Goal: Task Accomplishment & Management: Manage account settings

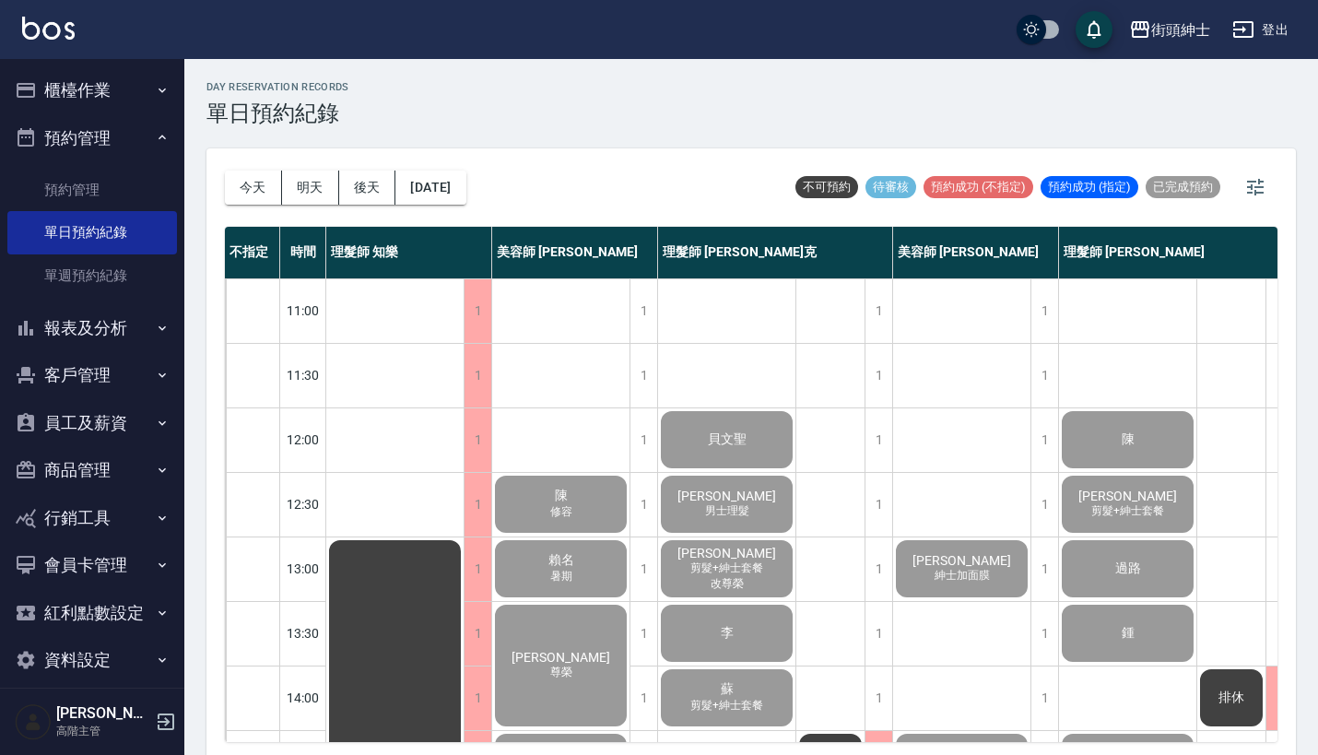
scroll to position [703, 0]
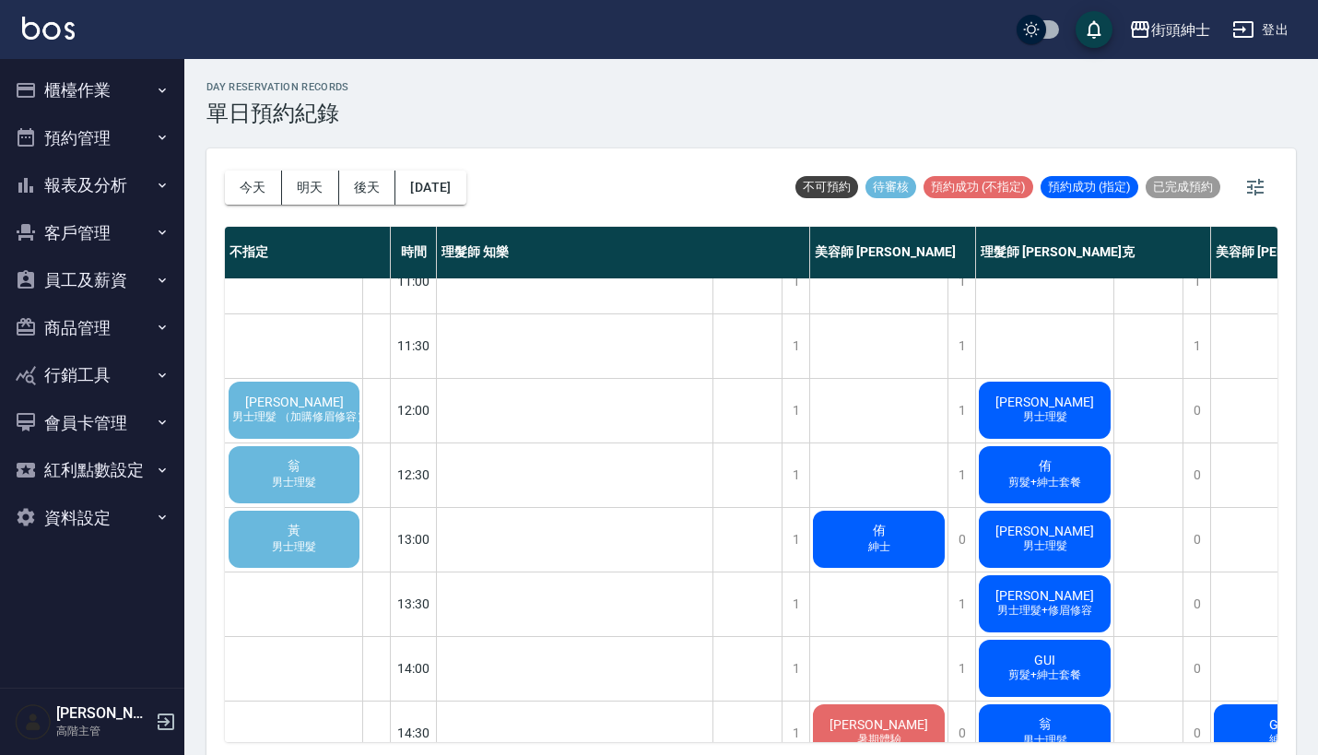
scroll to position [29, 0]
click at [324, 411] on span "男士理髮 （加購修眉修容）" at bounding box center [300, 417] width 143 height 16
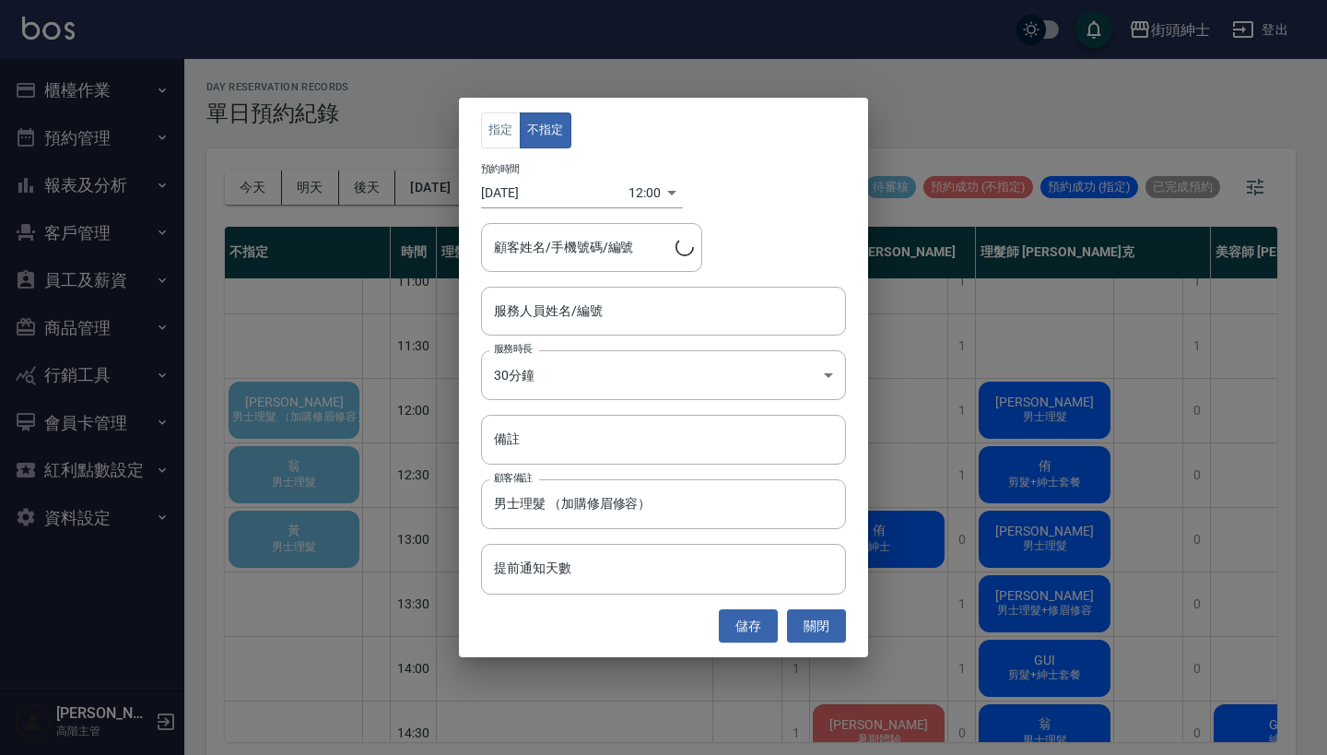
type input "[PERSON_NAME]/0932256620"
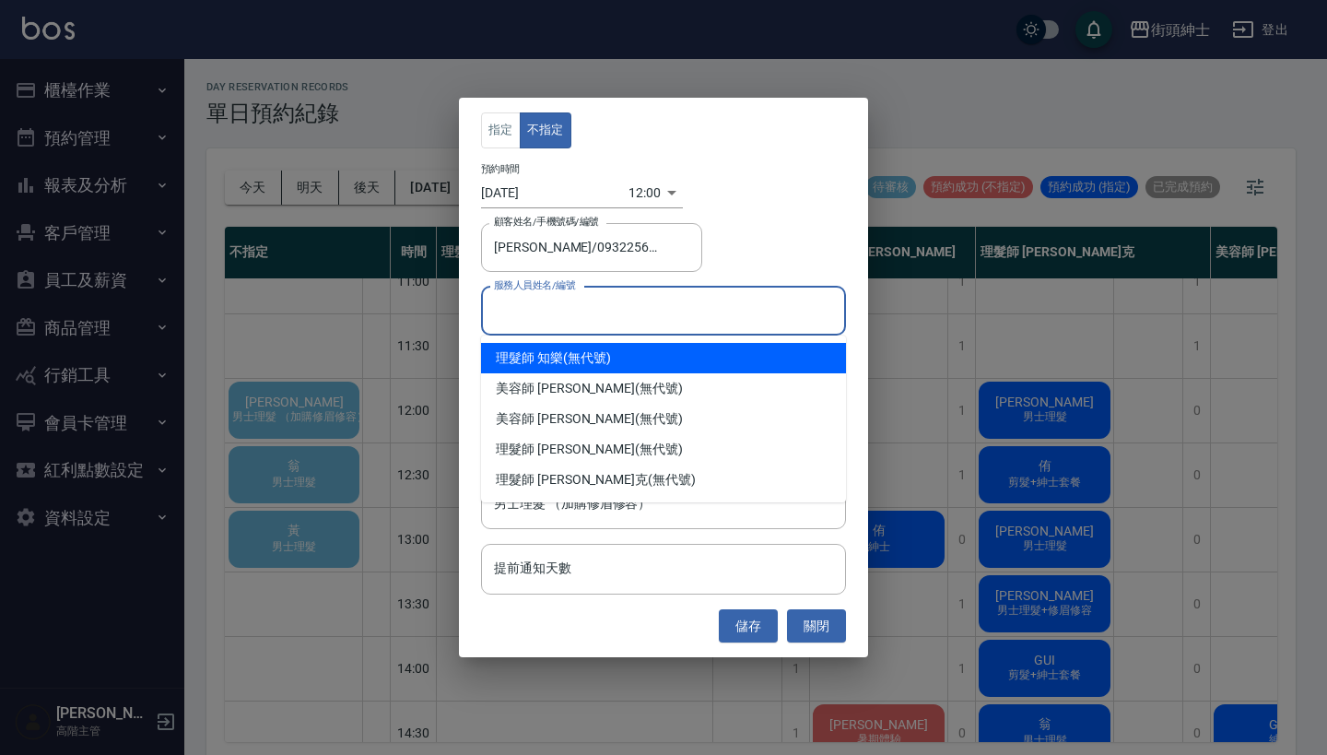
click at [603, 303] on input "服務人員姓名/編號" at bounding box center [664, 311] width 348 height 32
click at [611, 366] on div "理髮師 知樂 (無代號)" at bounding box center [663, 358] width 365 height 30
type input "理髮師 知樂(無代號)"
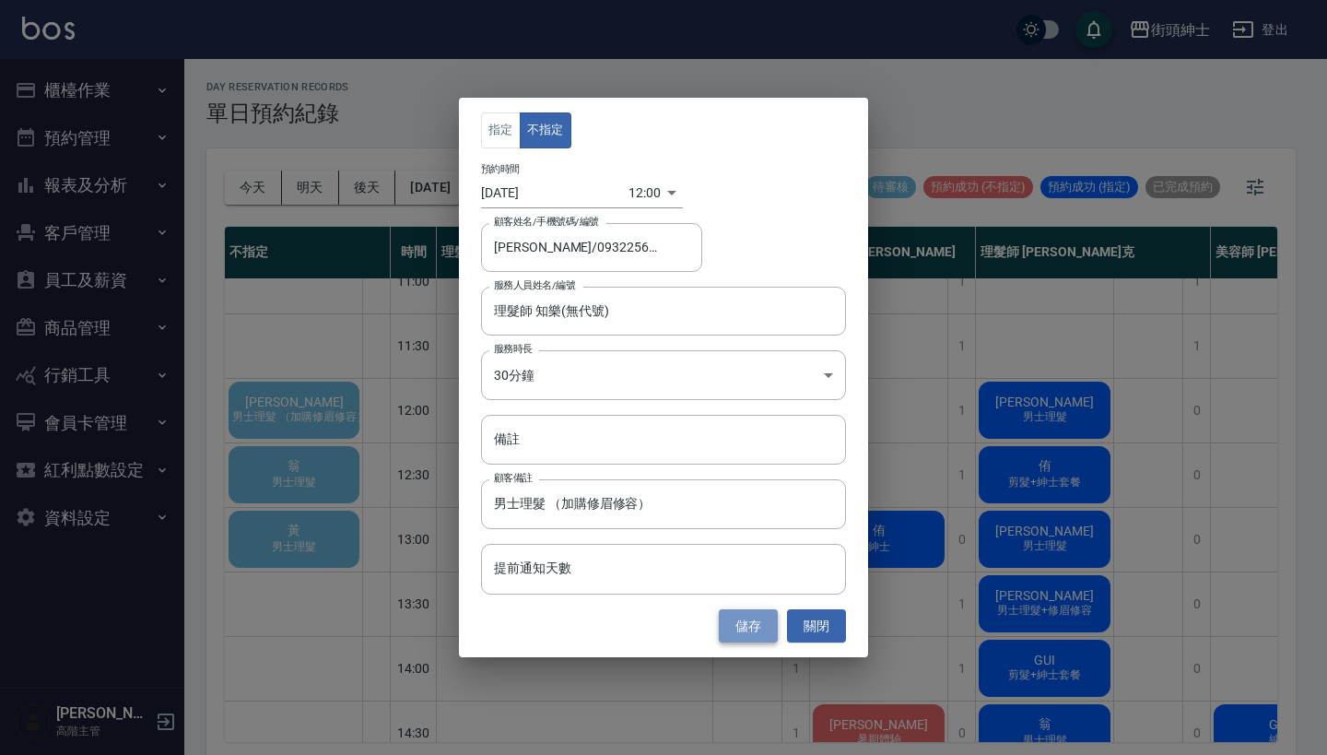
click at [750, 623] on button "儲存" at bounding box center [748, 626] width 59 height 34
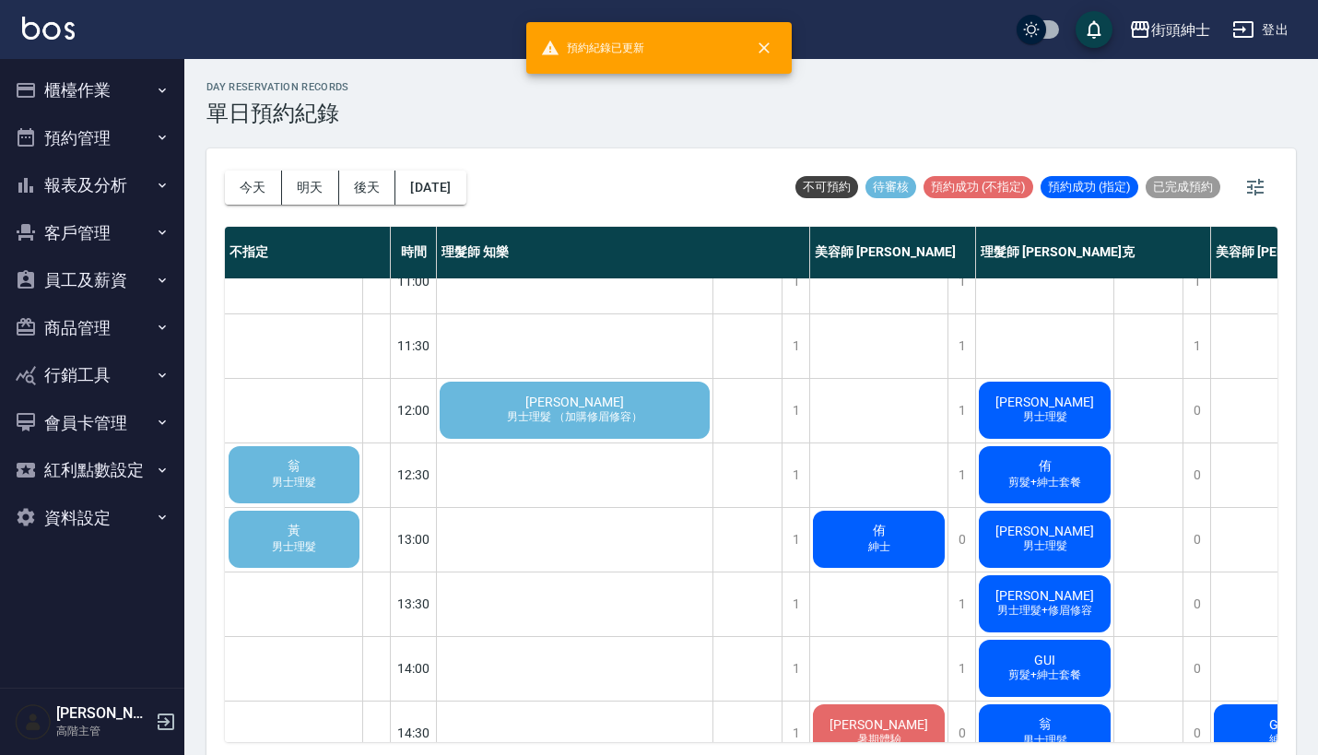
click at [486, 415] on div "馬翊鈞 男士理髮 （加購修眉修容）" at bounding box center [575, 410] width 276 height 63
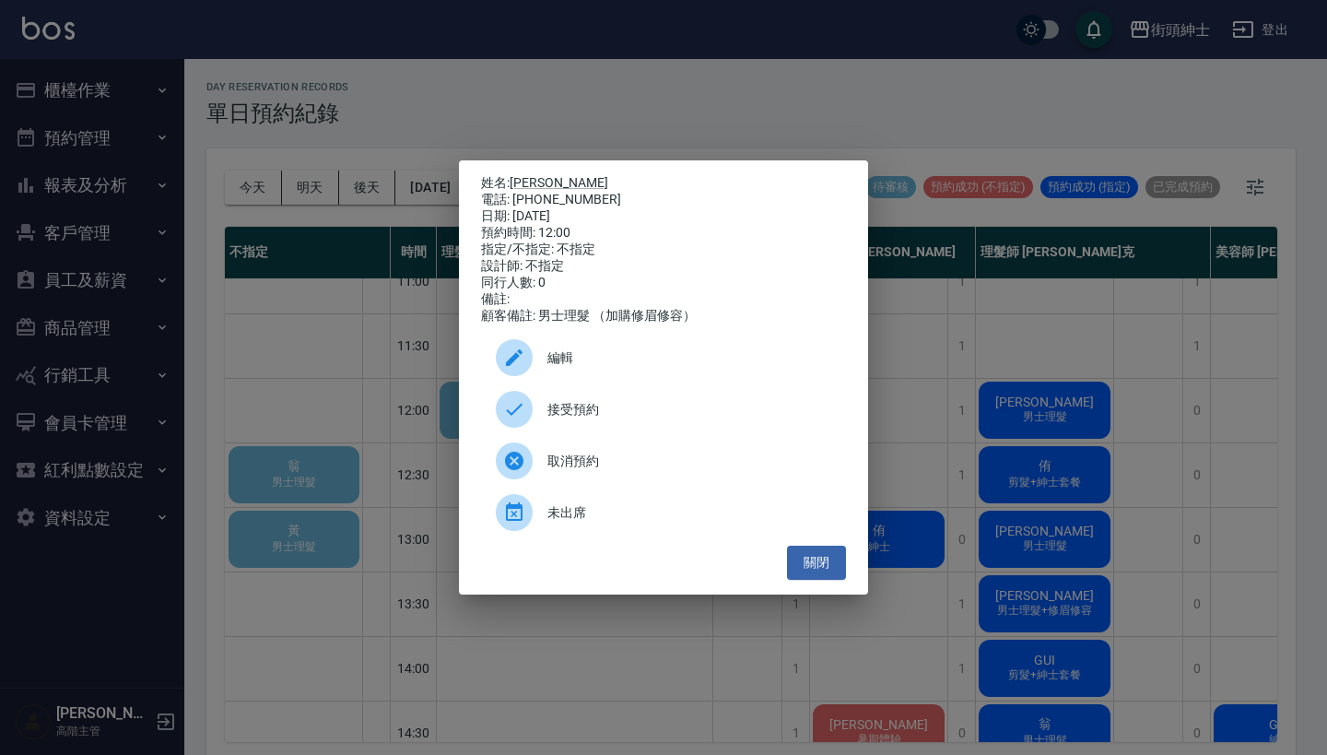
click at [591, 410] on span "接受預約" at bounding box center [690, 409] width 284 height 19
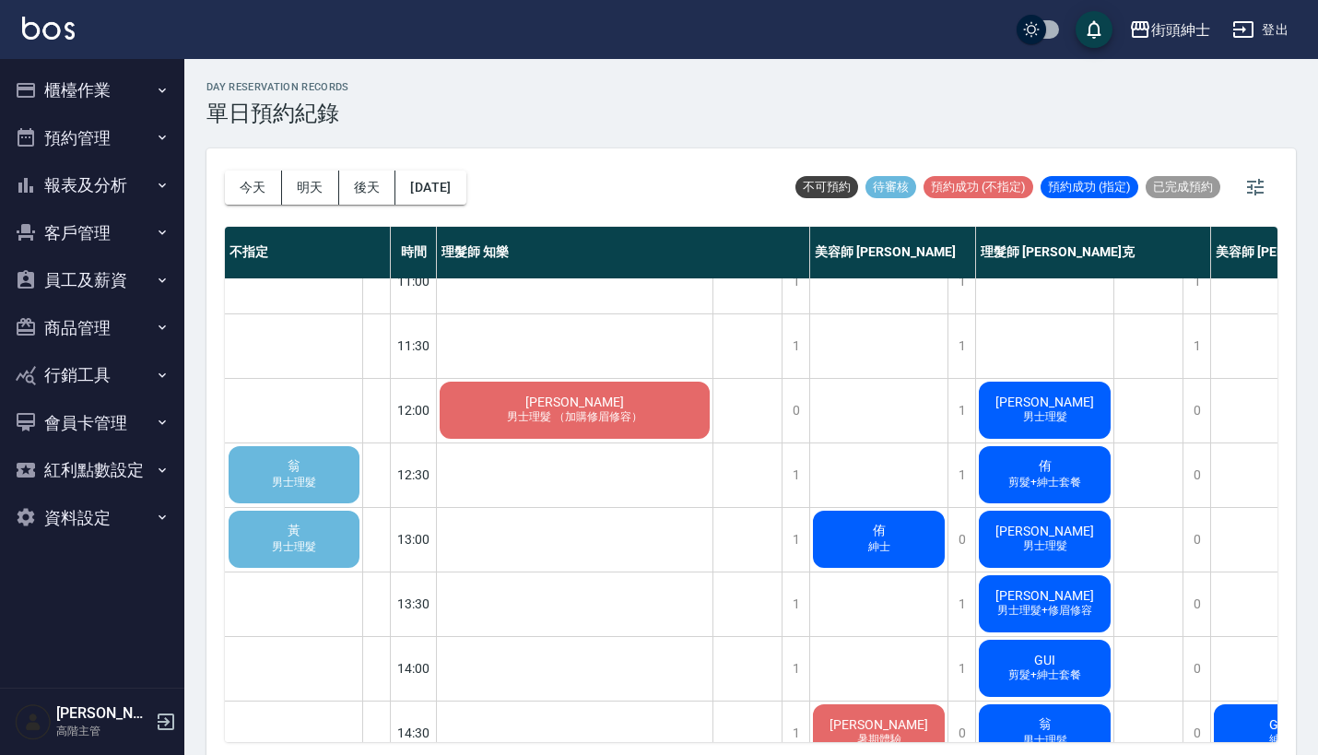
click at [323, 480] on div "翁 男士理髮" at bounding box center [294, 474] width 136 height 63
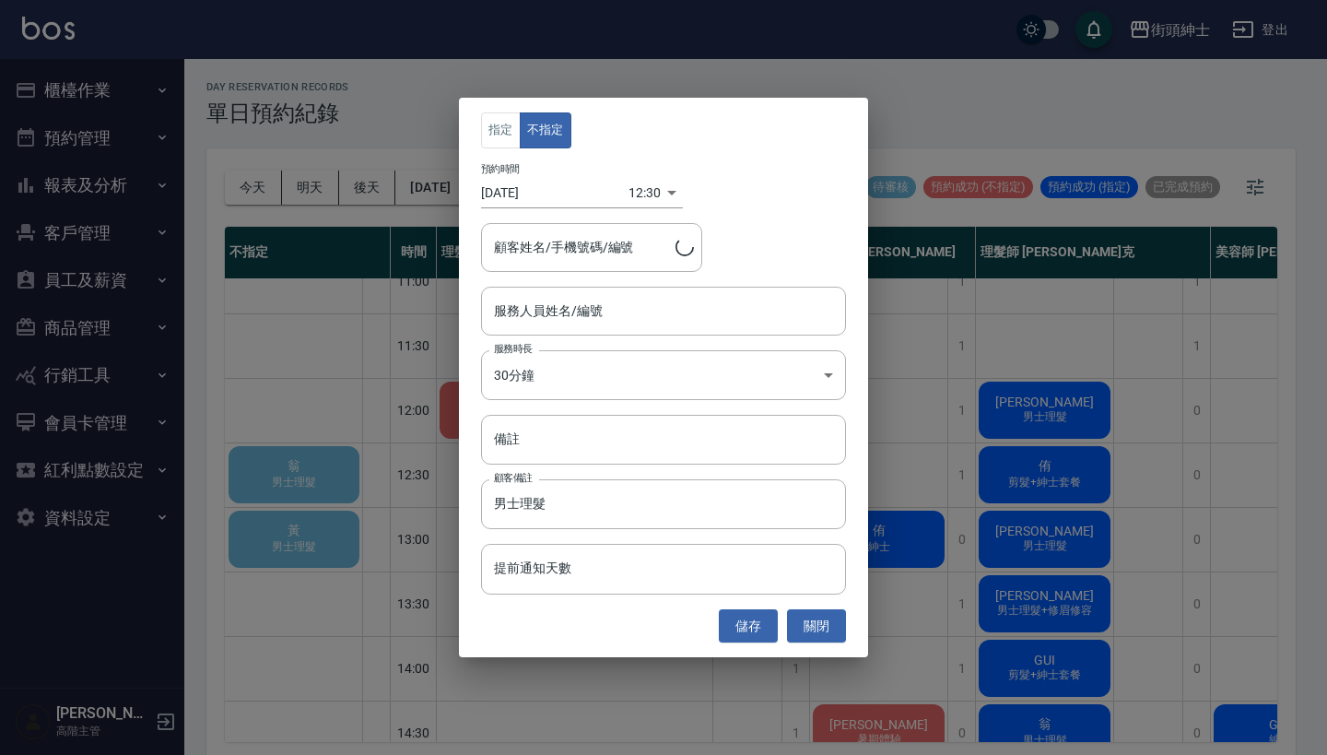
type input "翁/0987214766"
click at [572, 310] on input "服務人員姓名/編號" at bounding box center [664, 311] width 348 height 32
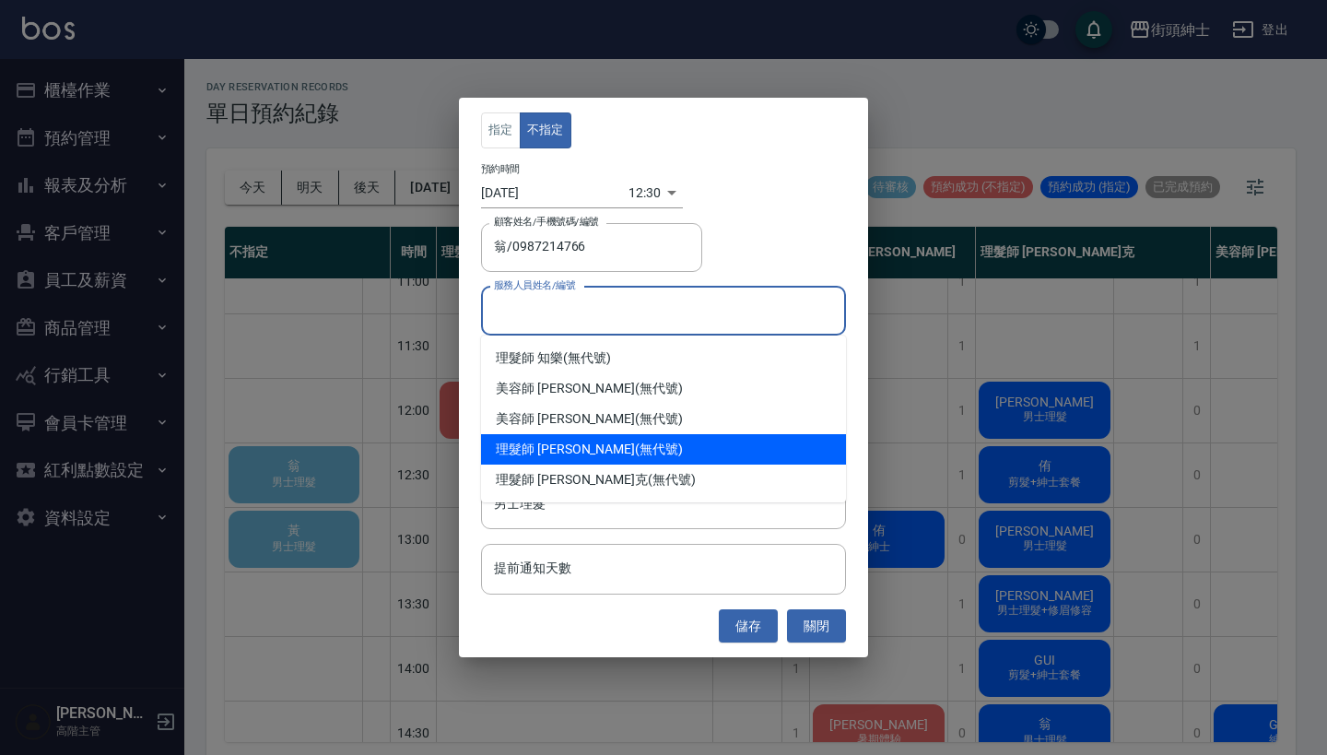
click at [594, 462] on div "理髮師 eric (無代號)" at bounding box center [663, 449] width 365 height 30
type input "理髮師 eric(無代號)"
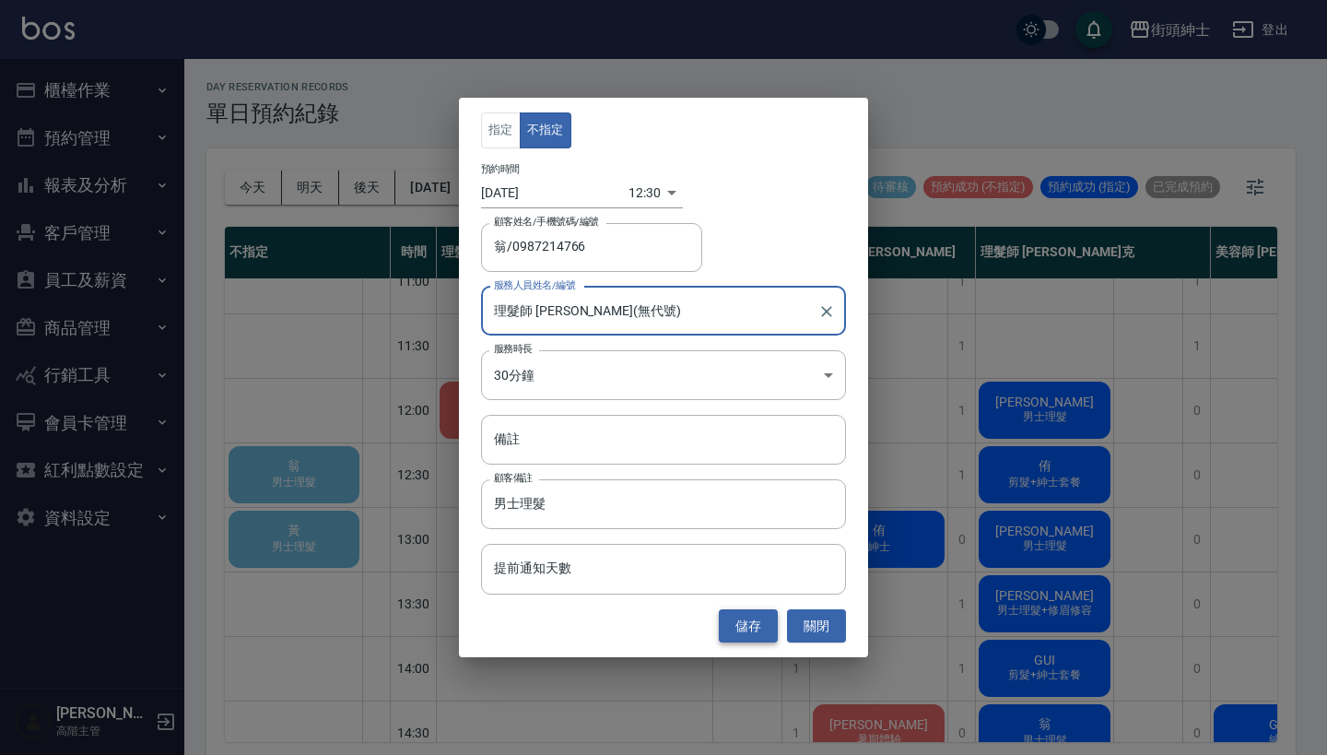
click at [756, 623] on button "儲存" at bounding box center [748, 626] width 59 height 34
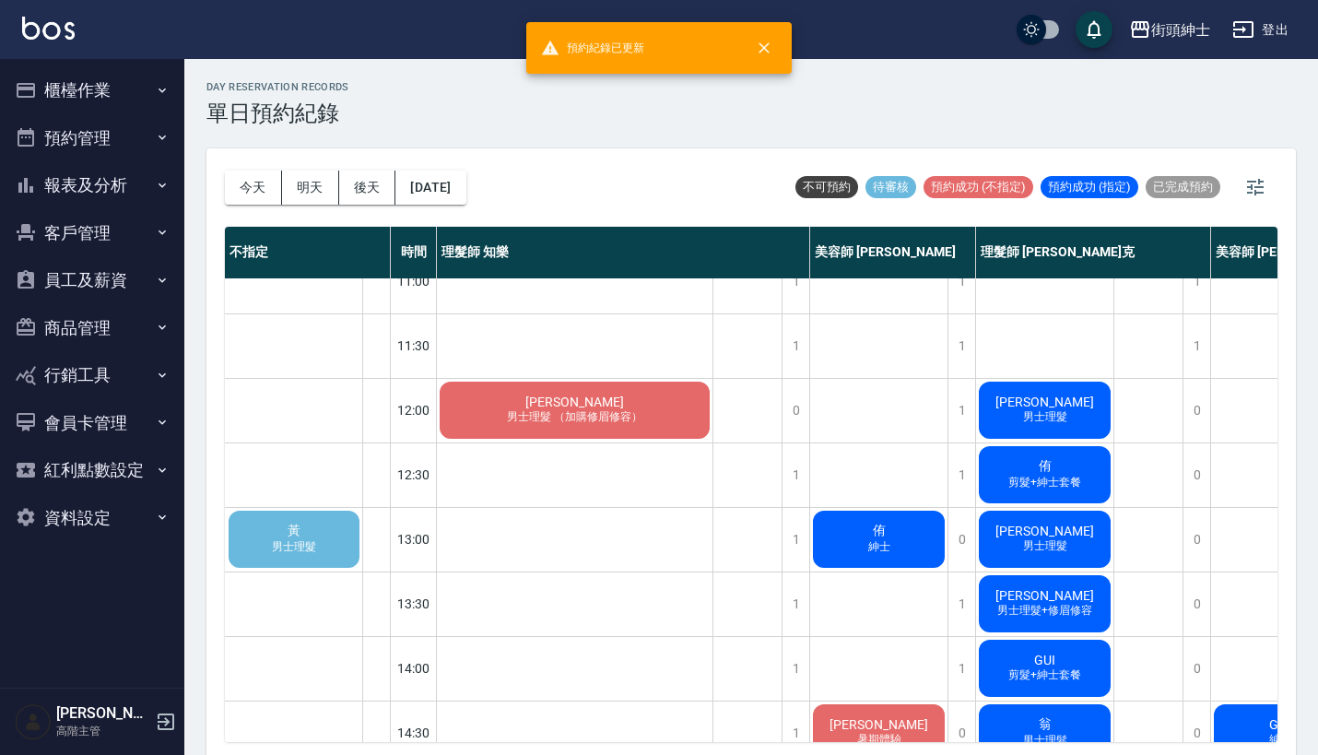
scroll to position [0, 0]
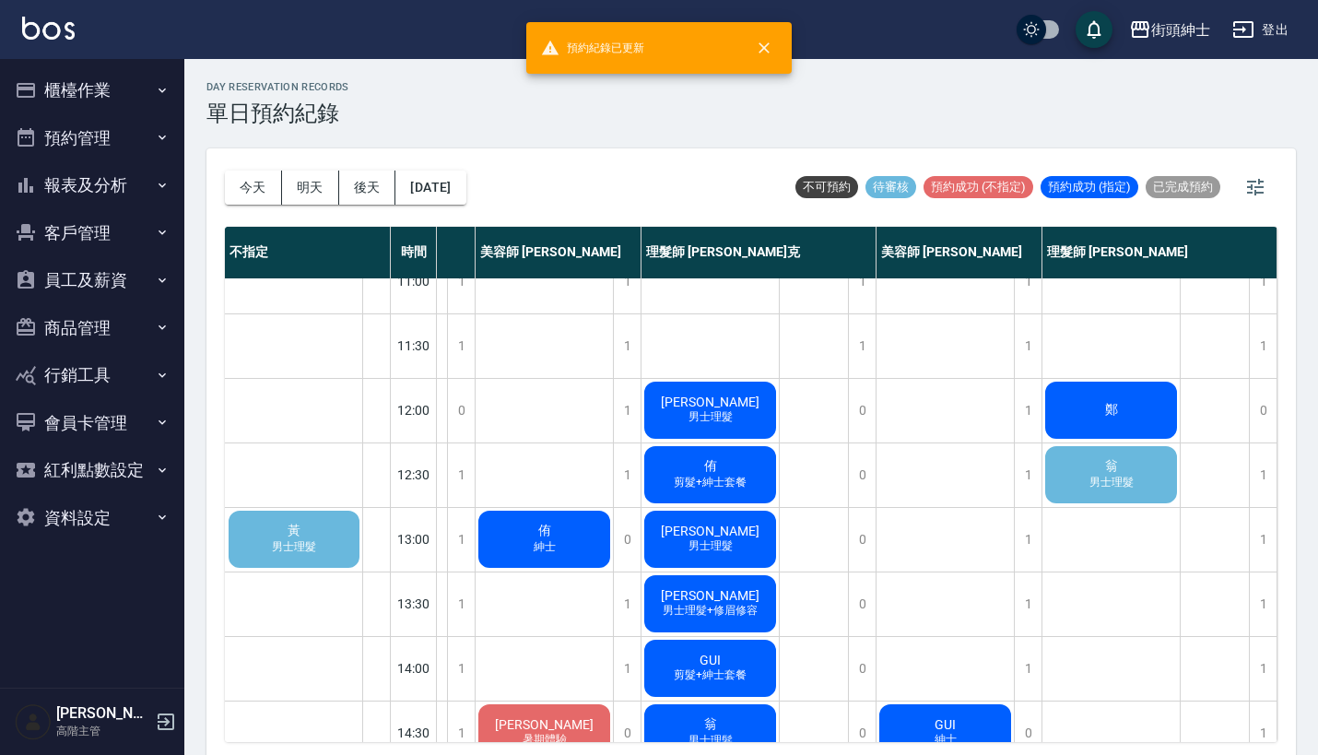
click at [1086, 471] on div "翁 男士理髮" at bounding box center [1111, 474] width 137 height 63
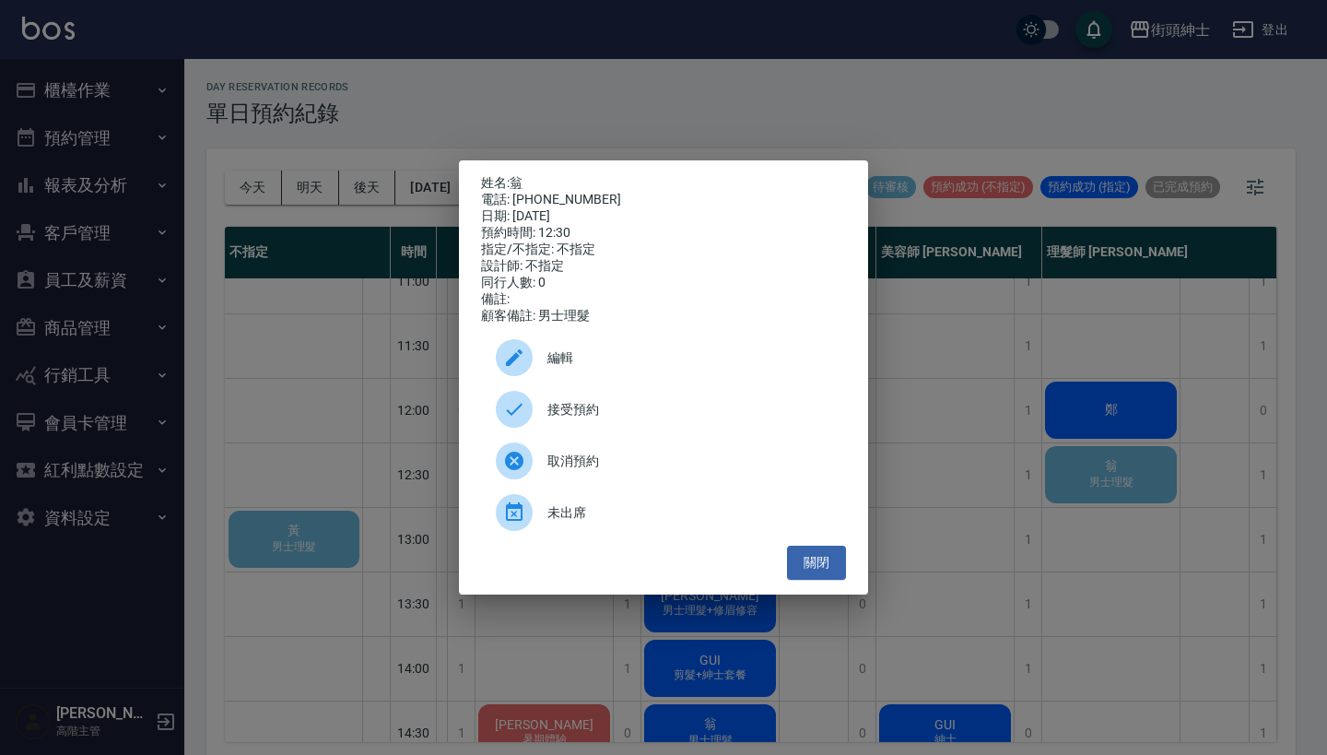
click at [579, 417] on span "接受預約" at bounding box center [690, 409] width 284 height 19
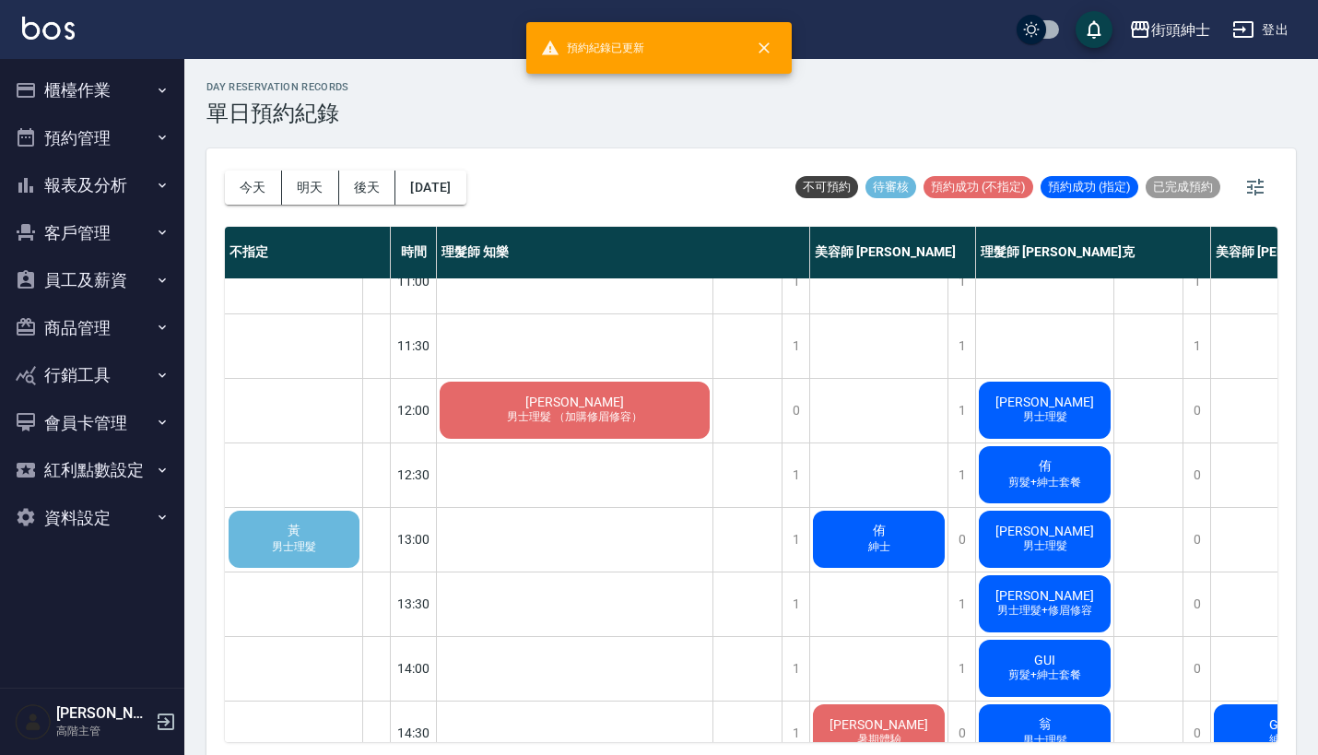
scroll to position [29, 0]
click at [331, 536] on div "黃 男士理髮" at bounding box center [294, 539] width 136 height 63
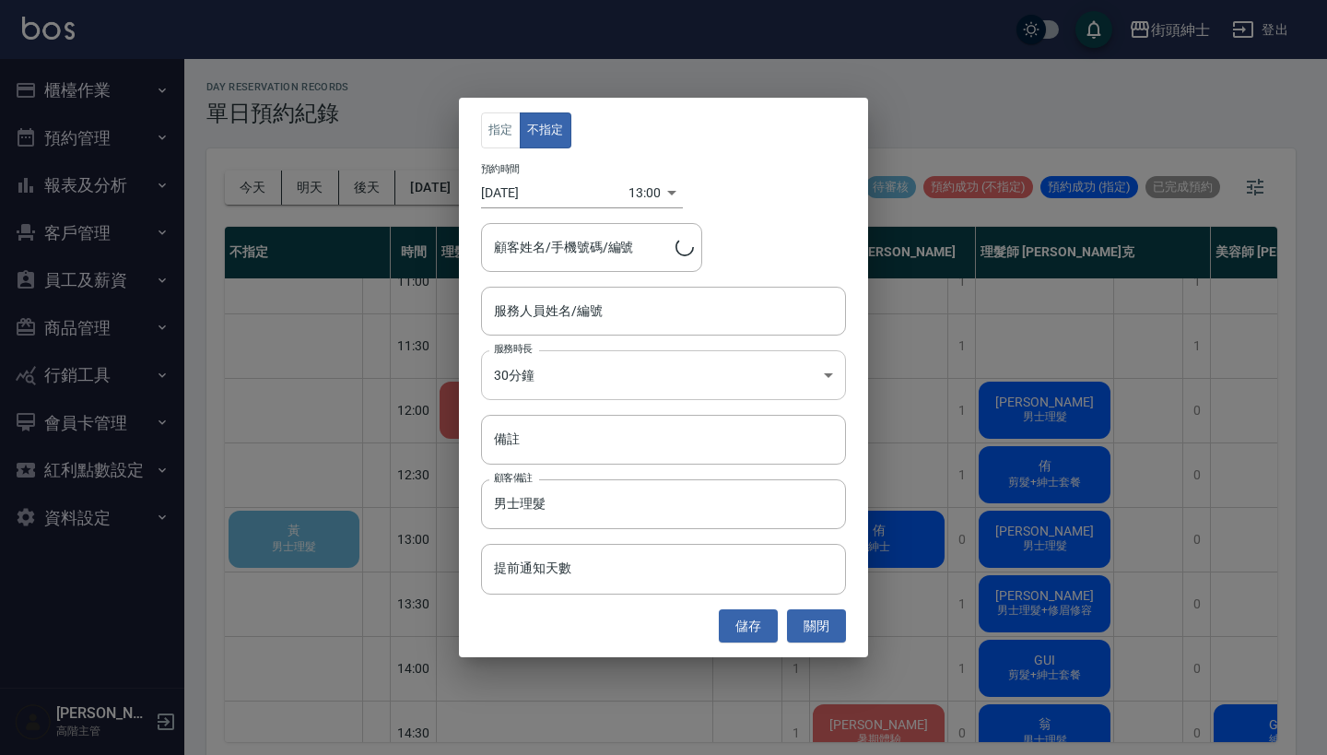
type input "黃/0988603868"
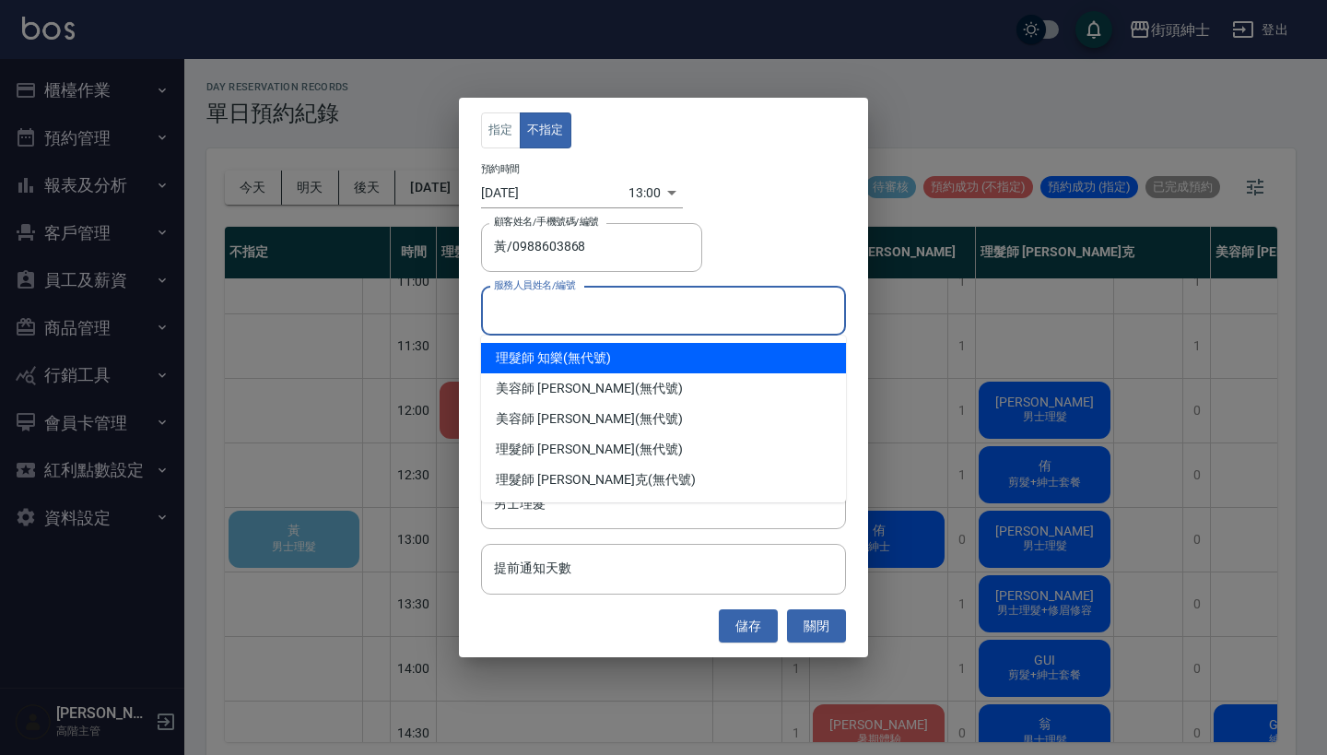
click at [667, 311] on input "服務人員姓名/編號" at bounding box center [664, 311] width 348 height 32
click at [648, 355] on div "理髮師 知樂 (無代號)" at bounding box center [663, 358] width 365 height 30
type input "理髮師 知樂(無代號)"
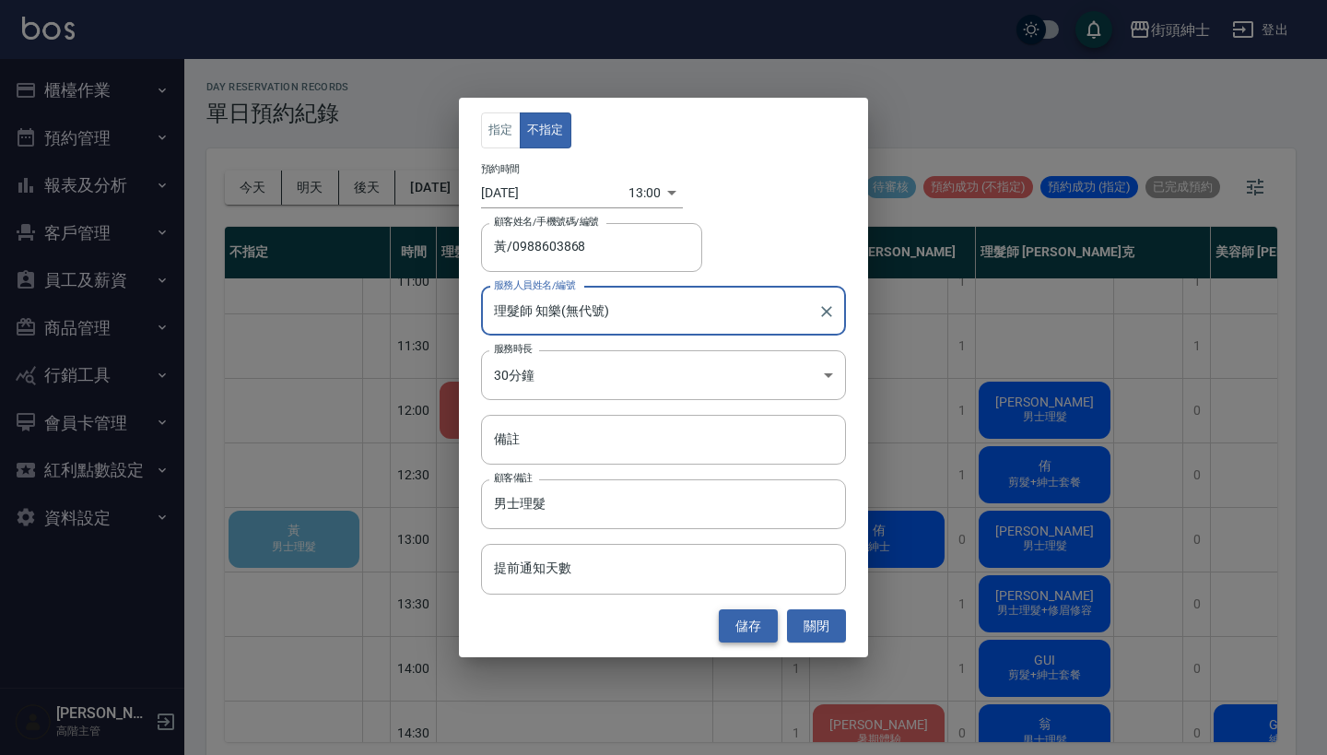
click at [743, 619] on button "儲存" at bounding box center [748, 626] width 59 height 34
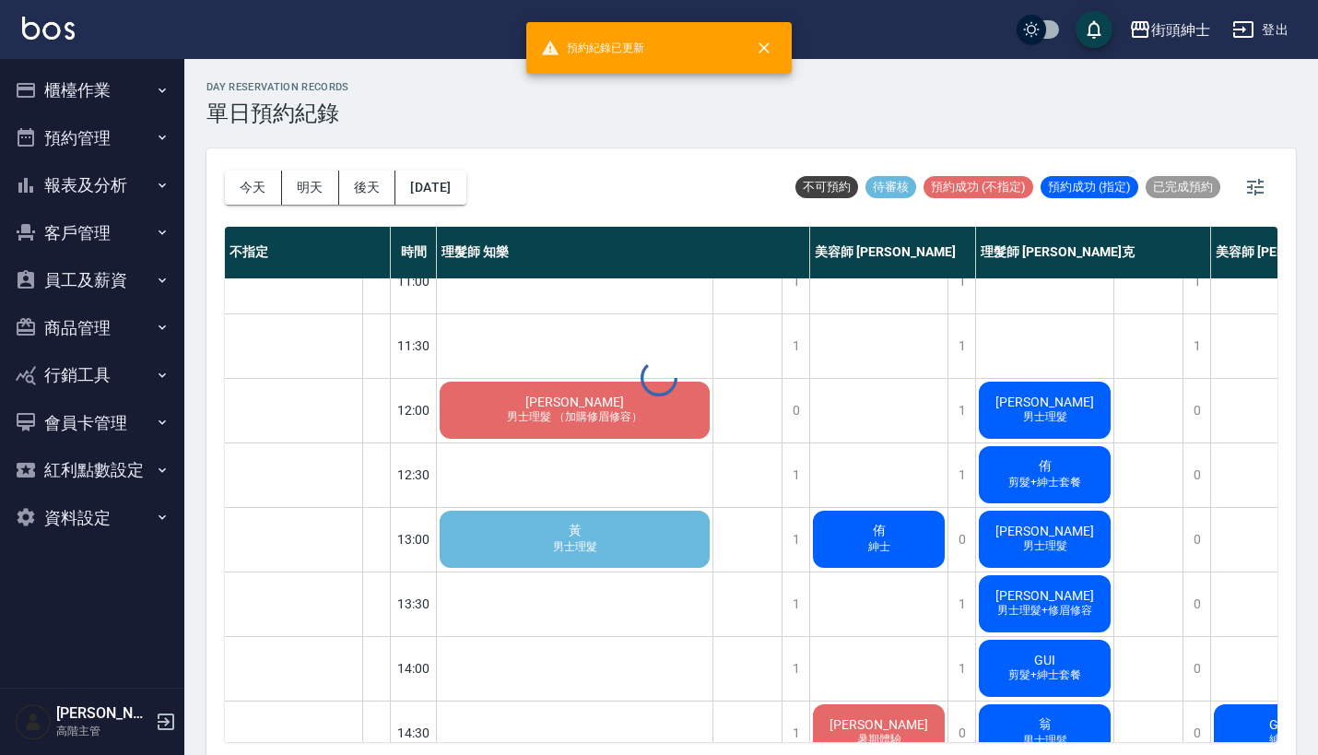
click at [518, 523] on div "day Reservation records 單日預約紀錄 今天 明天 後天 2025/09/15 不可預約 待審核 預約成功 (不指定) 預約成功 (指定…" at bounding box center [751, 410] width 1134 height 702
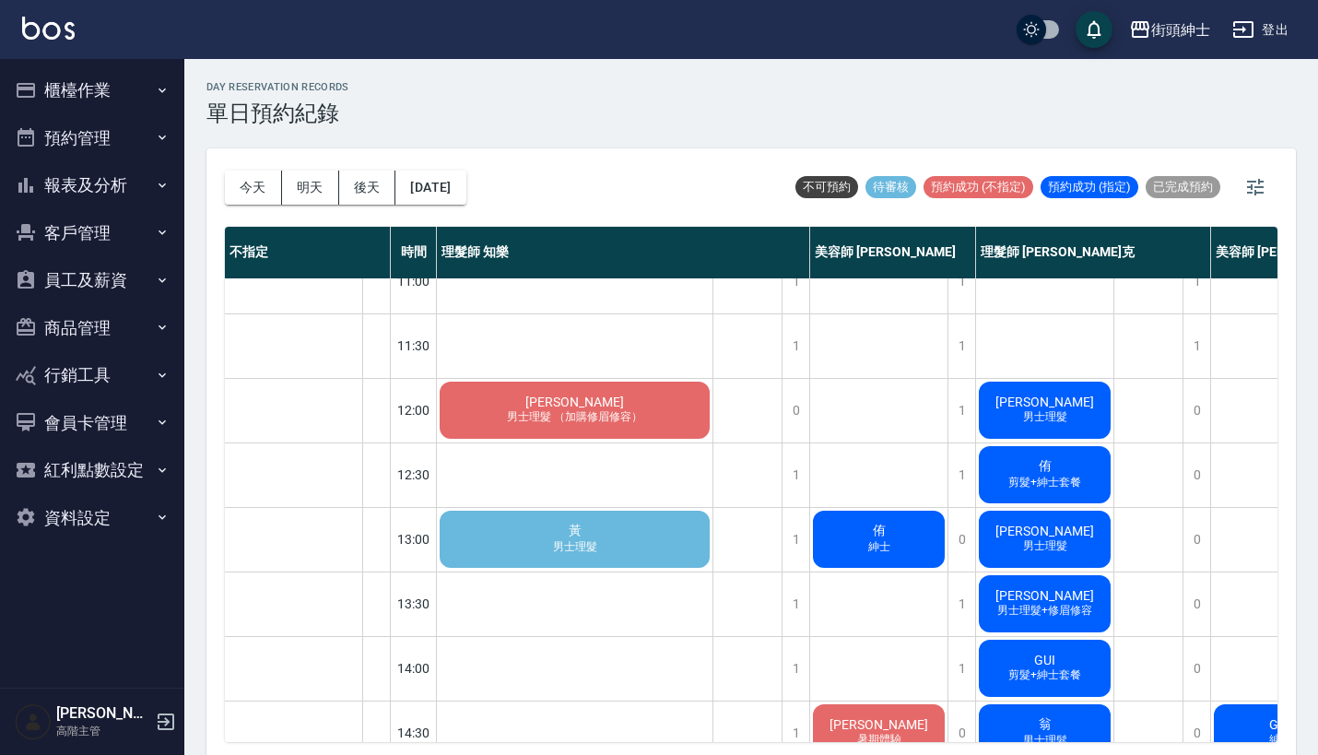
click at [580, 520] on div "黃 男士理髮" at bounding box center [575, 539] width 276 height 63
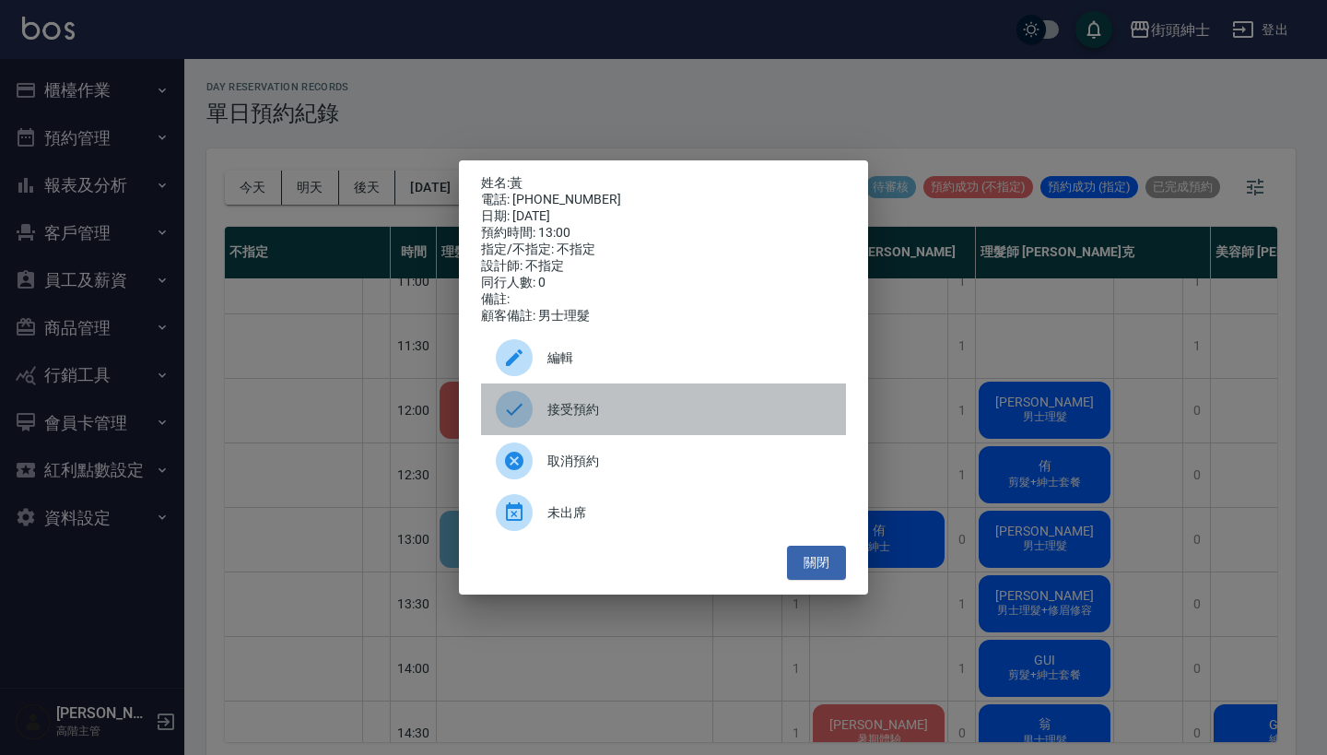
click at [608, 419] on span "接受預約" at bounding box center [690, 409] width 284 height 19
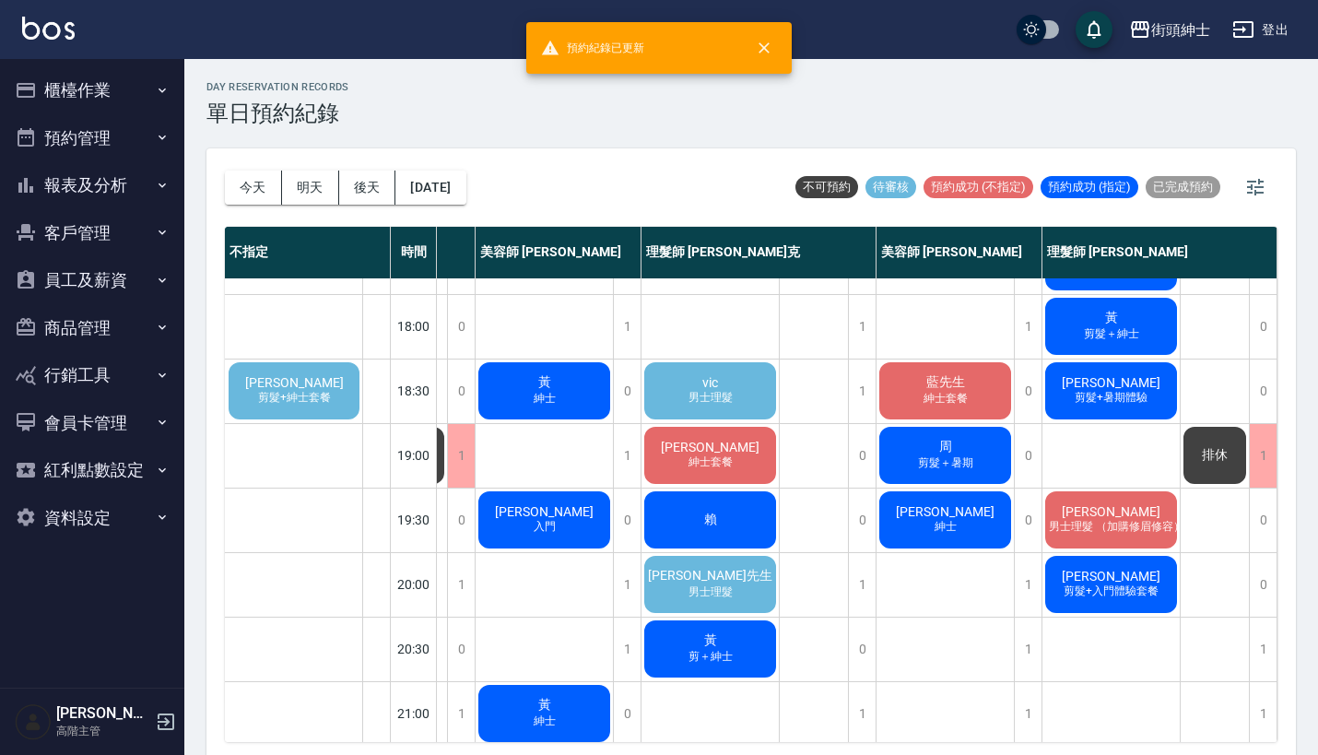
scroll to position [844, 344]
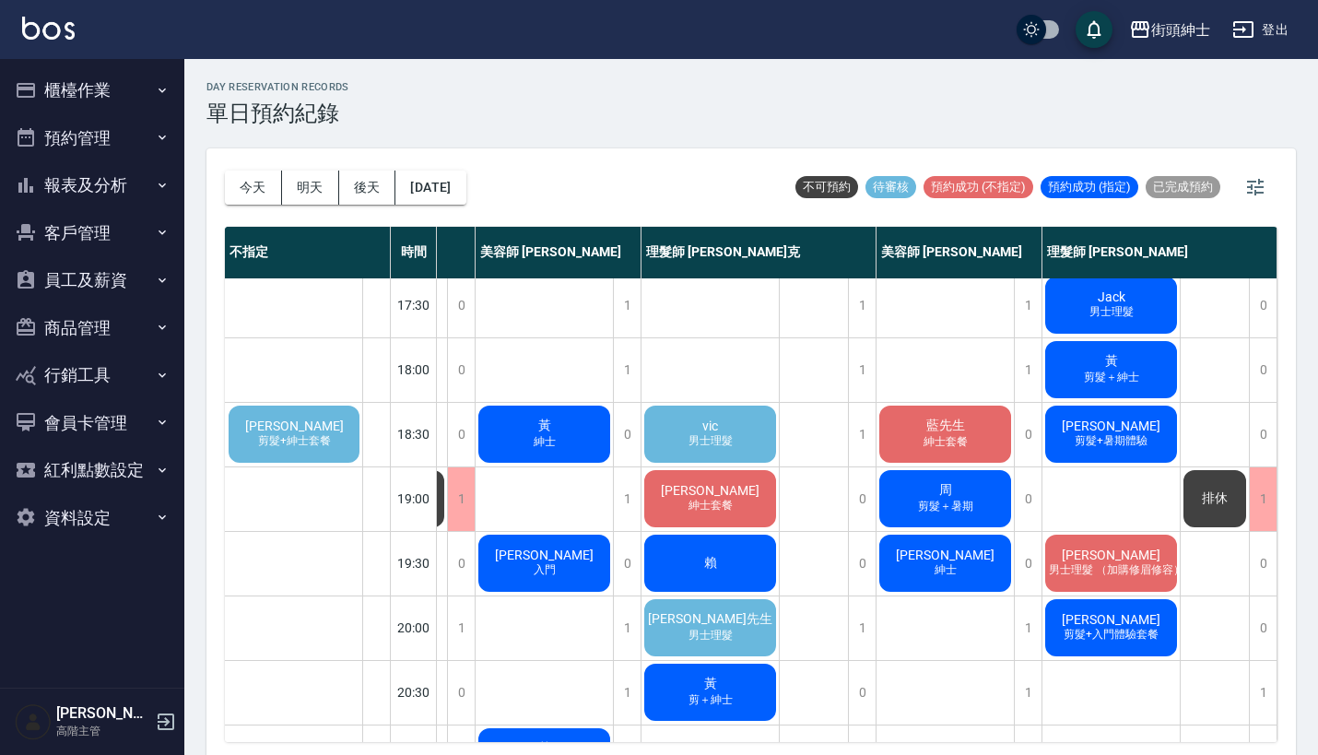
click at [726, 446] on span "男士理髮" at bounding box center [711, 441] width 52 height 16
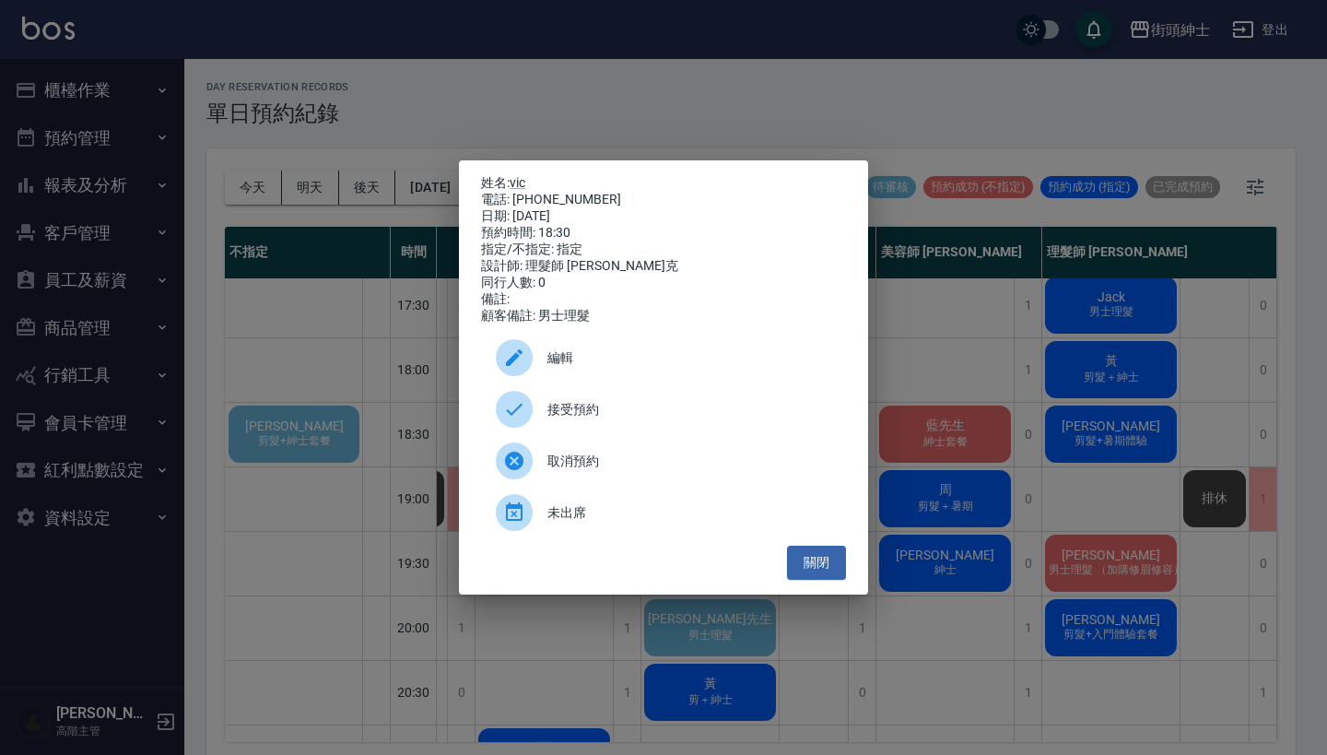
click at [649, 409] on span "接受預約" at bounding box center [690, 409] width 284 height 19
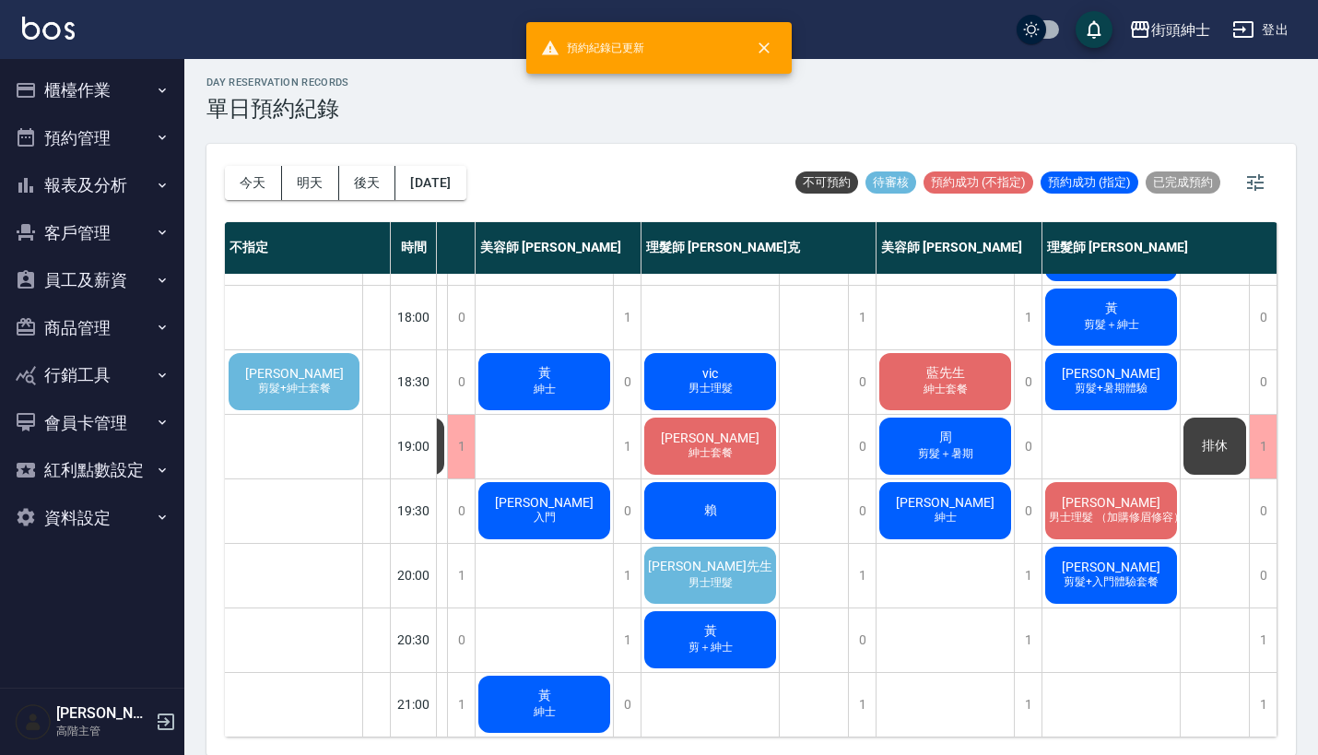
scroll to position [907, 335]
click at [726, 559] on span "[PERSON_NAME]先生" at bounding box center [710, 567] width 132 height 17
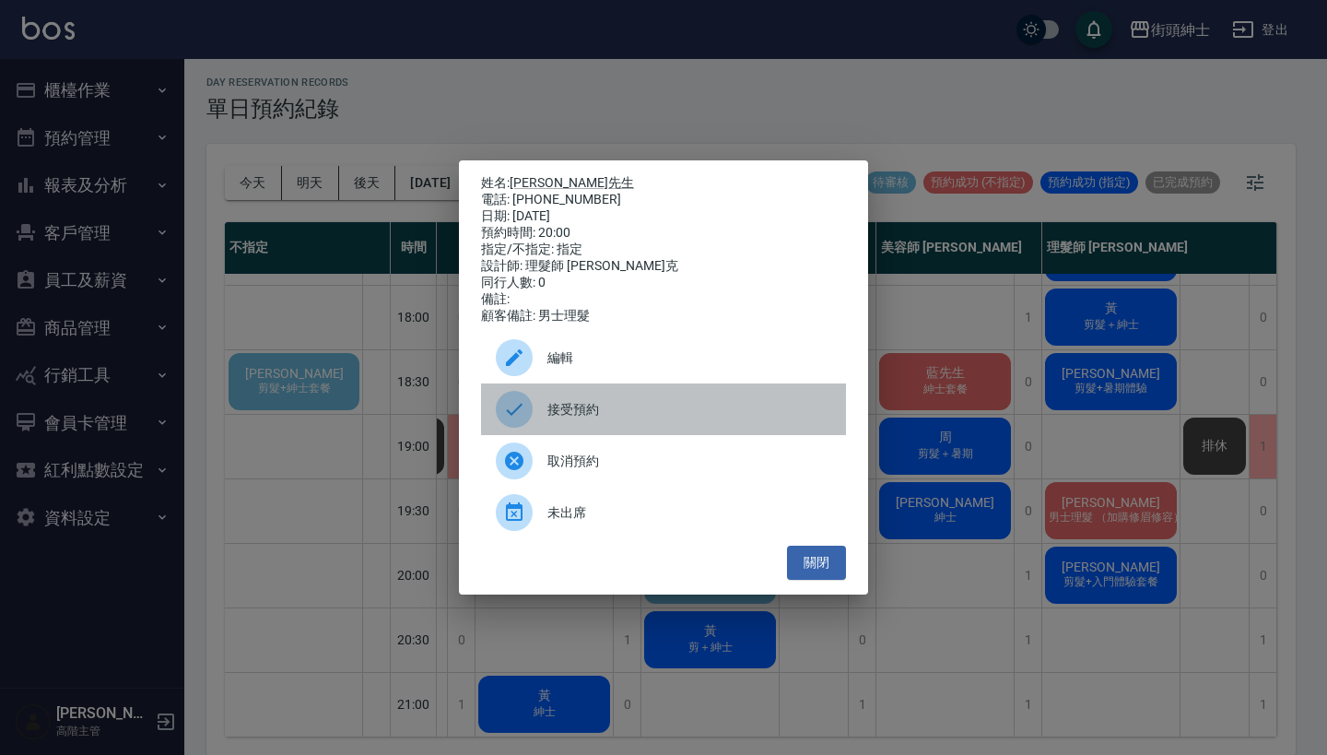
click at [676, 419] on span "接受預約" at bounding box center [690, 409] width 284 height 19
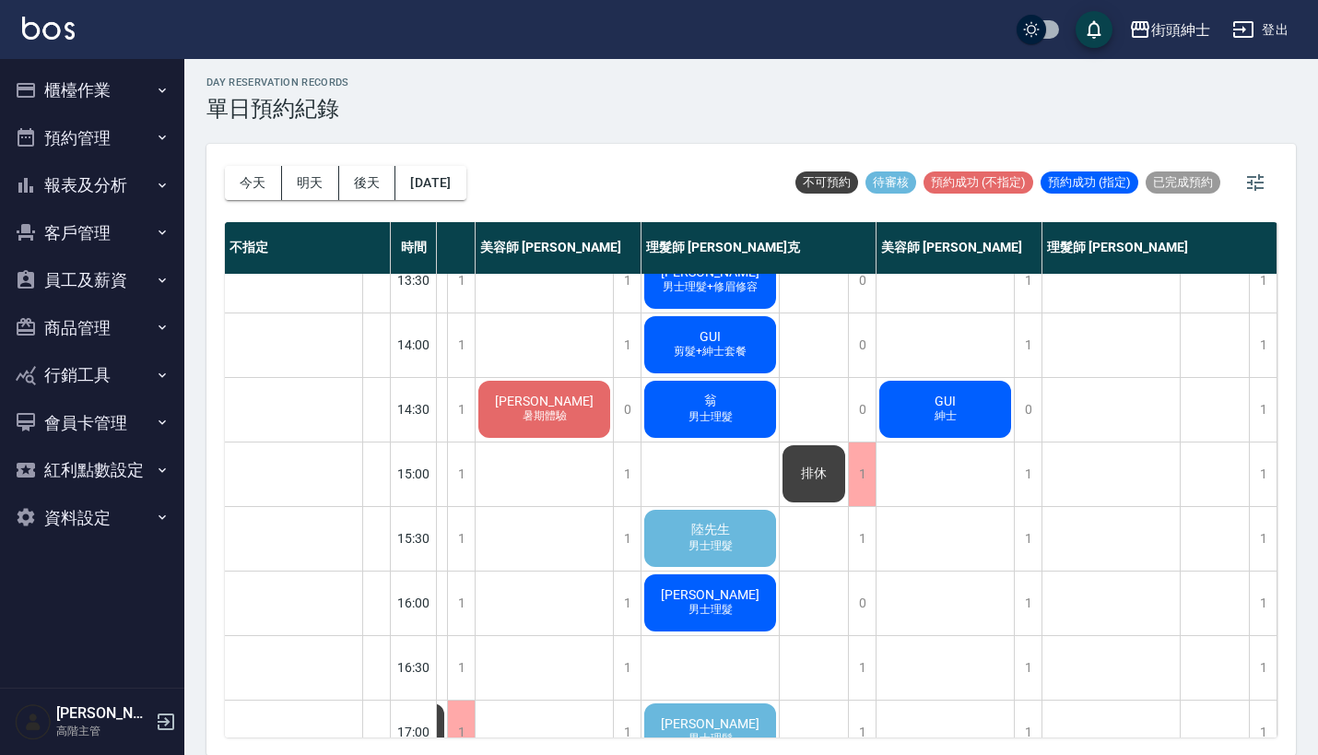
scroll to position [350, 344]
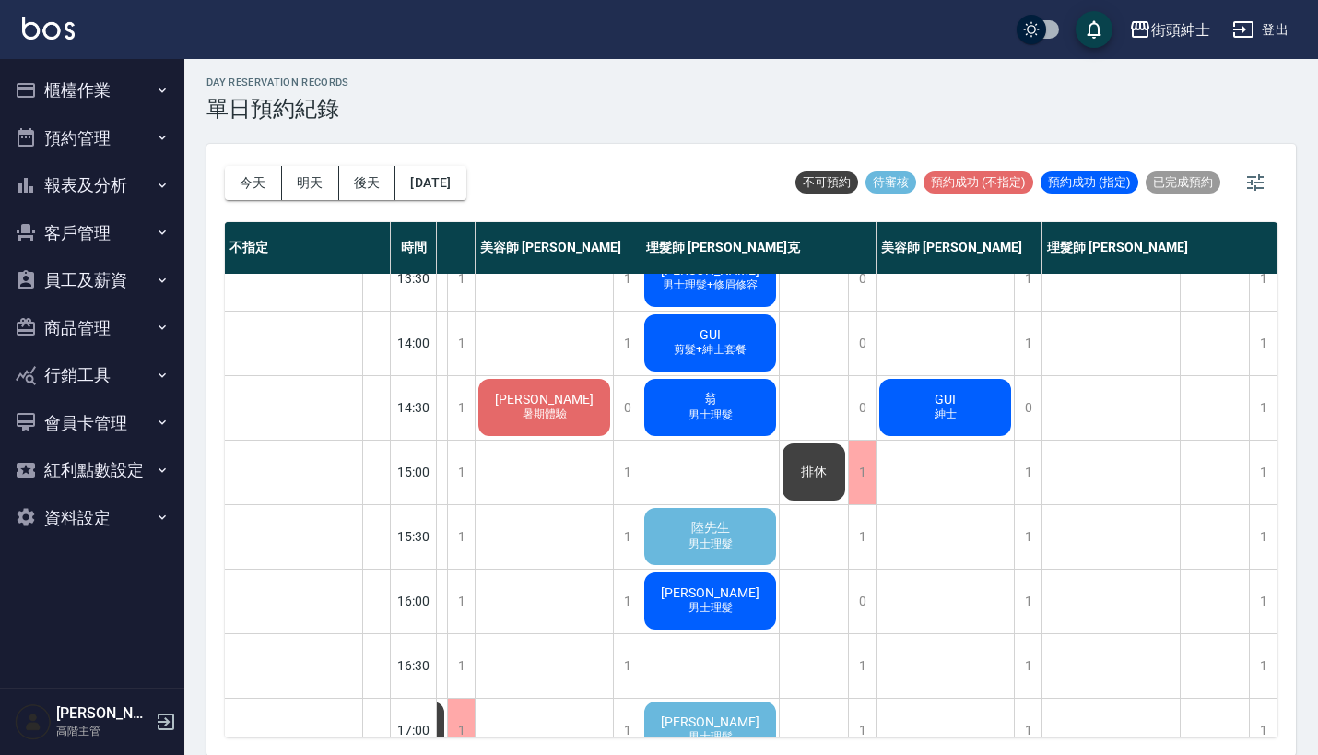
click at [696, 517] on div "陸先生 男士理髮" at bounding box center [710, 536] width 137 height 63
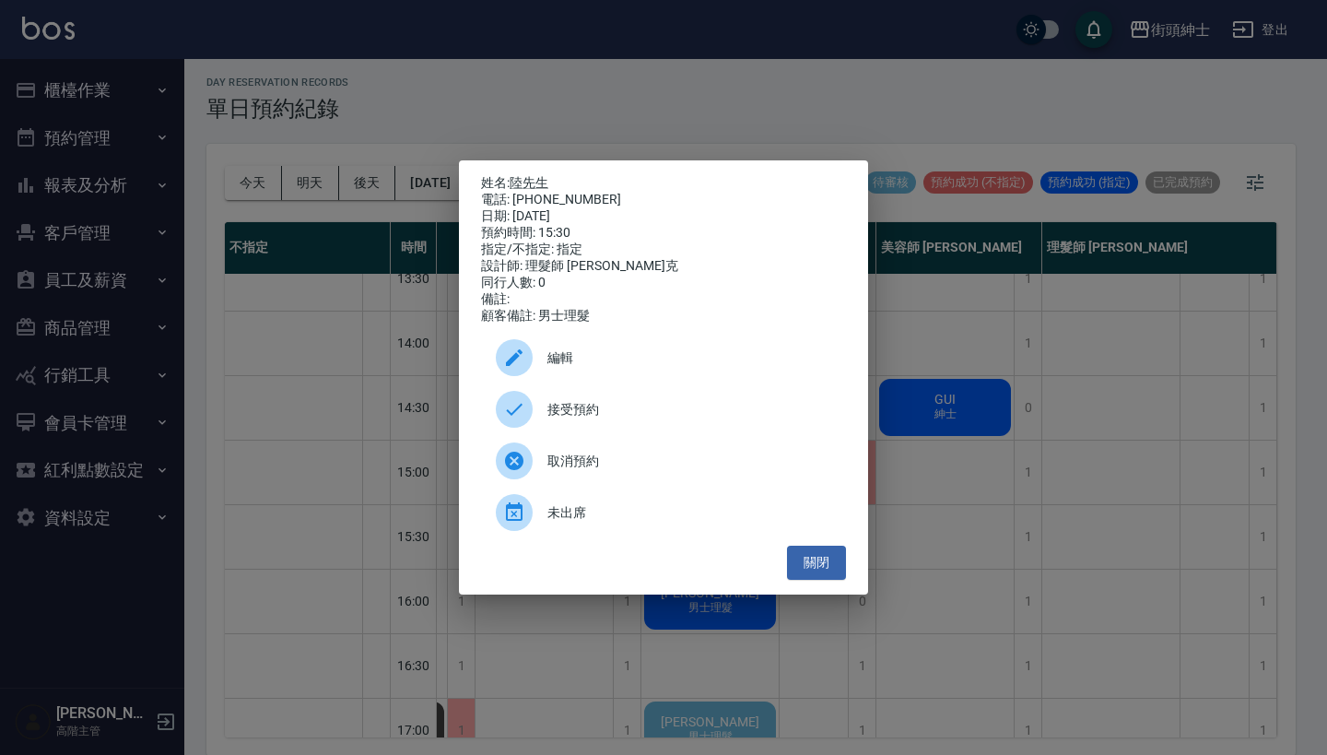
click at [668, 419] on span "接受預約" at bounding box center [690, 409] width 284 height 19
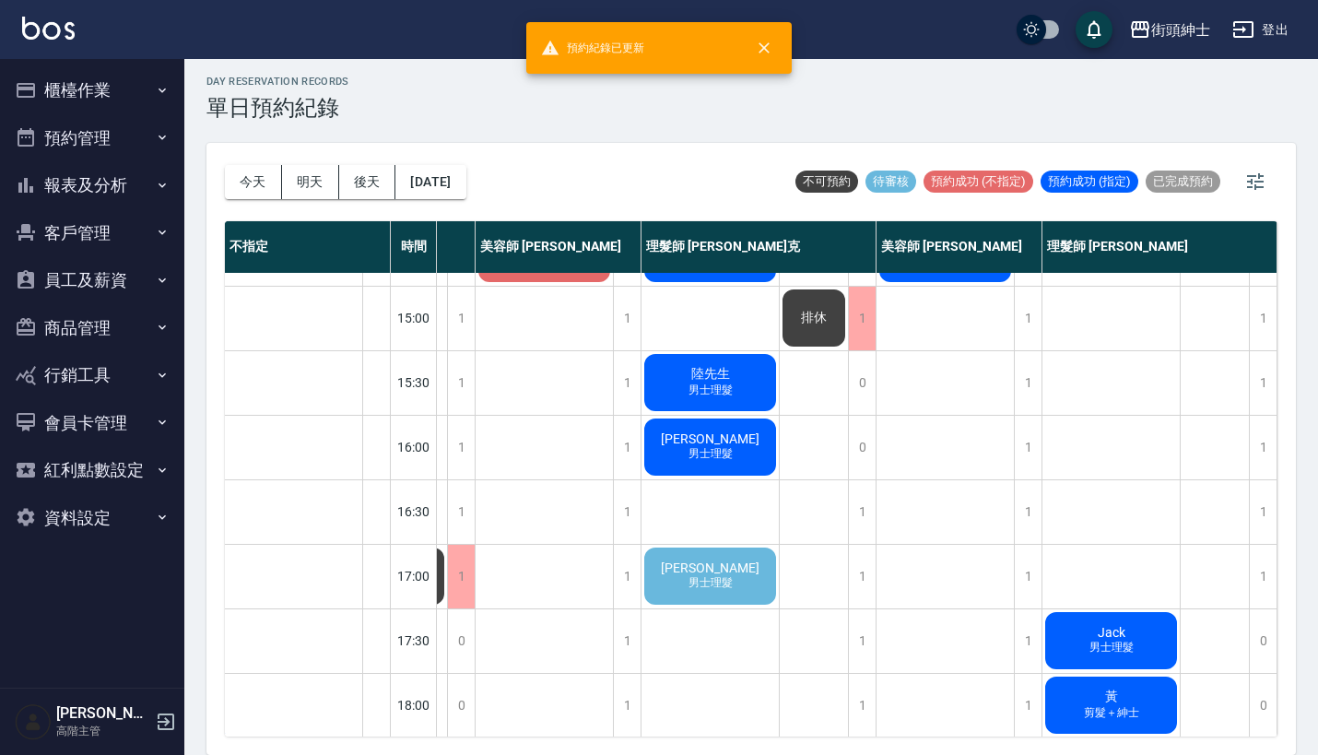
scroll to position [503, 336]
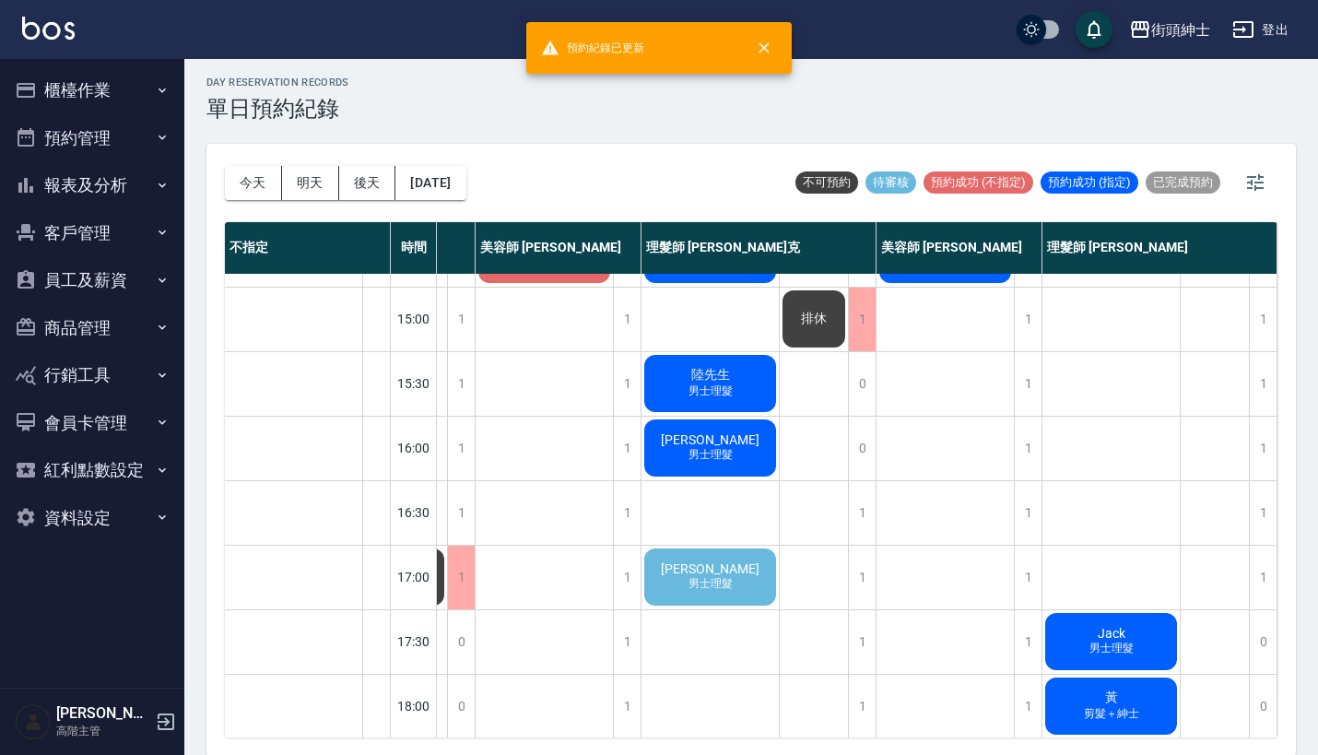
click at [713, 553] on div "凱瑞 男士理髮" at bounding box center [710, 577] width 137 height 63
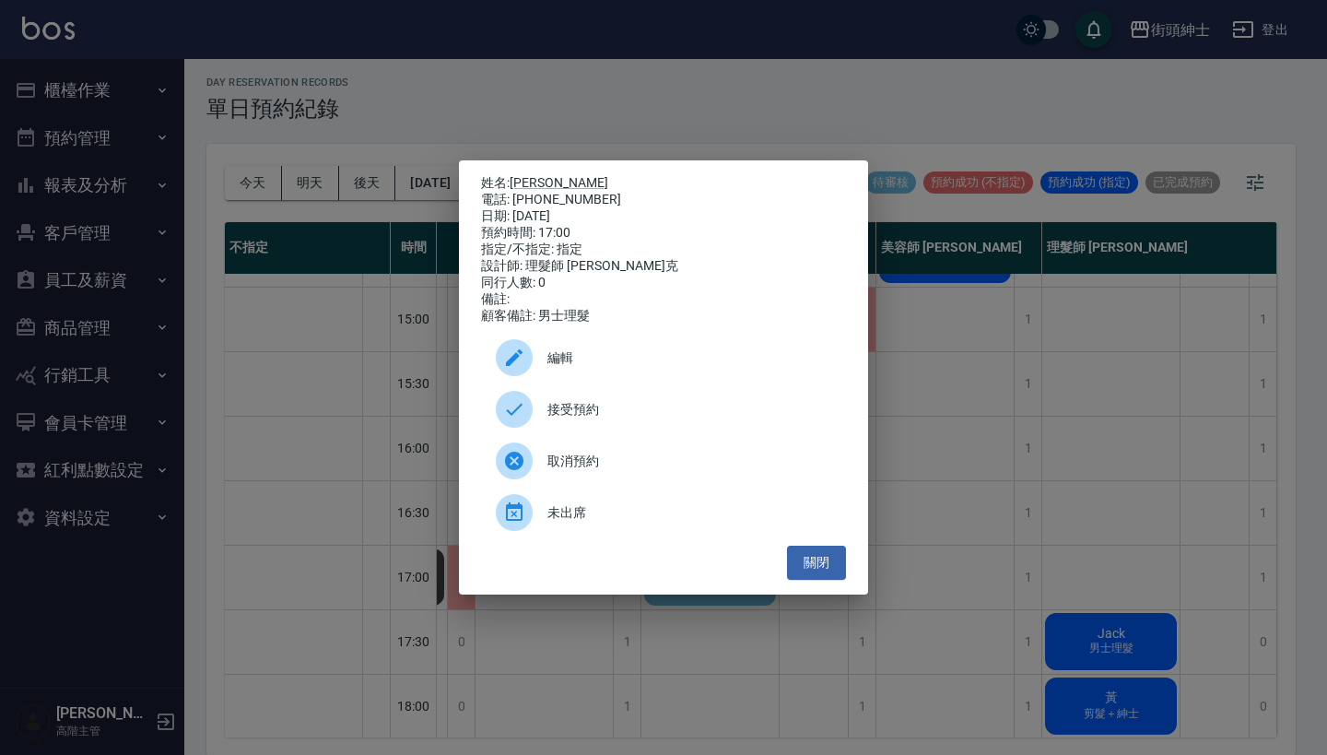
click at [642, 406] on div "接受預約" at bounding box center [663, 409] width 365 height 52
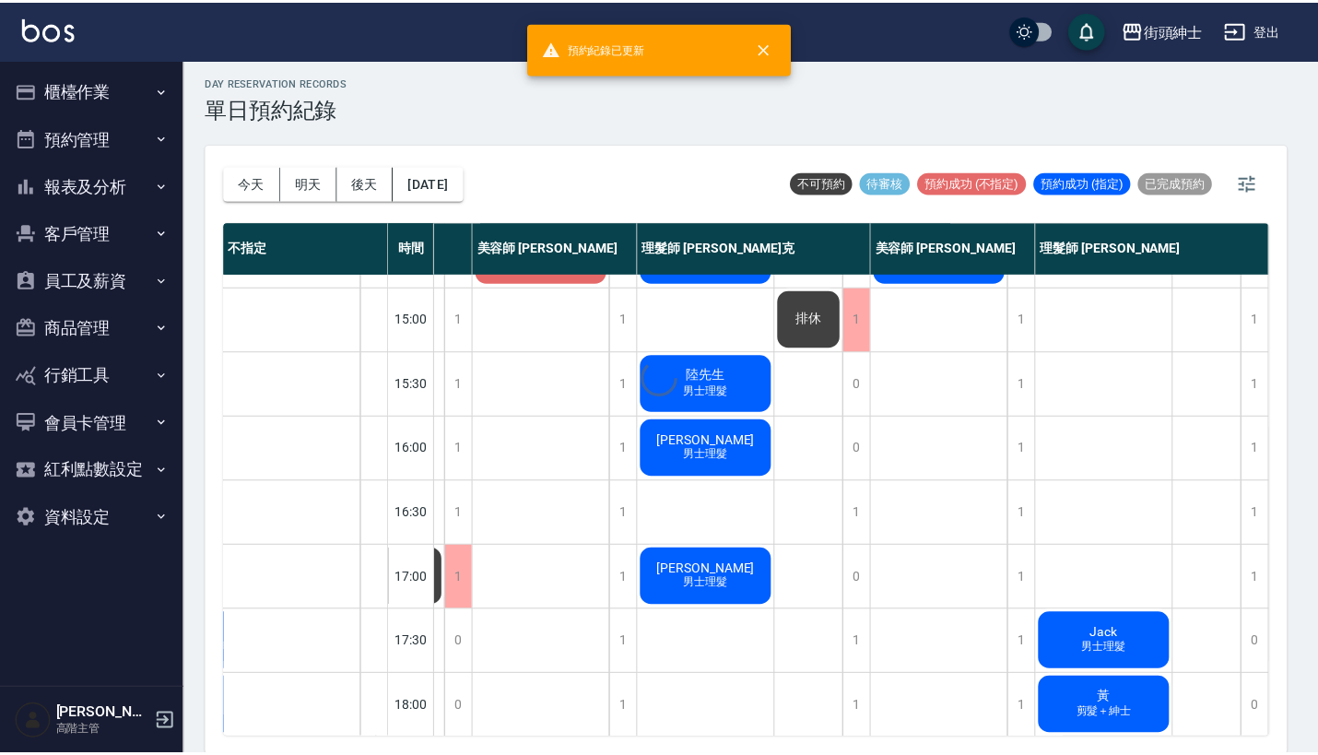
scroll to position [0, 0]
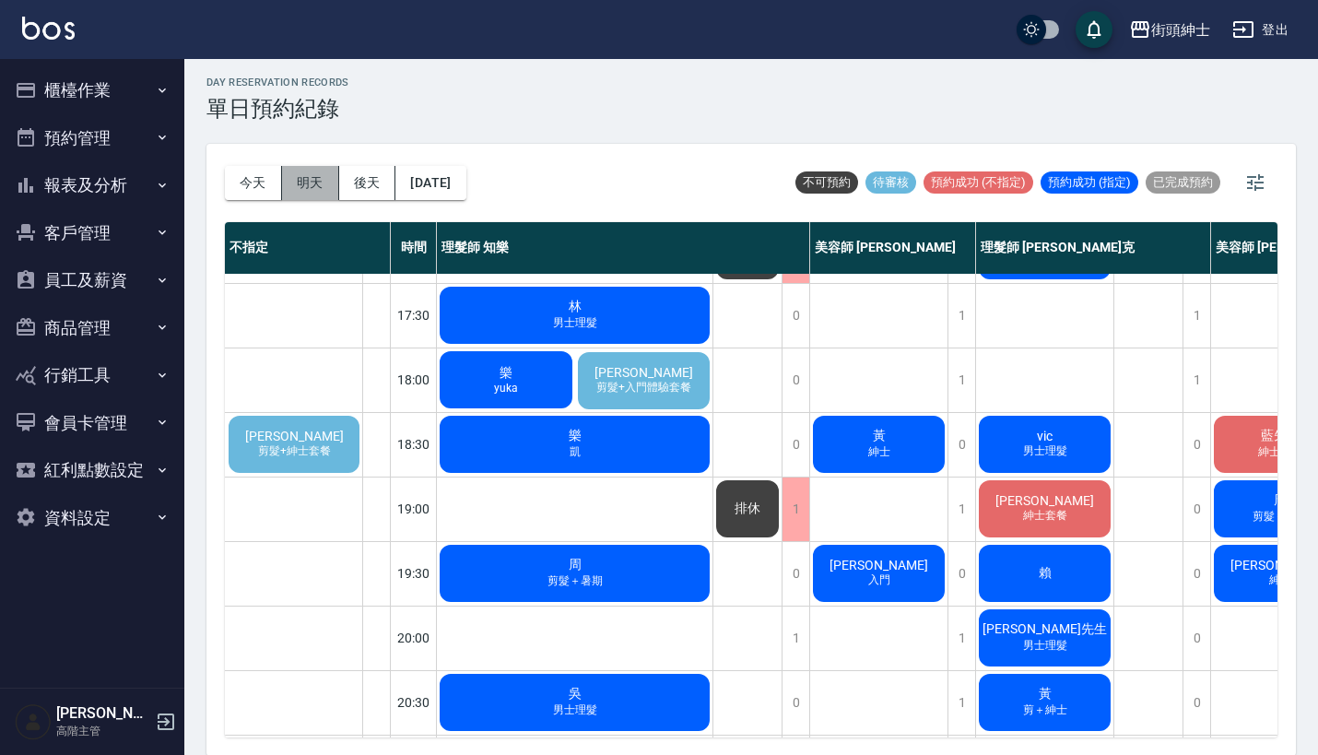
click at [311, 182] on button "明天" at bounding box center [310, 183] width 57 height 34
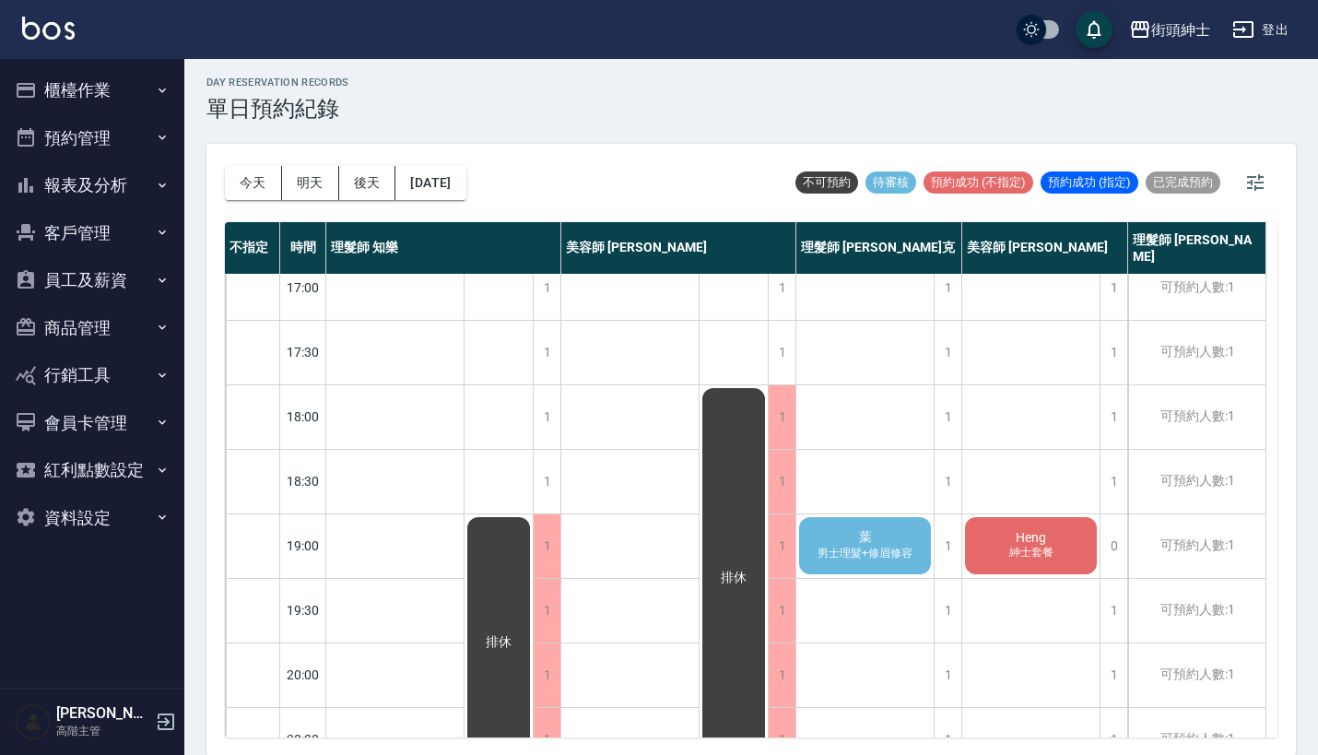
click at [844, 551] on span "男士理髮+修眉修容" at bounding box center [865, 554] width 102 height 16
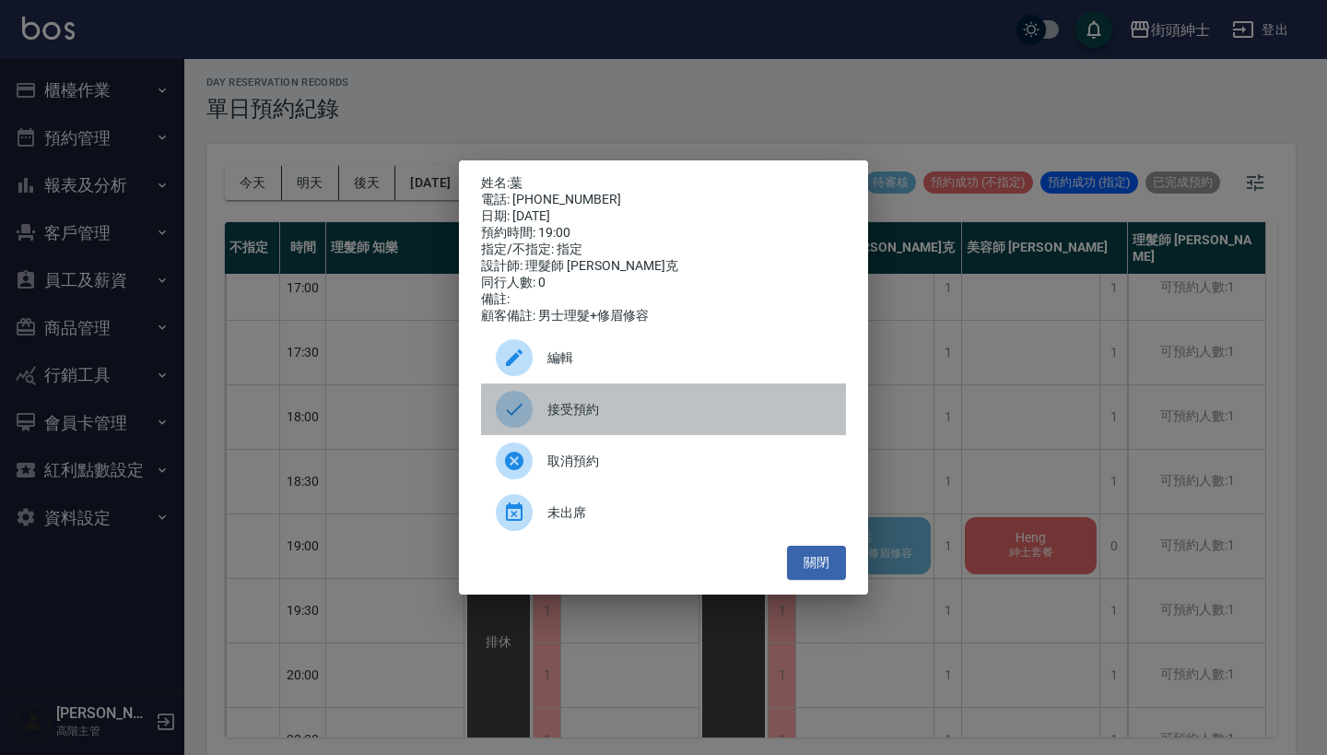
click at [639, 409] on span "接受預約" at bounding box center [690, 409] width 284 height 19
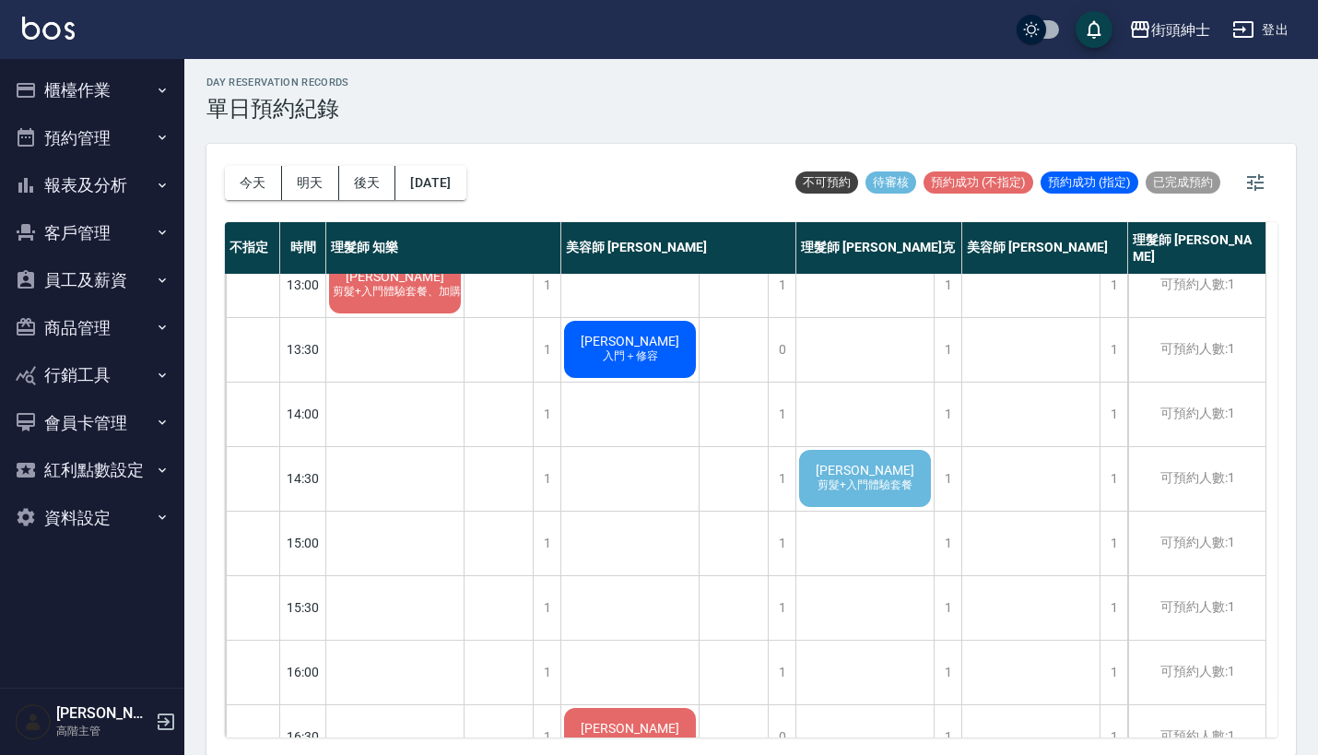
click at [827, 490] on span "剪髮+入門體驗套餐" at bounding box center [865, 486] width 102 height 16
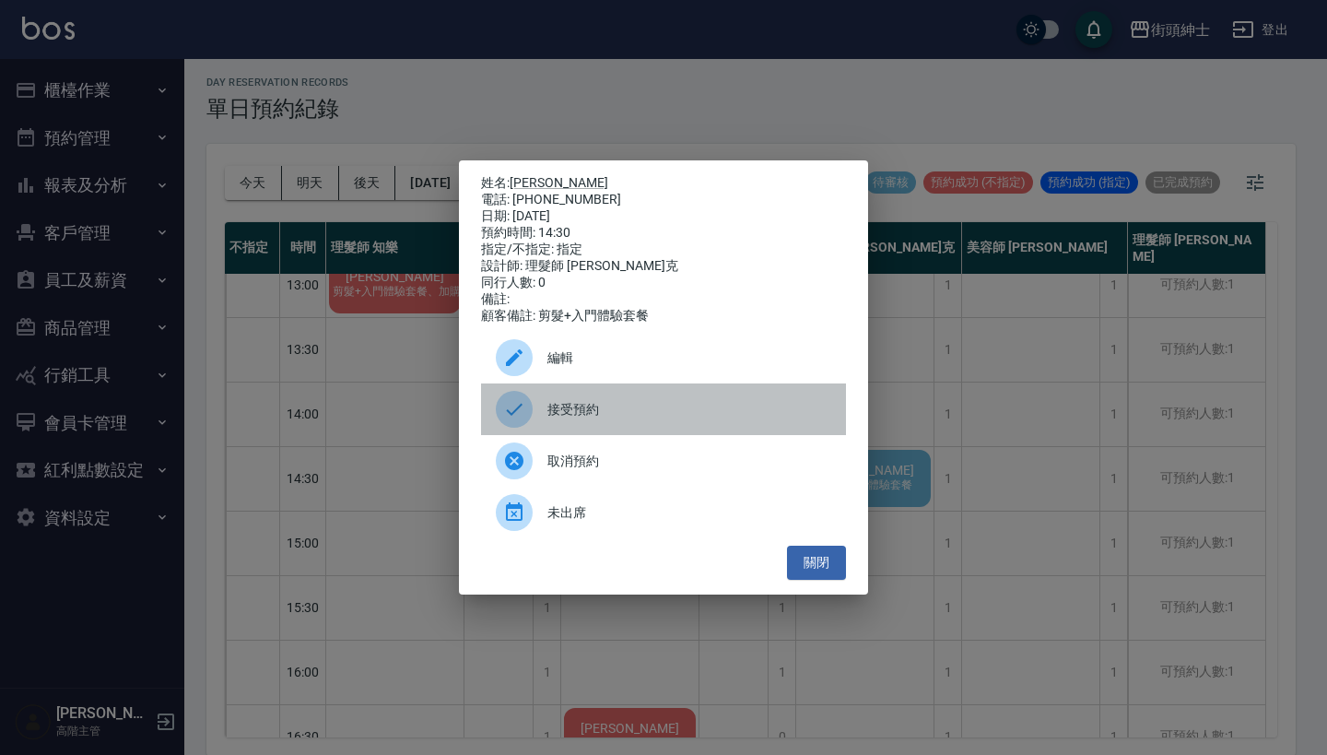
click at [661, 419] on span "接受預約" at bounding box center [690, 409] width 284 height 19
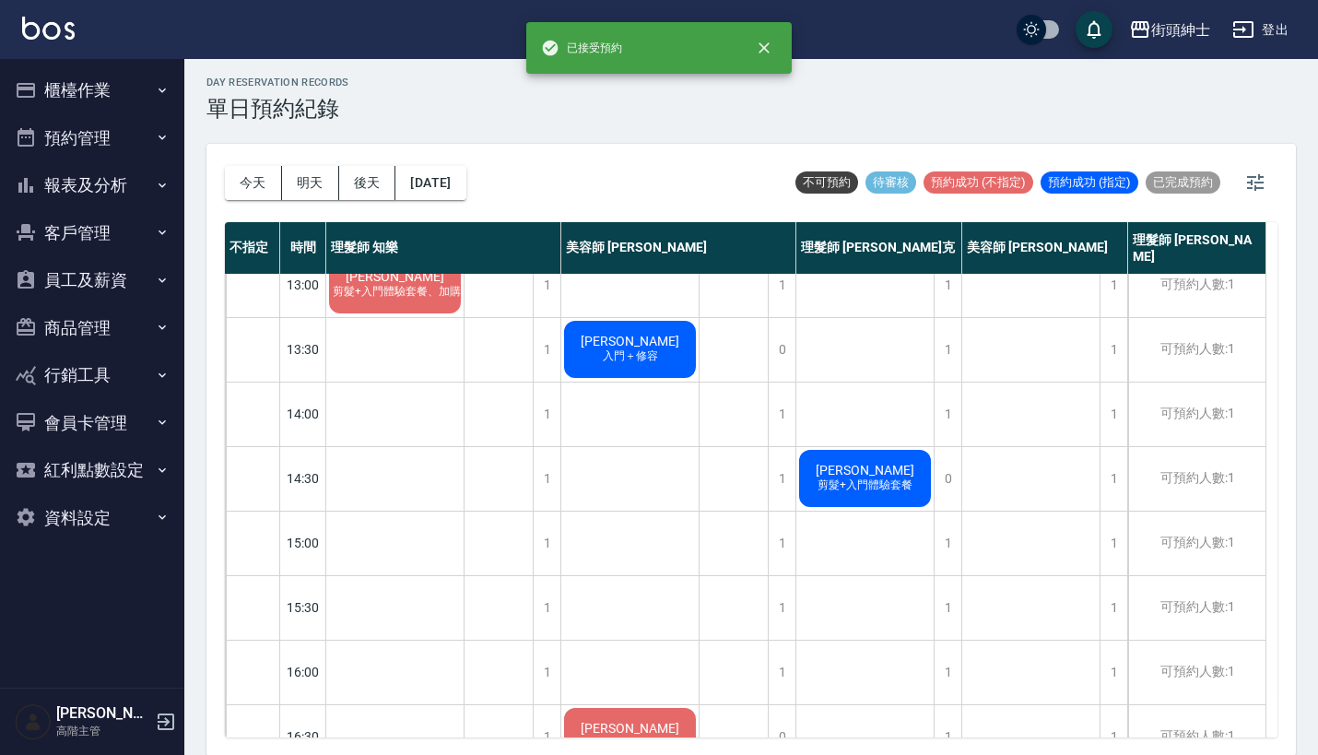
click at [887, 478] on span "劉治文" at bounding box center [865, 470] width 106 height 15
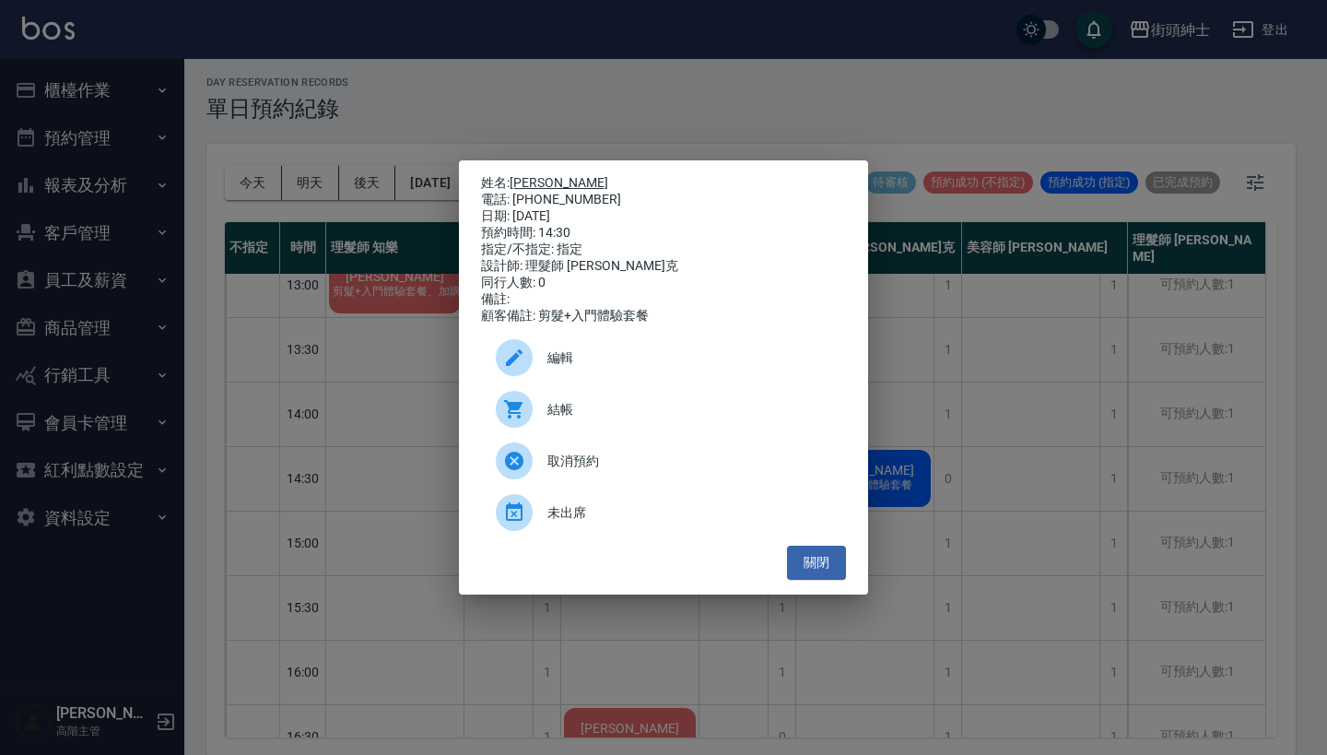
drag, startPoint x: 584, startPoint y: 193, endPoint x: 517, endPoint y: 176, distance: 68.4
click at [517, 175] on div "姓名: 劉治文 電話: 0939562989 日期: 2025/09/16 預約時間: 14:30 指定/不指定: 指定 設計師: 理髮師 Vic 維克 同行…" at bounding box center [663, 249] width 365 height 149
copy div "姓名: 劉治文 電話: 0939562989"
click at [645, 112] on div "姓名: 劉治文 電話: 0939562989 日期: 2025/09/16 預約時間: 14:30 指定/不指定: 指定 設計師: 理髮師 Vic 維克 同行…" at bounding box center [663, 377] width 1327 height 755
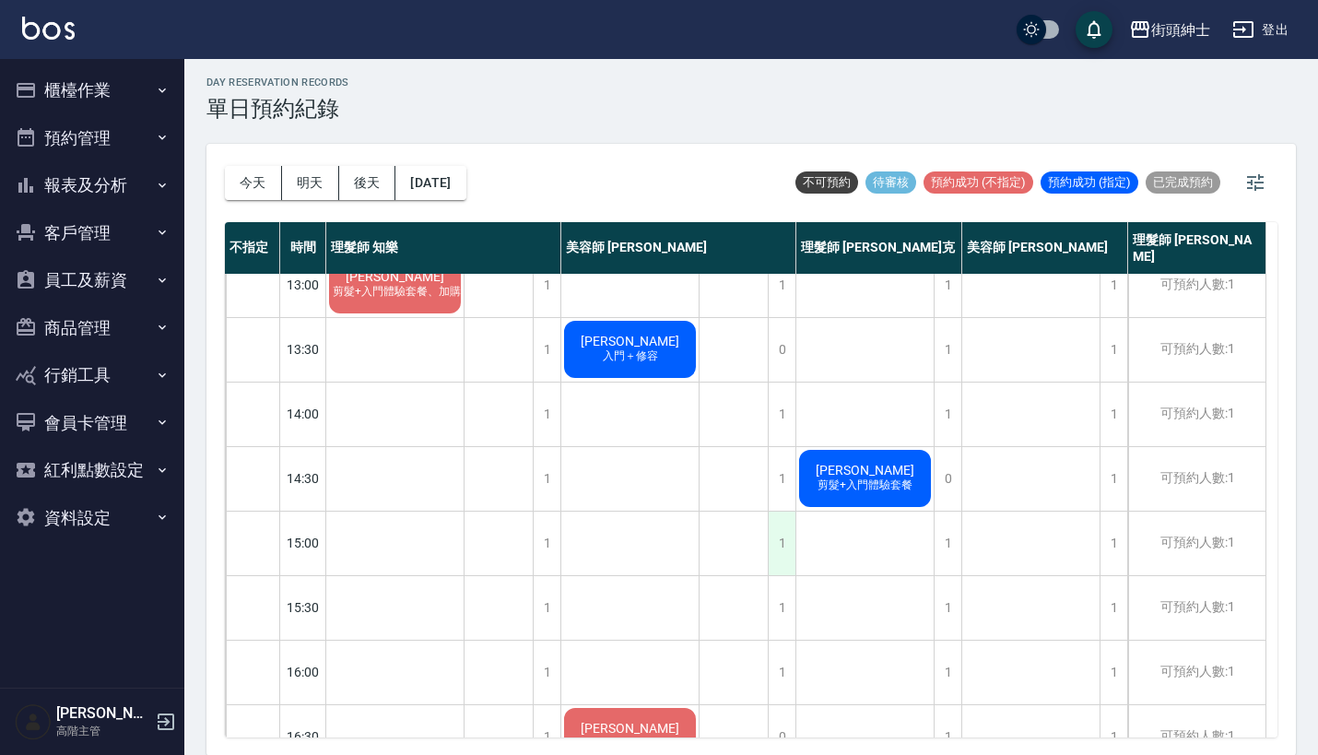
click at [783, 532] on div "1" at bounding box center [782, 544] width 28 height 64
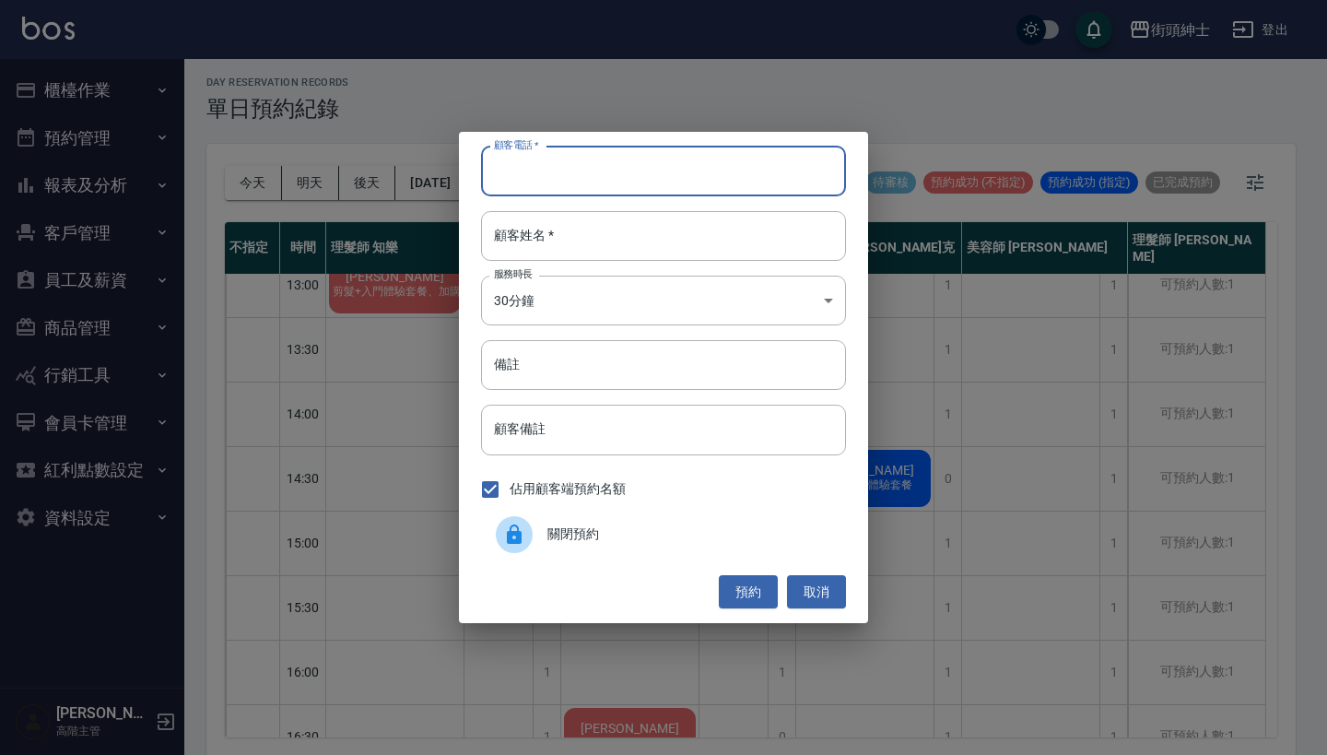
paste input "劉治文 電話: 0939562989"
type input "劉治文 電話: 0939562989"
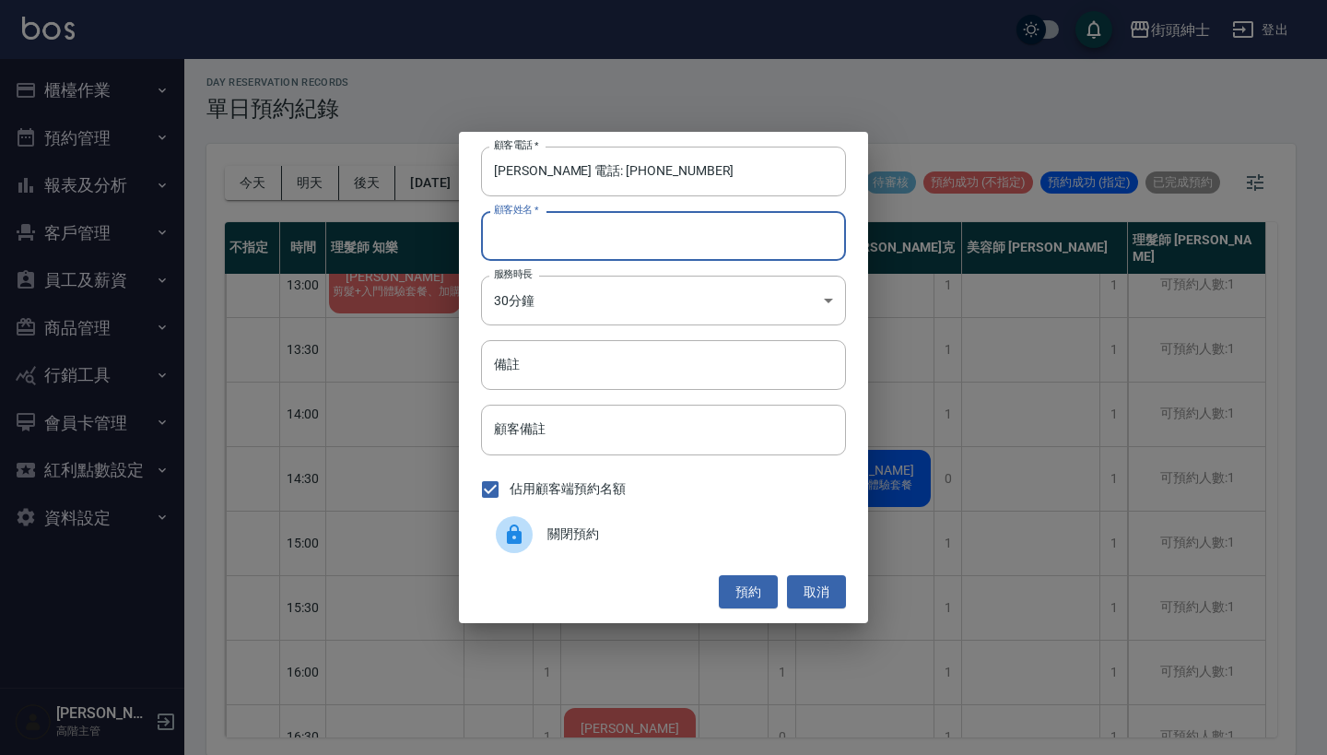
paste input "劉治文 電話: 0939562989"
type input "劉治文 電話: 0939562989"
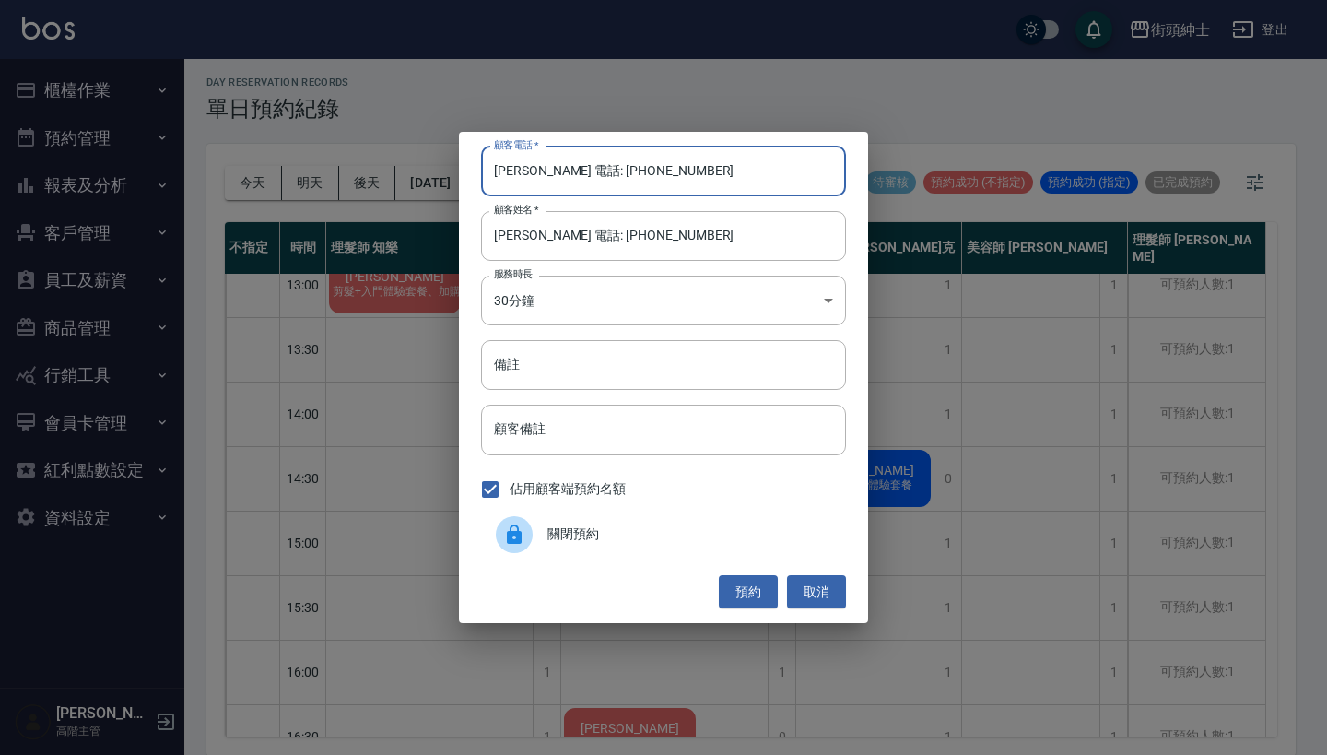
drag, startPoint x: 569, startPoint y: 169, endPoint x: 361, endPoint y: 158, distance: 207.7
click at [361, 158] on div "顧客電話   * 劉治文 電話: 0939562989 顧客電話   * 顧客姓名   * 劉治文 電話: 0939562989 顧客姓名   * 服務時長 …" at bounding box center [663, 377] width 1327 height 755
type input "0939562989"
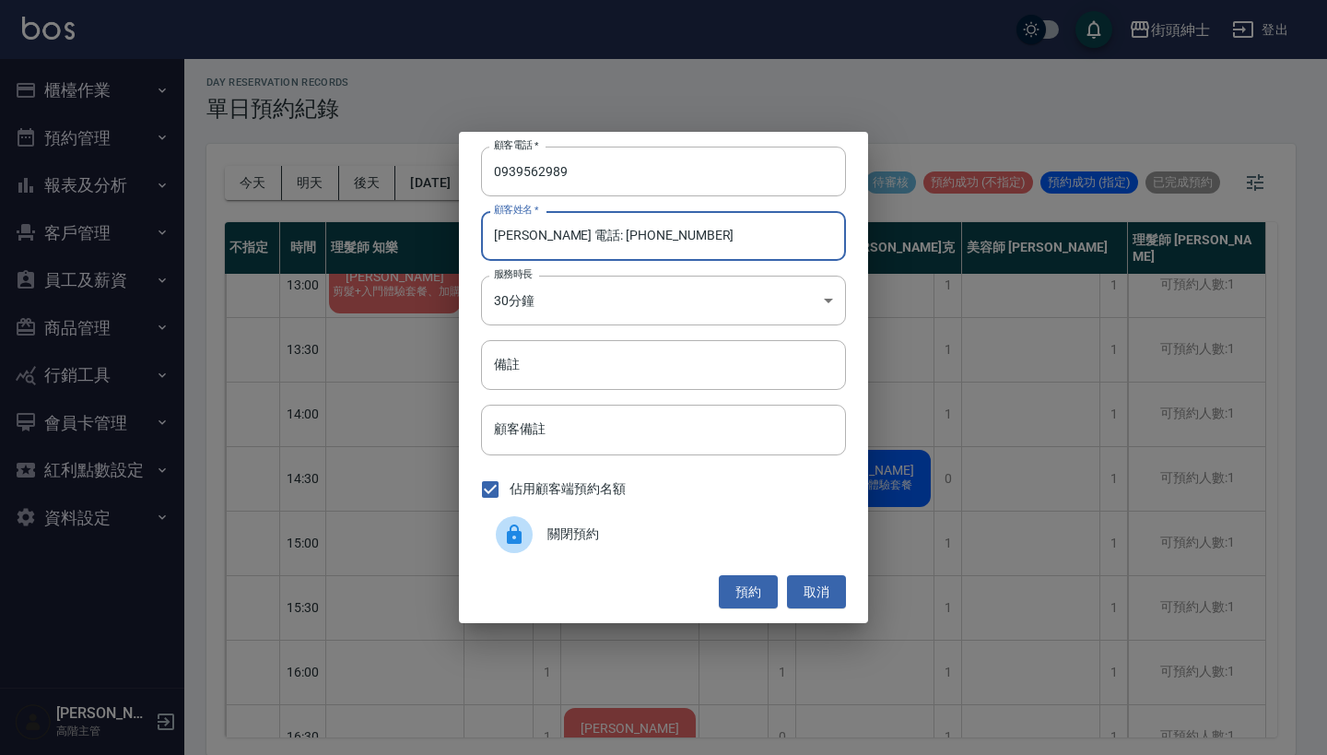
drag, startPoint x: 655, startPoint y: 244, endPoint x: 535, endPoint y: 242, distance: 119.9
click at [534, 242] on input "劉治文 電話: 0939562989" at bounding box center [663, 236] width 365 height 50
type input "劉治文"
click at [683, 367] on input "備註" at bounding box center [663, 365] width 365 height 50
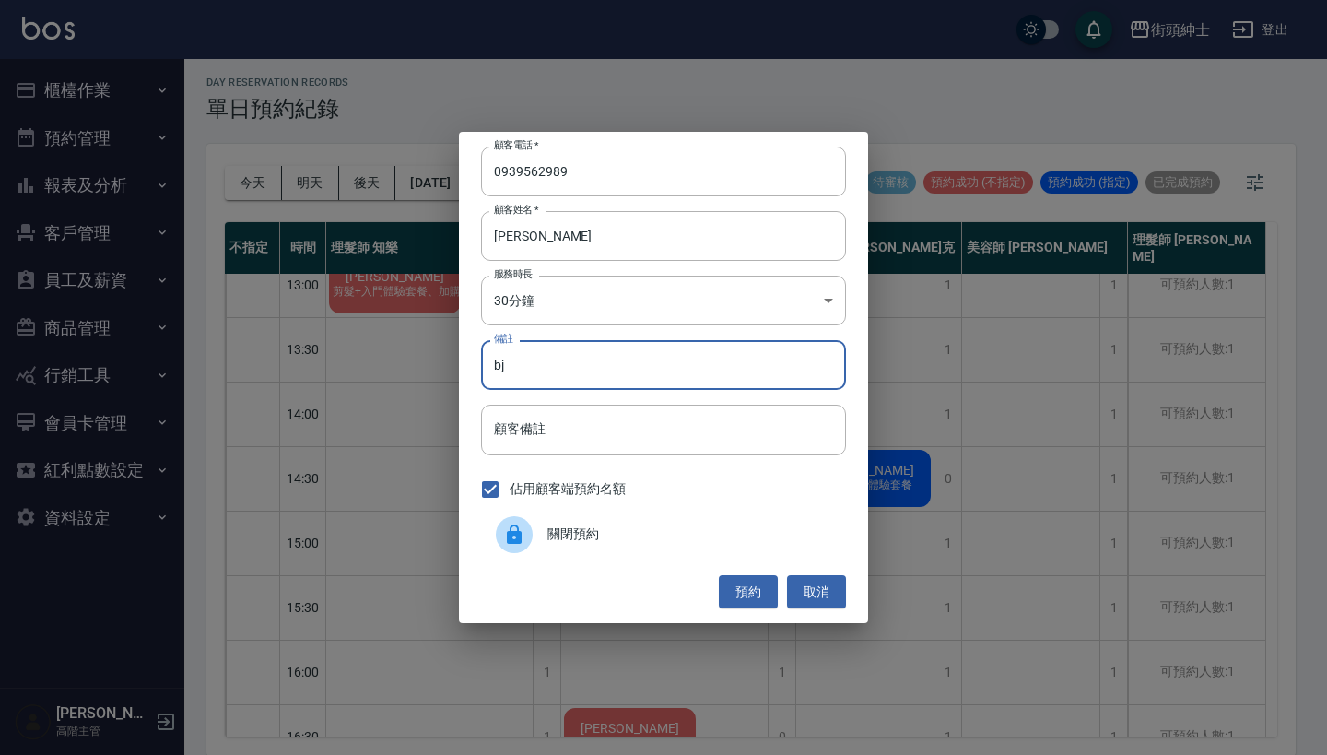
type input "b"
type input "入門"
click at [763, 576] on button "預約" at bounding box center [748, 592] width 59 height 34
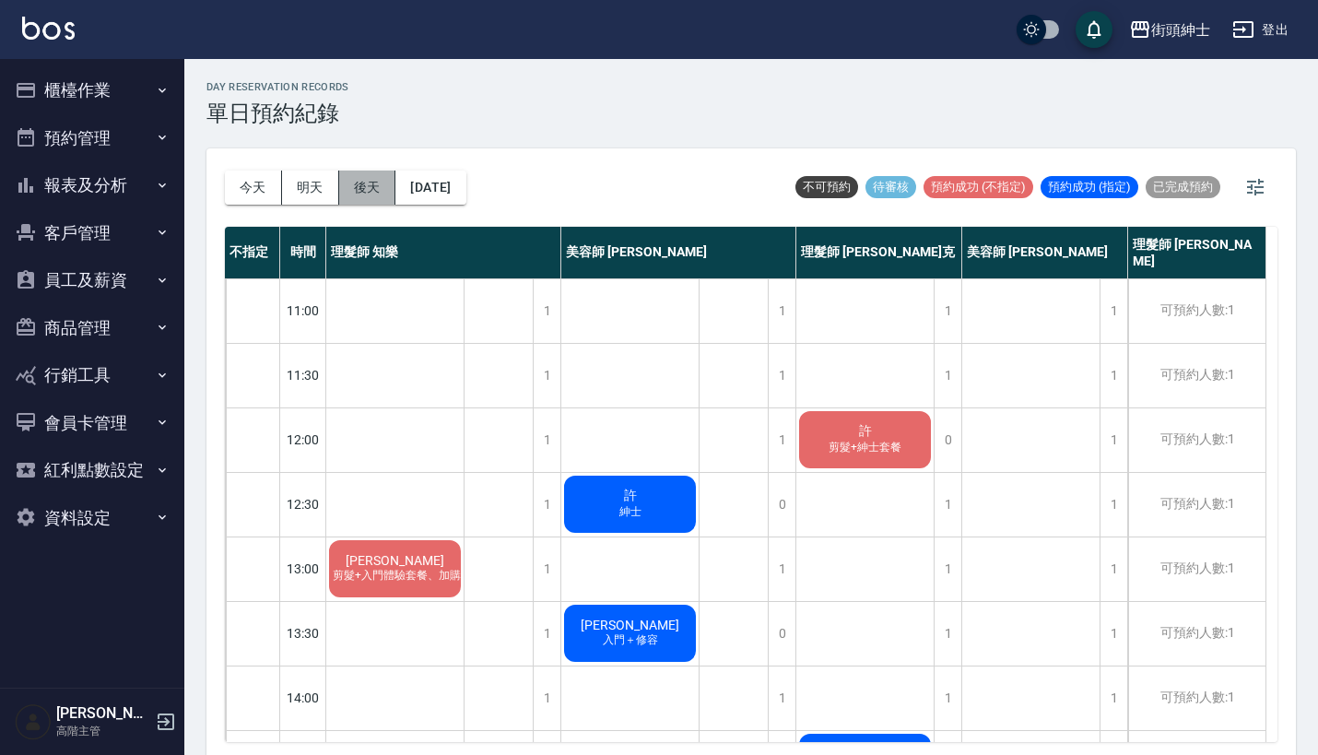
click at [378, 179] on button "後天" at bounding box center [367, 188] width 57 height 34
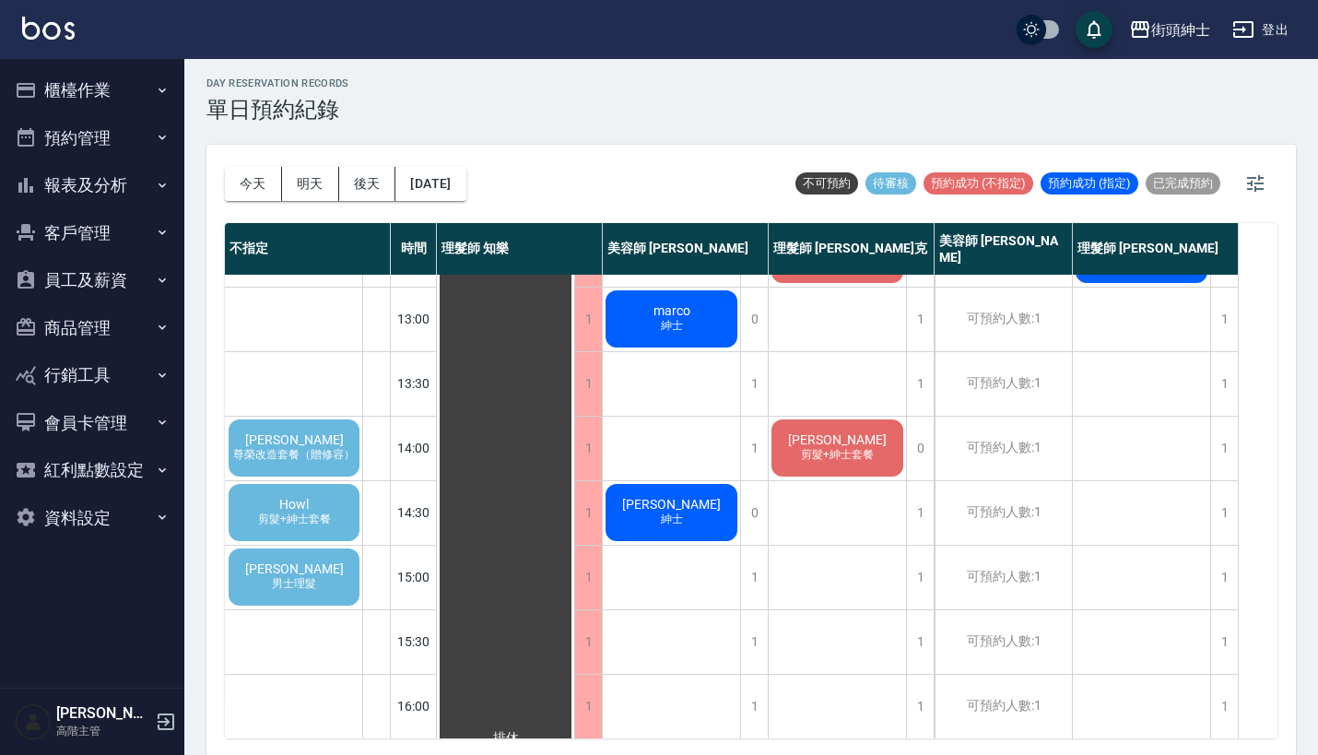
click at [324, 442] on div "黃承威 尊榮改造套餐（贈修容）" at bounding box center [294, 448] width 136 height 63
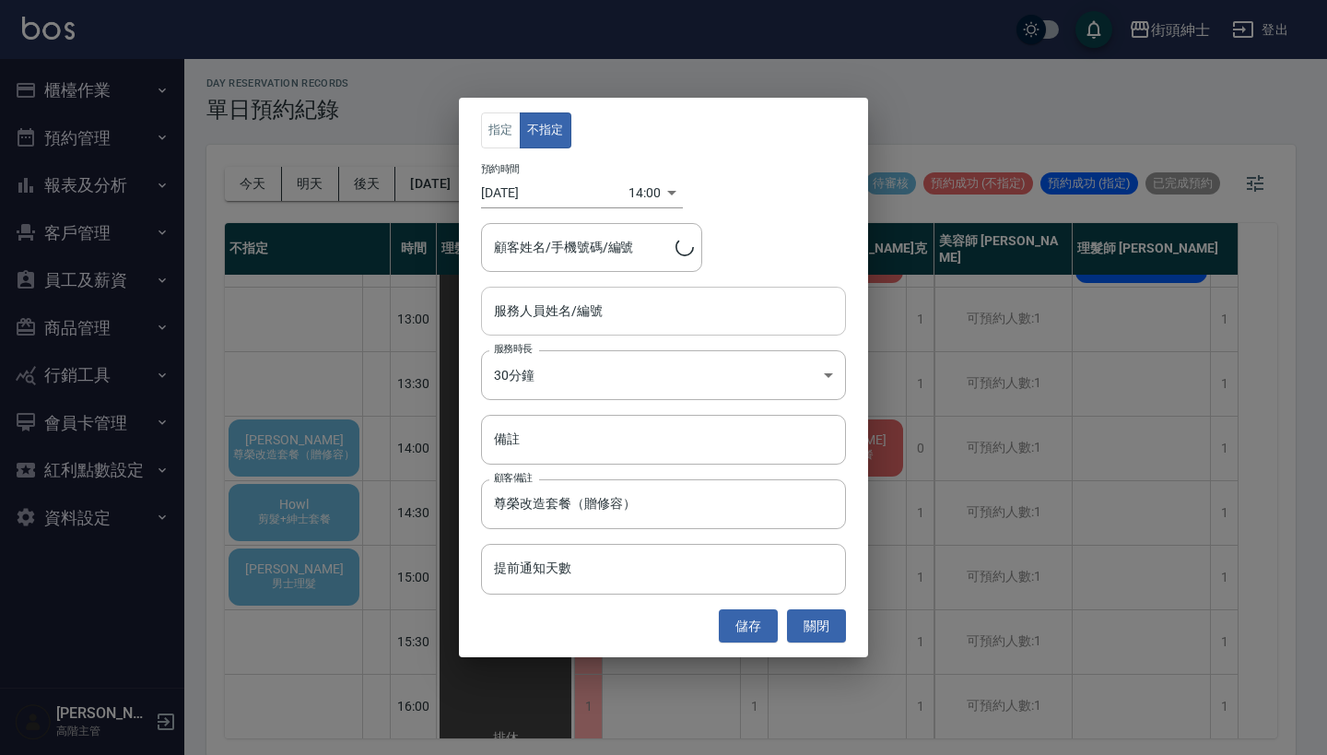
type input "黃承威/0955908589"
click at [606, 298] on input "服務人員姓名/編號" at bounding box center [664, 311] width 348 height 32
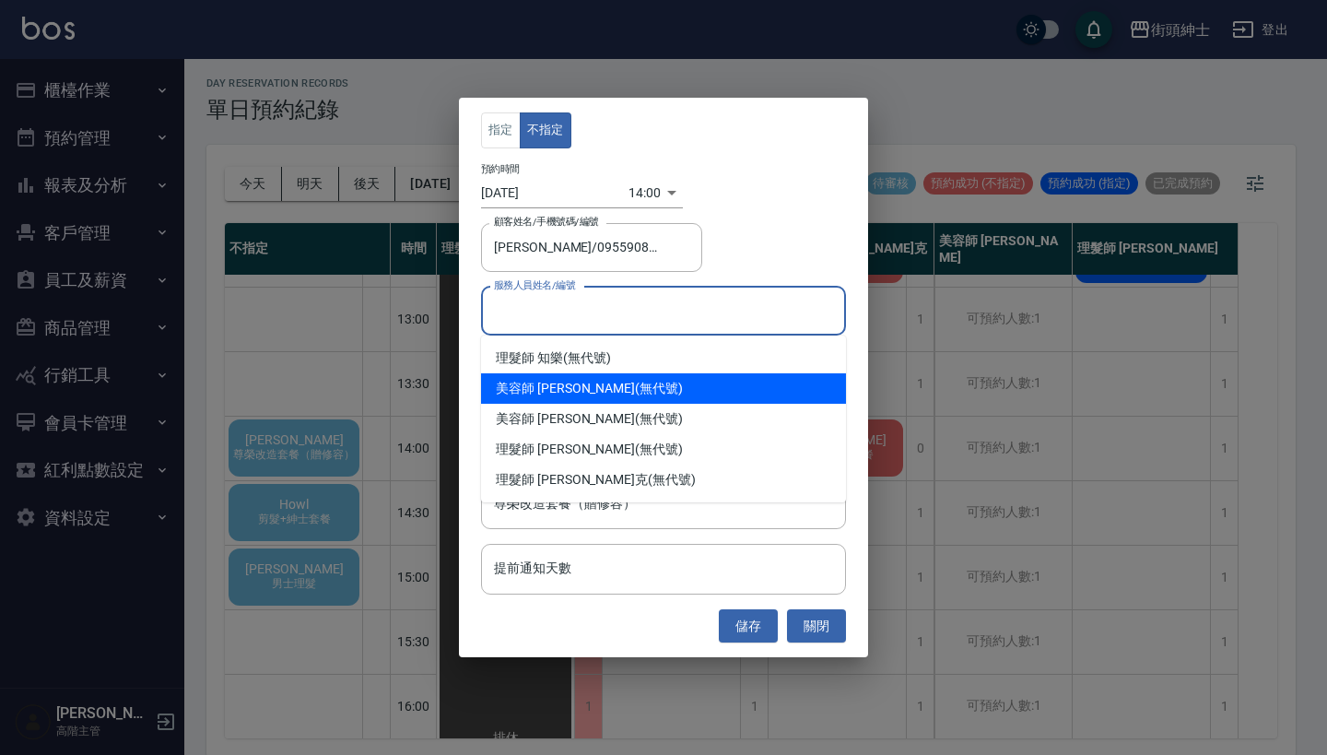
click at [610, 390] on div "美容師 小戴 (無代號)" at bounding box center [663, 388] width 365 height 30
type input "美容師 小戴(無代號)"
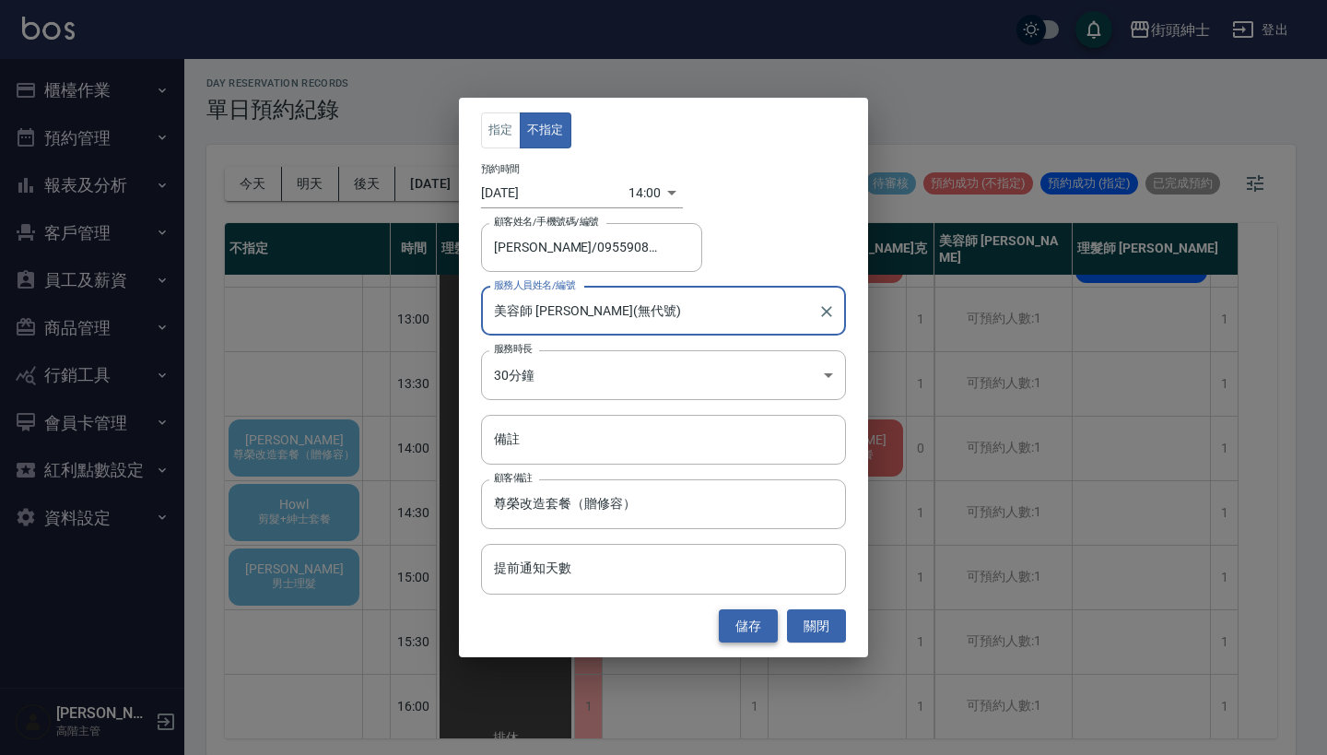
click at [755, 625] on button "儲存" at bounding box center [748, 626] width 59 height 34
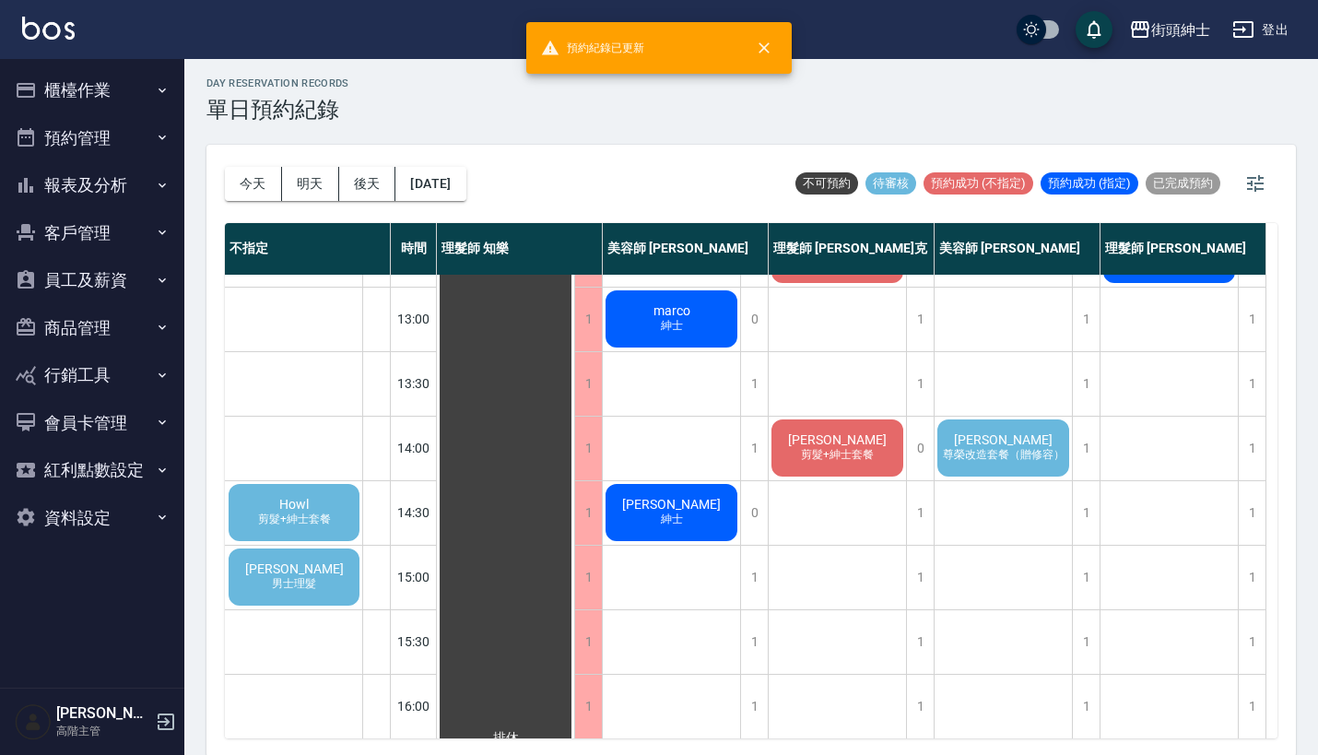
click at [976, 453] on span "尊榮改造套餐（贈修容）" at bounding box center [1003, 455] width 129 height 16
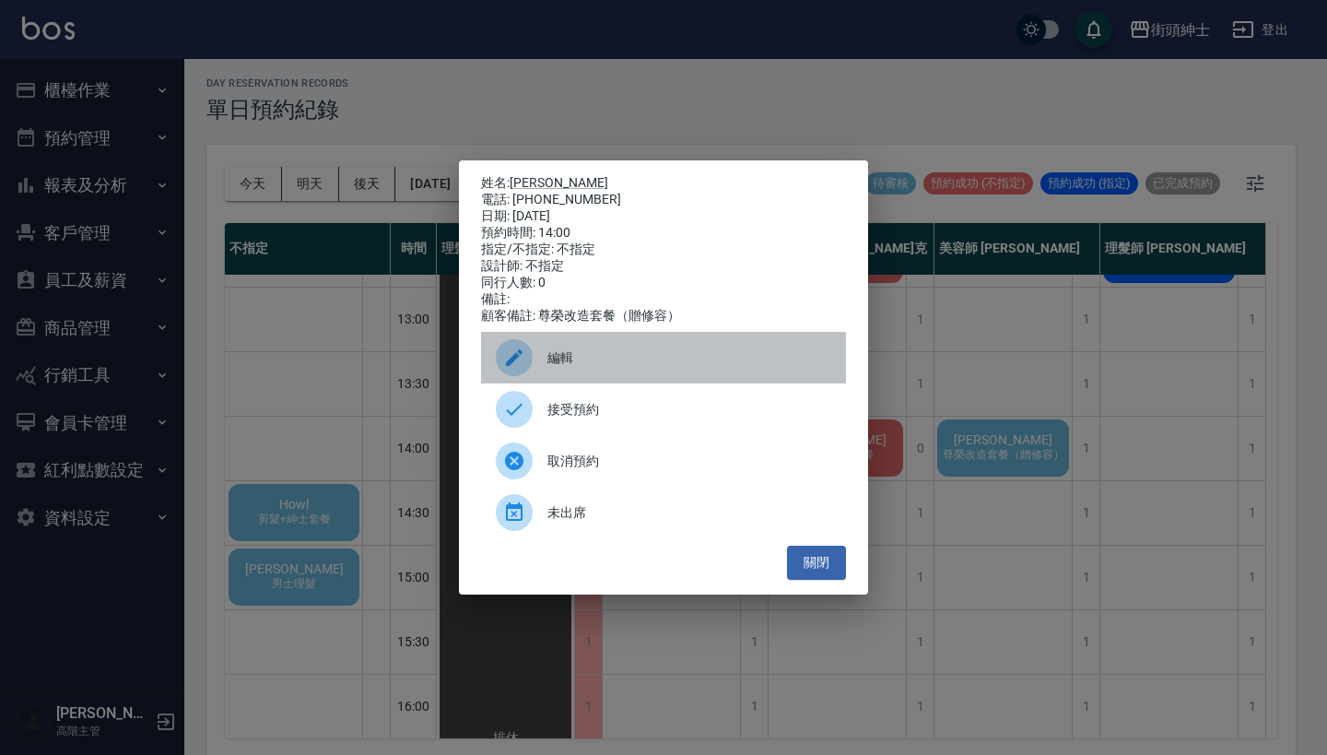
click at [650, 364] on span "編輯" at bounding box center [690, 357] width 284 height 19
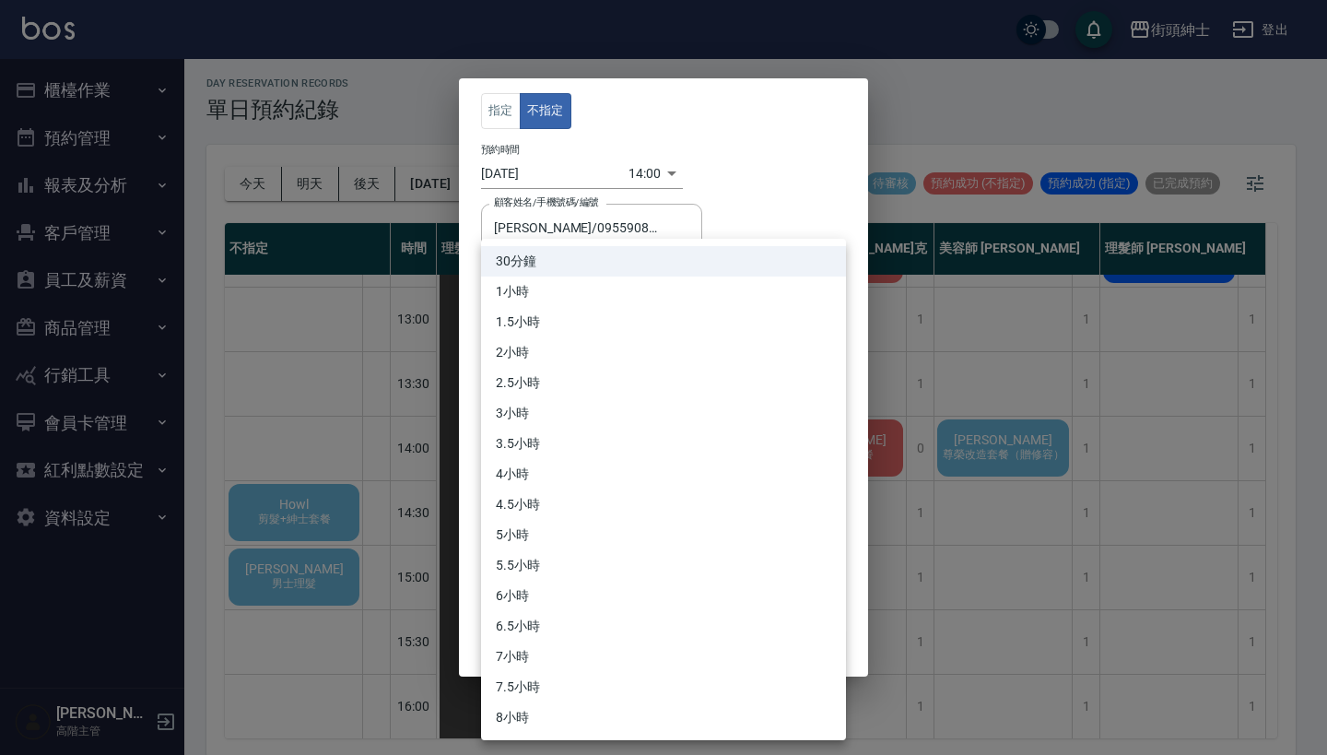
click at [589, 351] on body "街頭紳士 登出 櫃檯作業 打帳單 帳單列表 掛單列表 座位開單 營業儀表板 現金收支登錄 高階收支登錄 材料自購登錄 每日結帳 排班表 現場電腦打卡 掃碼打卡…" at bounding box center [663, 376] width 1327 height 761
click at [592, 297] on li "1小時" at bounding box center [663, 292] width 365 height 30
type input "2"
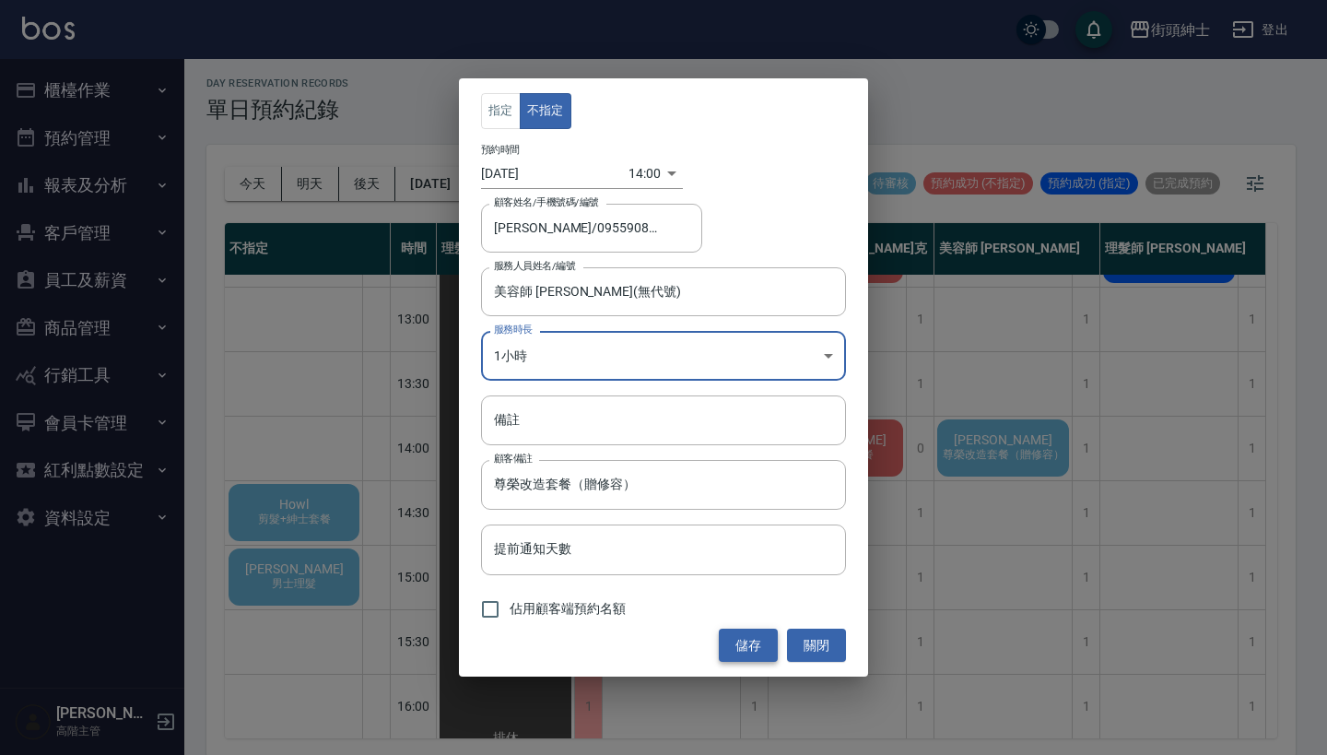
click at [729, 637] on button "儲存" at bounding box center [748, 646] width 59 height 34
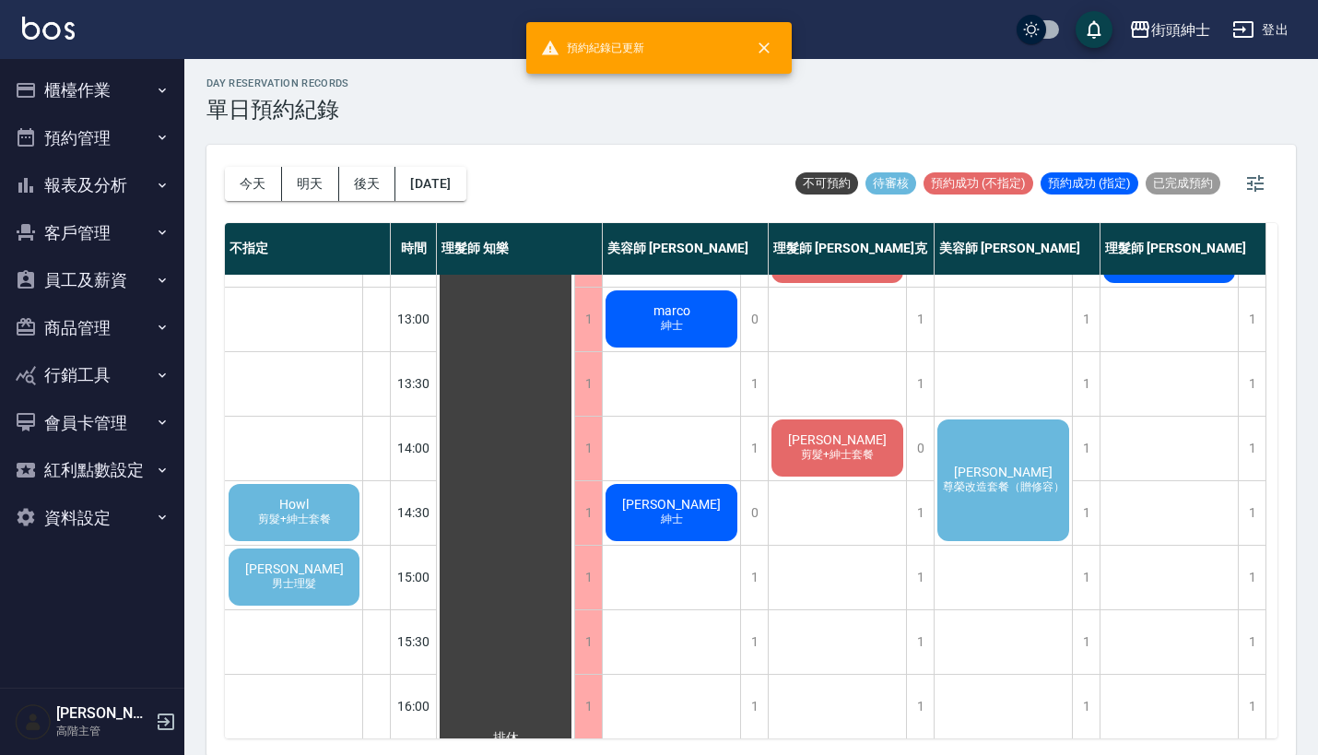
click at [1024, 465] on span "黃承威" at bounding box center [1003, 472] width 106 height 15
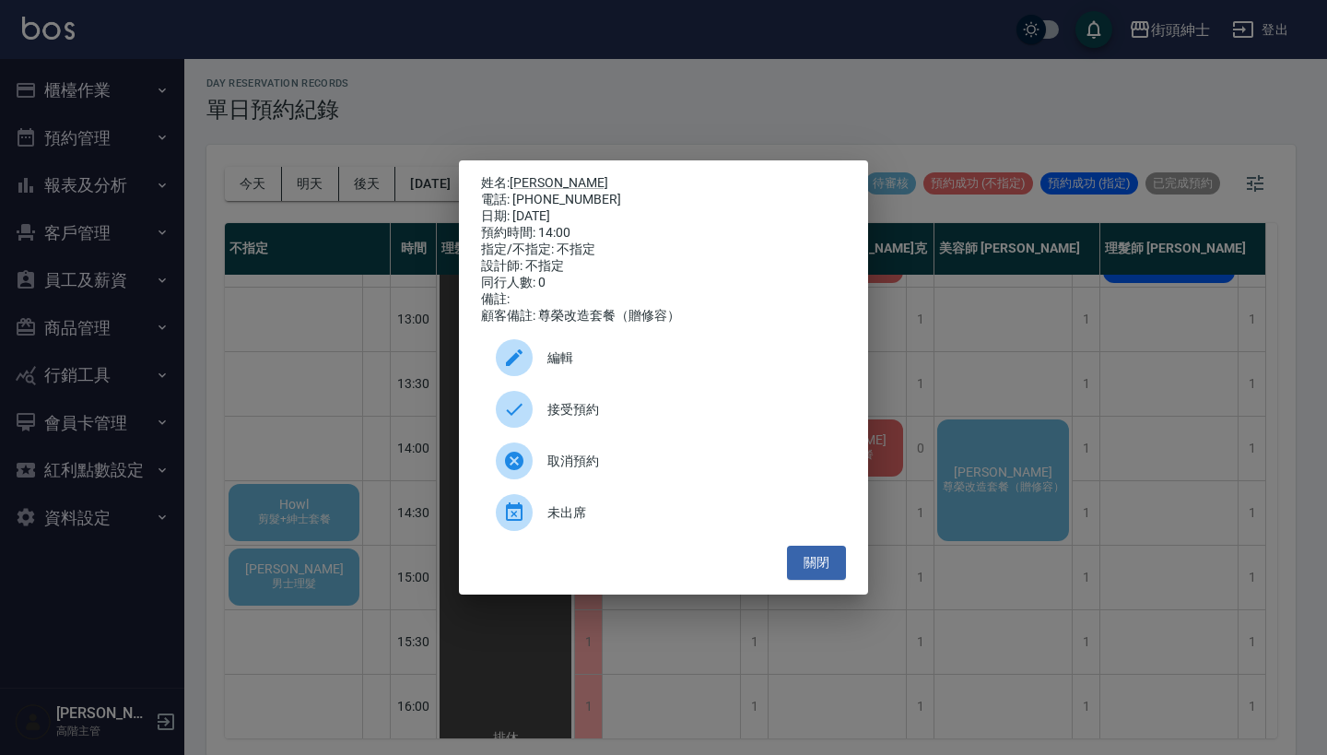
click at [636, 419] on span "接受預約" at bounding box center [690, 409] width 284 height 19
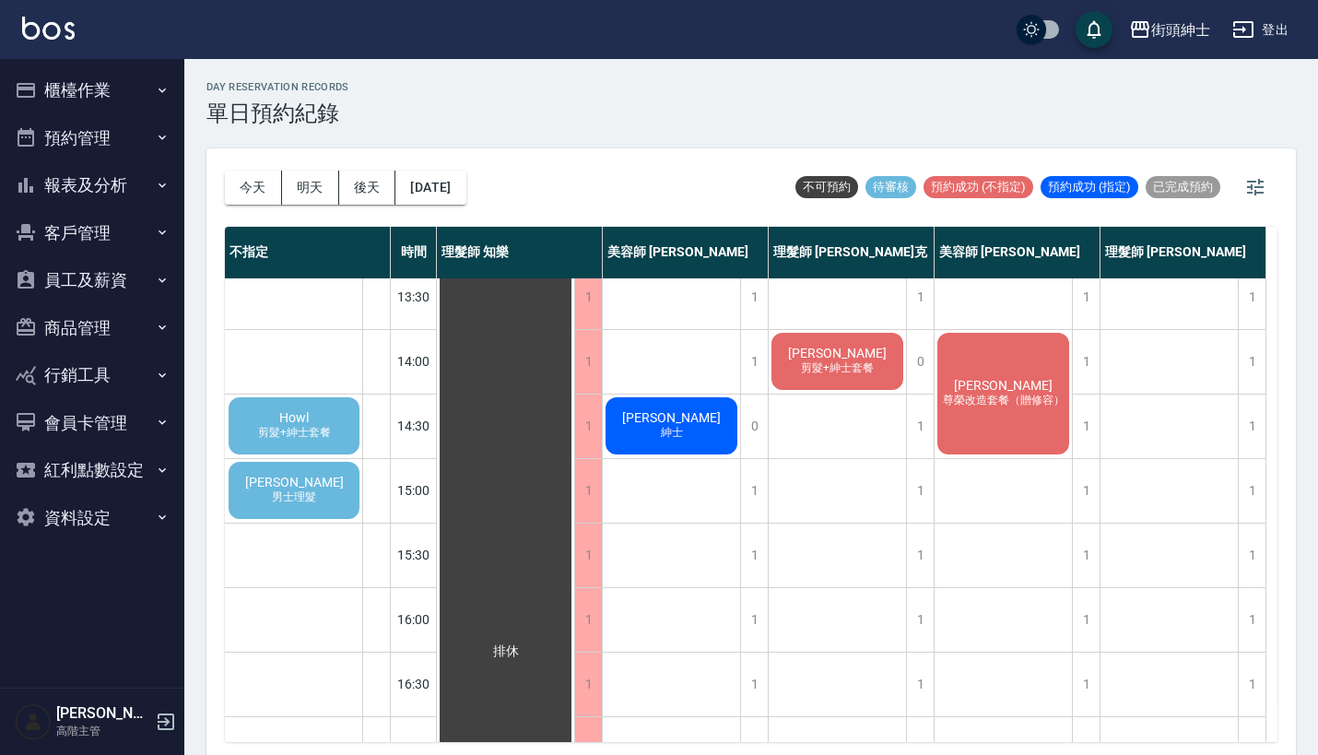
click at [311, 431] on span "剪髮+紳士套餐" at bounding box center [294, 433] width 80 height 16
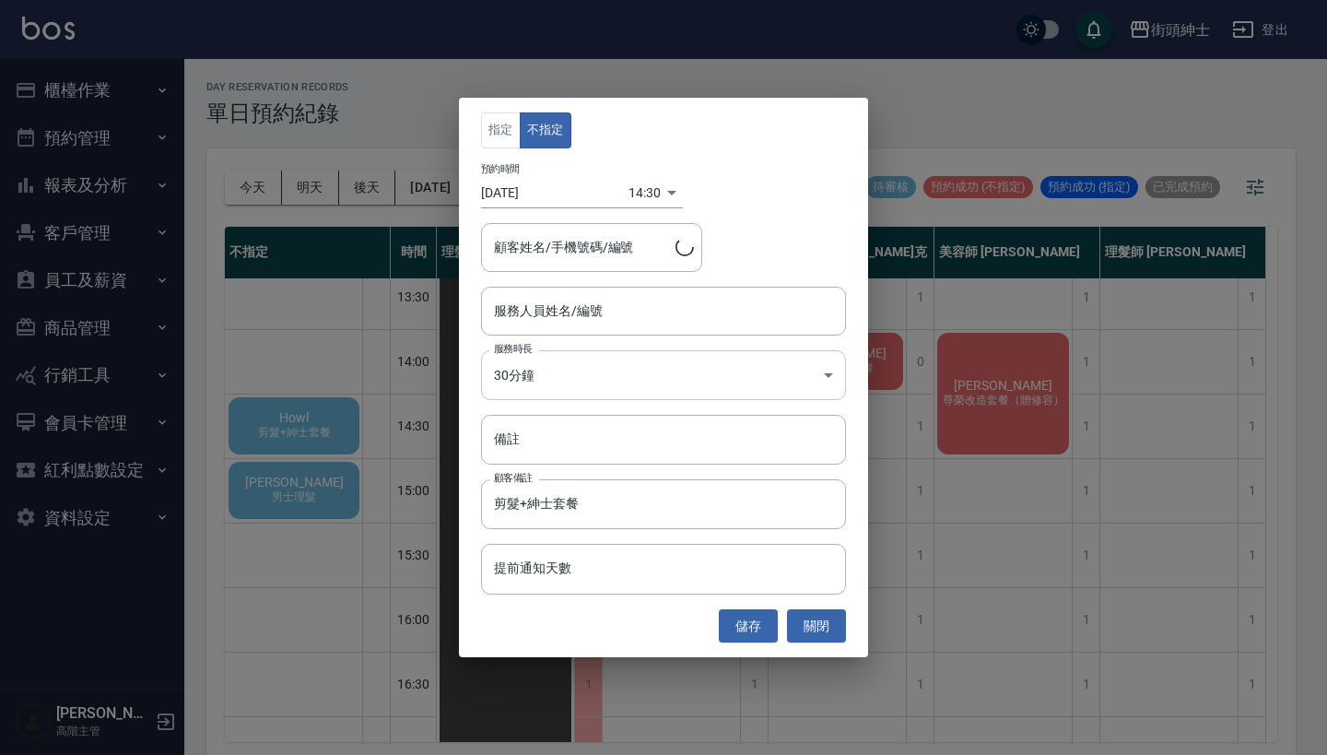
type input "Howl/0928400135"
click at [555, 309] on input "服務人員姓名/編號" at bounding box center [664, 311] width 348 height 32
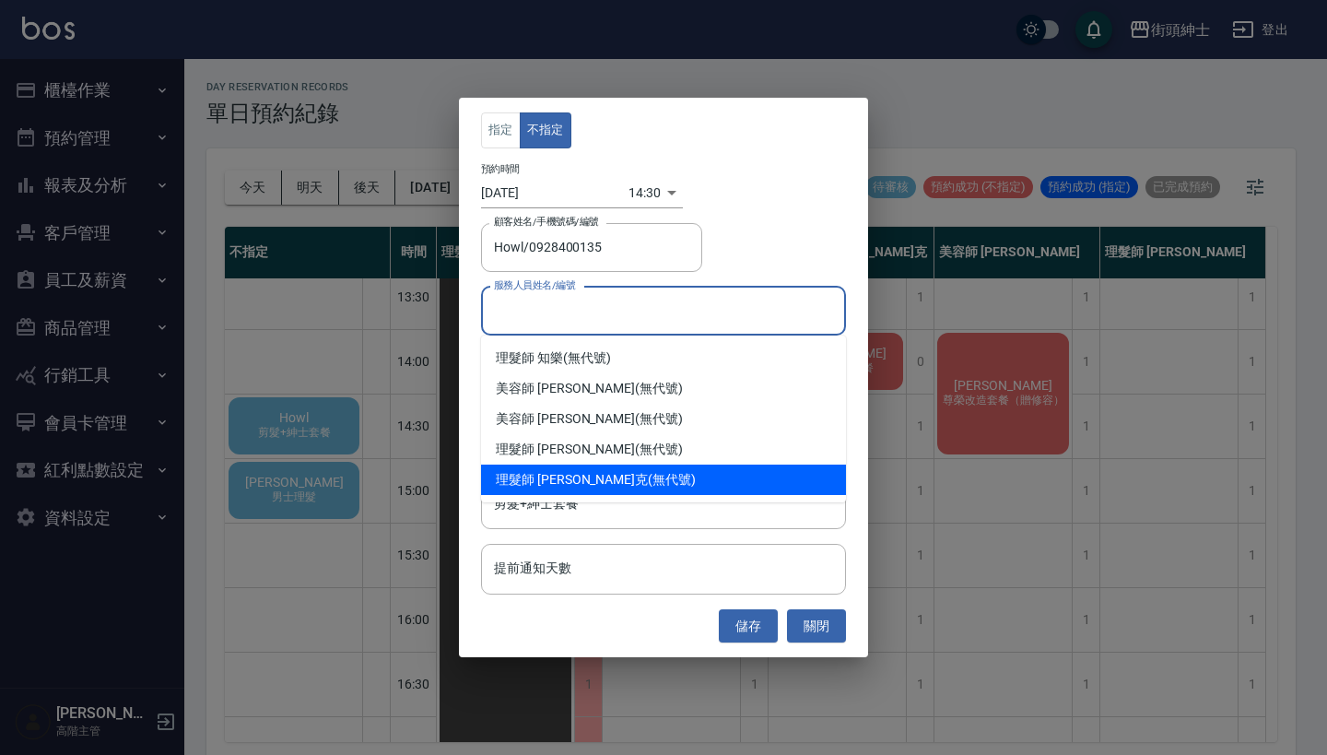
click at [586, 473] on div "理髮師 Vic 維克 (無代號)" at bounding box center [663, 480] width 365 height 30
type input "理髮師 Vic 維克(無代號)"
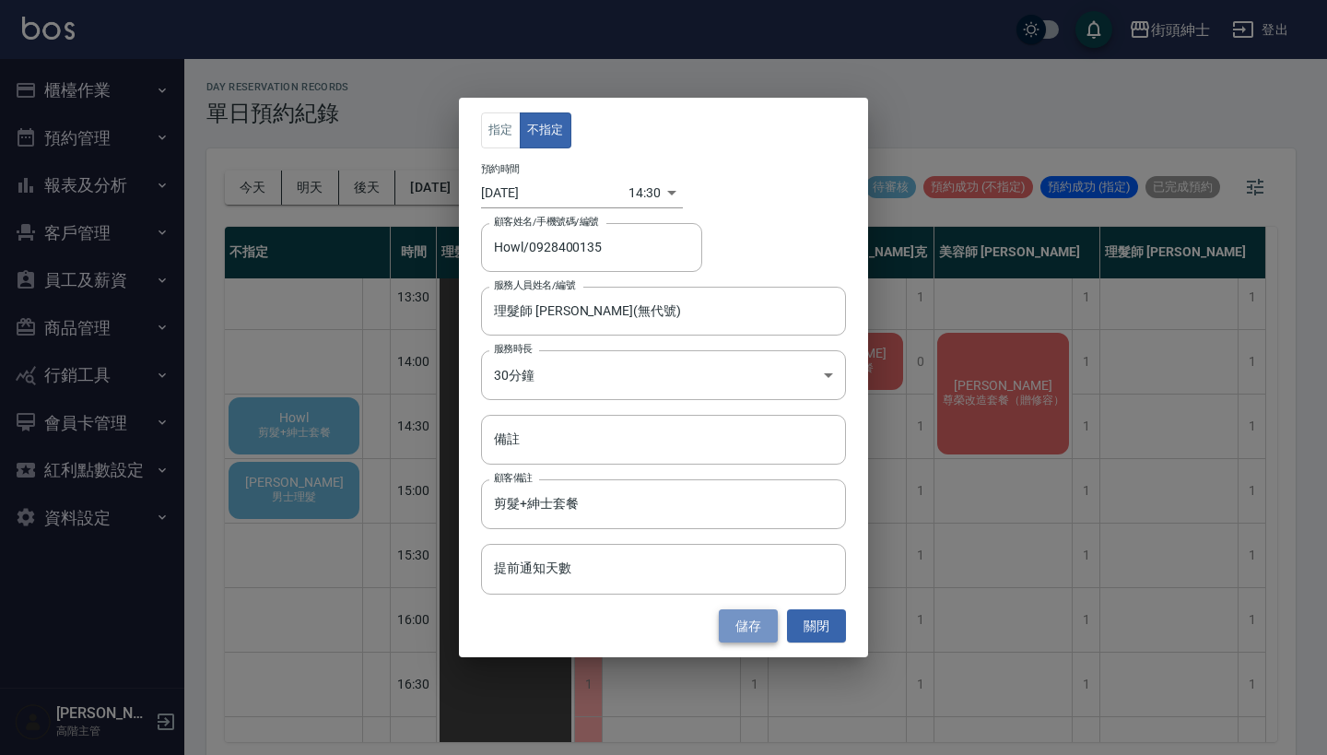
click at [762, 631] on button "儲存" at bounding box center [748, 626] width 59 height 34
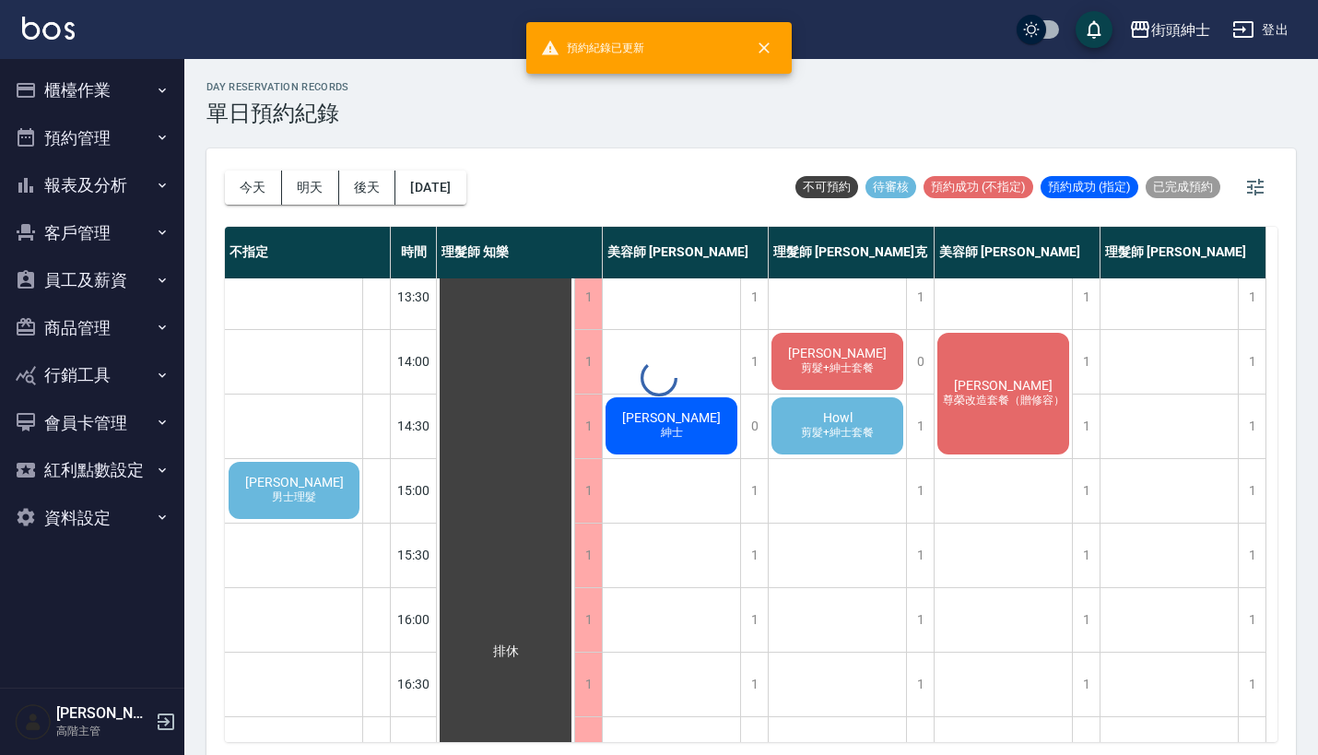
click at [842, 417] on span "Howl" at bounding box center [838, 417] width 37 height 15
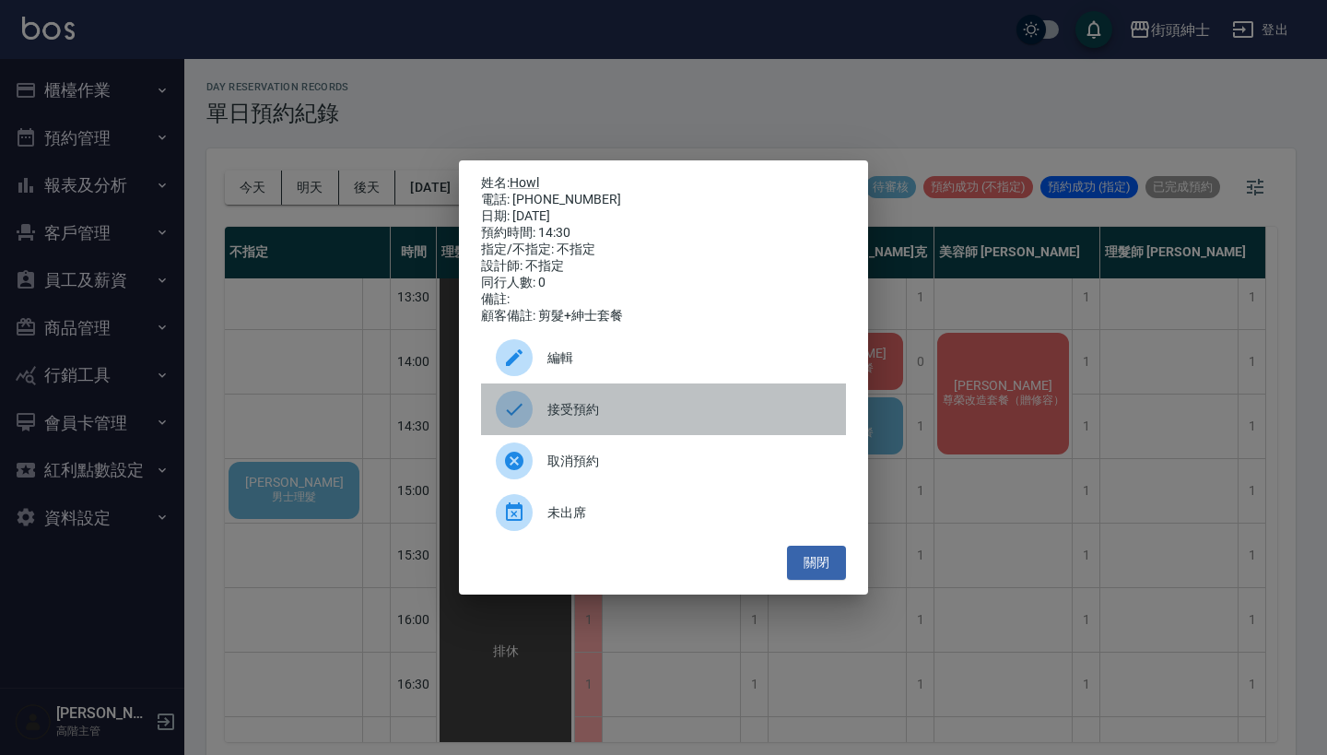
click at [630, 408] on span "接受預約" at bounding box center [690, 409] width 284 height 19
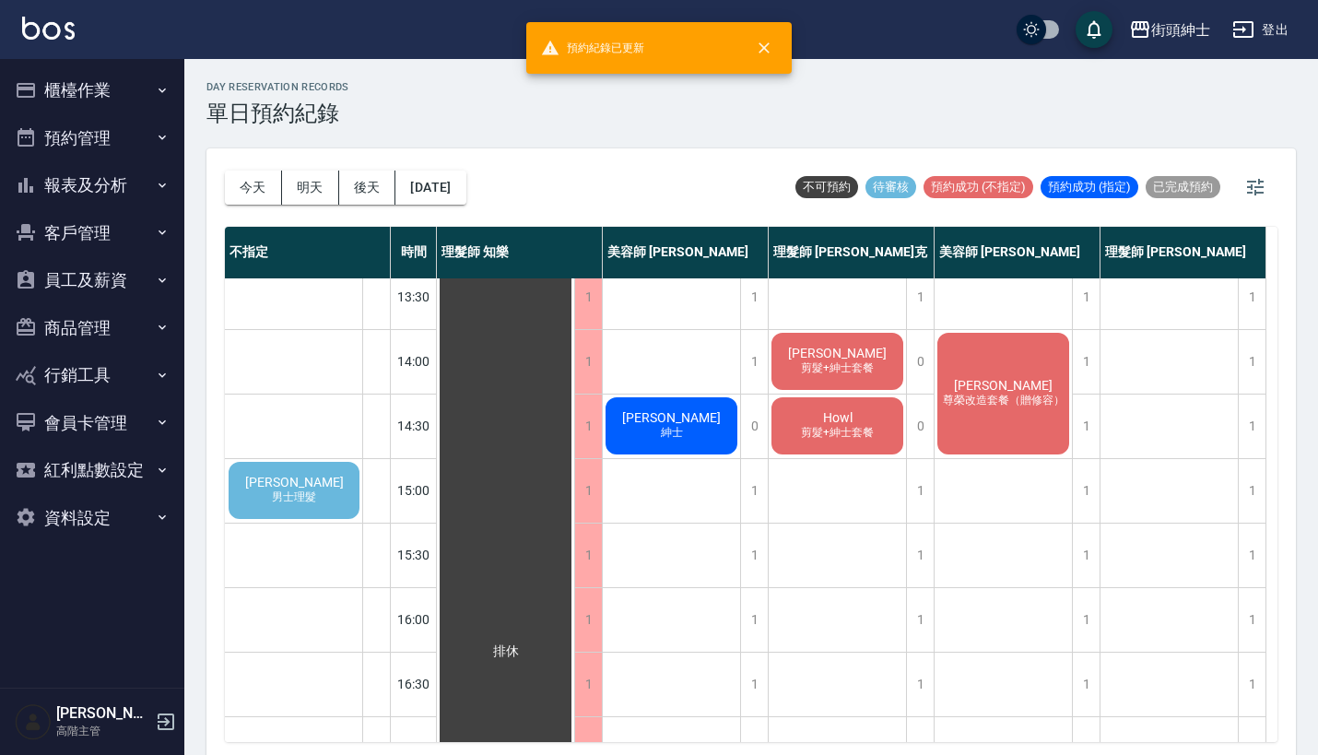
click at [827, 416] on span "Howl" at bounding box center [838, 417] width 37 height 15
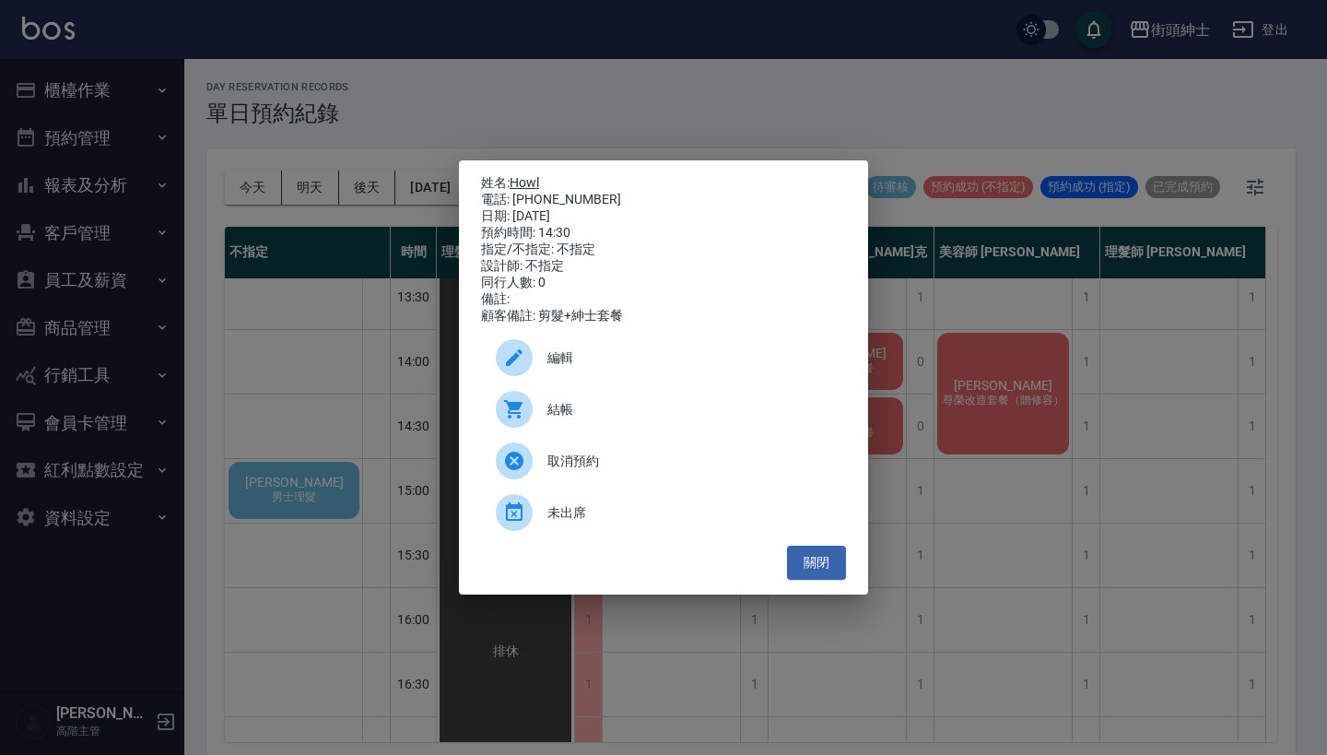
drag, startPoint x: 590, startPoint y: 193, endPoint x: 514, endPoint y: 180, distance: 76.7
click at [514, 180] on div "姓名: Howl 電話: 0928400135 日期: 2025/09/17 預約時間: 14:30 指定/不指定: 不指定 設計師: 不指定 同行人數: 0…" at bounding box center [663, 249] width 365 height 149
copy div "姓名: Howl 電話: 0928400135"
click at [630, 126] on div "姓名: Howl 電話: 0928400135 日期: 2025/09/17 預約時間: 14:30 指定/不指定: 不指定 設計師: 不指定 同行人數: 0…" at bounding box center [663, 377] width 1327 height 755
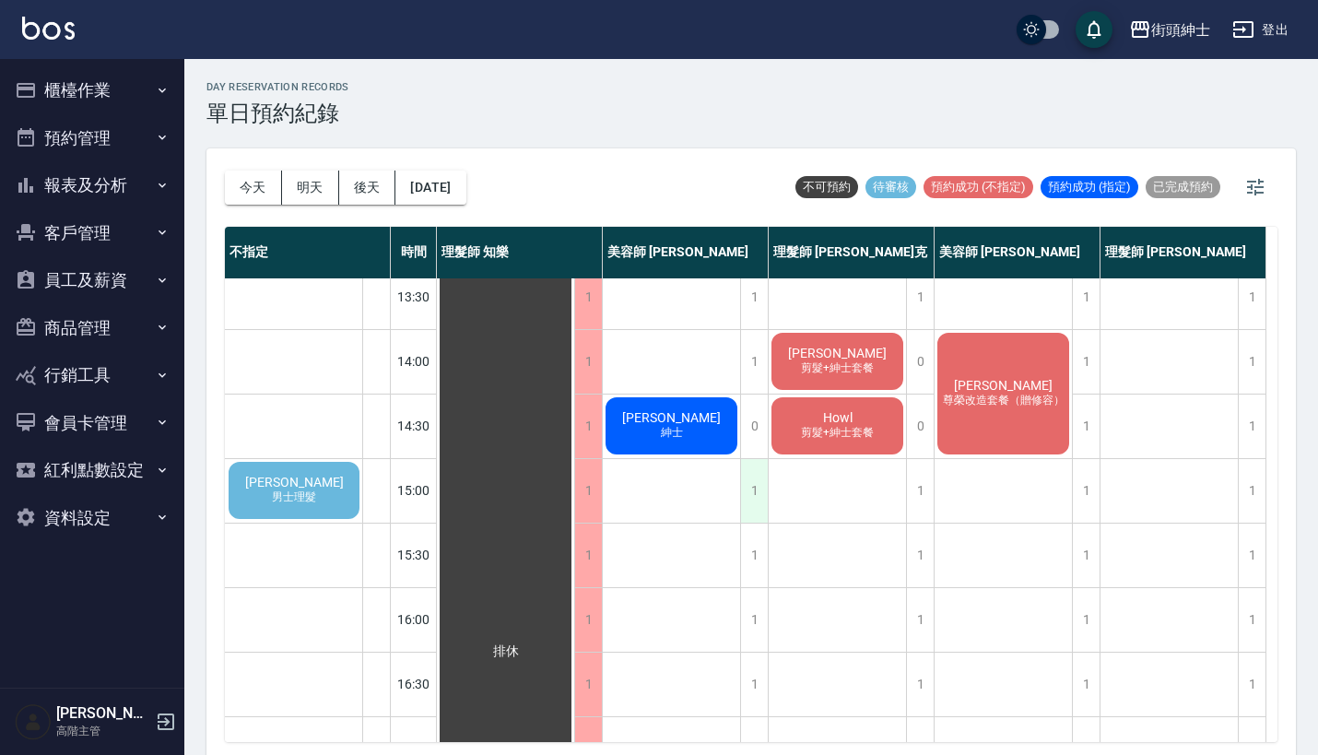
click at [754, 504] on div "1" at bounding box center [754, 491] width 28 height 64
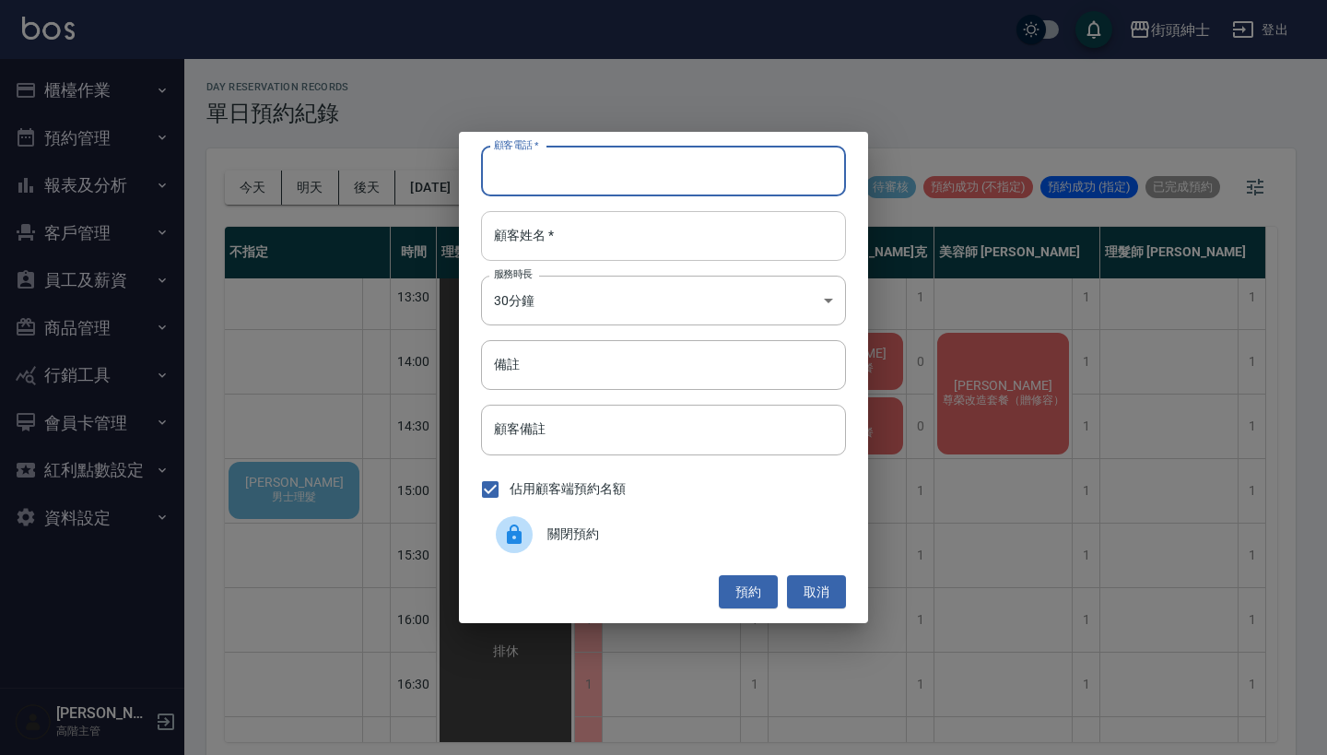
paste input "Howl 電話: 0928400135"
type input "Howl 電話: 0928400135"
paste input "Howl 電話: 0928400135"
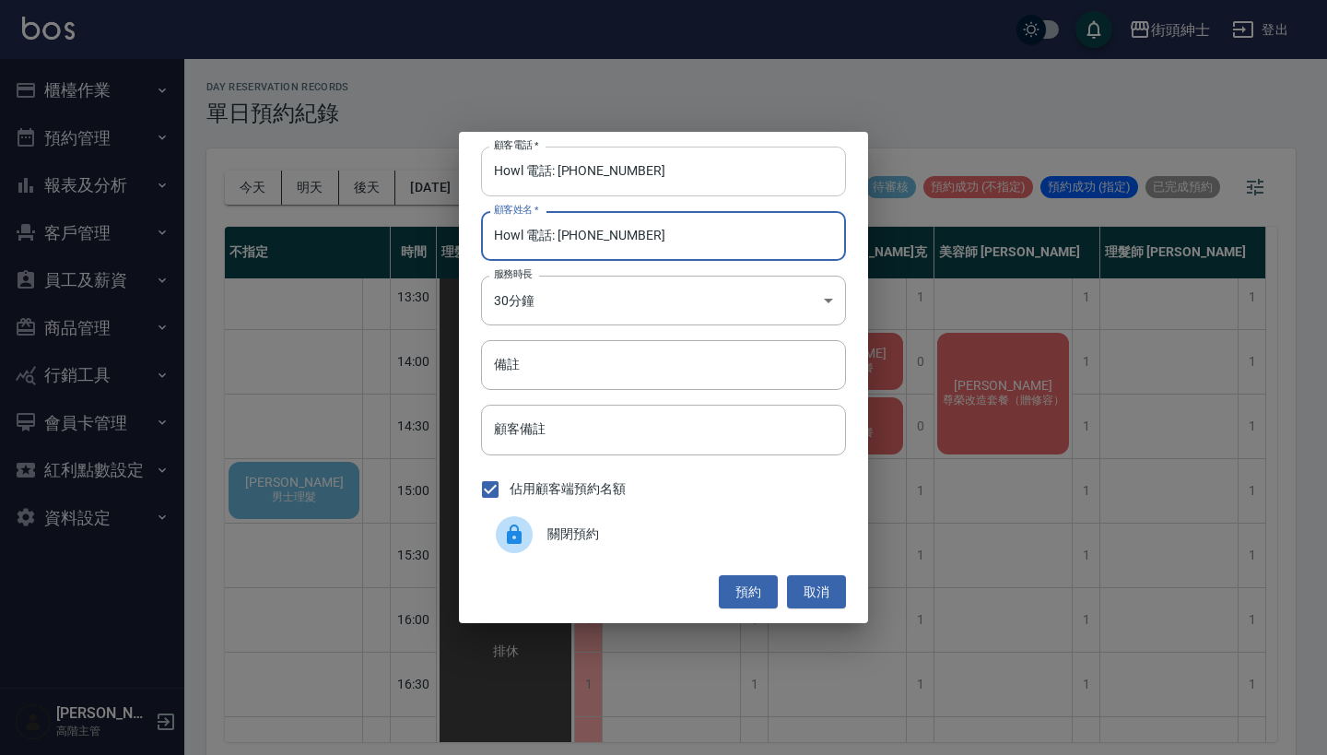
type input "Howl 電話: 0928400135"
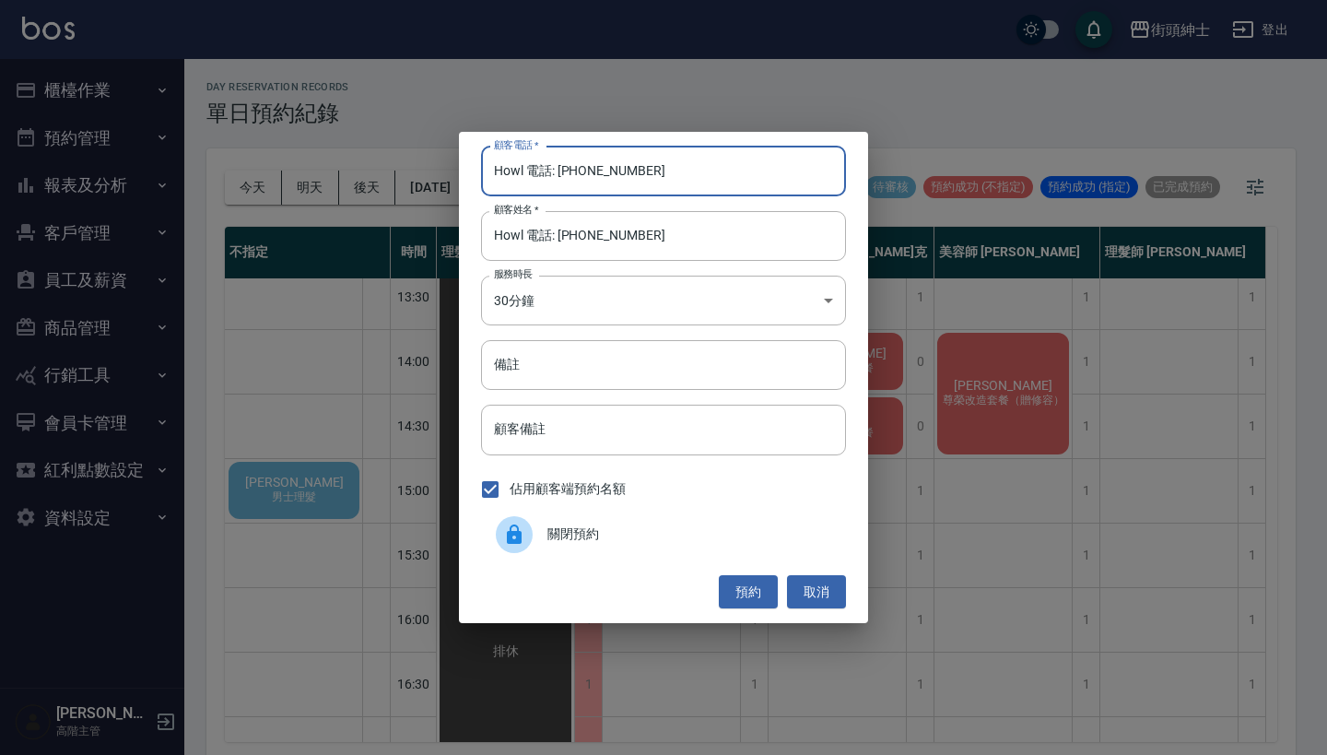
drag, startPoint x: 558, startPoint y: 170, endPoint x: 360, endPoint y: 150, distance: 199.1
click at [360, 150] on div "顧客電話   * Howl 電話: 0928400135 顧客電話   * 顧客姓名   * Howl 電話: 0928400135 顧客姓名   * 服務時…" at bounding box center [663, 377] width 1327 height 755
type input "0928400135"
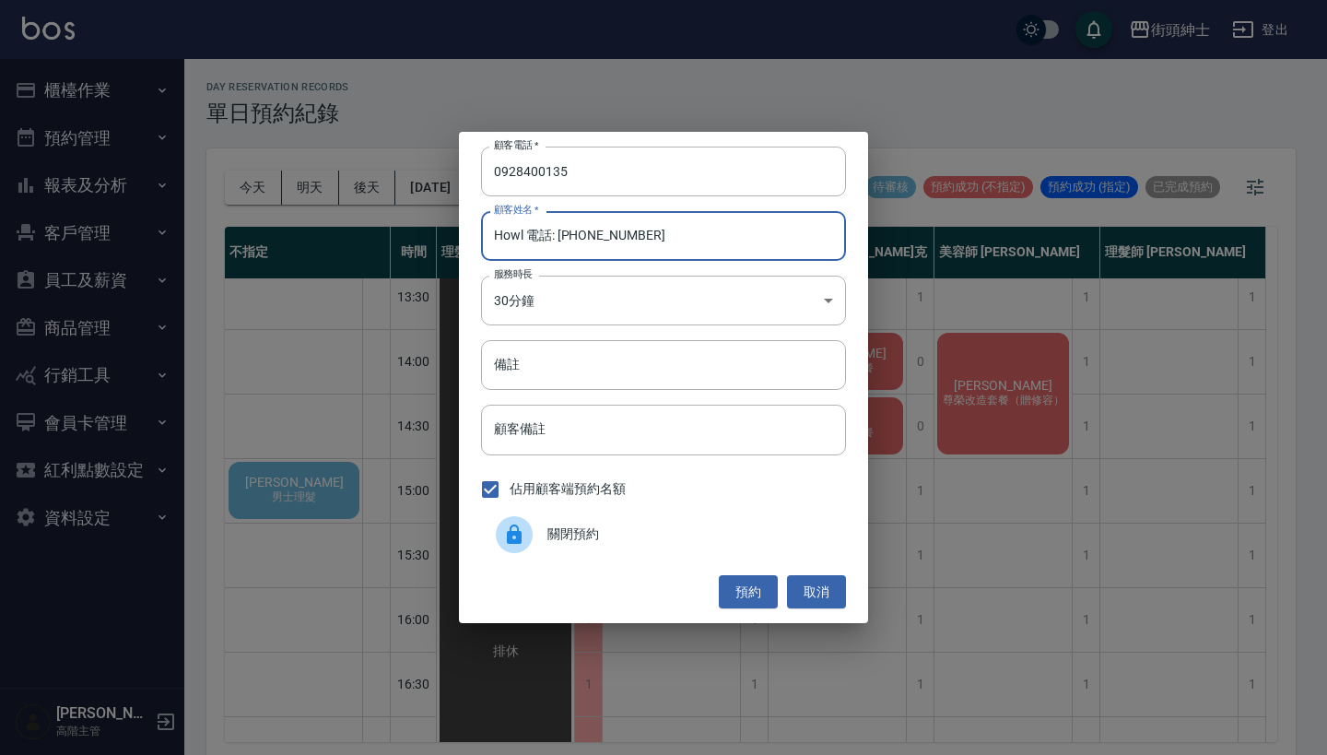
drag, startPoint x: 648, startPoint y: 236, endPoint x: 536, endPoint y: 236, distance: 112.5
click at [536, 236] on input "Howl 電話: 0928400135" at bounding box center [663, 236] width 365 height 50
type input "Howl"
click at [528, 380] on input "備註" at bounding box center [663, 365] width 365 height 50
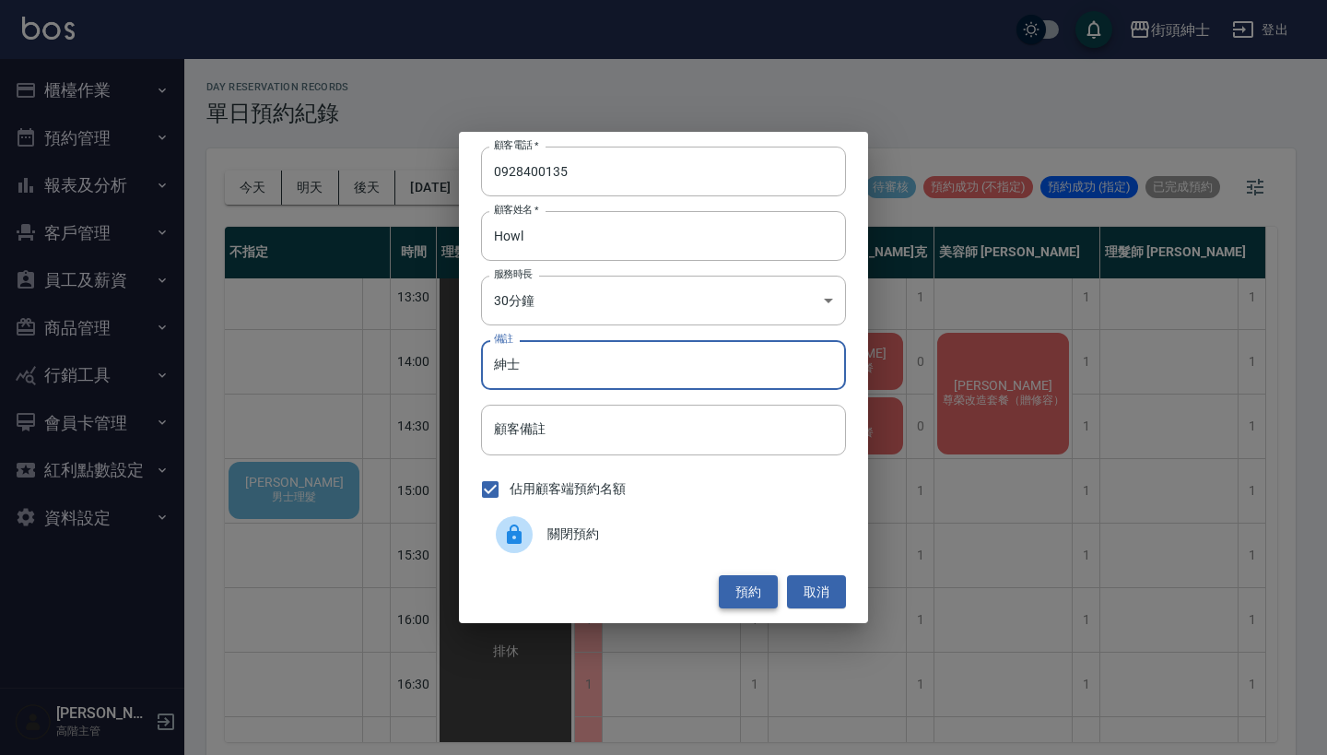
type input "紳士"
click at [734, 583] on button "預約" at bounding box center [748, 592] width 59 height 34
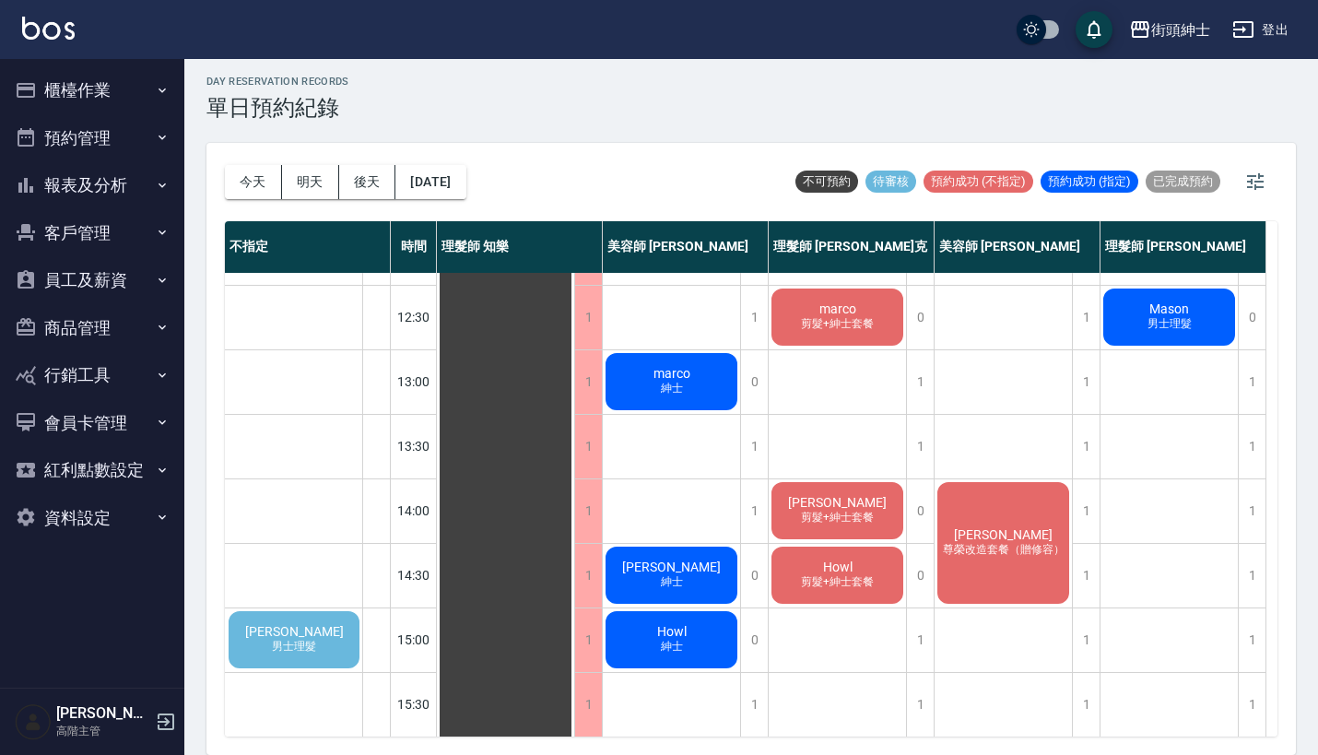
scroll to position [337, 0]
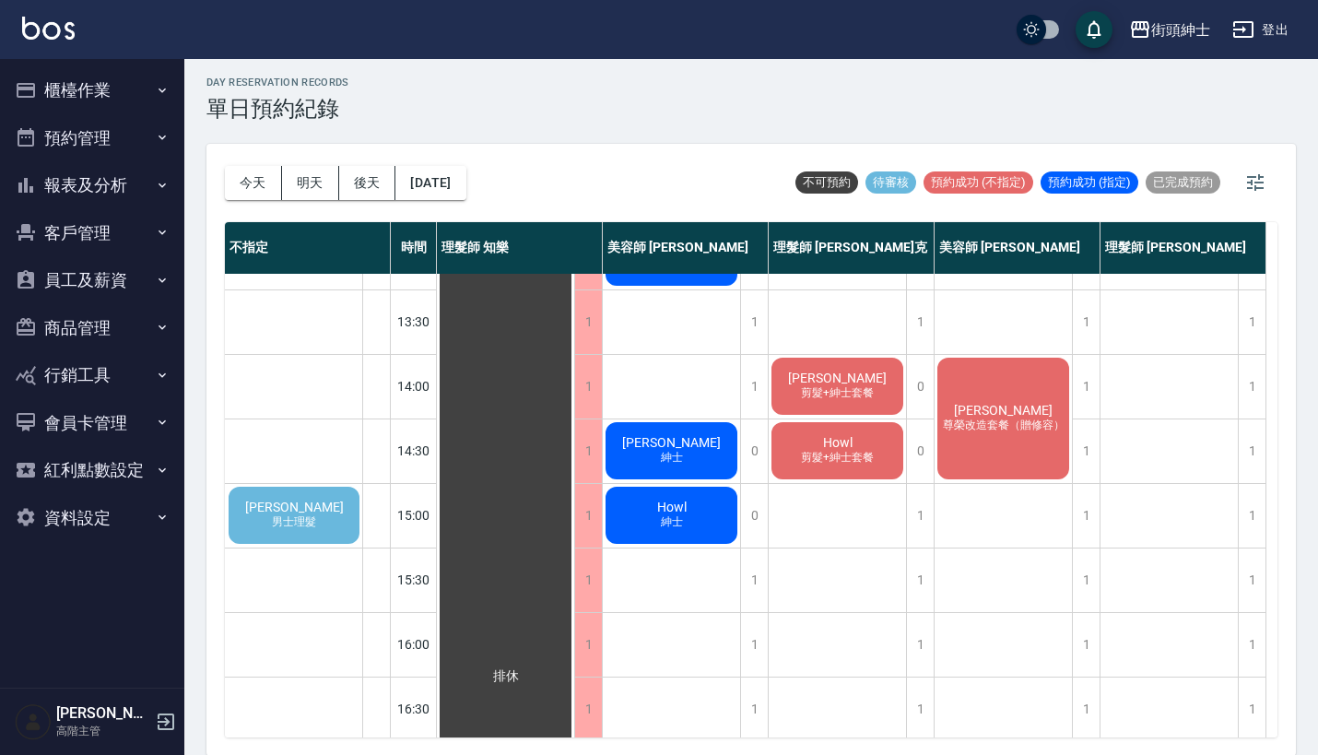
click at [301, 506] on span "丁永翰" at bounding box center [295, 507] width 106 height 15
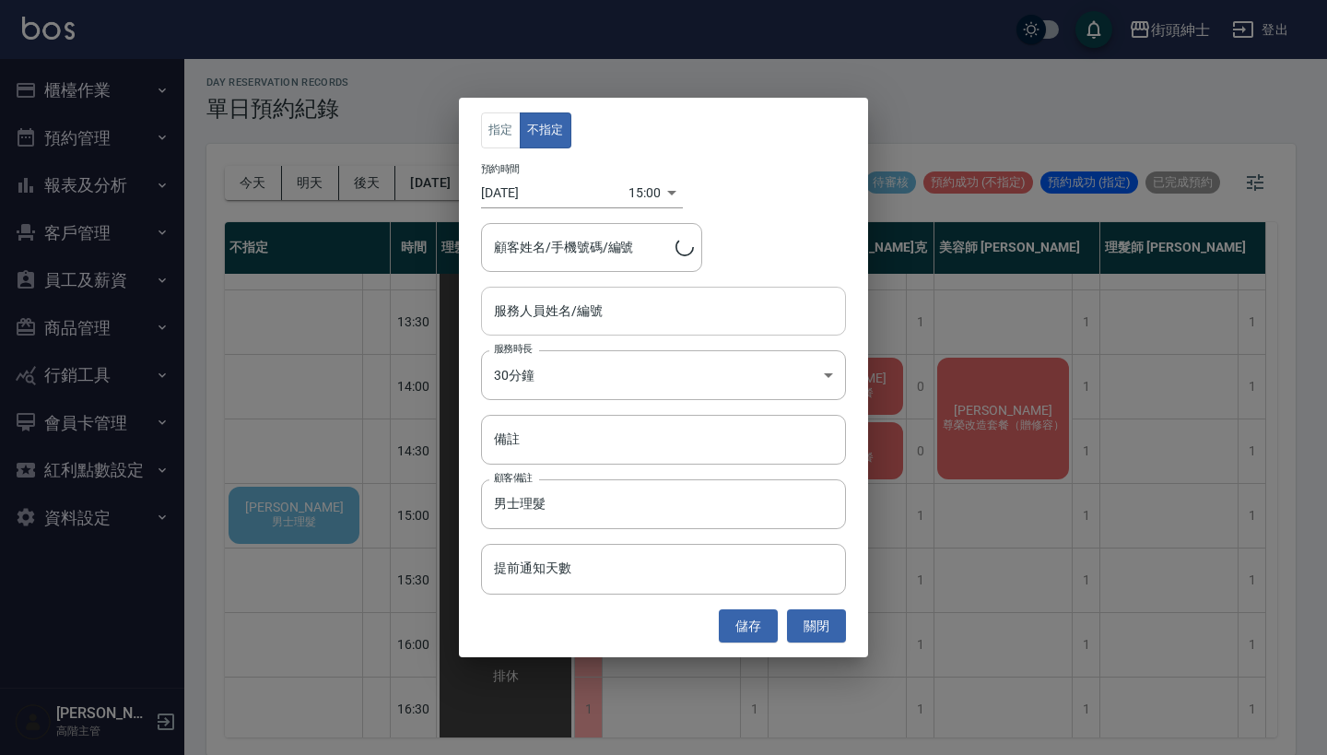
type input "丁永翰/0986095122"
click at [554, 331] on div "服務人員姓名/編號" at bounding box center [663, 311] width 365 height 49
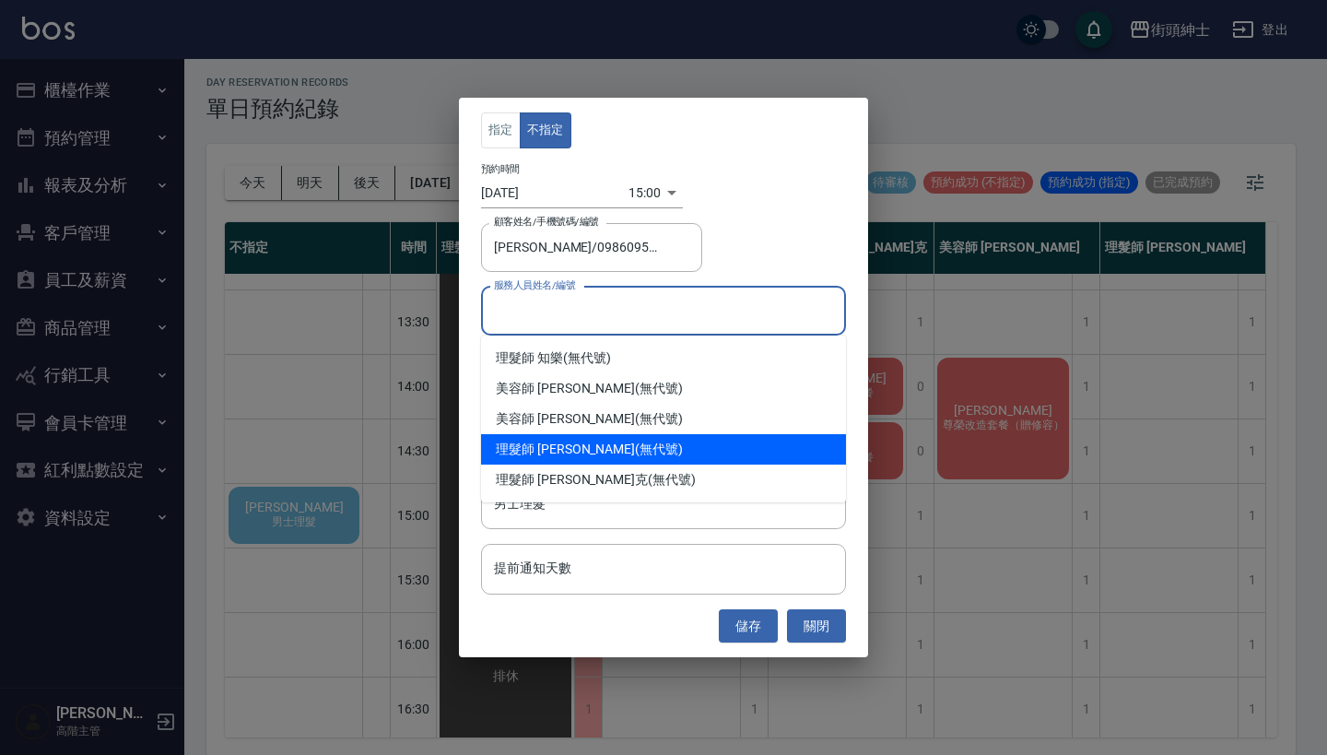
click at [583, 461] on div "理髮師 eric (無代號)" at bounding box center [663, 449] width 365 height 30
type input "理髮師 eric(無代號)"
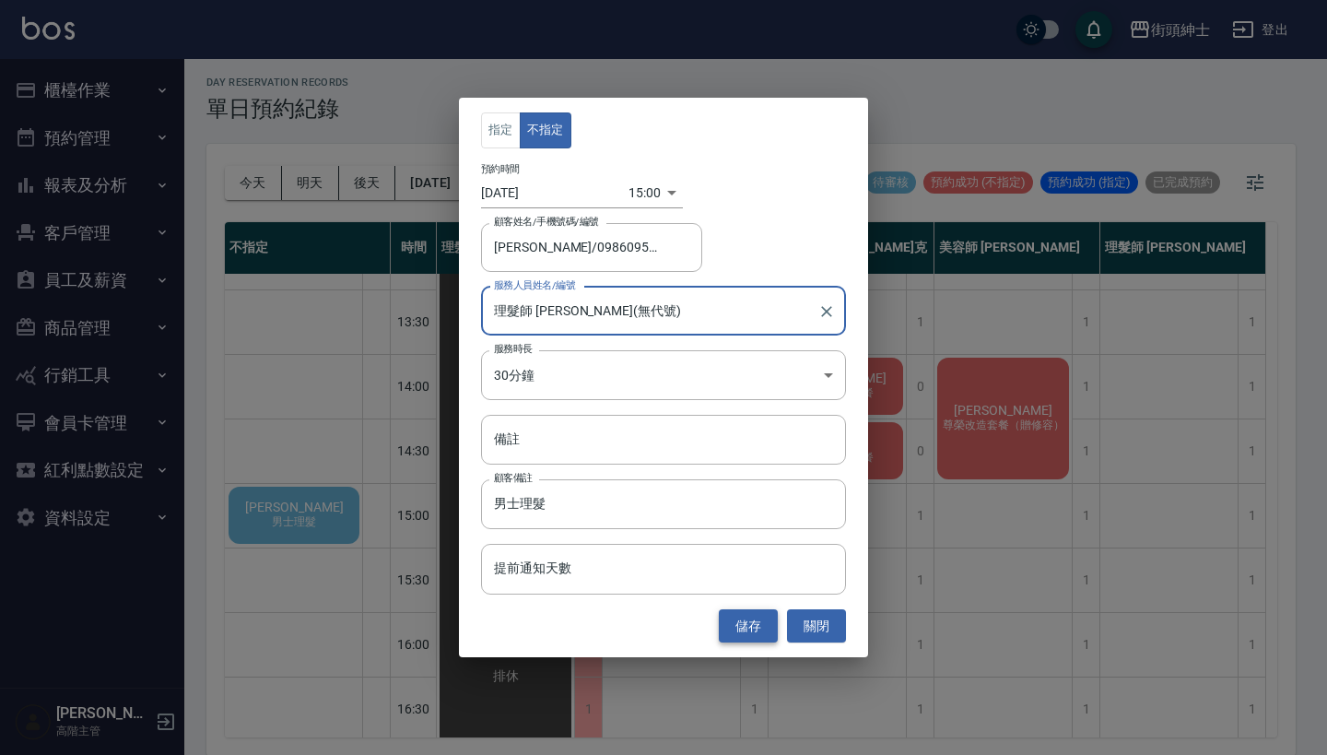
click at [753, 620] on button "儲存" at bounding box center [748, 626] width 59 height 34
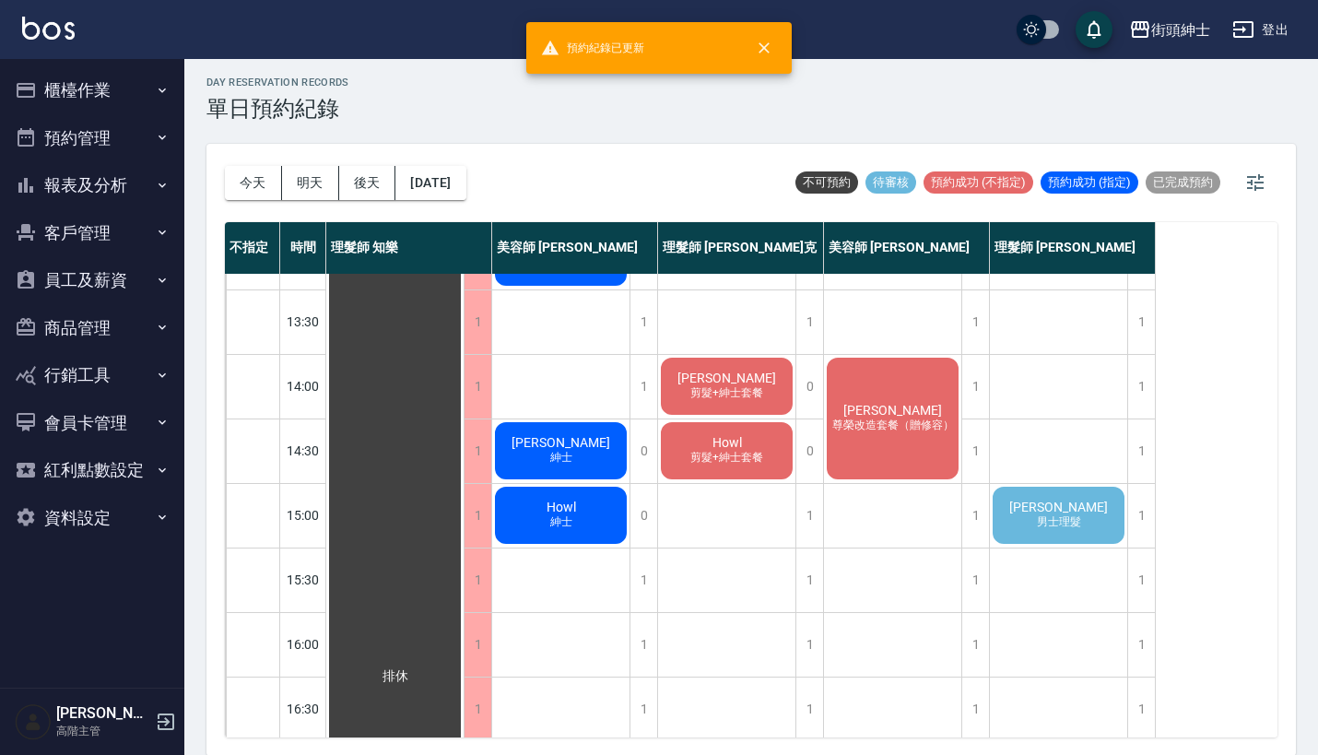
click at [1044, 522] on span "男士理髮" at bounding box center [1059, 522] width 52 height 16
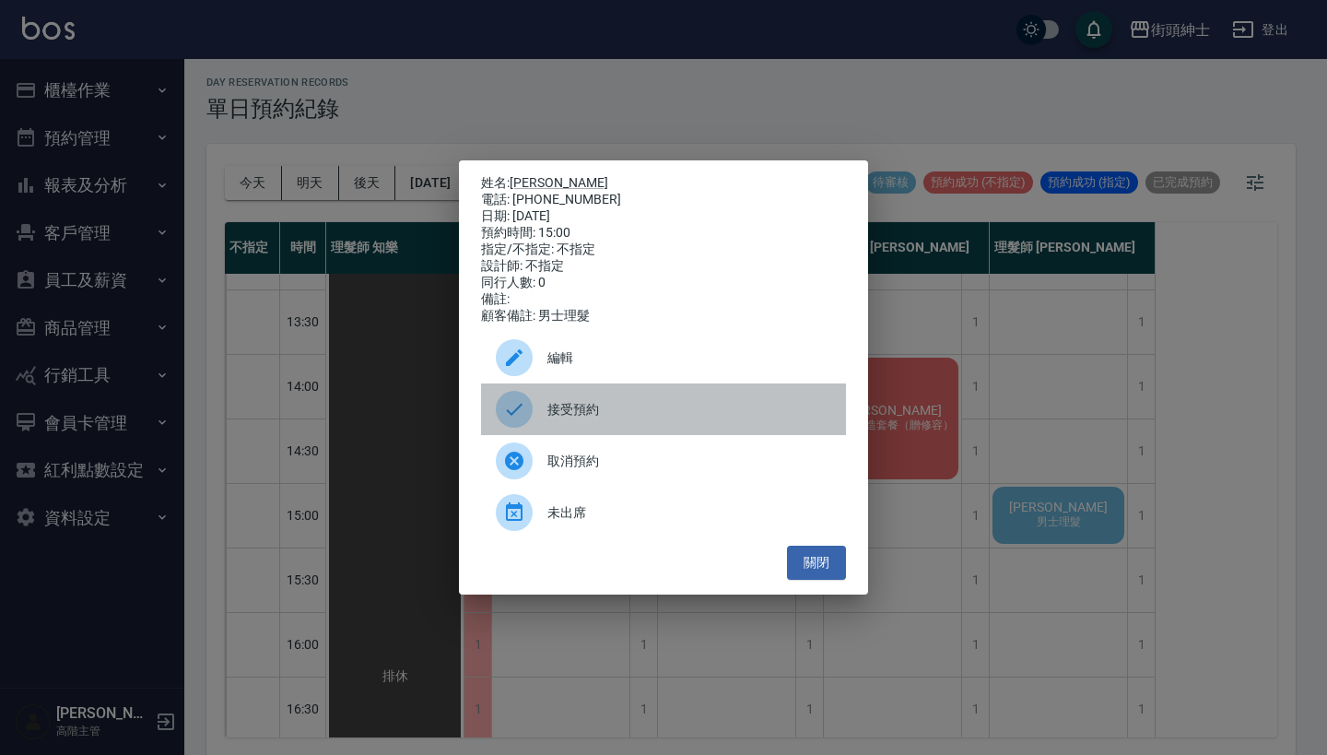
click at [695, 411] on span "接受預約" at bounding box center [690, 409] width 284 height 19
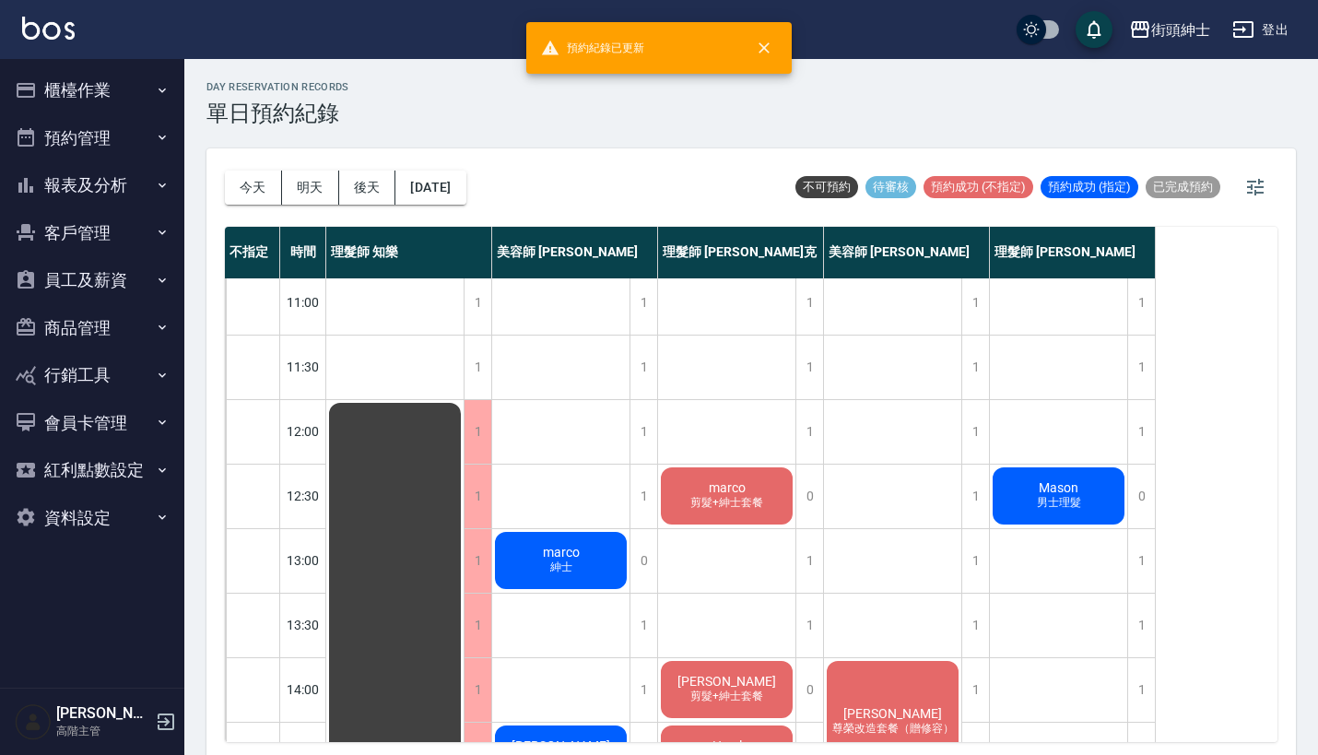
scroll to position [0, 0]
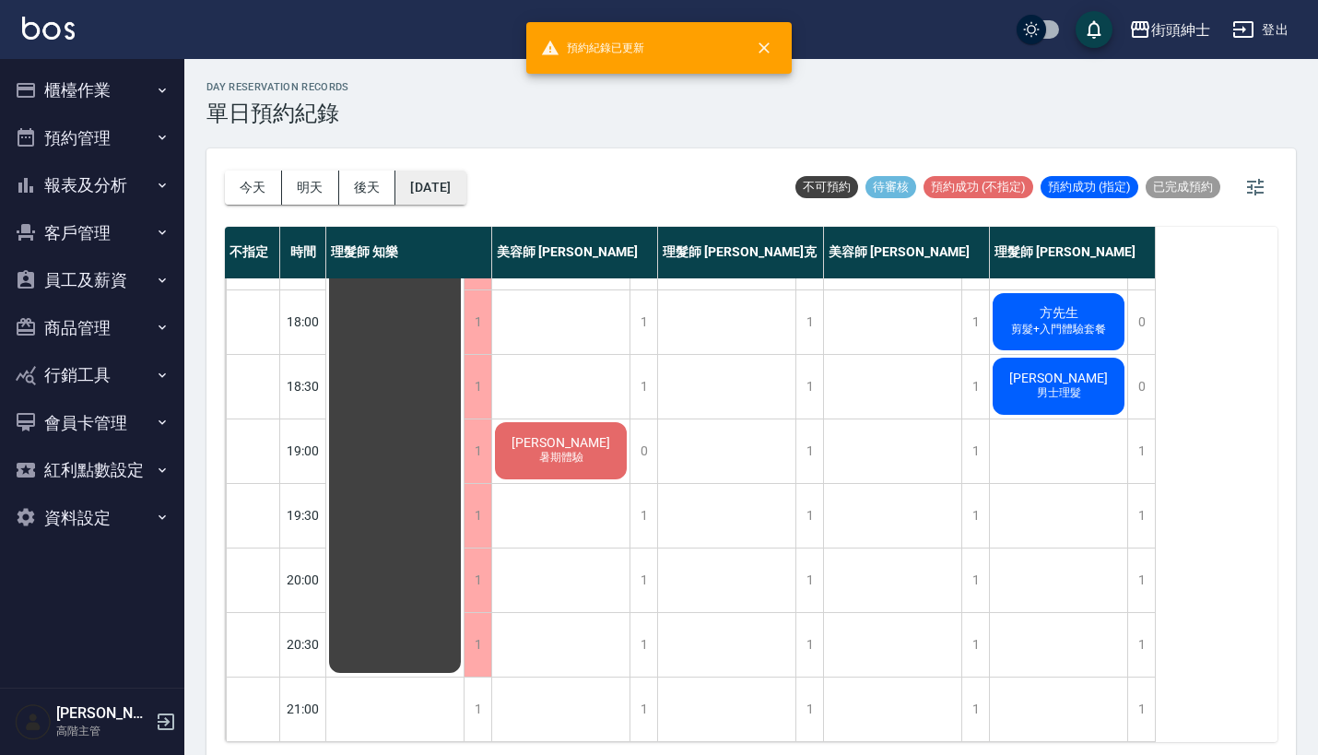
click at [409, 181] on button "2025/09/17" at bounding box center [430, 188] width 70 height 34
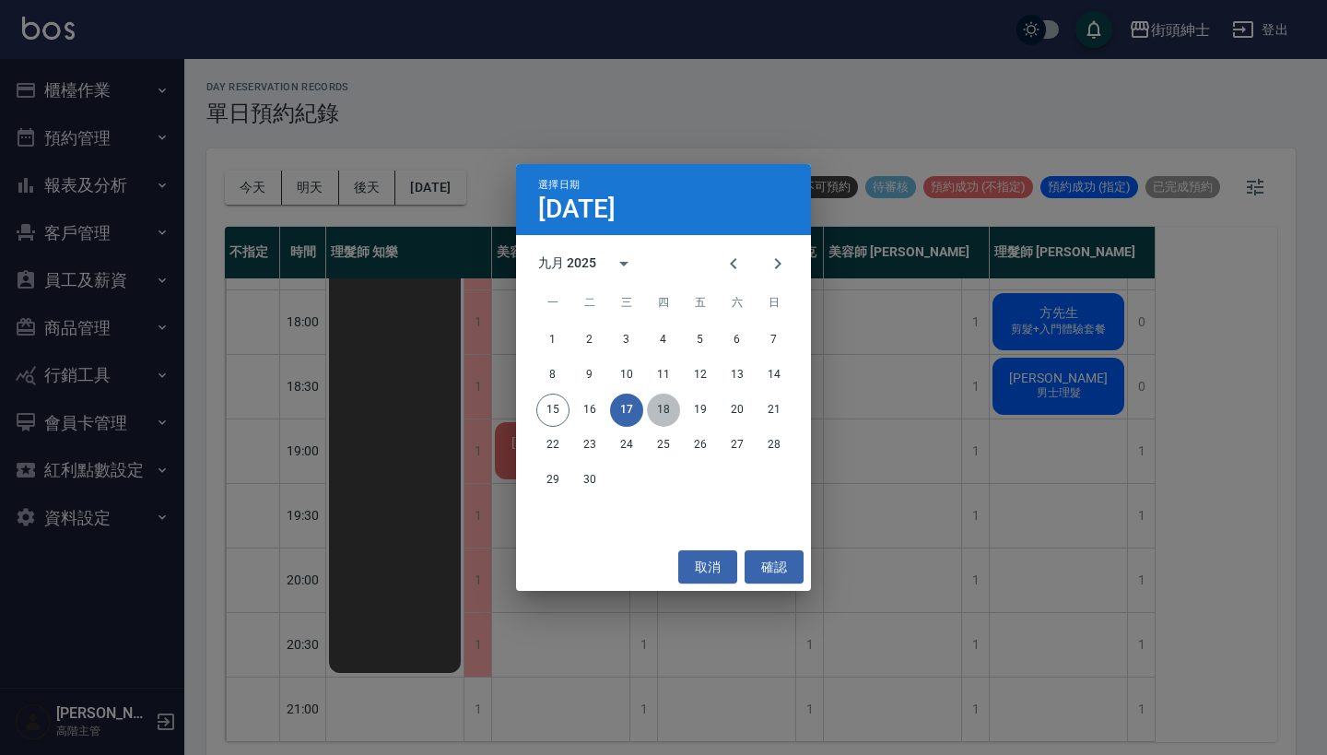
click at [665, 405] on button "18" at bounding box center [663, 410] width 33 height 33
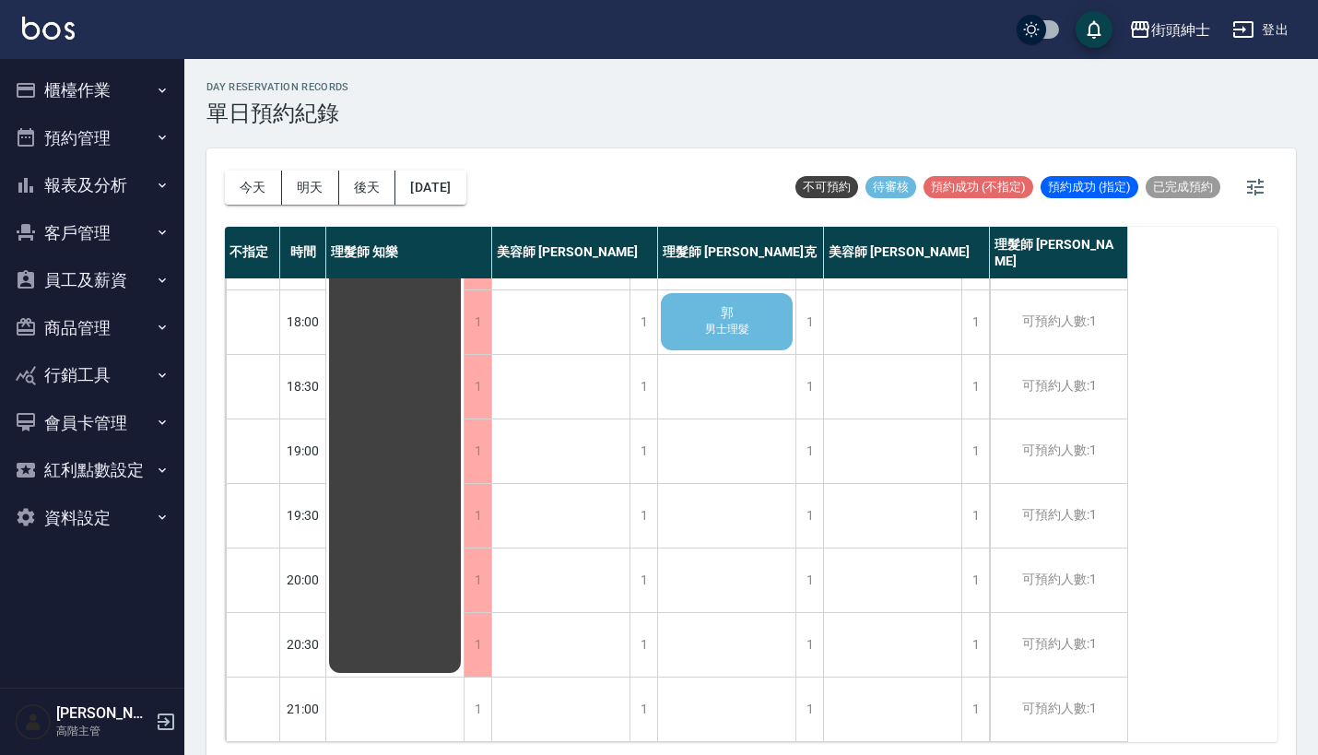
click at [722, 305] on span "郭" at bounding box center [727, 313] width 20 height 17
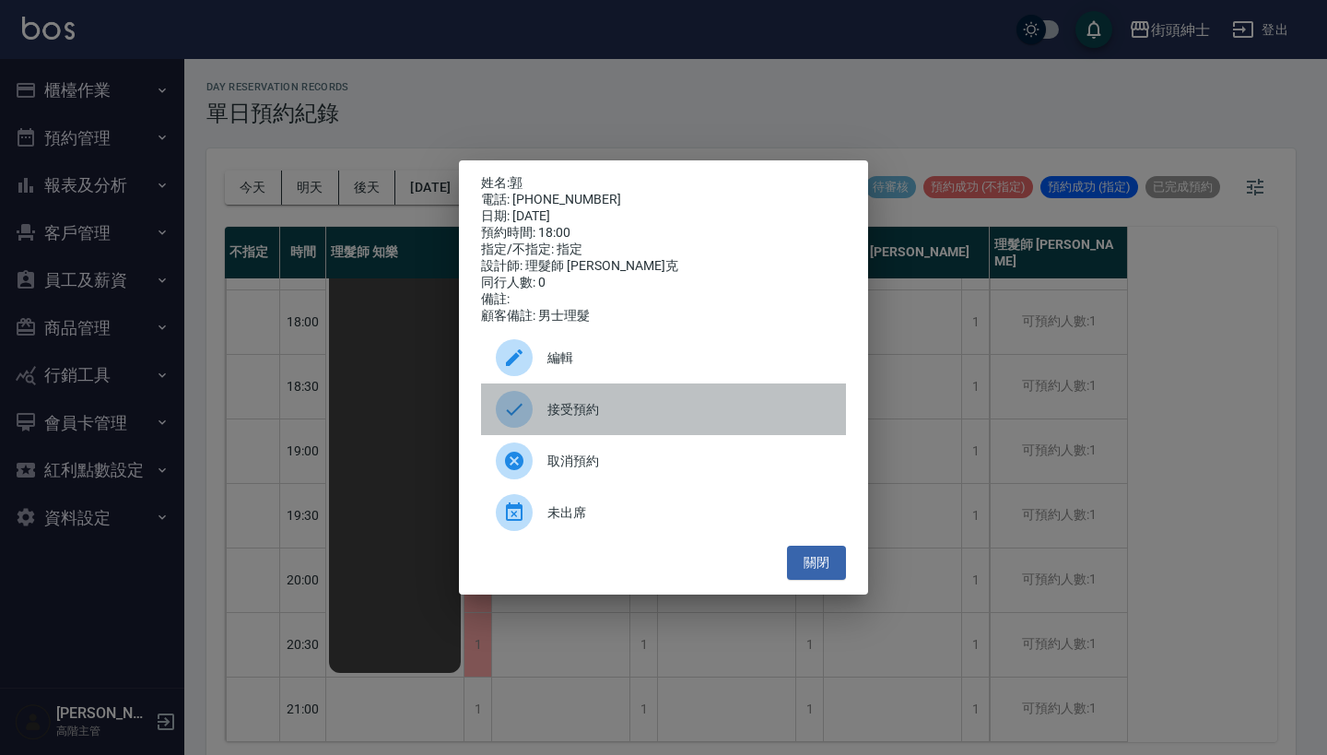
click at [725, 428] on div "接受預約" at bounding box center [663, 409] width 365 height 52
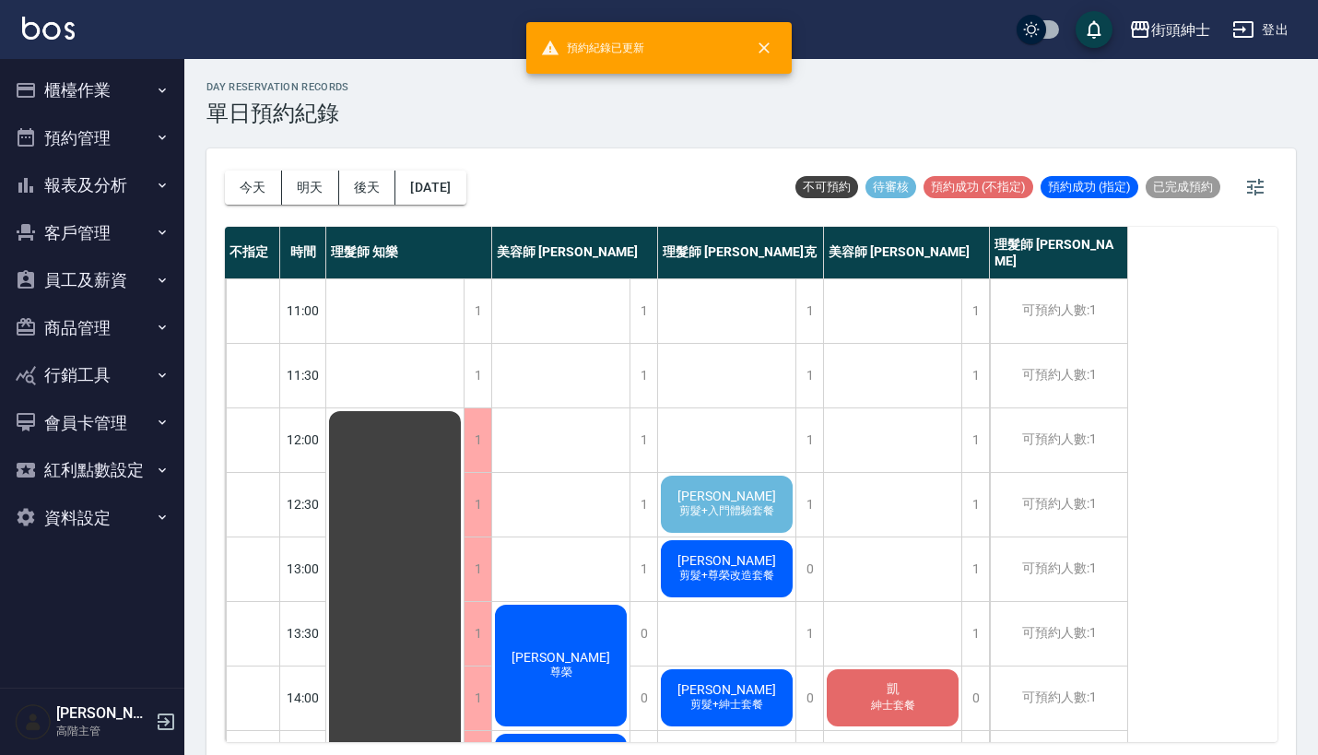
click at [736, 501] on span "許仲維" at bounding box center [727, 496] width 106 height 15
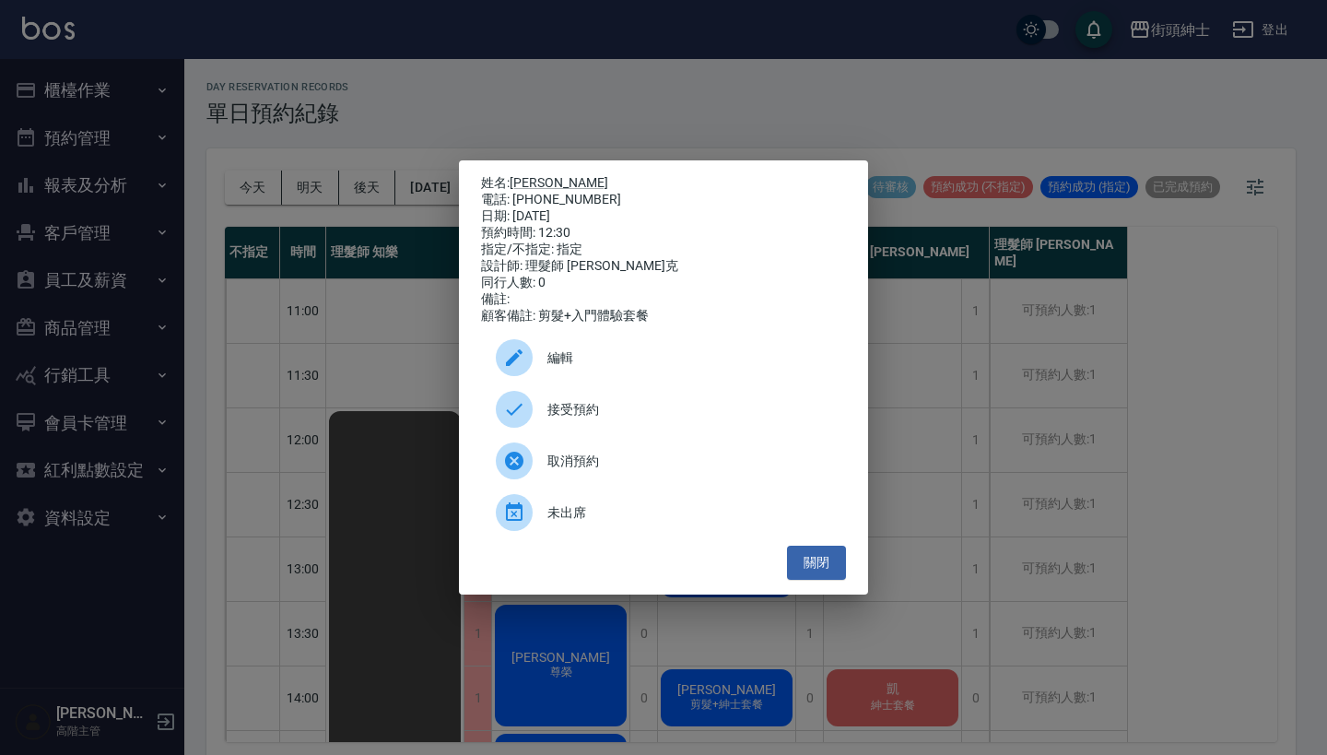
click at [597, 415] on span "接受預約" at bounding box center [690, 409] width 284 height 19
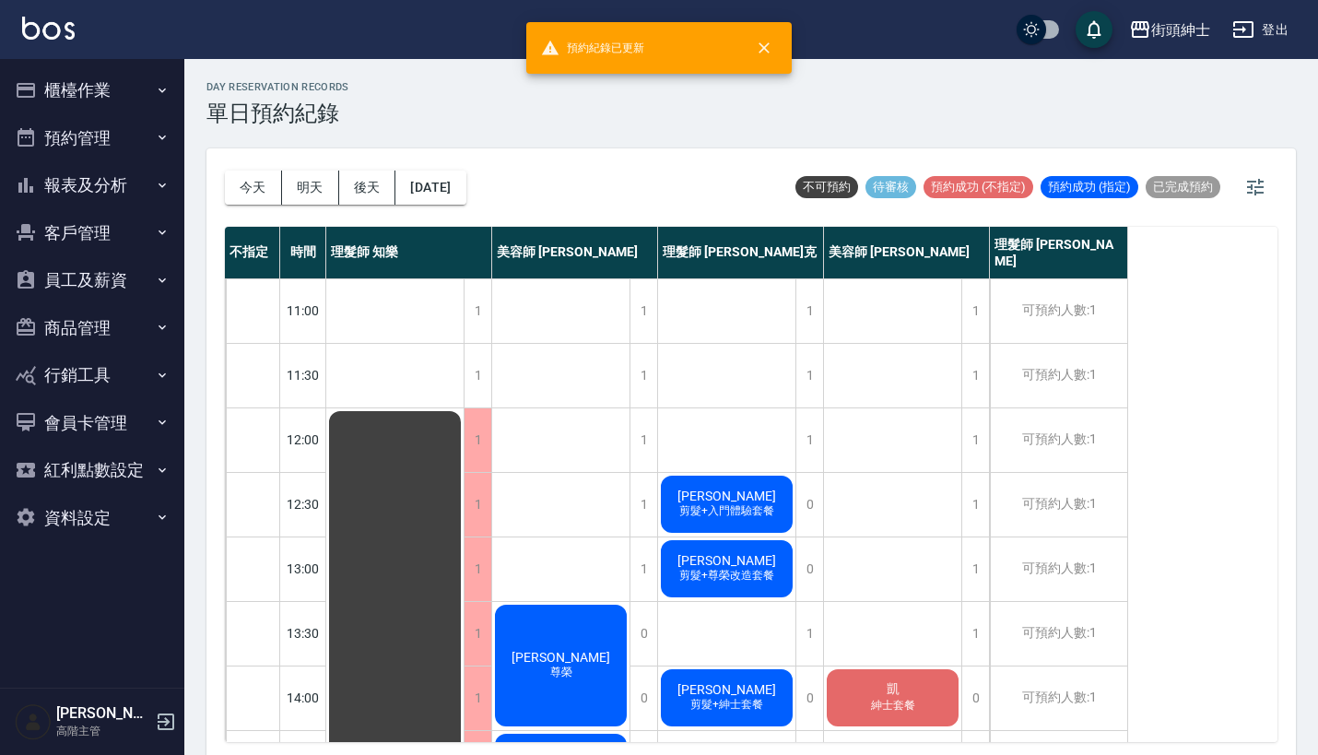
click at [737, 501] on span "許仲維" at bounding box center [727, 496] width 106 height 15
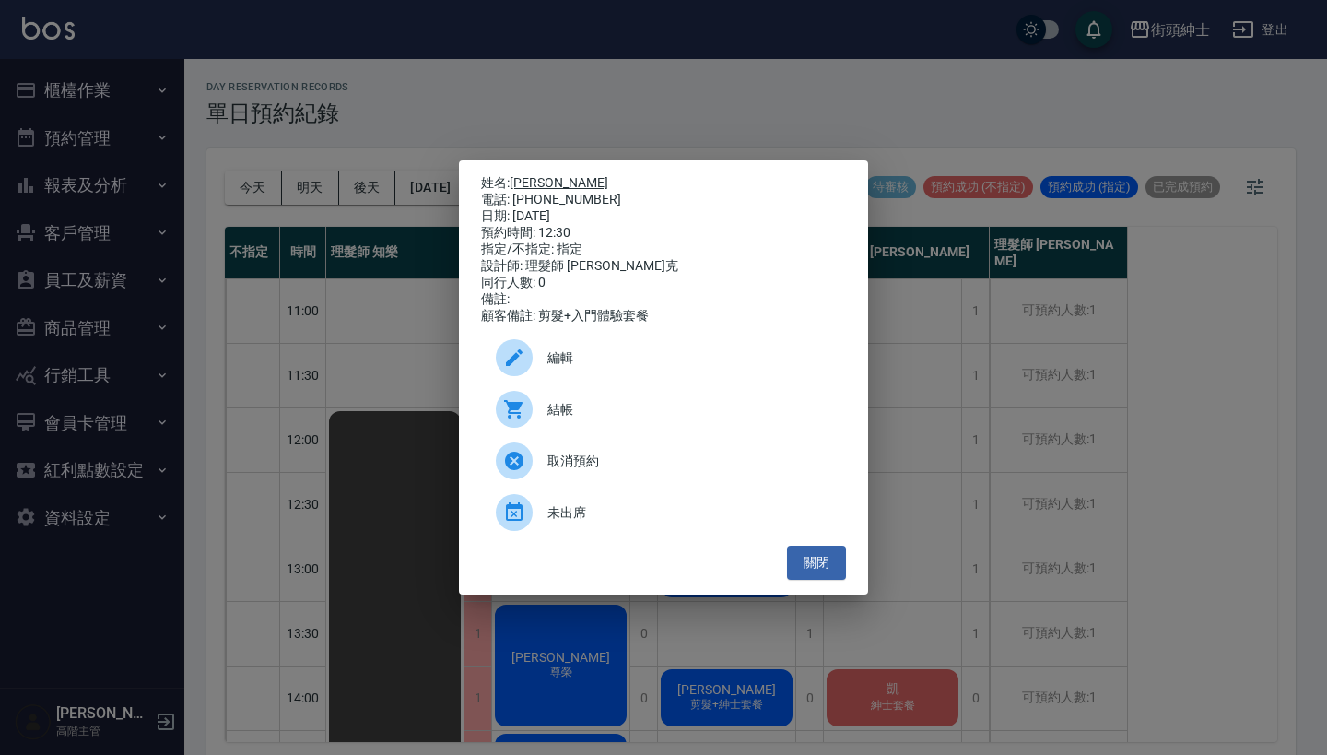
drag, startPoint x: 593, startPoint y: 196, endPoint x: 515, endPoint y: 183, distance: 78.7
click at [515, 183] on div "姓名: 許仲維 電話: 0913791214 日期: 2025/09/18 預約時間: 12:30 指定/不指定: 指定 設計師: 理髮師 Vic 維克 同行…" at bounding box center [663, 249] width 365 height 149
copy div "姓名: 許仲維 電話: 0913791214"
click at [641, 123] on div "姓名: 許仲維 電話: 0913791214 日期: 2025/09/18 預約時間: 12:30 指定/不指定: 指定 設計師: 理髮師 Vic 維克 同行…" at bounding box center [663, 377] width 1327 height 755
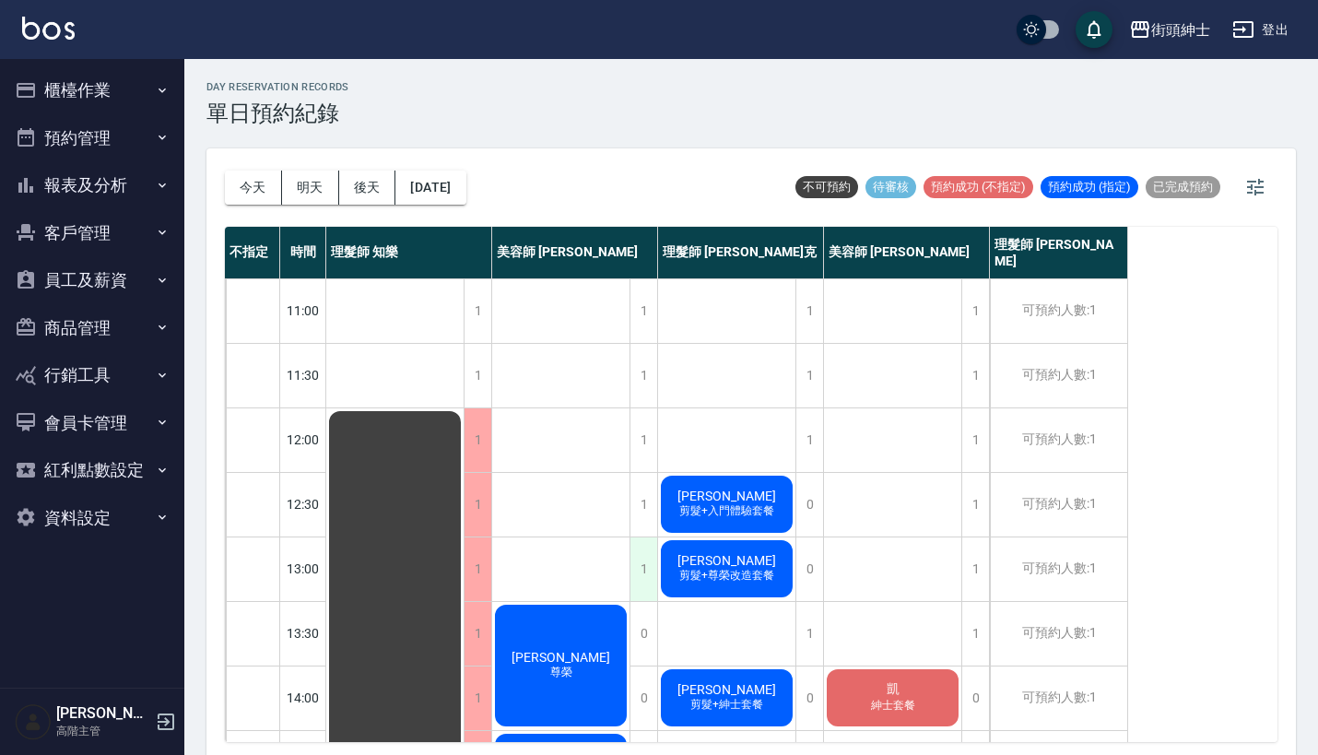
click at [652, 560] on div "1" at bounding box center [644, 569] width 28 height 64
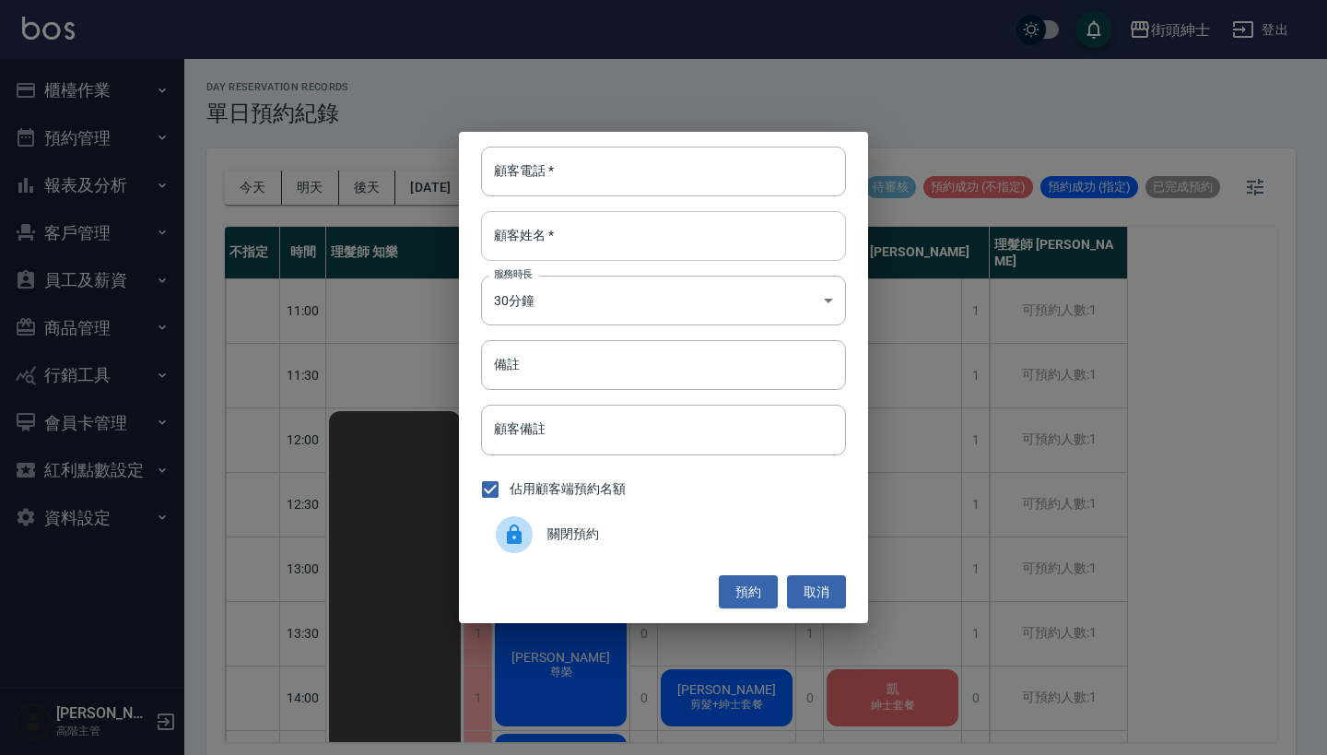
paste input "許仲維 電話: 0913791214"
drag, startPoint x: 642, startPoint y: 183, endPoint x: 642, endPoint y: 211, distance: 27.7
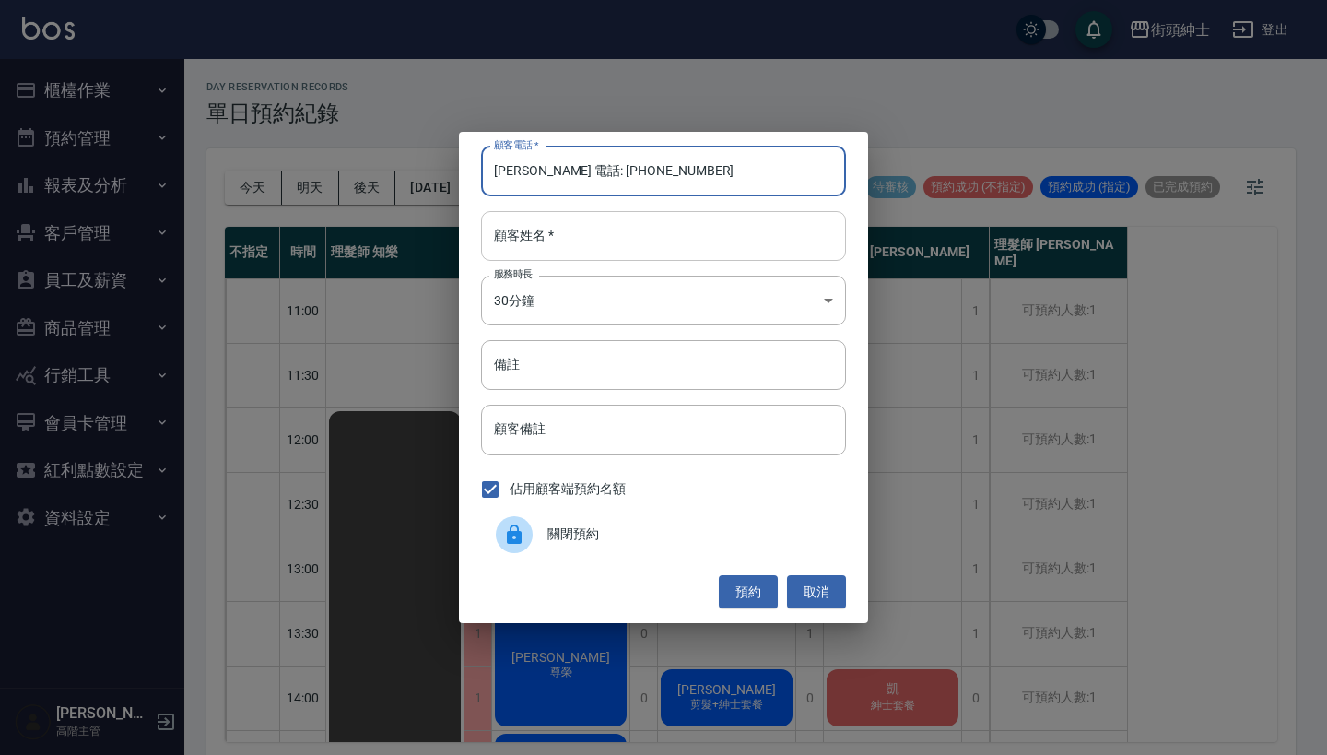
type input "許仲維 電話: 0913791214"
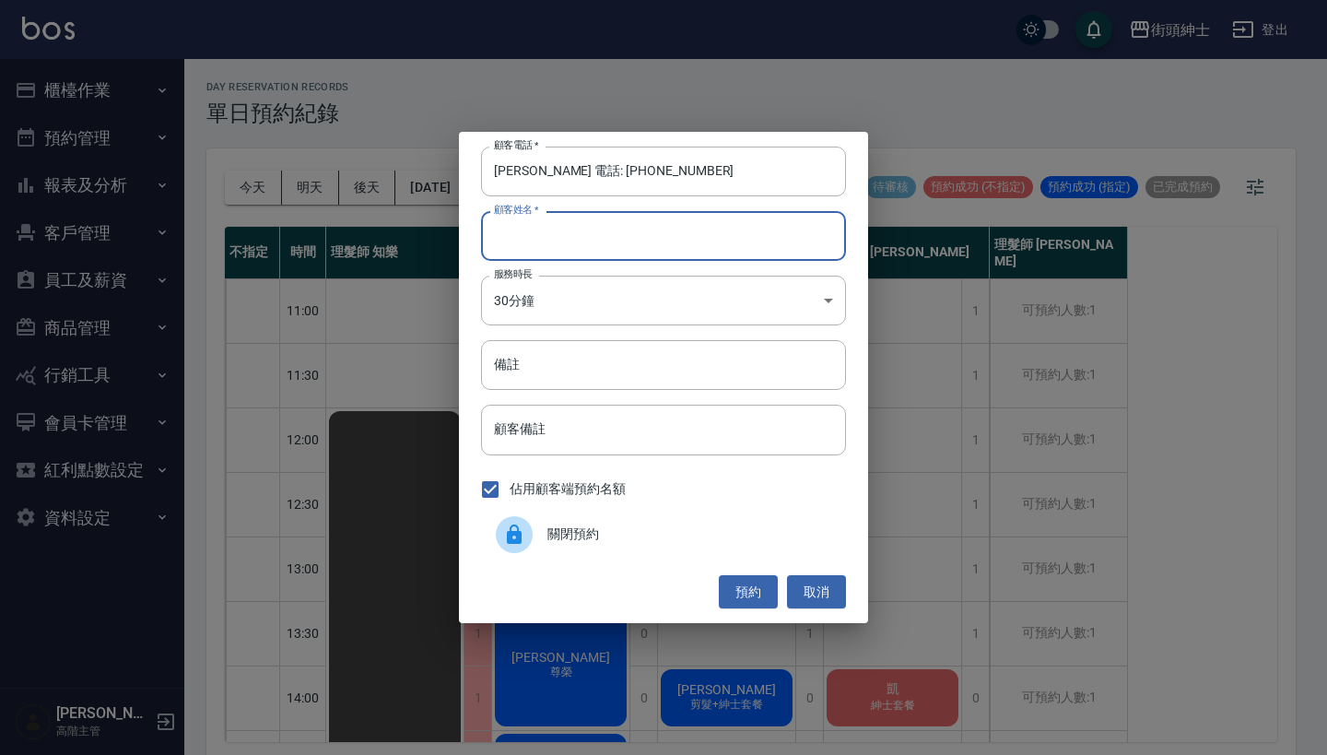
paste input "許仲維 電話: 0913791214"
type input "許仲維 電話: 0913791214"
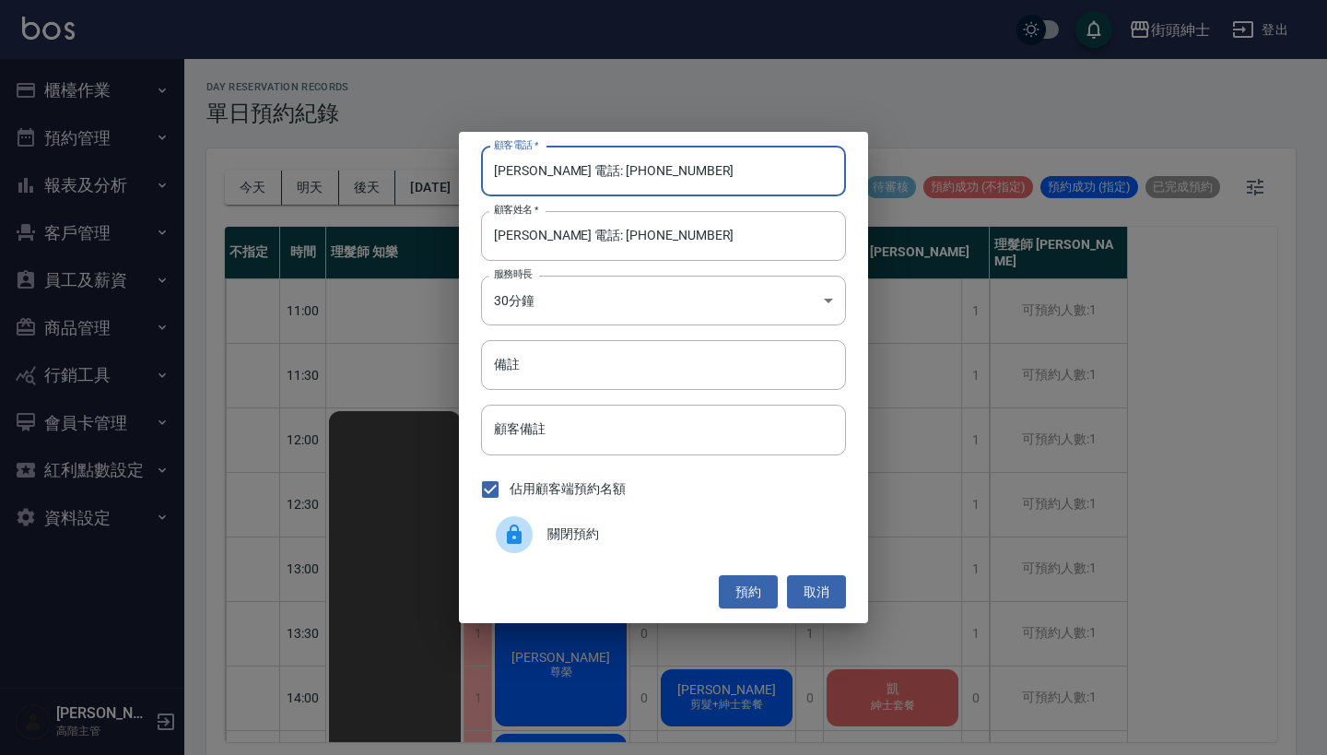
drag, startPoint x: 572, startPoint y: 173, endPoint x: 457, endPoint y: 159, distance: 115.3
click at [457, 159] on div "顧客電話   * 許仲維 電話: 0913791214 顧客電話   * 顧客姓名   * 許仲維 電話: 0913791214 顧客姓名   * 服務時長 …" at bounding box center [663, 377] width 1327 height 755
type input "0913791214"
click at [657, 239] on input "許仲維 電話: 0913791214" at bounding box center [663, 236] width 365 height 50
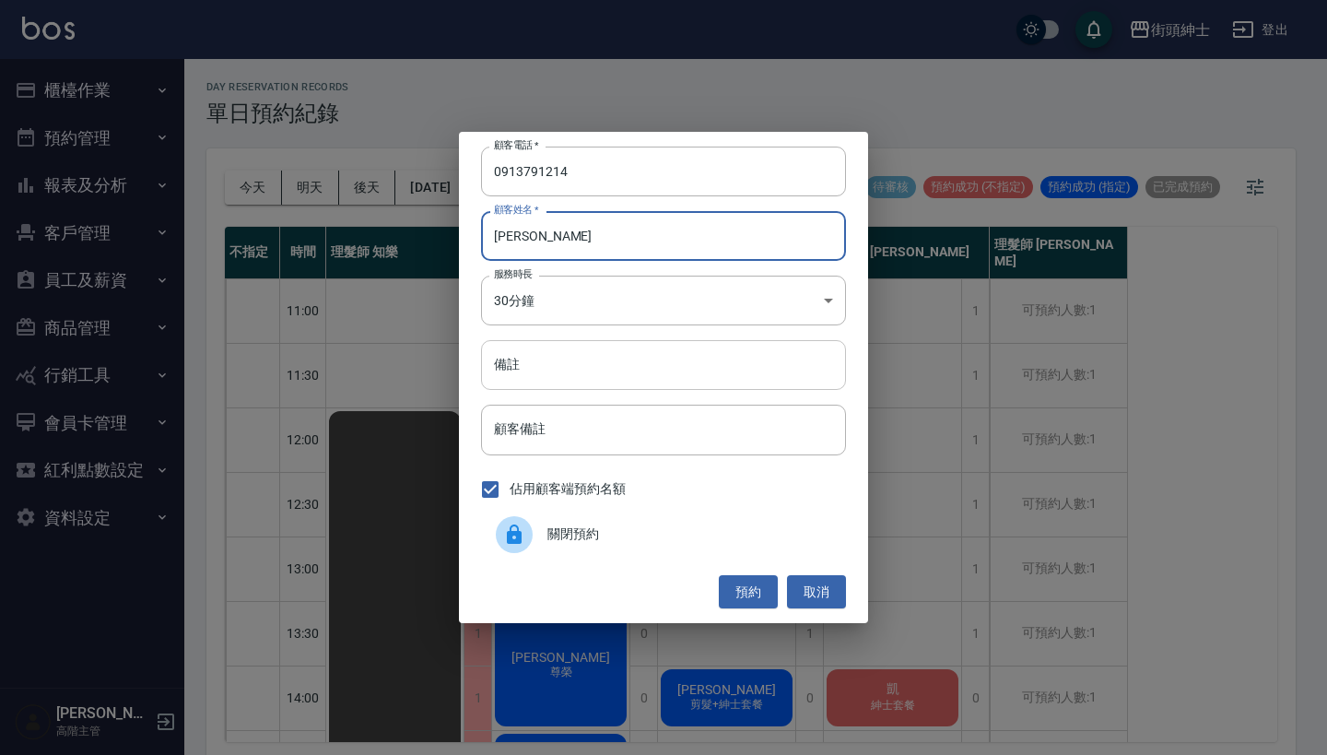
type input "許仲維"
click at [676, 367] on input "備註" at bounding box center [663, 365] width 365 height 50
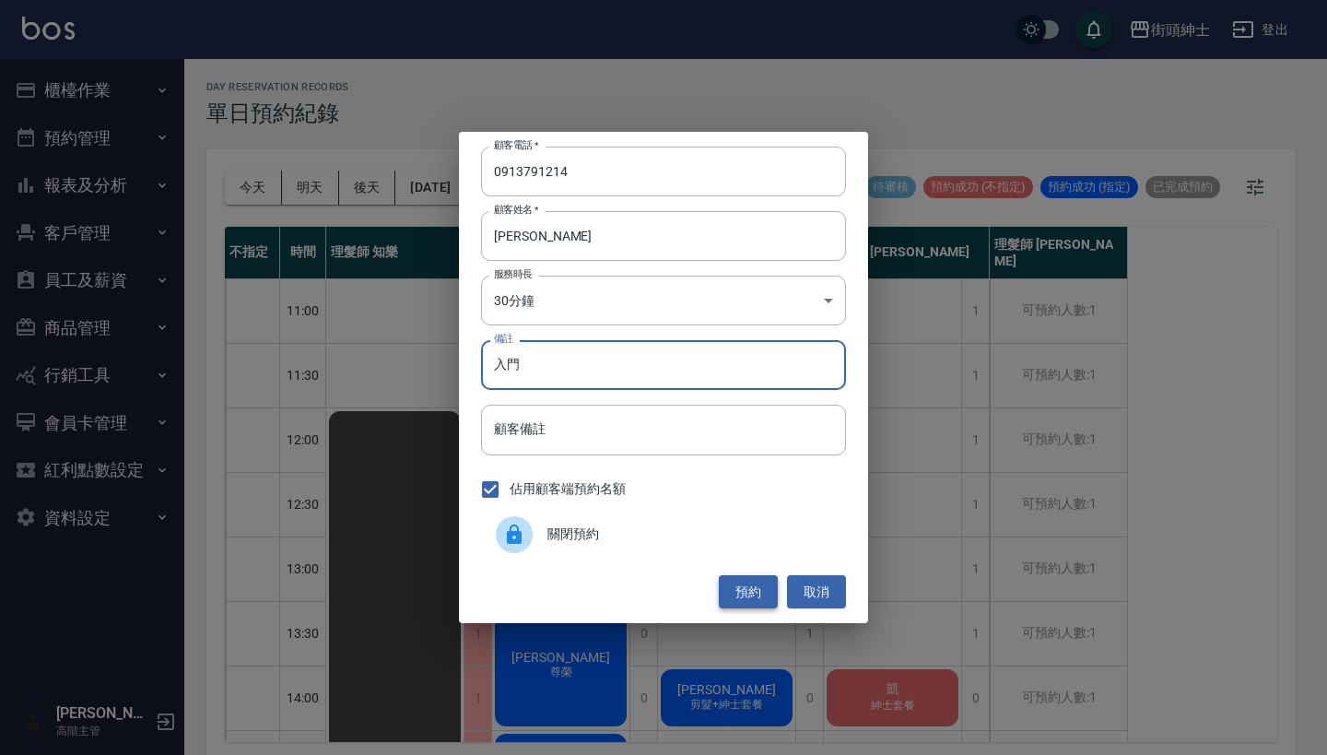
type input "入門"
click at [749, 587] on button "預約" at bounding box center [748, 592] width 59 height 34
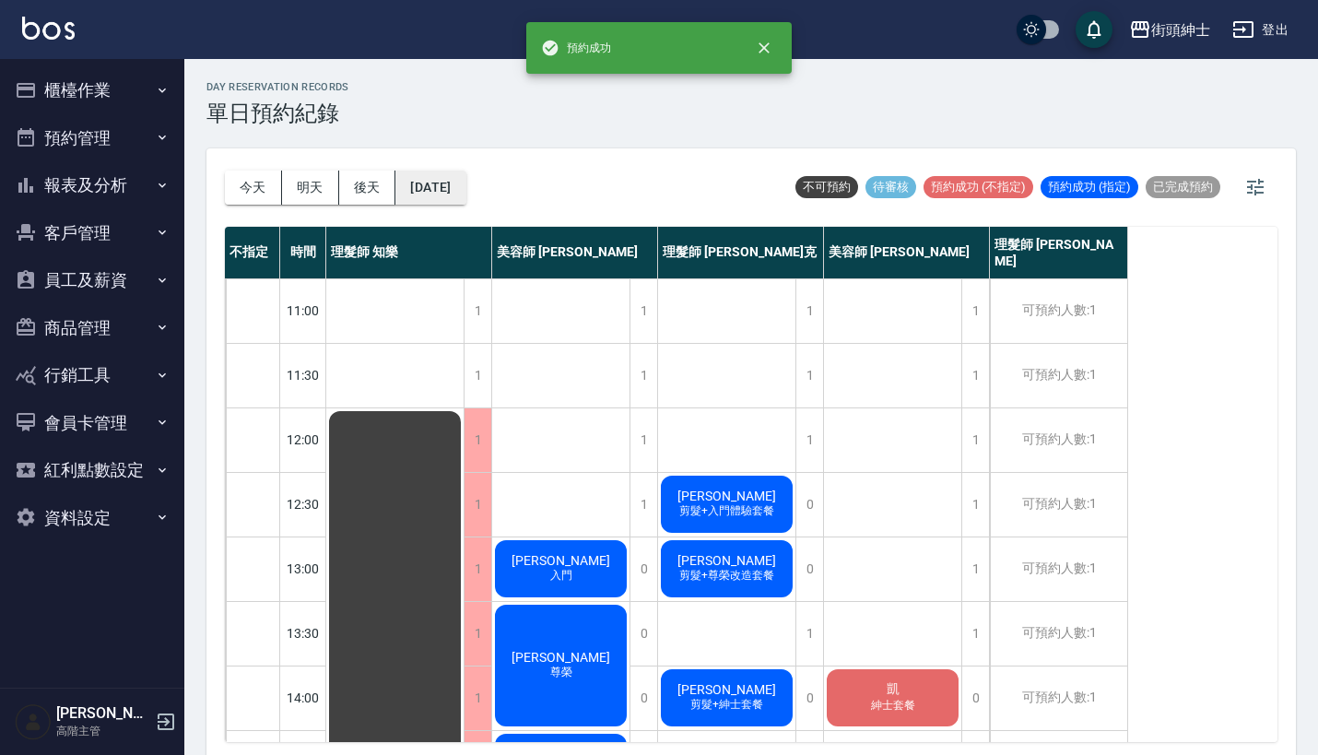
click at [459, 185] on button "2025/09/18" at bounding box center [430, 188] width 70 height 34
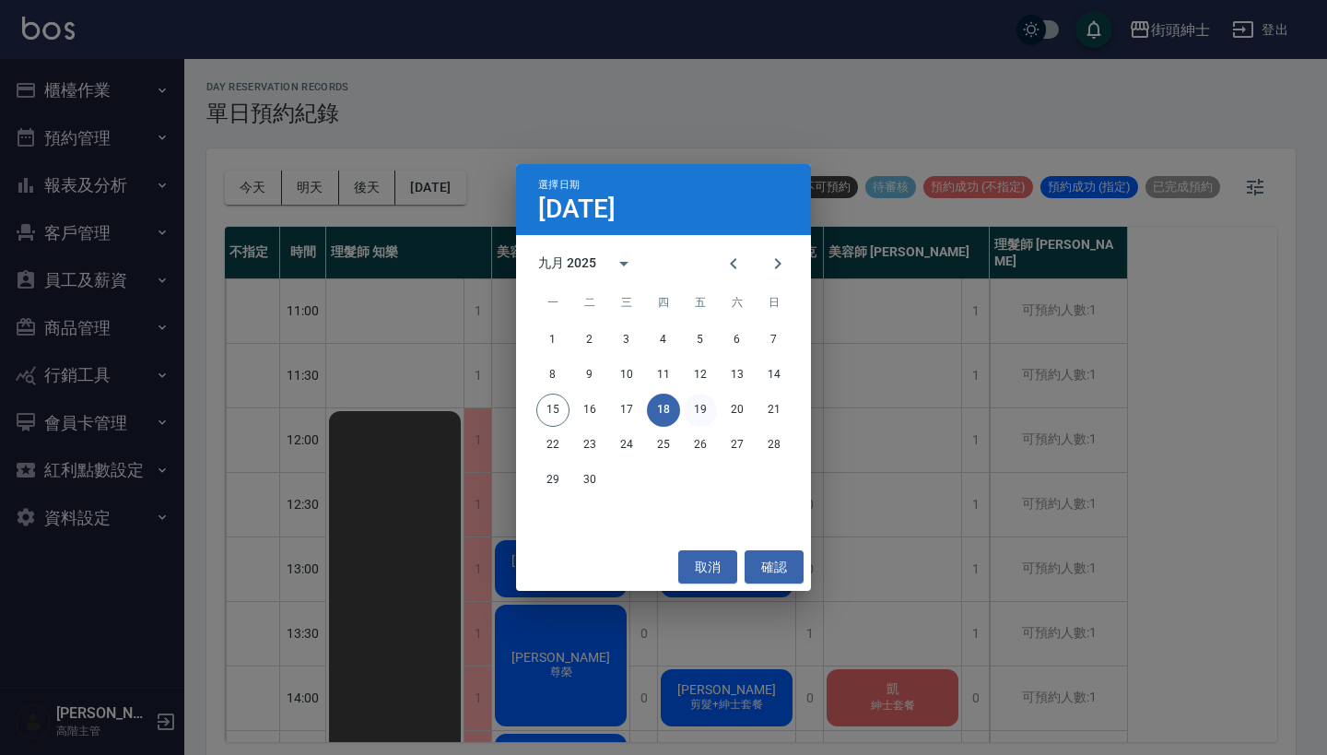
click at [707, 418] on button "19" at bounding box center [700, 410] width 33 height 33
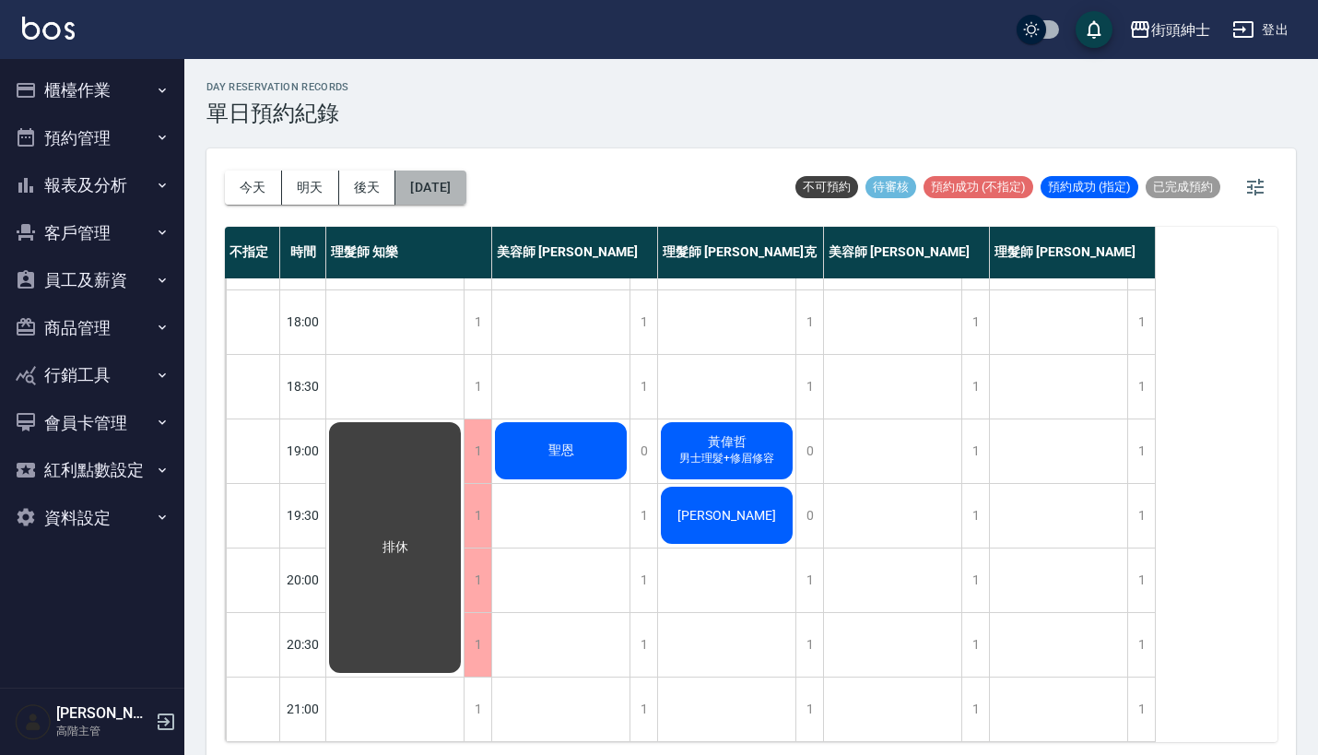
click at [446, 180] on button "2025/09/19" at bounding box center [430, 188] width 70 height 34
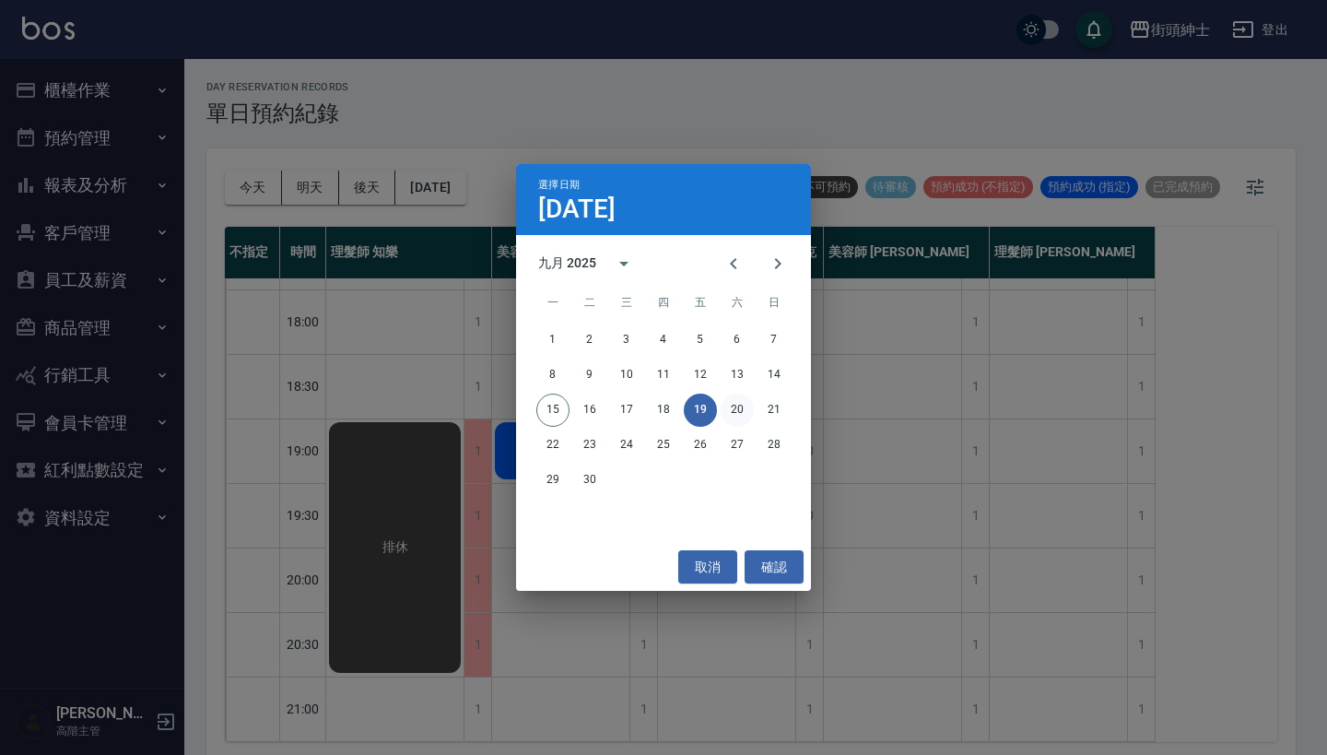
click at [737, 403] on button "20" at bounding box center [737, 410] width 33 height 33
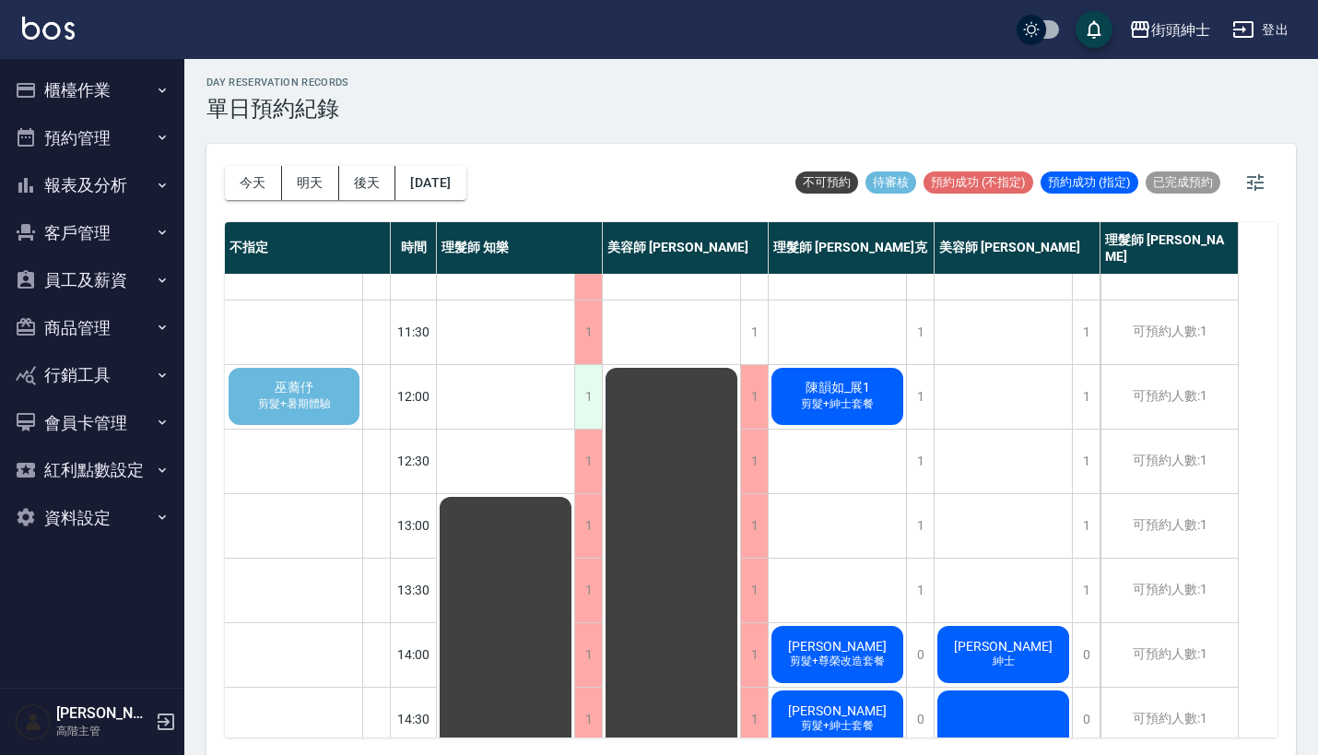
click at [588, 392] on div "1" at bounding box center [588, 397] width 28 height 64
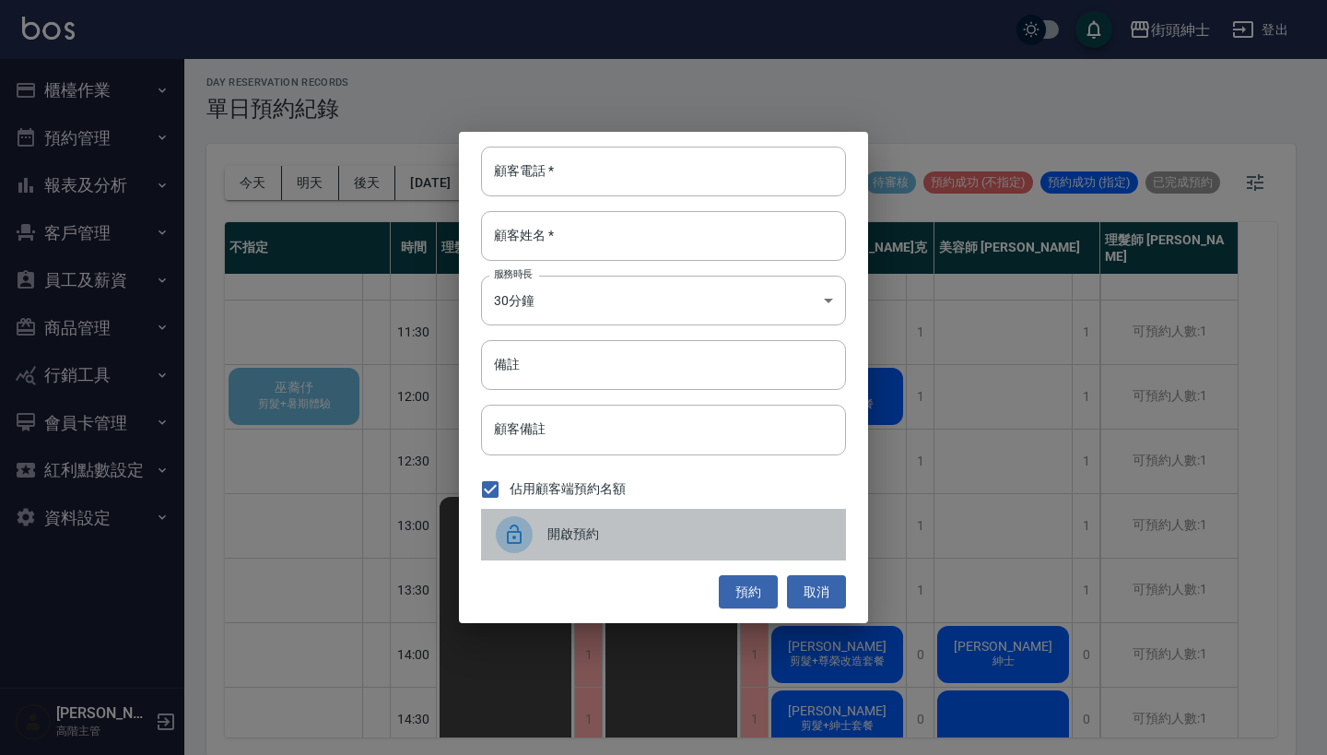
click at [591, 522] on div "開啟預約" at bounding box center [663, 535] width 365 height 52
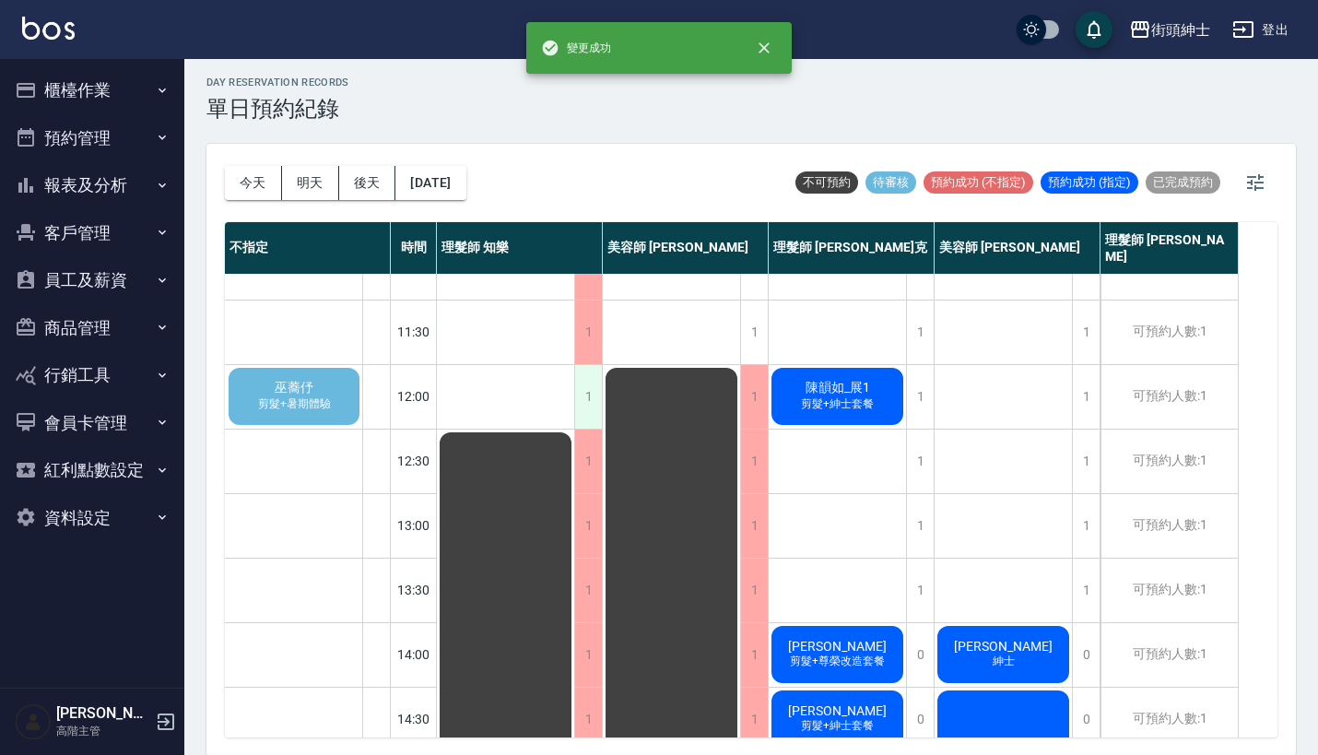
click at [584, 394] on div "1" at bounding box center [588, 397] width 28 height 64
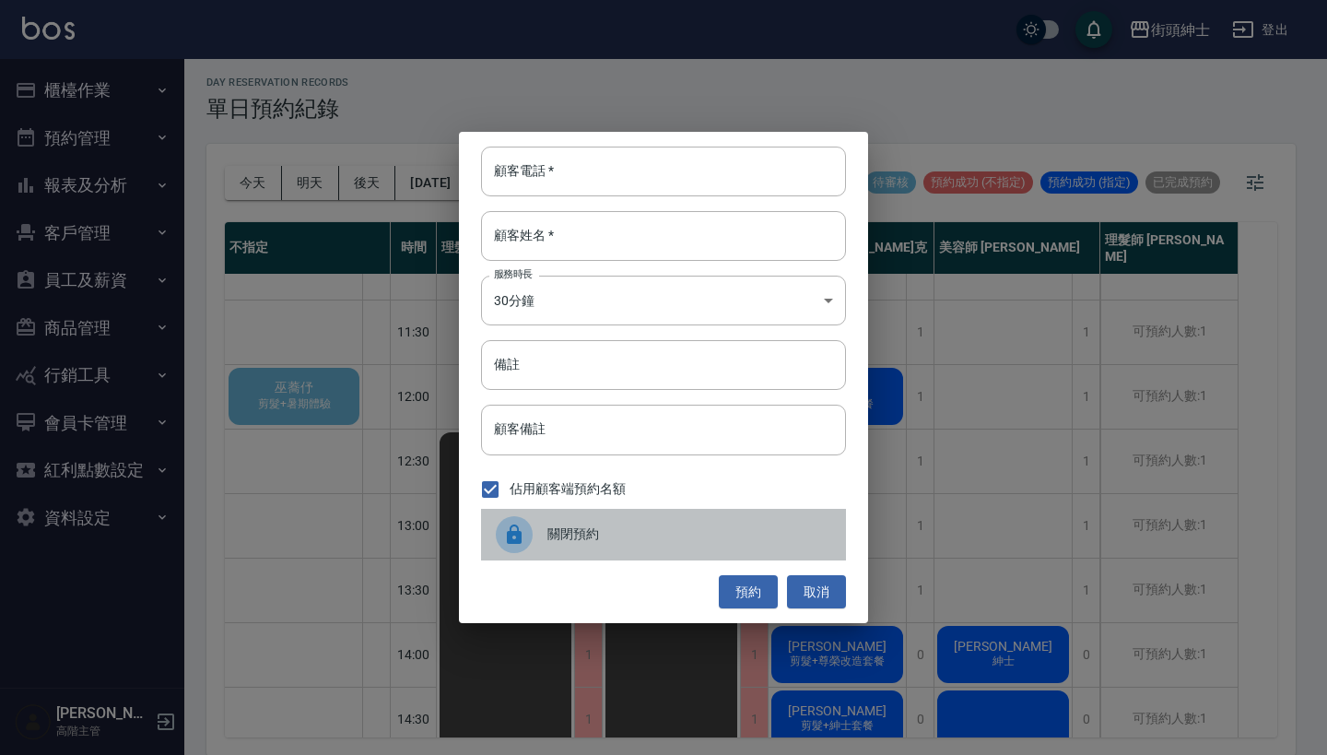
click at [614, 535] on span "關閉預約" at bounding box center [690, 534] width 284 height 19
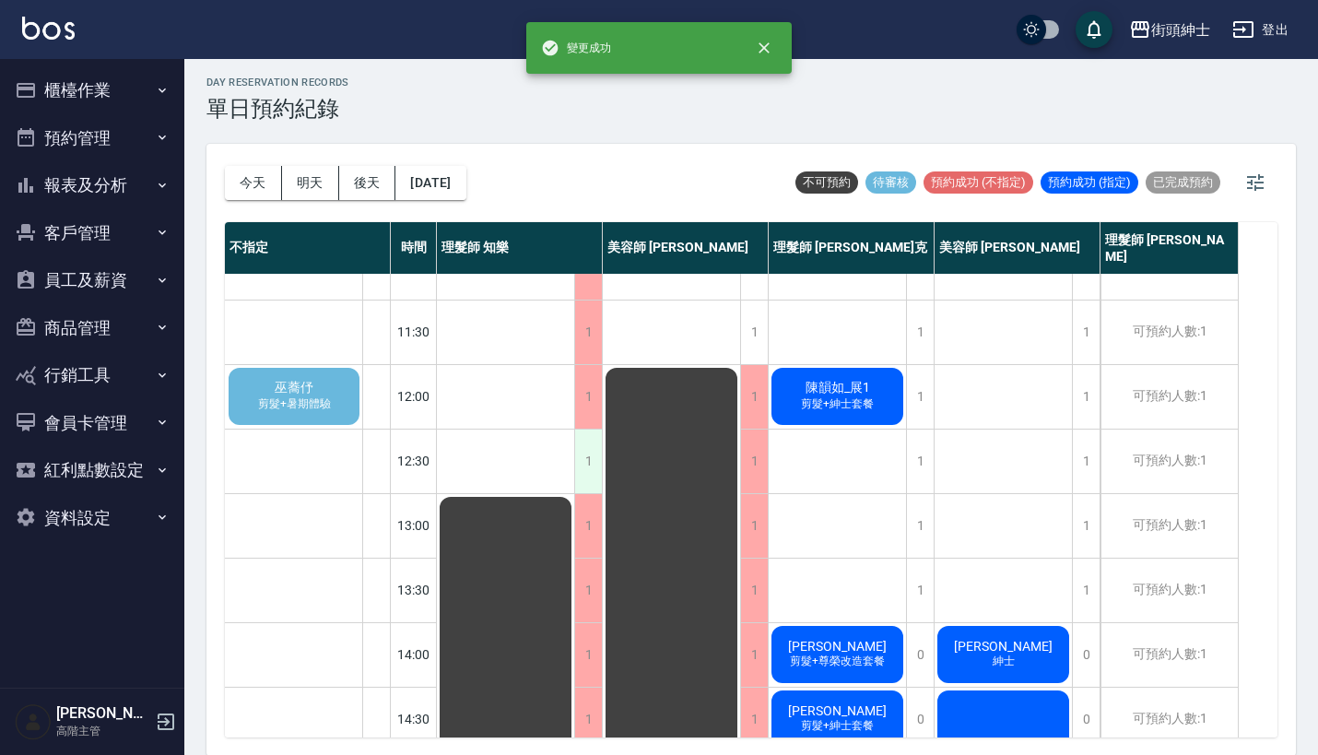
click at [592, 461] on div "1" at bounding box center [588, 462] width 28 height 64
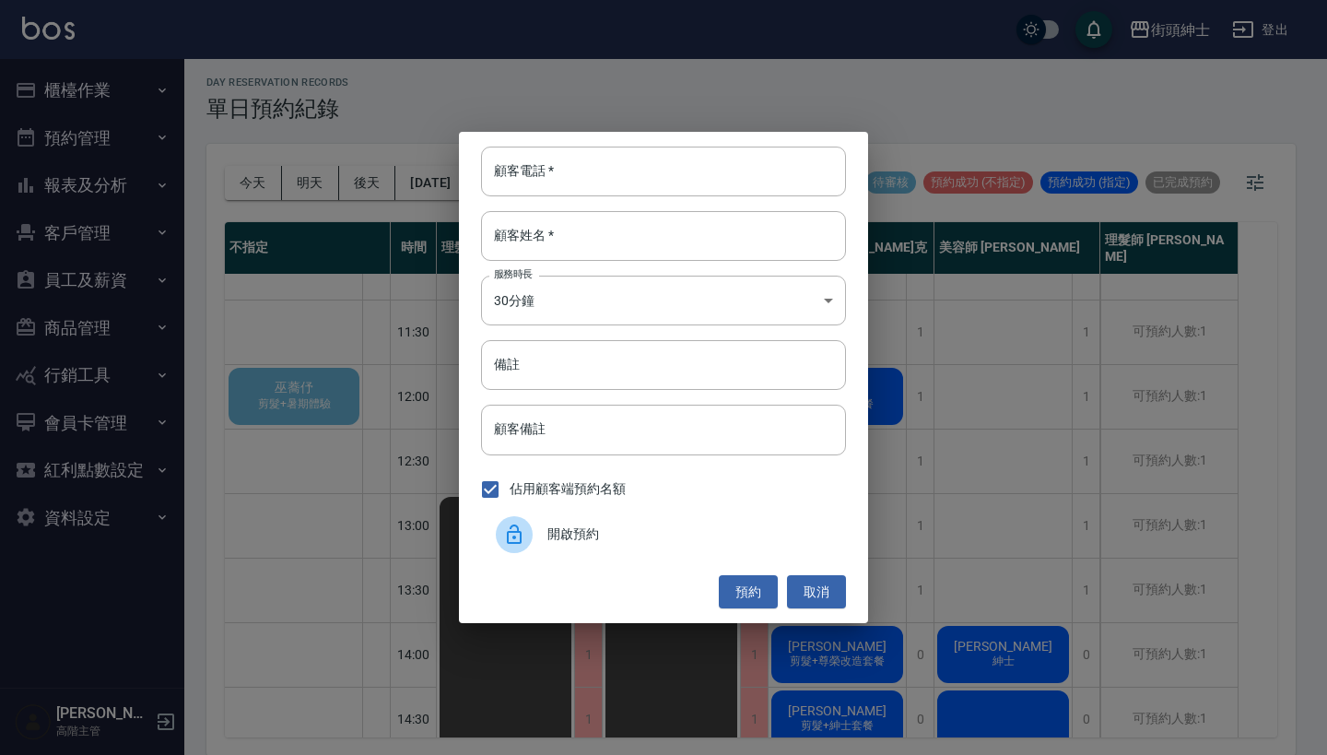
click at [957, 433] on div "顧客電話   * 顧客電話   * 顧客姓名   * 顧客姓名   * 服務時長 30分鐘 1 服務時長 備註 備註 顧客備註 顧客備註 佔用顧客端預約名額 …" at bounding box center [663, 377] width 1327 height 755
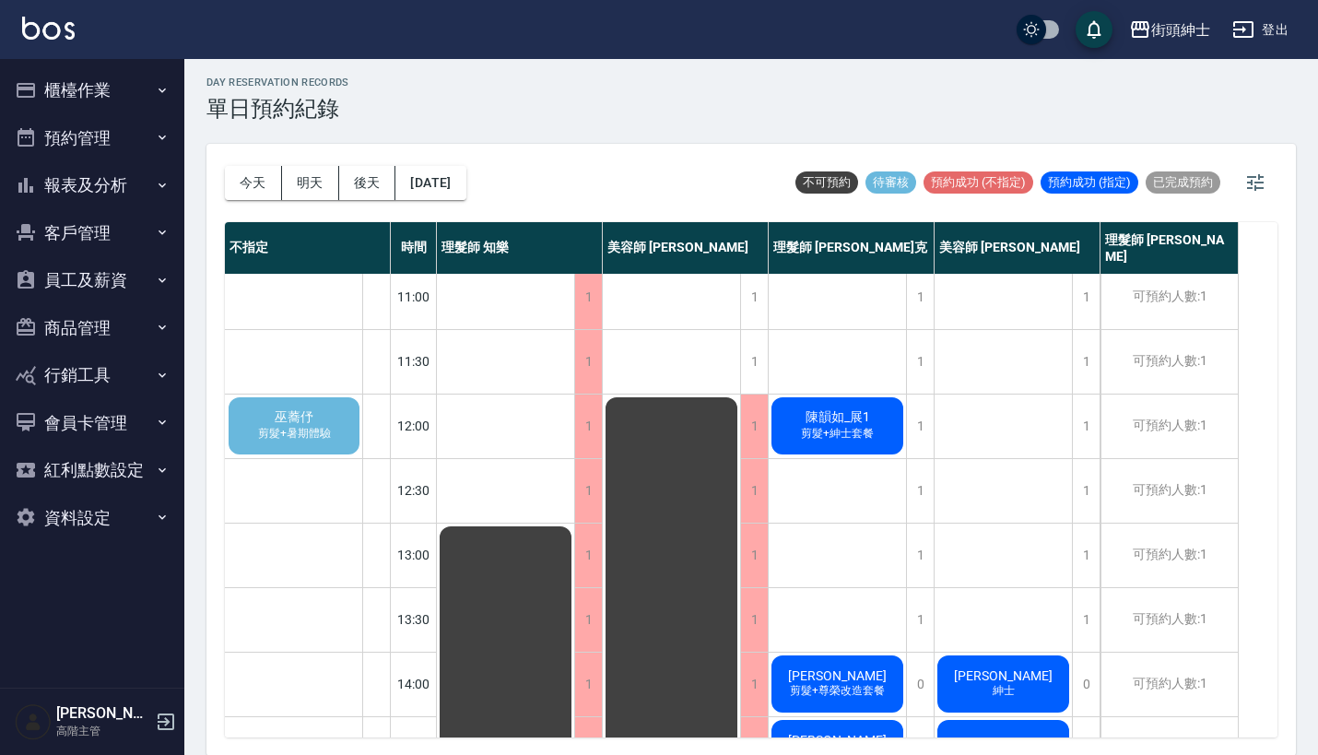
click at [834, 422] on span "陳韻如_展1" at bounding box center [838, 417] width 72 height 17
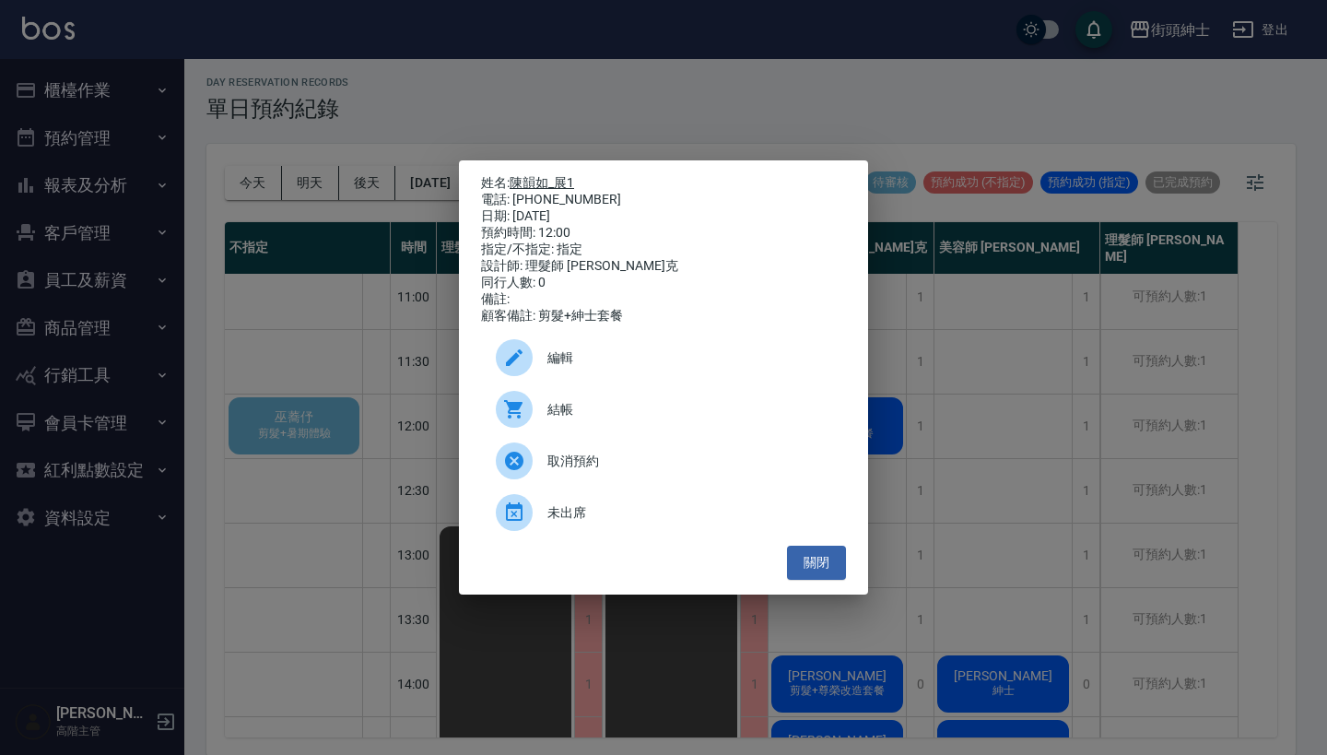
drag, startPoint x: 587, startPoint y: 196, endPoint x: 516, endPoint y: 181, distance: 72.7
click at [516, 181] on div "姓名: 陳韻如_展1 電話: 0911012756 日期: 2025/09/20 預約時間: 12:00 指定/不指定: 指定 設計師: 理髮師 Vic 維克…" at bounding box center [663, 249] width 365 height 149
copy div "姓名: 陳韻如_展1 電話: 0911012756"
click at [573, 117] on div "姓名: 陳韻如_展1 電話: 0911012756 日期: 2025/09/20 預約時間: 12:00 指定/不指定: 指定 設計師: 理髮師 Vic 維克…" at bounding box center [663, 377] width 1327 height 755
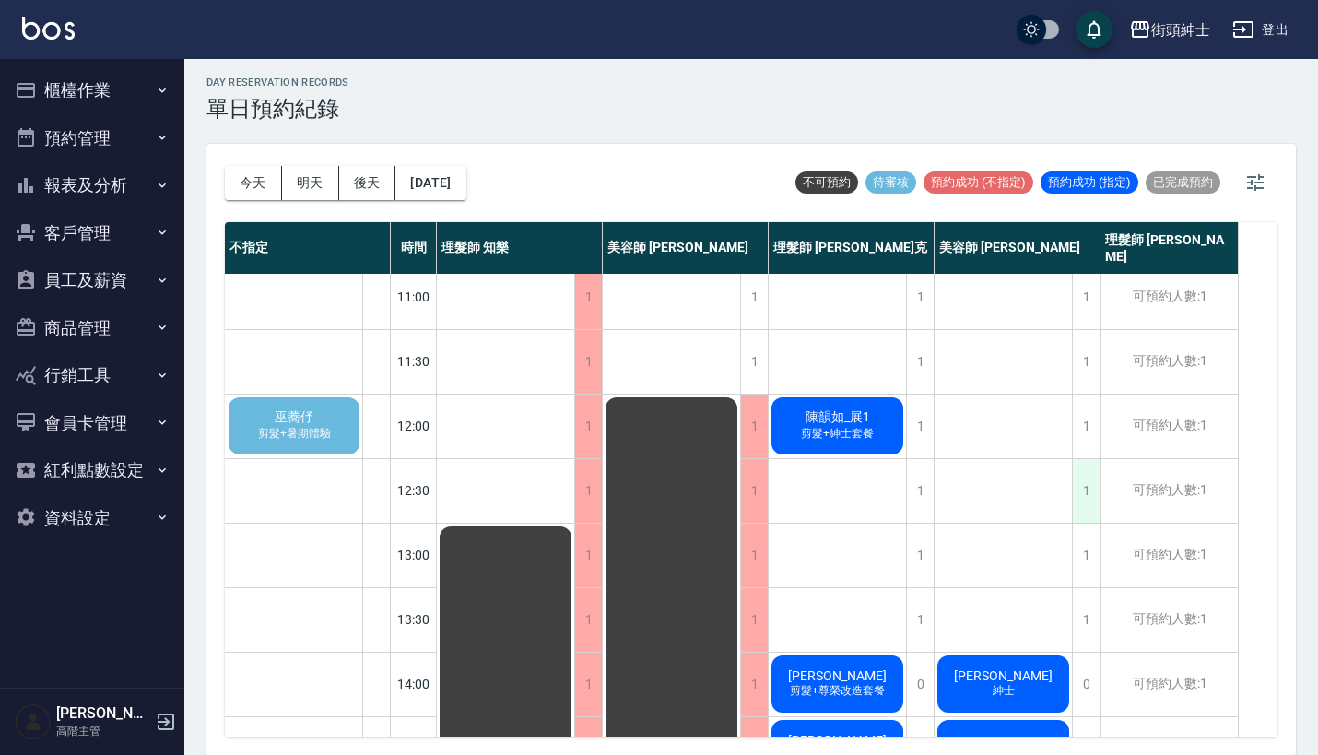
click at [1094, 487] on div "1" at bounding box center [1086, 491] width 28 height 64
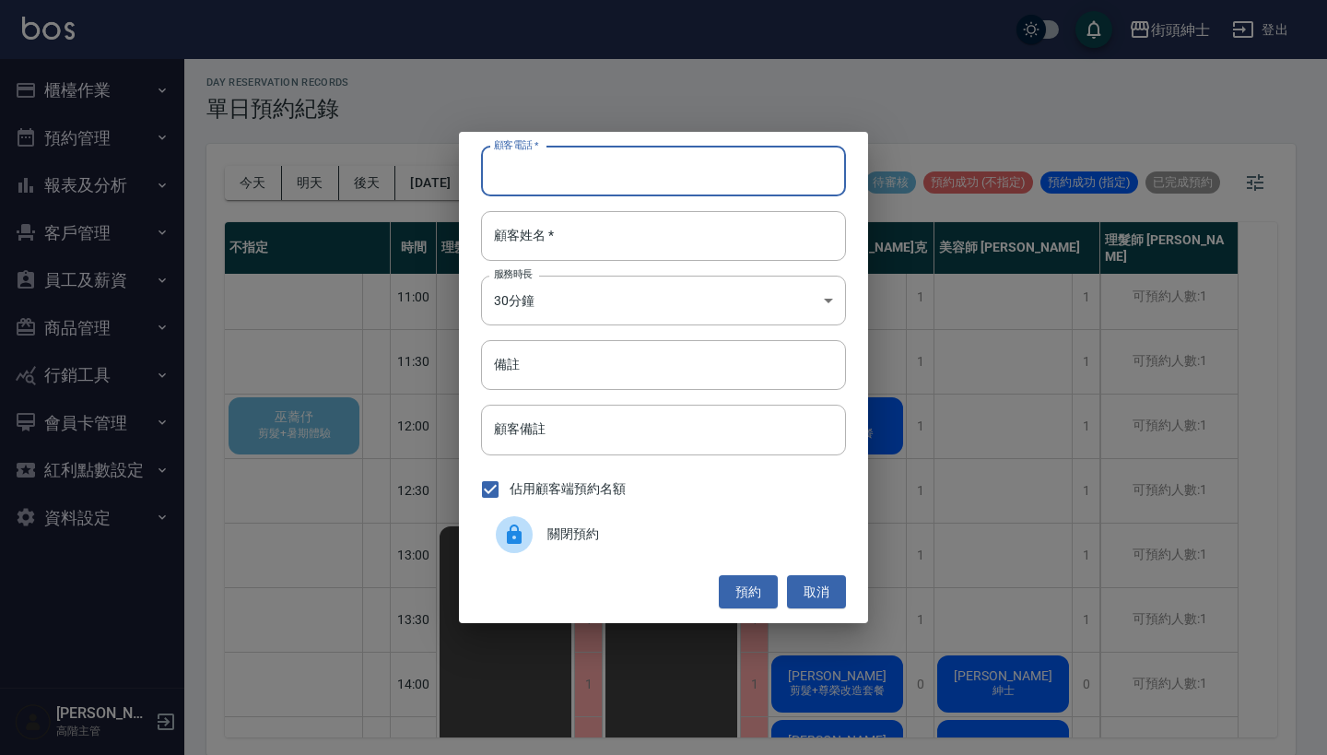
paste input "陳韻如_展1 電話: 0911012756"
type input "陳韻如_展1 電話: 0911012756"
paste input "陳韻如_展1 電話: 0911012756"
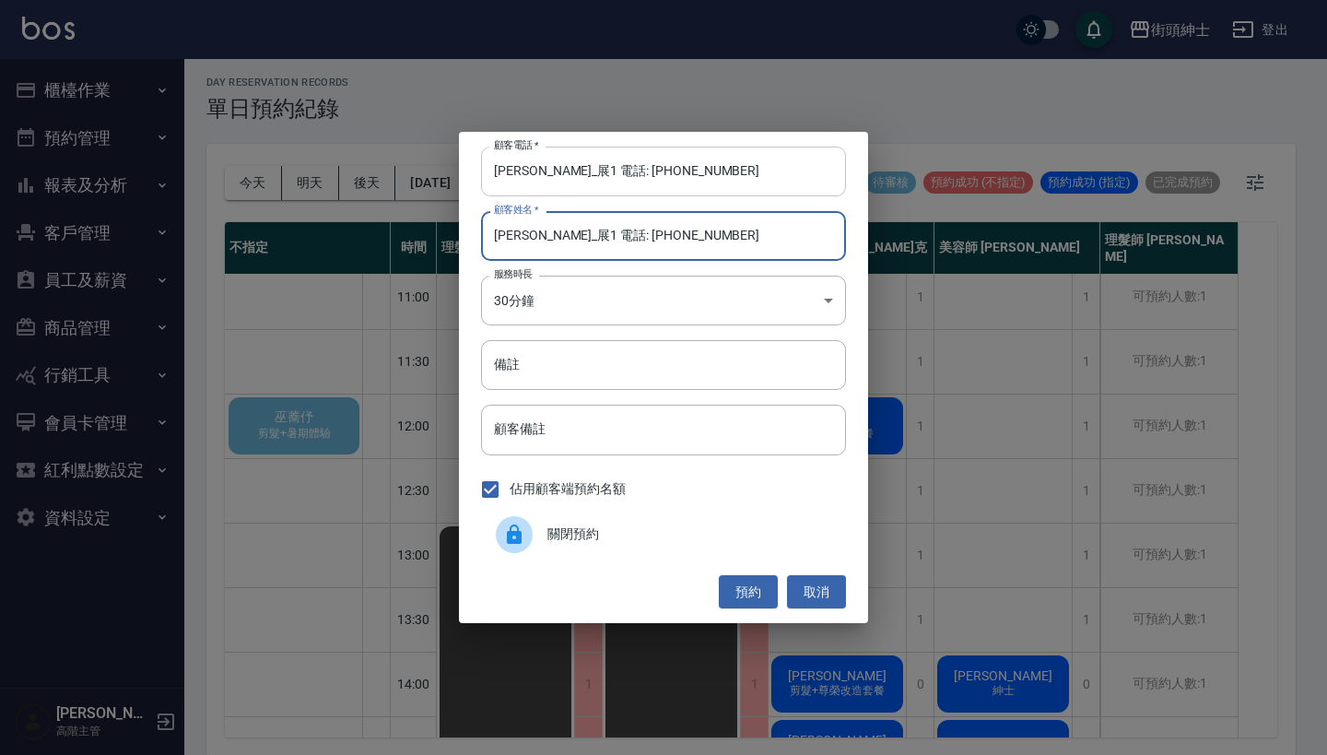
type input "陳韻如_展1 電話: 0911012756"
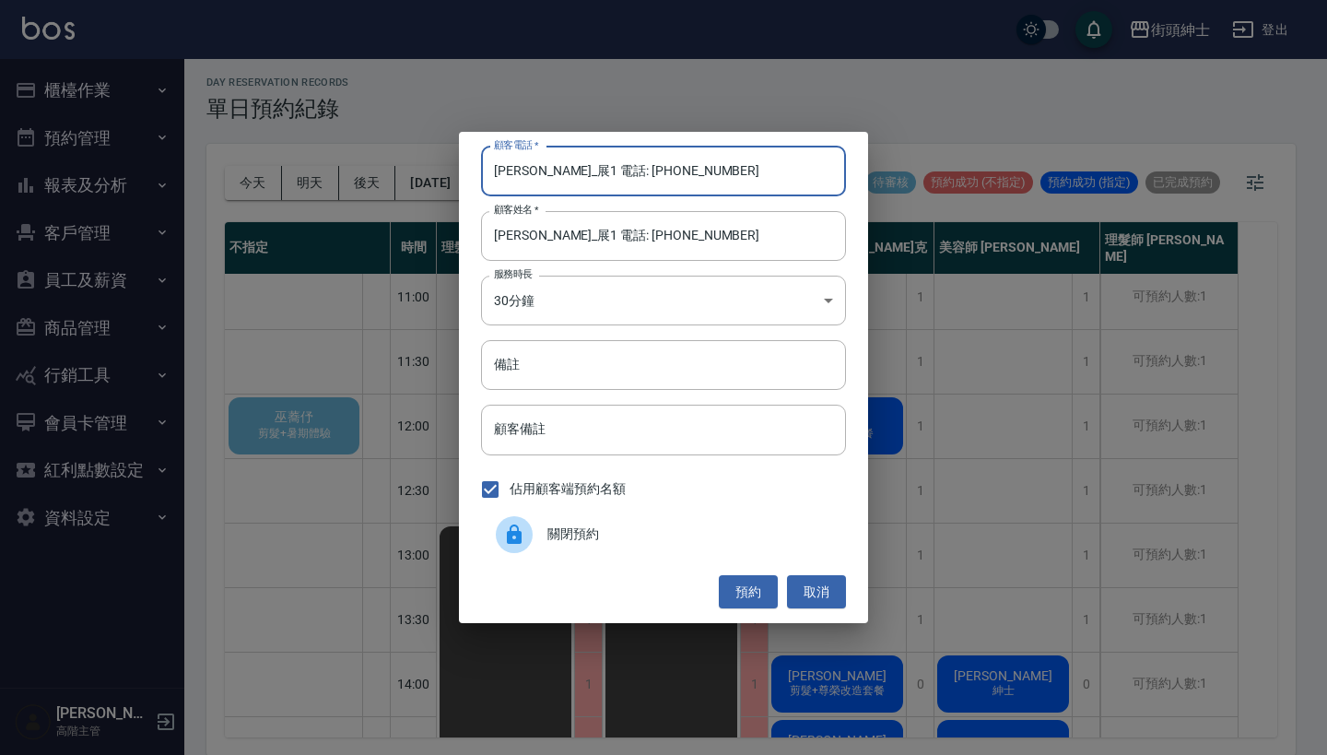
drag, startPoint x: 594, startPoint y: 175, endPoint x: 327, endPoint y: 159, distance: 266.9
click at [327, 159] on div "顧客電話   * 陳韻如_展1 電話: 0911012756 顧客電話   * 顧客姓名   * 陳韻如_展1 電話: 0911012756 顧客姓名   *…" at bounding box center [663, 377] width 1327 height 755
type input "0911012756"
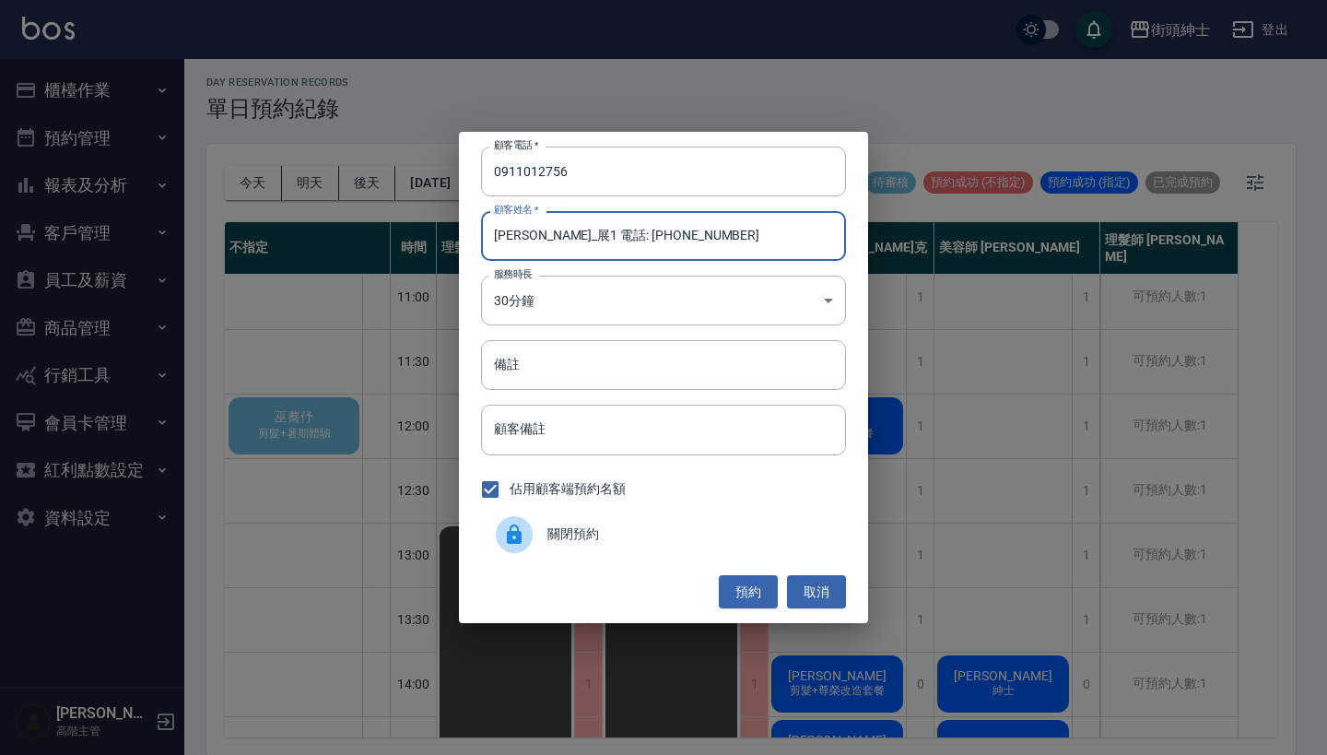
drag, startPoint x: 670, startPoint y: 239, endPoint x: 546, endPoint y: 239, distance: 124.4
click at [546, 239] on input "陳韻如_展1 電話: 0911012756" at bounding box center [663, 236] width 365 height 50
type input "陳韻如_展"
click at [617, 366] on input "備註" at bounding box center [663, 365] width 365 height 50
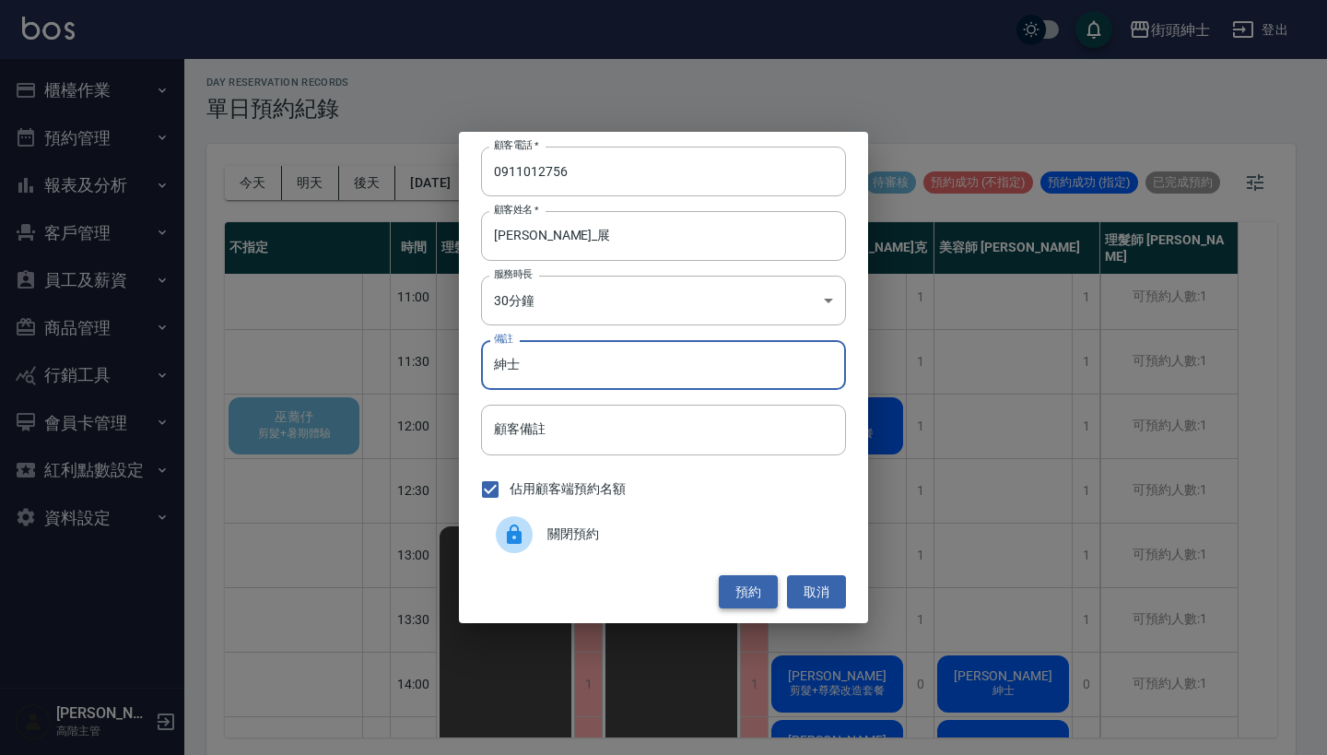
type input "紳士"
click at [758, 593] on button "預約" at bounding box center [748, 592] width 59 height 34
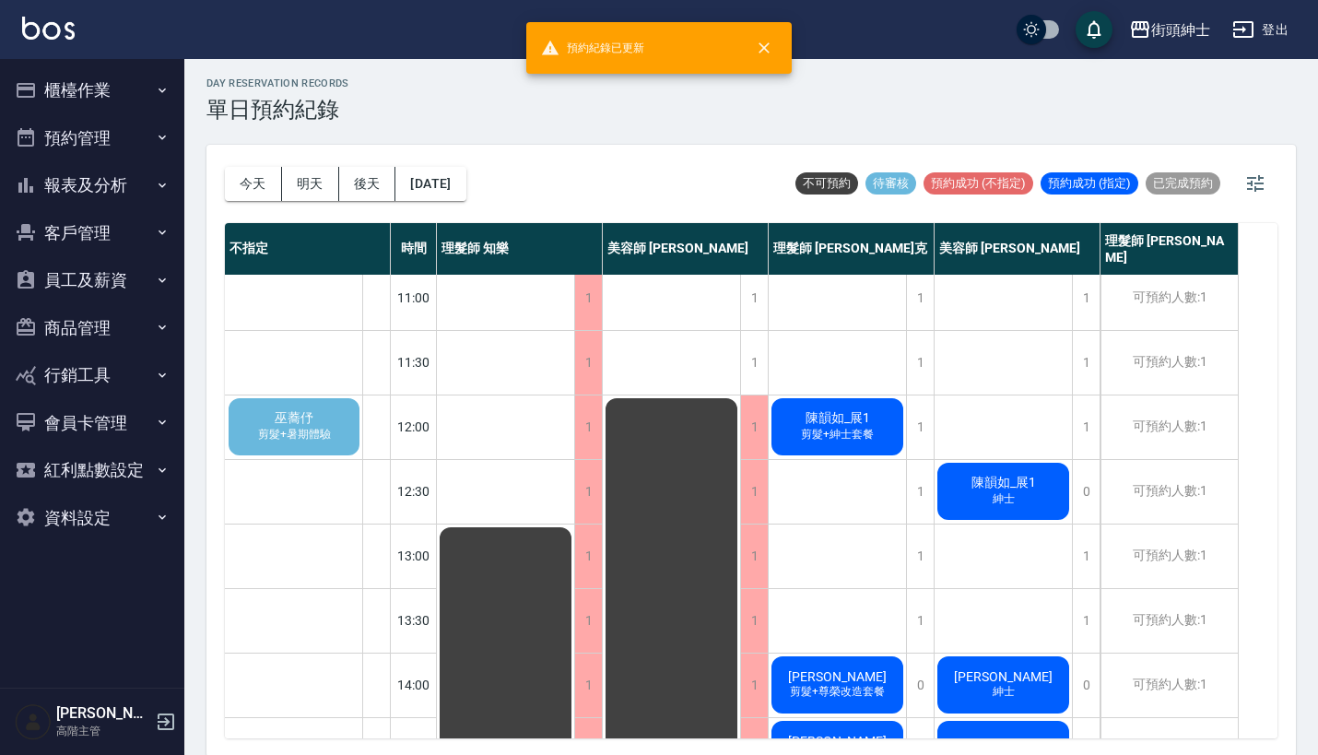
scroll to position [4, 0]
click at [314, 431] on span "剪髮+暑期體驗" at bounding box center [294, 435] width 80 height 16
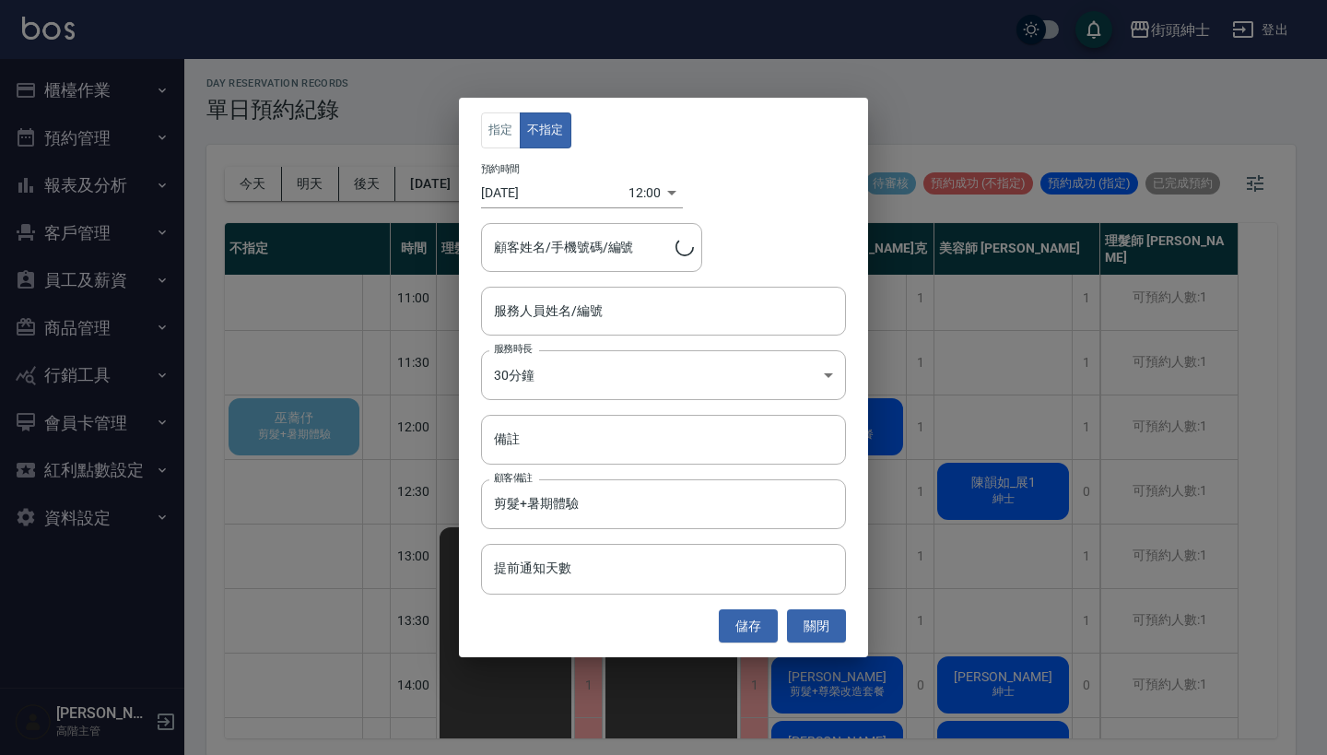
type input "巫蕎伃/0986691908"
click at [583, 309] on input "服務人員姓名/編號" at bounding box center [664, 311] width 348 height 32
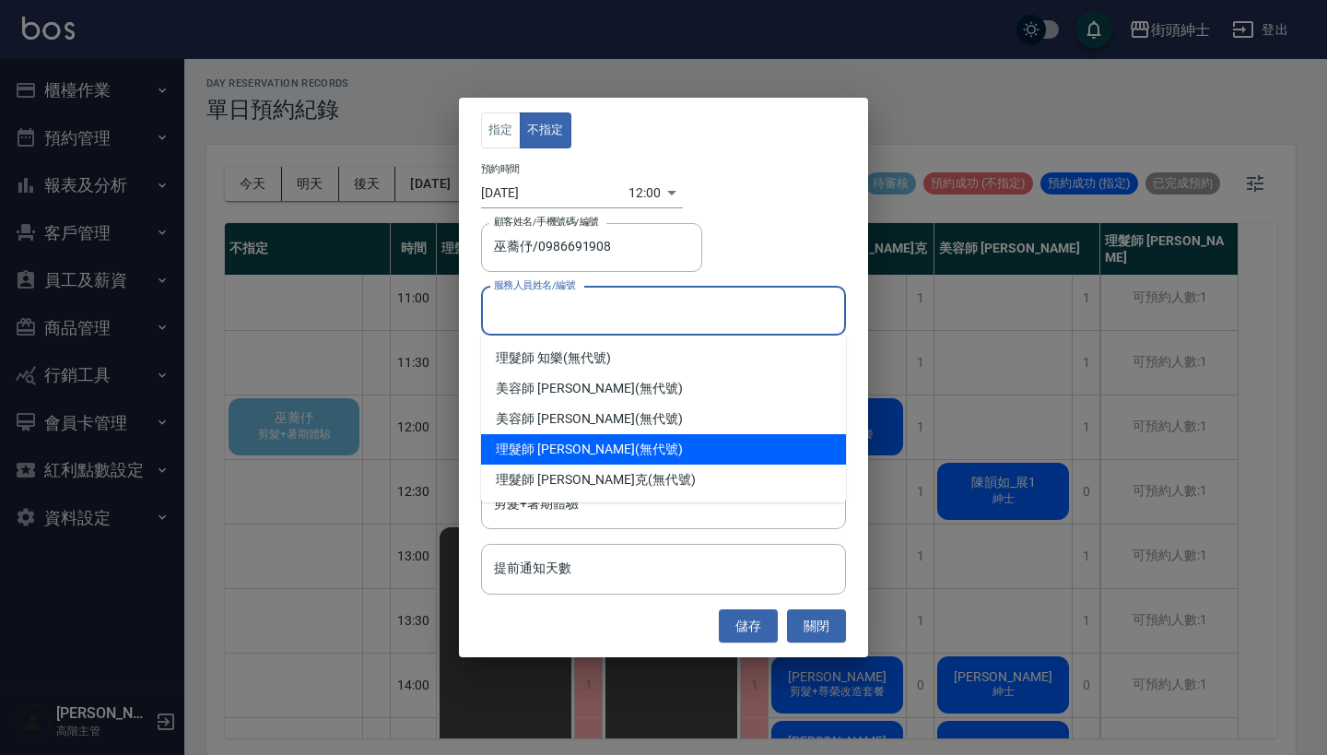
click at [586, 451] on div "理髮師 eric (無代號)" at bounding box center [663, 449] width 365 height 30
type input "理髮師 eric(無代號)"
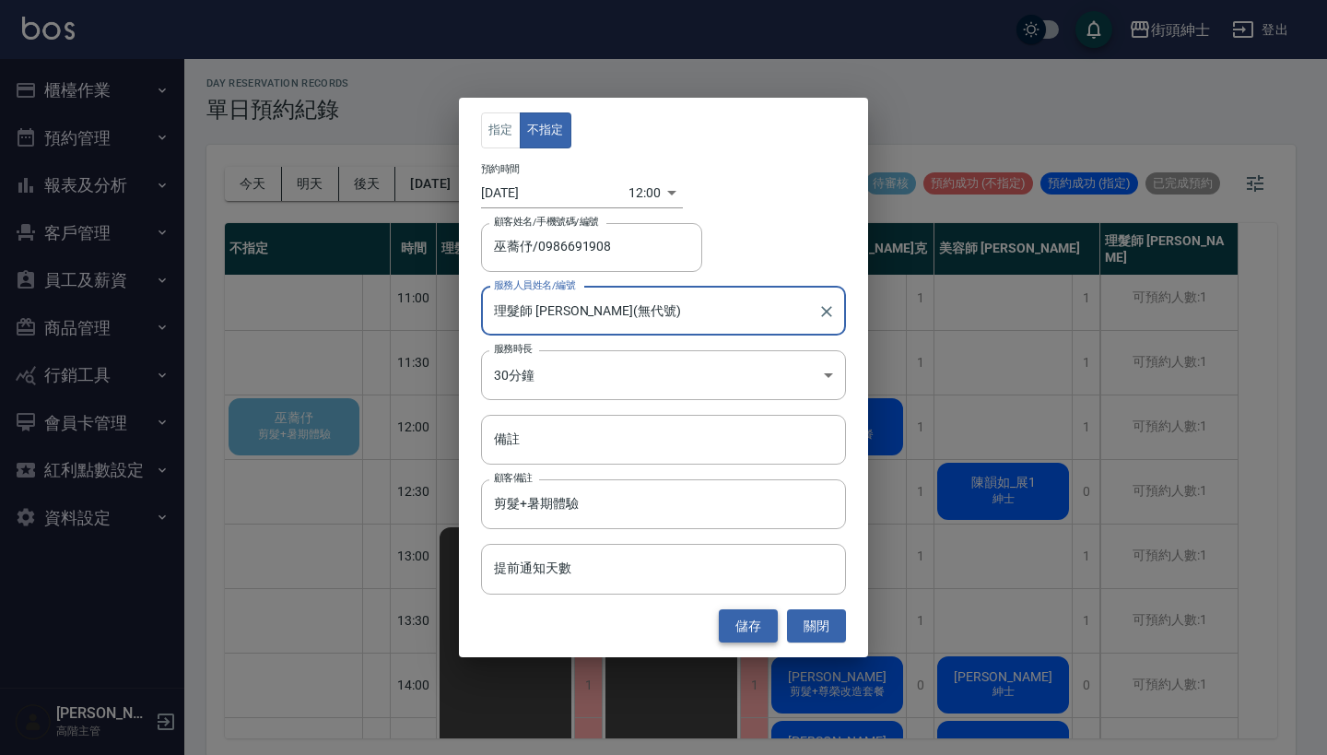
click at [748, 618] on button "儲存" at bounding box center [748, 626] width 59 height 34
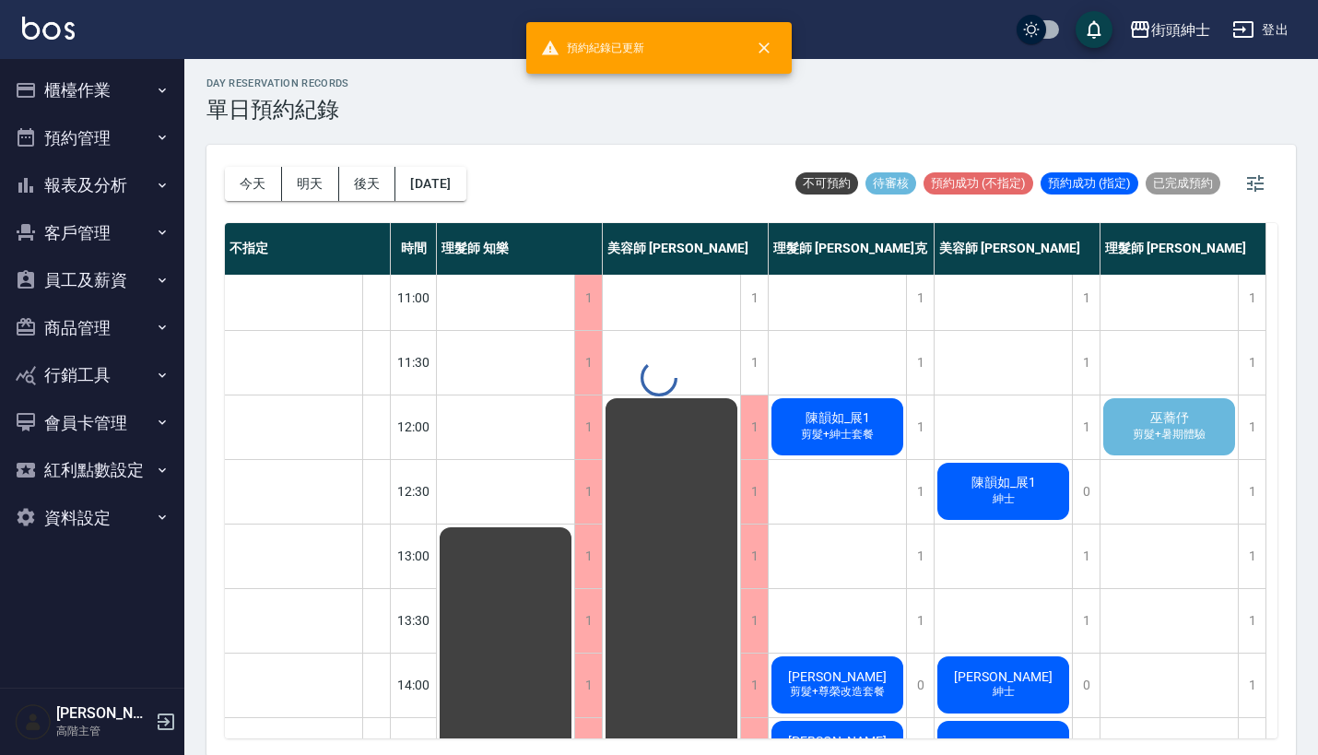
click at [1194, 408] on div "巫蕎伃 剪髮+暑期體驗" at bounding box center [1169, 426] width 137 height 63
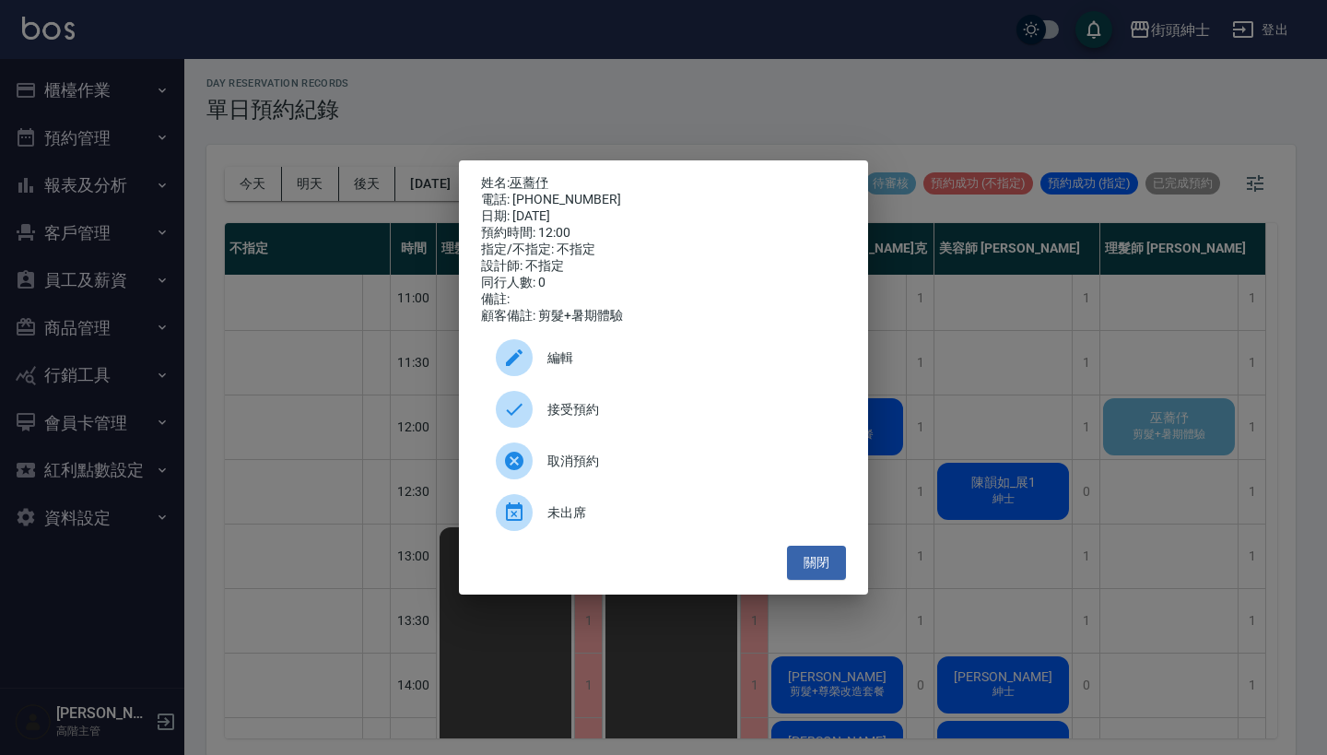
click at [625, 415] on span "接受預約" at bounding box center [690, 409] width 284 height 19
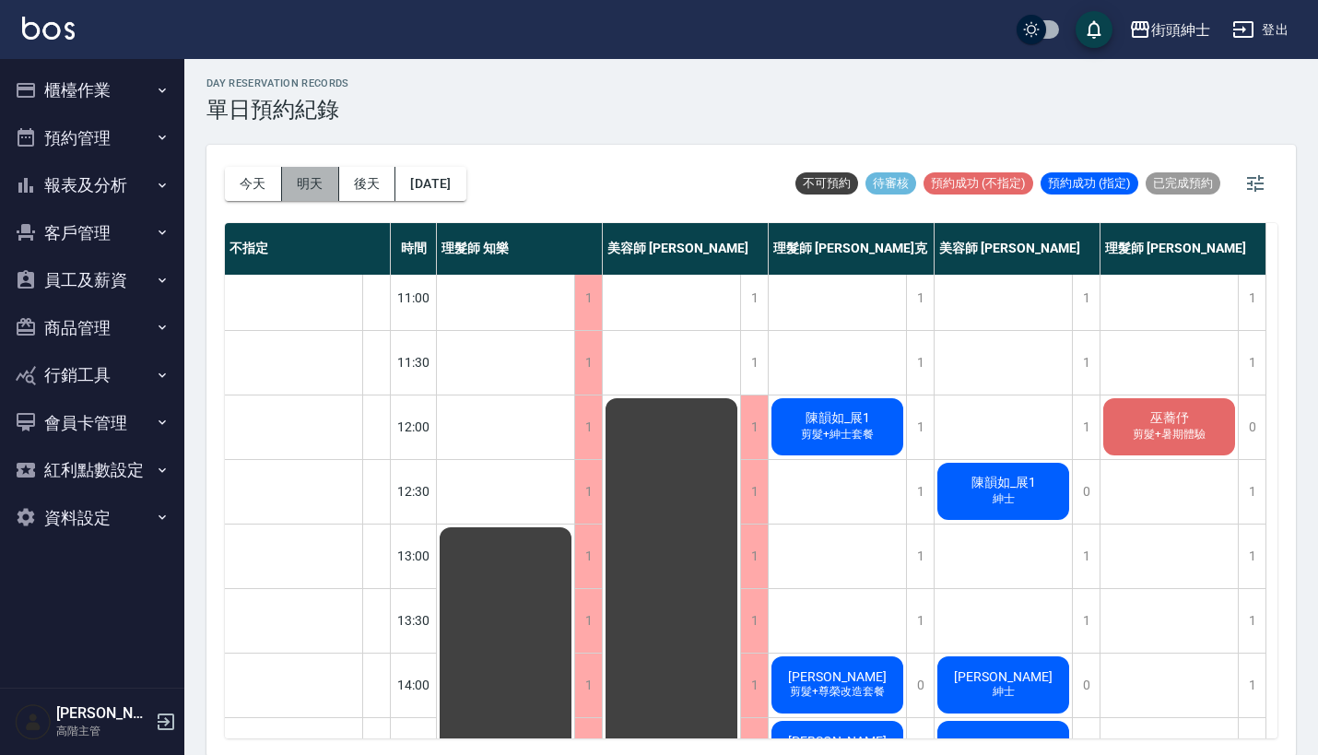
click at [317, 190] on button "明天" at bounding box center [310, 184] width 57 height 34
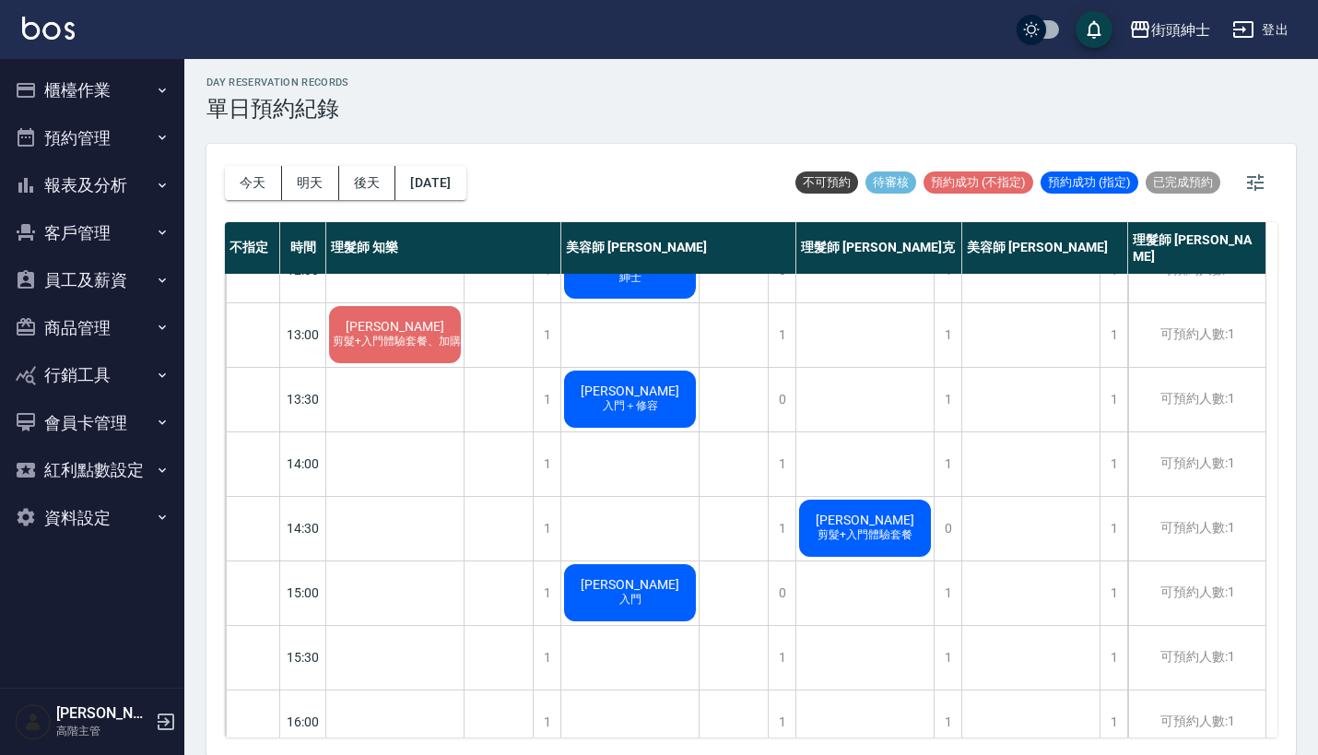
scroll to position [286, 0]
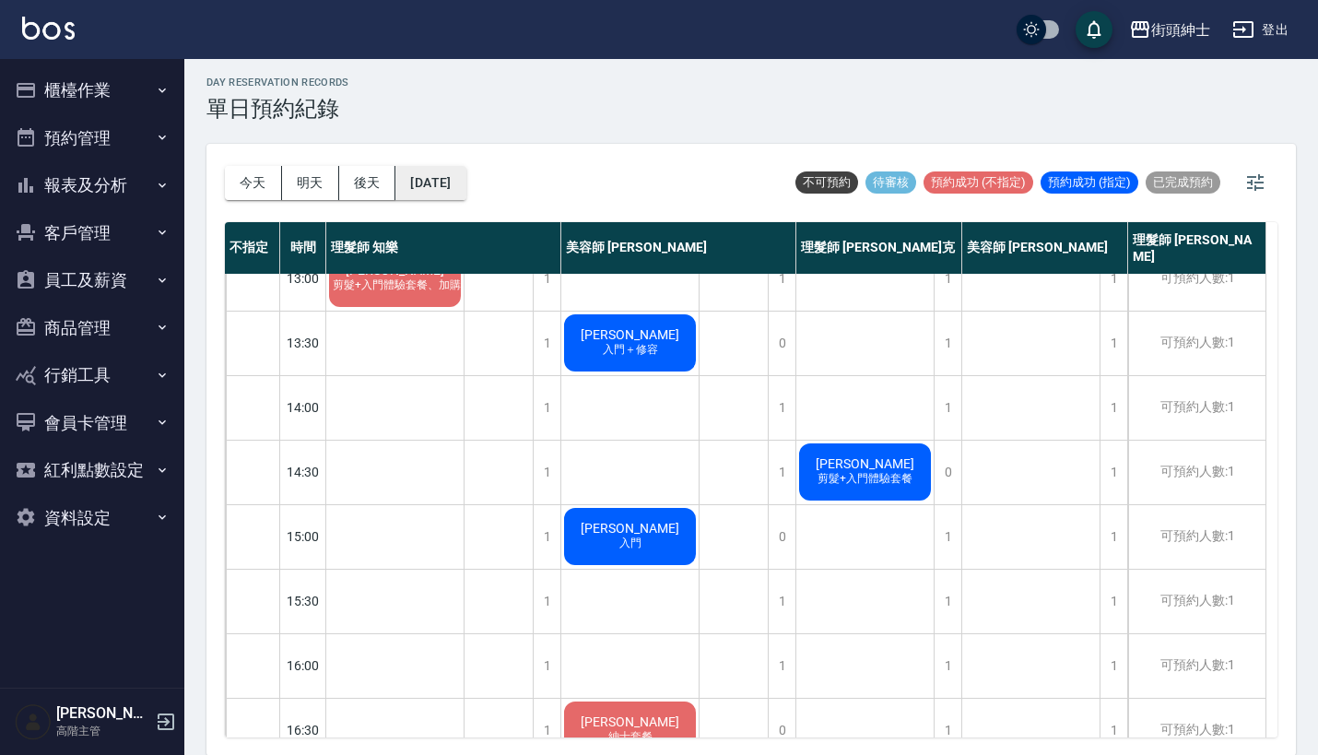
click at [440, 184] on button "2025/09/16" at bounding box center [430, 183] width 70 height 34
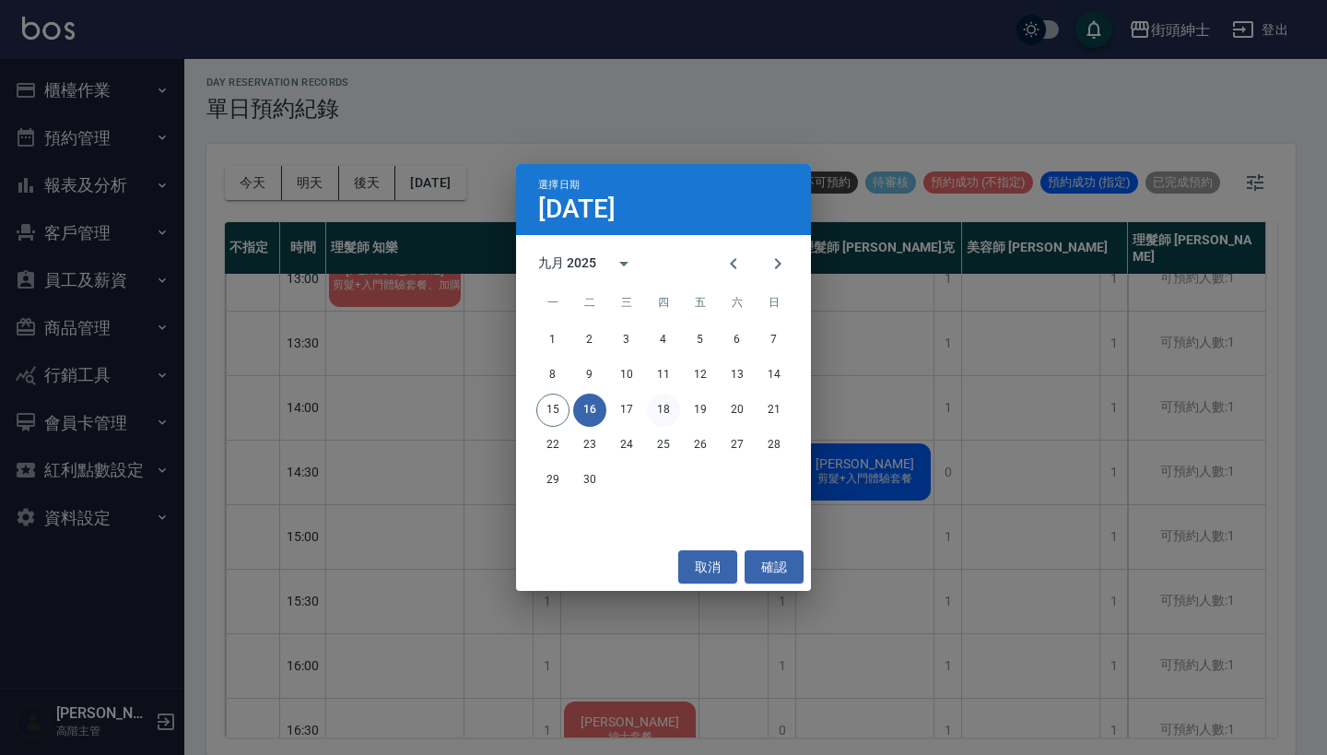
click at [662, 416] on button "18" at bounding box center [663, 410] width 33 height 33
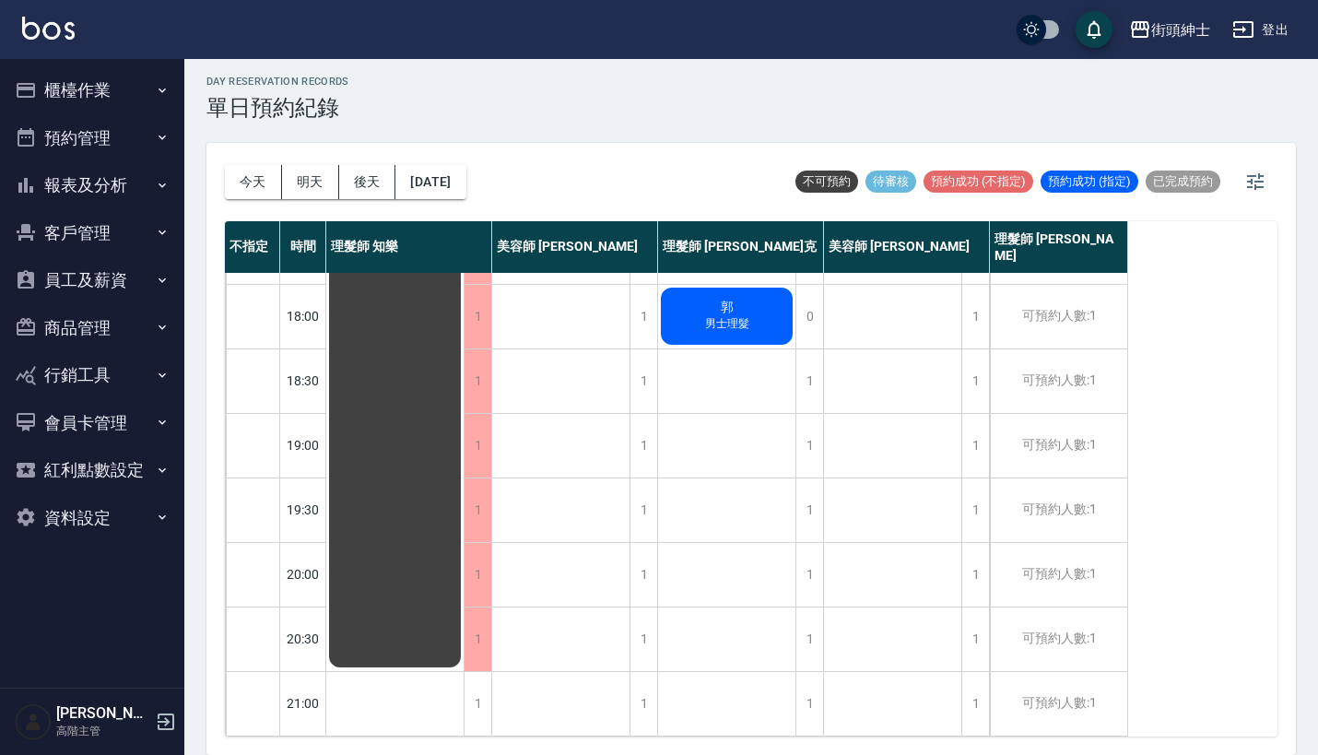
scroll to position [5, 0]
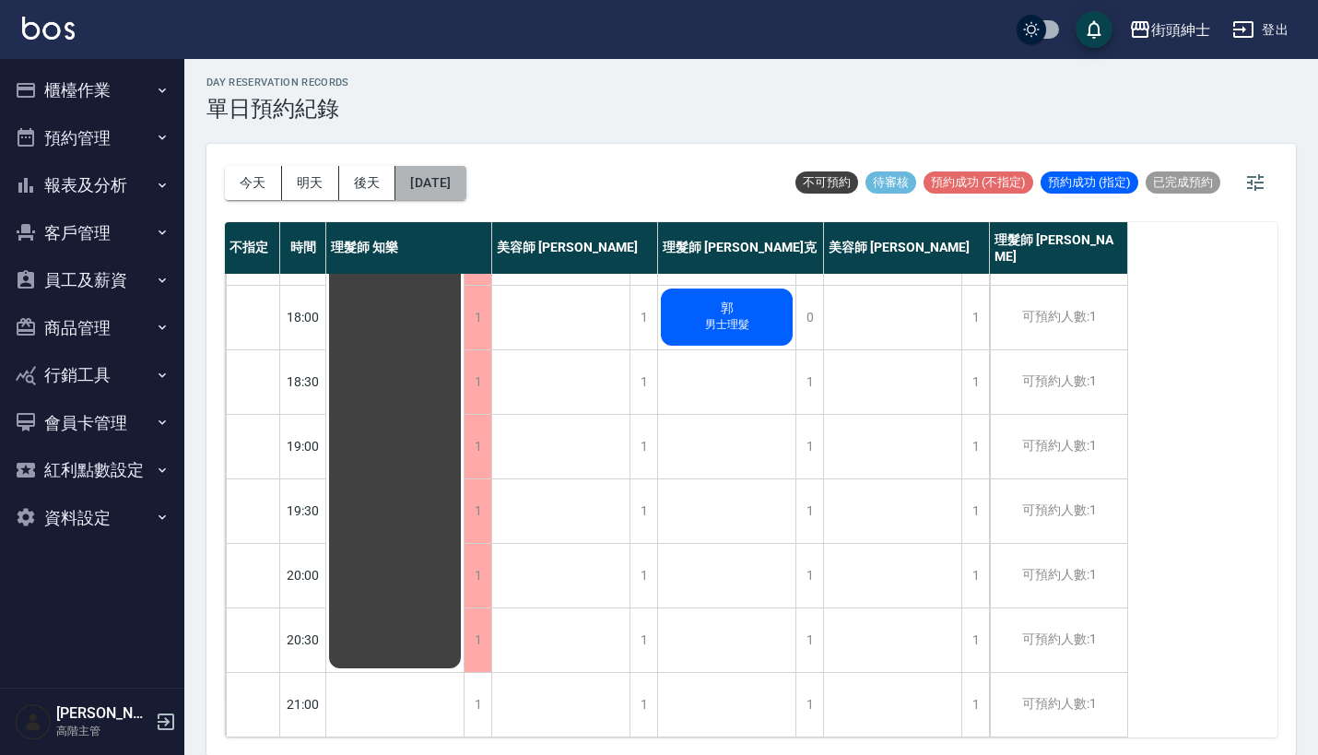
click at [466, 181] on button "2025/09/18" at bounding box center [430, 183] width 70 height 34
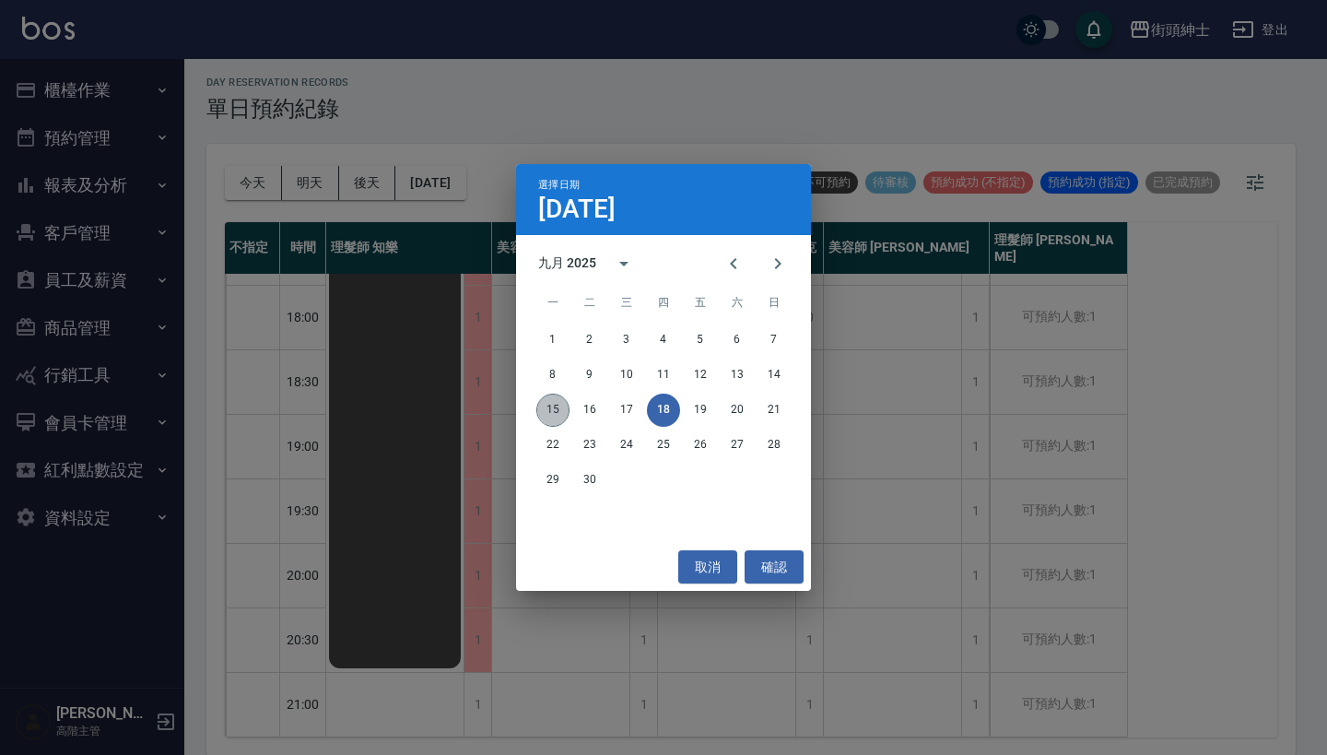
click at [538, 412] on button "15" at bounding box center [553, 410] width 33 height 33
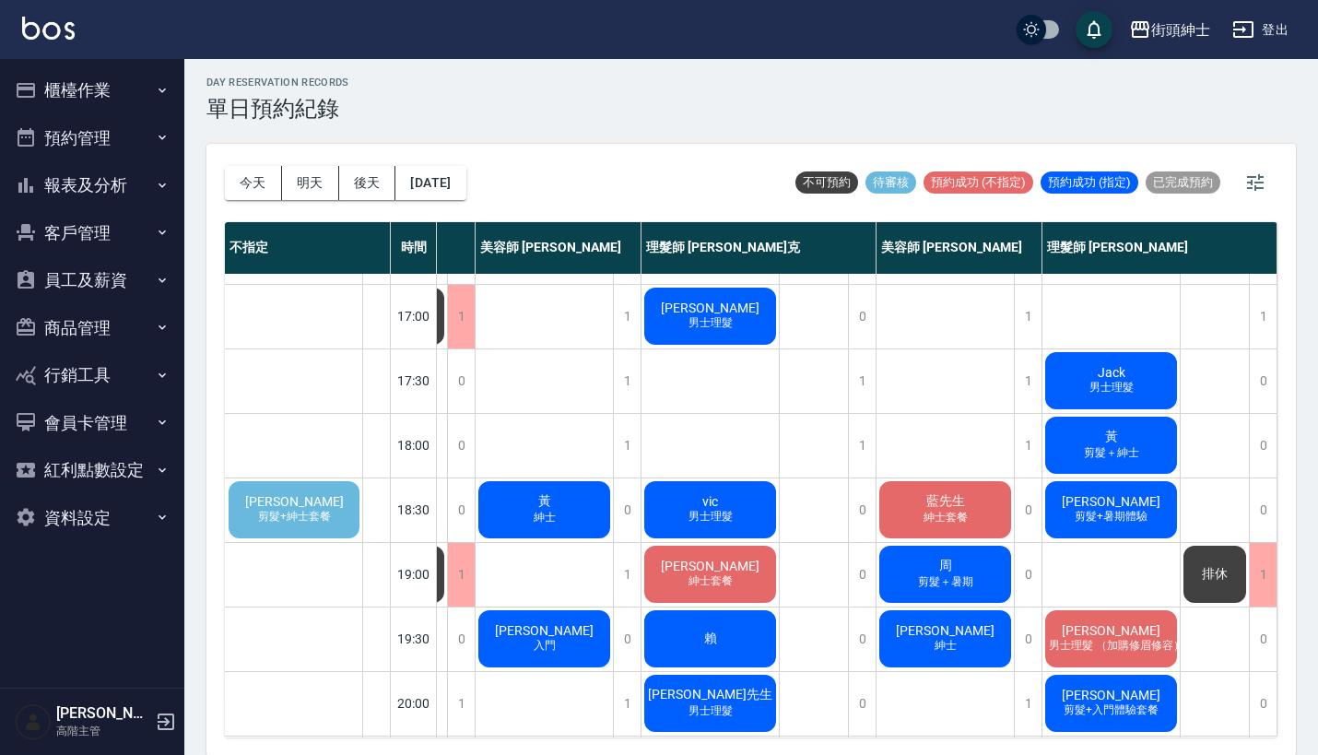
scroll to position [704, 344]
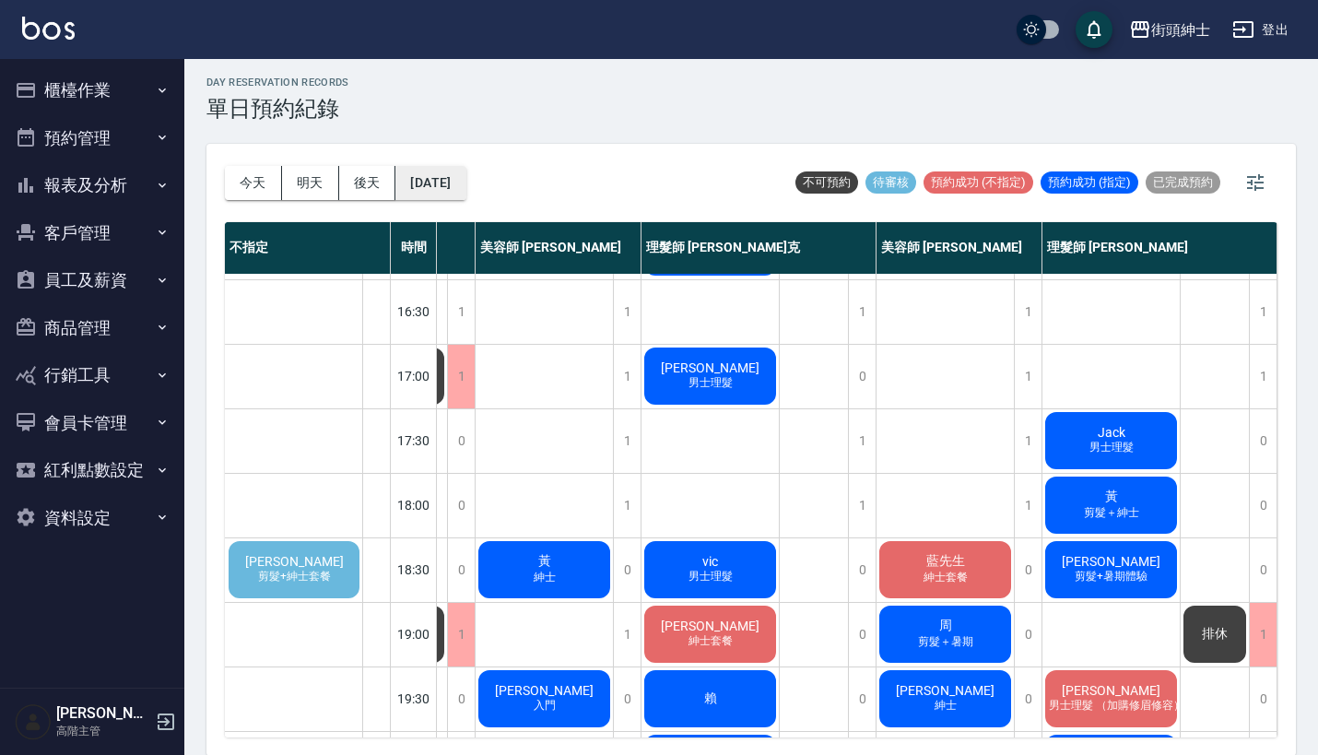
click at [454, 170] on button "[DATE]" at bounding box center [430, 183] width 70 height 34
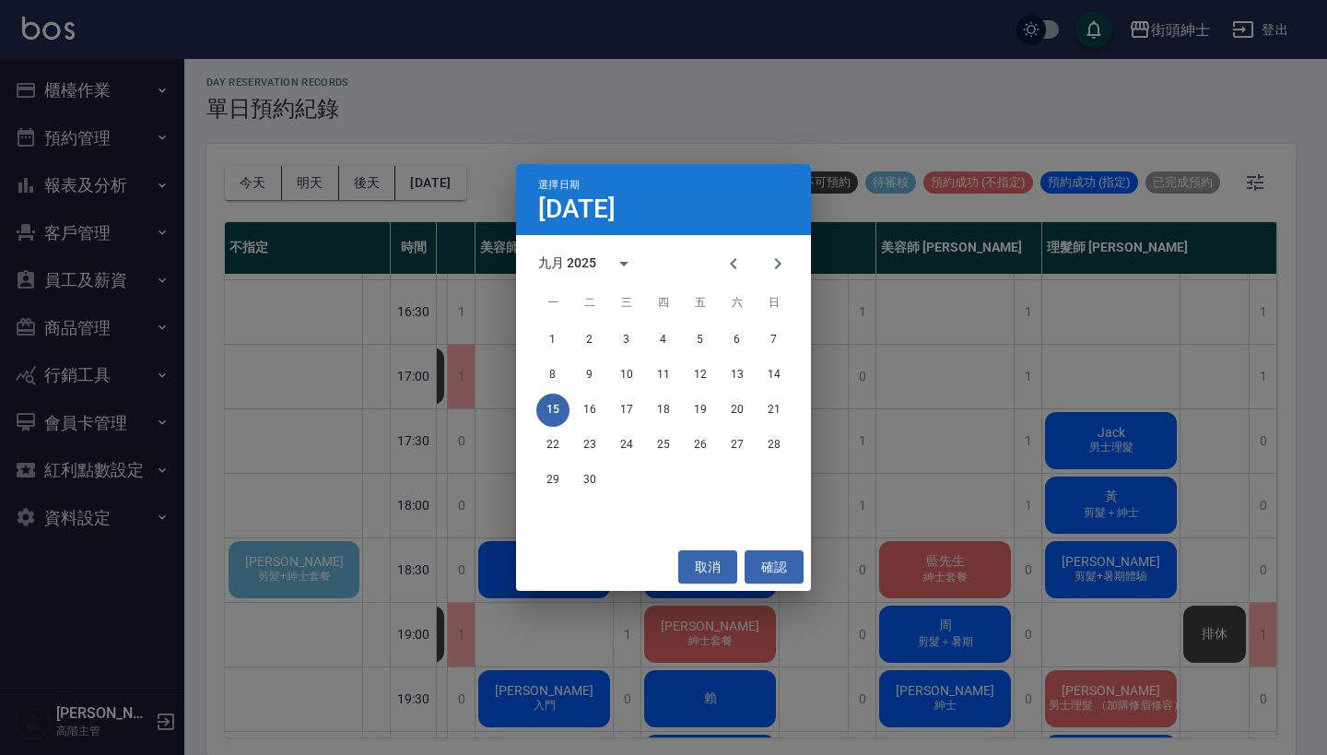
click at [818, 145] on div "選擇日期 9月15日 九月 2025 一 二 三 四 五 六 日 1 2 3 4 5 6 7 8 9 10 11 12 13 14 15 16 17 18 1…" at bounding box center [663, 377] width 1327 height 755
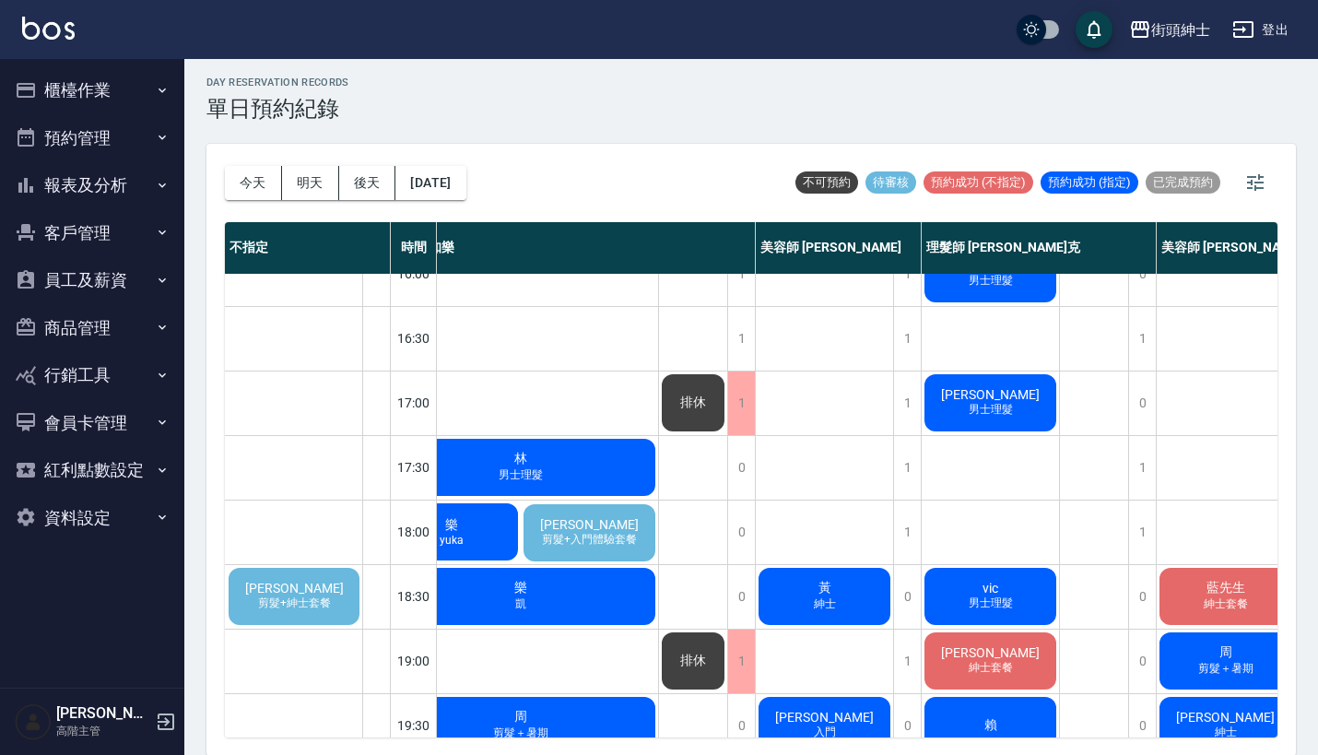
scroll to position [650, 54]
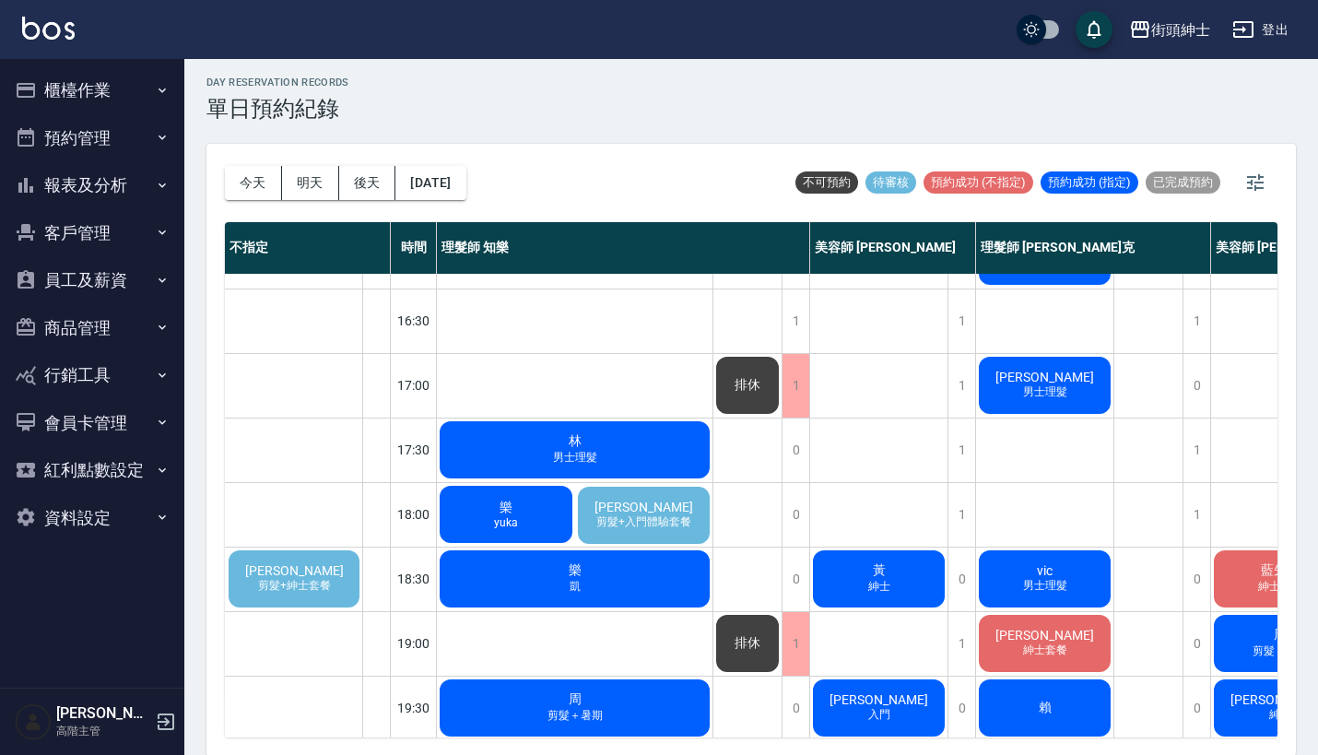
click at [675, 517] on span "剪髮+入門體驗套餐" at bounding box center [644, 522] width 102 height 16
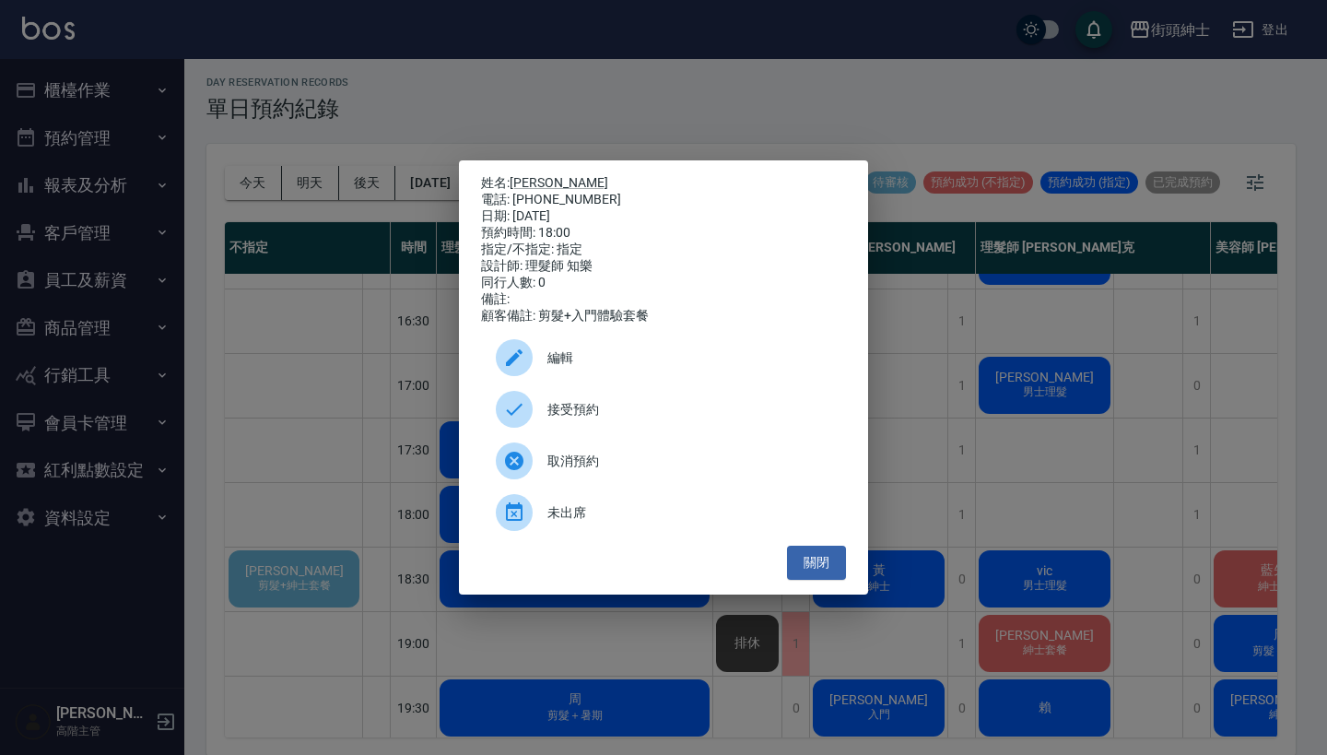
click at [986, 444] on div "姓名: Carson 電話: 0965261537 日期: 2025/09/15 預約時間: 18:00 指定/不指定: 指定 設計師: 理髮師 知樂 同行人…" at bounding box center [663, 377] width 1327 height 755
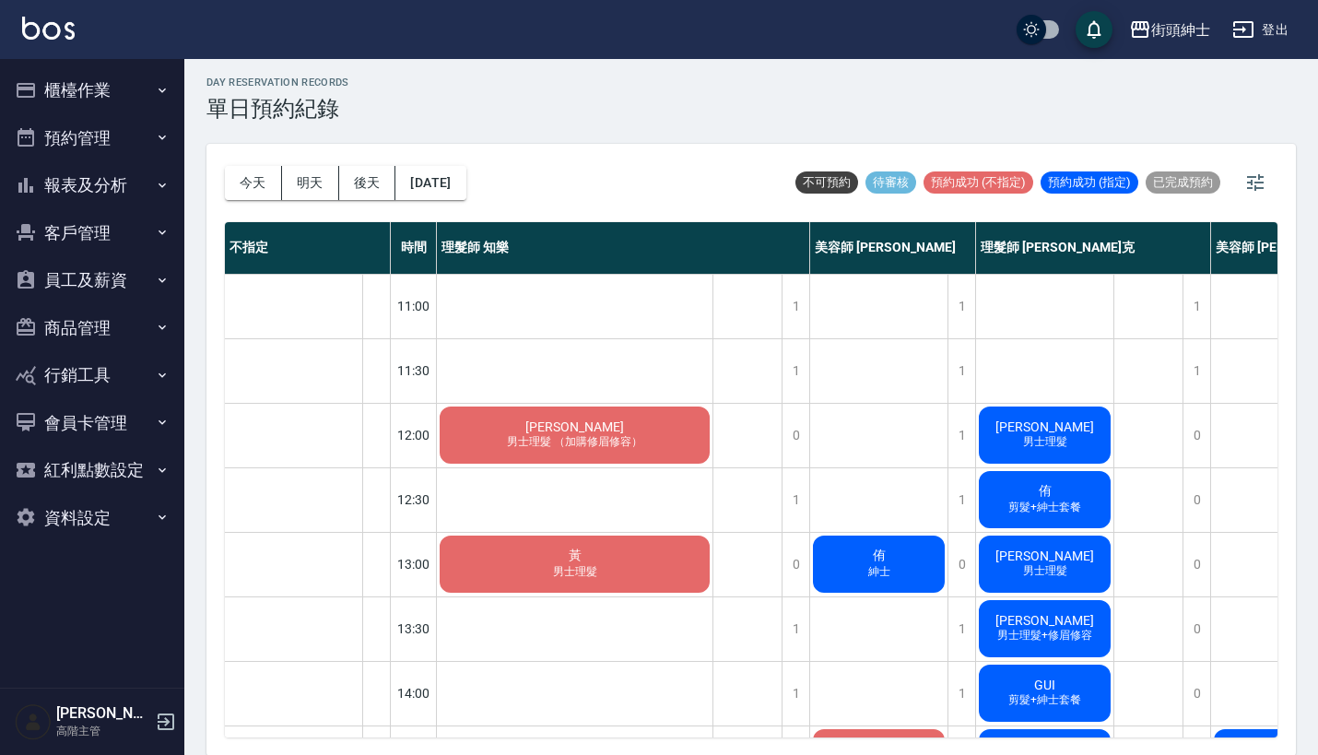
scroll to position [0, -1]
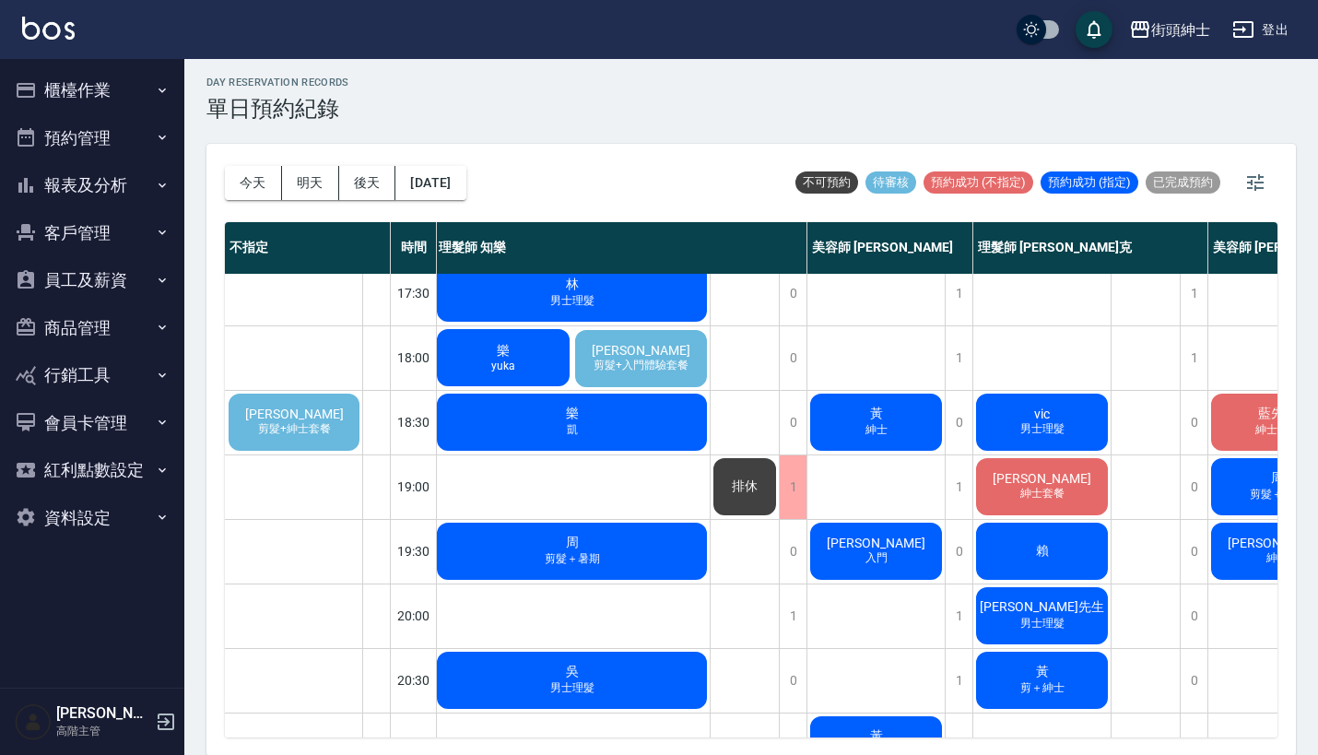
click at [630, 351] on span "[PERSON_NAME]" at bounding box center [641, 350] width 106 height 15
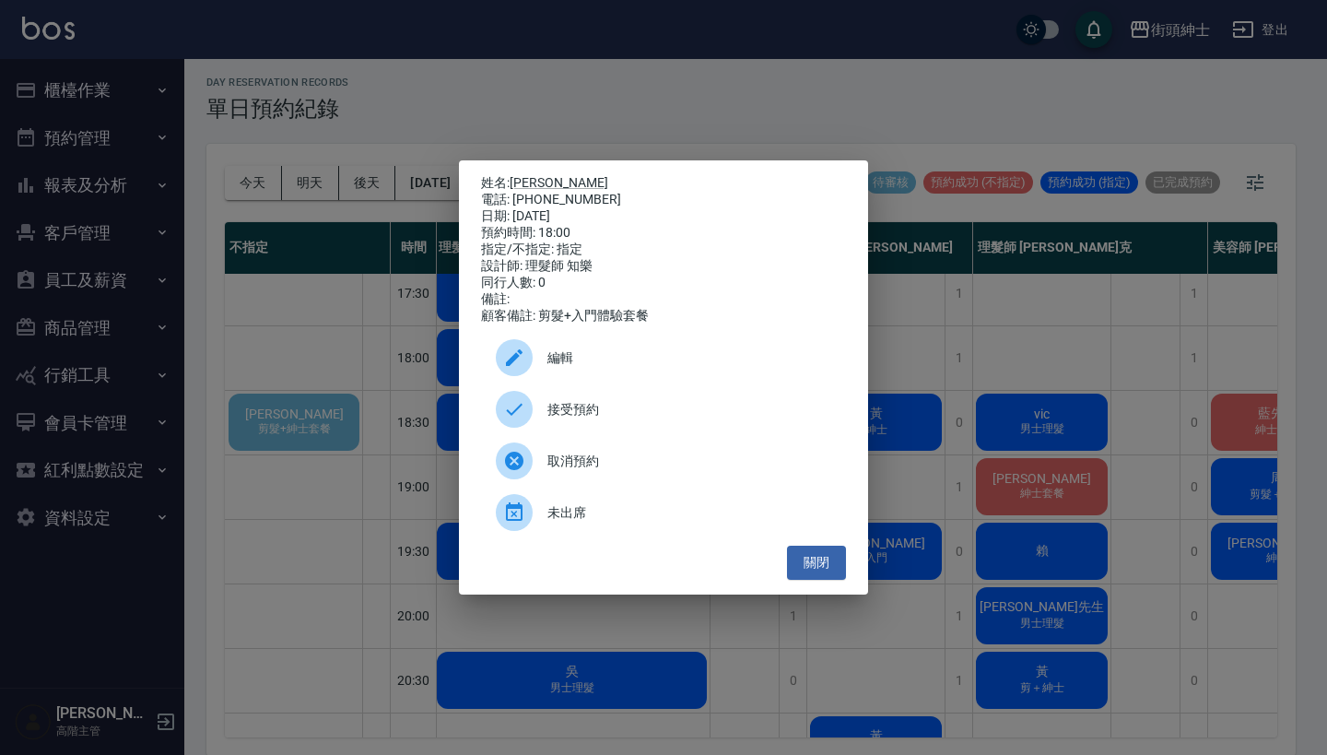
click at [975, 78] on div "姓名: Carson 電話: 0965261537 日期: 2025/09/15 預約時間: 18:00 指定/不指定: 指定 設計師: 理髮師 知樂 同行人…" at bounding box center [663, 377] width 1327 height 755
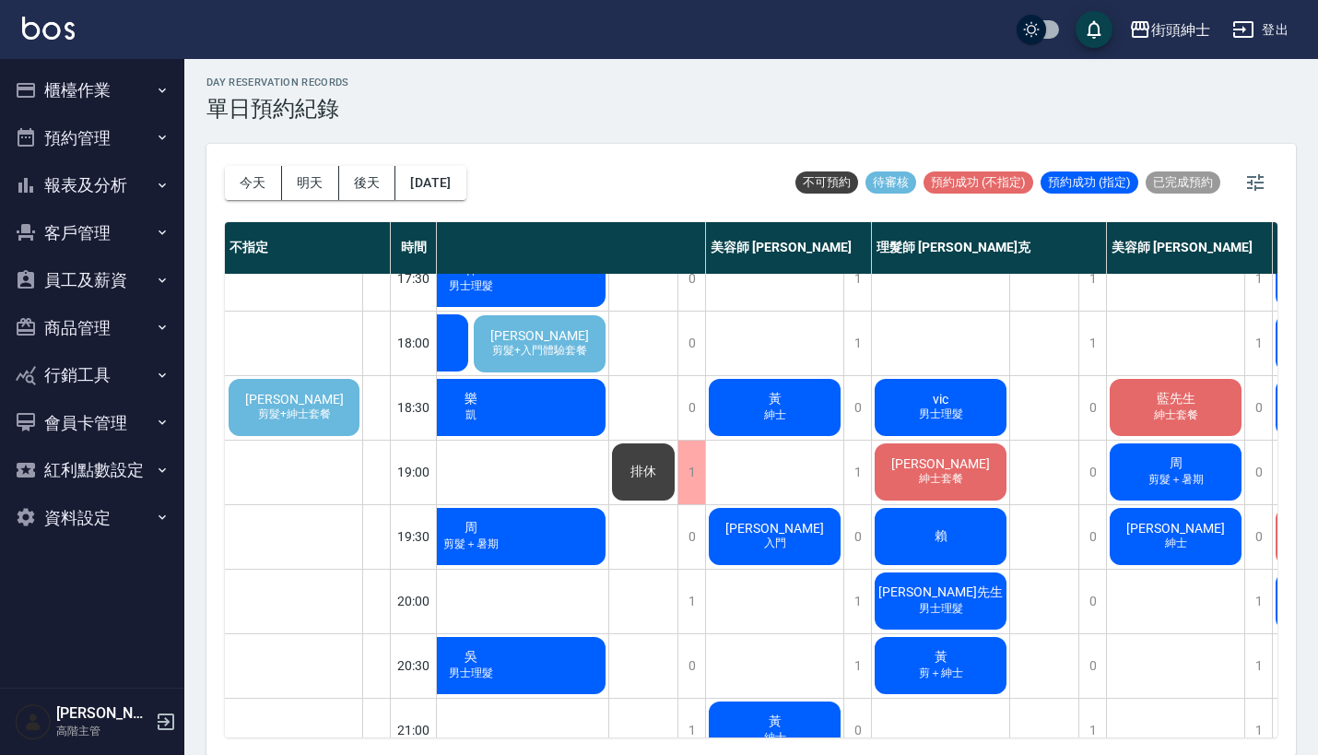
scroll to position [867, 112]
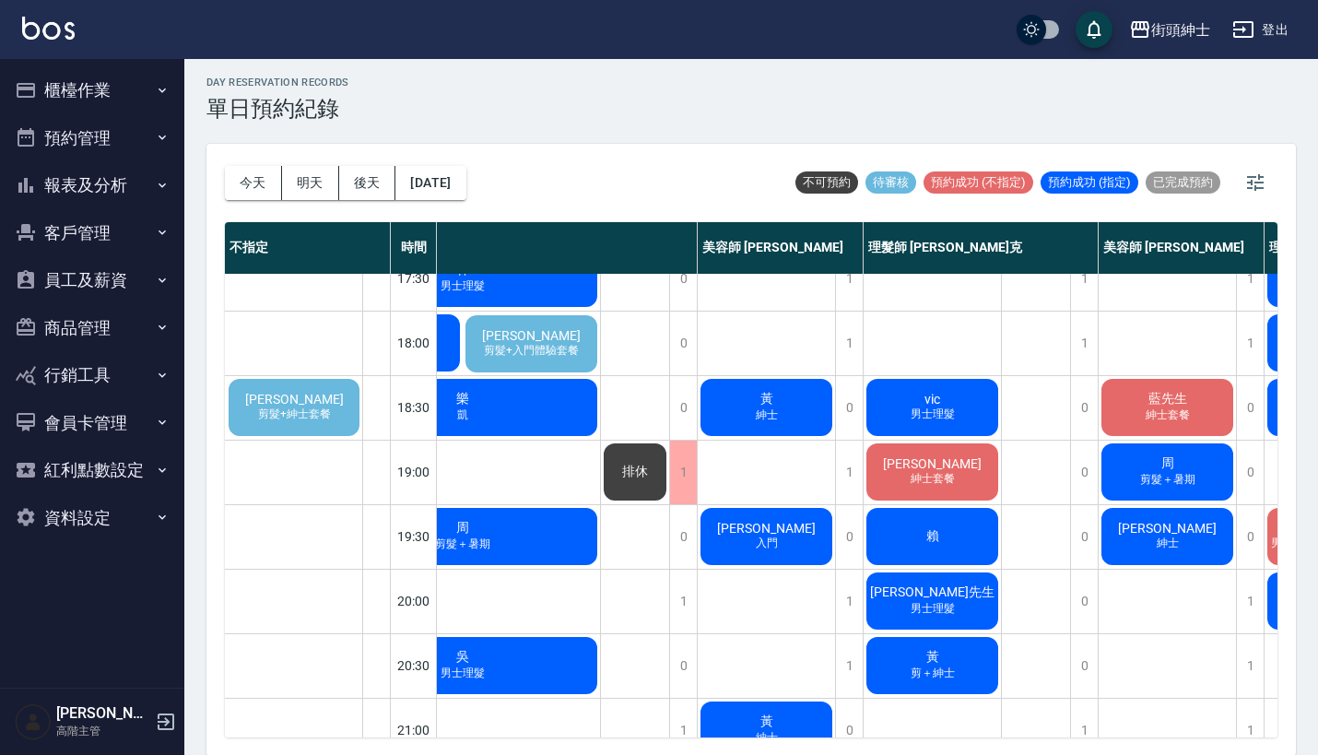
click at [311, 409] on span "剪髮+紳士套餐" at bounding box center [294, 415] width 80 height 16
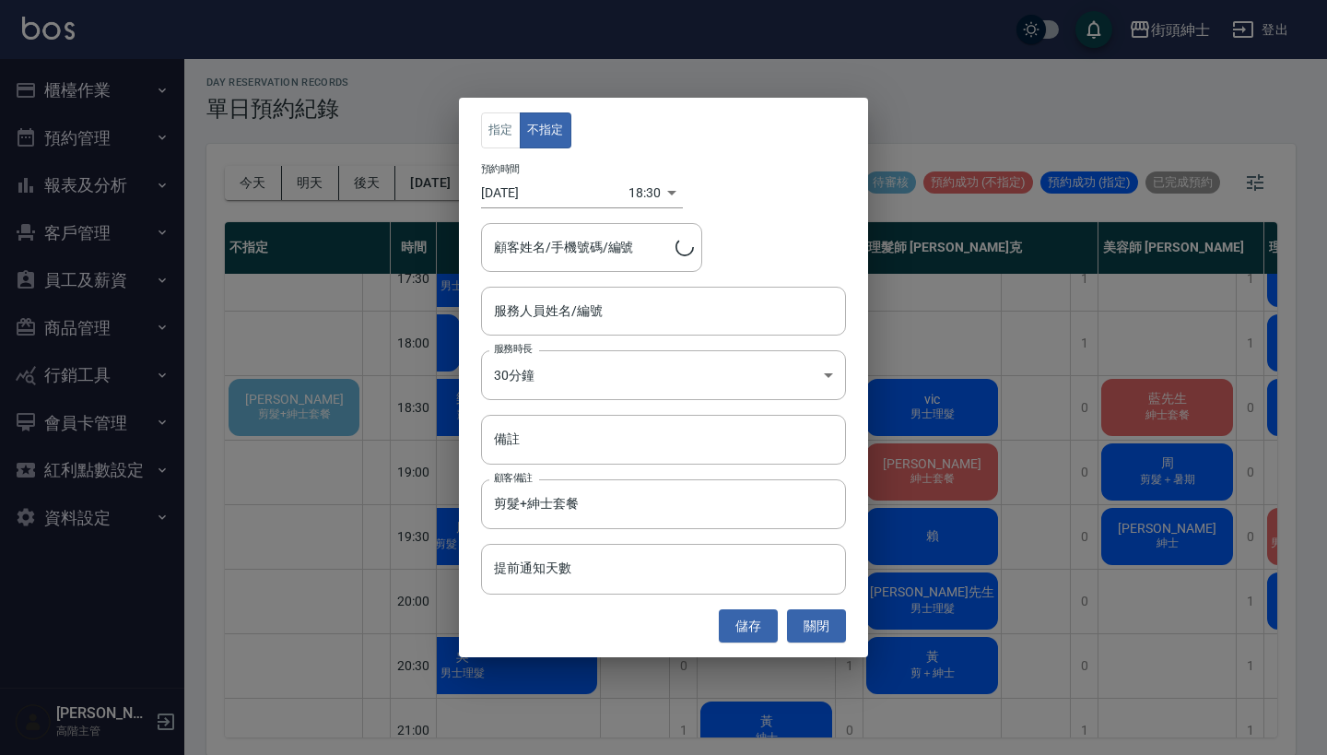
type input "沈志龍/0917987025"
click at [970, 302] on div "指定 不指定 預約時間 2025/09/15 18:30 1757932200000 顧客姓名/手機號碼/編號 沈志龍/0917987025 顧客姓名/手機號…" at bounding box center [663, 377] width 1327 height 755
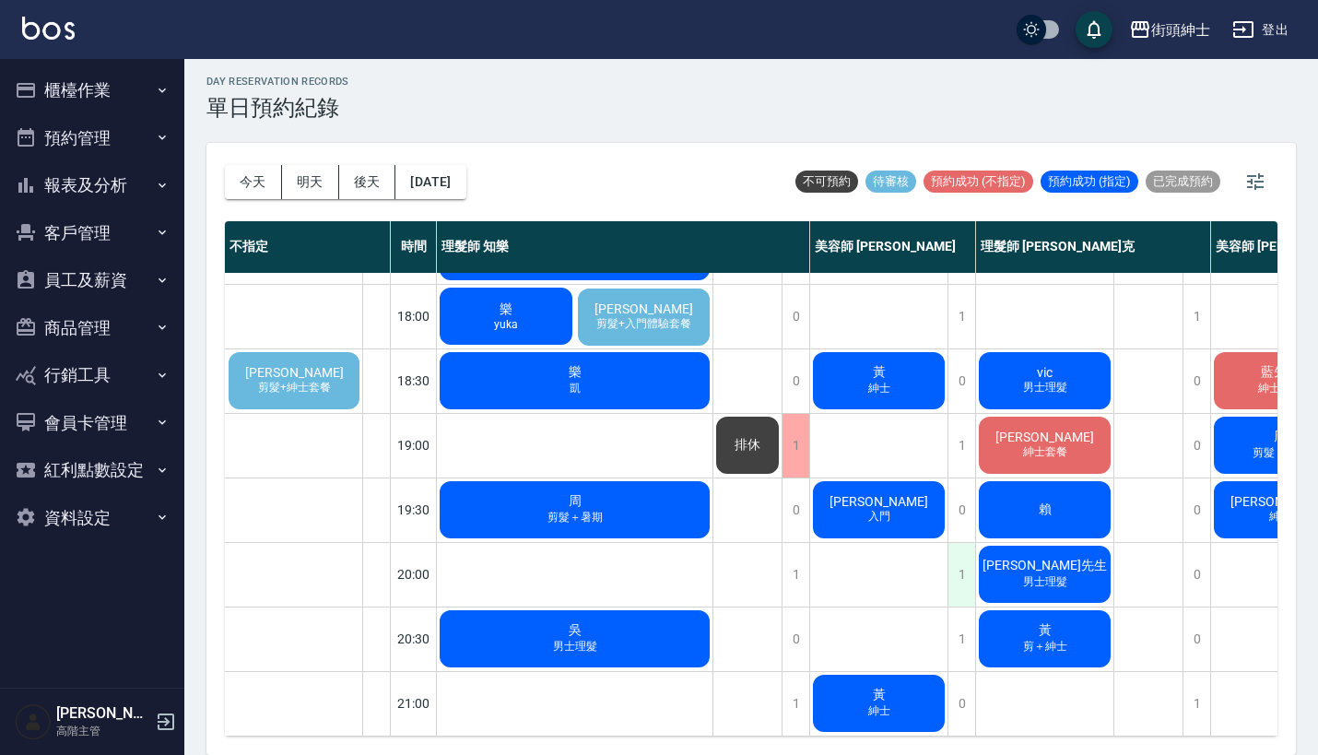
scroll to position [5, 0]
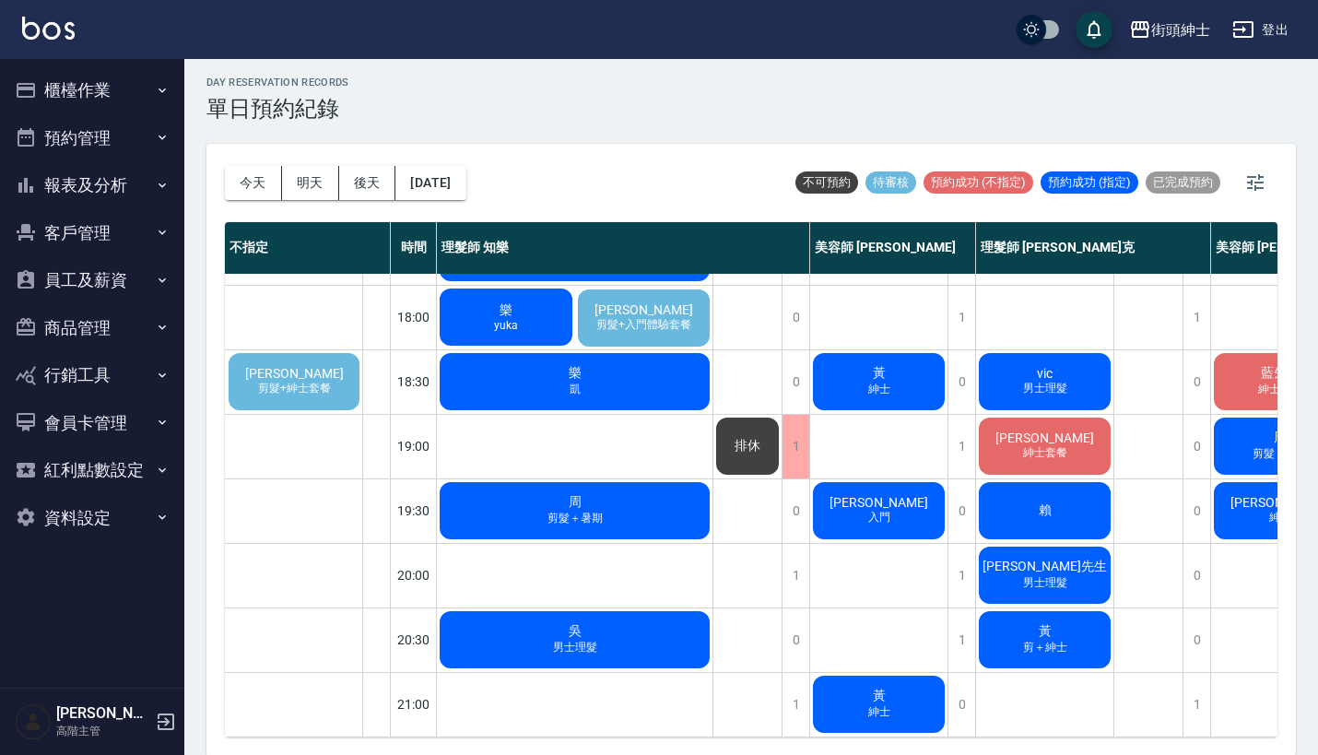
click at [300, 366] on span "[PERSON_NAME]" at bounding box center [295, 373] width 106 height 15
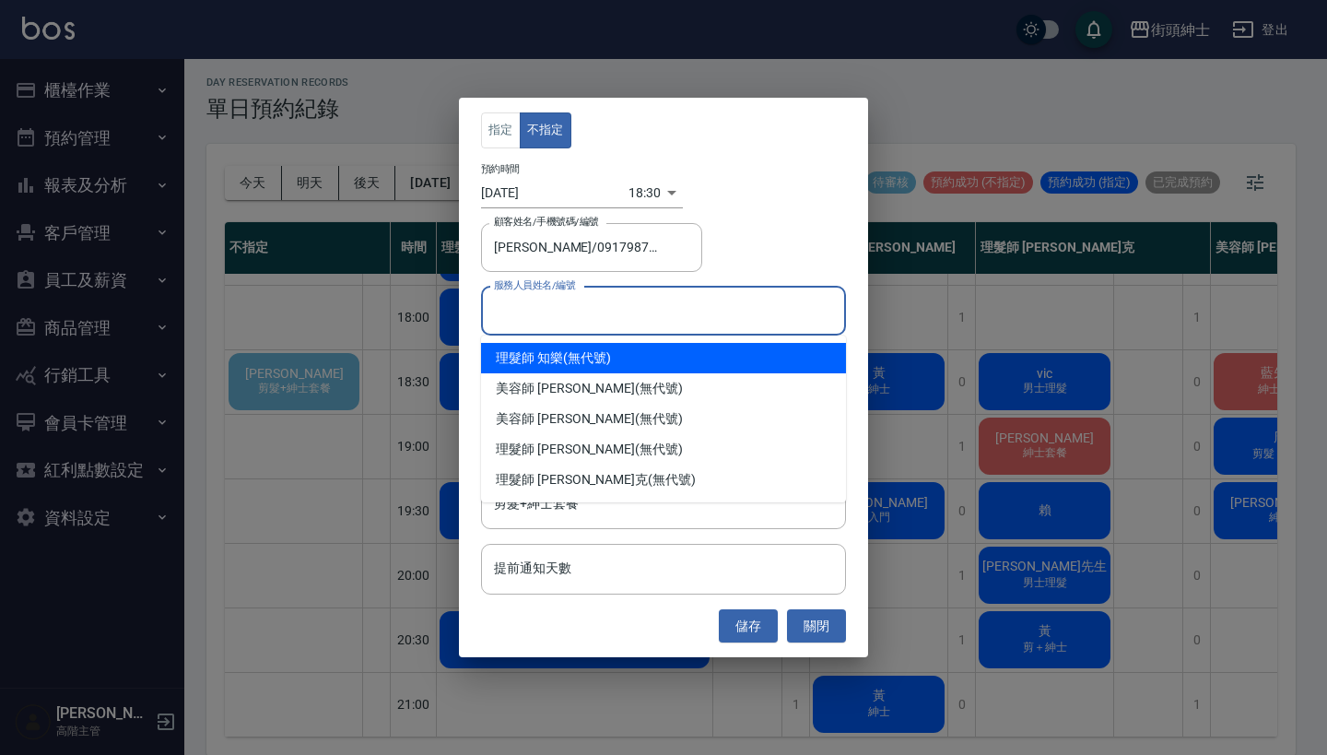
click at [551, 318] on input "服務人員姓名/編號" at bounding box center [664, 311] width 348 height 32
click at [588, 361] on div "理髮師 知樂 (無代號)" at bounding box center [663, 358] width 365 height 30
type input "理髮師 知樂(無代號)"
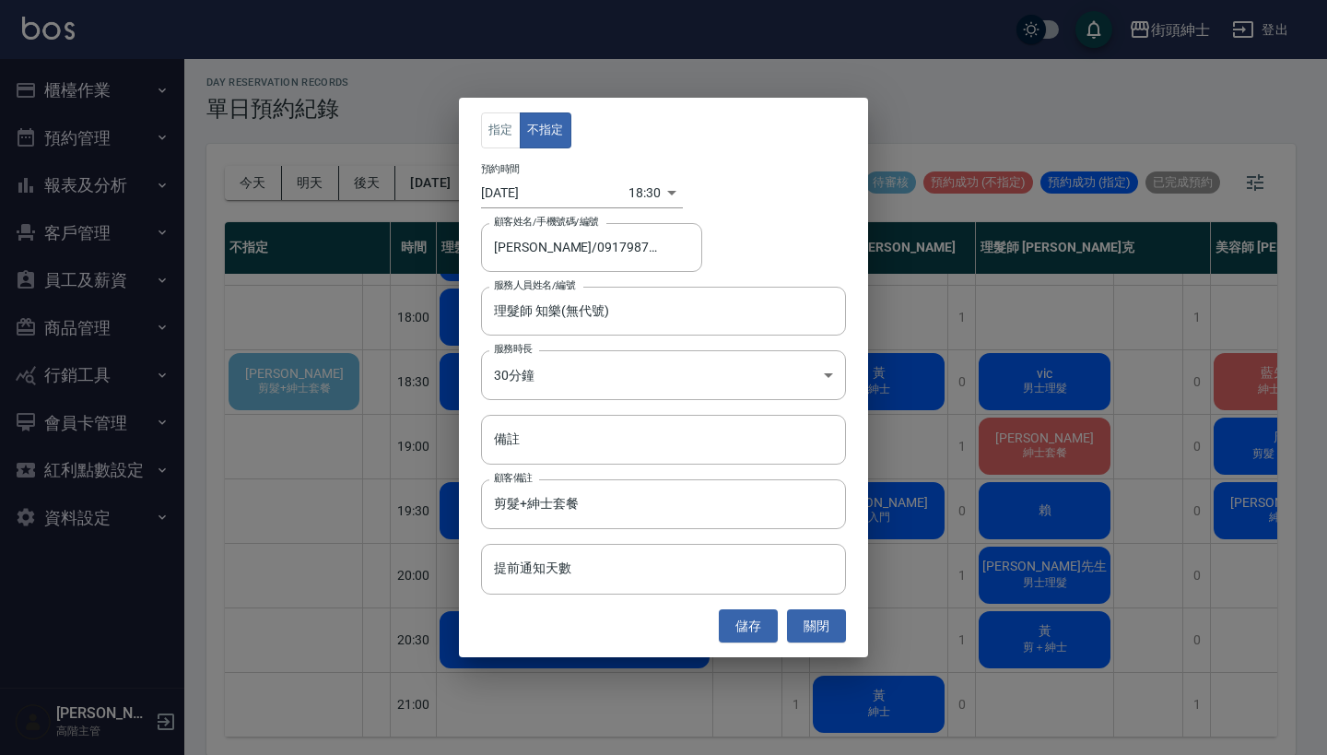
click at [898, 622] on div "指定 不指定 預約時間 2025/09/15 18:30 1757932200000 顧客姓名/手機號碼/編號 沈志龍/0917987025 顧客姓名/手機號…" at bounding box center [663, 377] width 1327 height 755
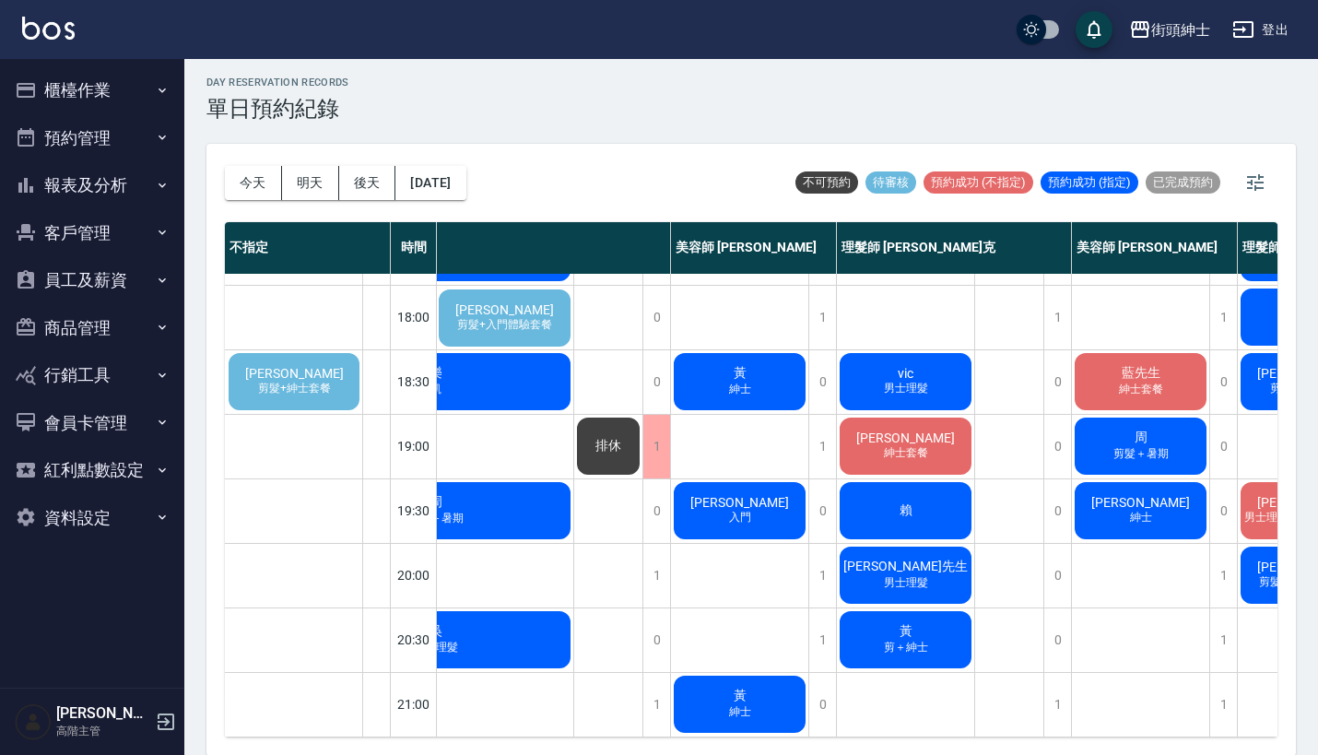
scroll to position [907, 56]
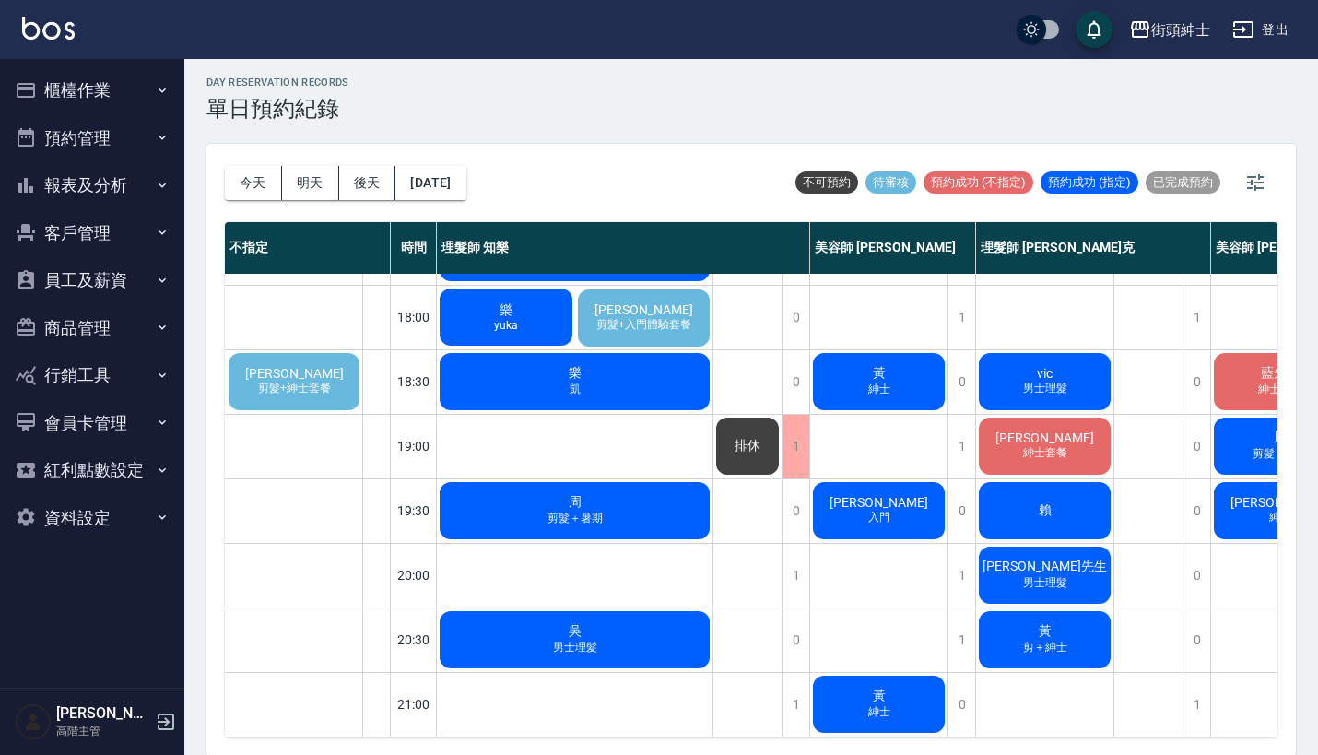
click at [313, 366] on span "[PERSON_NAME]" at bounding box center [295, 373] width 106 height 15
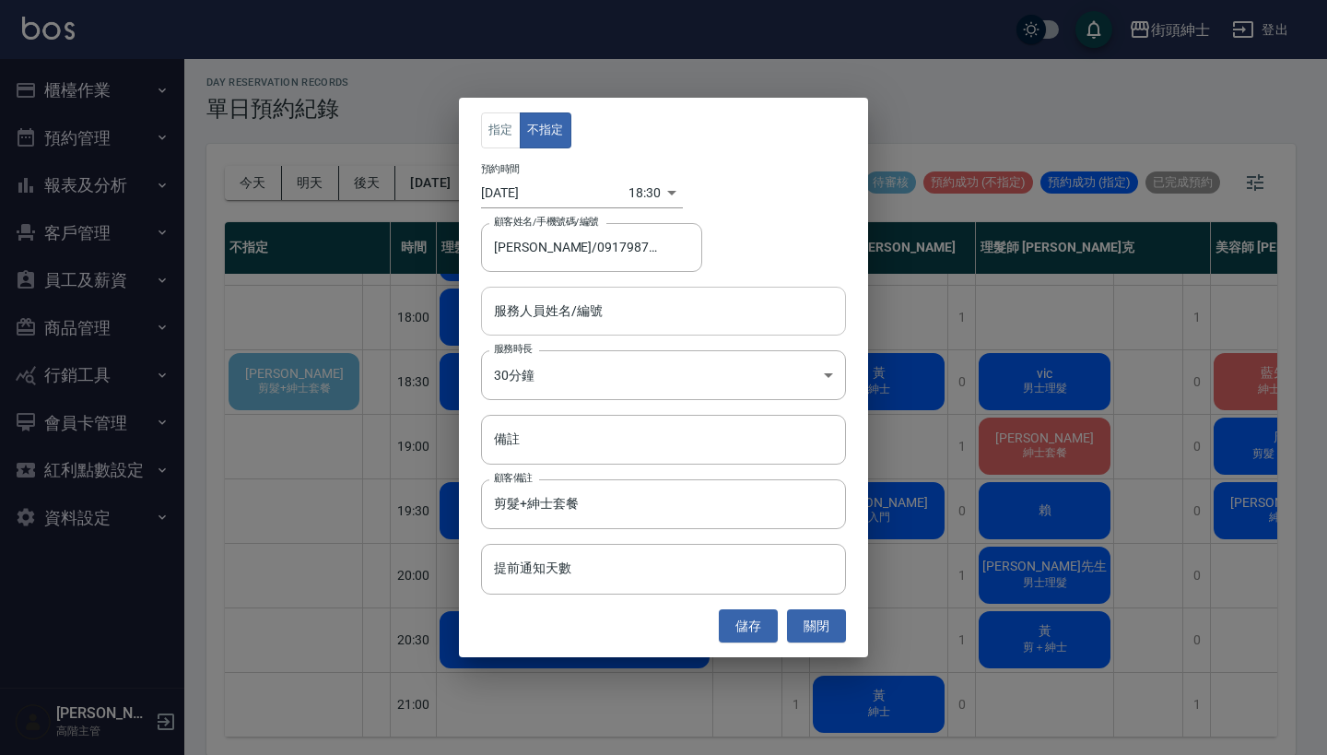
click at [585, 318] on input "服務人員姓名/編號" at bounding box center [664, 311] width 348 height 32
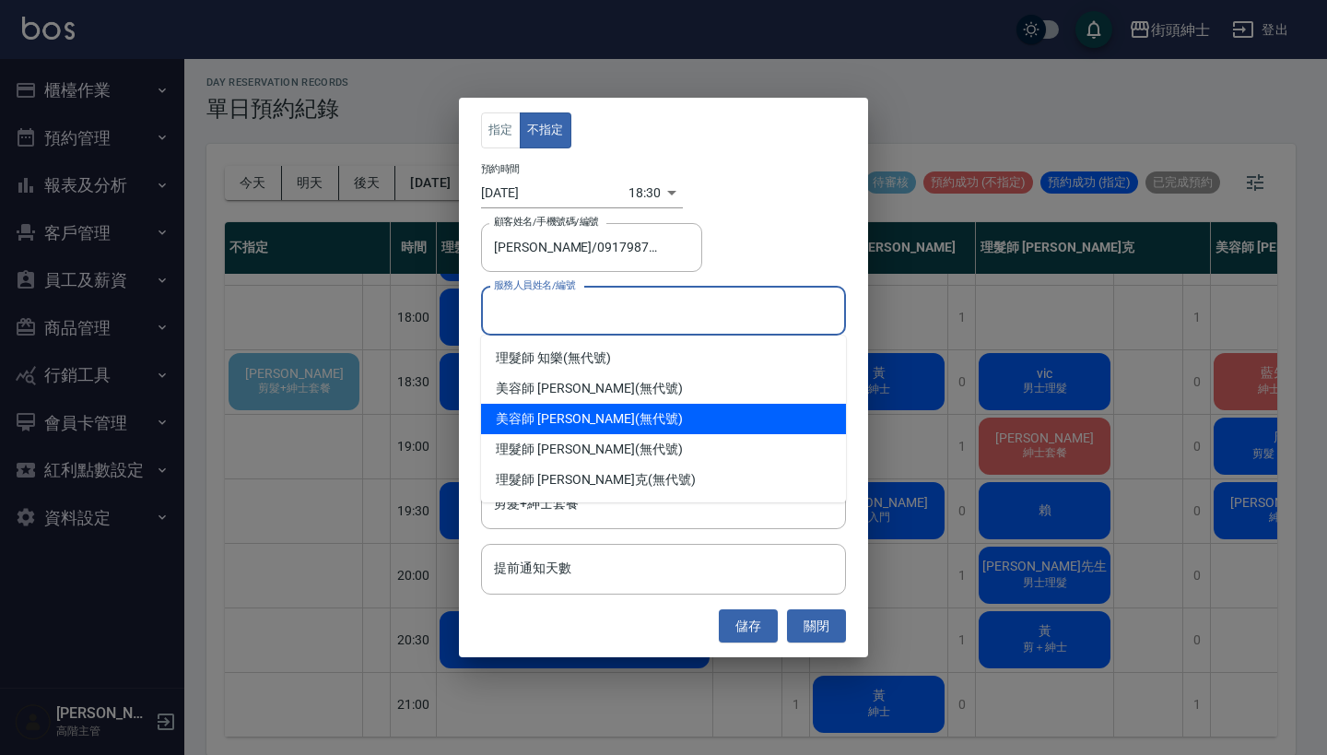
click at [620, 419] on div "美容師 Cherry (無代號)" at bounding box center [663, 419] width 365 height 30
type input "美容師 Cherry(無代號)"
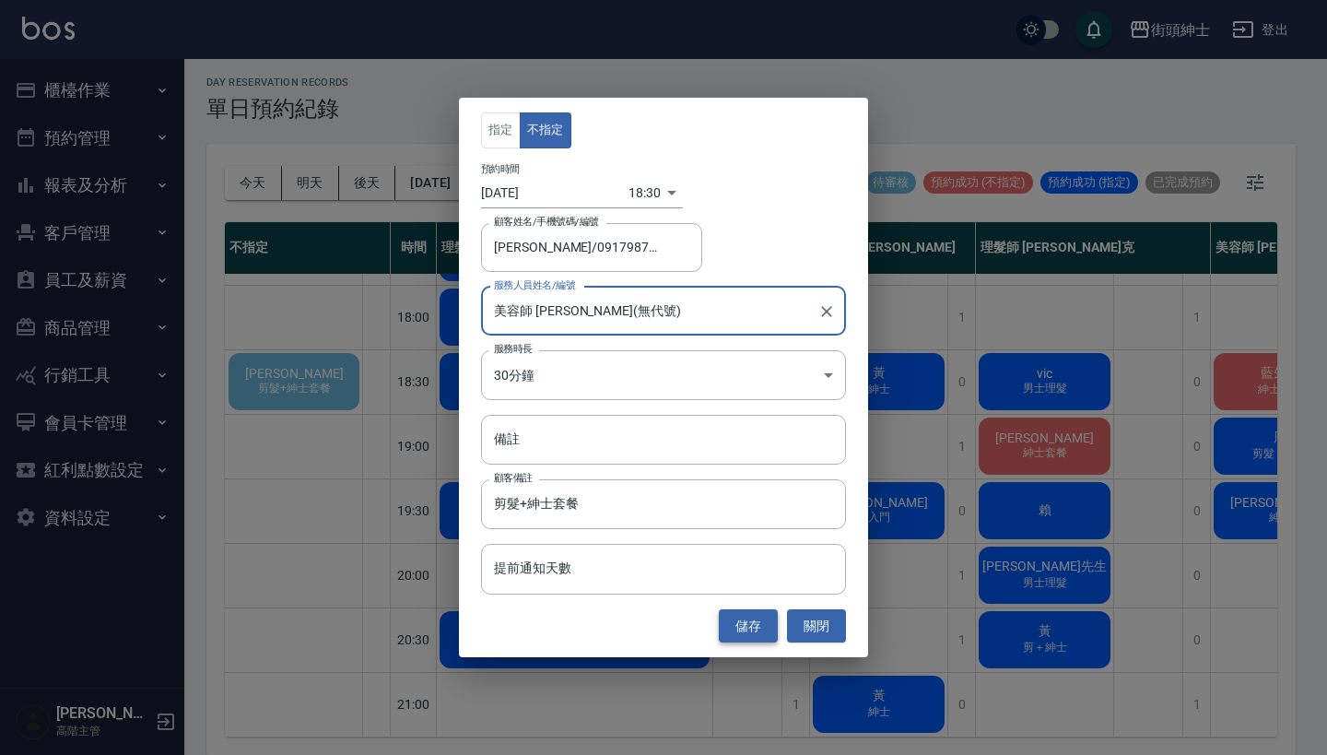
click at [744, 628] on button "儲存" at bounding box center [748, 626] width 59 height 34
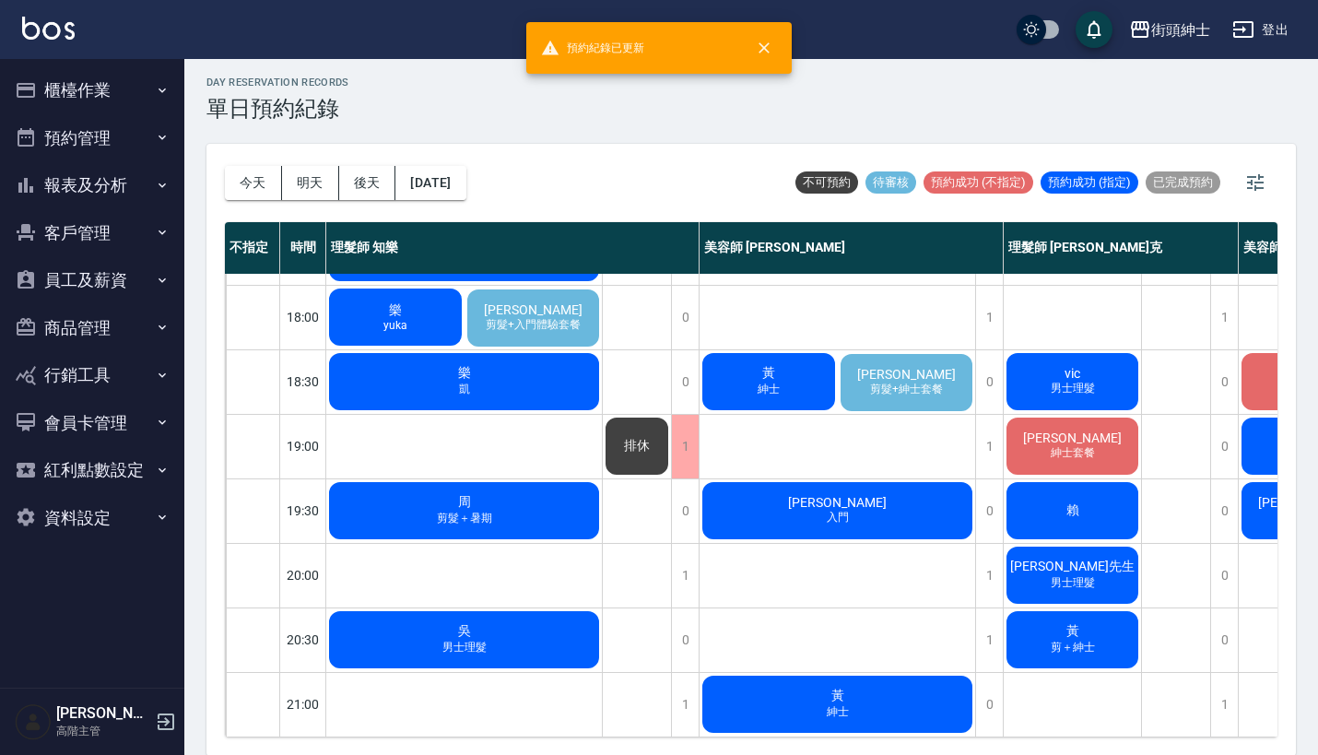
click at [931, 382] on span "剪髮+紳士套餐" at bounding box center [907, 390] width 80 height 16
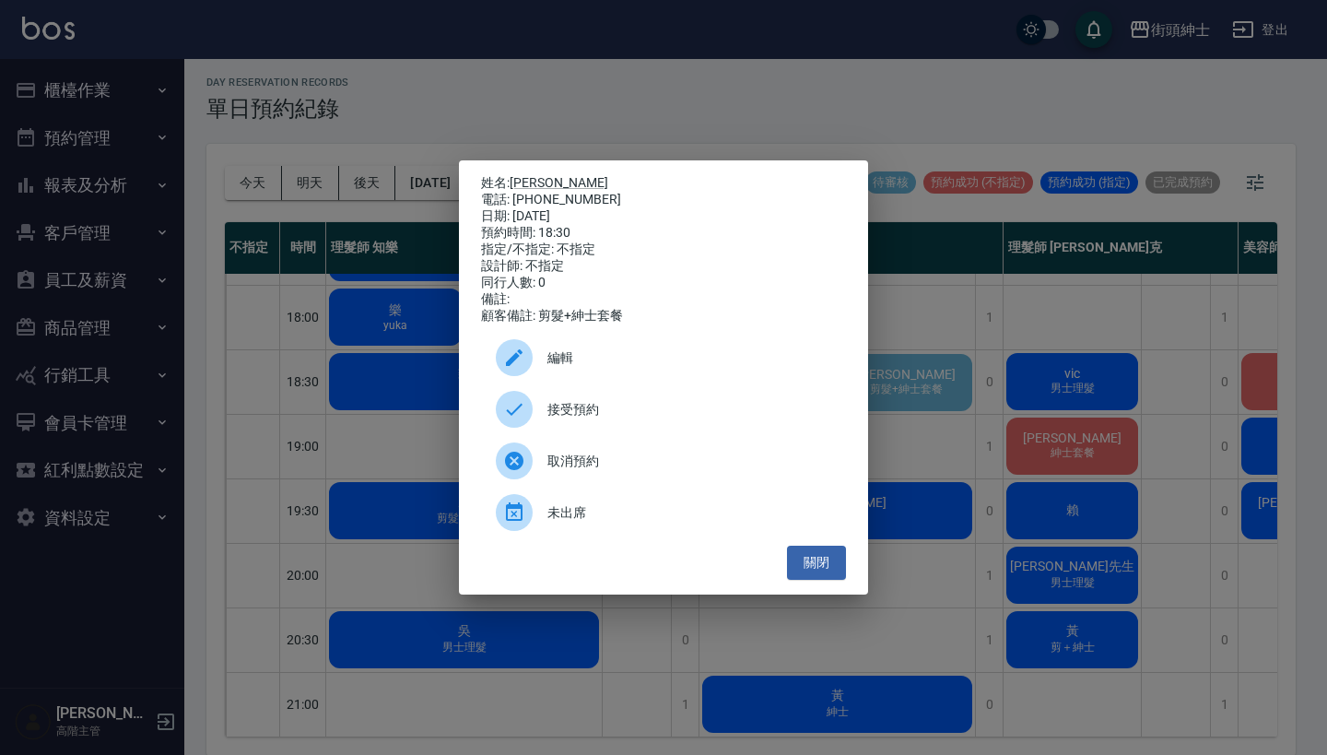
click at [640, 361] on span "編輯" at bounding box center [690, 357] width 284 height 19
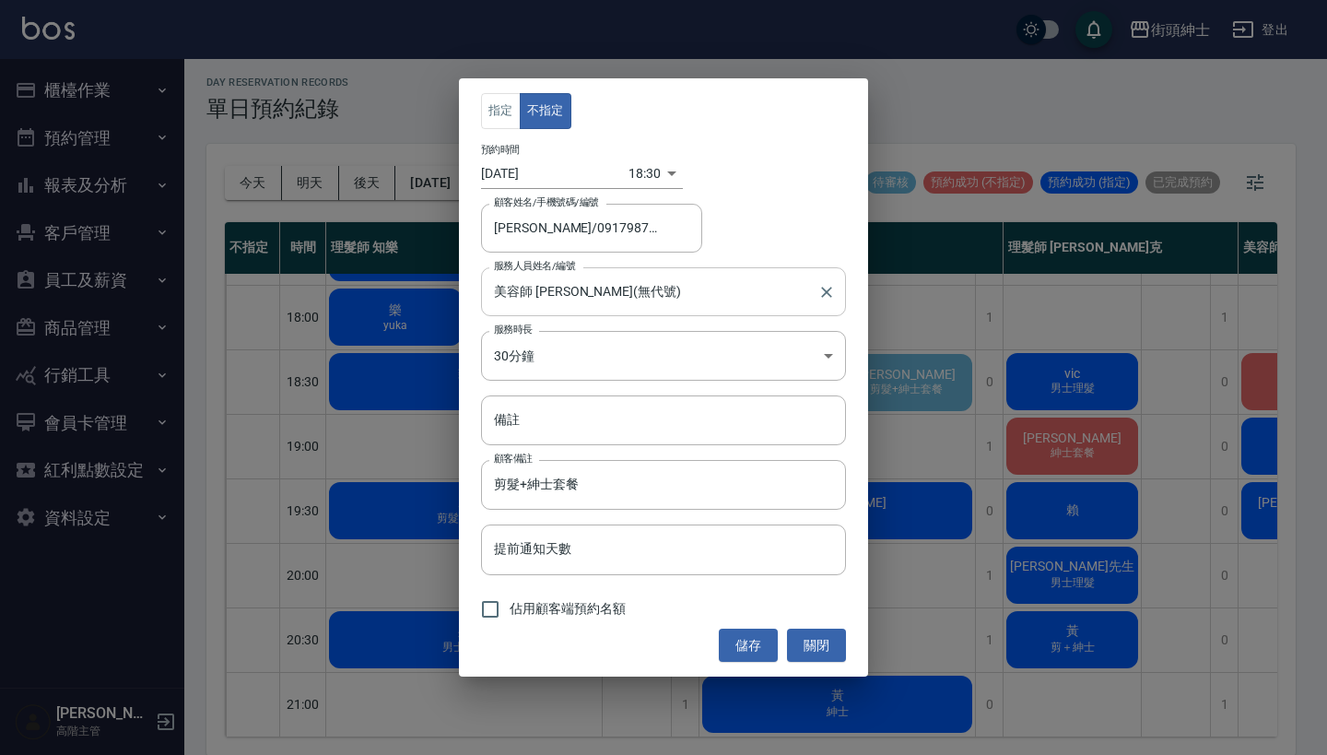
click at [579, 312] on div "美容師 Cherry(無代號) 服務人員姓名/編號" at bounding box center [663, 291] width 365 height 49
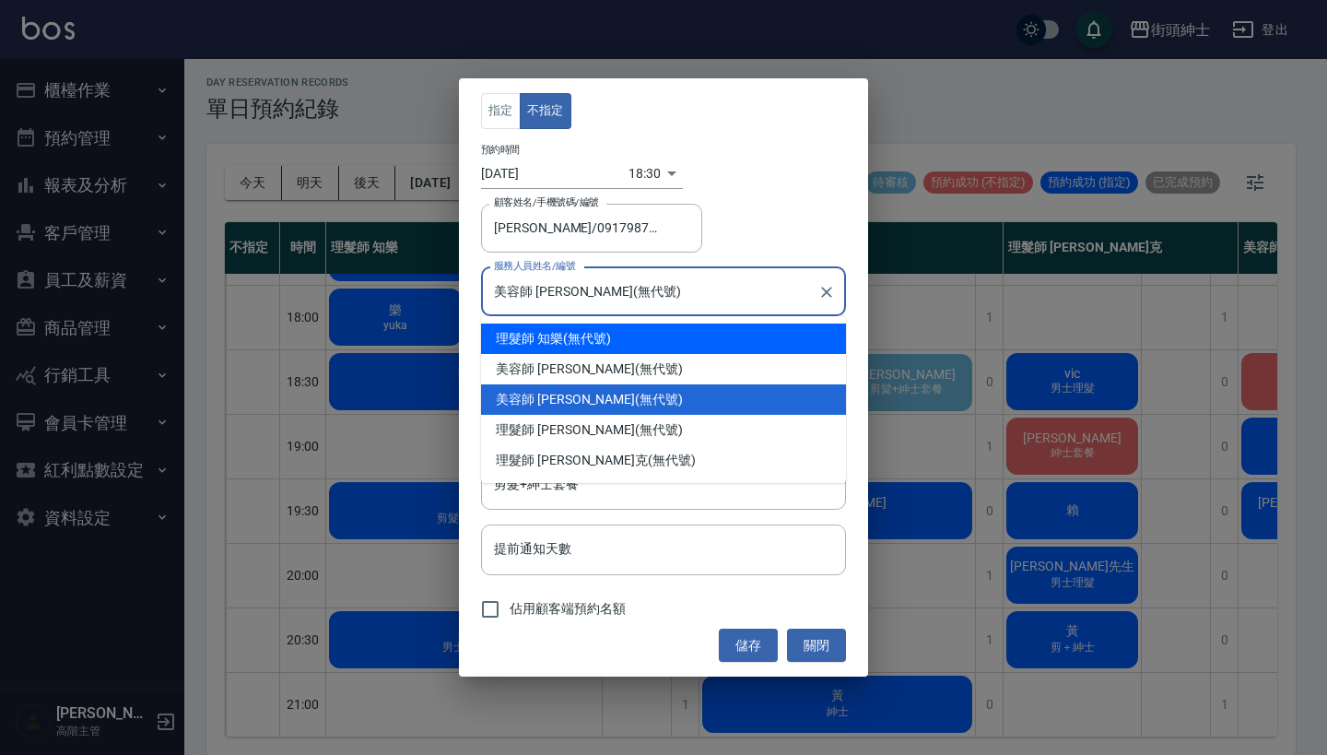
click at [612, 348] on div "理髮師 知樂 (無代號)" at bounding box center [663, 339] width 365 height 30
type input "理髮師 知樂(無代號)"
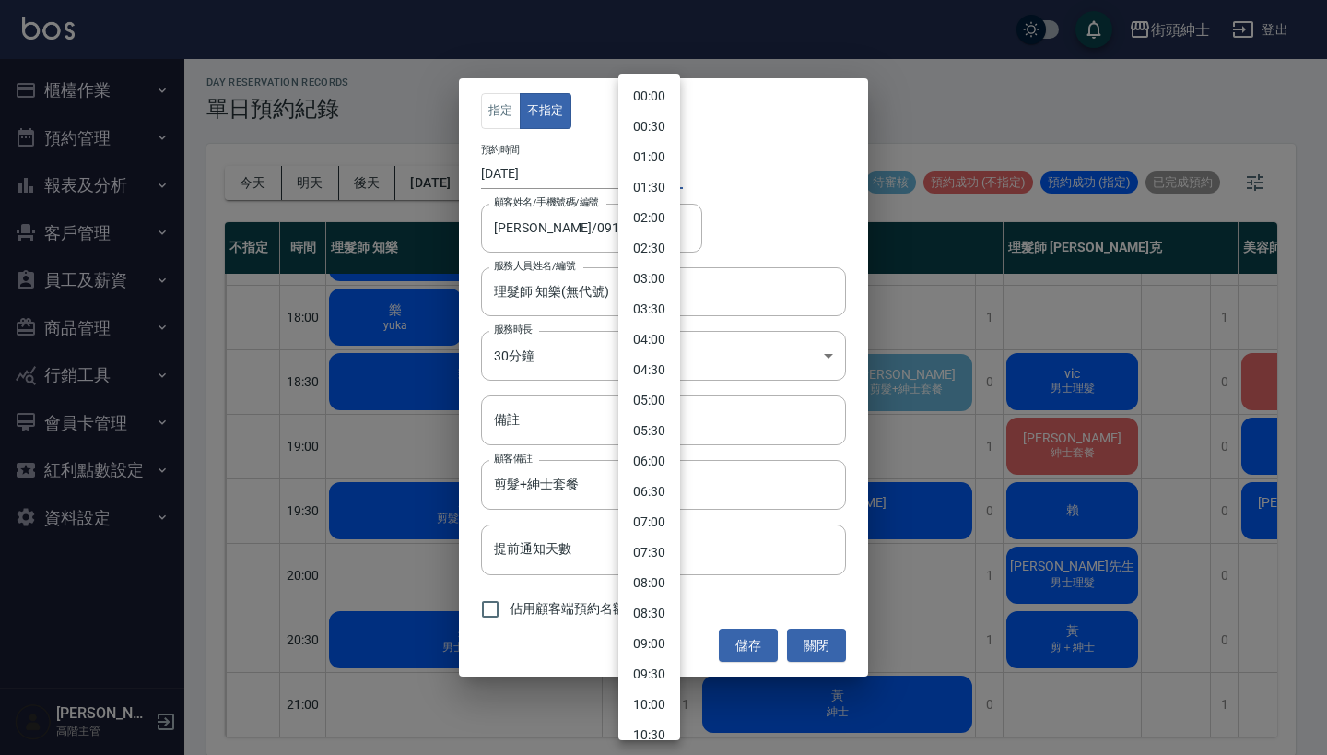
click at [640, 184] on body "街頭紳士 登出 櫃檯作業 打帳單 帳單列表 掛單列表 座位開單 營業儀表板 現金收支登錄 高階收支登錄 材料自購登錄 每日結帳 排班表 現場電腦打卡 掃碼打卡…" at bounding box center [663, 375] width 1327 height 761
click at [660, 505] on li "20:00" at bounding box center [650, 505] width 62 height 30
type input "1757937600000"
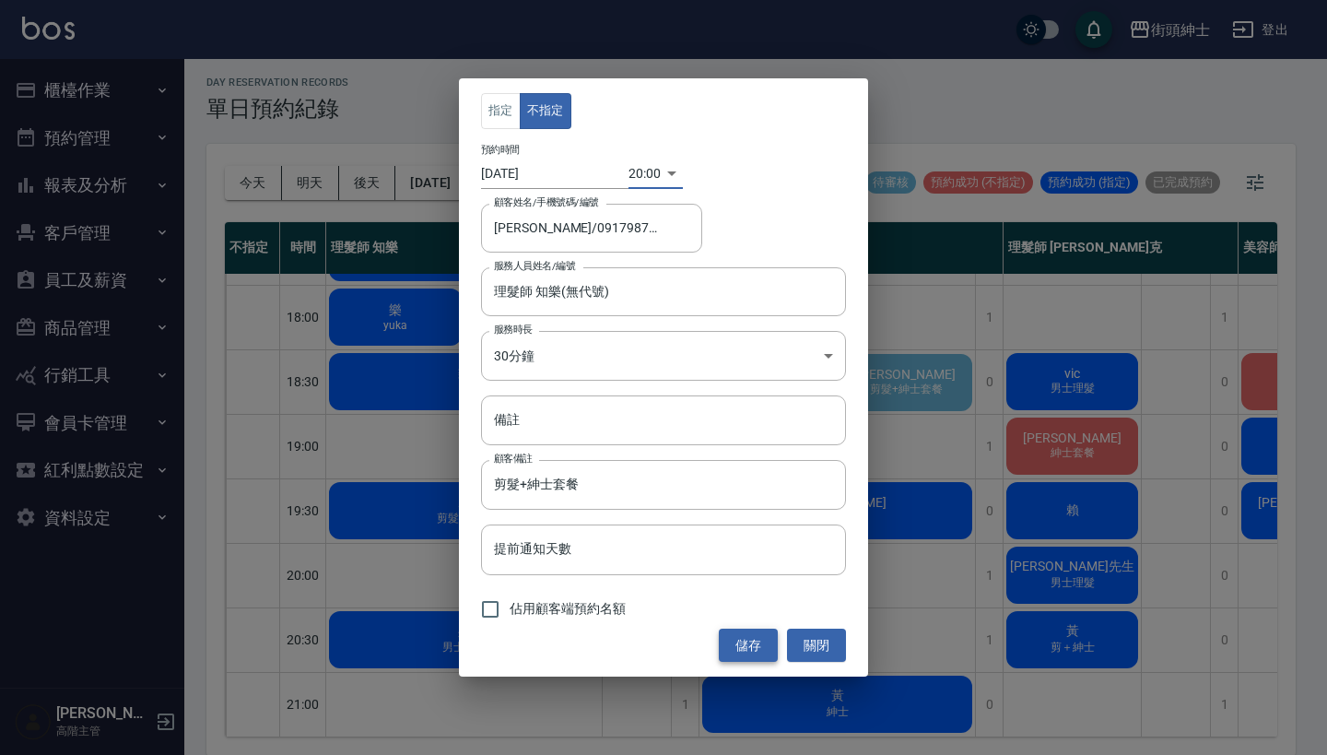
click at [754, 636] on button "儲存" at bounding box center [748, 646] width 59 height 34
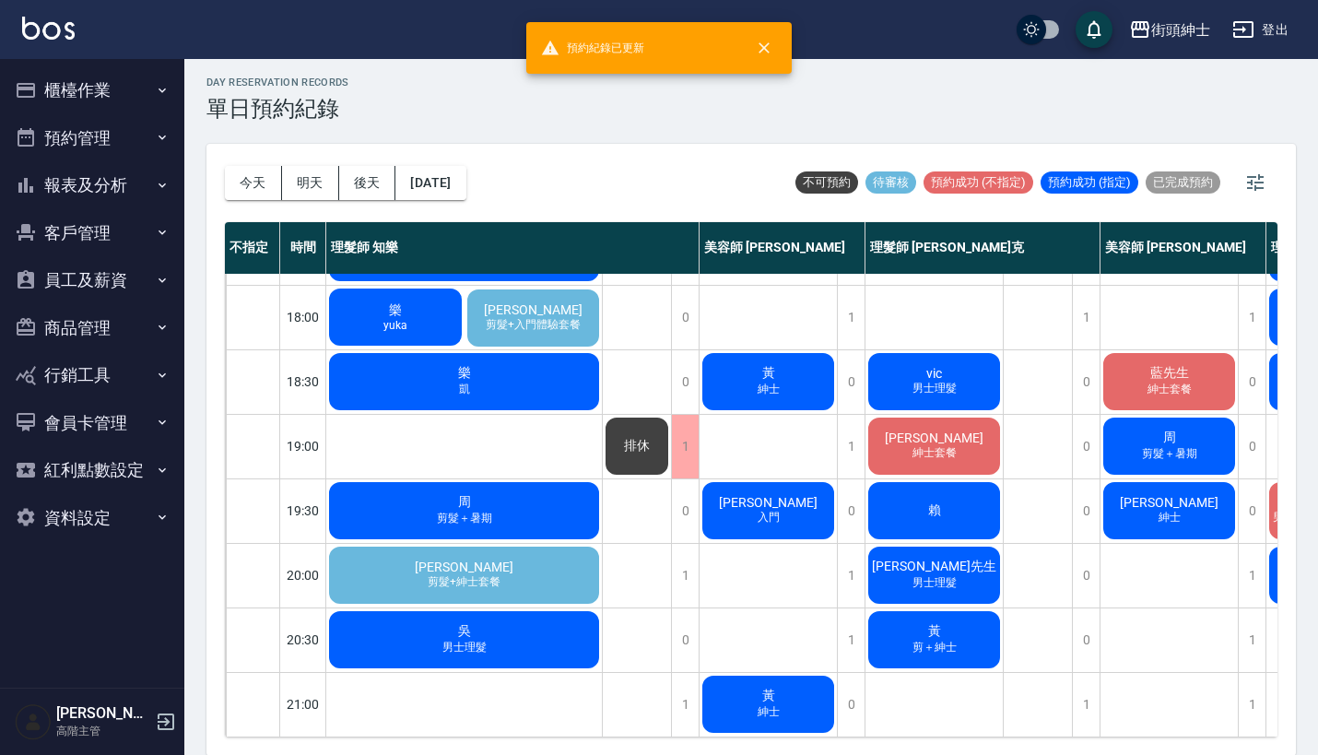
click at [508, 550] on div "沈志龍 剪髮+紳士套餐" at bounding box center [464, 575] width 276 height 63
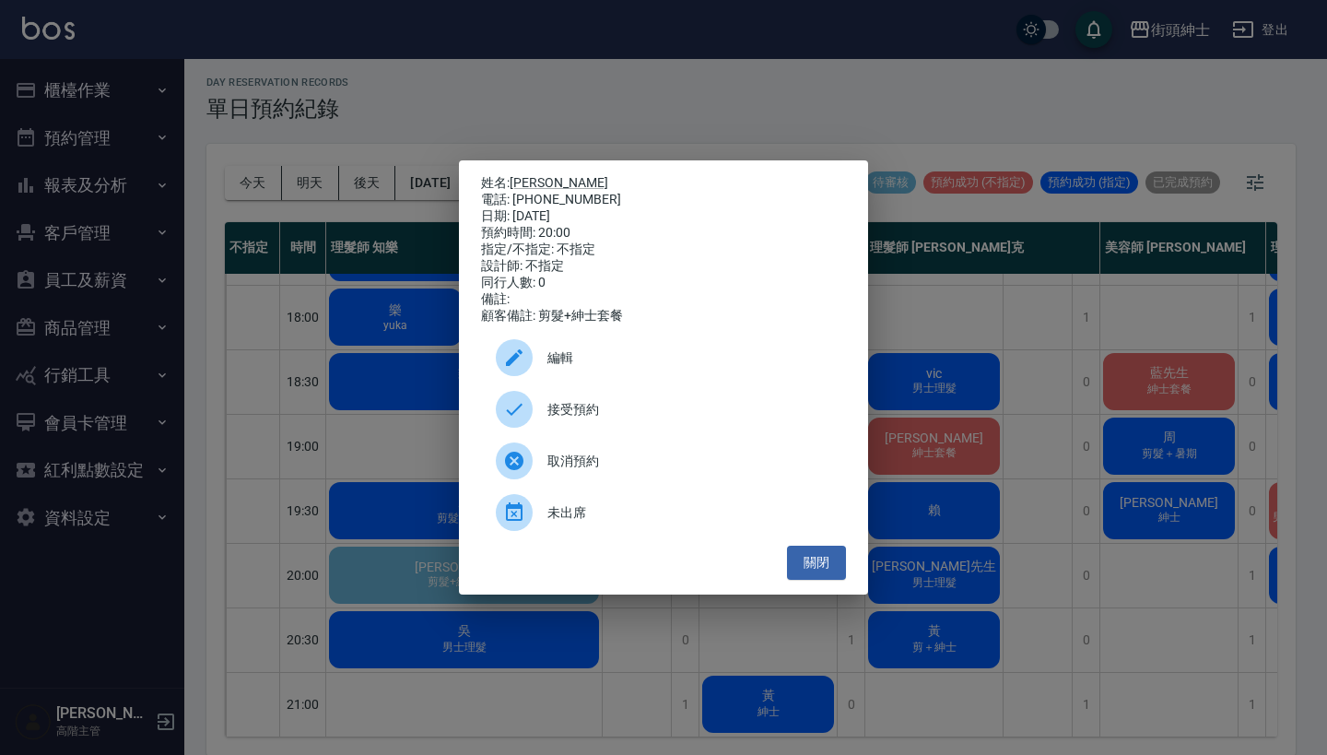
click at [557, 419] on span "接受預約" at bounding box center [690, 409] width 284 height 19
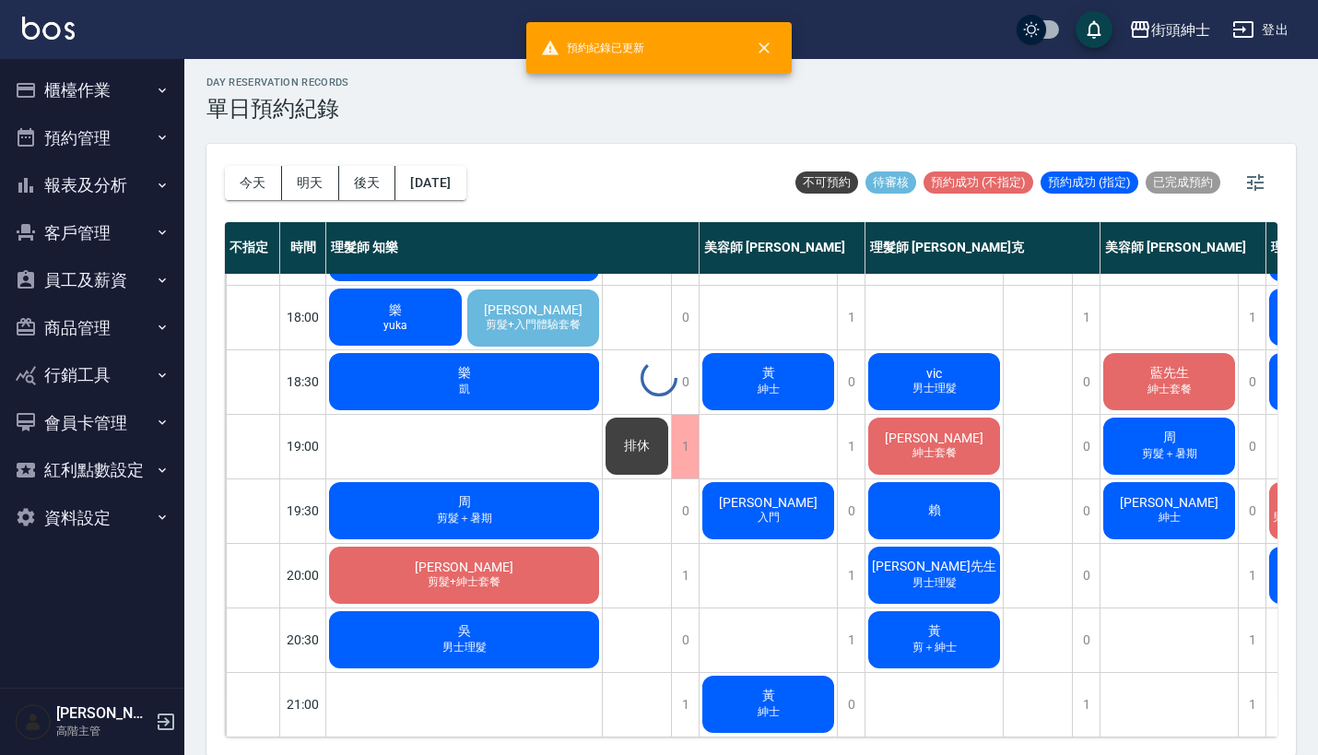
click at [498, 564] on div "day Reservation records 單日預約紀錄 今天 明天 後天 2025/09/15 不可預約 待審核 預約成功 (不指定) 預約成功 (指定…" at bounding box center [751, 405] width 1134 height 702
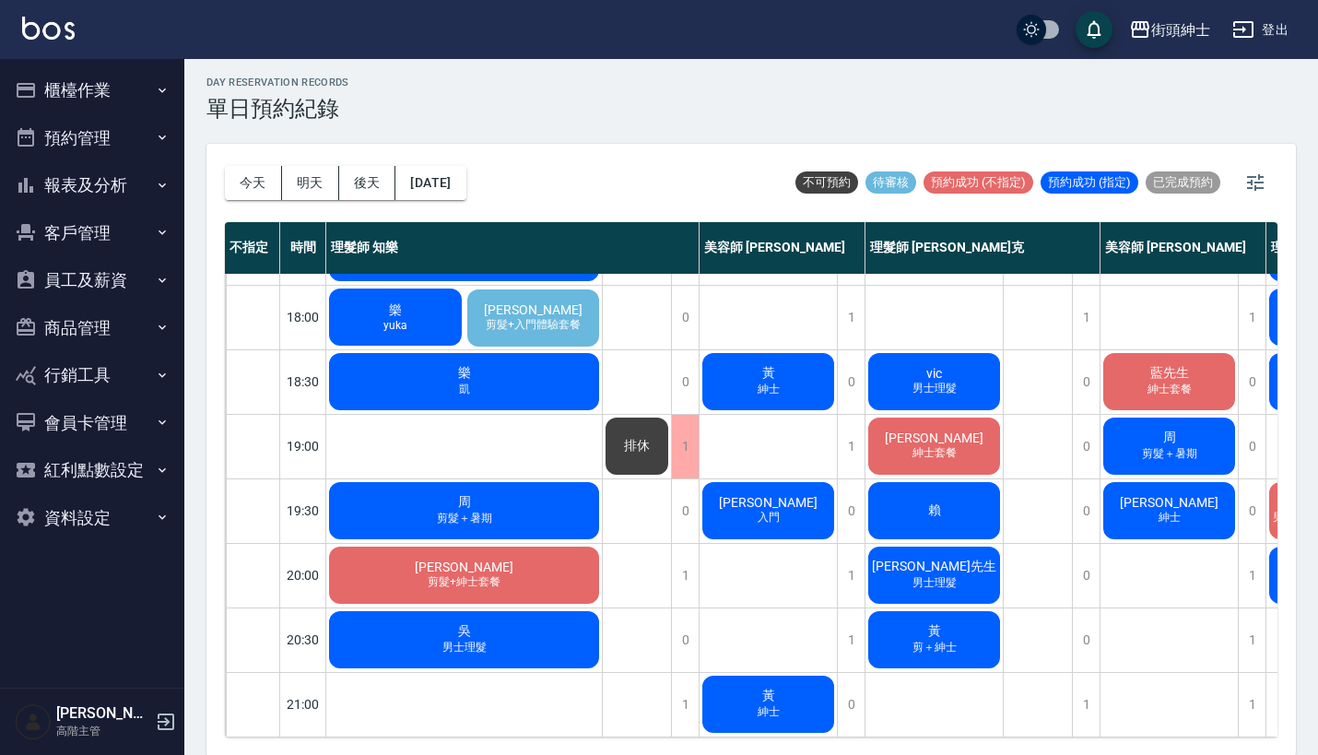
click at [491, 574] on span "剪髮+紳士套餐" at bounding box center [464, 582] width 80 height 16
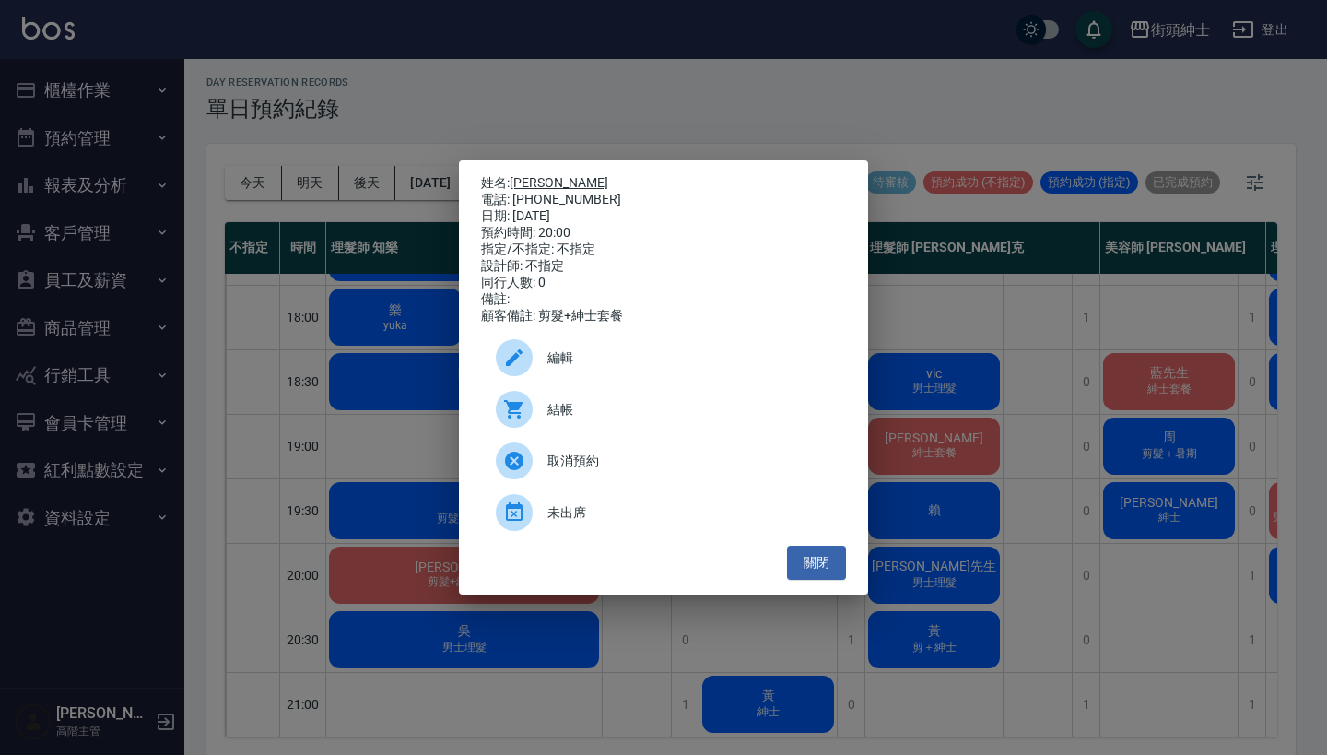
drag, startPoint x: 596, startPoint y: 197, endPoint x: 515, endPoint y: 181, distance: 82.8
click at [515, 181] on div "姓名: 沈志龍 電話: 0917987025 日期: 2025/09/15 預約時間: 20:00 指定/不指定: 不指定 設計師: 不指定 同行人數: 0 …" at bounding box center [663, 249] width 365 height 149
copy div "姓名: 沈志龍 電話: 0917987025"
click at [655, 134] on div "姓名: 沈志龍 電話: 0917987025 日期: 2025/09/15 預約時間: 20:00 指定/不指定: 不指定 設計師: 不指定 同行人數: 0 …" at bounding box center [663, 377] width 1327 height 755
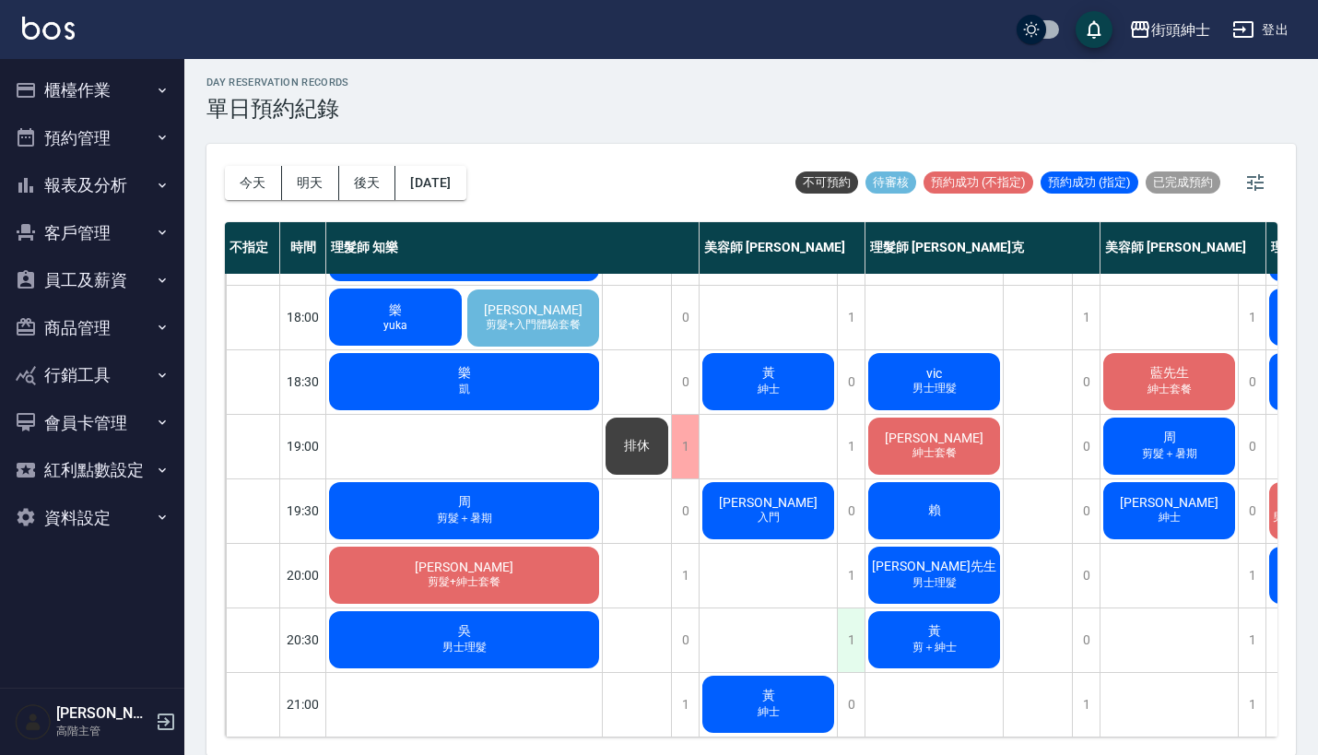
click at [855, 624] on div "1" at bounding box center [851, 640] width 28 height 64
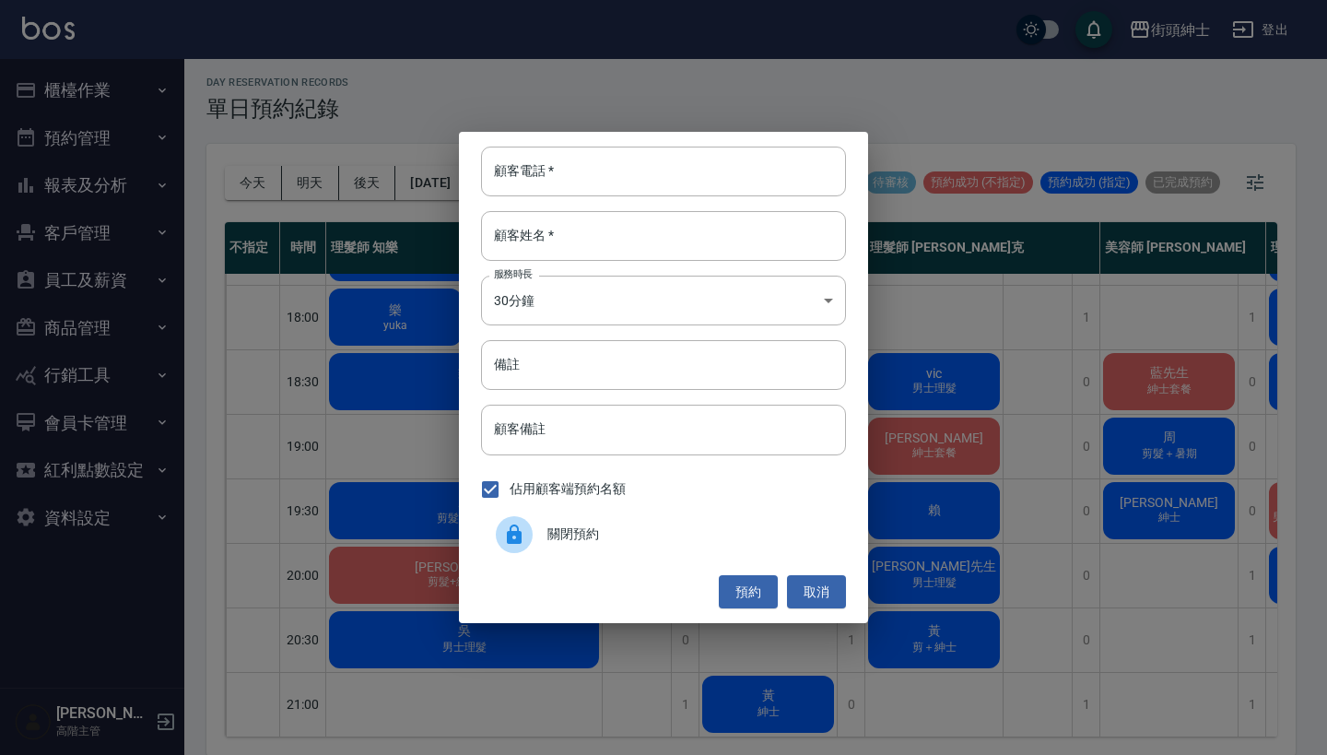
click at [584, 129] on div "顧客電話   * 顧客電話   * 顧客姓名   * 顧客姓名   * 服務時長 30分鐘 1 服務時長 備註 備註 顧客備註 顧客備註 佔用顧客端預約名額 …" at bounding box center [663, 377] width 1327 height 755
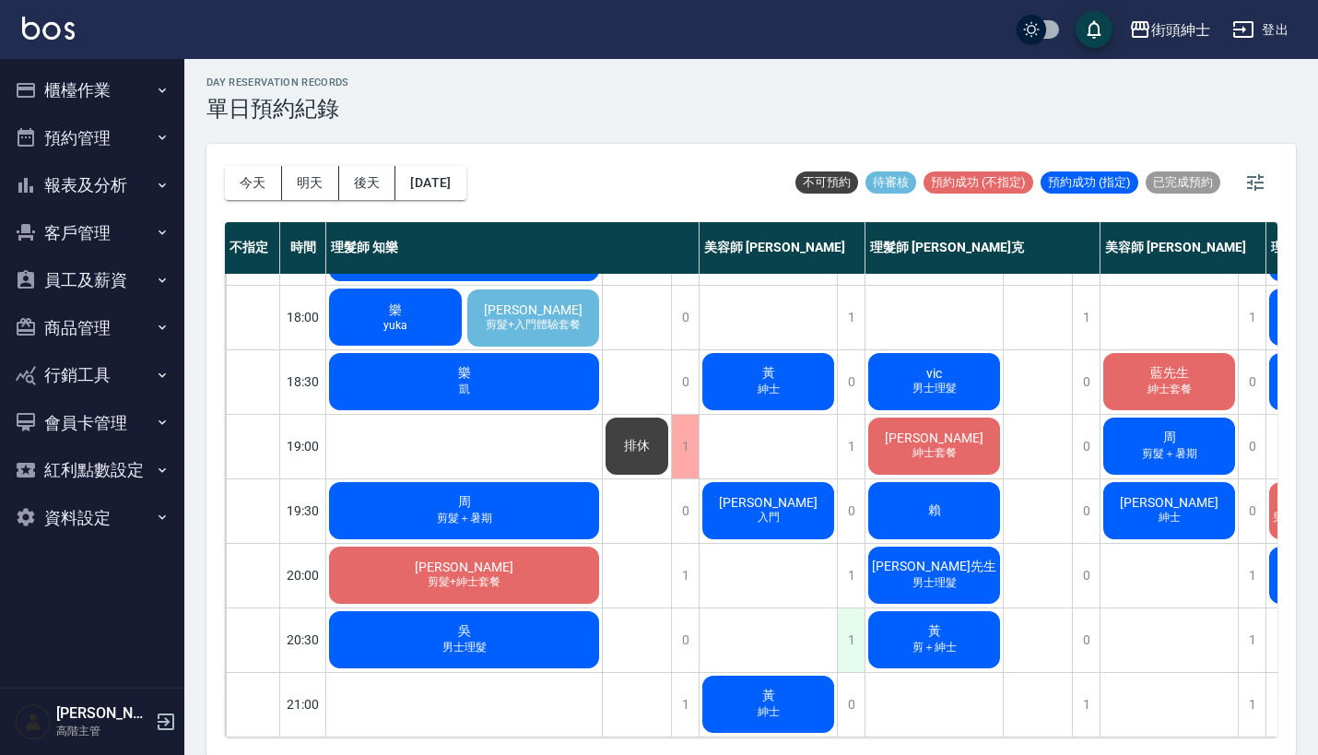
click at [847, 629] on div "1" at bounding box center [851, 640] width 28 height 64
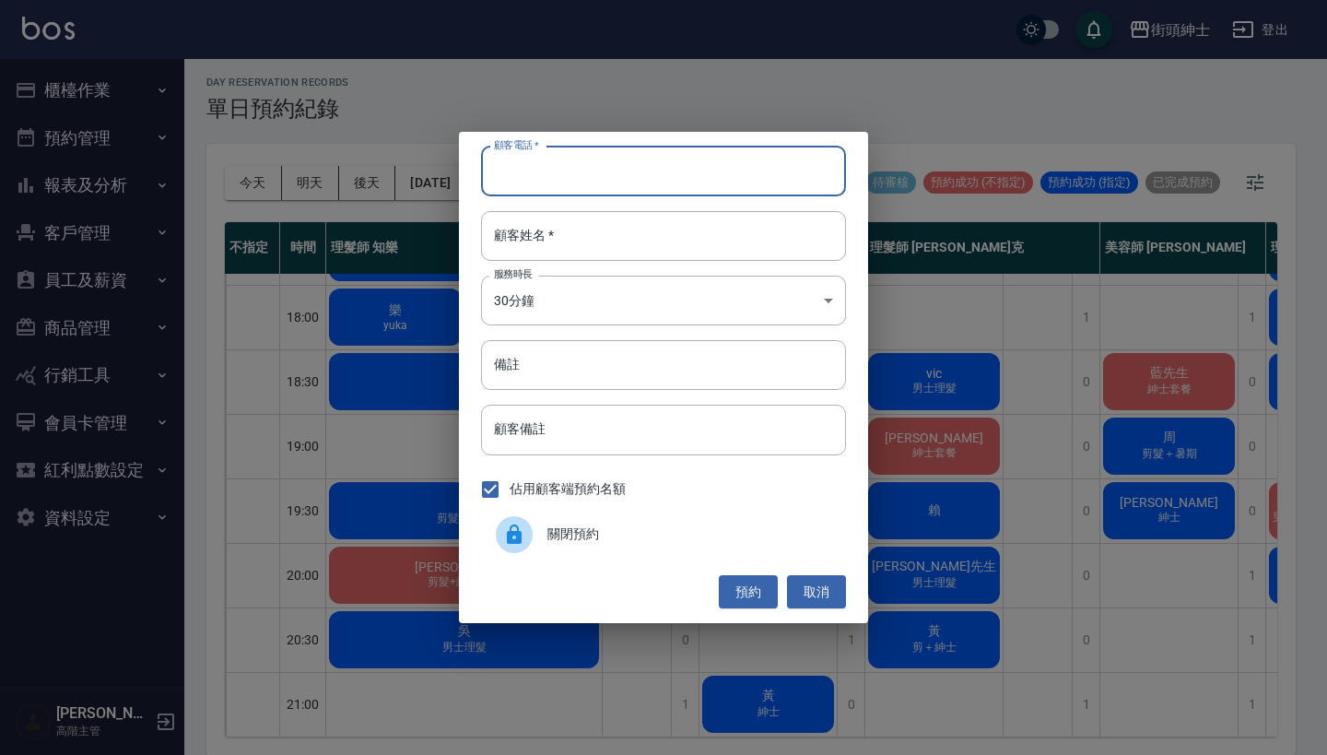
paste input "沈志龍 電話: 0917987025"
type input "沈志龍 電話: 0917987025"
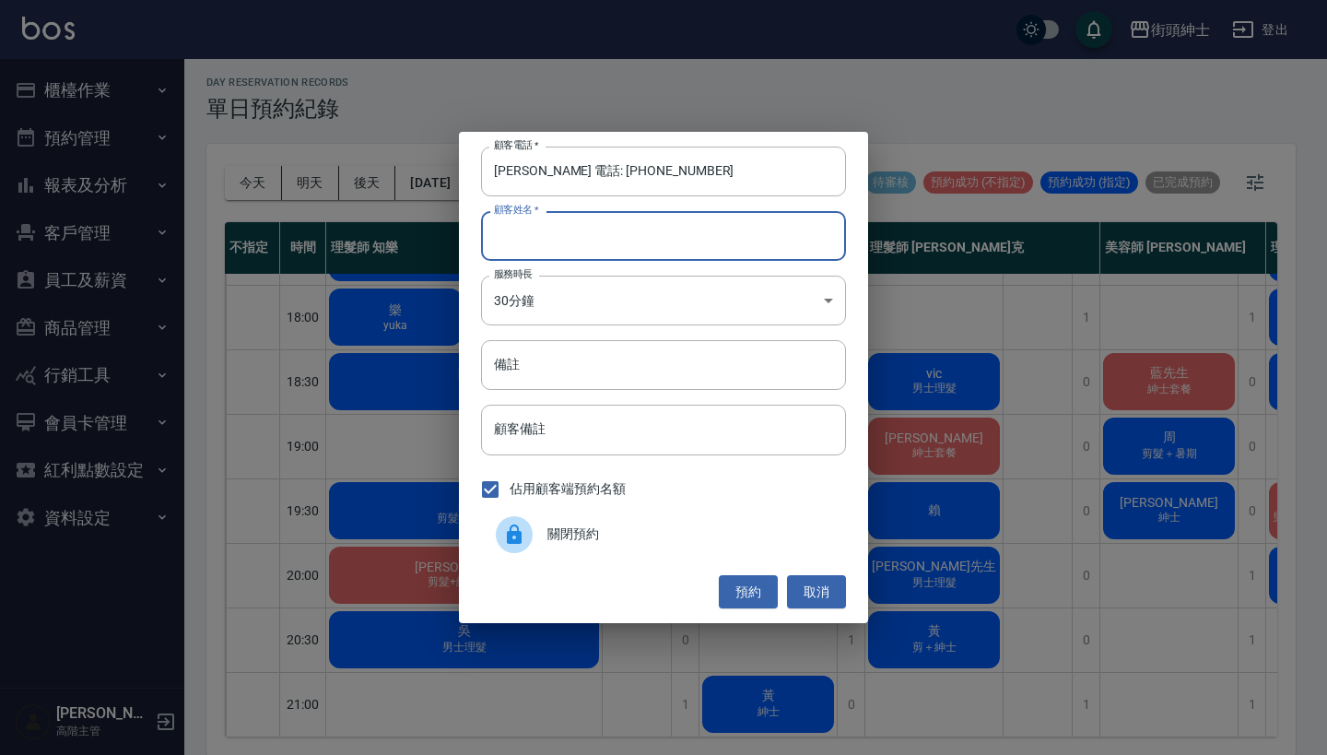
paste input "沈志龍 電話: 0917987025"
type input "沈志龍 電話: 0917987025"
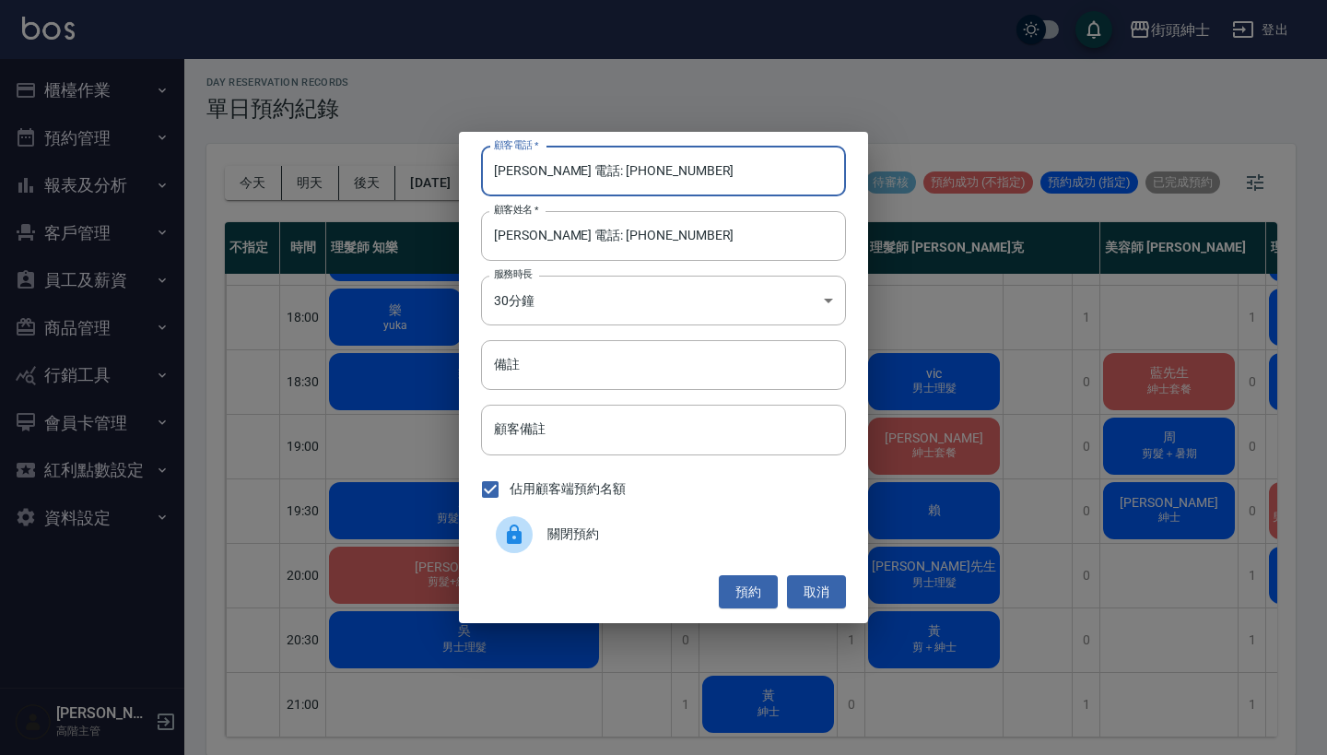
drag, startPoint x: 565, startPoint y: 173, endPoint x: 400, endPoint y: 172, distance: 165.0
click at [407, 172] on div "顧客電話   * 沈志龍 電話: 0917987025 顧客電話   * 顧客姓名   * 沈志龍 電話: 0917987025 顧客姓名   * 服務時長 …" at bounding box center [663, 377] width 1327 height 755
type input "0917987025"
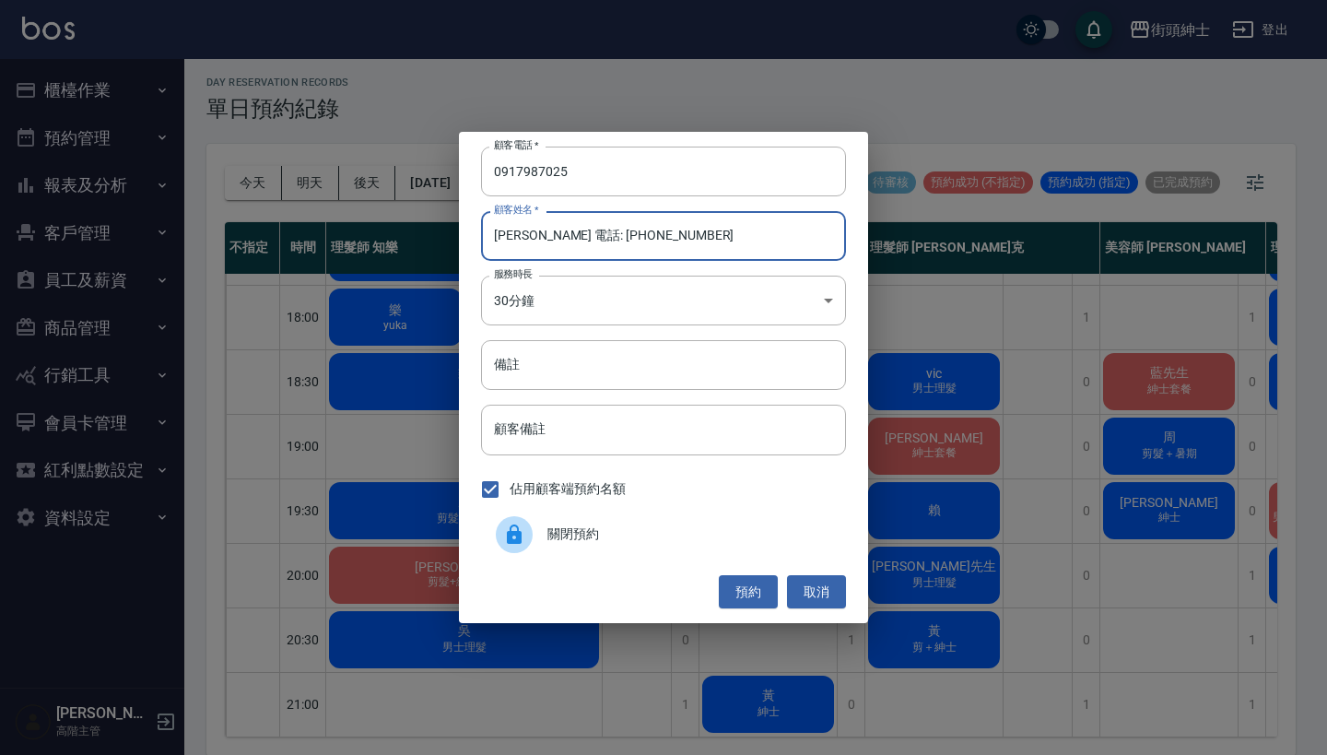
drag, startPoint x: 670, startPoint y: 245, endPoint x: 536, endPoint y: 242, distance: 134.6
click at [536, 242] on input "沈志龍 電話: 0917987025" at bounding box center [663, 236] width 365 height 50
type input "[PERSON_NAME]"
click at [572, 357] on input "備註" at bounding box center [663, 365] width 365 height 50
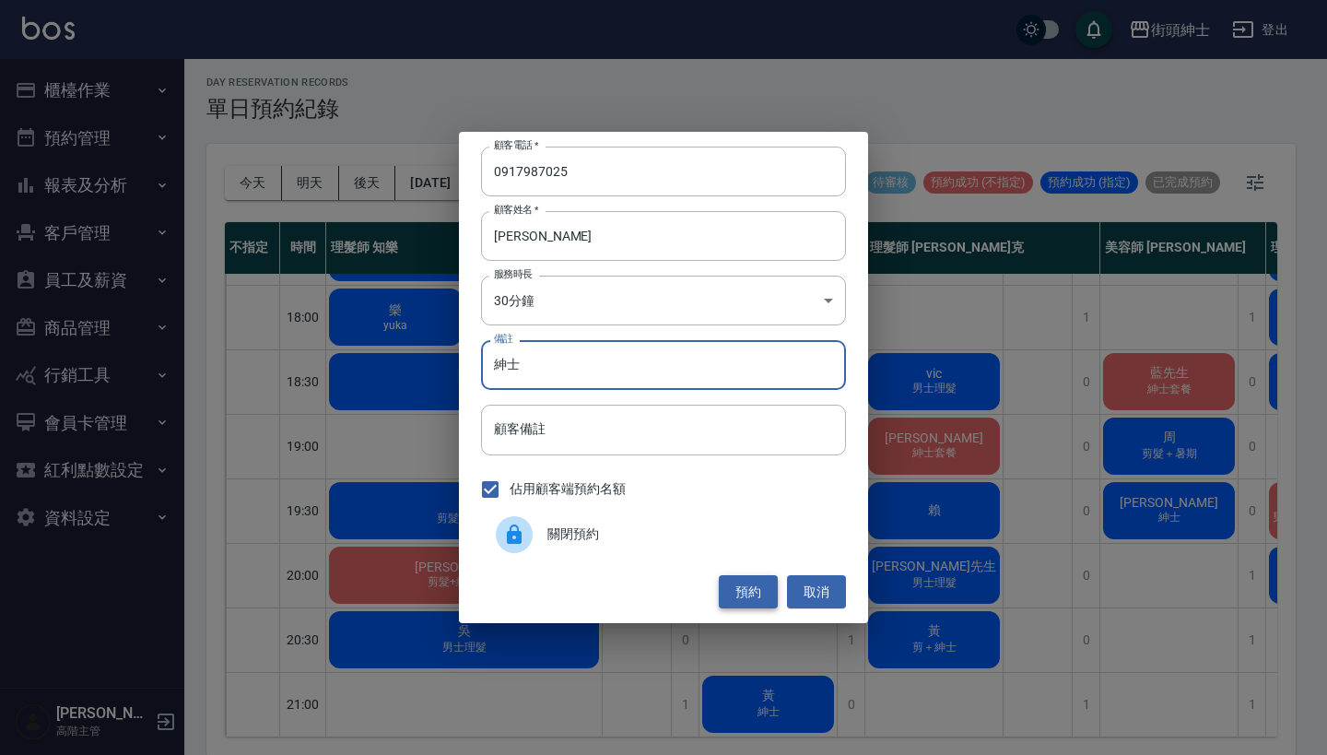
type input "紳士"
click at [748, 598] on button "預約" at bounding box center [748, 592] width 59 height 34
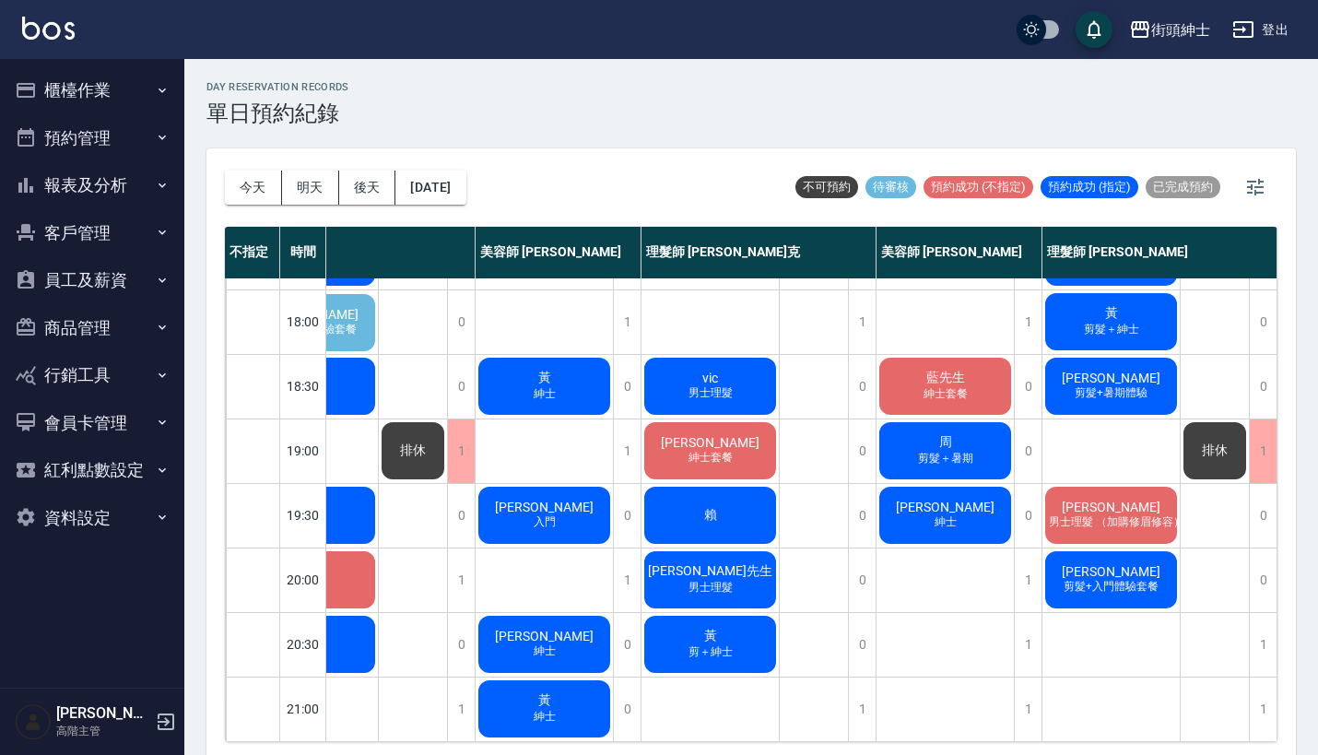
scroll to position [907, 233]
click at [304, 184] on button "明天" at bounding box center [310, 188] width 57 height 34
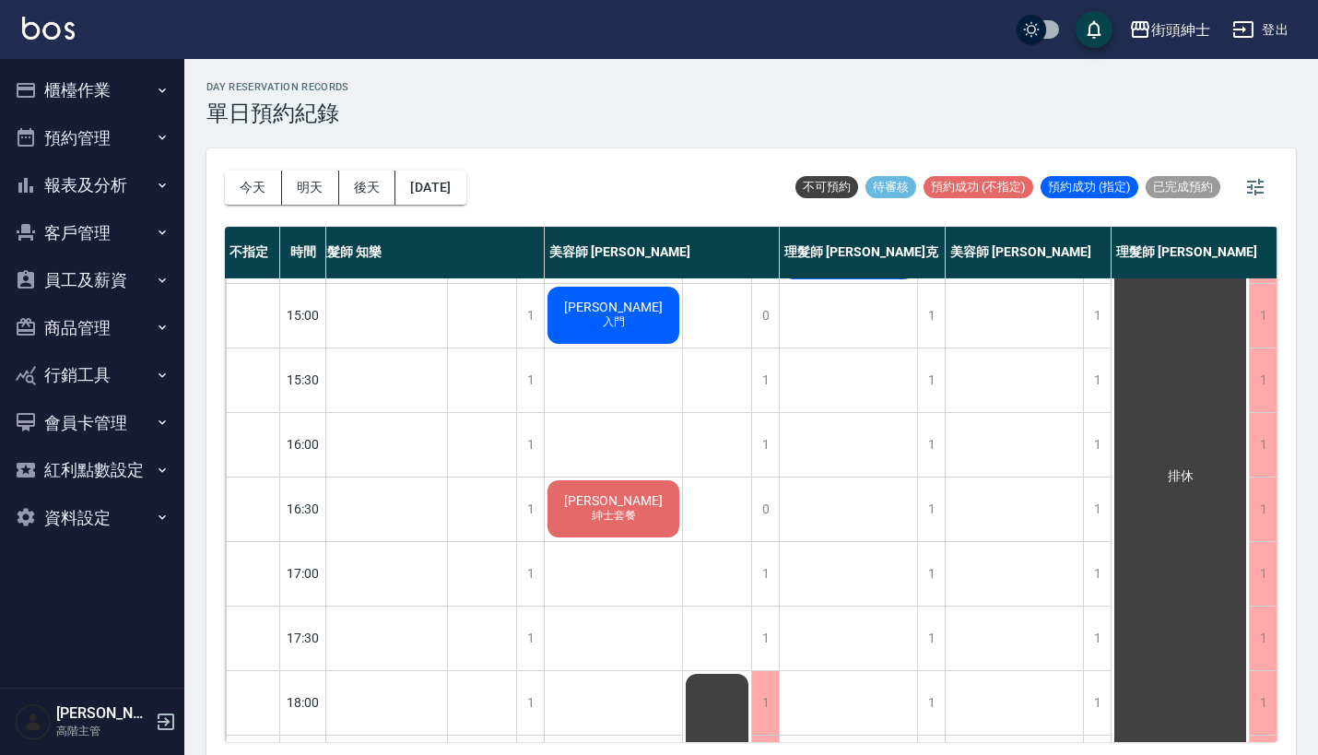
scroll to position [-1, 0]
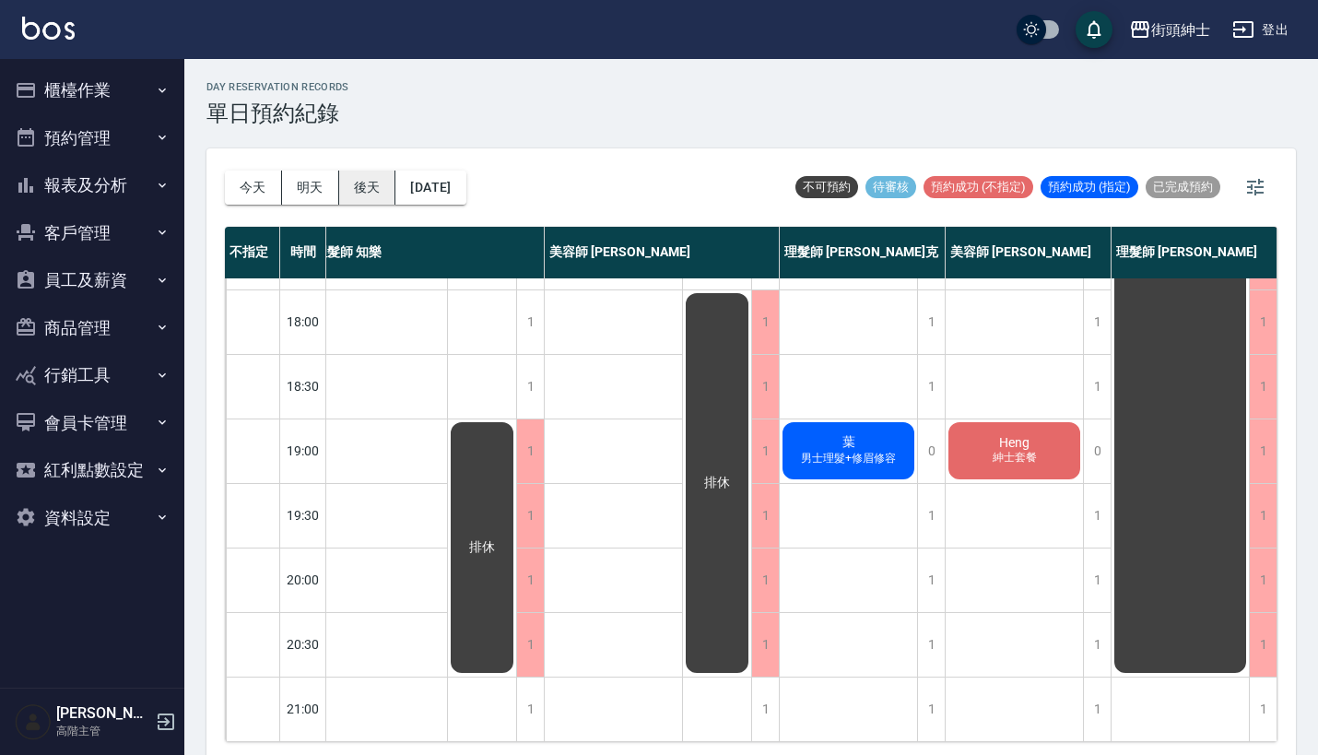
click at [340, 179] on button "後天" at bounding box center [367, 188] width 57 height 34
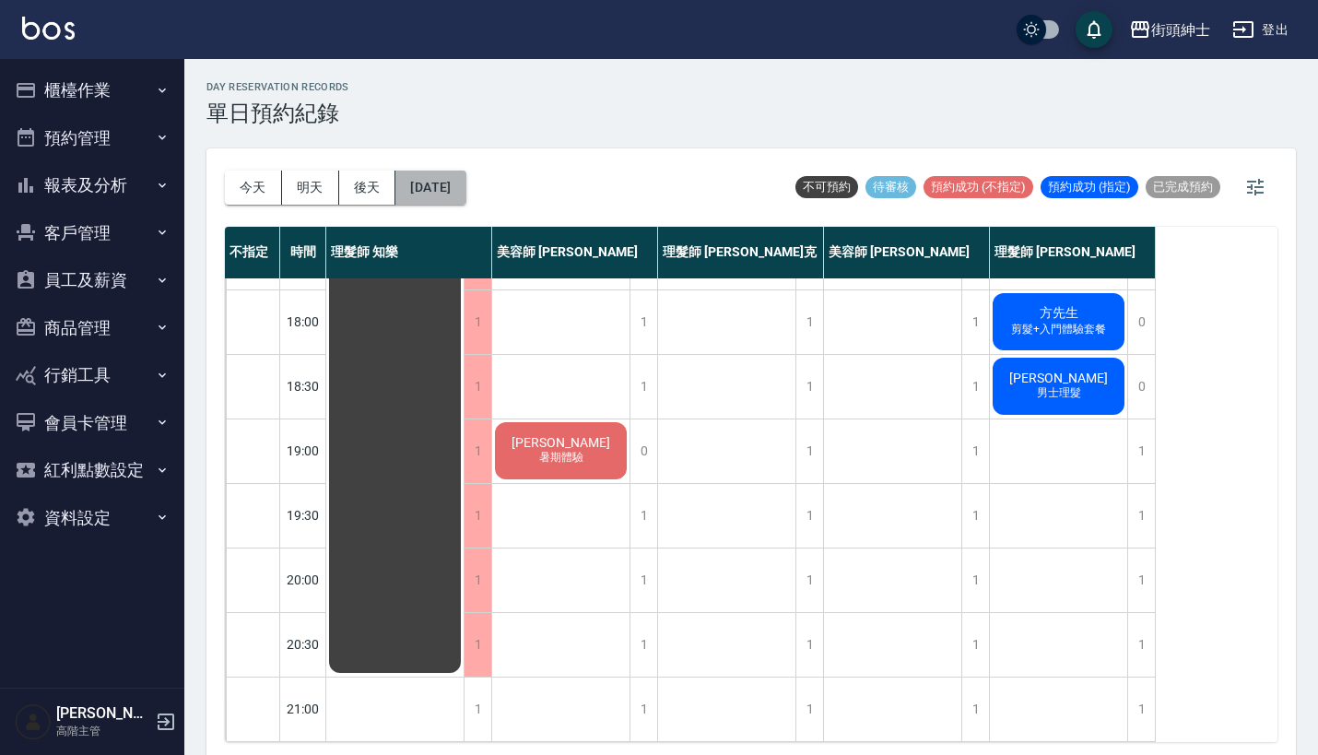
click at [466, 187] on button "2025/09/17" at bounding box center [430, 188] width 70 height 34
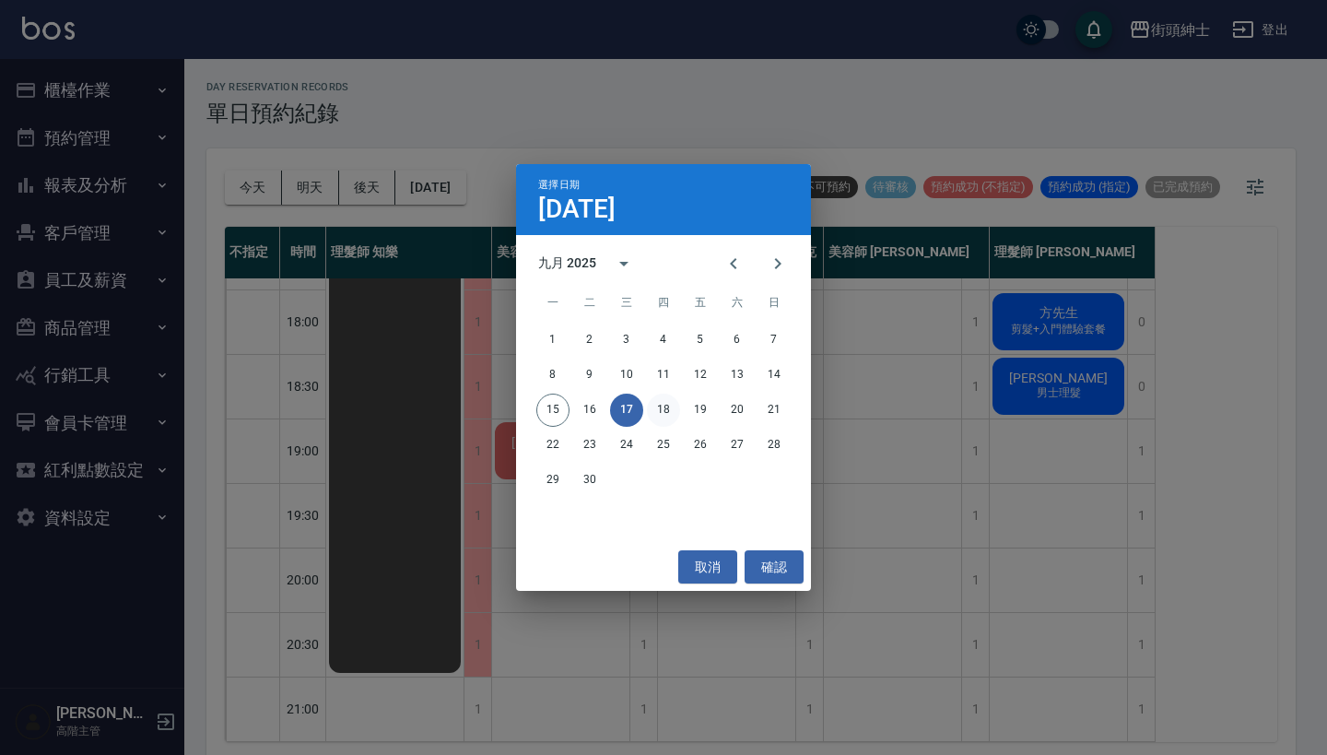
click at [655, 398] on button "18" at bounding box center [663, 410] width 33 height 33
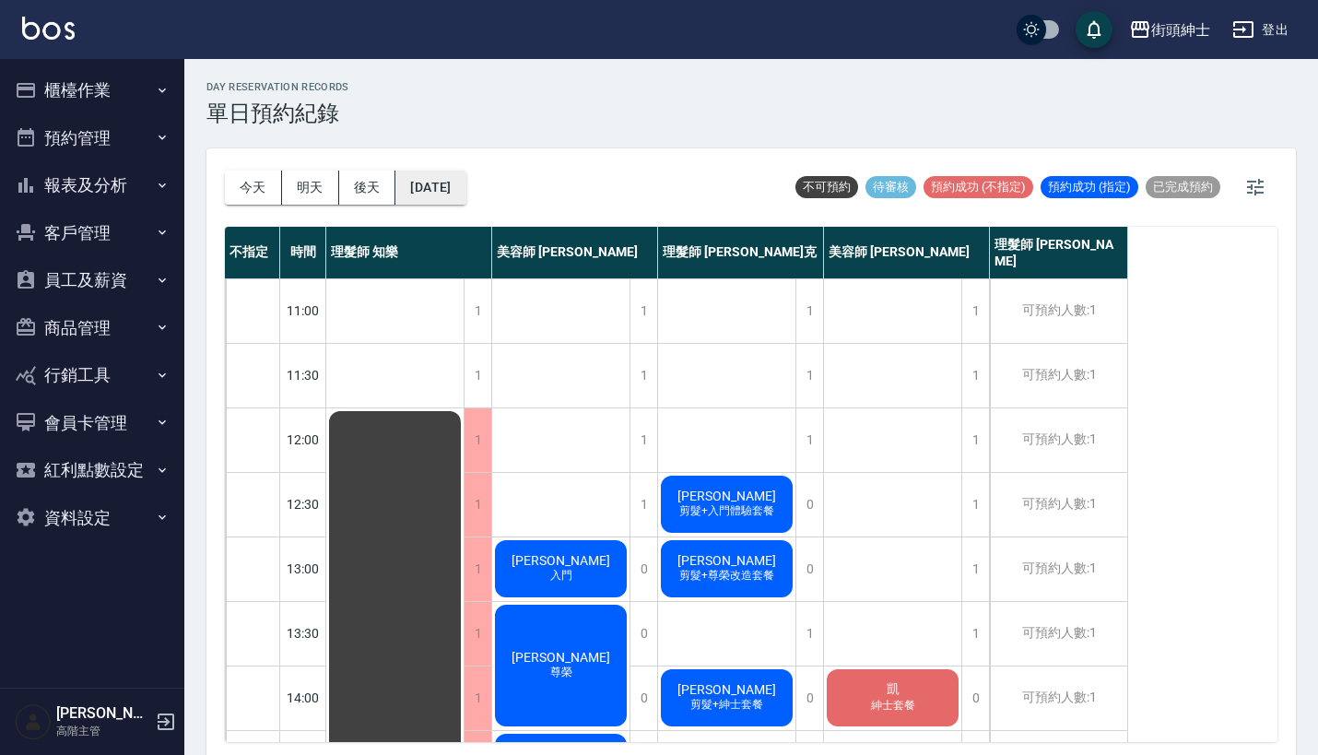
click at [439, 188] on button "2025/09/18" at bounding box center [430, 188] width 70 height 34
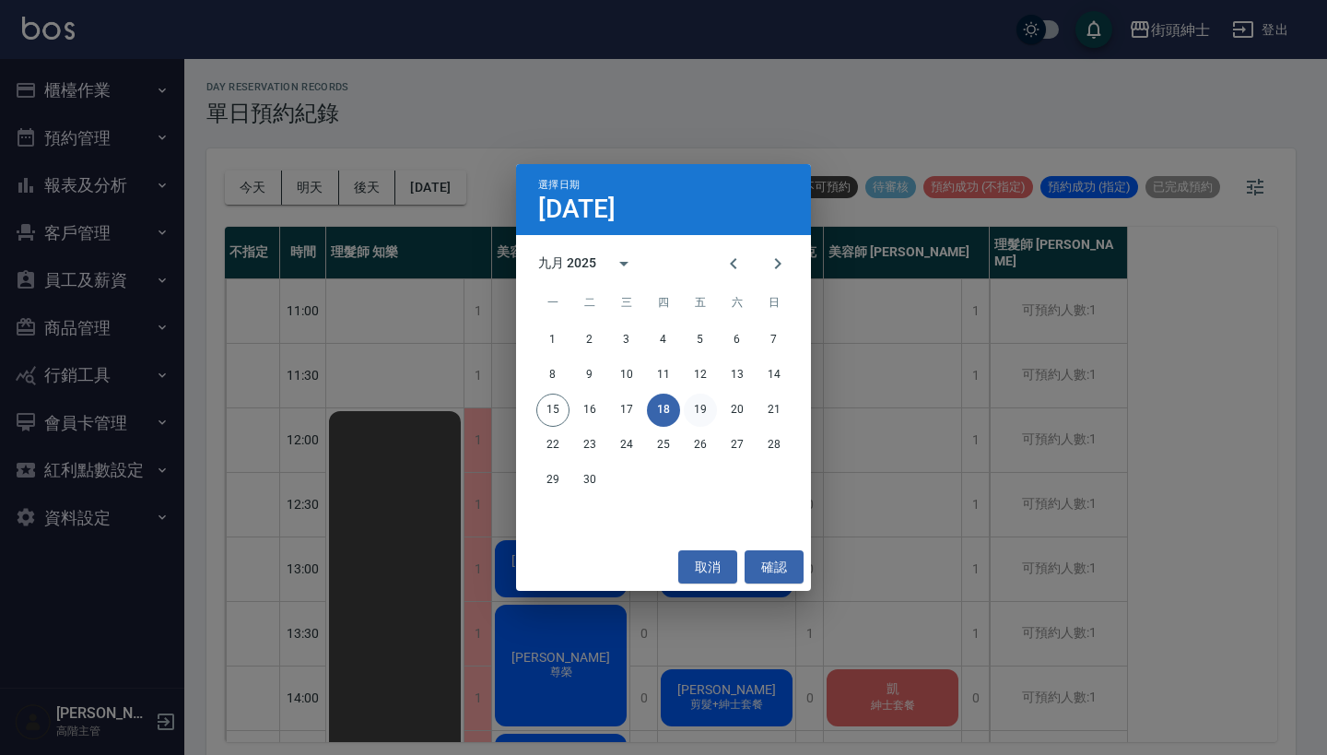
click at [695, 416] on button "19" at bounding box center [700, 410] width 33 height 33
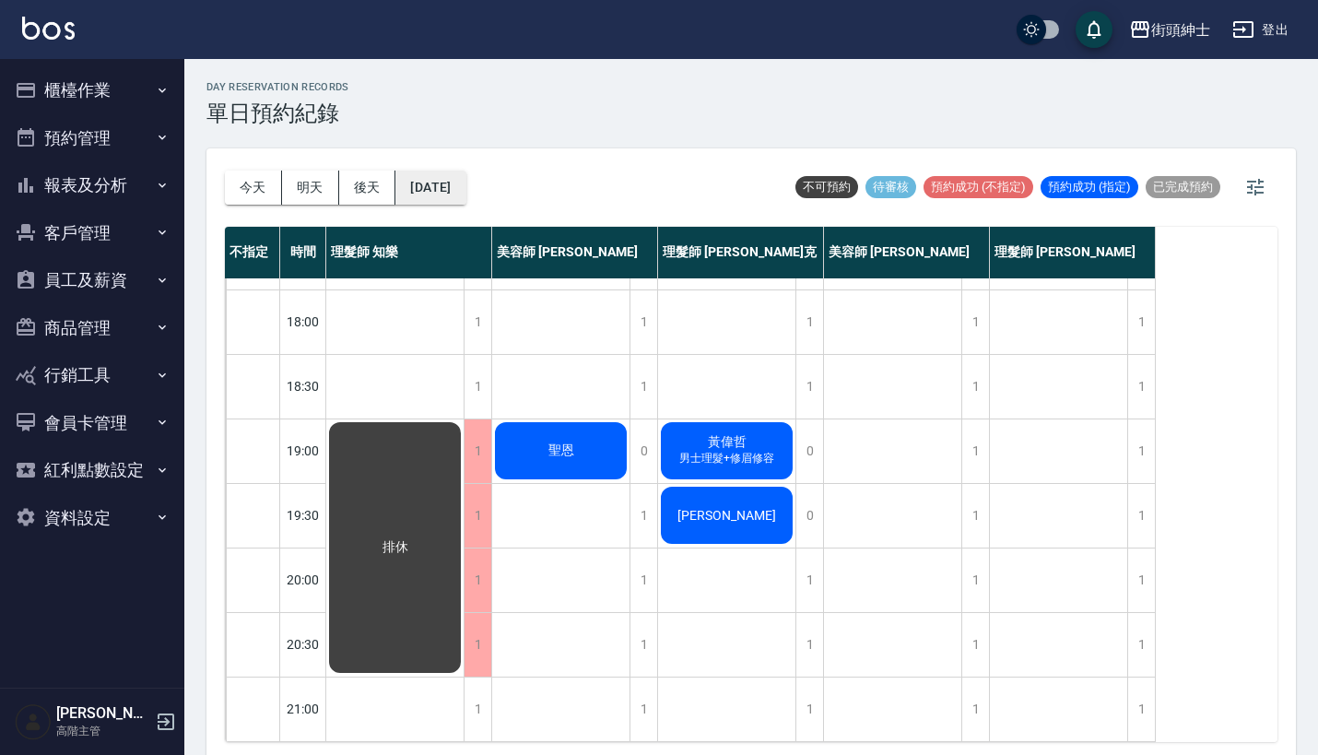
click at [448, 188] on button "2025/09/19" at bounding box center [430, 188] width 70 height 34
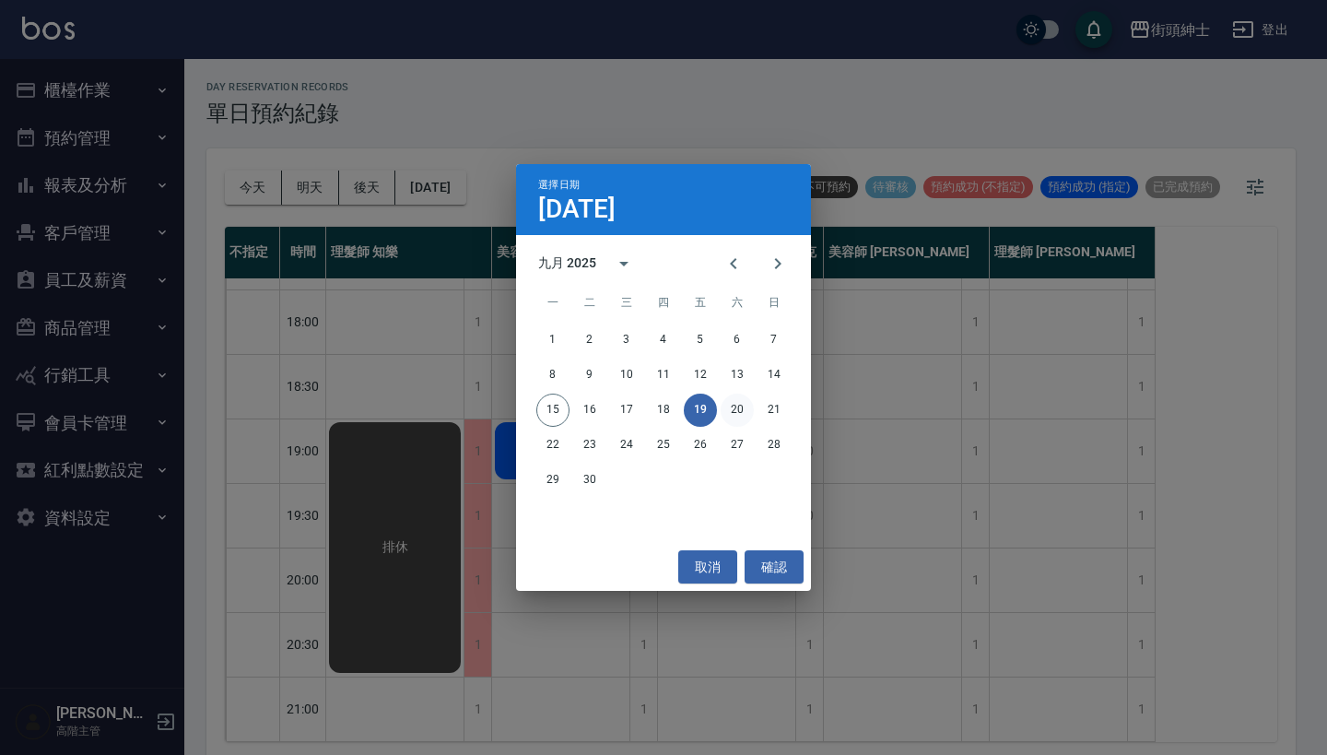
drag, startPoint x: 742, startPoint y: 420, endPoint x: 728, endPoint y: 420, distance: 13.8
click at [749, 460] on div "1 2 3 4 5 6 7 8 9 10 11 12 13 14 15 16 17 18 19 20 21 22 23 24 25 26 27 28 29 30" at bounding box center [663, 410] width 295 height 177
click at [728, 420] on button "20" at bounding box center [737, 410] width 33 height 33
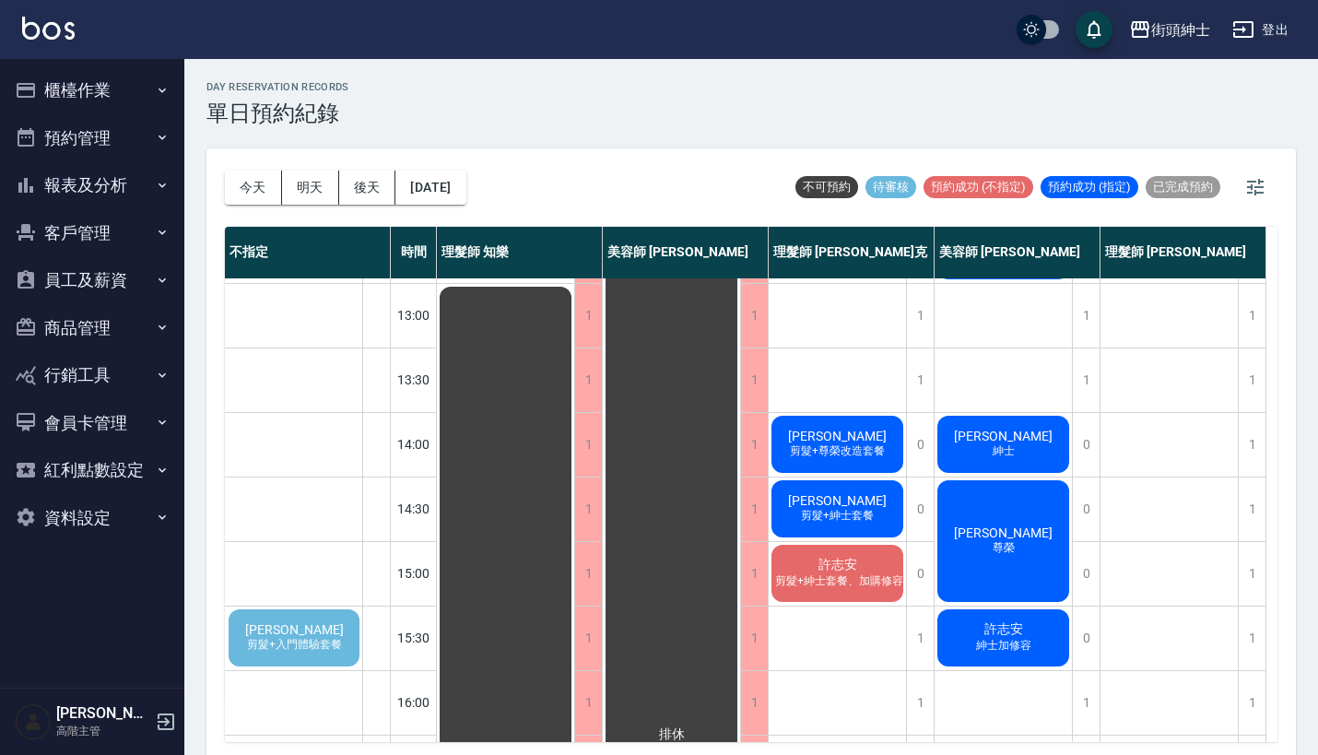
scroll to position [398, 0]
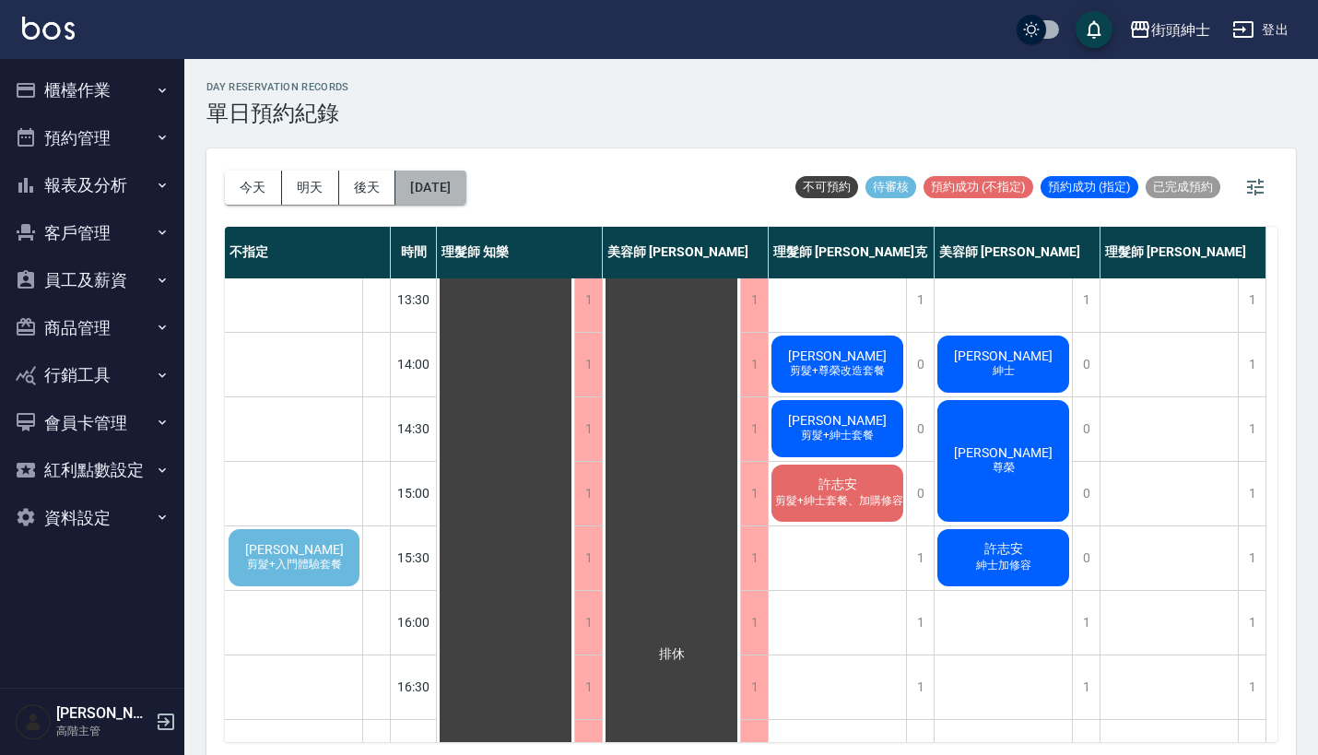
click at [439, 181] on button "2025/09/20" at bounding box center [430, 188] width 70 height 34
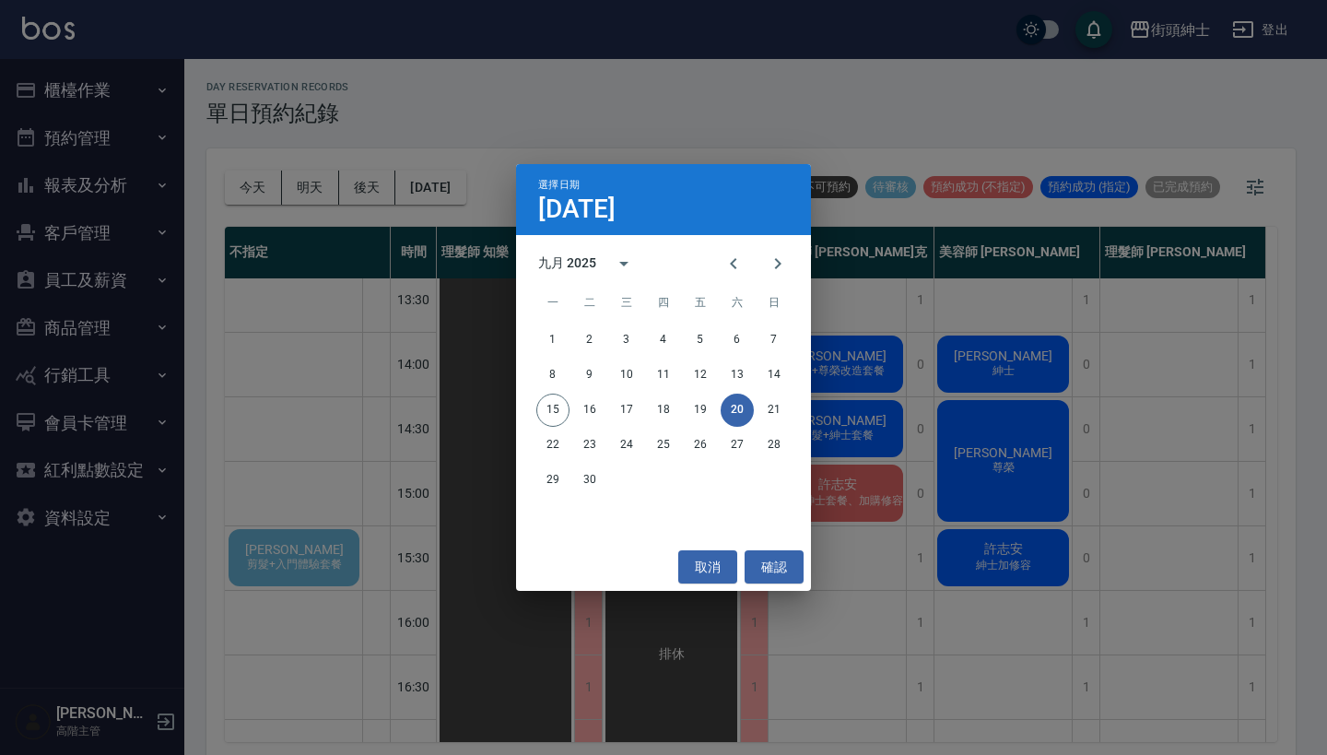
click at [658, 179] on div "選擇日期 9月20日" at bounding box center [663, 199] width 295 height 71
click at [593, 409] on button "16" at bounding box center [589, 410] width 33 height 33
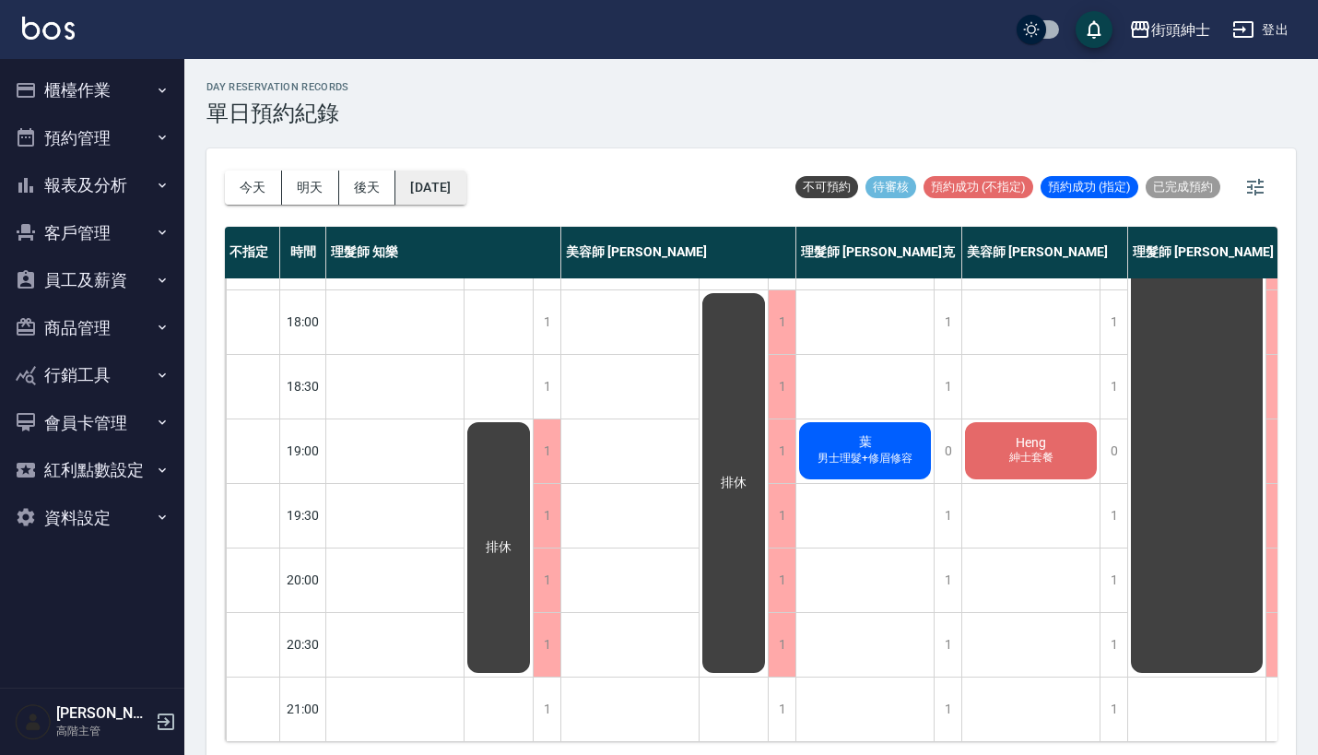
click at [460, 186] on button "2025/09/16" at bounding box center [430, 188] width 70 height 34
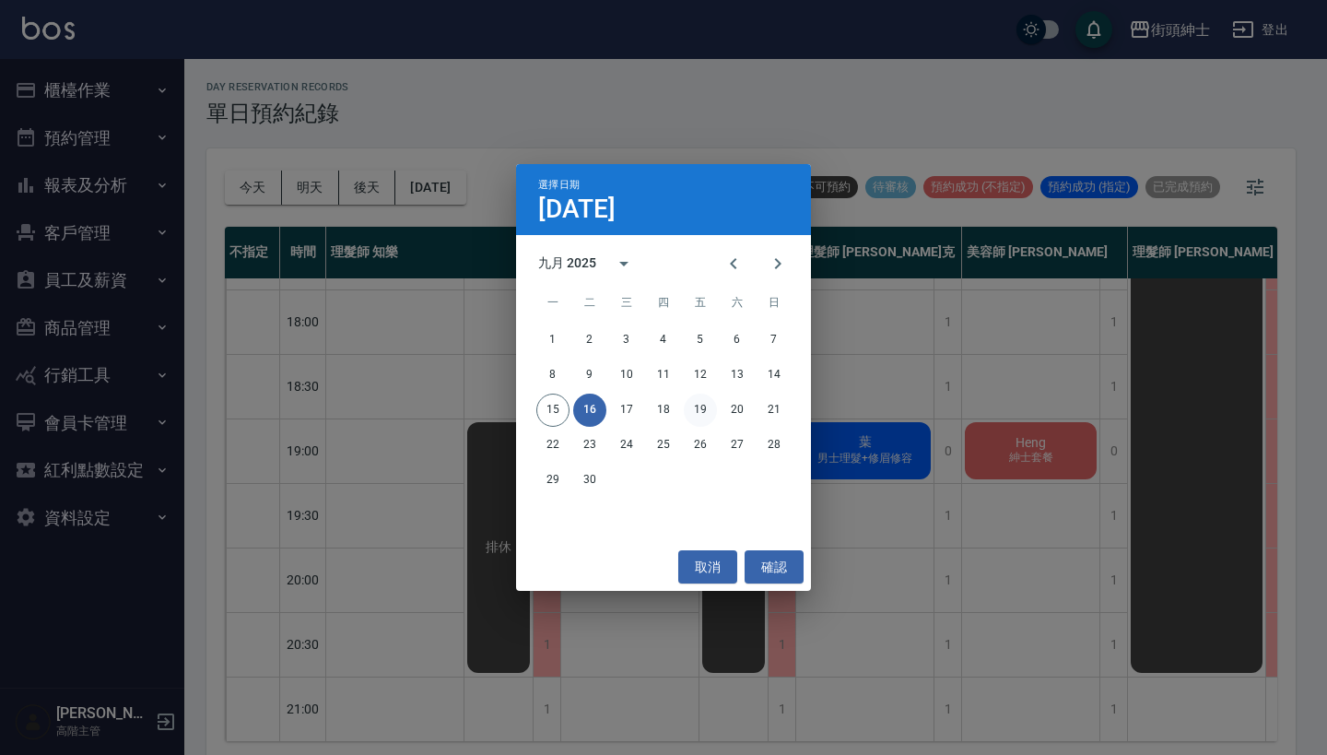
click at [708, 406] on button "19" at bounding box center [700, 410] width 33 height 33
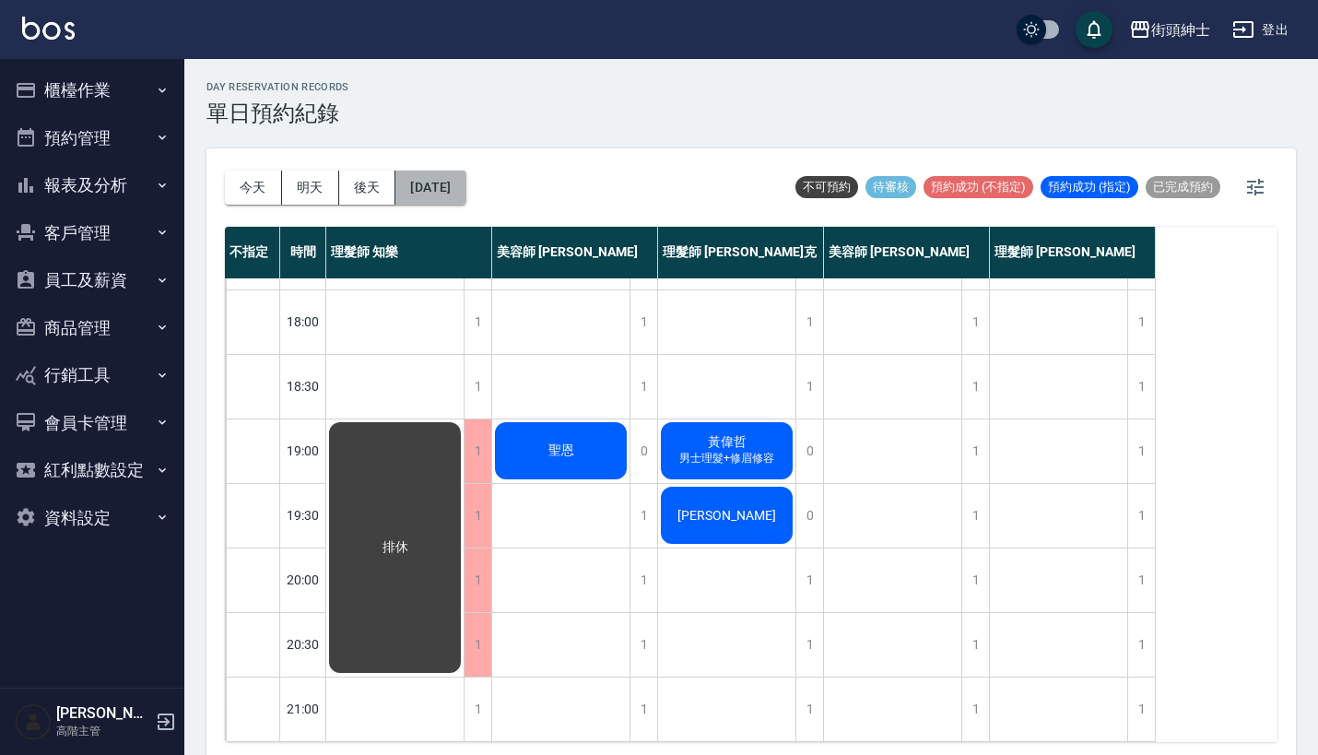
click at [444, 191] on button "2025/09/19" at bounding box center [430, 188] width 70 height 34
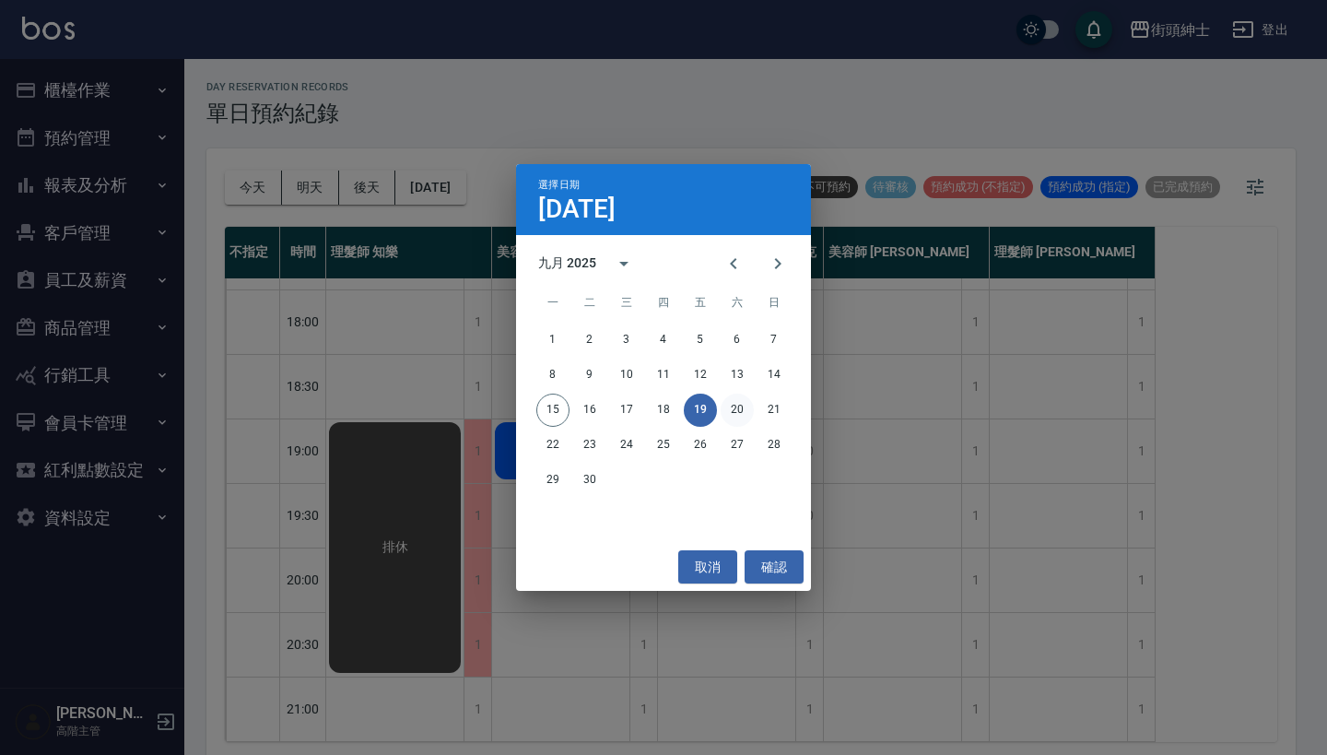
click at [725, 414] on button "20" at bounding box center [737, 410] width 33 height 33
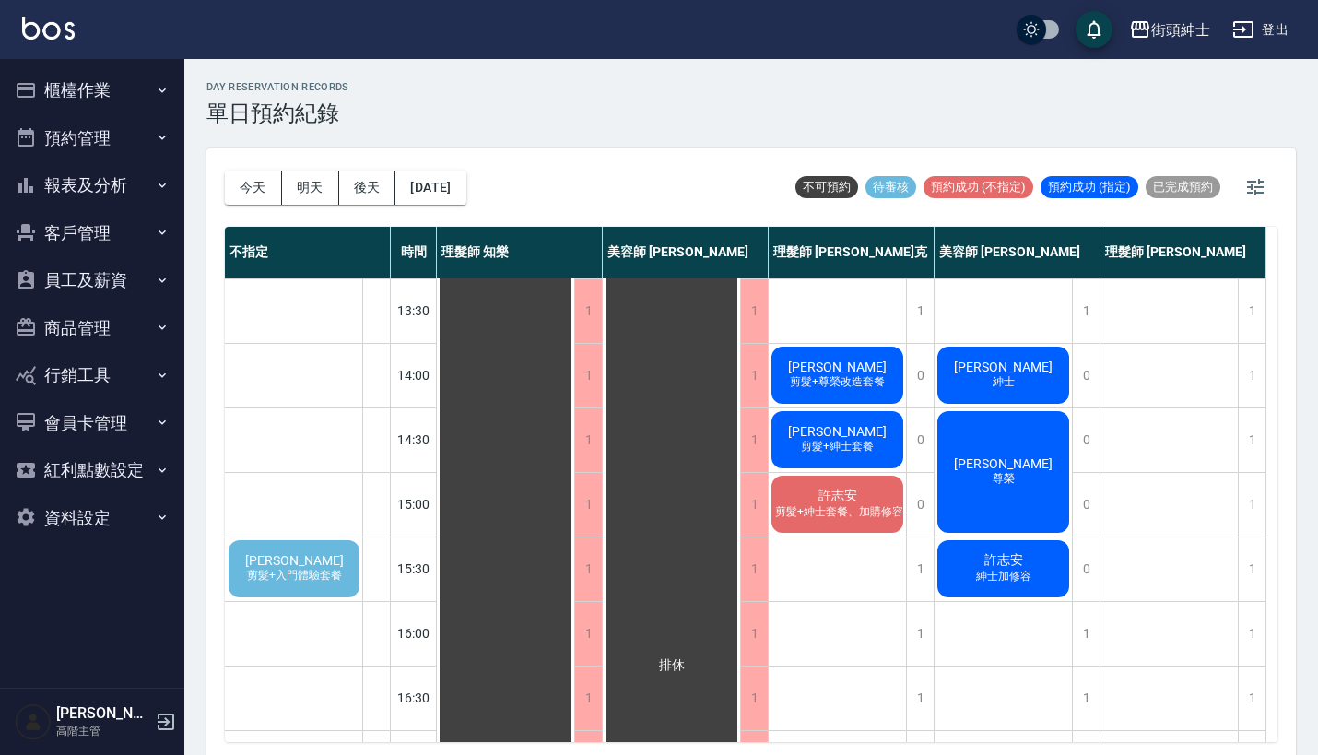
click at [280, 577] on span "剪髮+入門體驗套餐" at bounding box center [294, 576] width 102 height 16
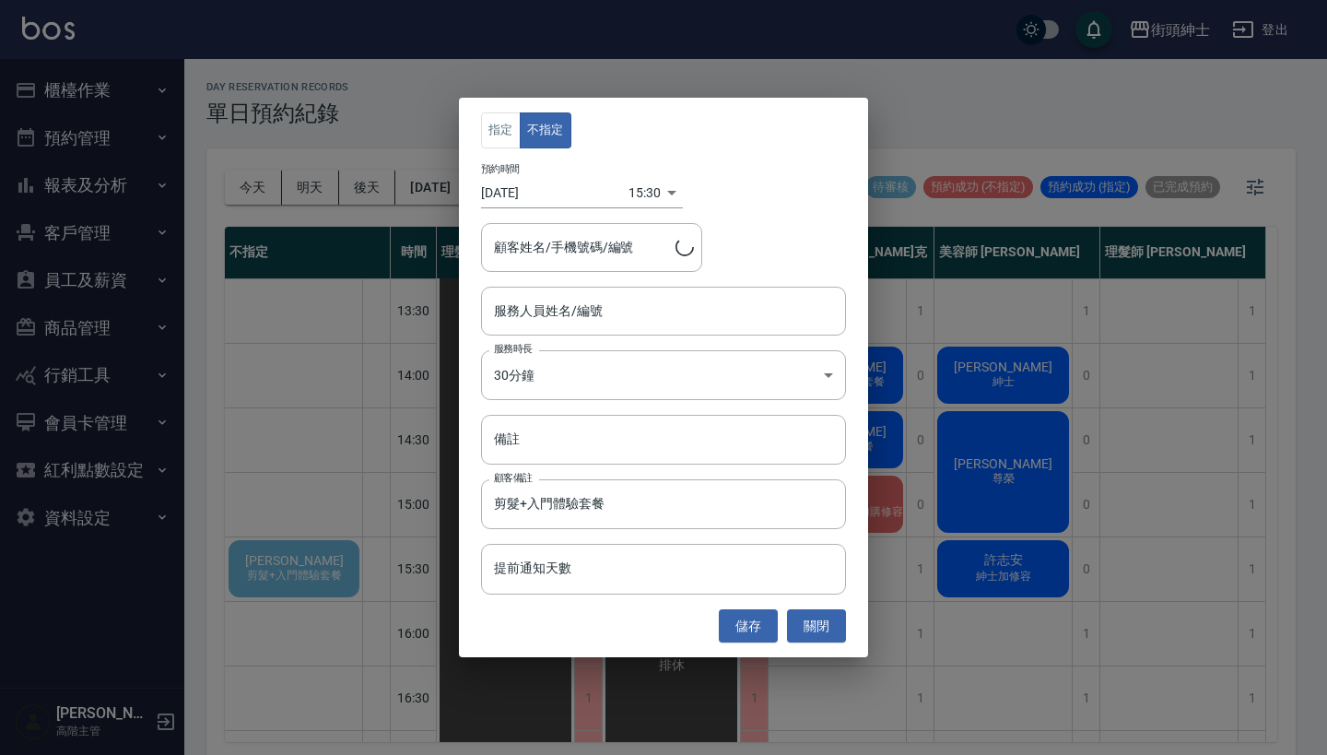
type input "蘇育彥/0925211658"
click at [532, 307] on input "服務人員姓名/編號" at bounding box center [664, 311] width 348 height 32
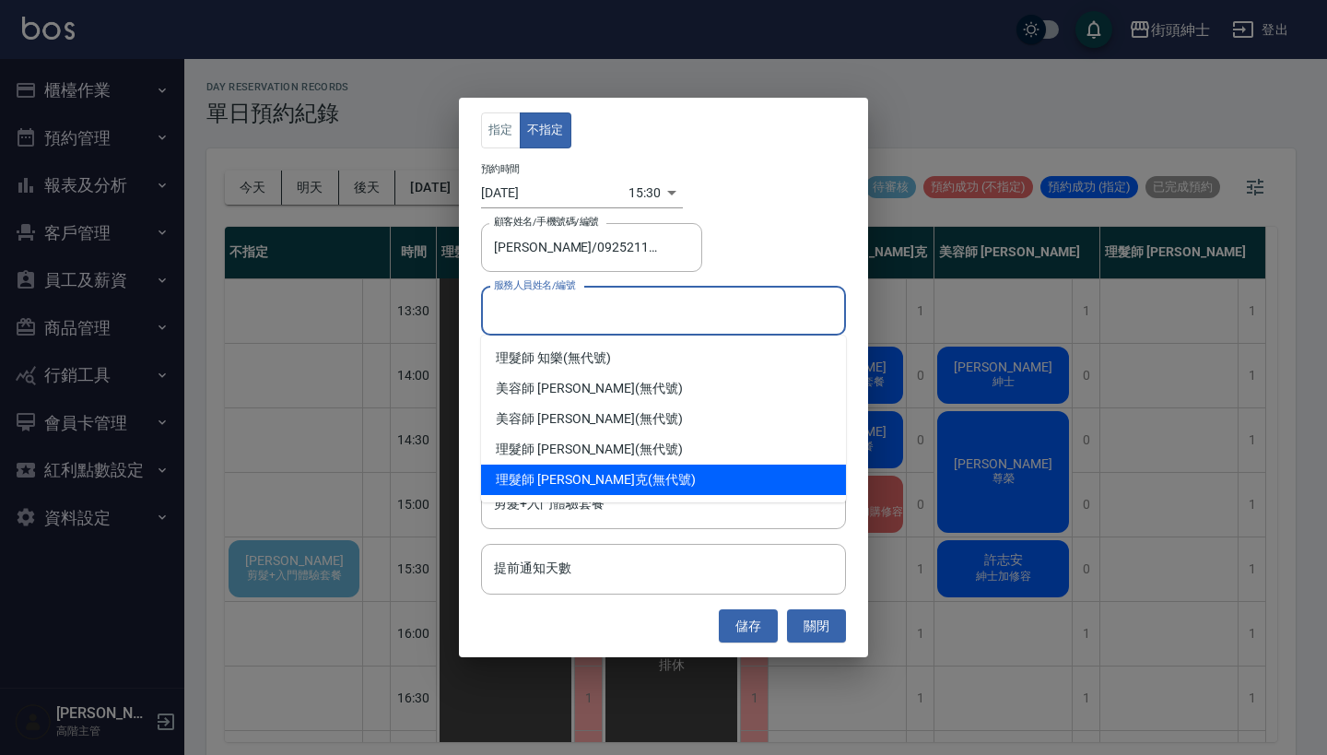
click at [589, 465] on div "理髮師 Vic 維克 (無代號)" at bounding box center [663, 480] width 365 height 30
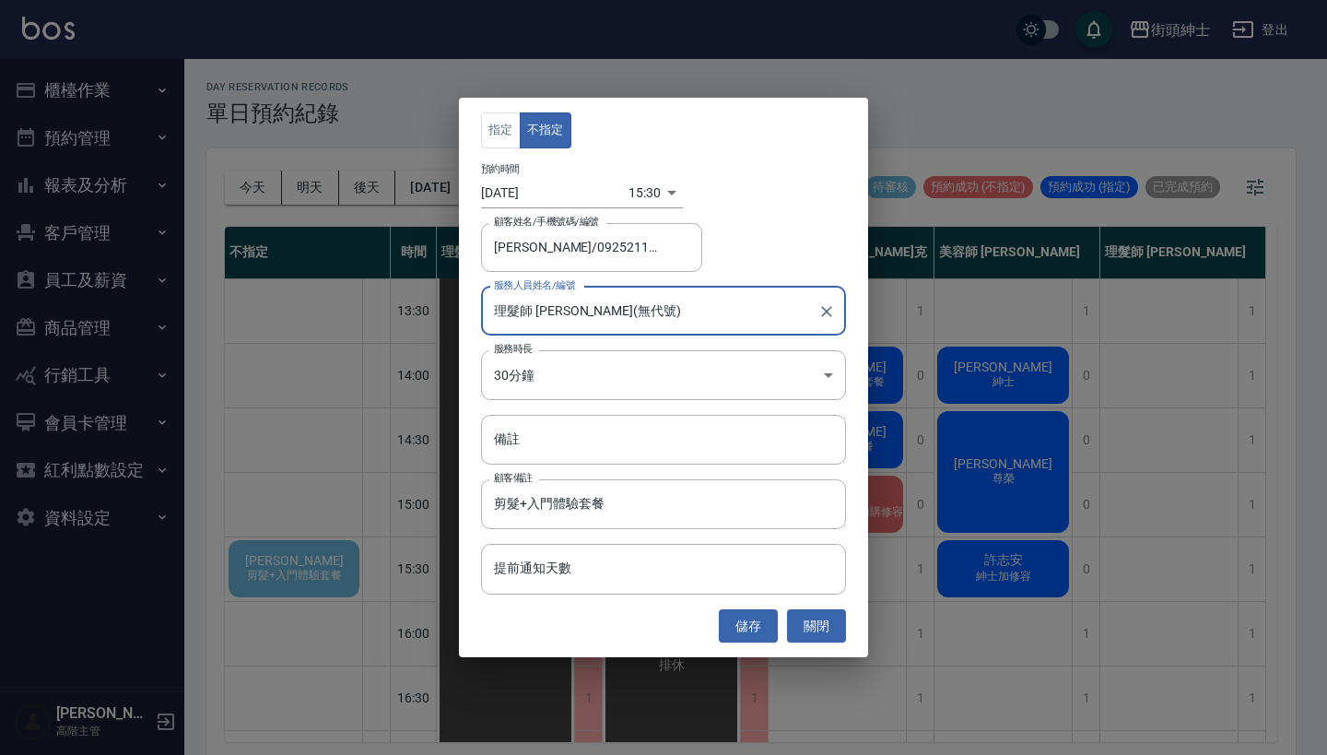
click at [613, 287] on div "理髮師 Vic 維克(無代號) 服務人員姓名/編號" at bounding box center [663, 311] width 365 height 49
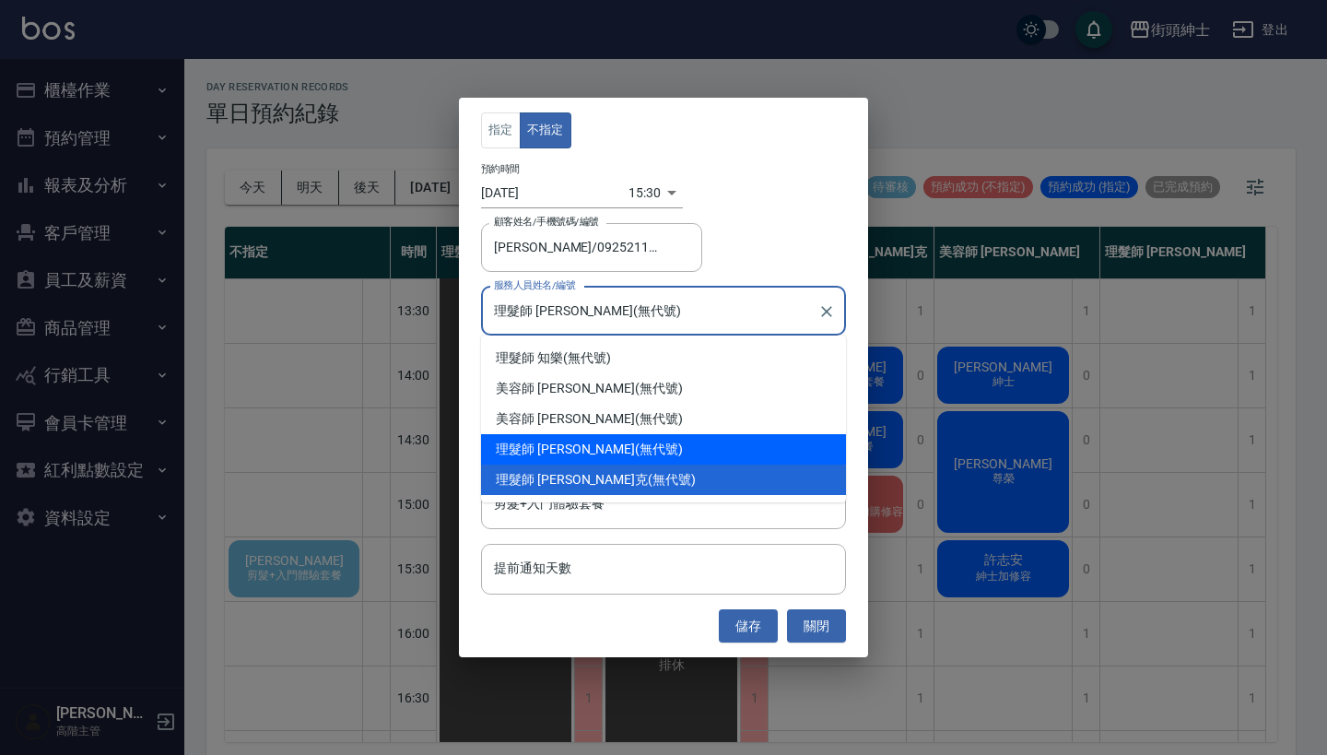
click at [623, 456] on div "理髮師 eric (無代號)" at bounding box center [663, 449] width 365 height 30
type input "理髮師 eric(無代號)"
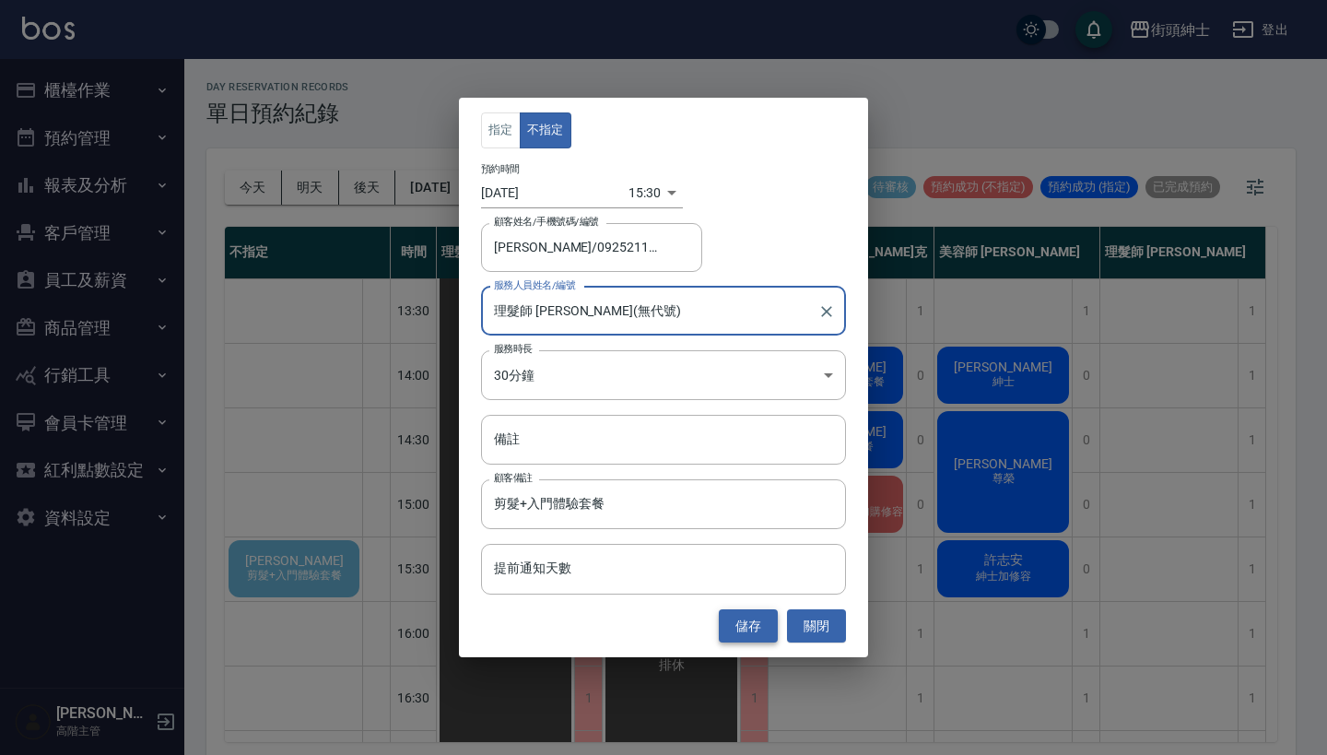
click at [761, 631] on button "儲存" at bounding box center [748, 626] width 59 height 34
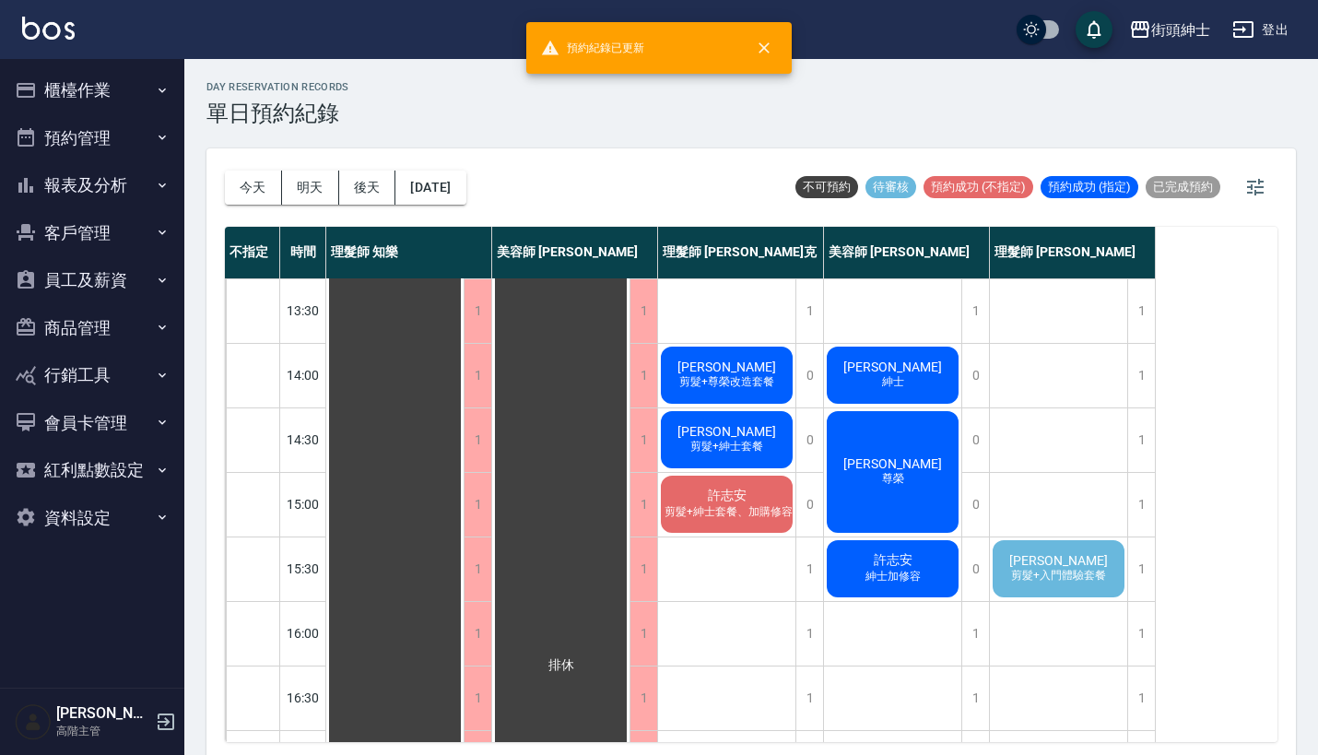
click at [1071, 572] on span "剪髮+入門體驗套餐" at bounding box center [1059, 576] width 102 height 16
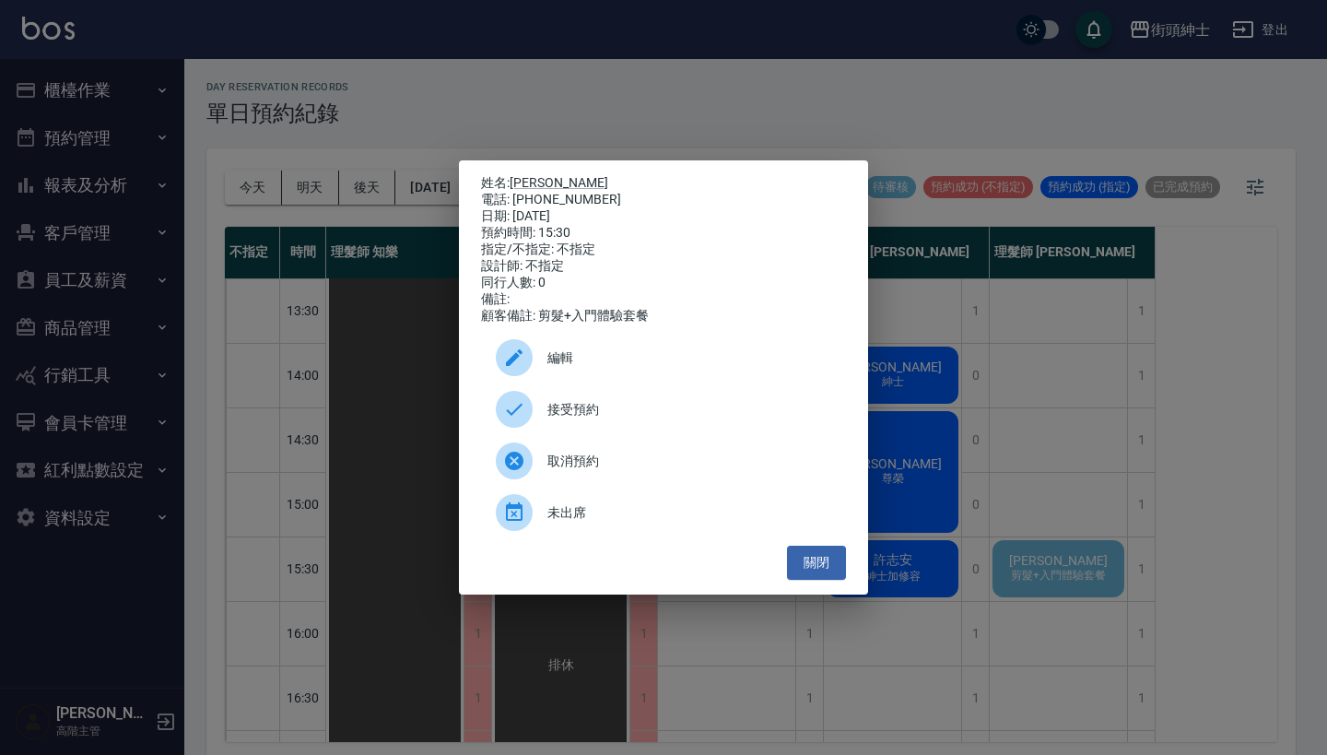
click at [658, 418] on span "接受預約" at bounding box center [690, 409] width 284 height 19
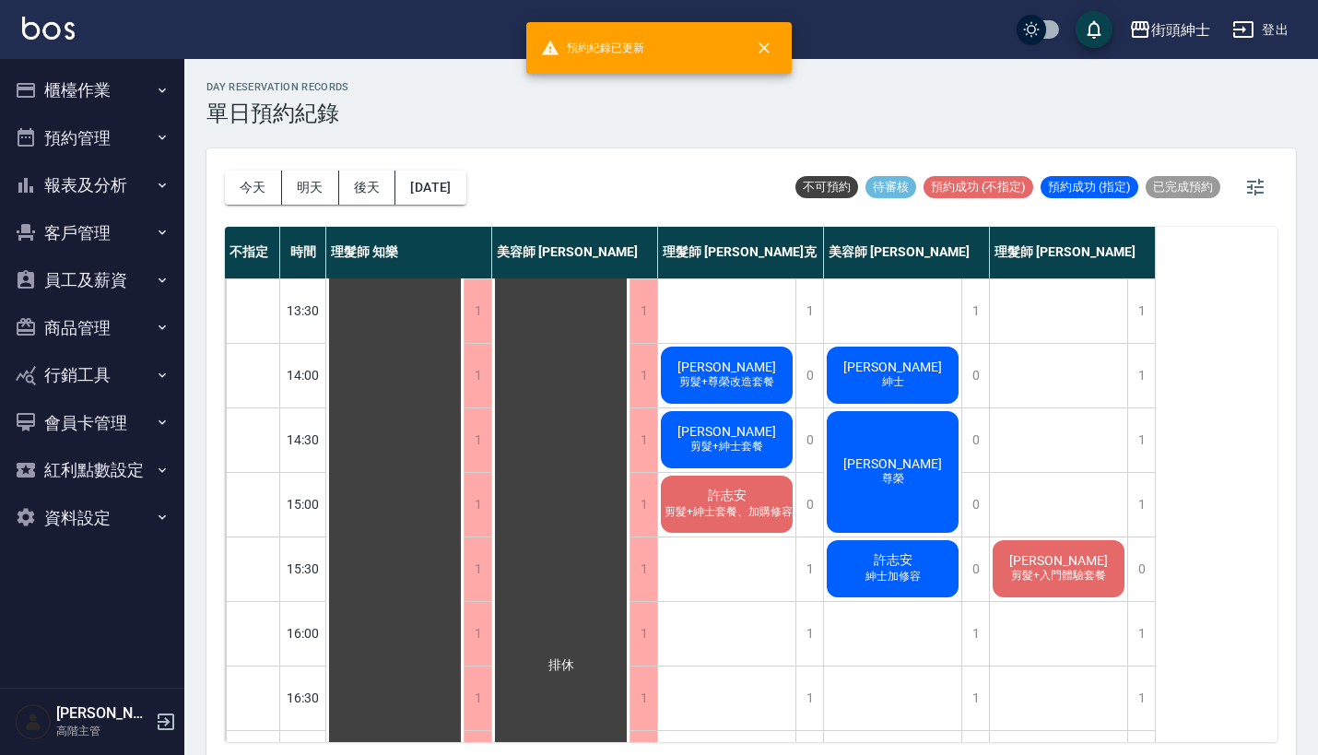
click at [1058, 566] on span "蘇育彥" at bounding box center [1059, 560] width 106 height 15
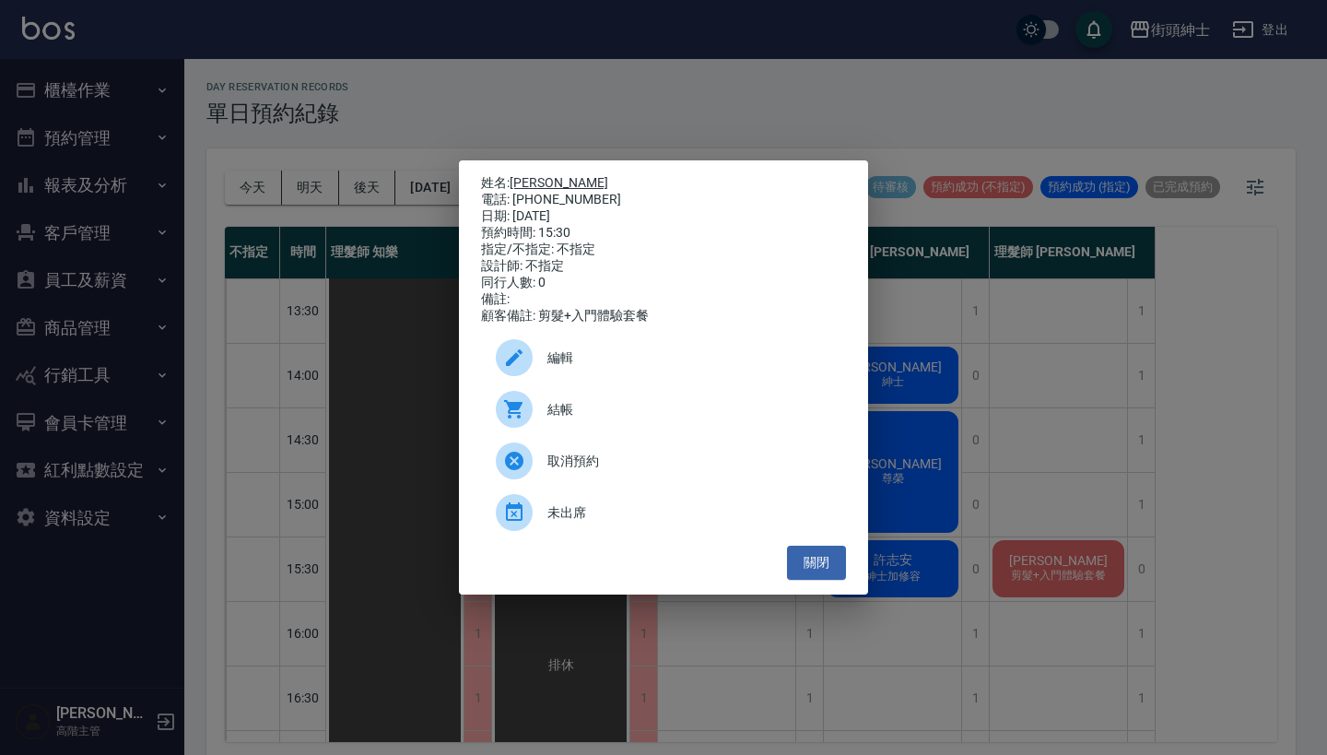
drag, startPoint x: 587, startPoint y: 197, endPoint x: 519, endPoint y: 183, distance: 69.6
click at [519, 183] on div "姓名: 蘇育彥 電話: 0925211658 日期: 2025/09/20 預約時間: 15:30 指定/不指定: 不指定 設計師: 不指定 同行人數: 0 …" at bounding box center [663, 249] width 365 height 149
copy div "姓名: 蘇育彥 電話: 0925211658"
click at [568, 133] on div "姓名: 蘇育彥 電話: 0925211658 日期: 2025/09/20 預約時間: 15:30 指定/不指定: 不指定 設計師: 不指定 同行人數: 0 …" at bounding box center [663, 377] width 1327 height 755
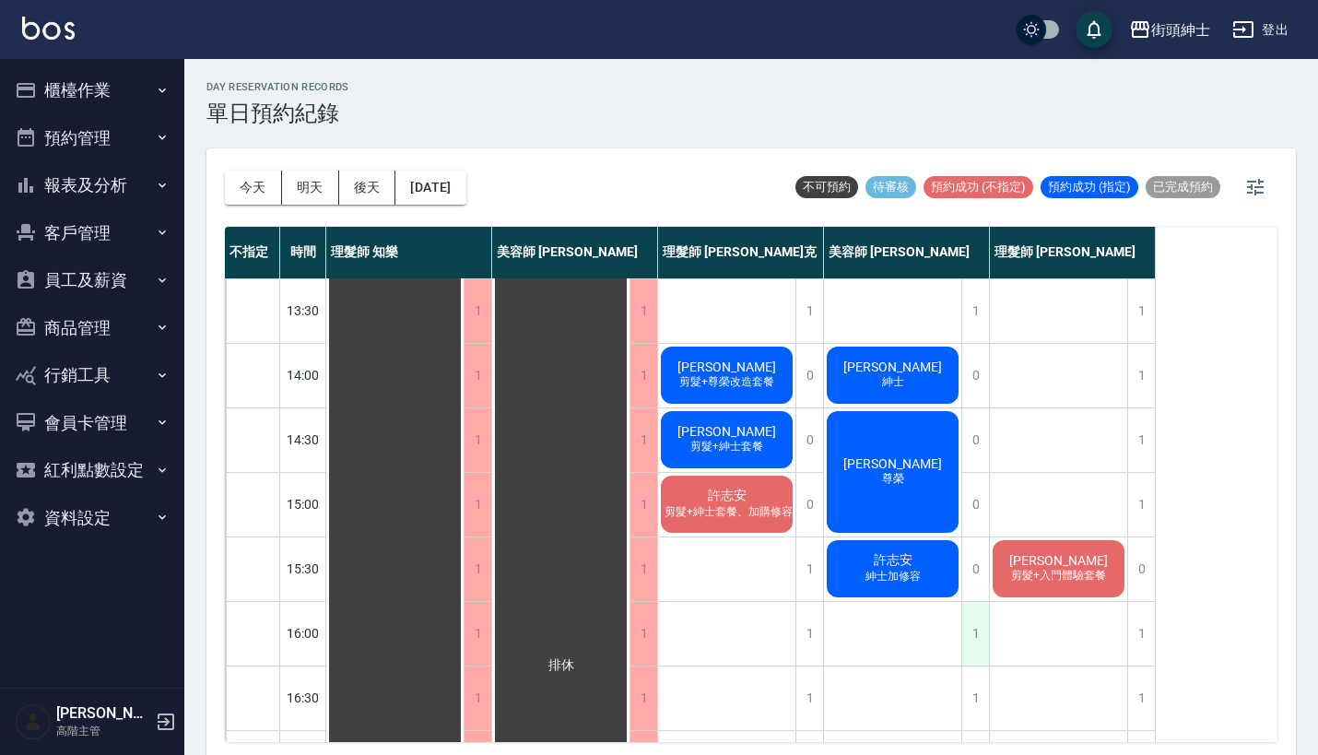
click at [976, 631] on div "1" at bounding box center [975, 634] width 28 height 64
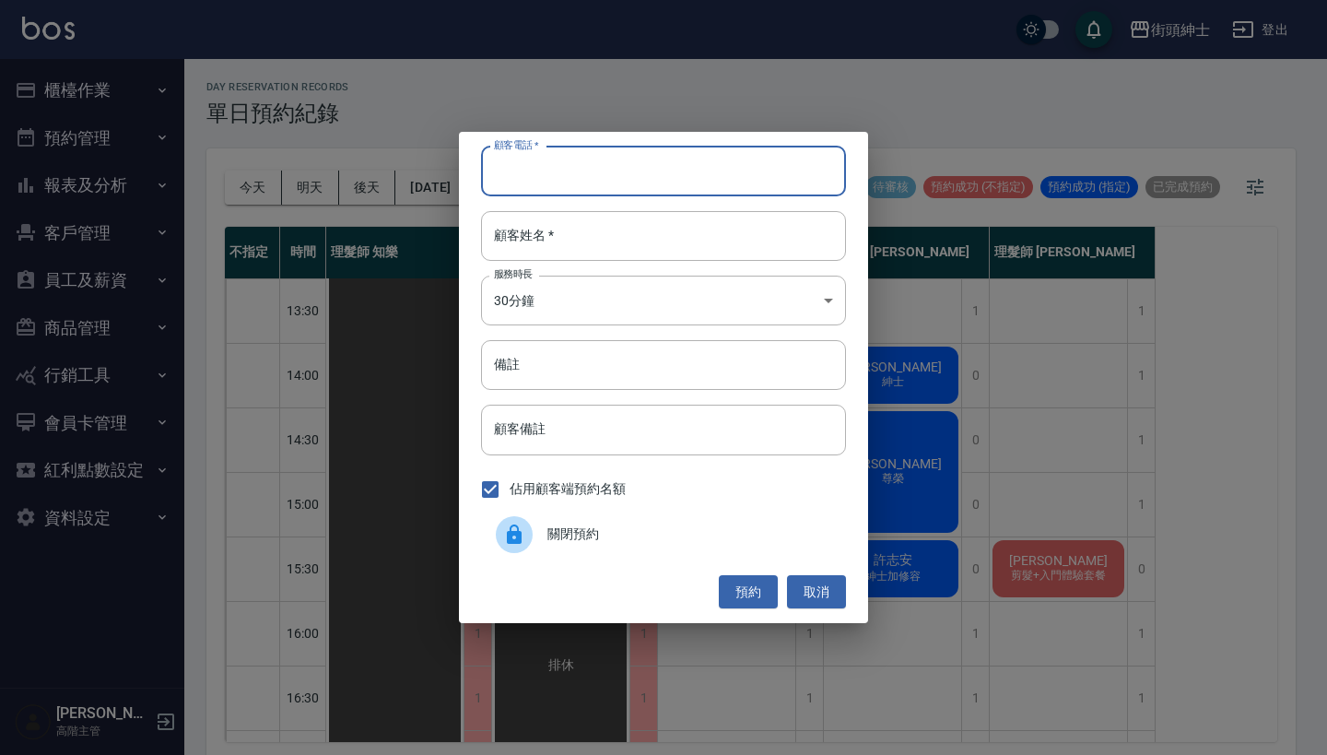
paste input "蘇育彥 電話: 0925211658"
type input "蘇育彥 電話: 0925211658"
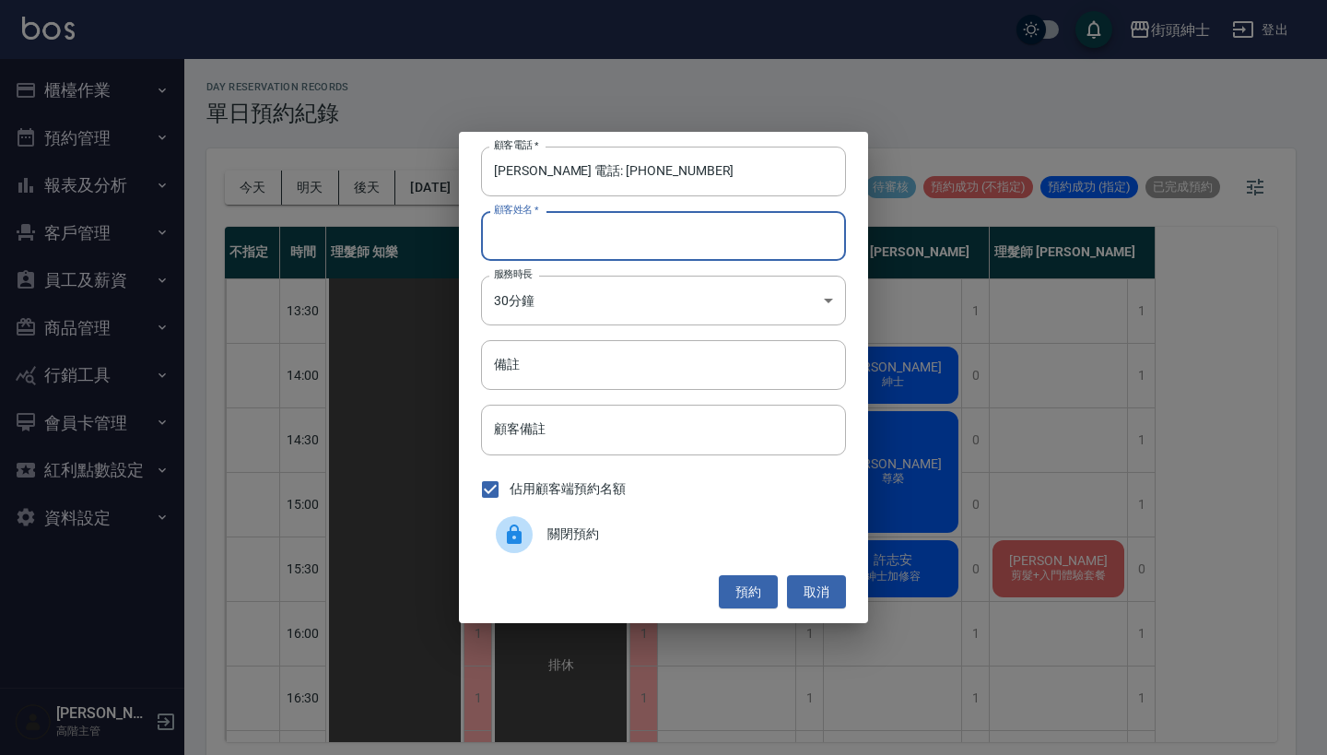
paste input "蘇育彥 電話: 0925211658"
type input "蘇育彥 電話: 0925211658"
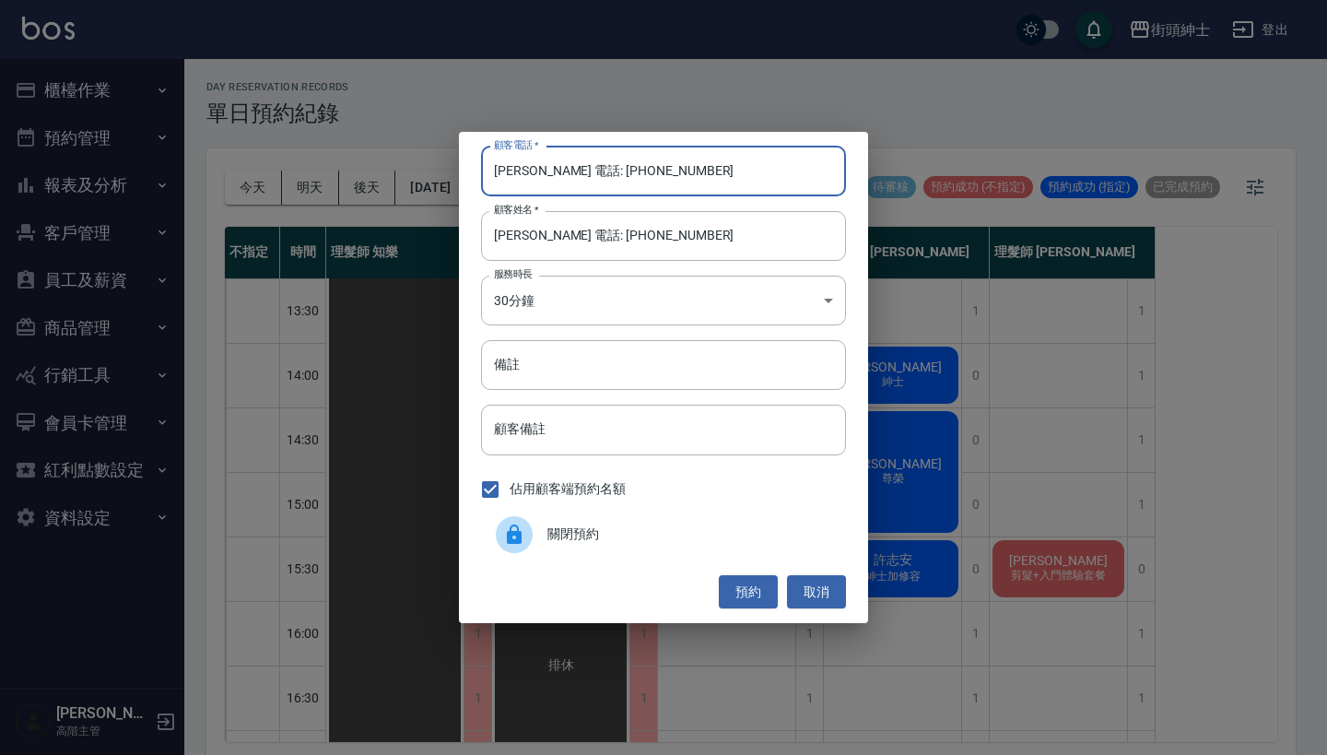
drag, startPoint x: 567, startPoint y: 172, endPoint x: 263, endPoint y: 191, distance: 304.8
click at [301, 177] on div "顧客電話   * 蘇育彥 電話: 0925211658 顧客電話   * 顧客姓名   * 蘇育彥 電話: 0925211658 顧客姓名   * 服務時長 …" at bounding box center [663, 377] width 1327 height 755
type input "0925211658"
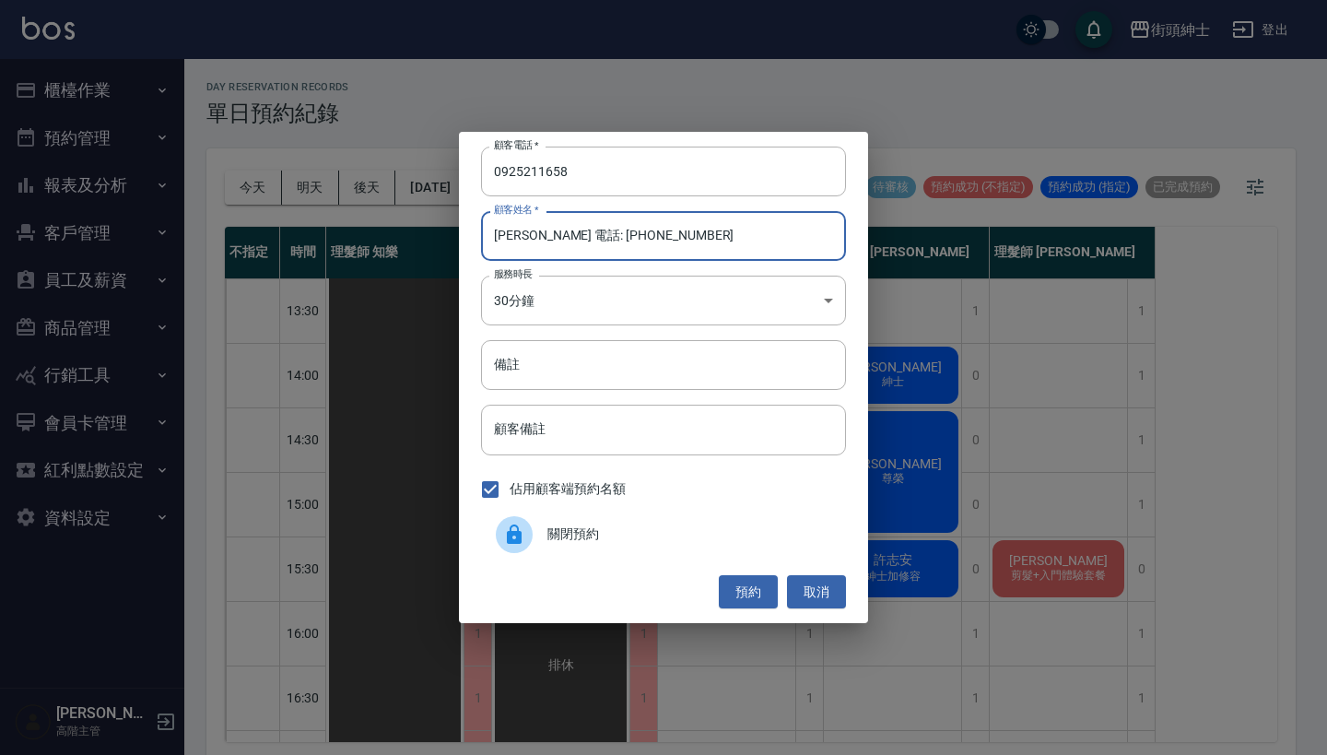
drag, startPoint x: 696, startPoint y: 231, endPoint x: 529, endPoint y: 232, distance: 166.9
click at [529, 232] on input "蘇育彥 電話: 0925211658" at bounding box center [663, 236] width 365 height 50
type input "蘇育彥"
click at [580, 387] on input "備註" at bounding box center [663, 365] width 365 height 50
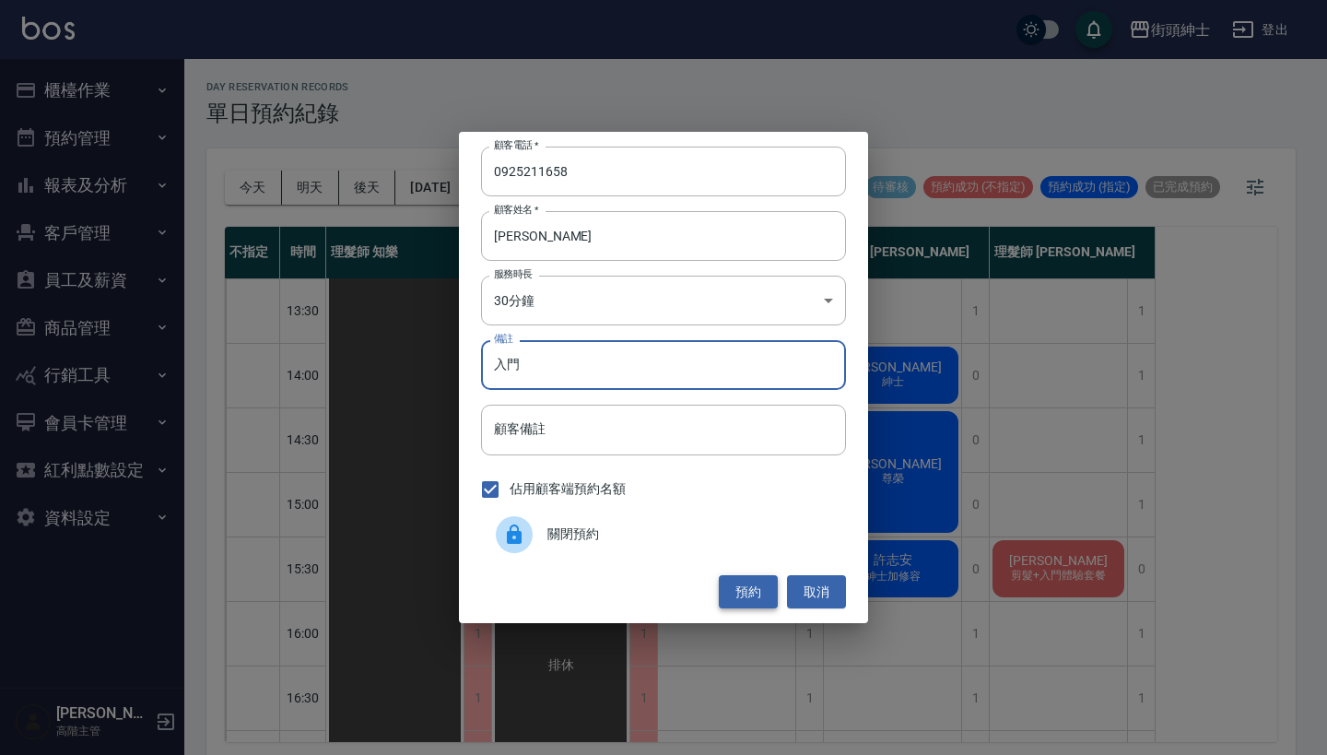
type input "入門"
click at [737, 595] on button "預約" at bounding box center [748, 592] width 59 height 34
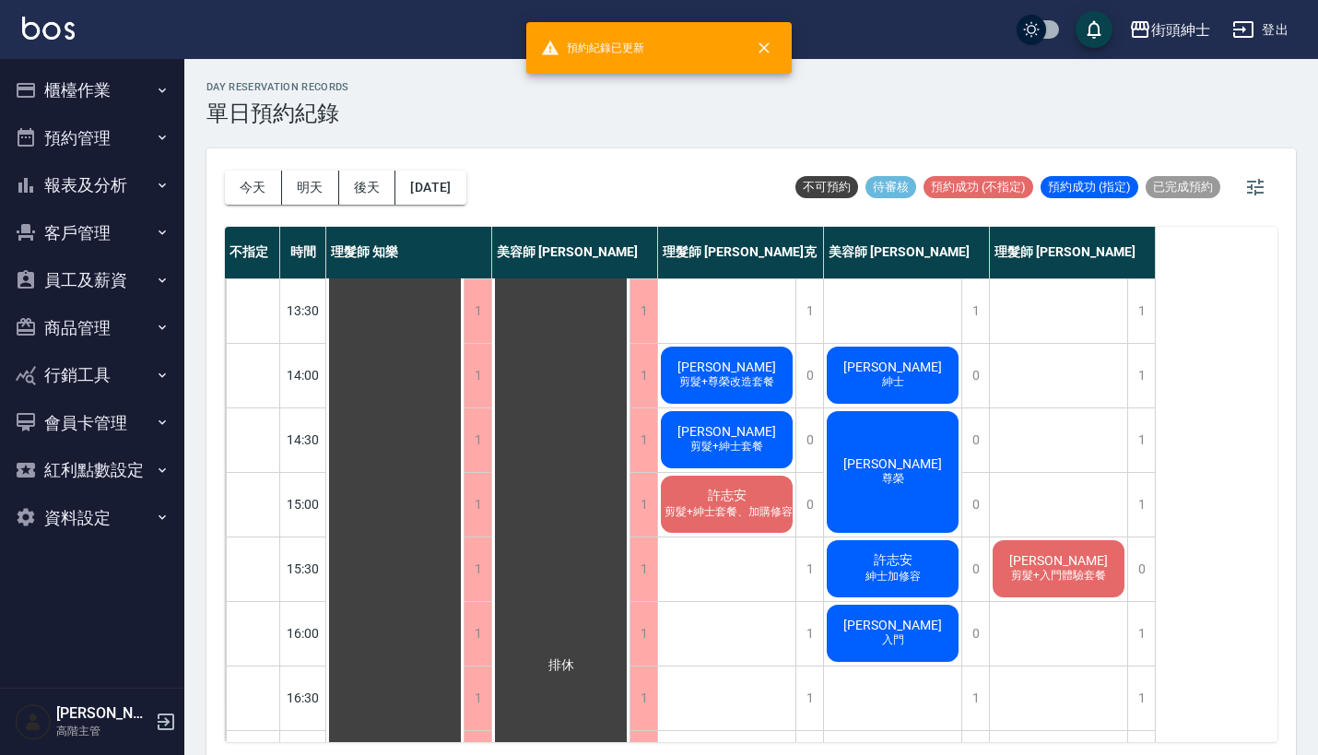
click at [894, 645] on span "入門" at bounding box center [893, 640] width 29 height 16
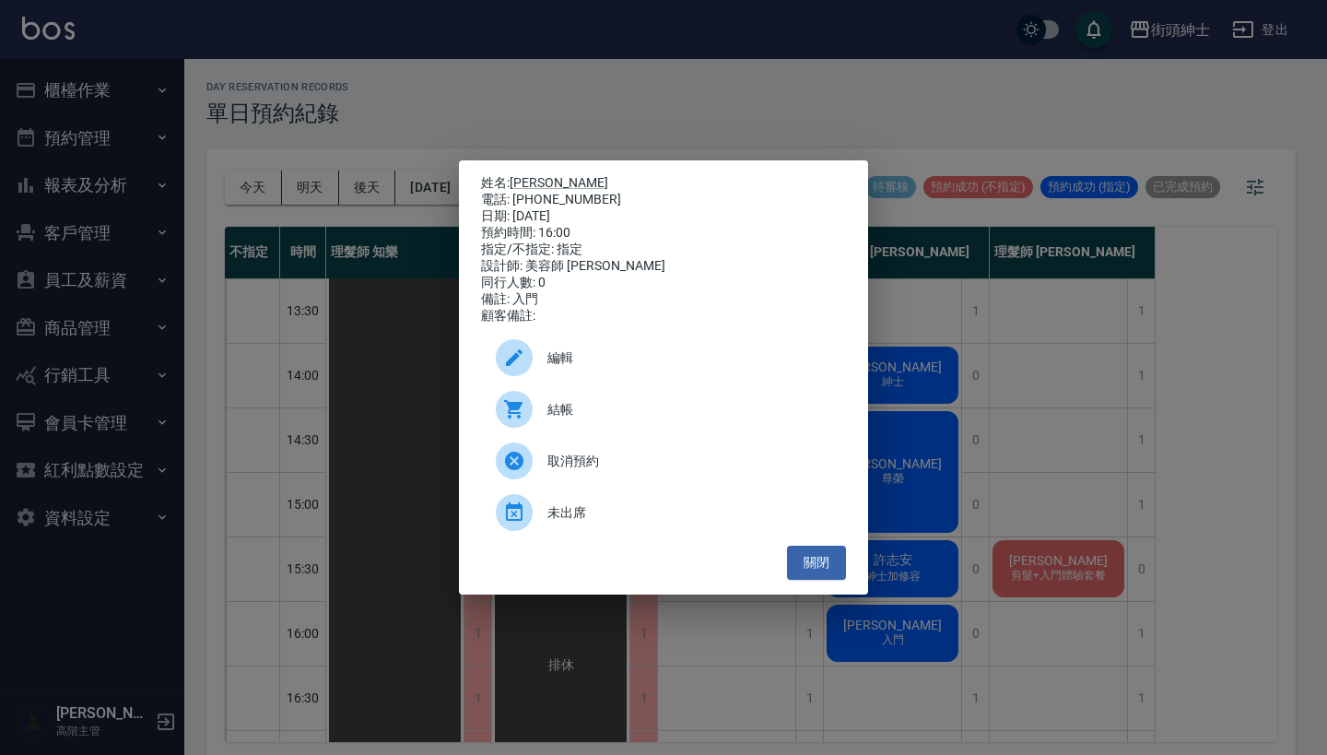
click at [616, 367] on span "編輯" at bounding box center [690, 357] width 284 height 19
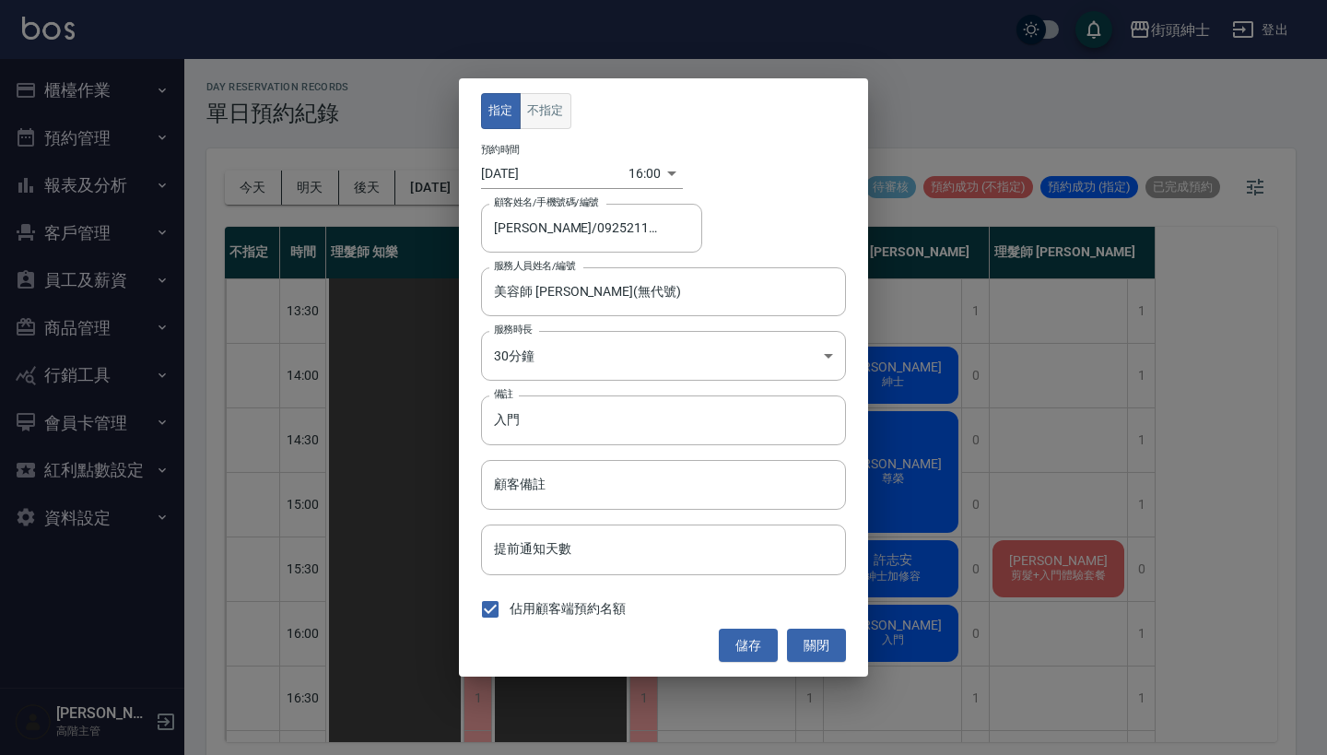
click at [530, 107] on button "不指定" at bounding box center [546, 111] width 52 height 36
click at [738, 636] on button "儲存" at bounding box center [748, 646] width 59 height 34
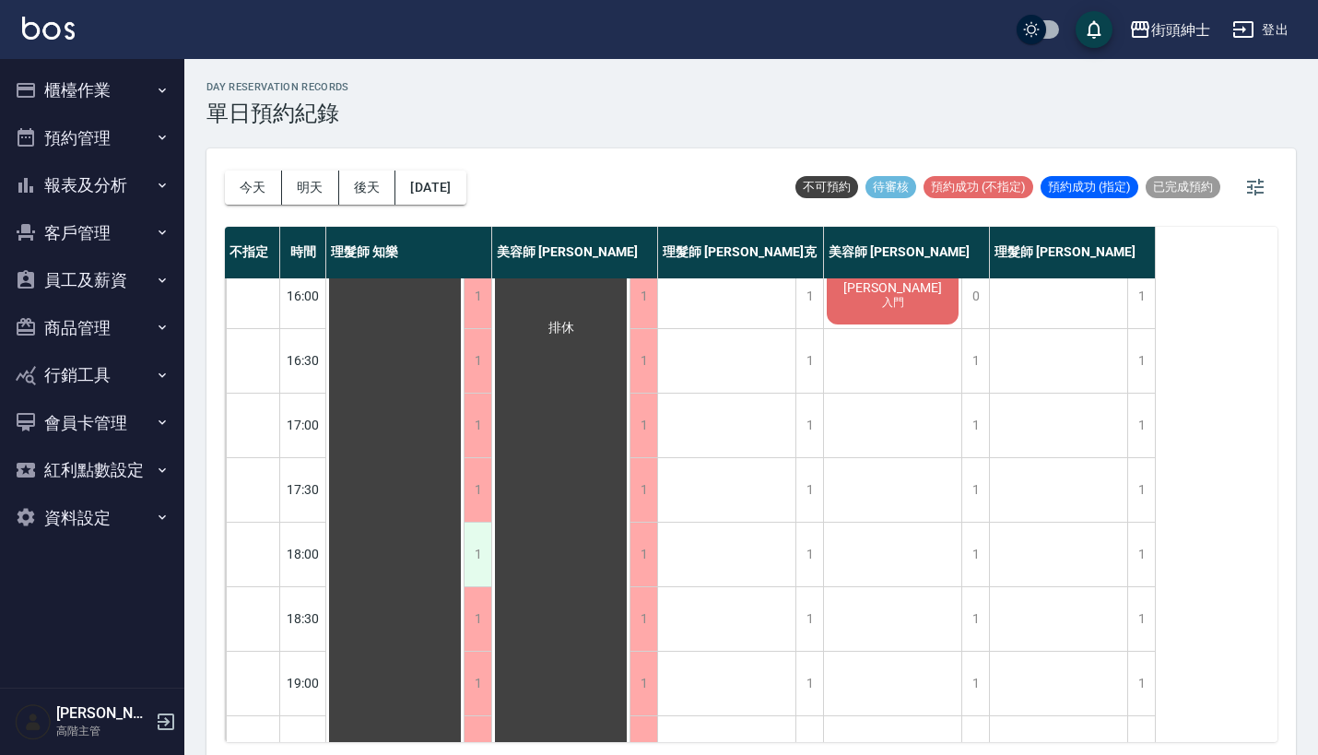
scroll to position [623, 0]
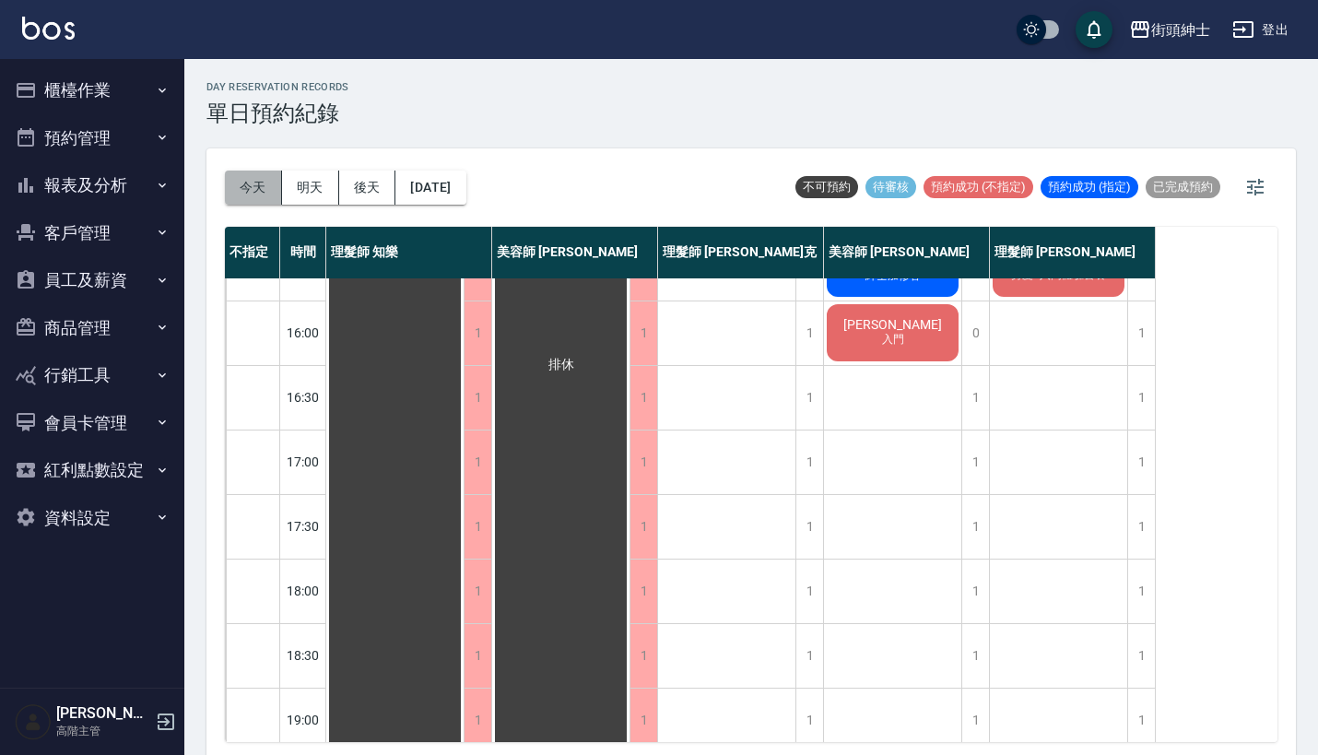
click at [258, 184] on button "今天" at bounding box center [253, 188] width 57 height 34
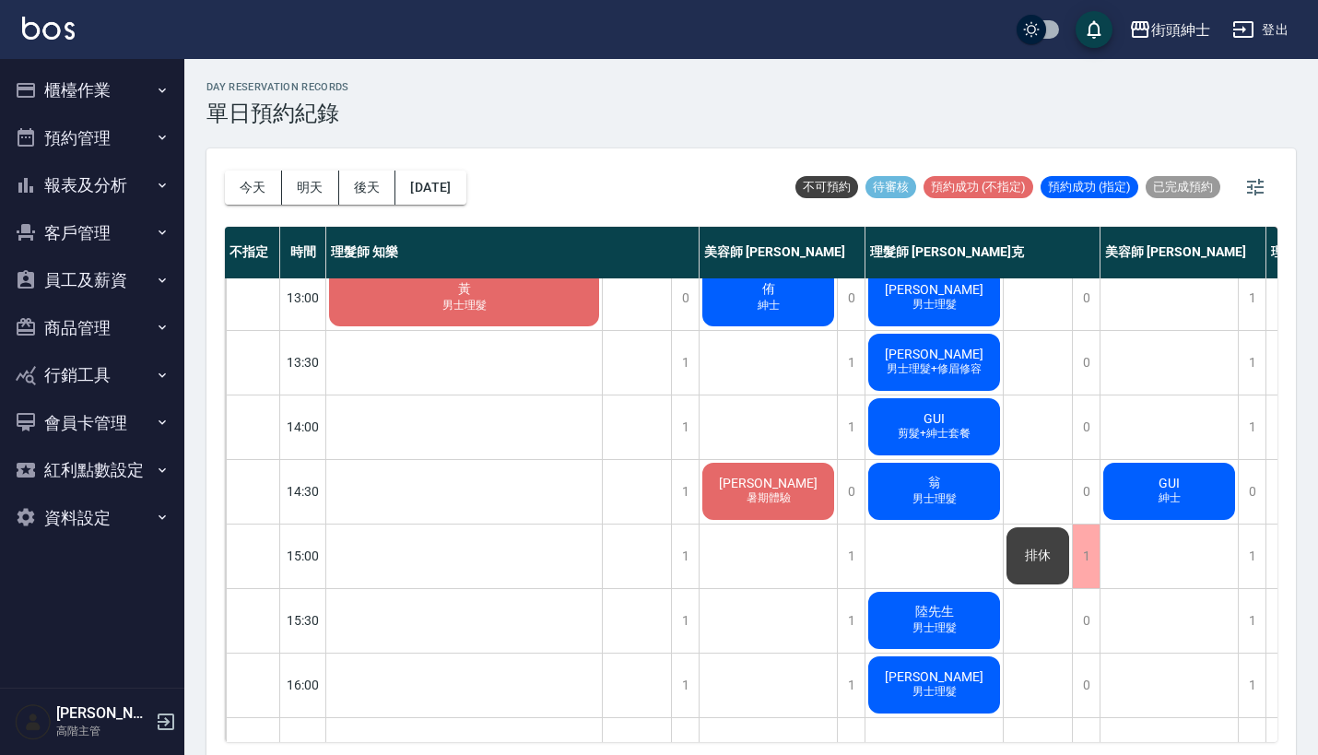
scroll to position [-1, 0]
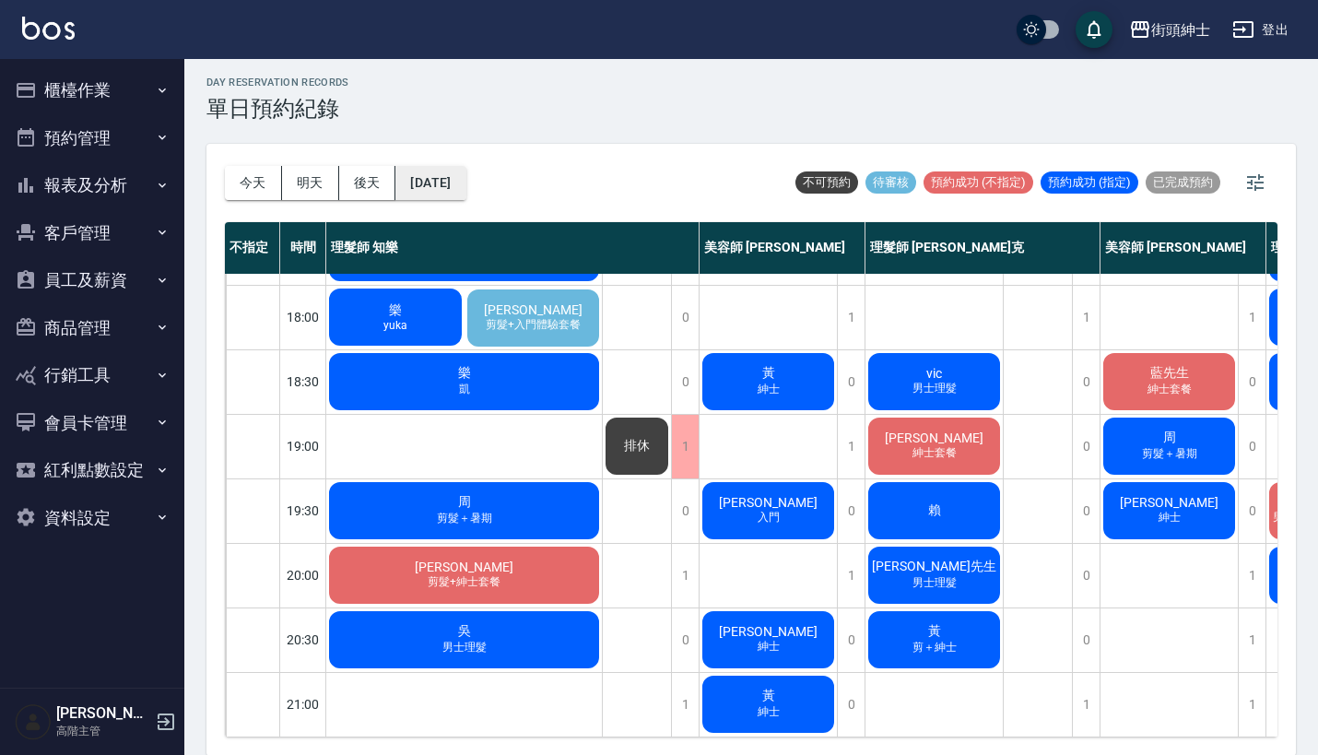
click at [464, 182] on button "[DATE]" at bounding box center [430, 183] width 70 height 34
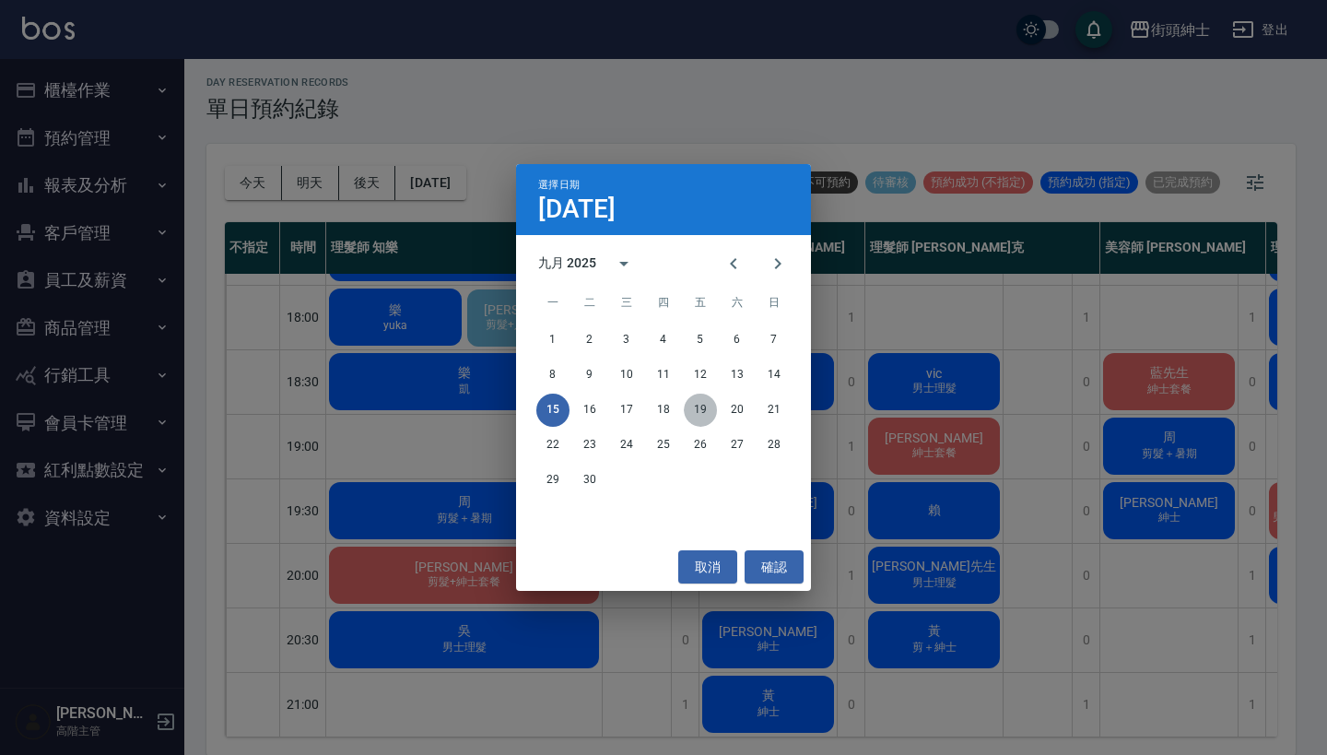
click at [716, 408] on button "19" at bounding box center [700, 410] width 33 height 33
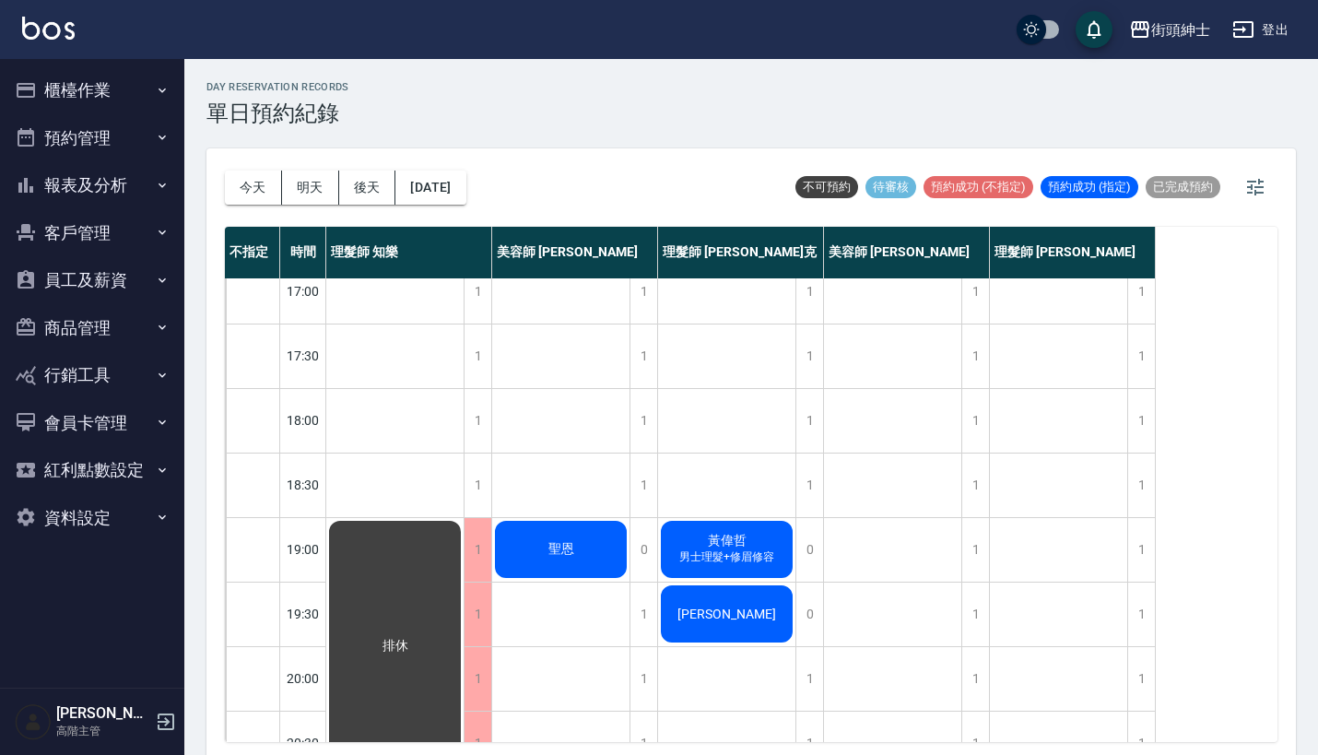
scroll to position [800, 0]
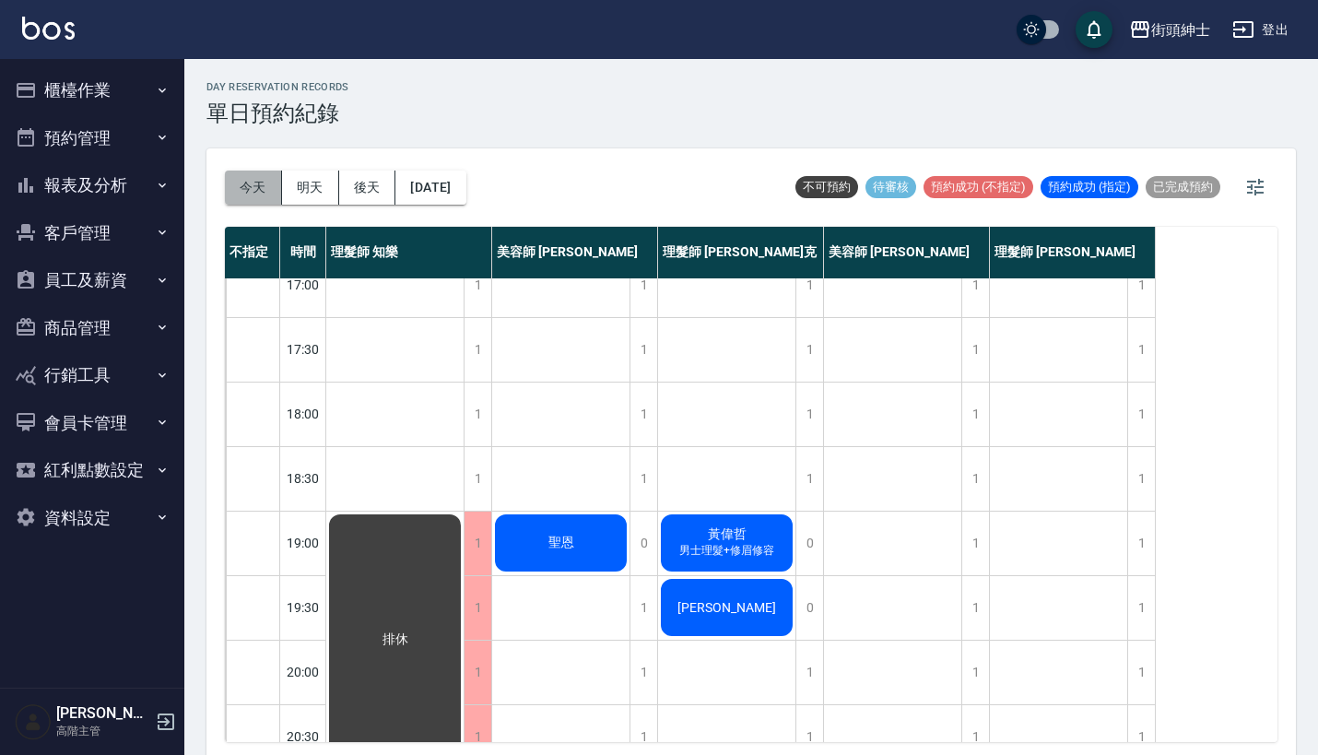
click at [265, 199] on button "今天" at bounding box center [253, 188] width 57 height 34
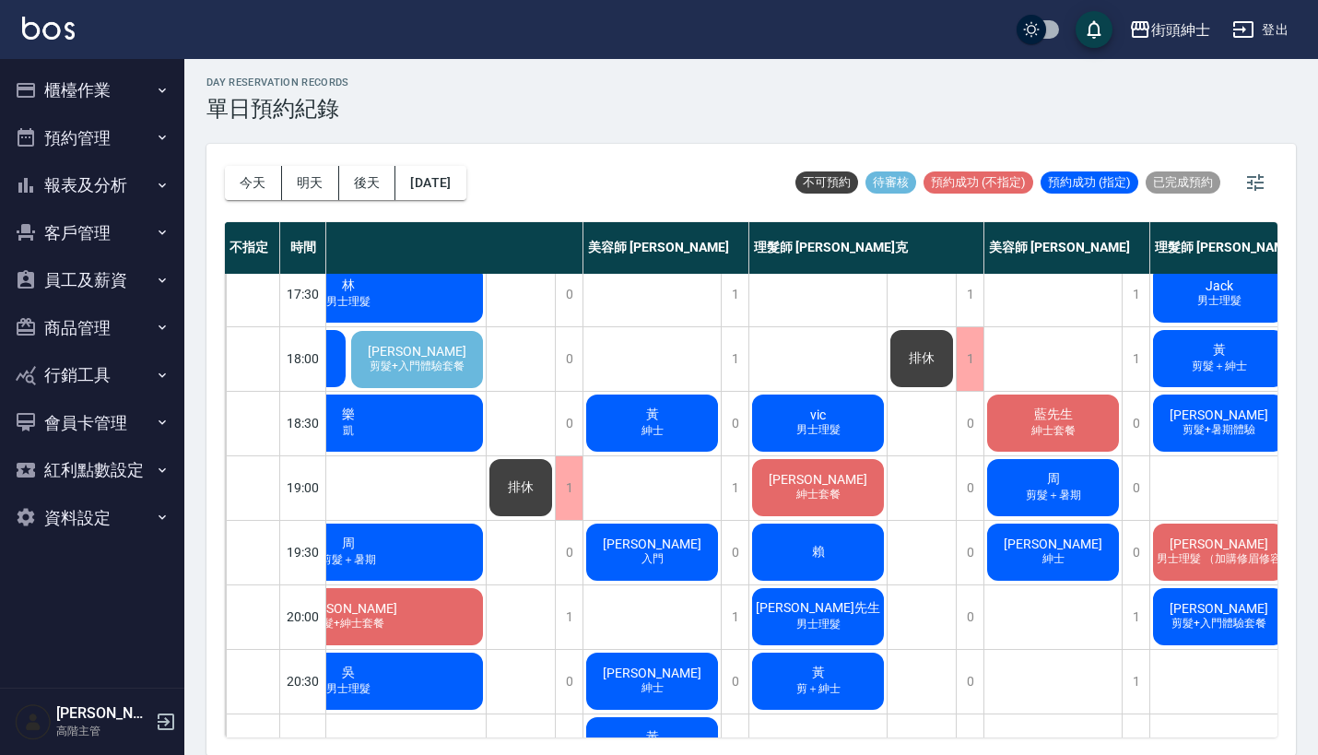
scroll to position [846, 116]
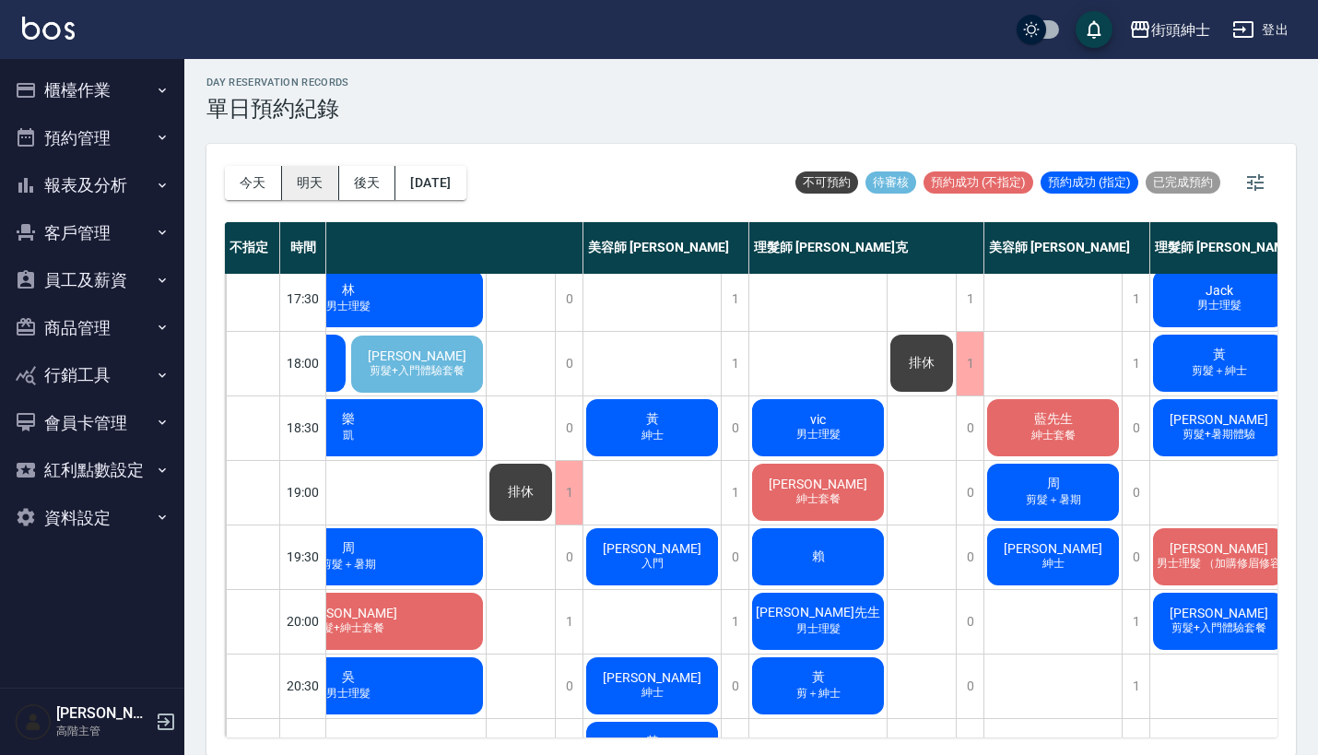
click at [314, 185] on button "明天" at bounding box center [310, 183] width 57 height 34
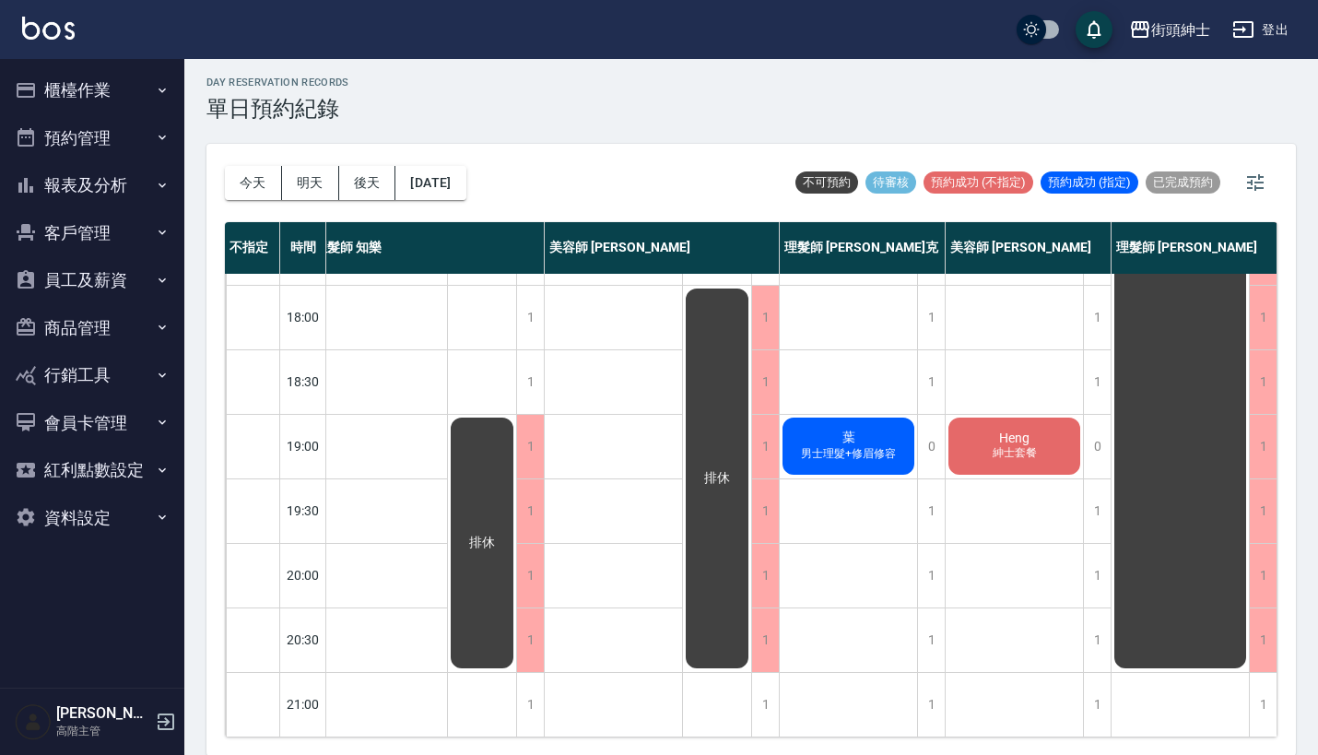
scroll to position [907, 26]
click at [254, 188] on button "今天" at bounding box center [253, 183] width 57 height 34
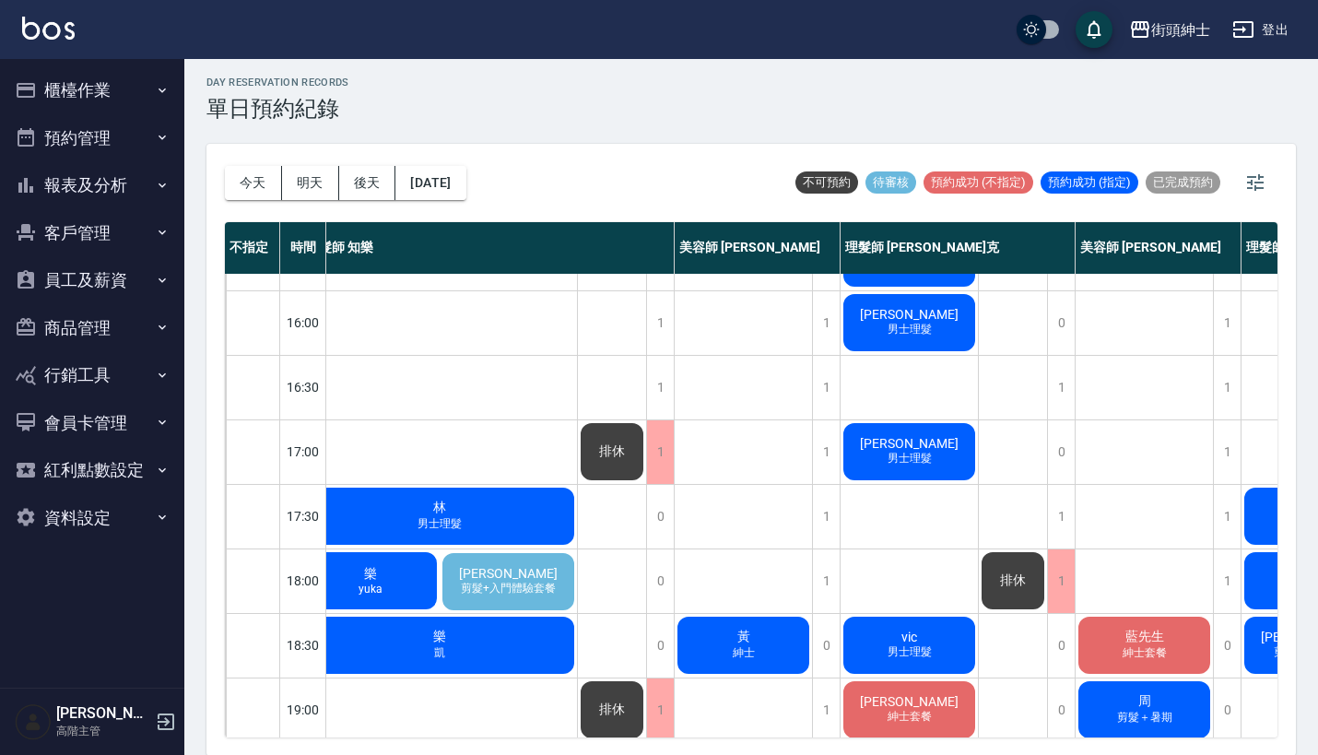
scroll to position [669, 25]
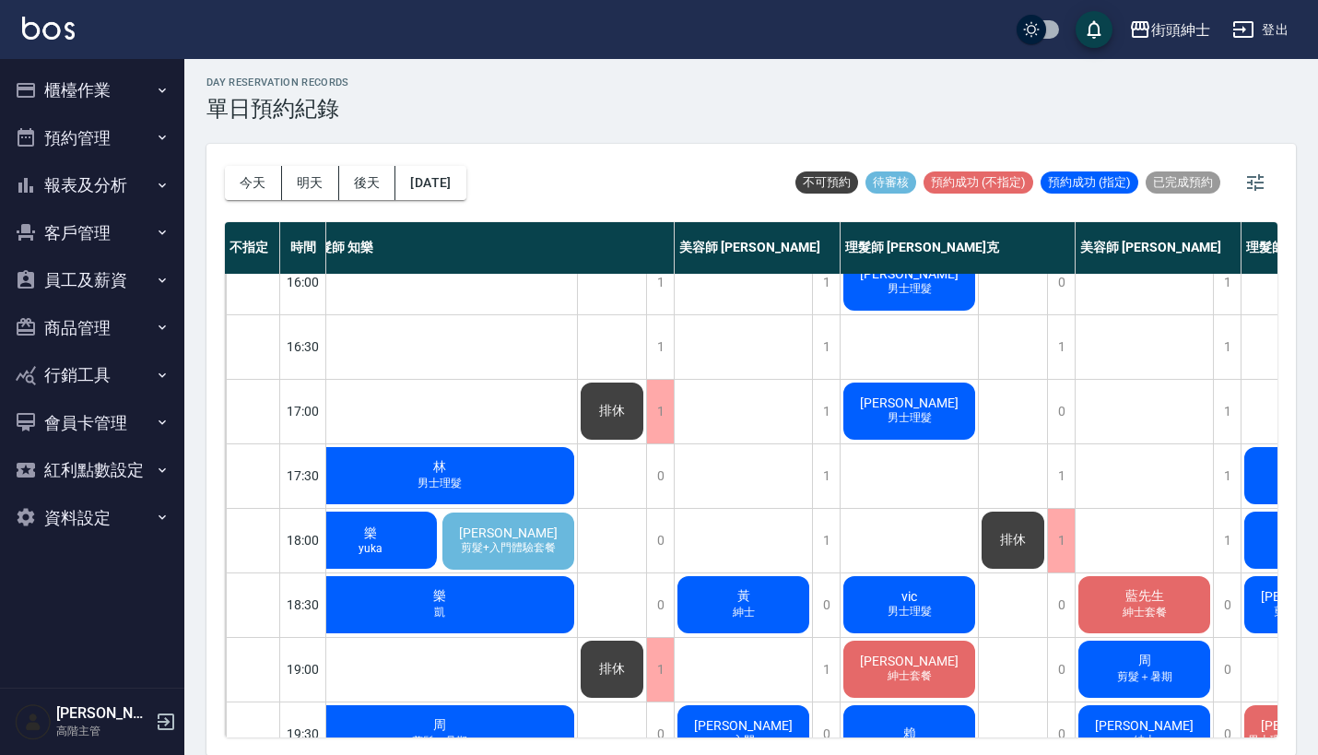
click at [1075, 469] on div "1" at bounding box center [958, 475] width 235 height 65
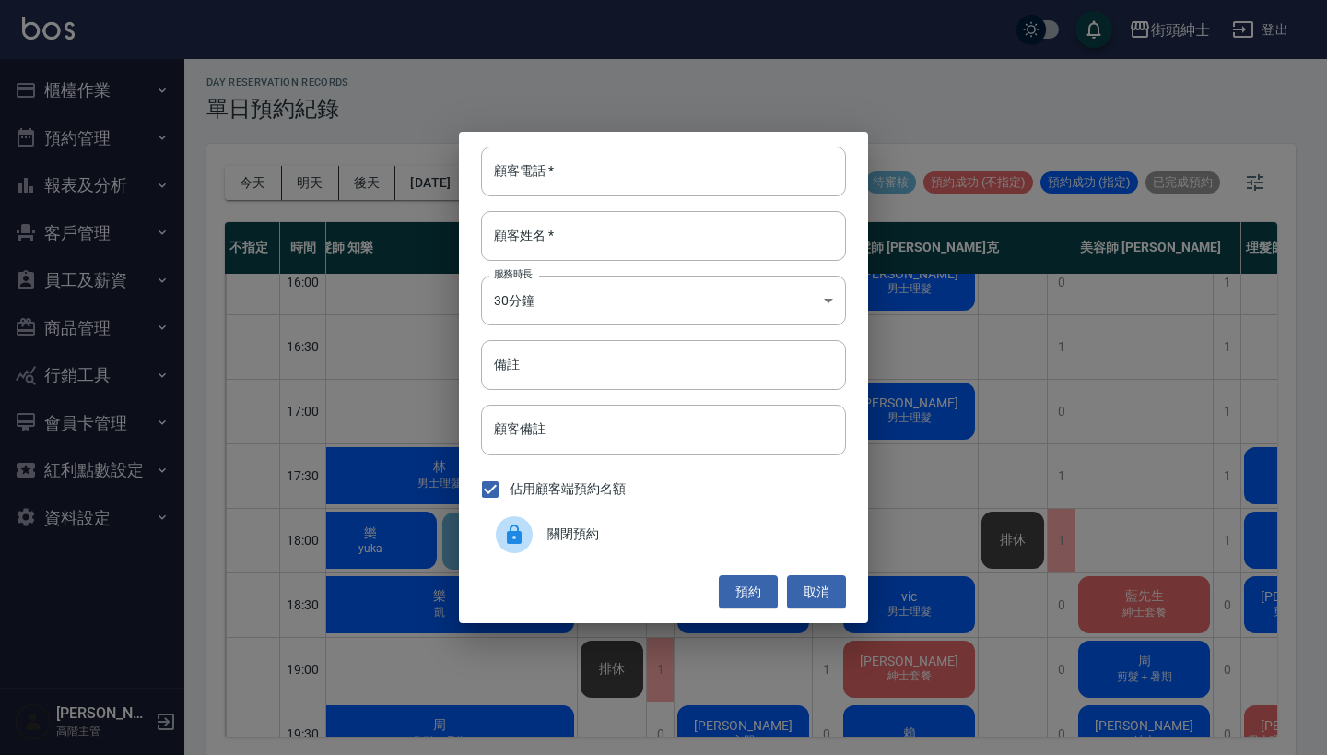
click at [1068, 469] on div "顧客電話   * 顧客電話   * 顧客姓名   * 顧客姓名   * 服務時長 30分鐘 1 服務時長 備註 備註 顧客備註 顧客備註 佔用顧客端預約名額 …" at bounding box center [663, 377] width 1327 height 755
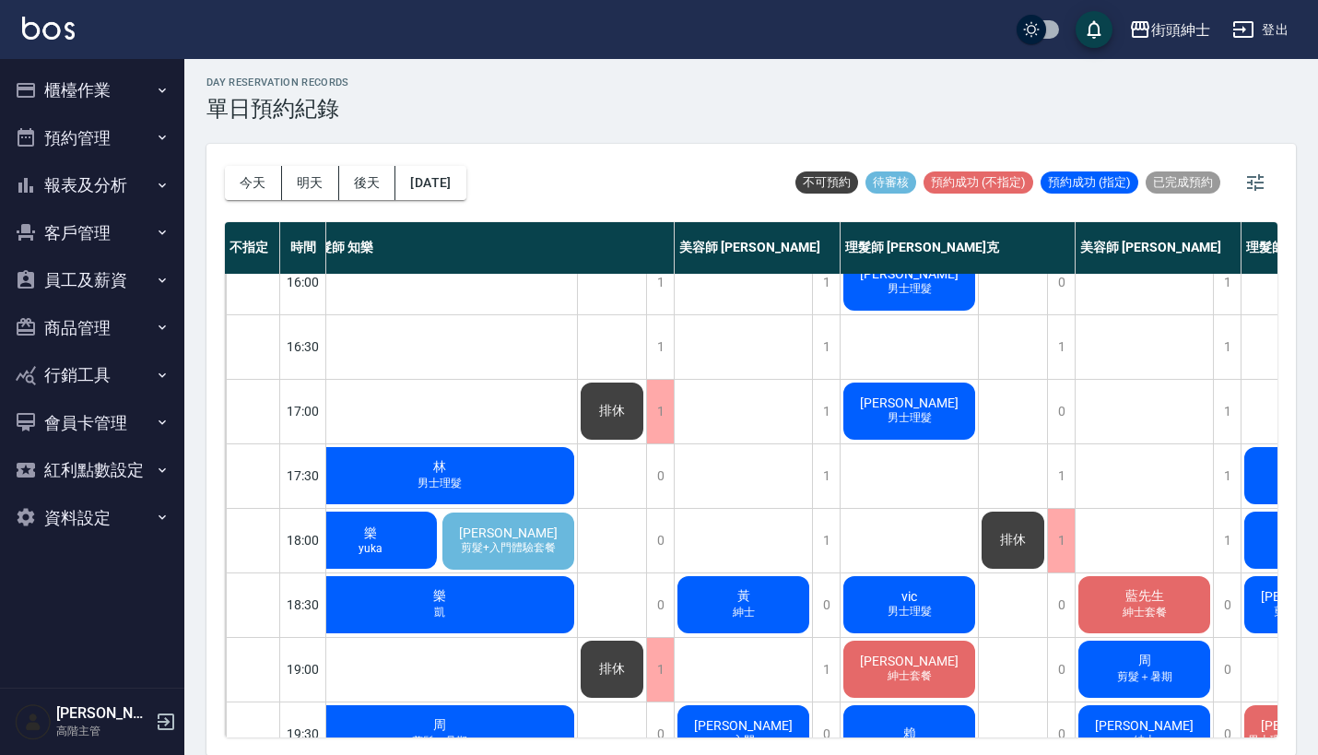
click at [1068, 469] on div "1" at bounding box center [1061, 476] width 28 height 64
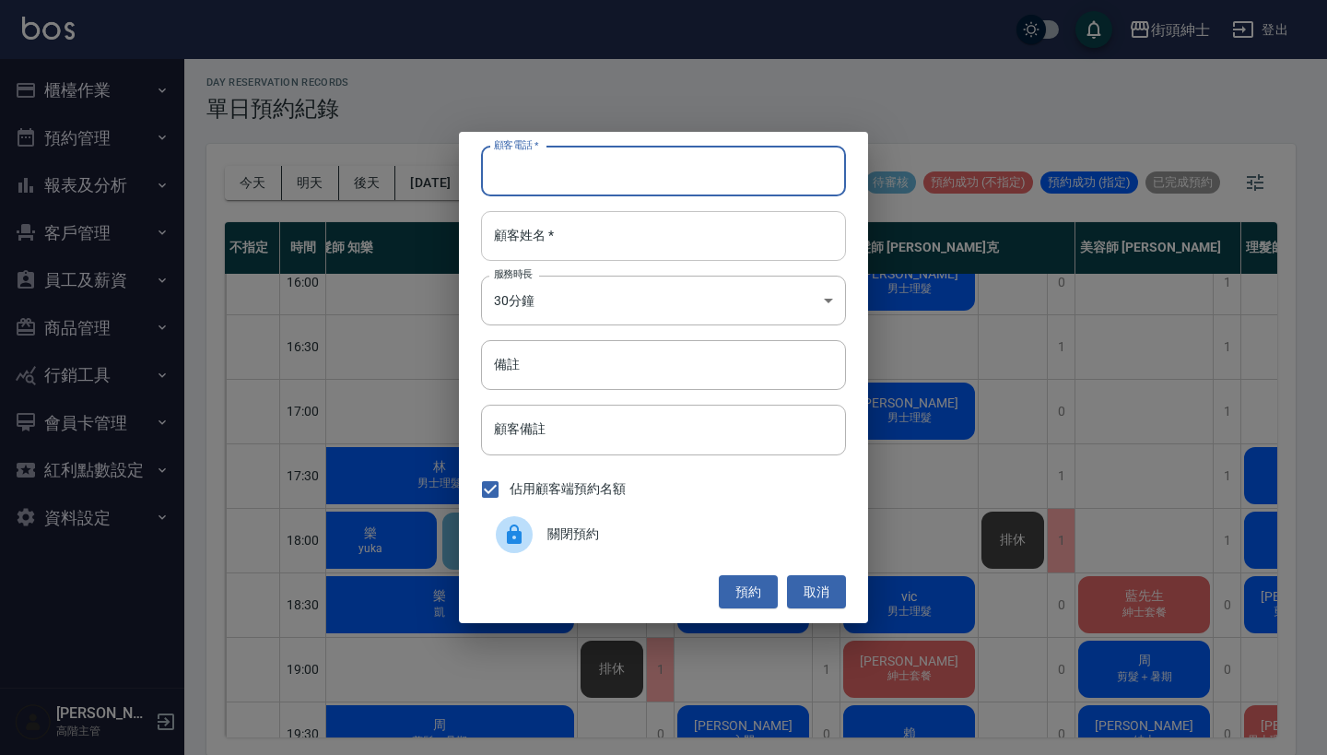
paste input "+6584881373"
type input "+6584881373"
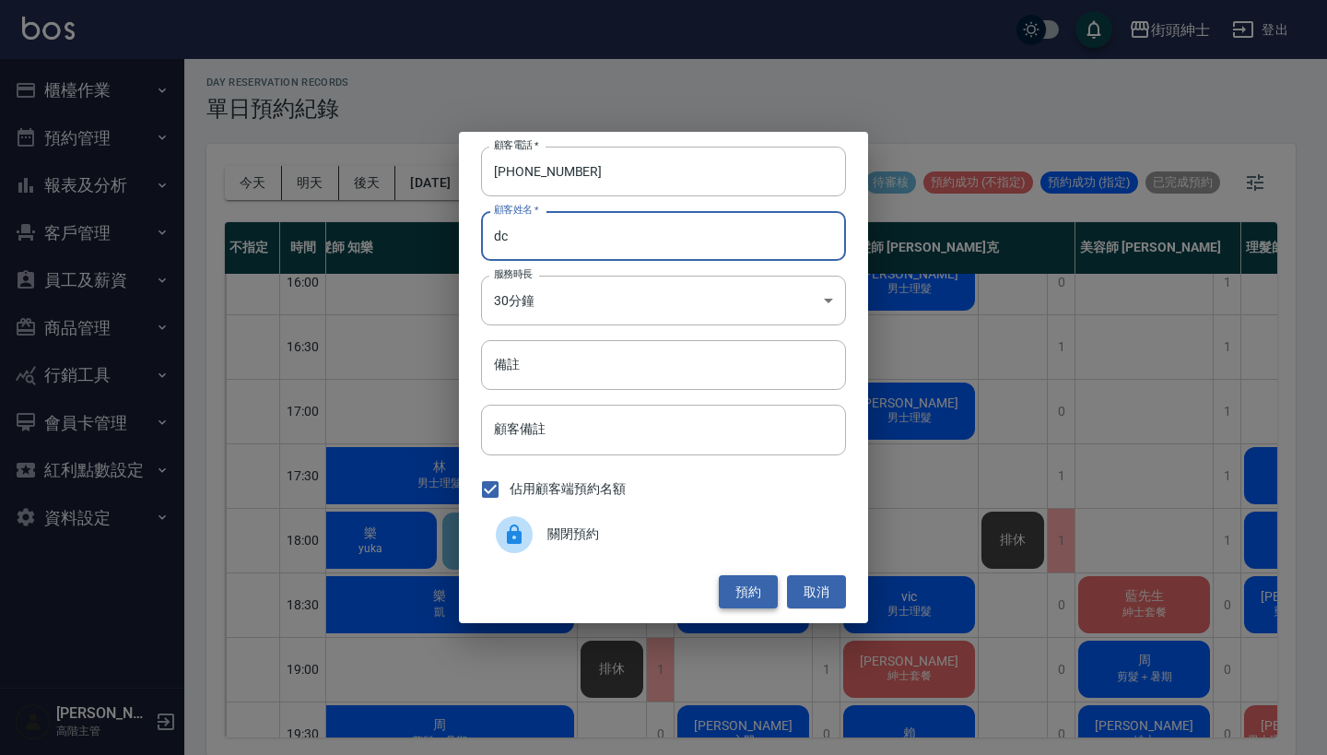
type input "dc"
click at [751, 585] on button "預約" at bounding box center [748, 592] width 59 height 34
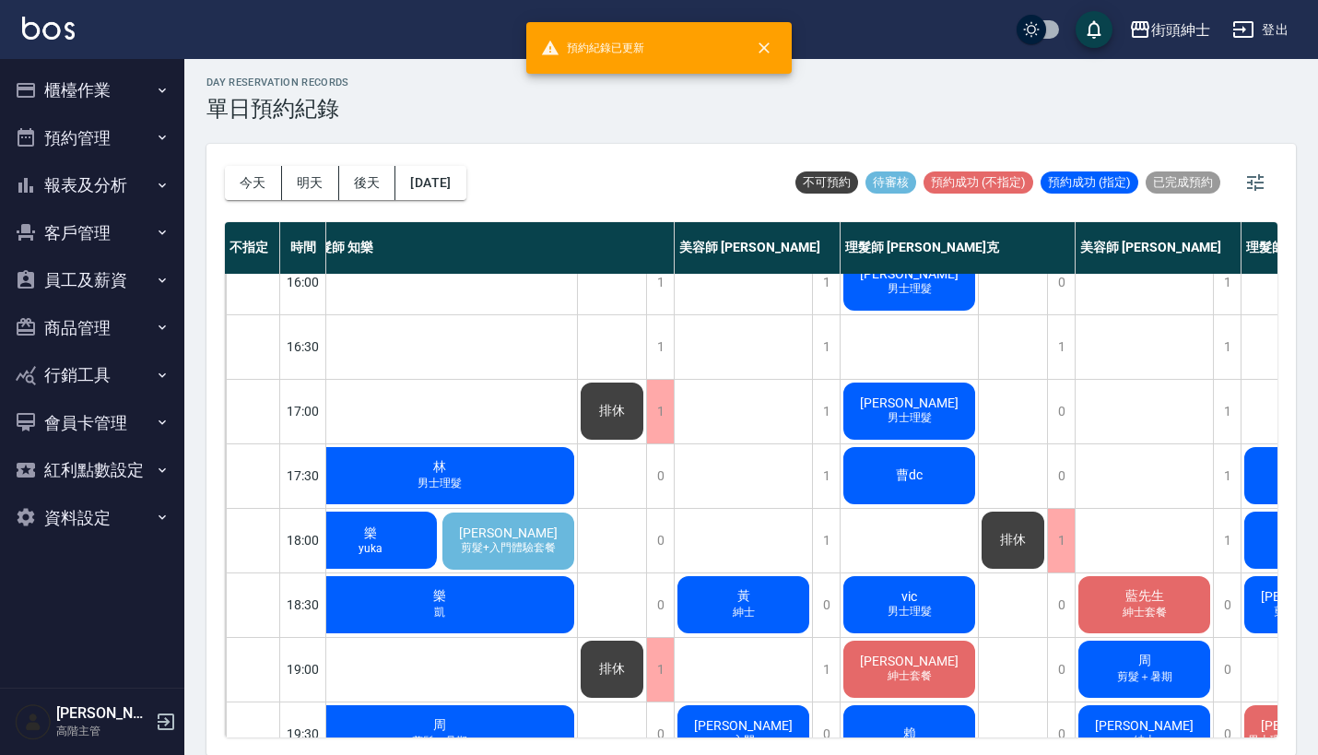
click at [1193, 4] on div "街頭紳士 登出" at bounding box center [659, 29] width 1318 height 59
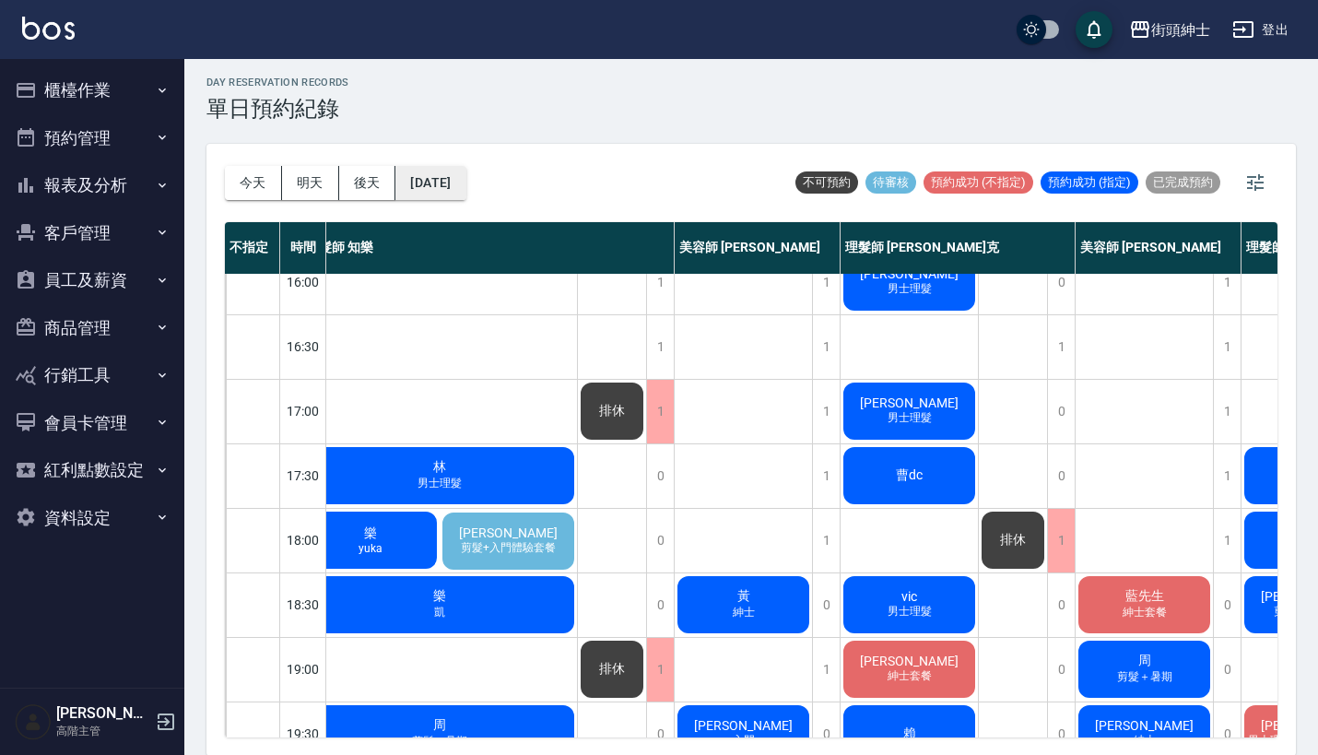
click at [461, 183] on button "[DATE]" at bounding box center [430, 183] width 70 height 34
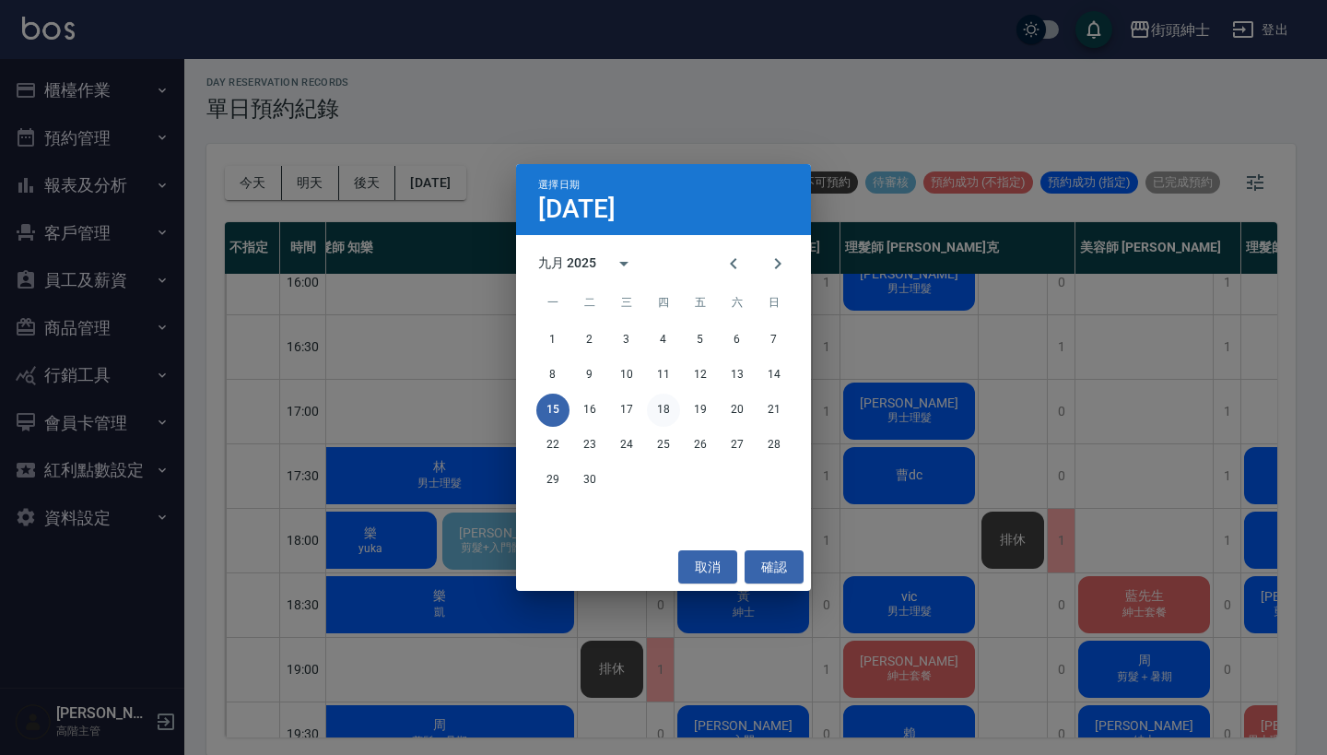
click at [666, 413] on button "18" at bounding box center [663, 410] width 33 height 33
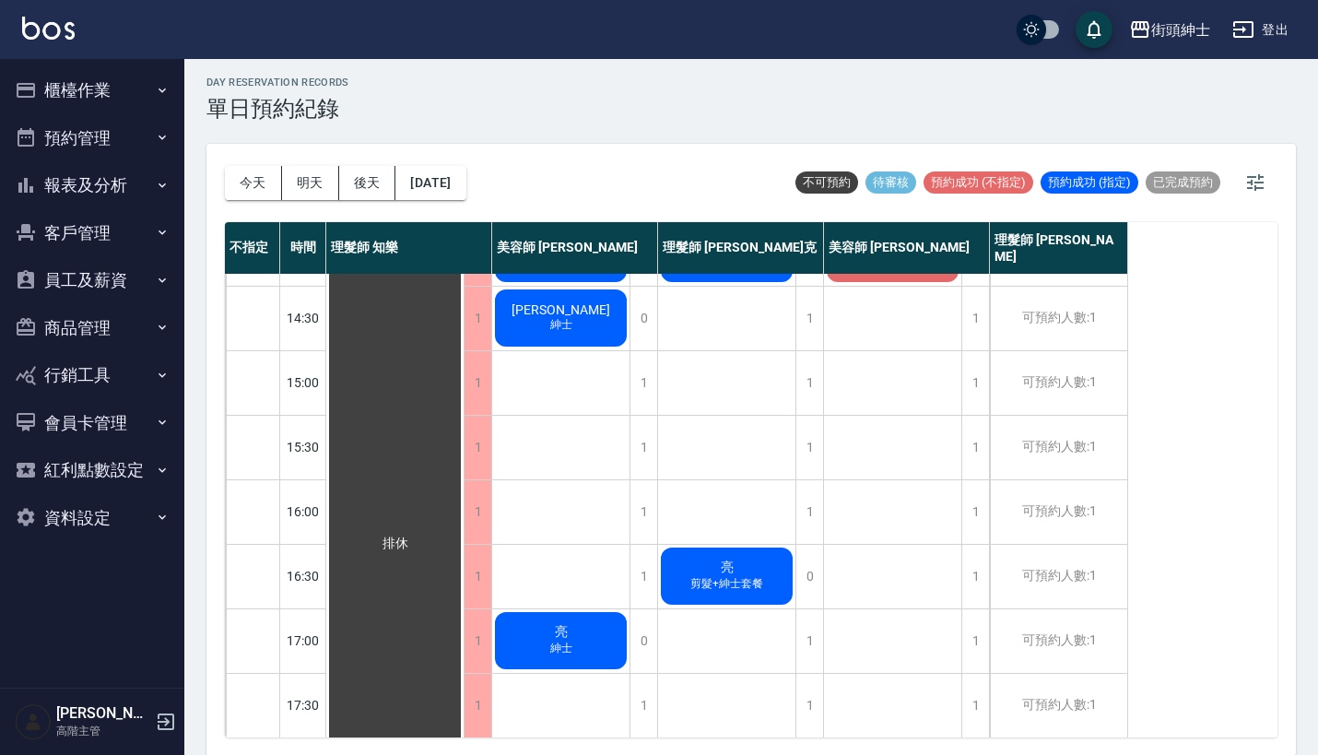
scroll to position [349, 0]
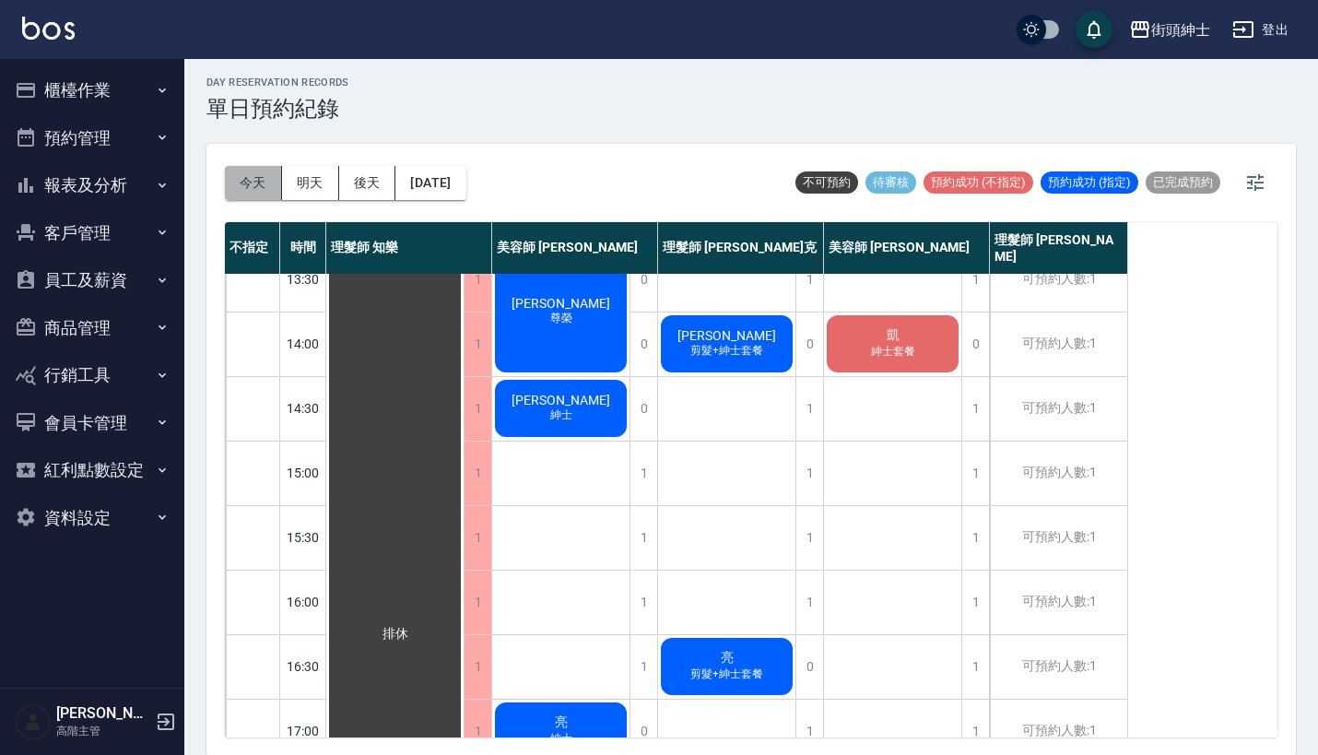
click at [250, 179] on button "今天" at bounding box center [253, 183] width 57 height 34
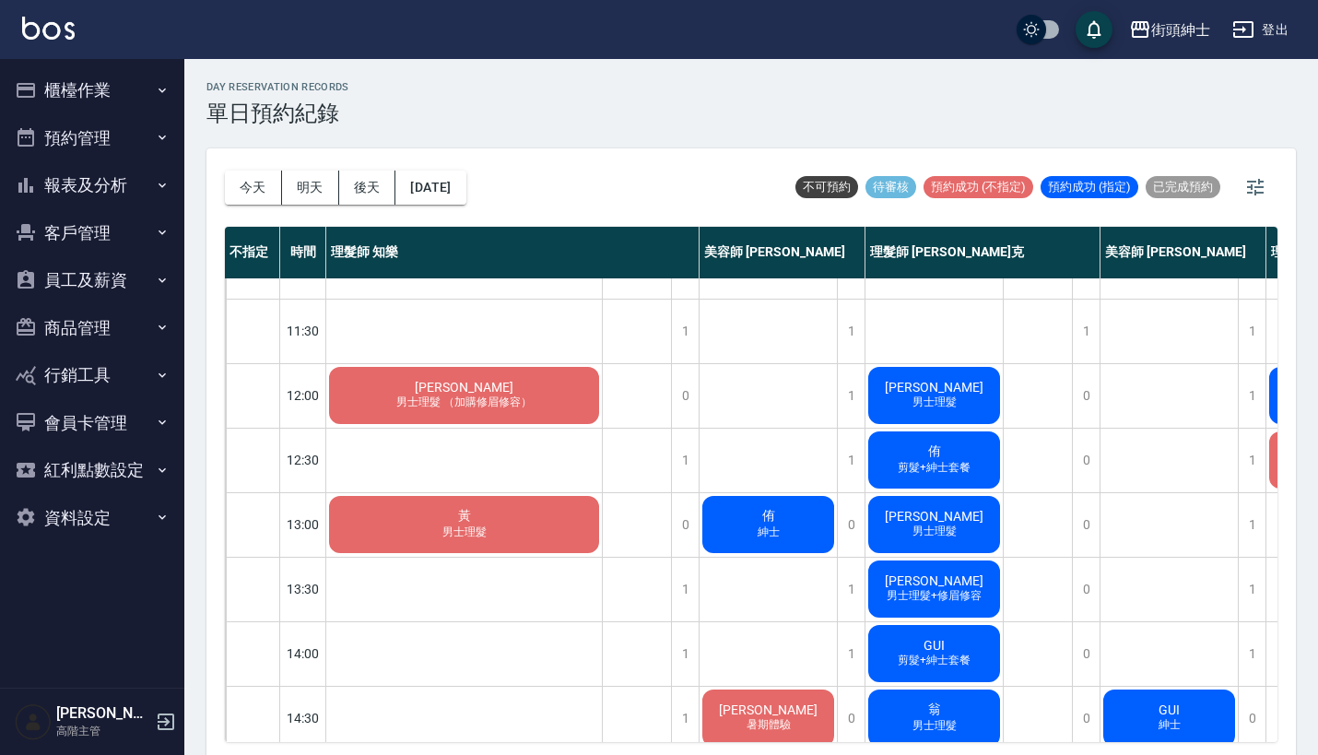
scroll to position [63, 0]
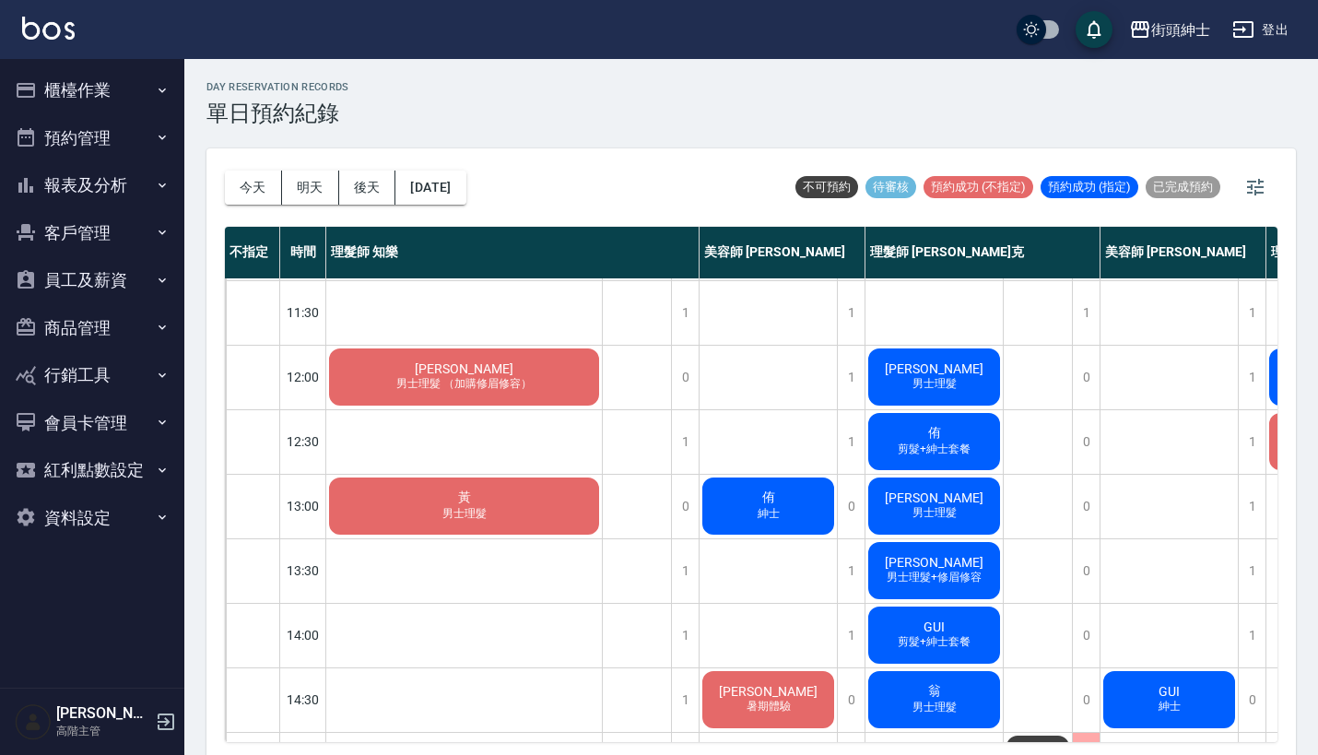
click at [120, 126] on button "預約管理" at bounding box center [92, 138] width 170 height 48
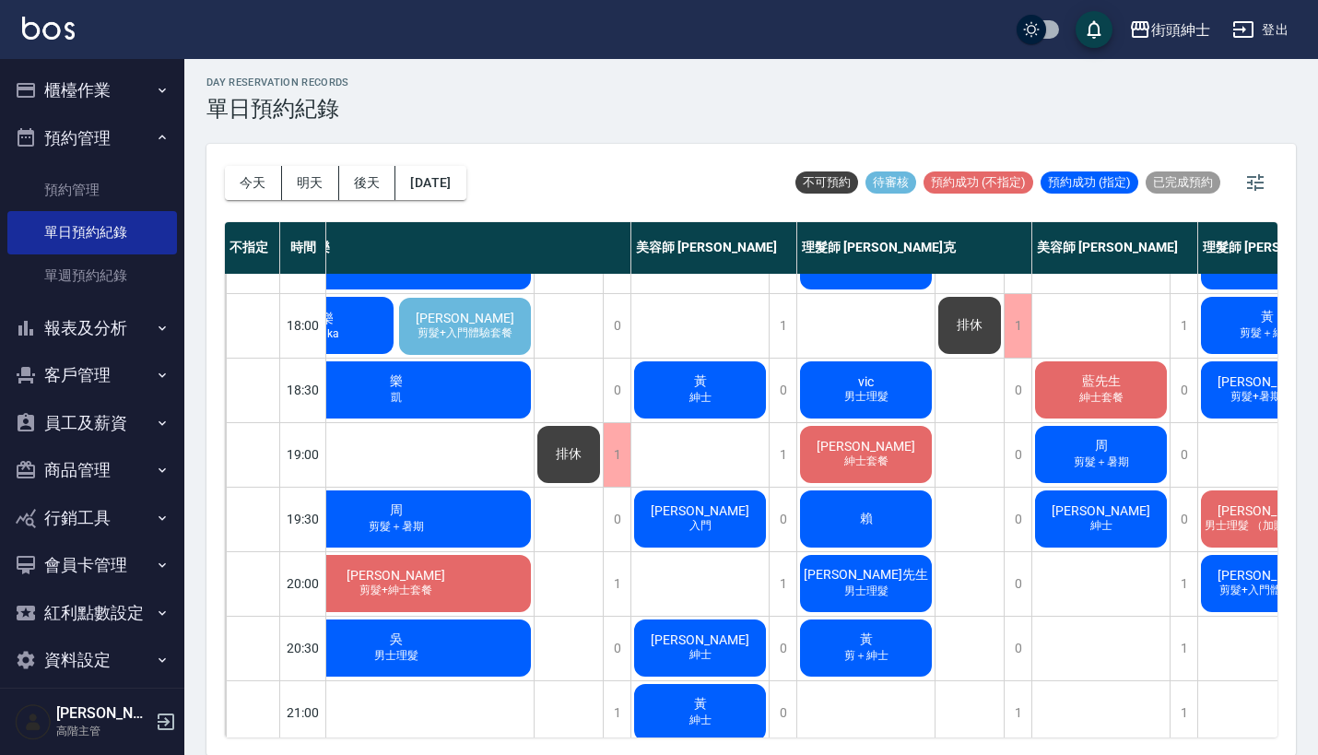
scroll to position [883, 125]
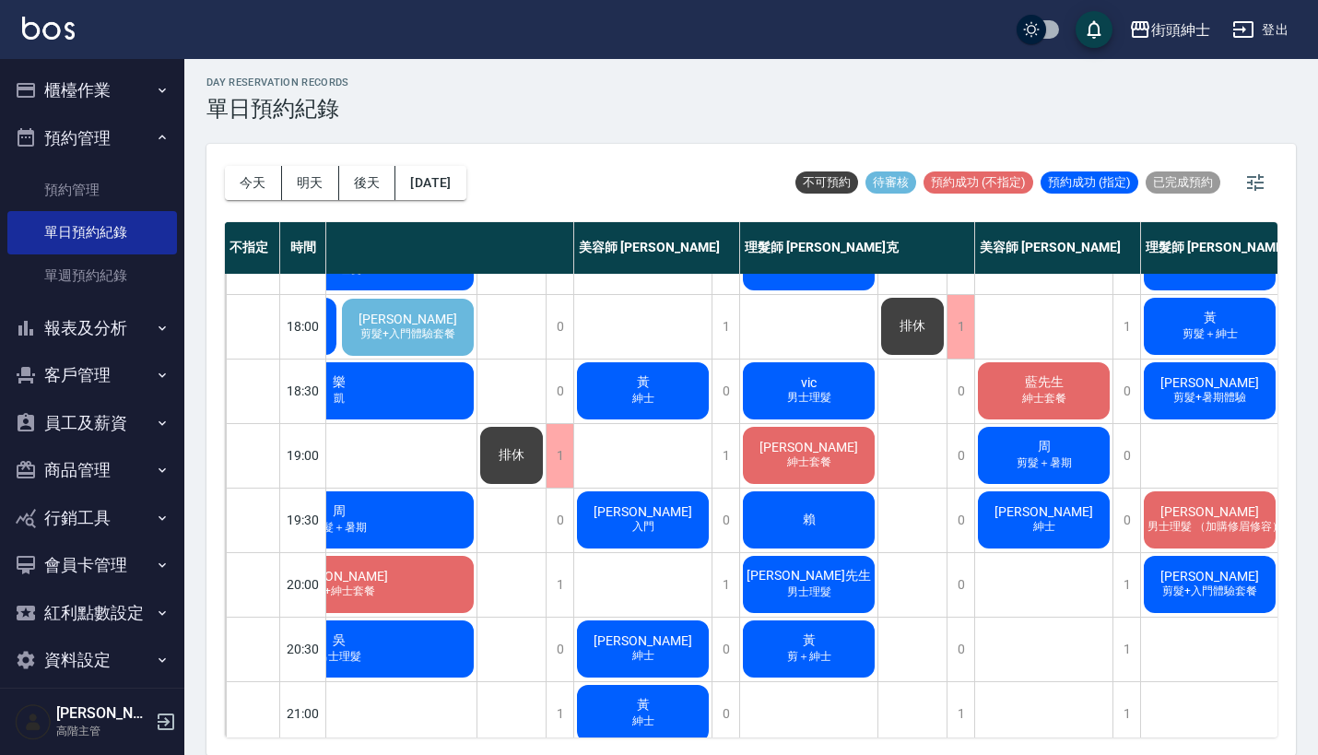
click at [808, 451] on span "[PERSON_NAME]" at bounding box center [809, 447] width 106 height 15
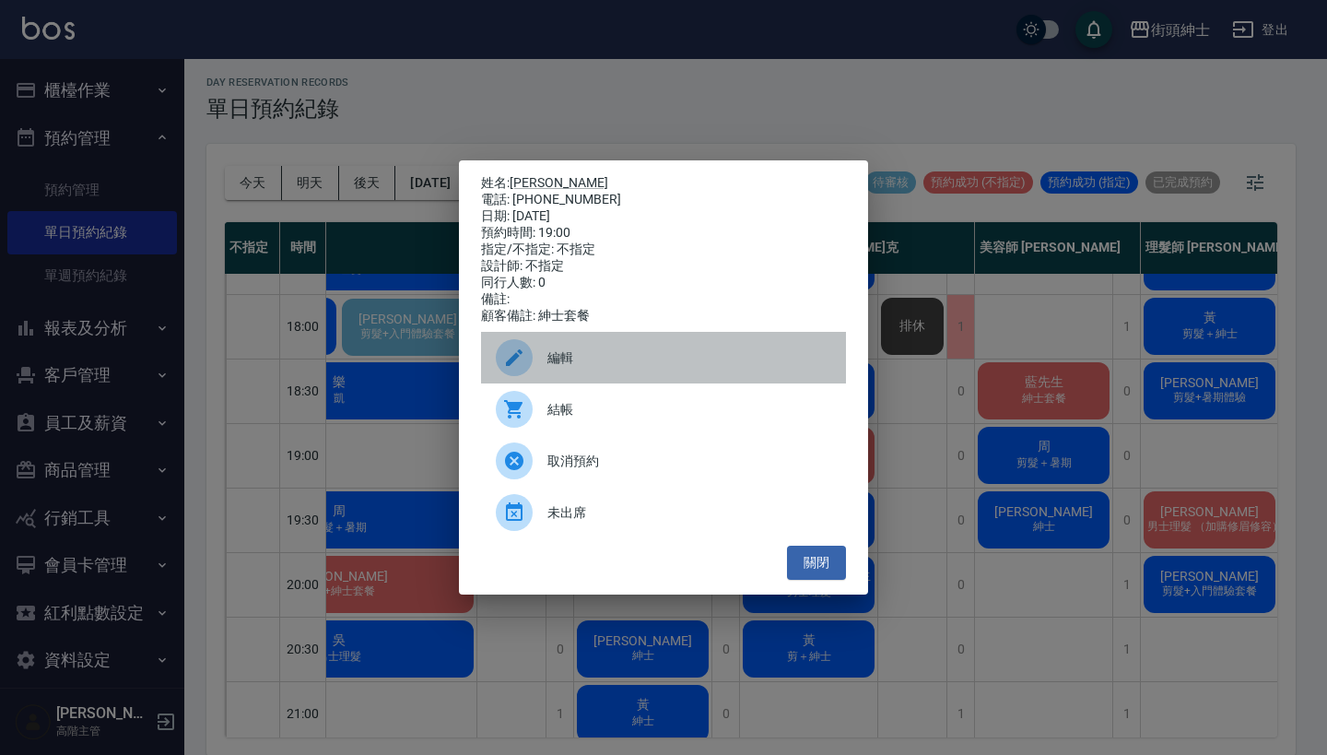
click at [639, 368] on span "編輯" at bounding box center [690, 357] width 284 height 19
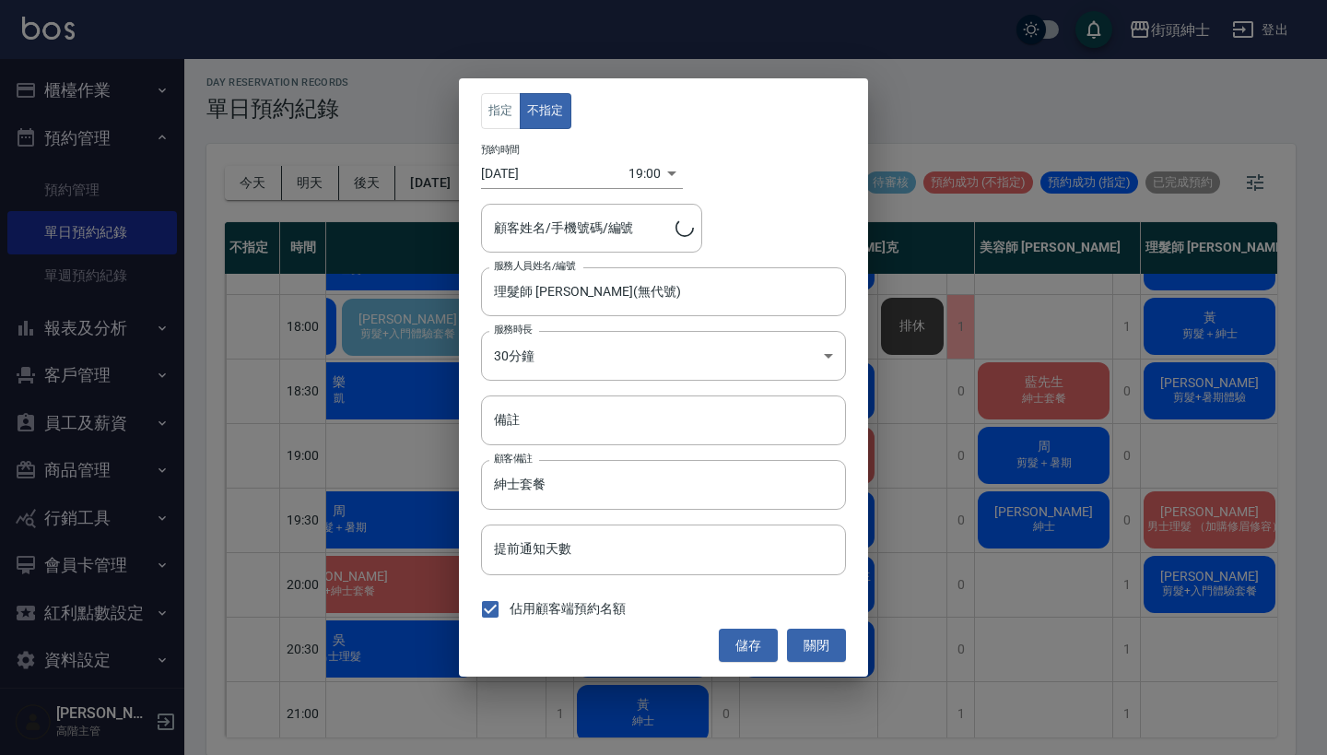
type input "劉育鑫/0956533881"
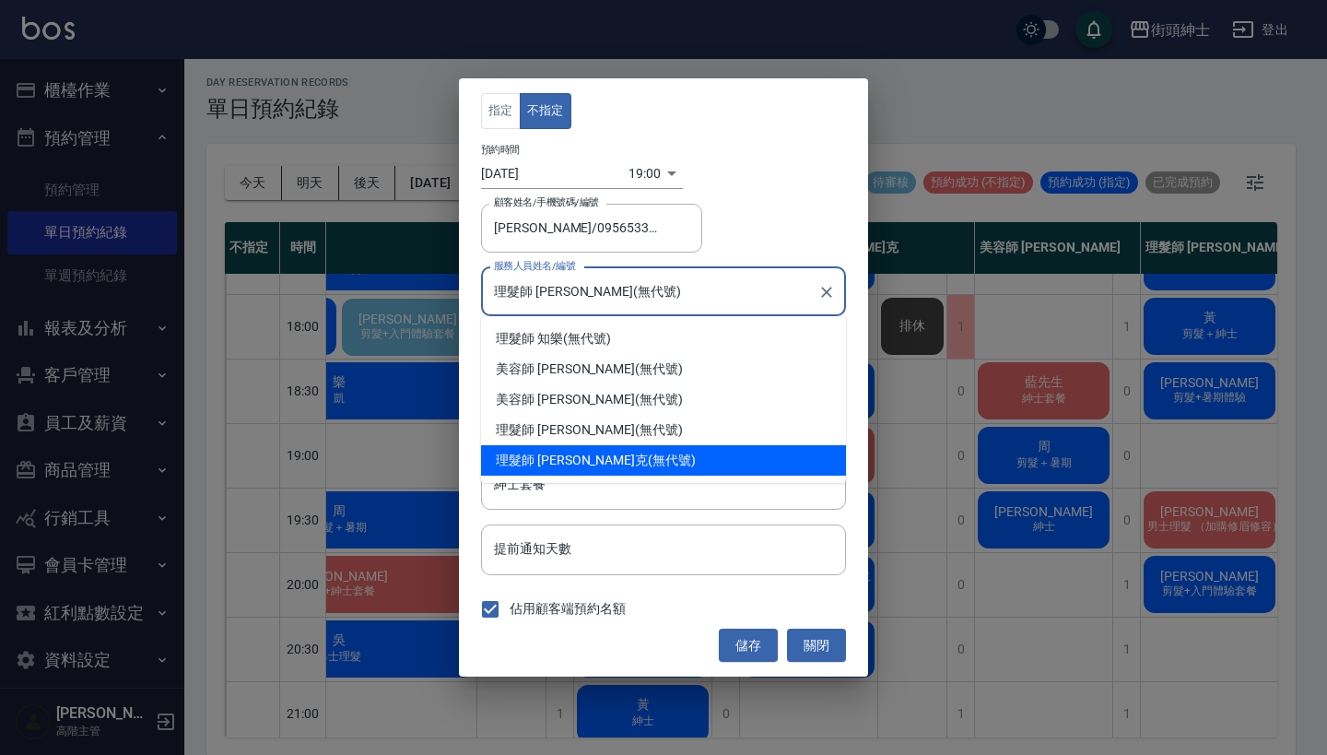
click at [624, 286] on input "理髮師 Vic 維克(無代號)" at bounding box center [650, 292] width 321 height 32
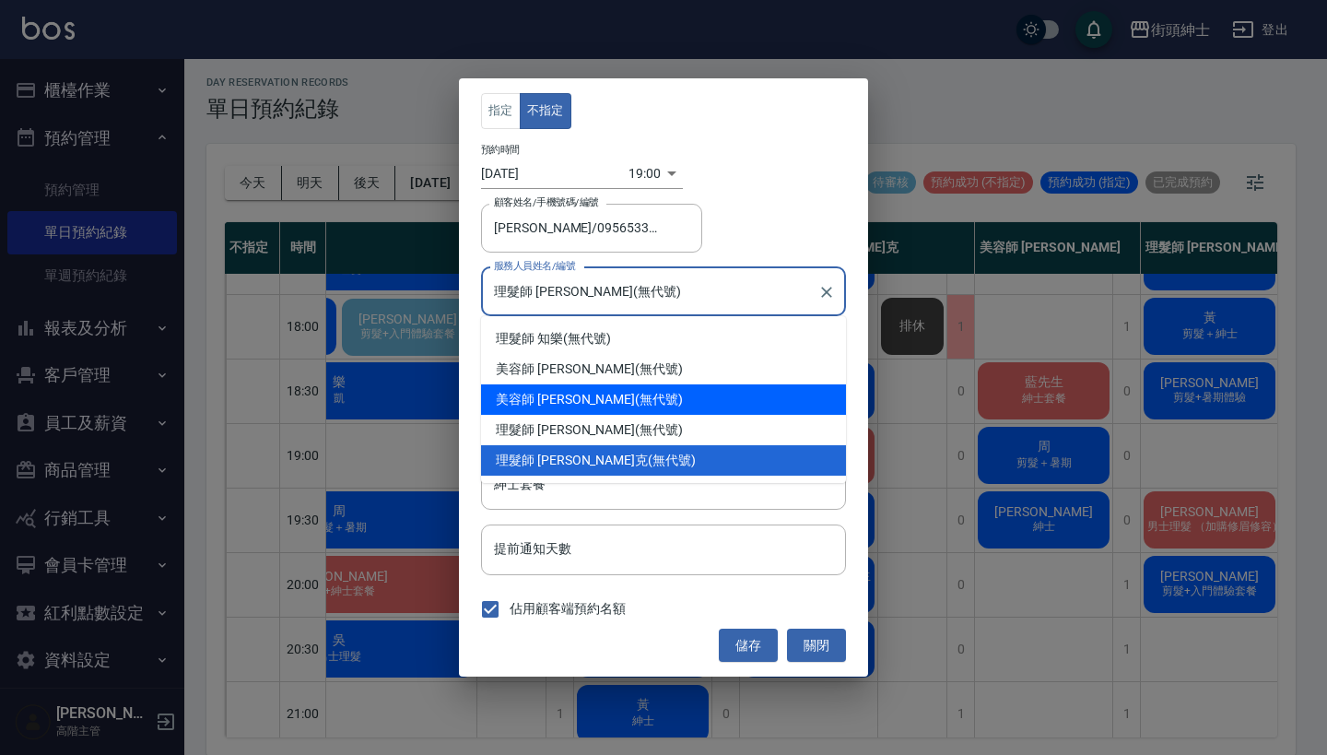
click at [600, 400] on div "美容師 Cherry (無代號)" at bounding box center [663, 399] width 365 height 30
type input "美容師 Cherry(無代號)"
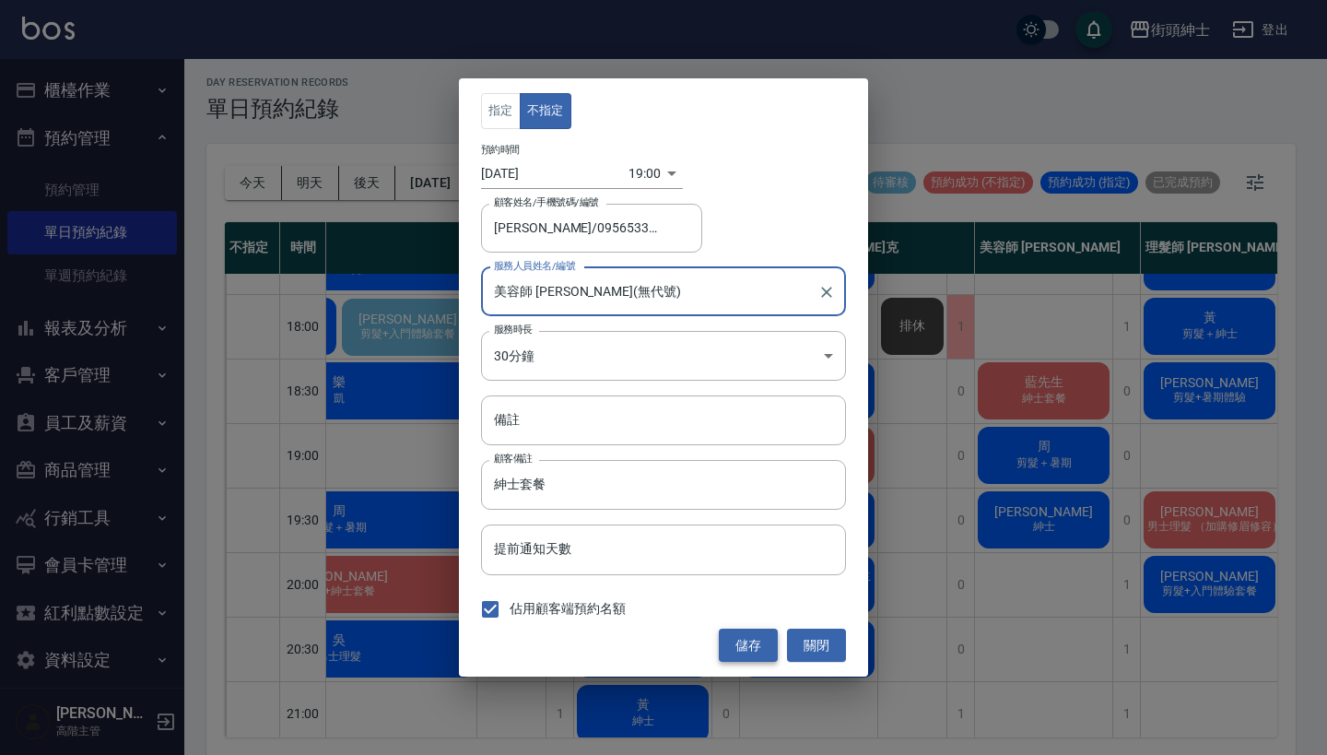
click at [741, 644] on button "儲存" at bounding box center [748, 646] width 59 height 34
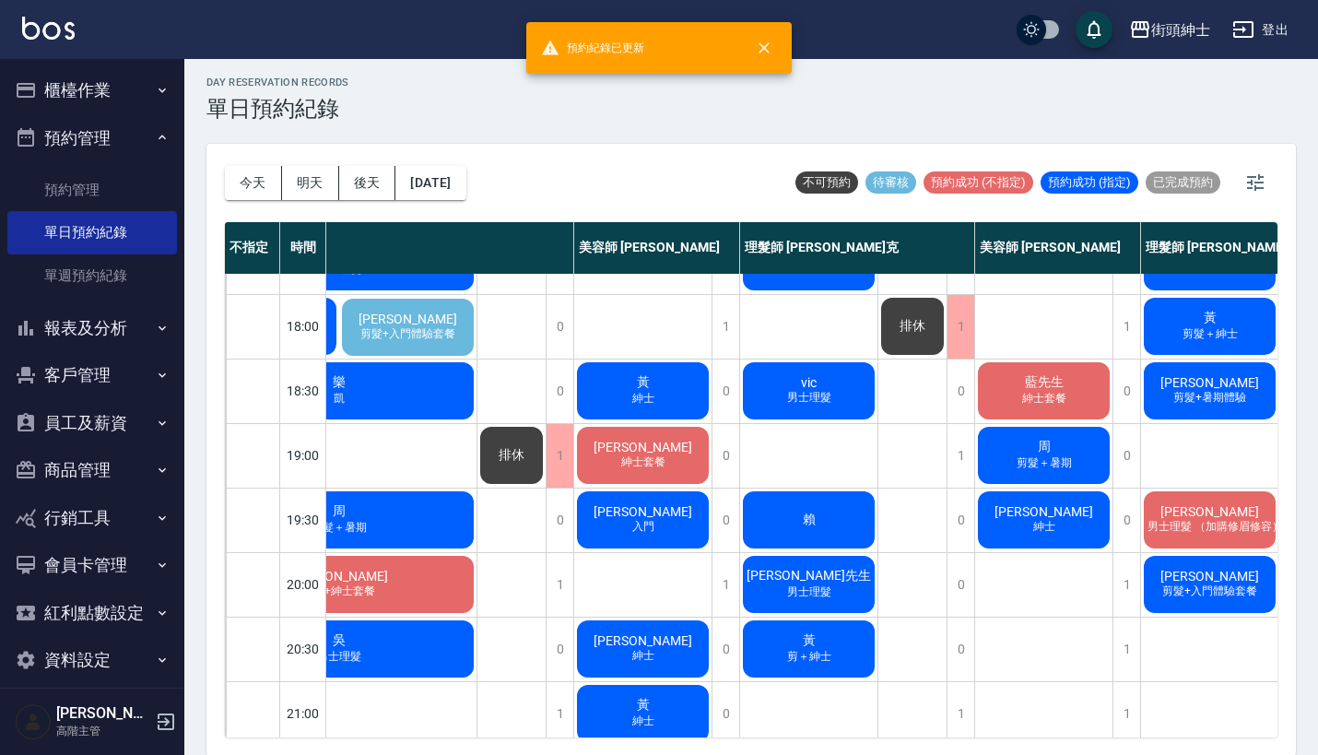
click at [1021, 516] on span "[PERSON_NAME]" at bounding box center [1044, 511] width 106 height 15
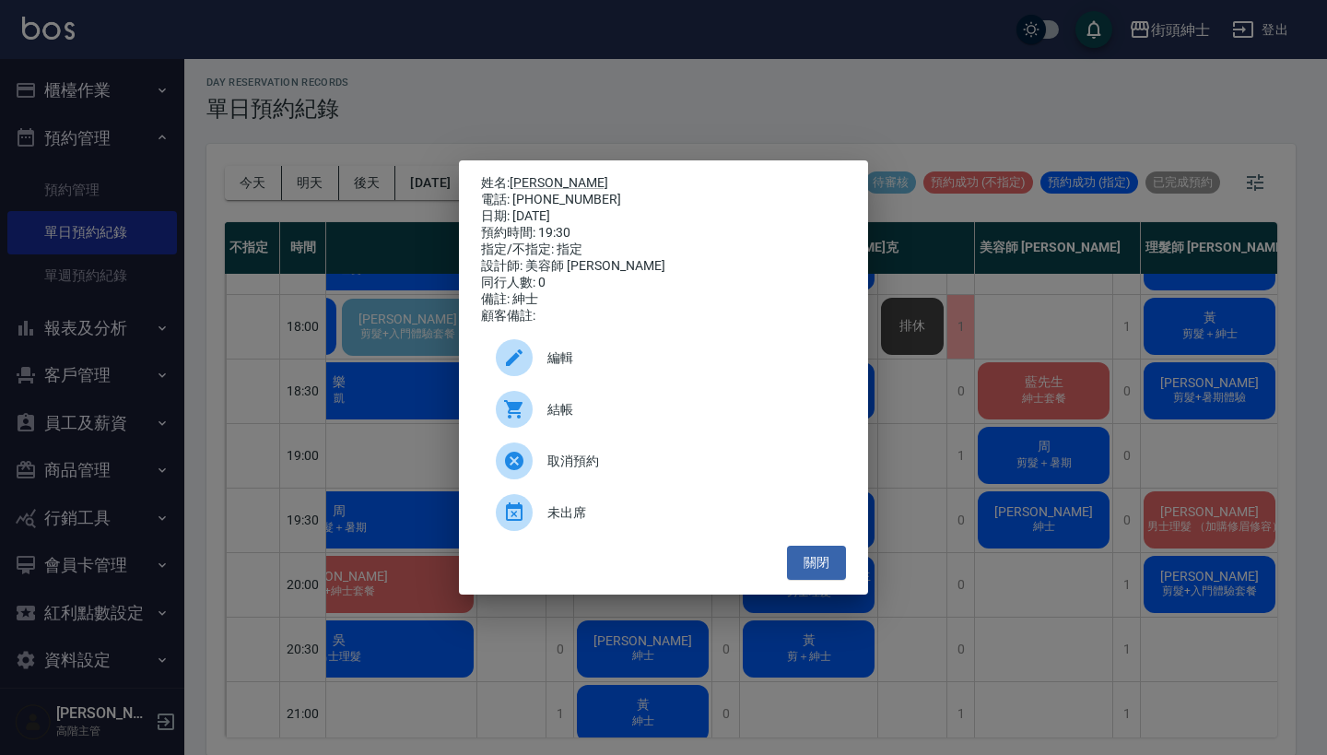
click at [554, 468] on span "取消預約" at bounding box center [690, 461] width 284 height 19
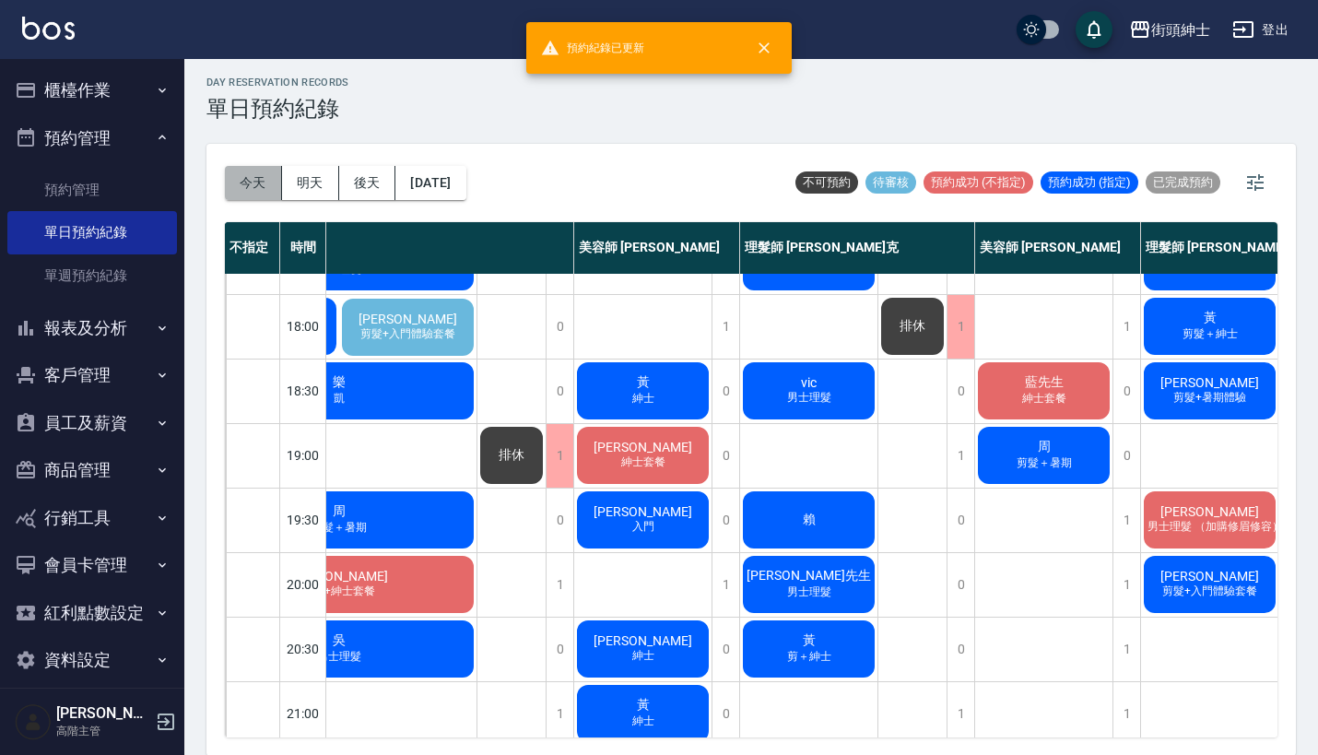
click at [257, 188] on button "今天" at bounding box center [253, 183] width 57 height 34
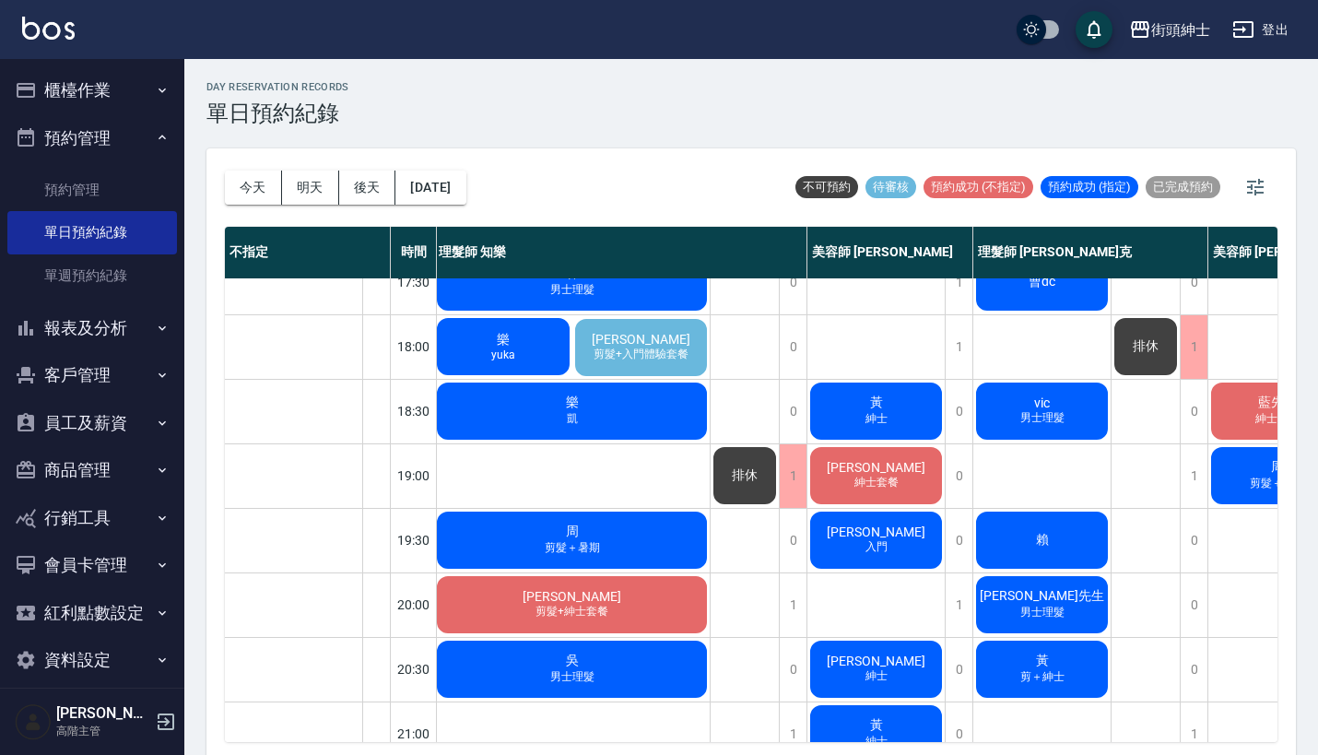
scroll to position [869, 3]
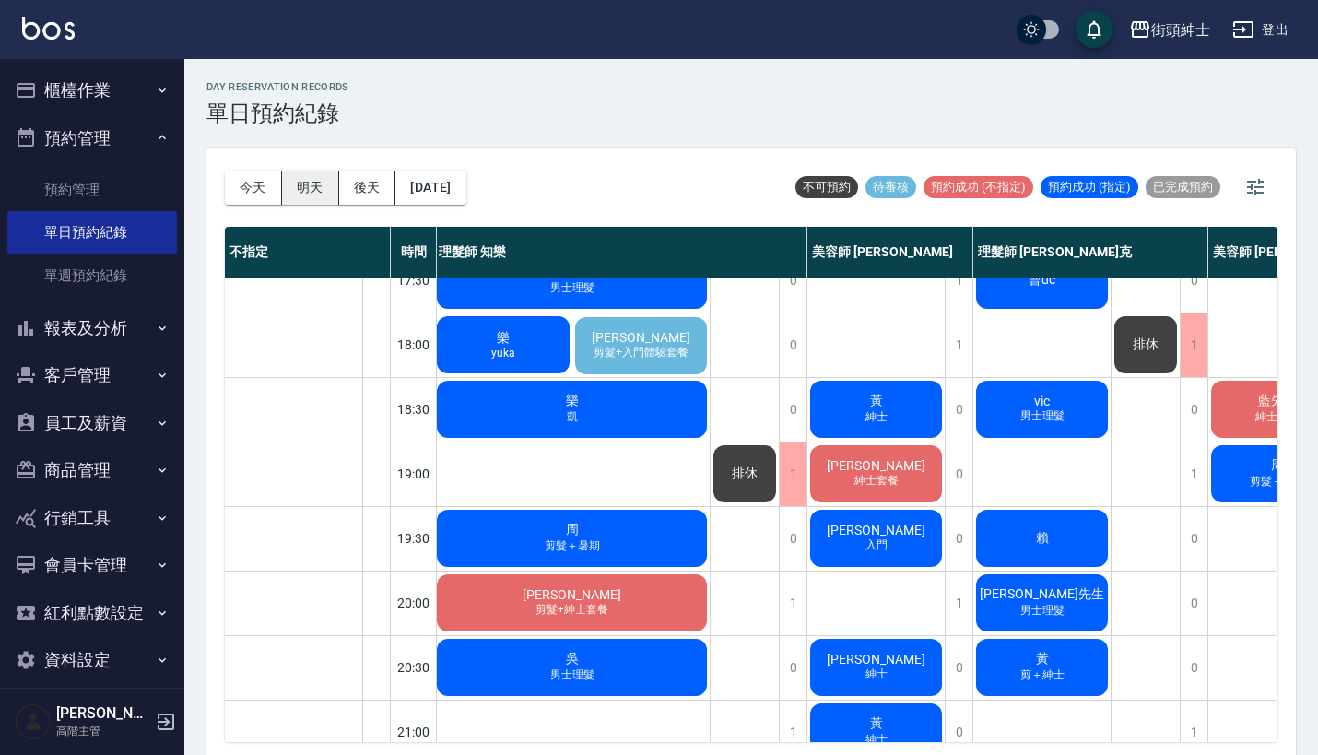
click at [301, 178] on button "明天" at bounding box center [310, 188] width 57 height 34
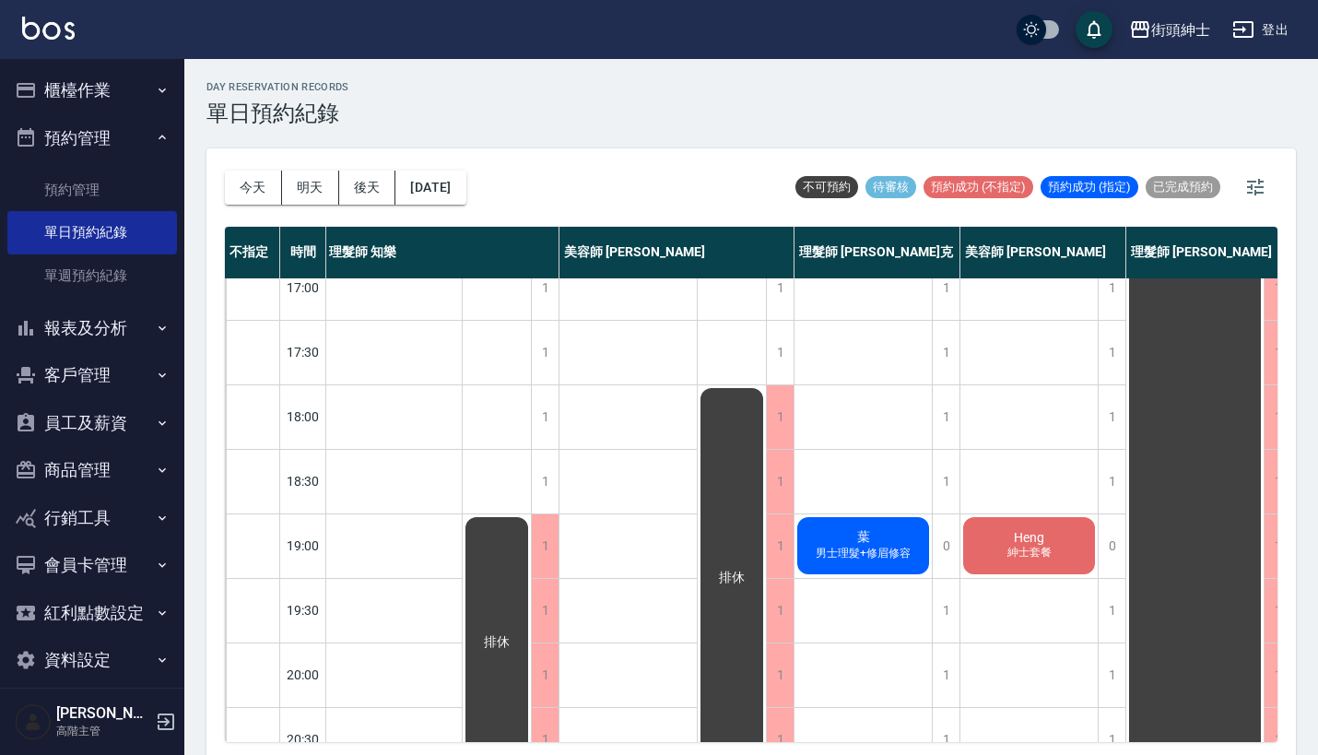
scroll to position [797, 4]
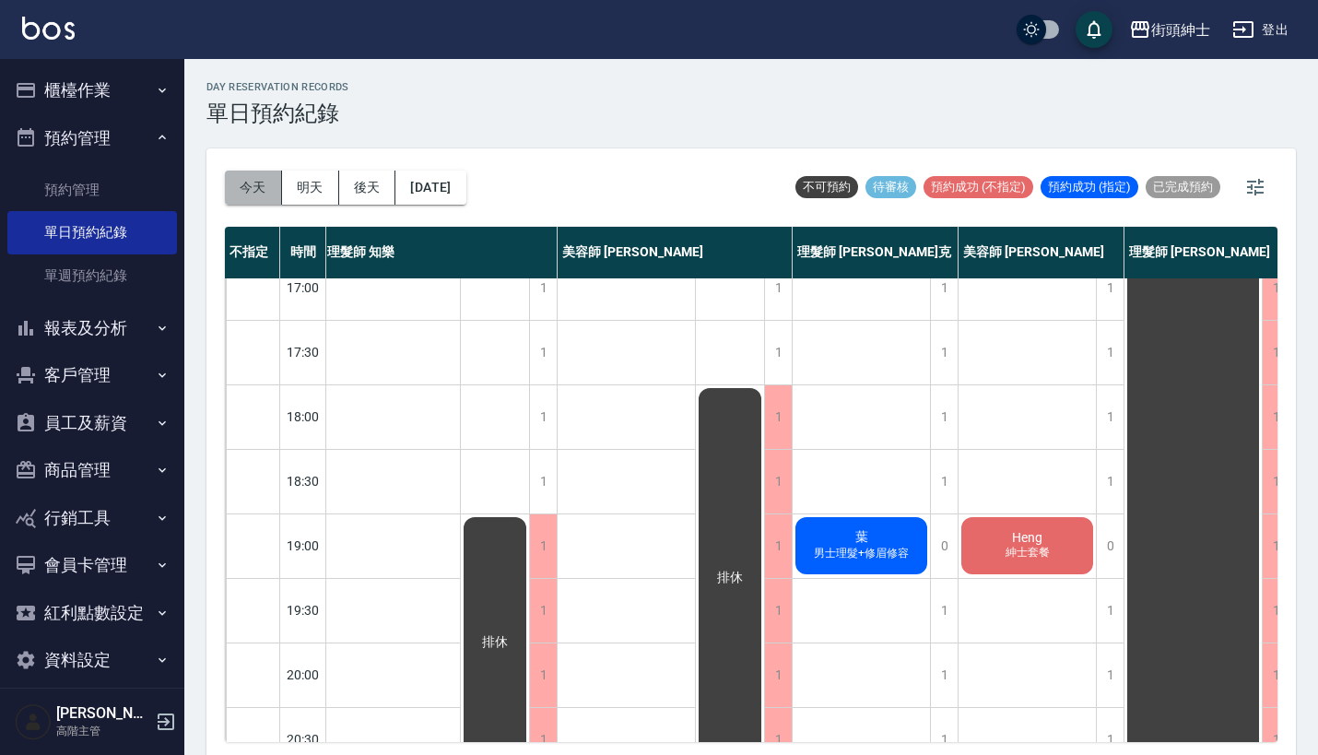
click at [241, 187] on button "今天" at bounding box center [253, 188] width 57 height 34
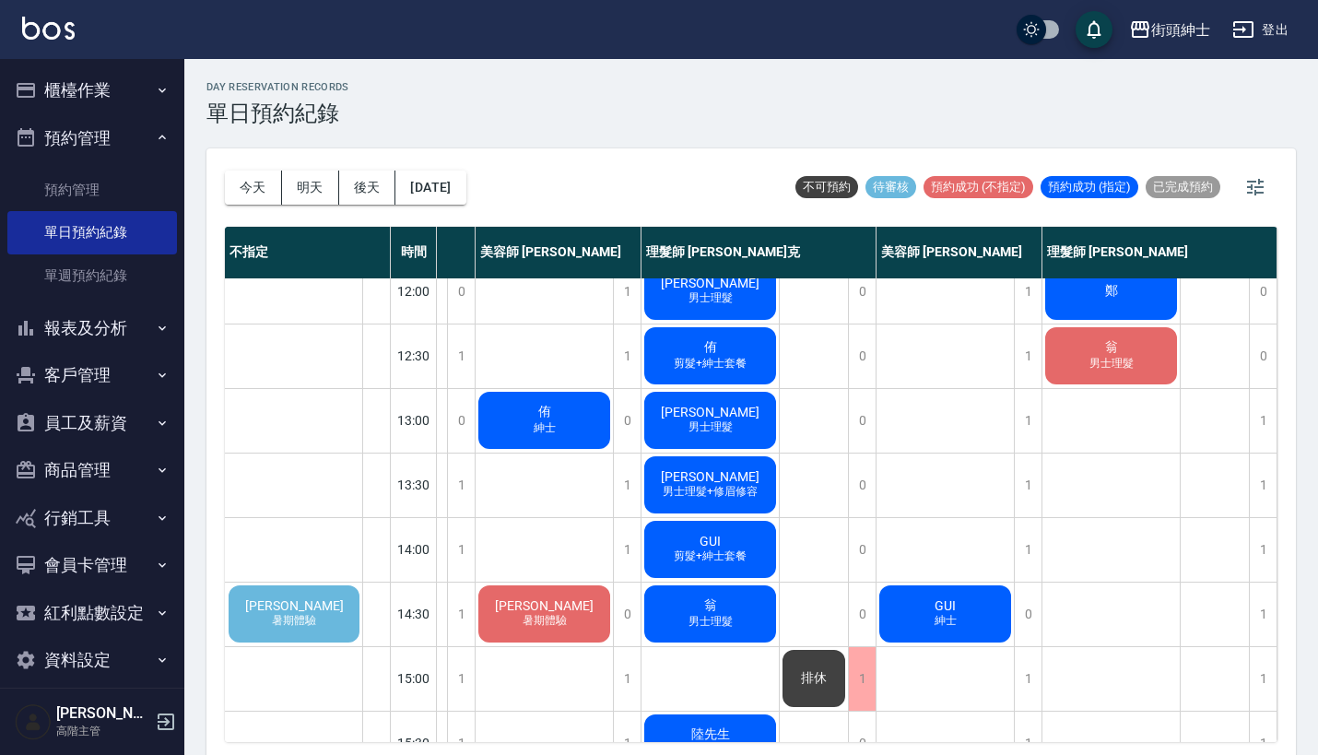
scroll to position [119, 344]
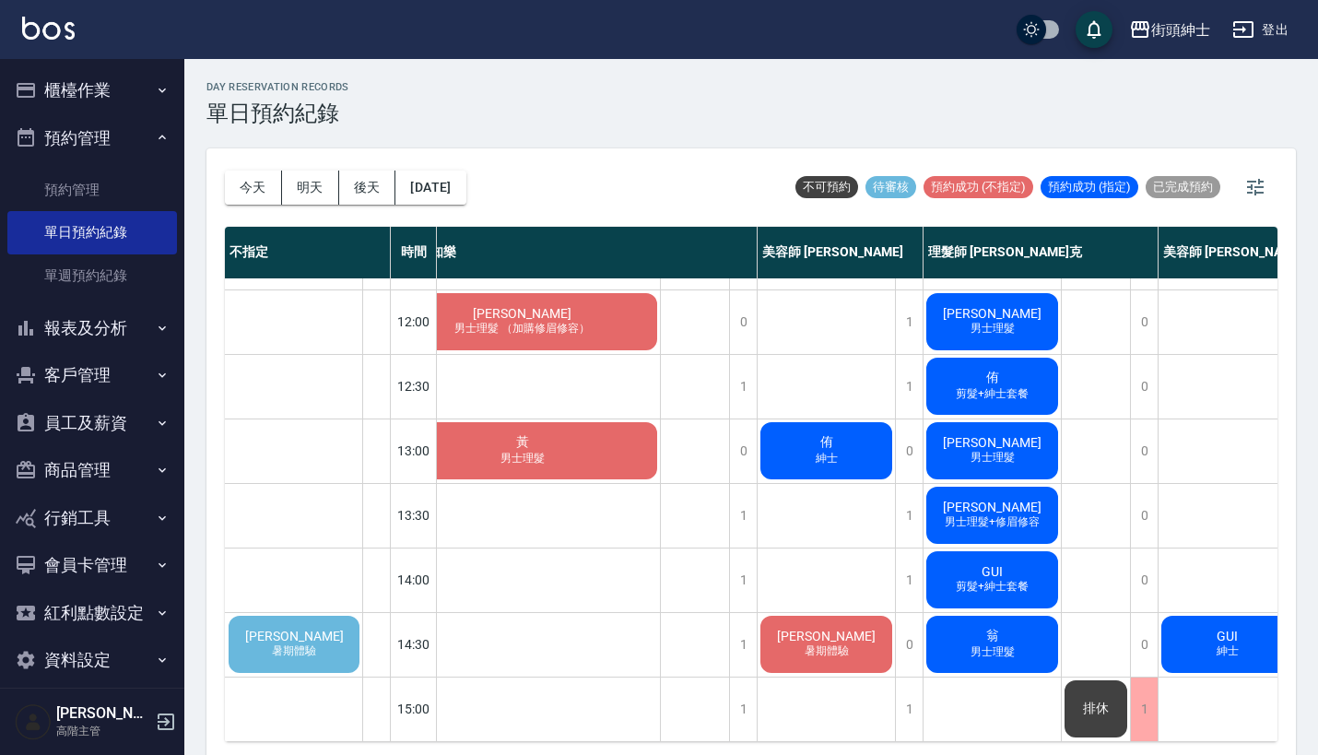
scroll to position [119, 53]
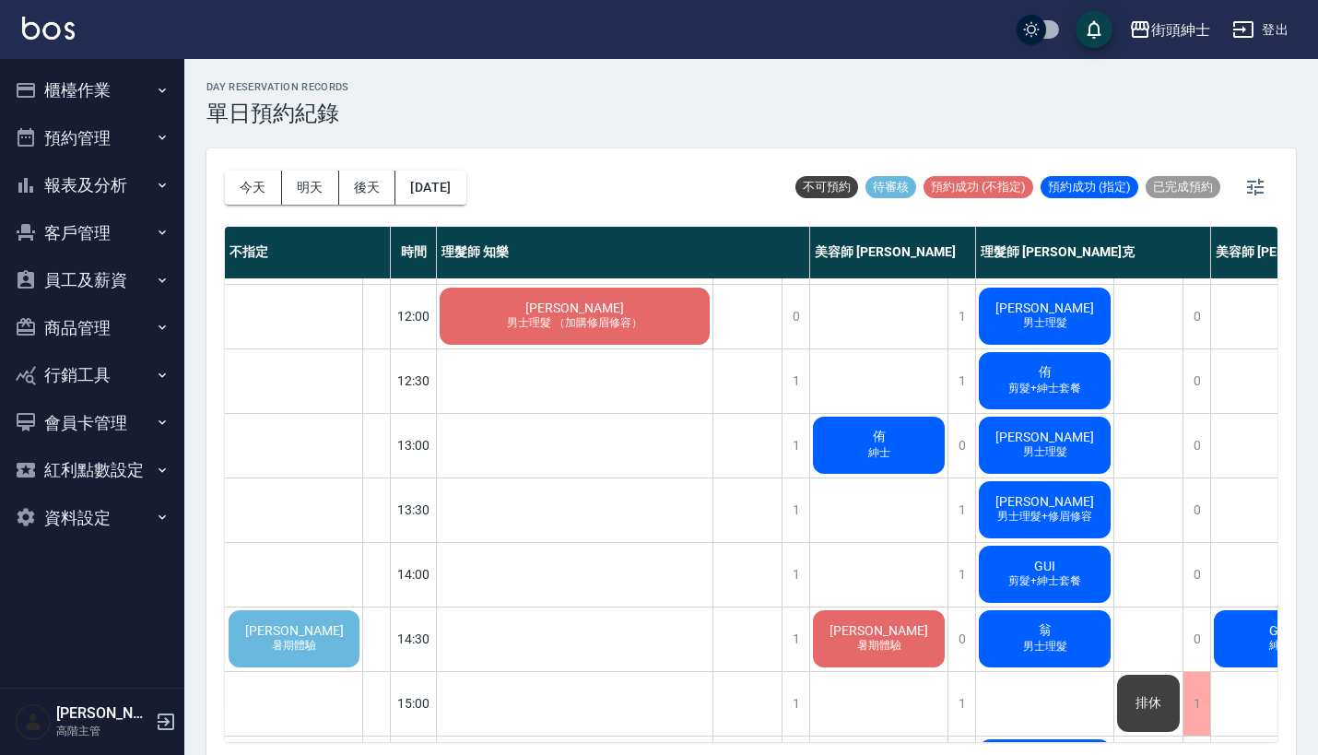
scroll to position [124, 0]
click at [267, 660] on div "張睿軒 暑期體驗" at bounding box center [294, 638] width 136 height 63
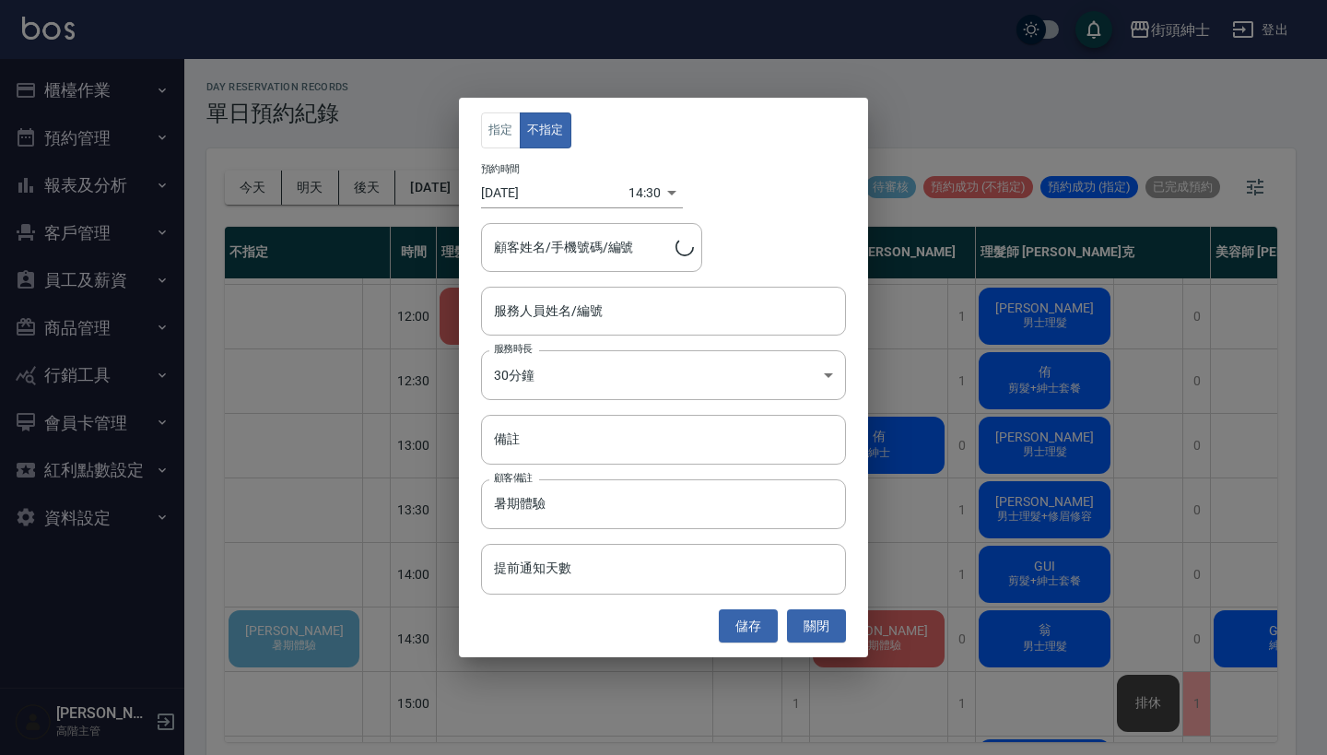
type input "張睿軒/0984334679"
click at [1089, 394] on div "指定 不指定 預約時間 2025/09/15 14:30 1757917800000 顧客姓名/手機號碼/編號 張睿軒/0984334679 顧客姓名/手機號…" at bounding box center [663, 377] width 1327 height 755
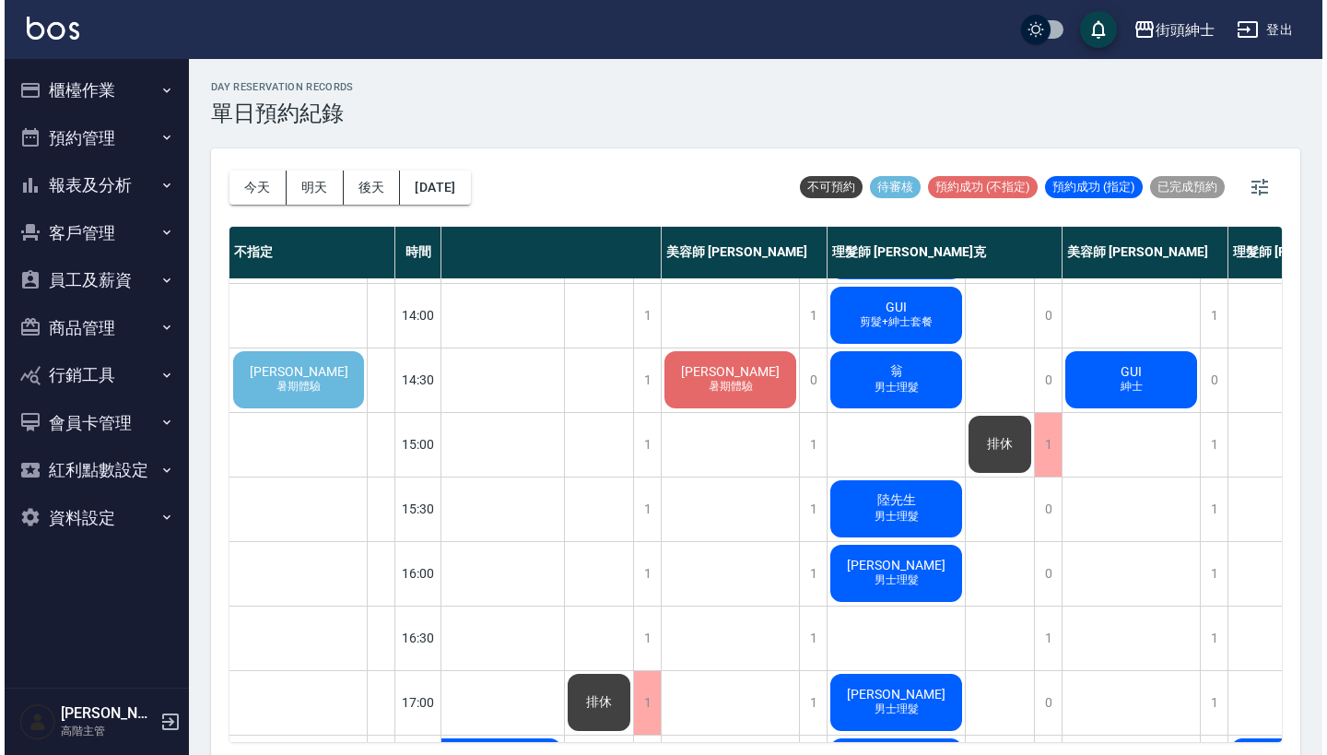
scroll to position [392, 145]
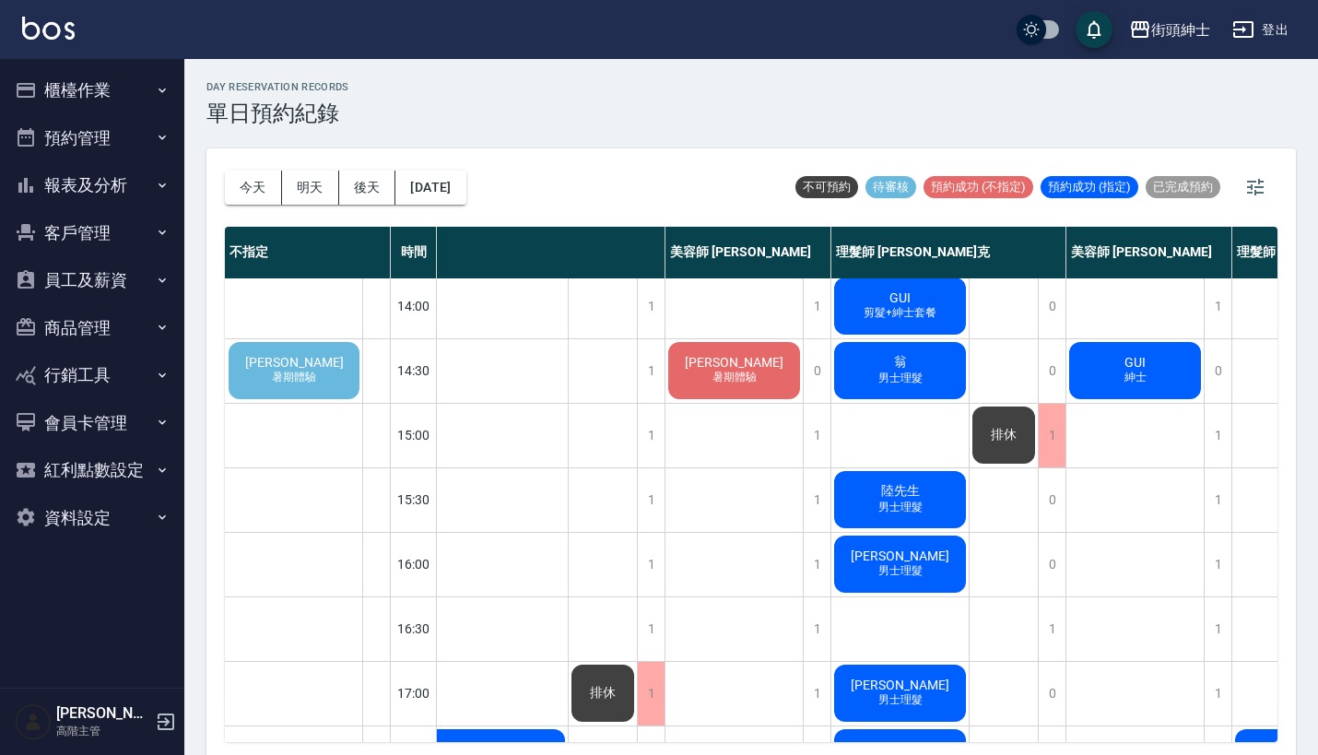
click at [338, 358] on div "張睿軒 暑期體驗" at bounding box center [294, 370] width 136 height 63
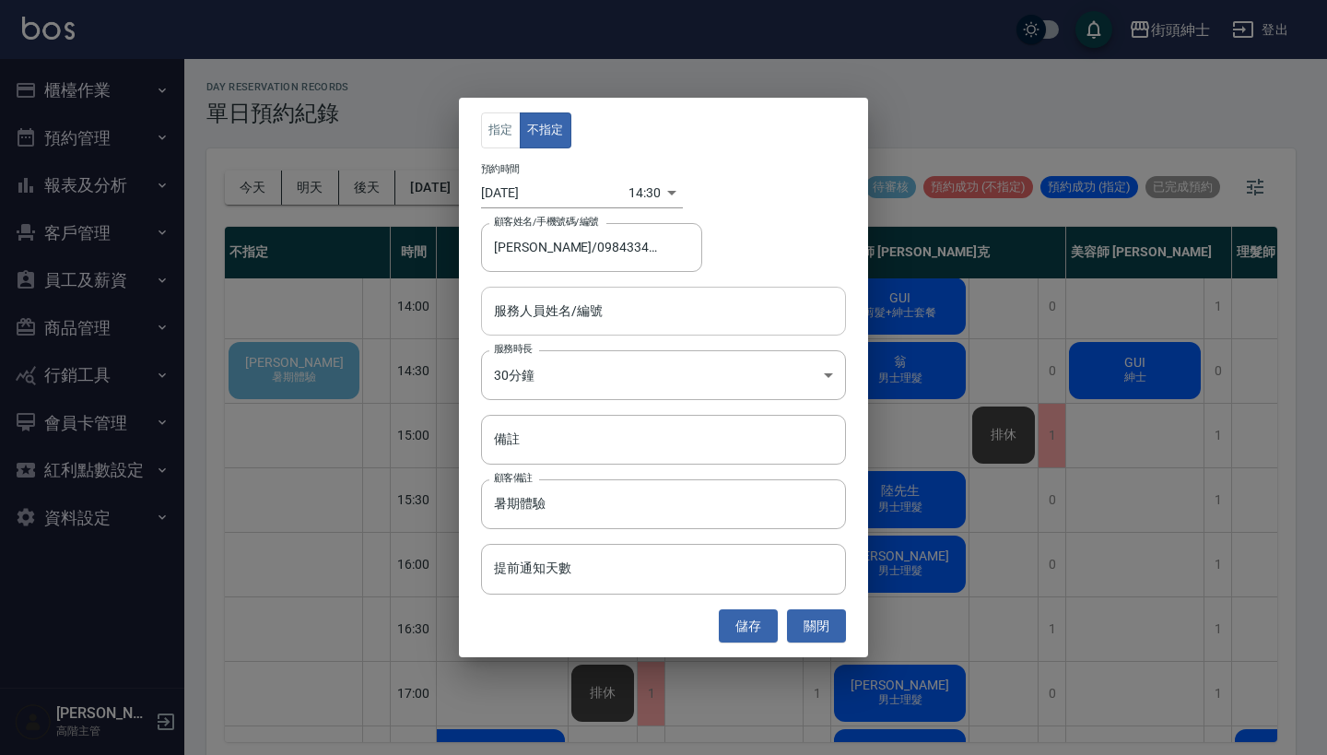
click at [603, 300] on input "服務人員姓名/編號" at bounding box center [664, 311] width 348 height 32
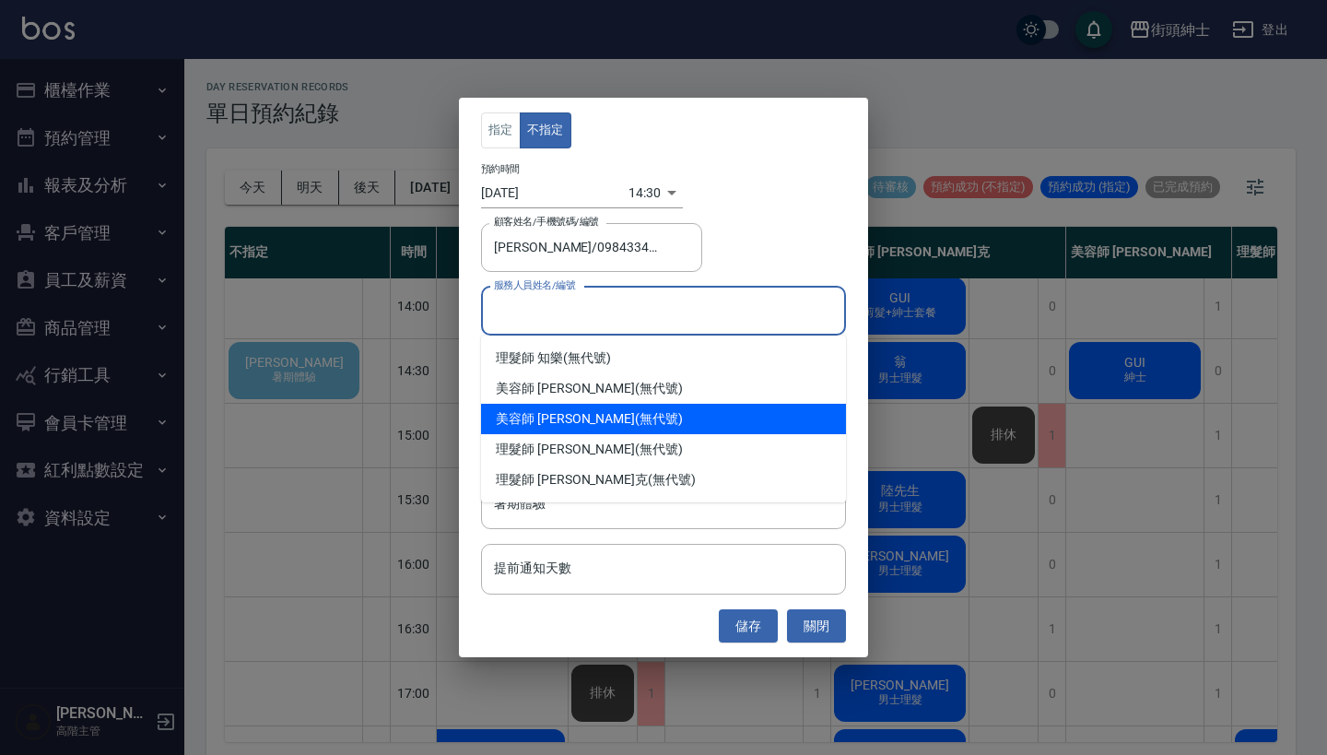
click at [662, 429] on div "美容師 Cherry (無代號)" at bounding box center [663, 419] width 365 height 30
type input "美容師 Cherry(無代號)"
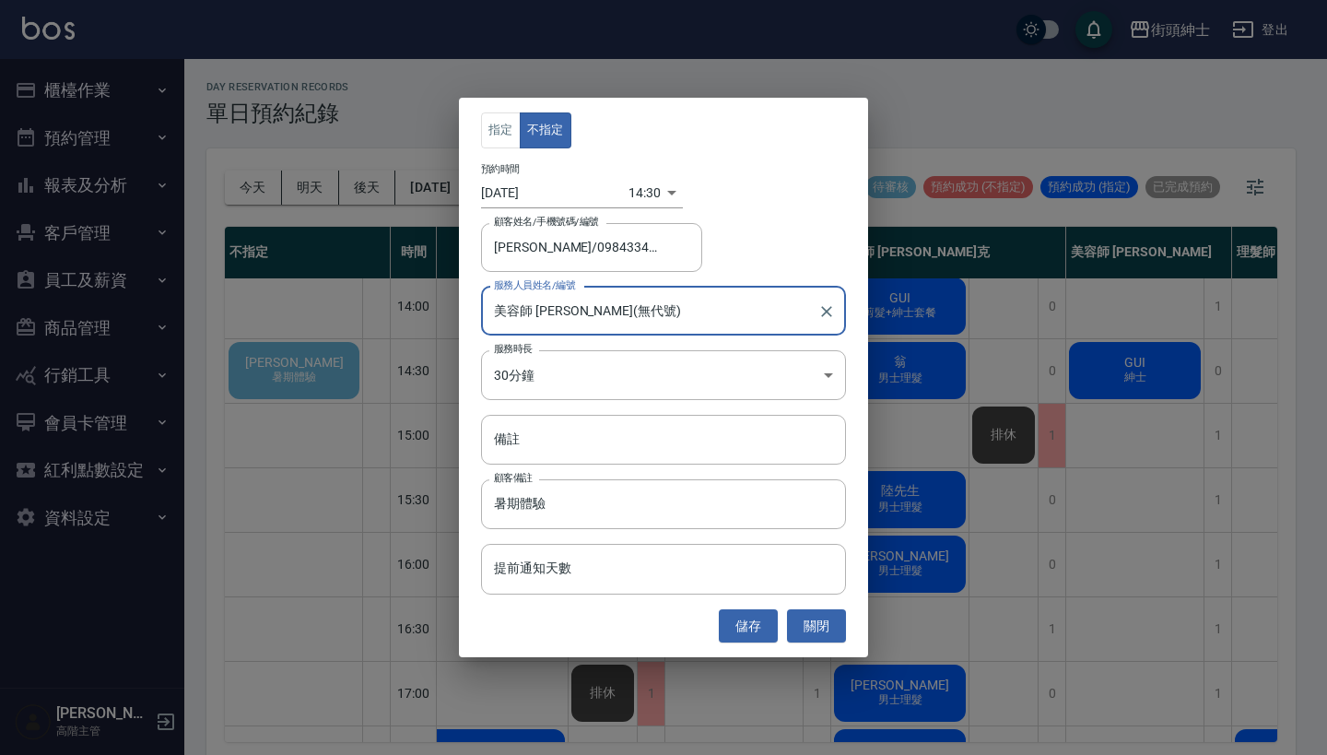
click at [649, 196] on body "街頭紳士 登出 櫃檯作業 打帳單 帳單列表 掛單列表 座位開單 營業儀表板 現金收支登錄 高階收支登錄 材料自購登錄 每日結帳 排班表 現場電腦打卡 掃碼打卡…" at bounding box center [663, 380] width 1327 height 761
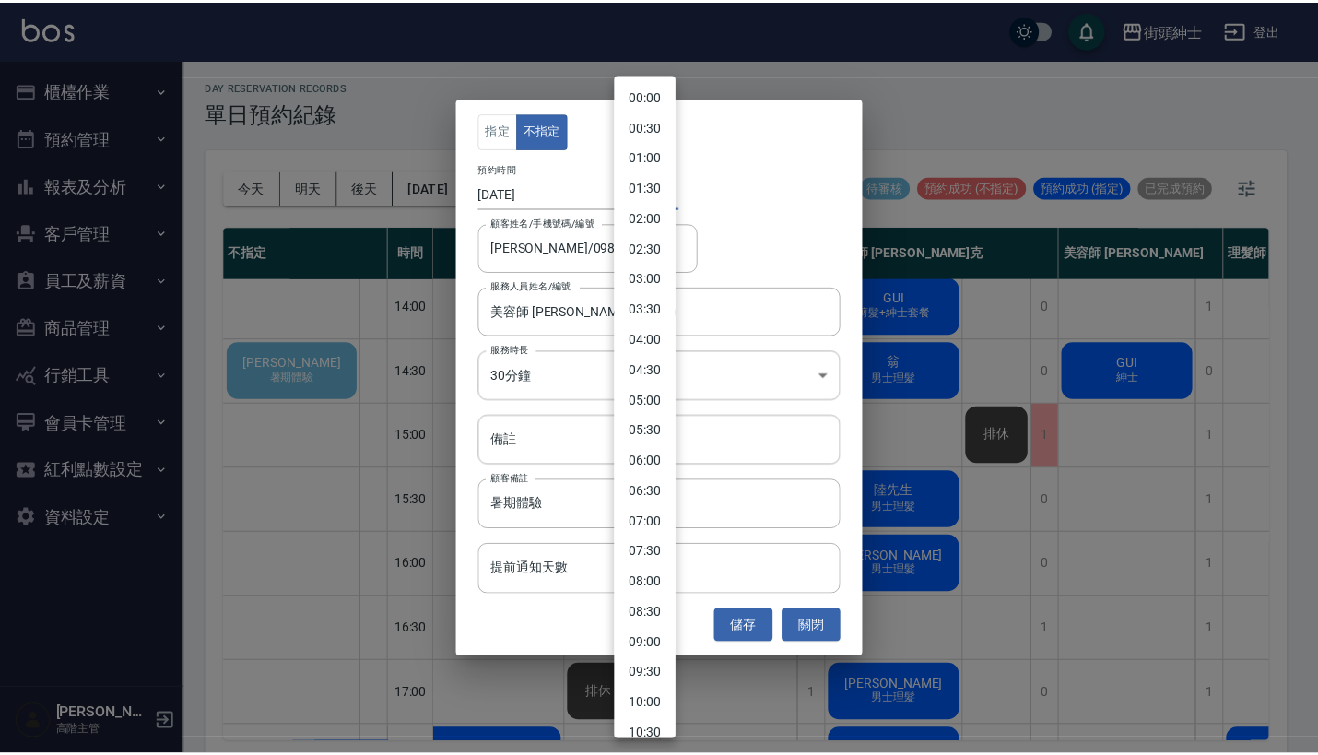
scroll to position [572, 0]
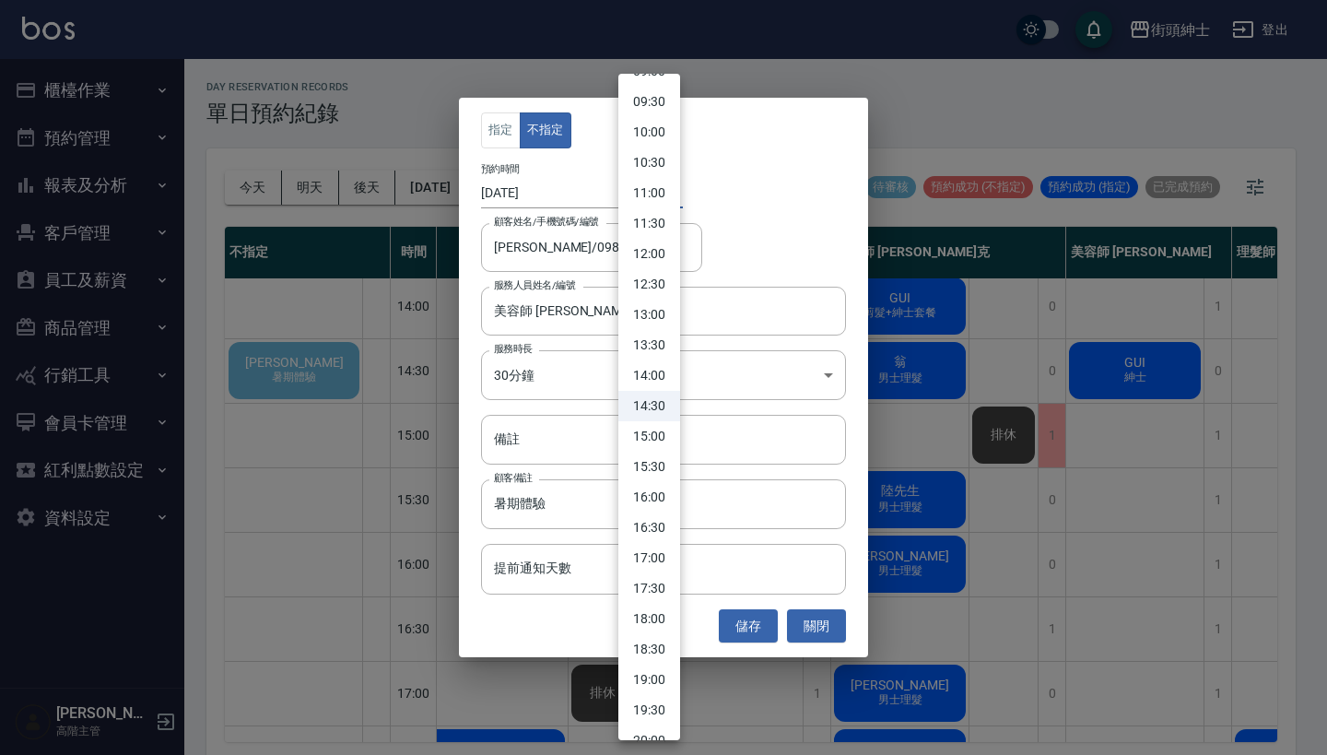
click at [651, 474] on li "15:30" at bounding box center [650, 467] width 62 height 30
type input "1757921400000"
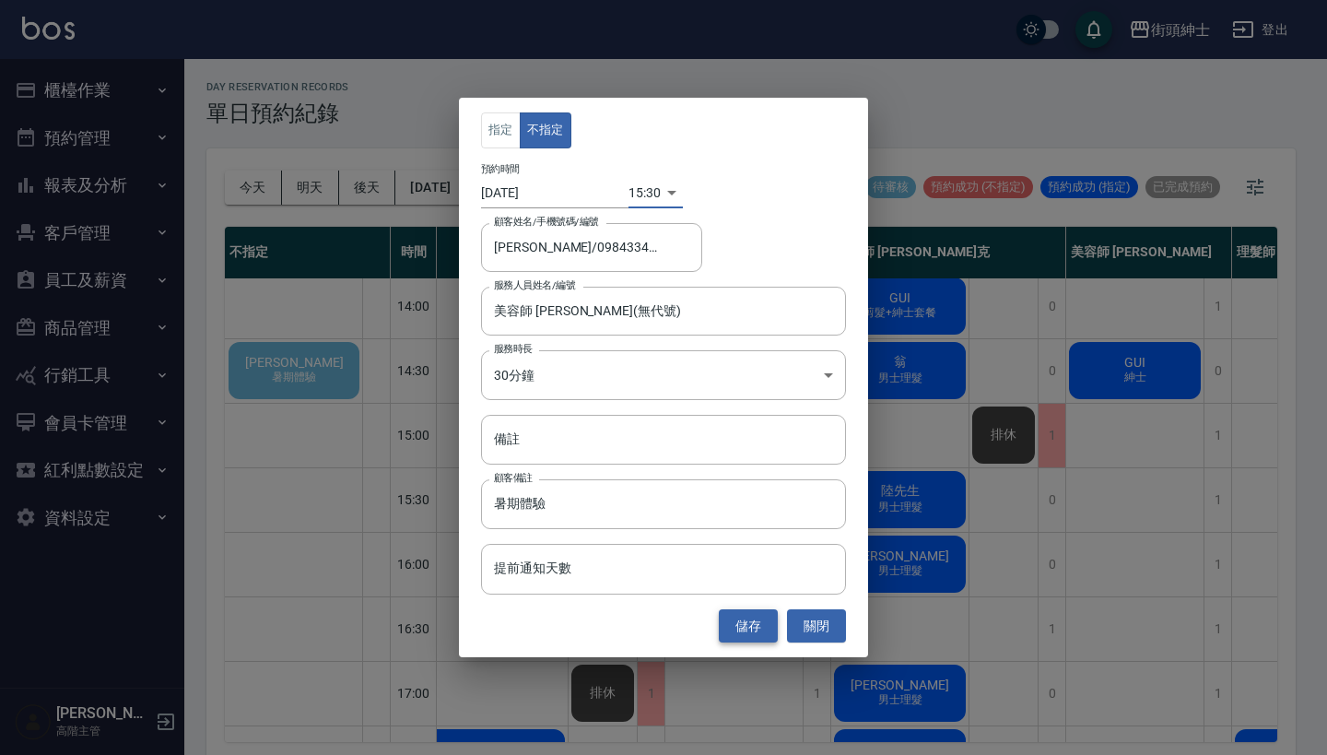
click at [747, 615] on button "儲存" at bounding box center [748, 626] width 59 height 34
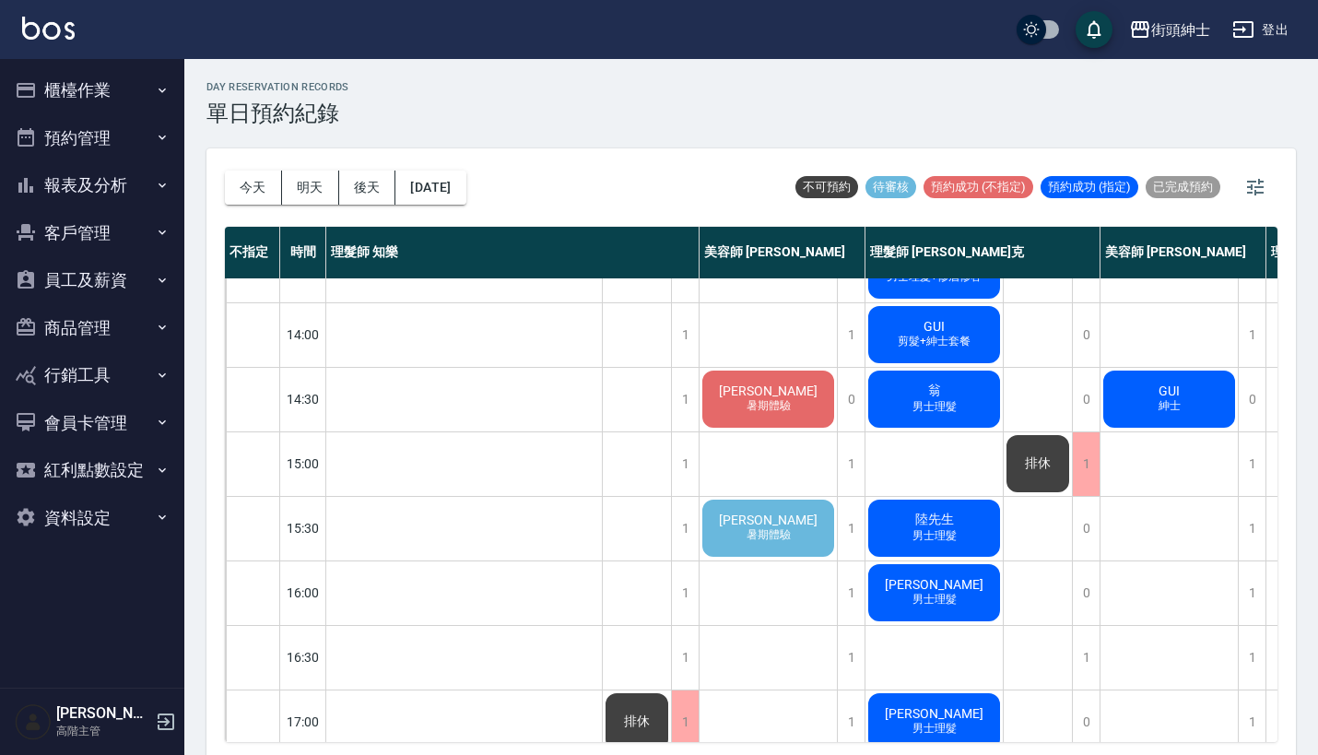
scroll to position [343, 0]
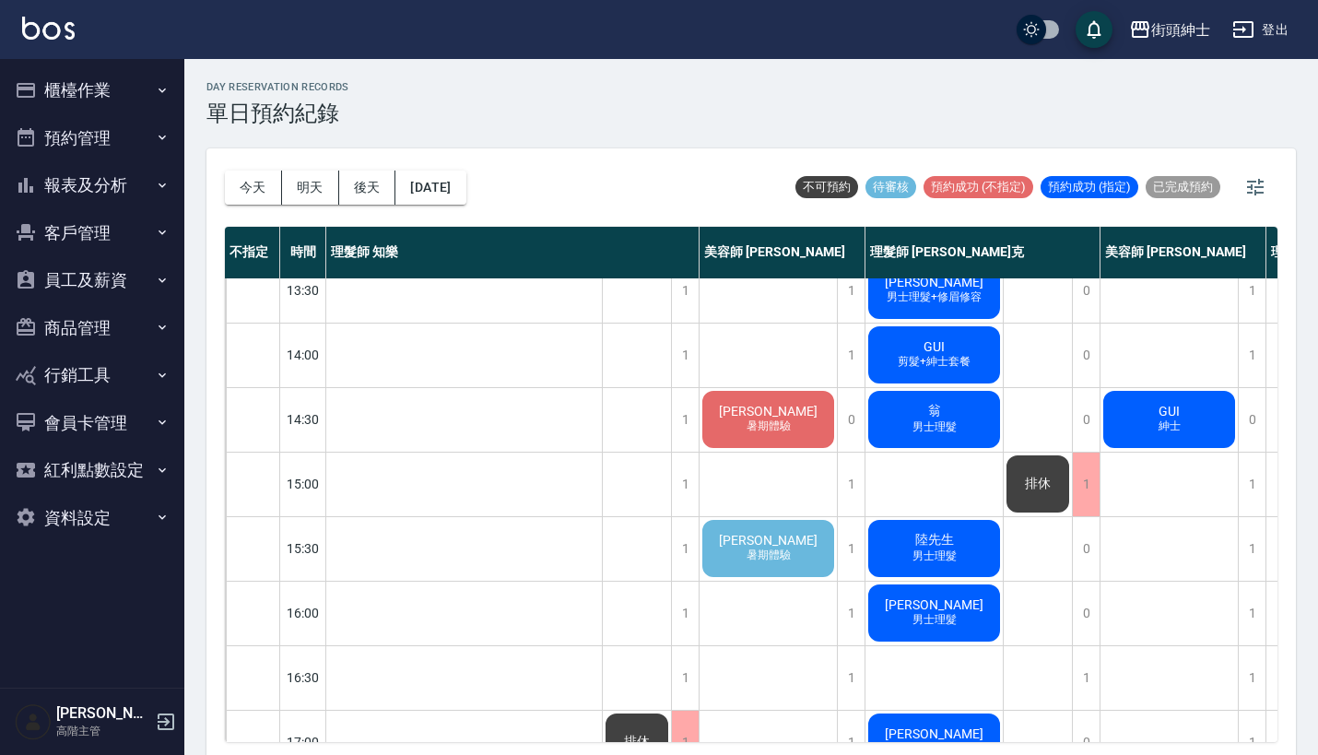
click at [781, 557] on span "暑期體驗" at bounding box center [769, 556] width 52 height 16
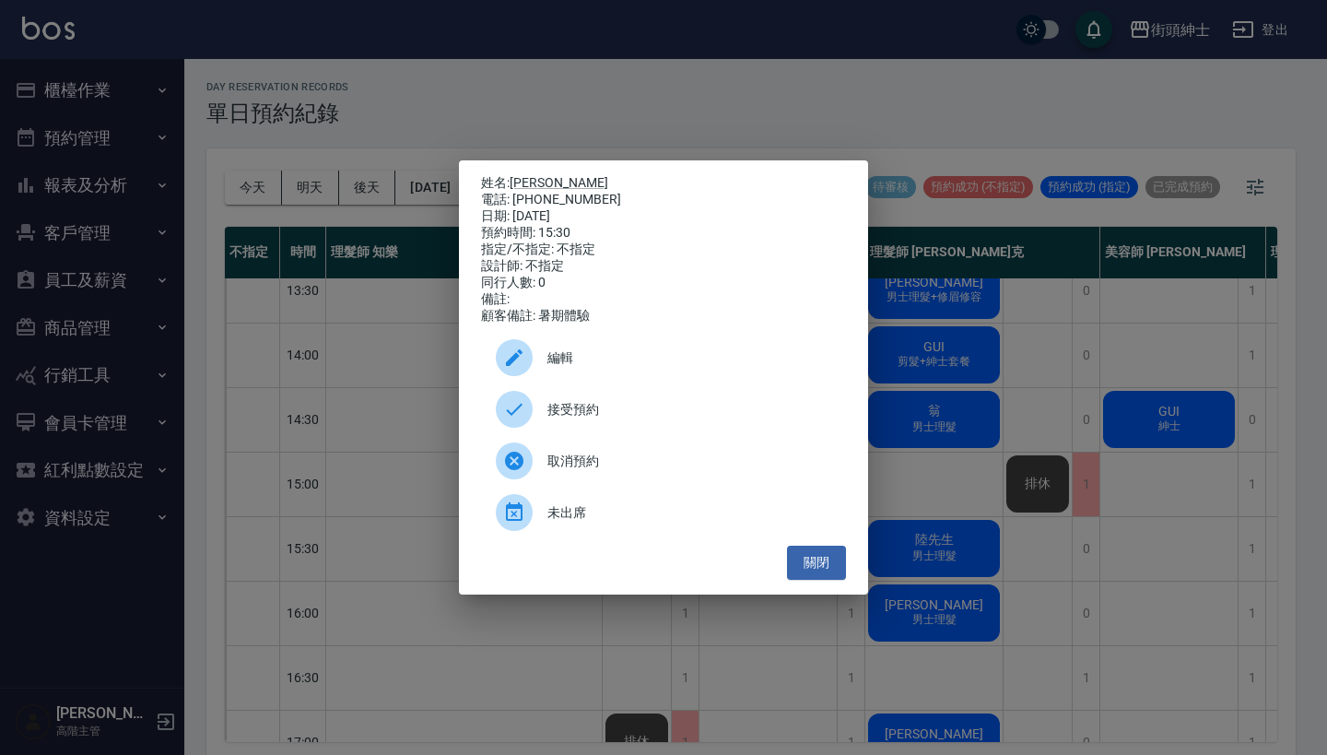
click at [643, 419] on span "接受預約" at bounding box center [690, 409] width 284 height 19
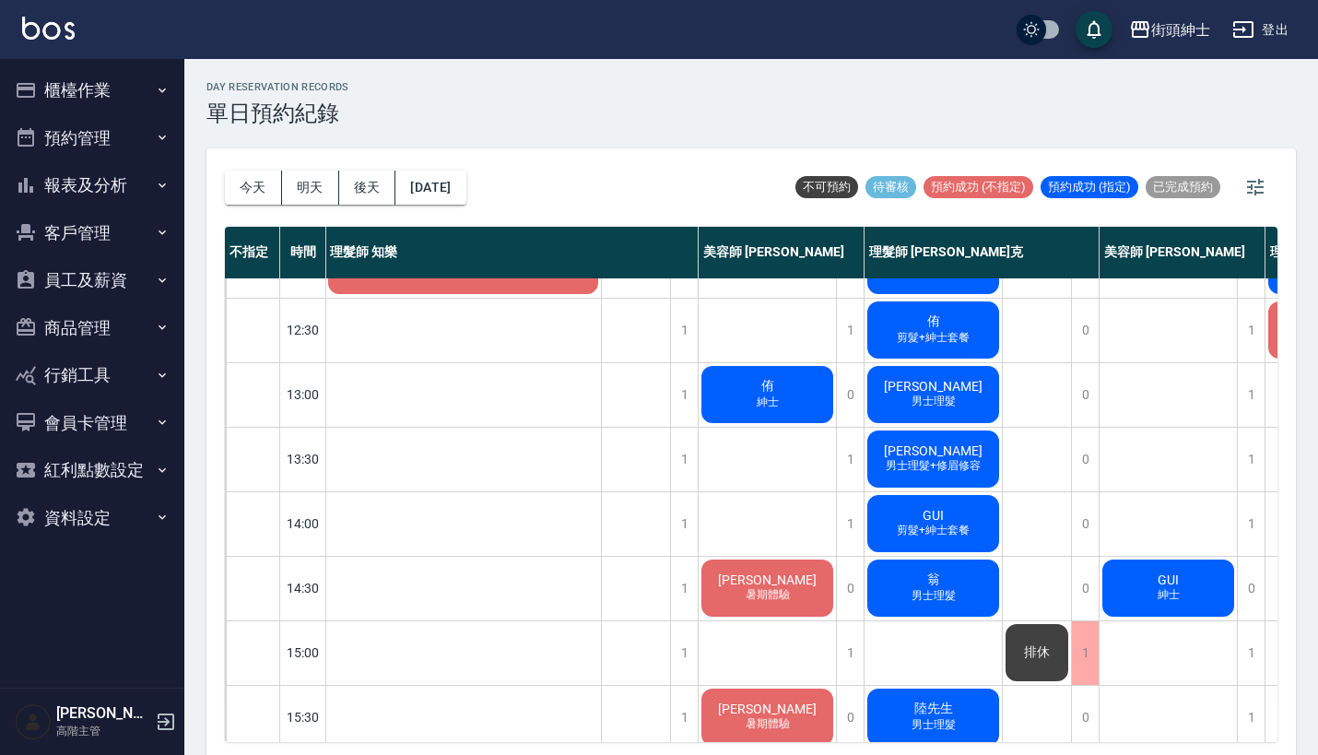
scroll to position [174, 0]
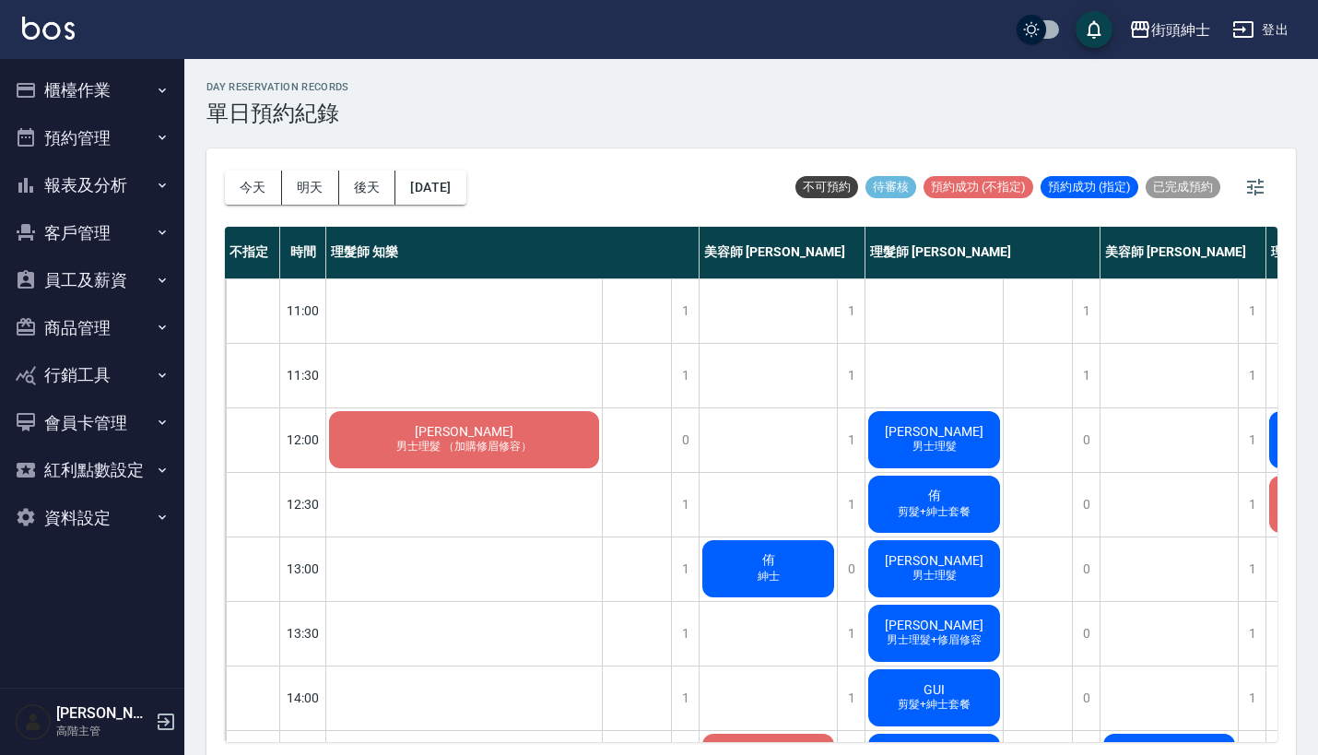
scroll to position [20, 0]
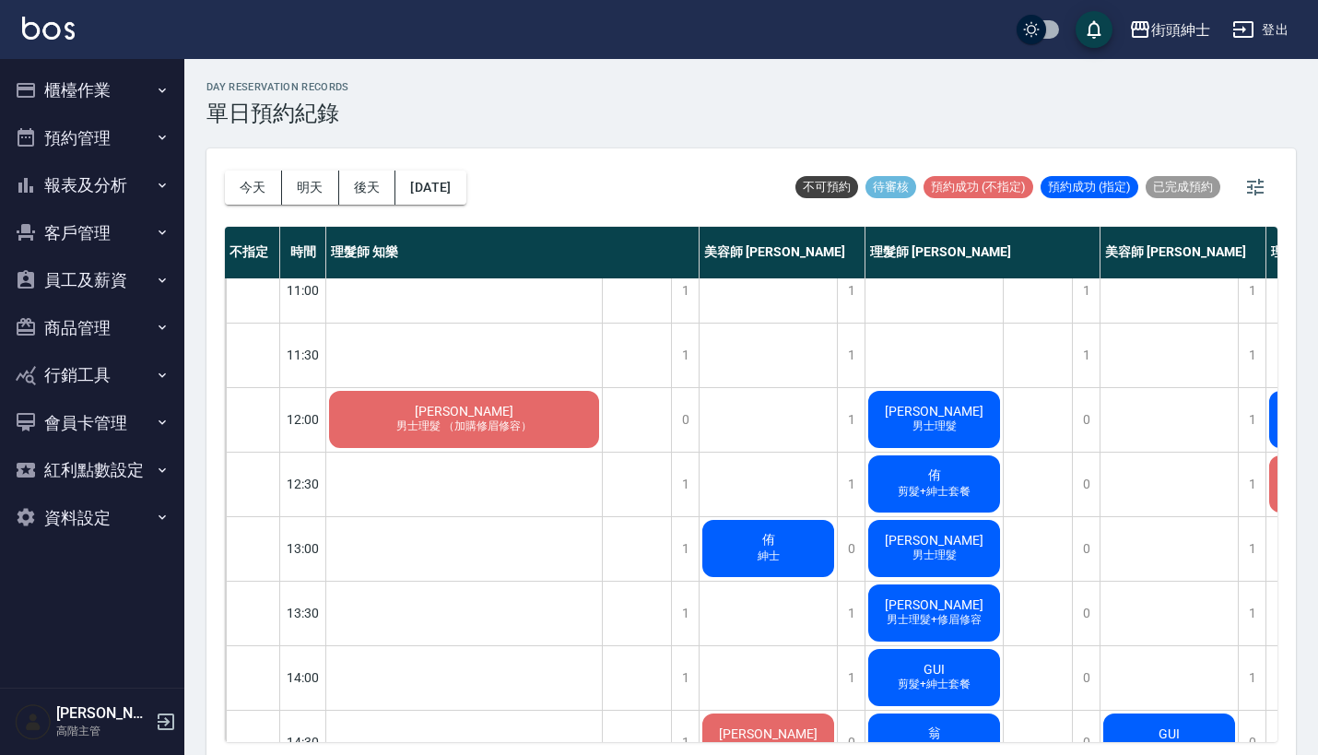
click at [96, 88] on button "櫃檯作業" at bounding box center [92, 90] width 170 height 48
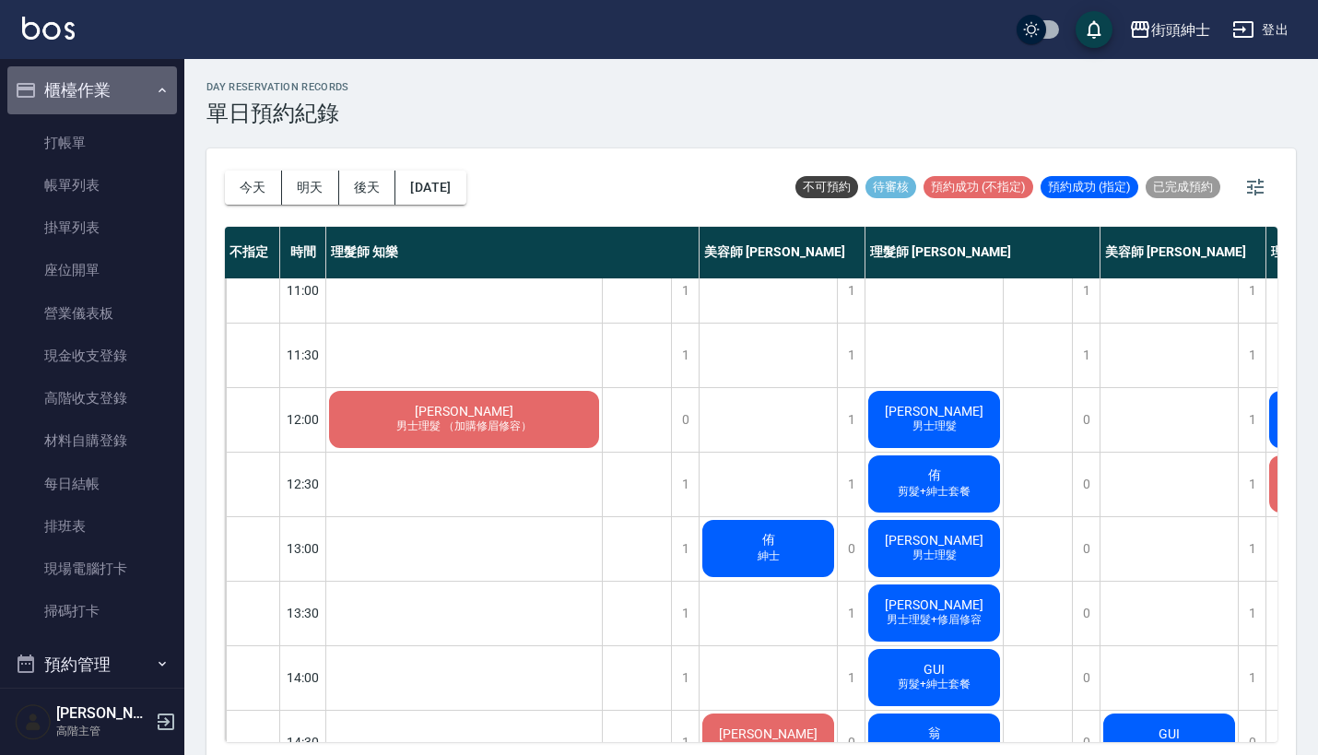
click at [125, 85] on button "櫃檯作業" at bounding box center [92, 90] width 170 height 48
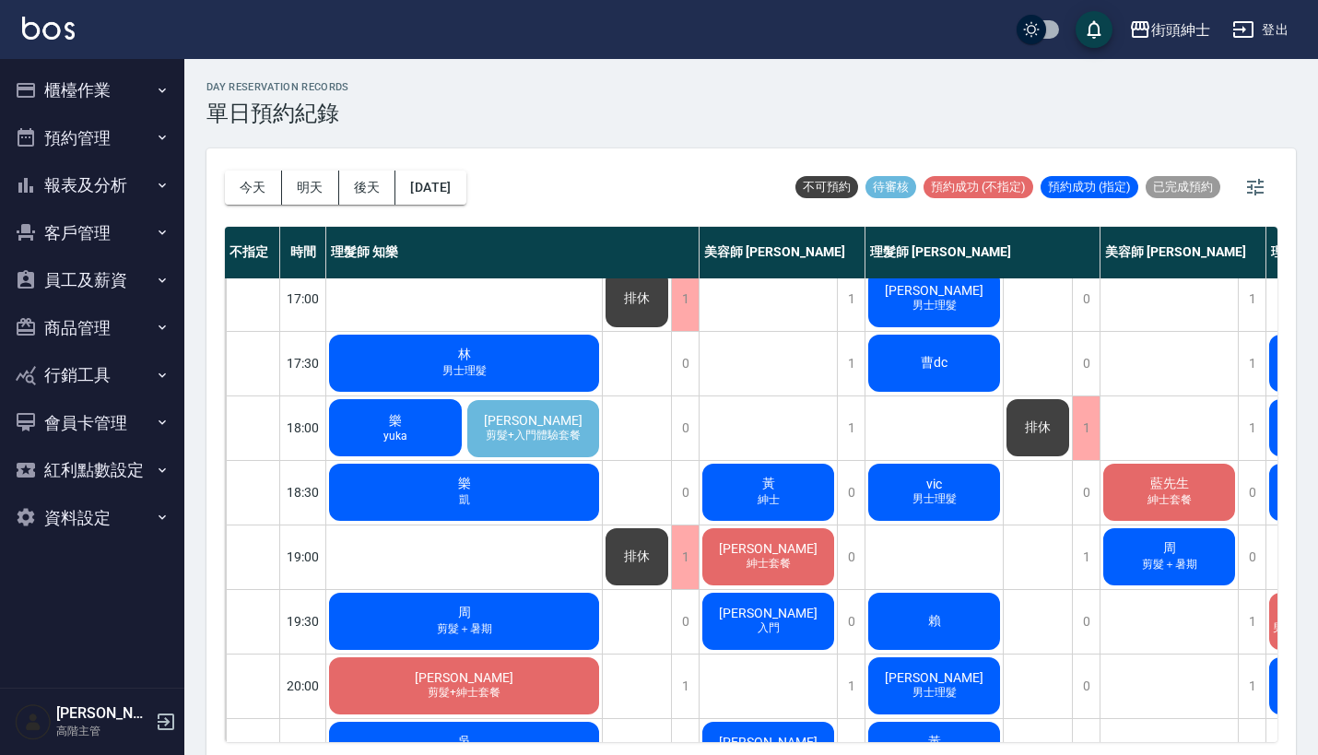
scroll to position [741, 0]
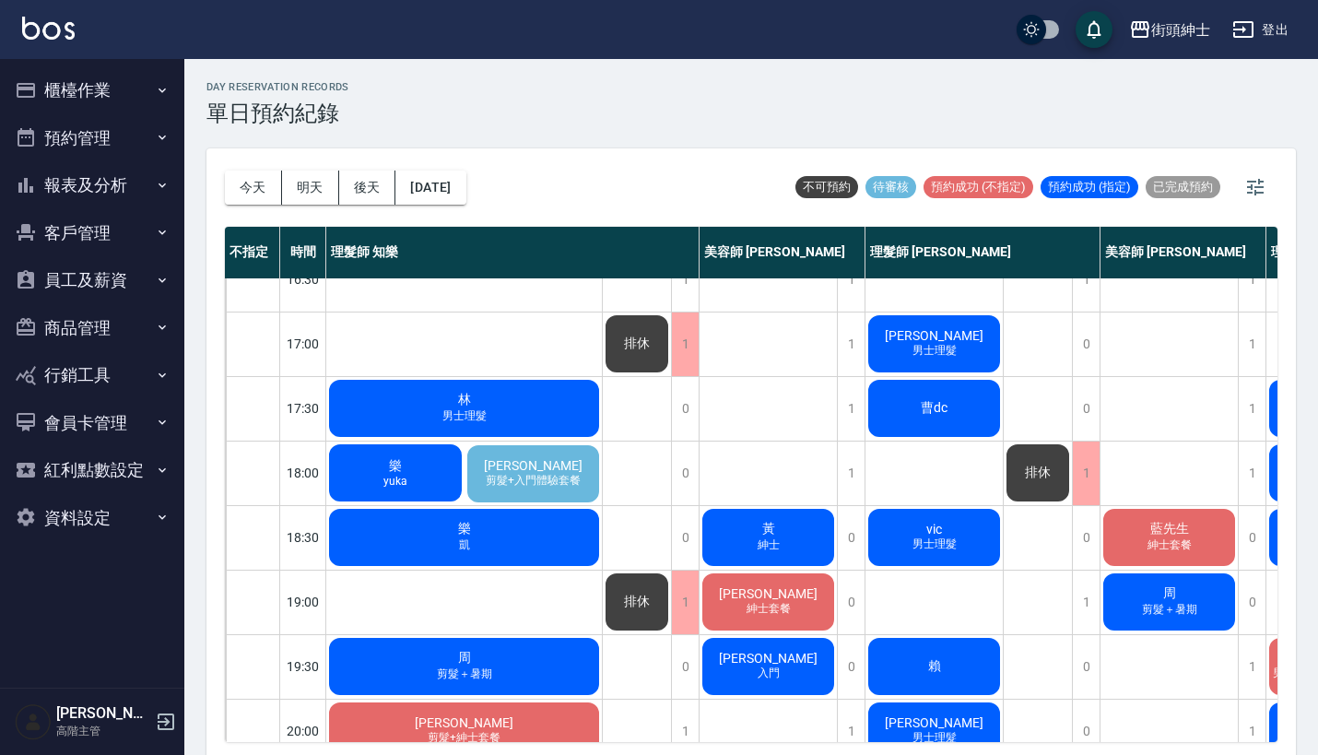
click at [564, 461] on div "Carson 剪髮+入門體驗套餐" at bounding box center [534, 473] width 138 height 63
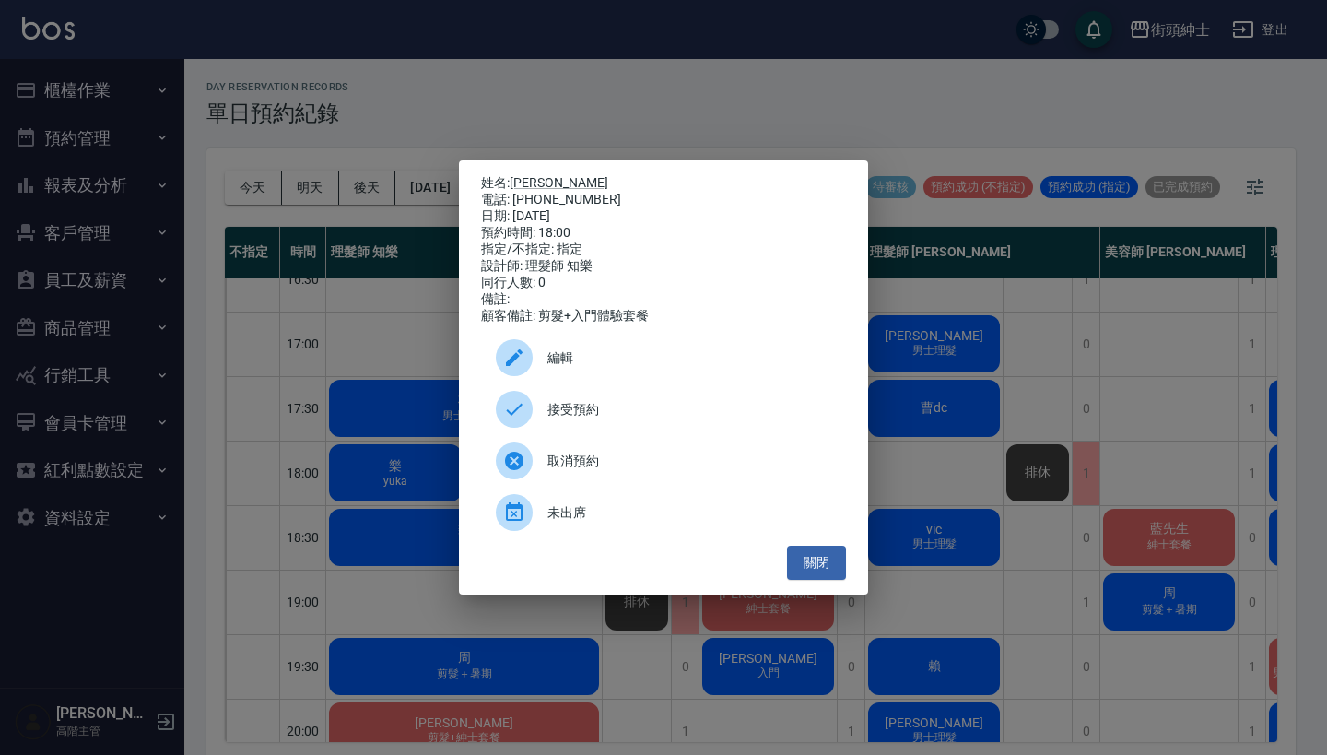
click at [392, 147] on div "姓名: Carson 電話: 0965261537 日期: 2025/09/15 預約時間: 18:00 指定/不指定: 指定 設計師: 理髮師 知樂 同行人…" at bounding box center [663, 377] width 1327 height 755
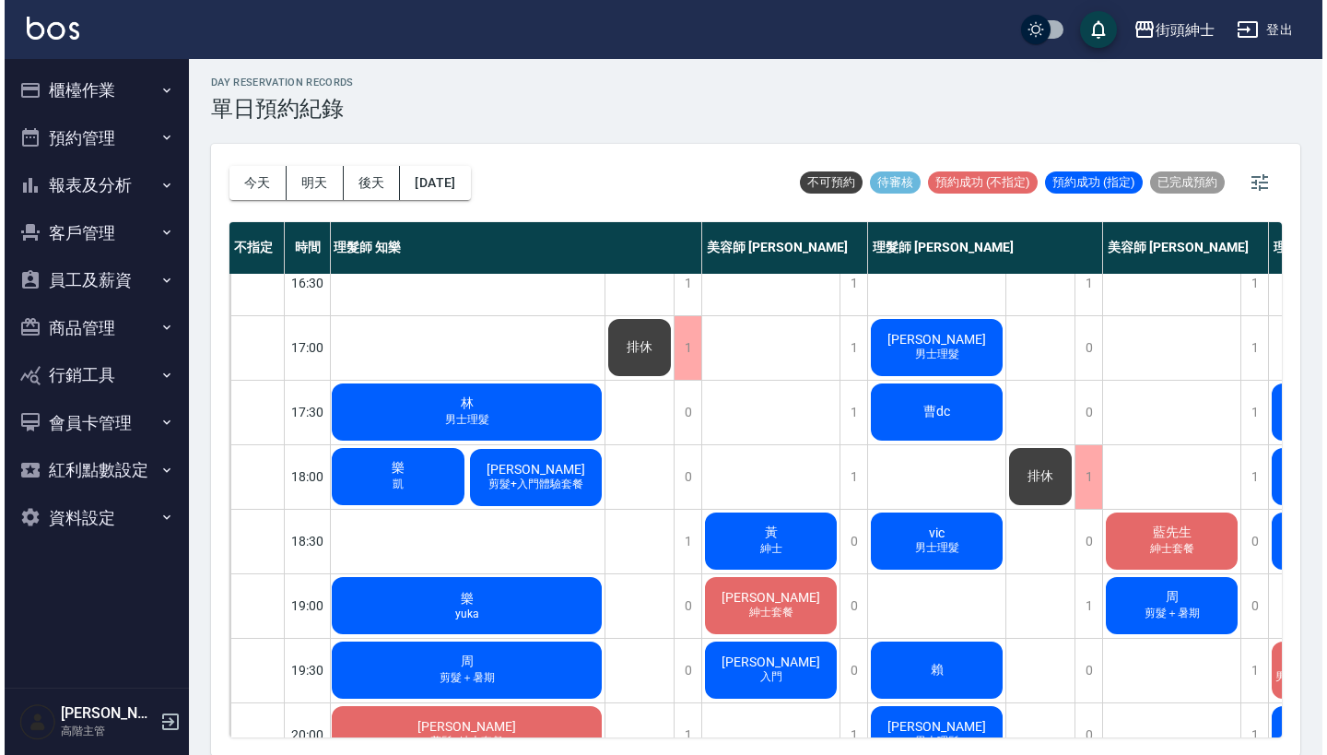
scroll to position [732, 2]
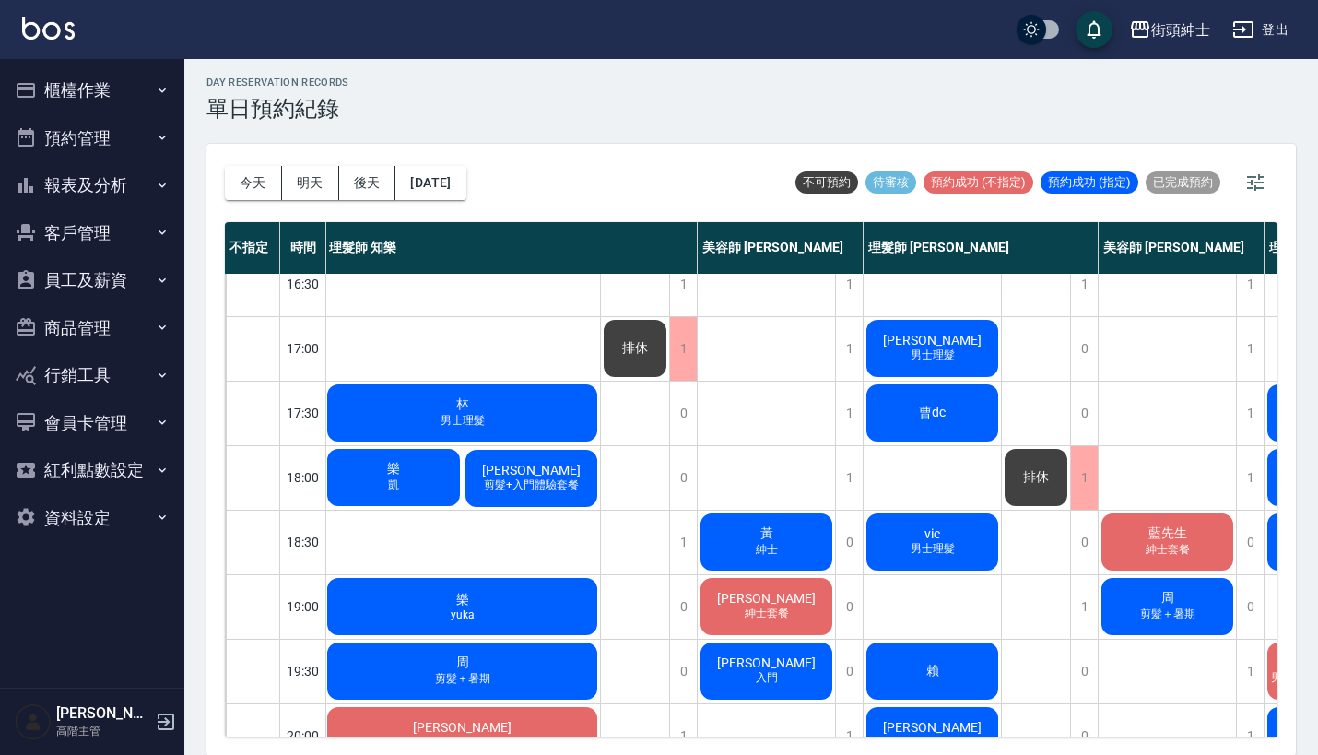
click at [521, 465] on span "[PERSON_NAME]" at bounding box center [531, 470] width 106 height 15
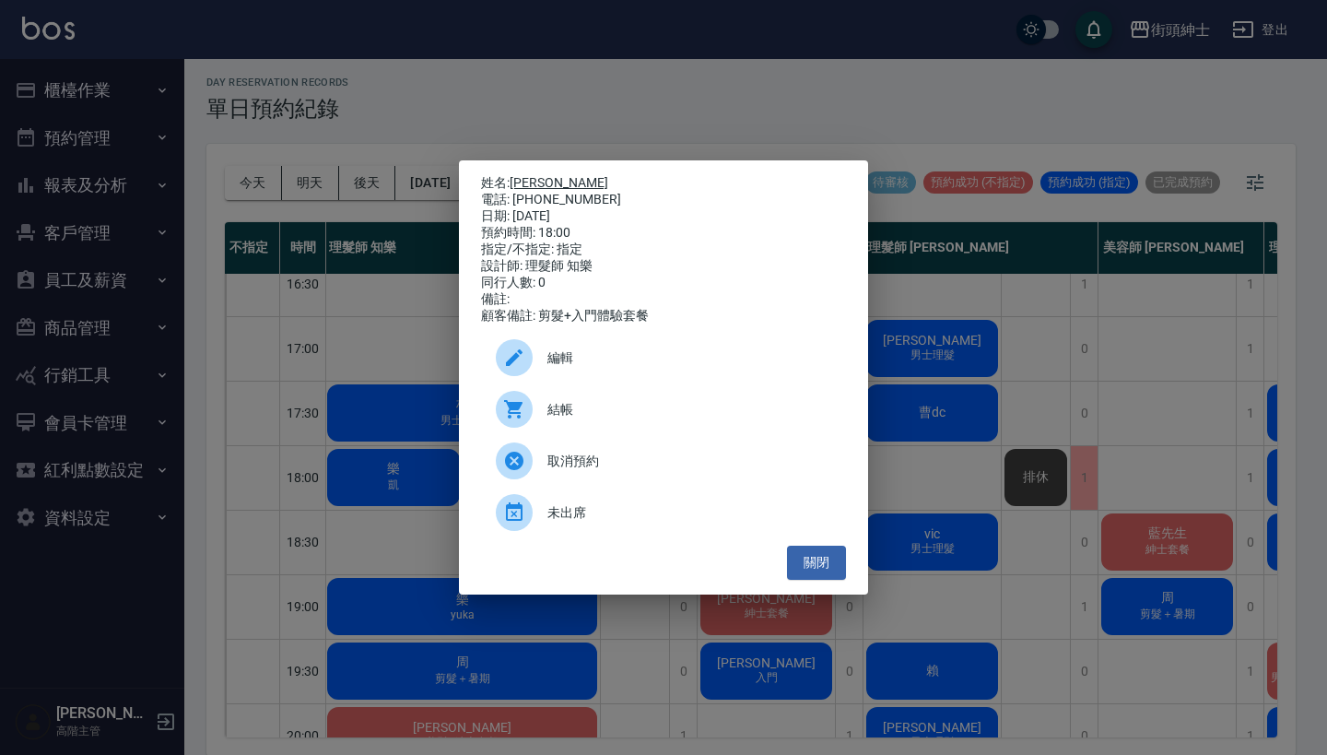
drag, startPoint x: 590, startPoint y: 194, endPoint x: 515, endPoint y: 179, distance: 76.1
click at [515, 179] on div "姓名: Carson 電話: 0965261537 日期: 2025/09/15 預約時間: 18:00 指定/不指定: 指定 設計師: 理髮師 知樂 同行人…" at bounding box center [663, 249] width 365 height 149
copy div "姓名: Carson 電話: 0965261537"
click at [639, 88] on div "姓名: Carson 電話: 0965261537 日期: 2025/09/15 預約時間: 18:00 指定/不指定: 指定 設計師: 理髮師 知樂 同行人…" at bounding box center [663, 377] width 1327 height 755
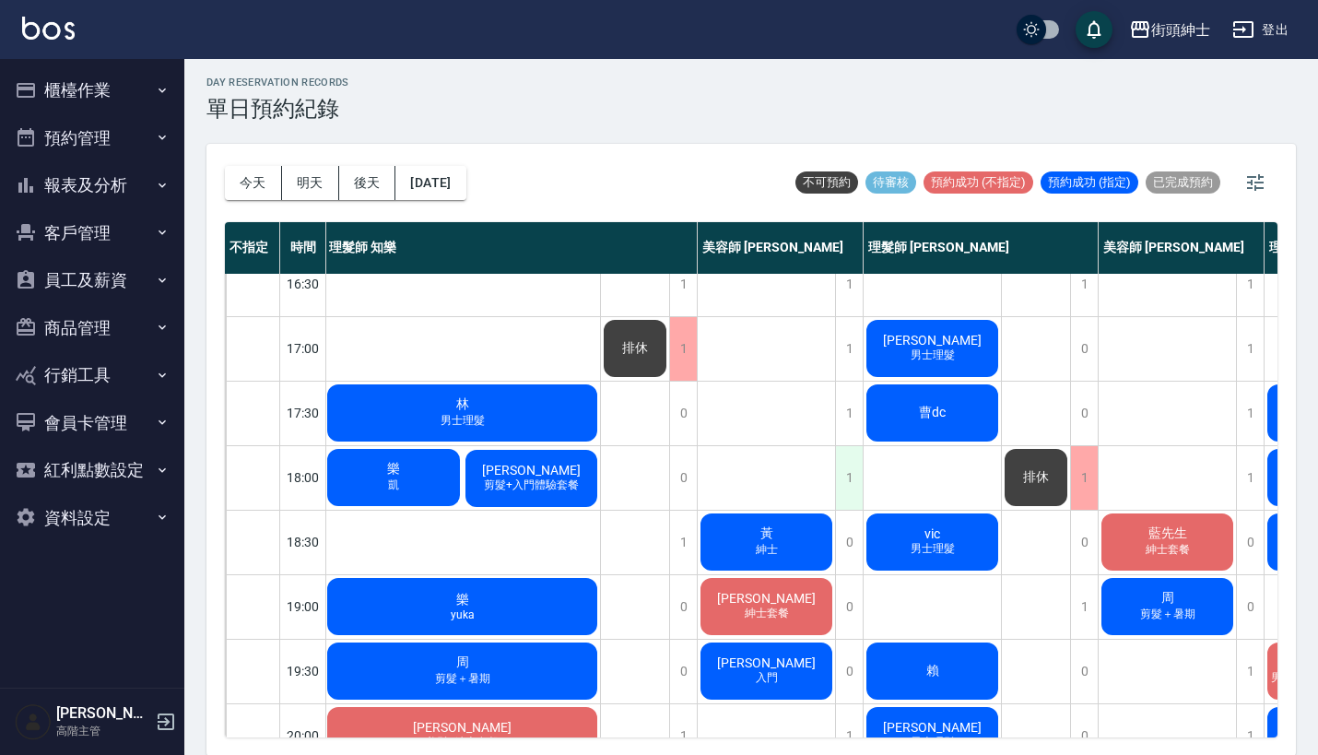
click at [845, 462] on div "1" at bounding box center [849, 478] width 28 height 64
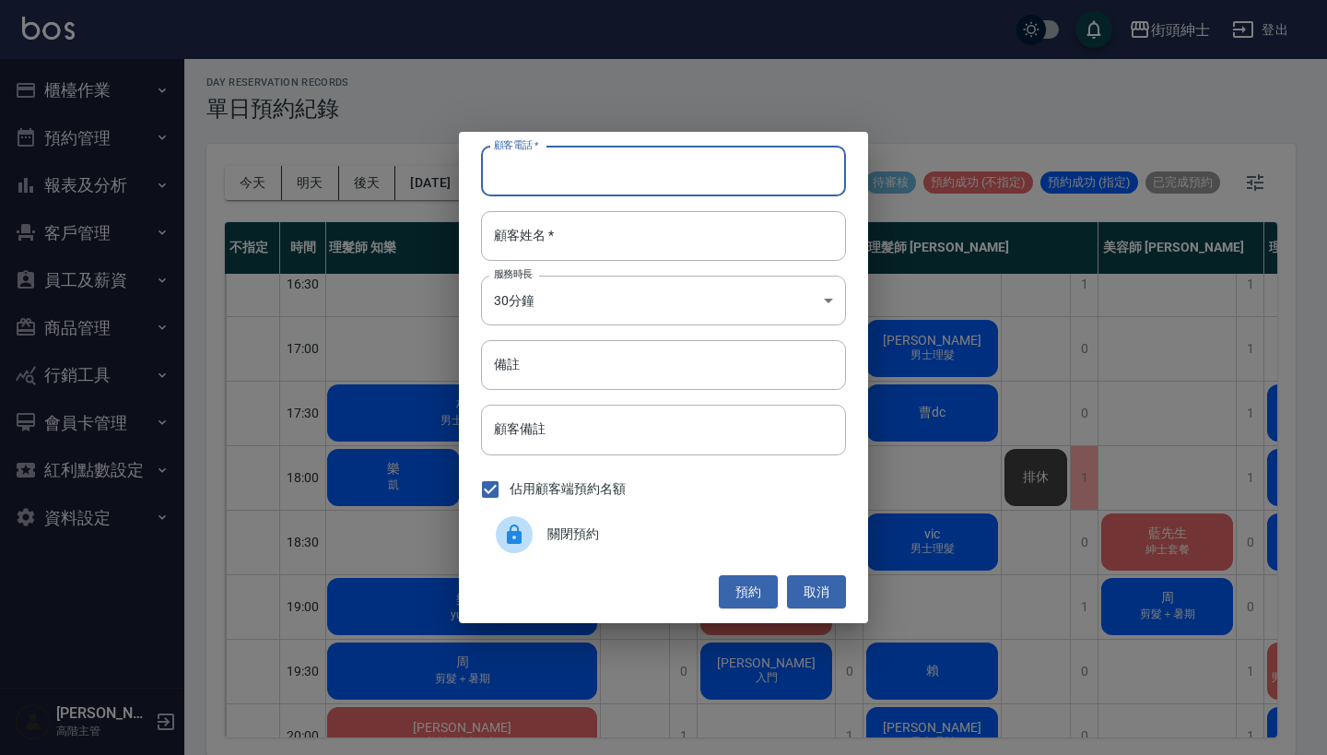
click at [621, 192] on input "顧客電話   *" at bounding box center [663, 172] width 365 height 50
paste input "Carson 電話: 0965261537"
type input "Carson 電話: 0965261537"
paste input "Carson 電話: 0965261537"
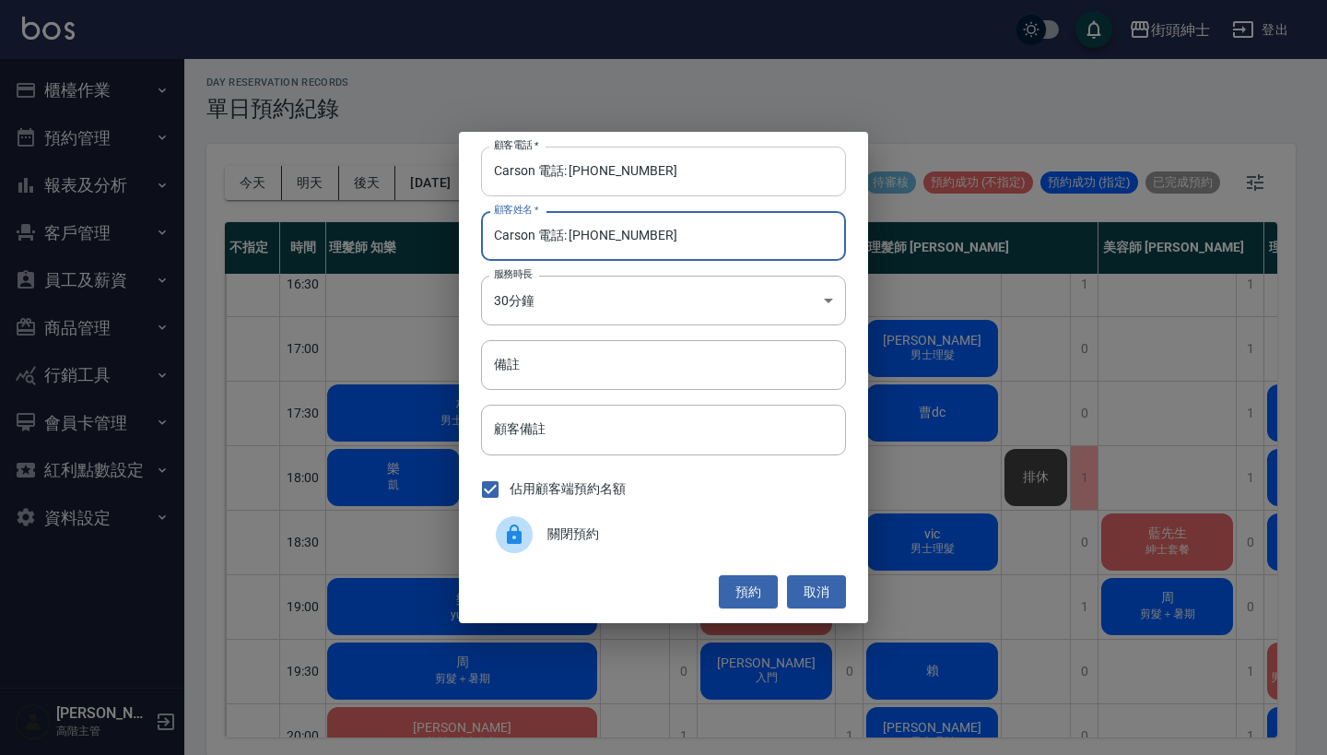
type input "Carson 電話: 0965261537"
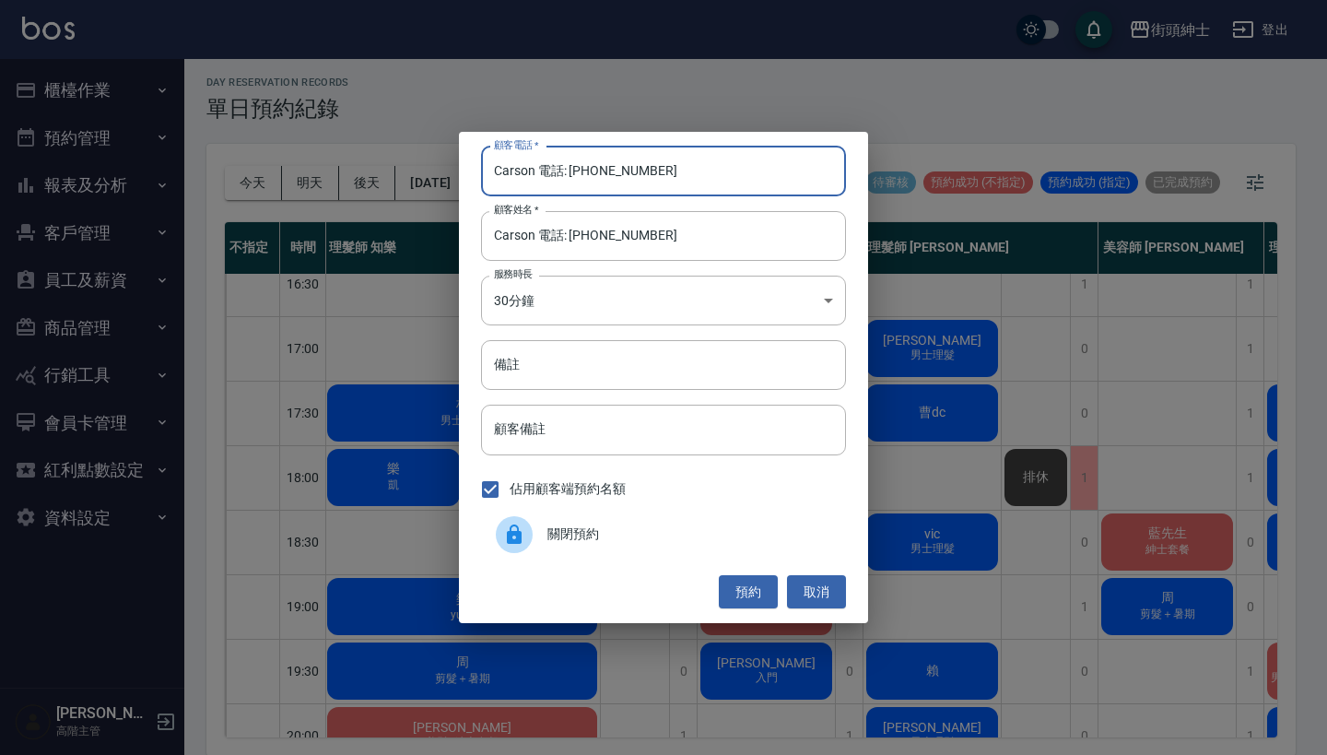
drag, startPoint x: 569, startPoint y: 175, endPoint x: 413, endPoint y: 175, distance: 155.8
click at [413, 175] on div "顧客電話   * Carson 電話: 0965261537 顧客電話   * 顧客姓名   * Carson 電話: 0965261537 顧客姓名   *…" at bounding box center [663, 377] width 1327 height 755
type input "0965261537"
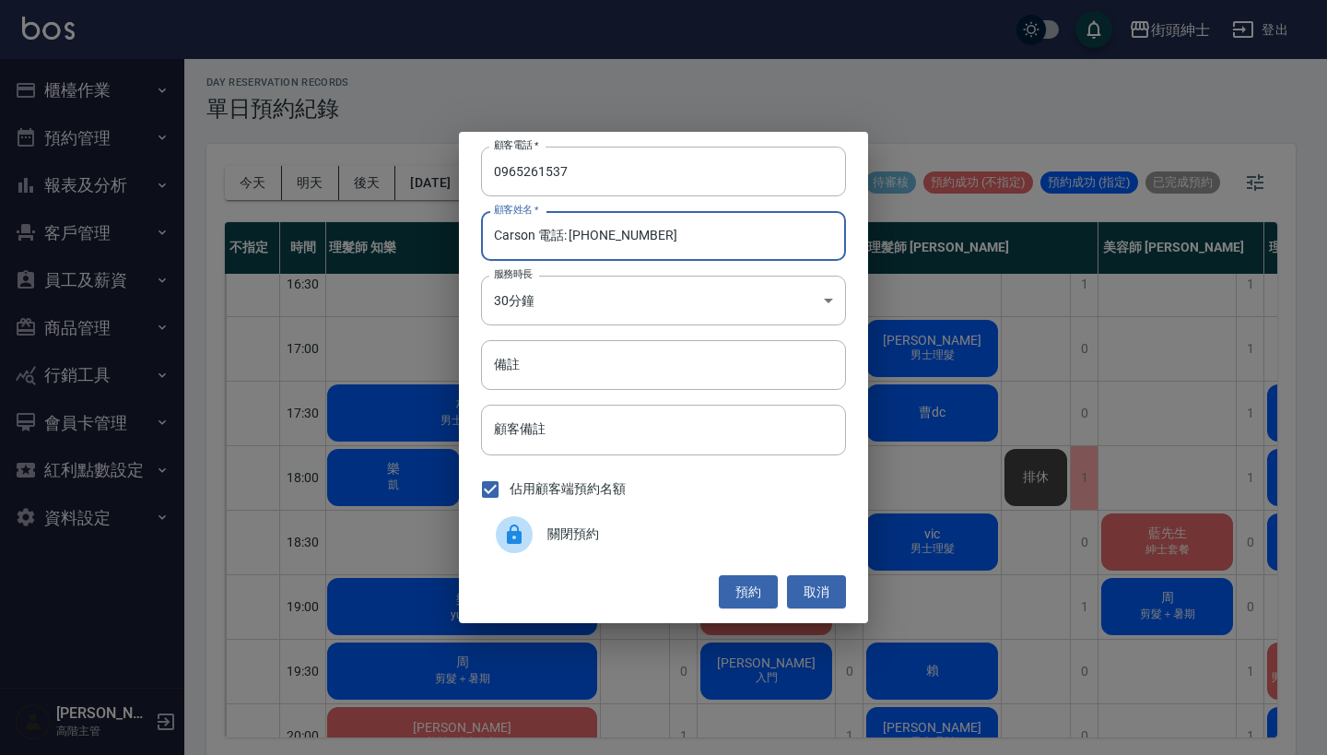
drag, startPoint x: 690, startPoint y: 238, endPoint x: 544, endPoint y: 233, distance: 145.7
click at [544, 233] on input "Carson 電話: 0965261537" at bounding box center [663, 236] width 365 height 50
type input "[PERSON_NAME]"
click at [593, 334] on div "顧客電話   * 0965261537 顧客電話   * 顧客姓名   * Carson 顧客姓名   * 服務時長 30分鐘 1 服務時長 備註 備註 顧客…" at bounding box center [663, 377] width 409 height 491
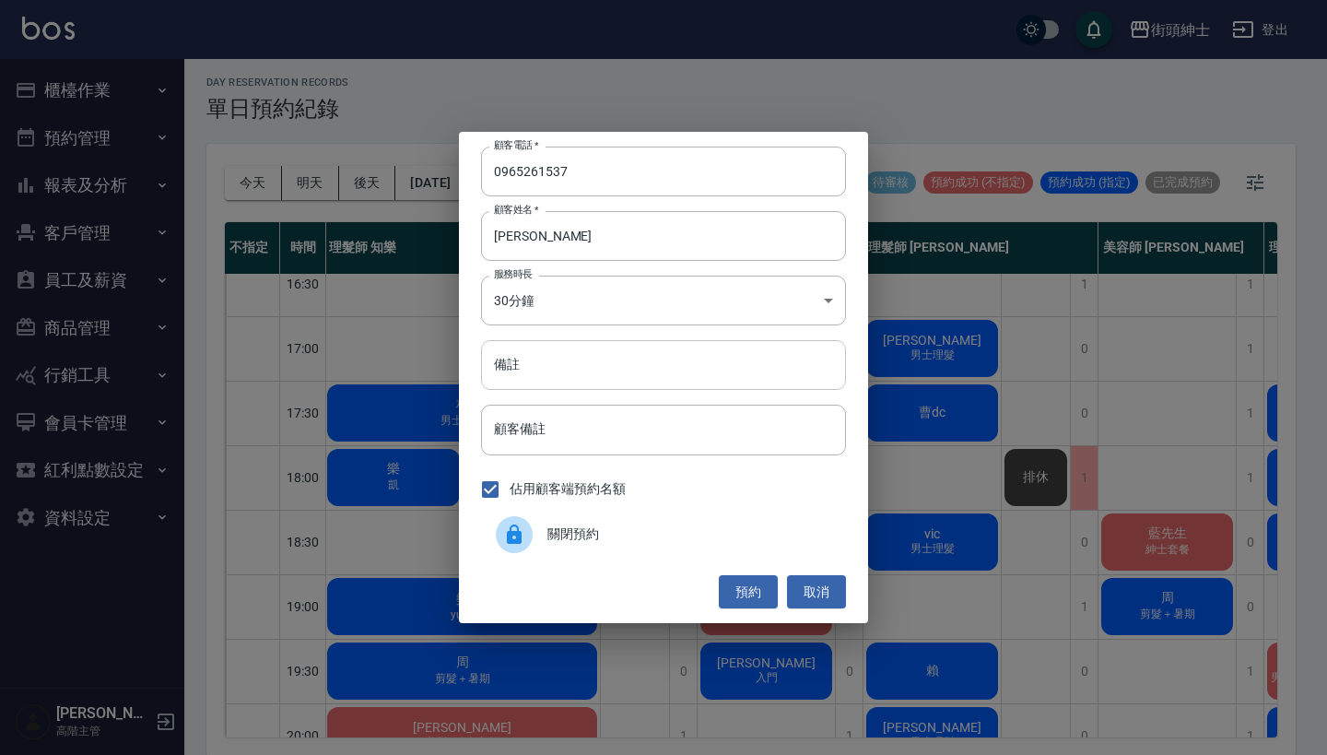
click at [582, 359] on input "備註" at bounding box center [663, 365] width 365 height 50
type input "入門"
click at [750, 593] on button "預約" at bounding box center [748, 592] width 59 height 34
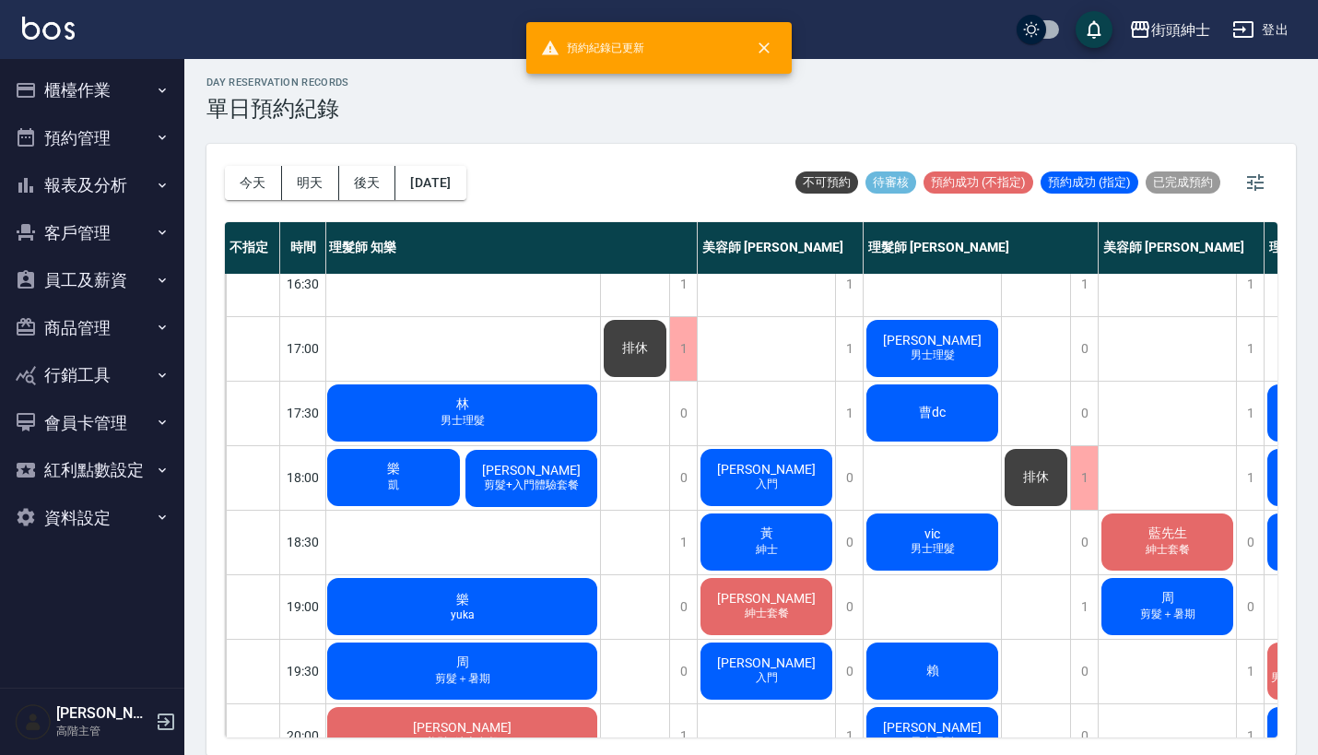
click at [520, 450] on div "Carson 剪髮+入門體驗套餐" at bounding box center [532, 478] width 138 height 63
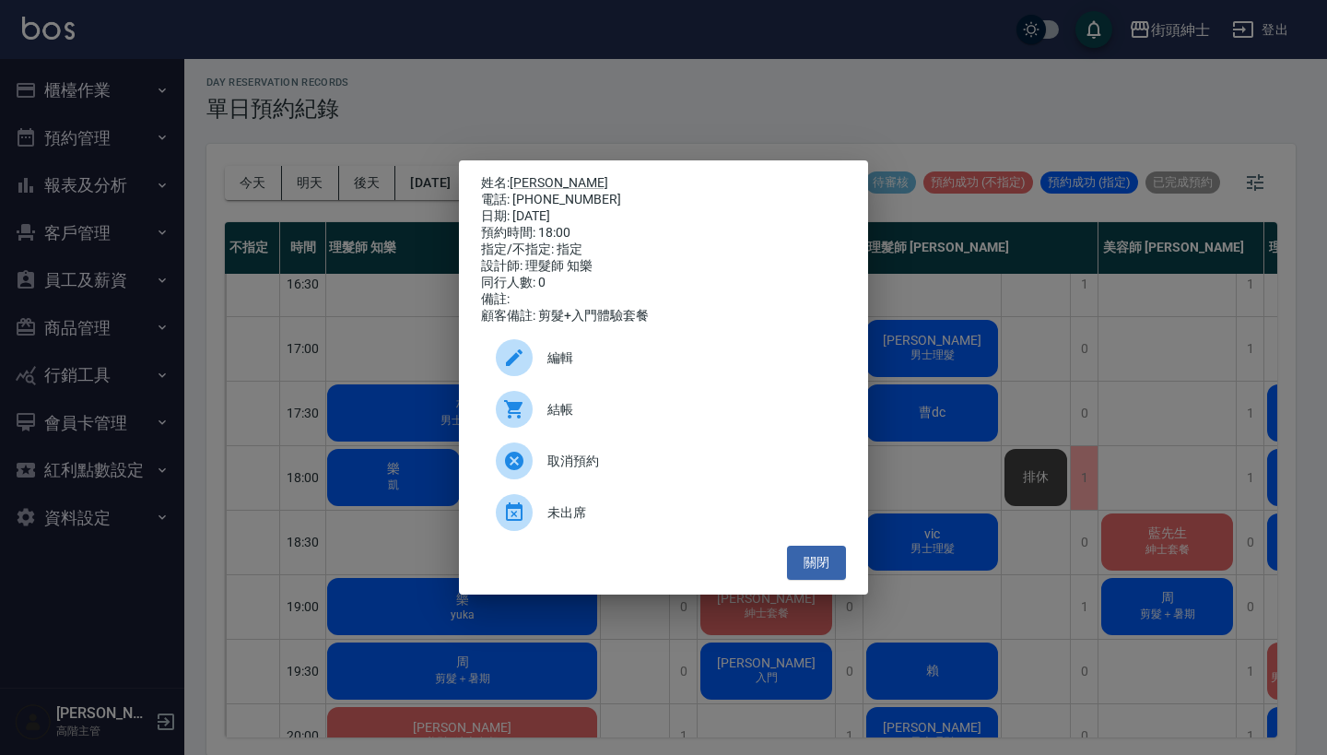
click at [580, 360] on span "編輯" at bounding box center [690, 357] width 284 height 19
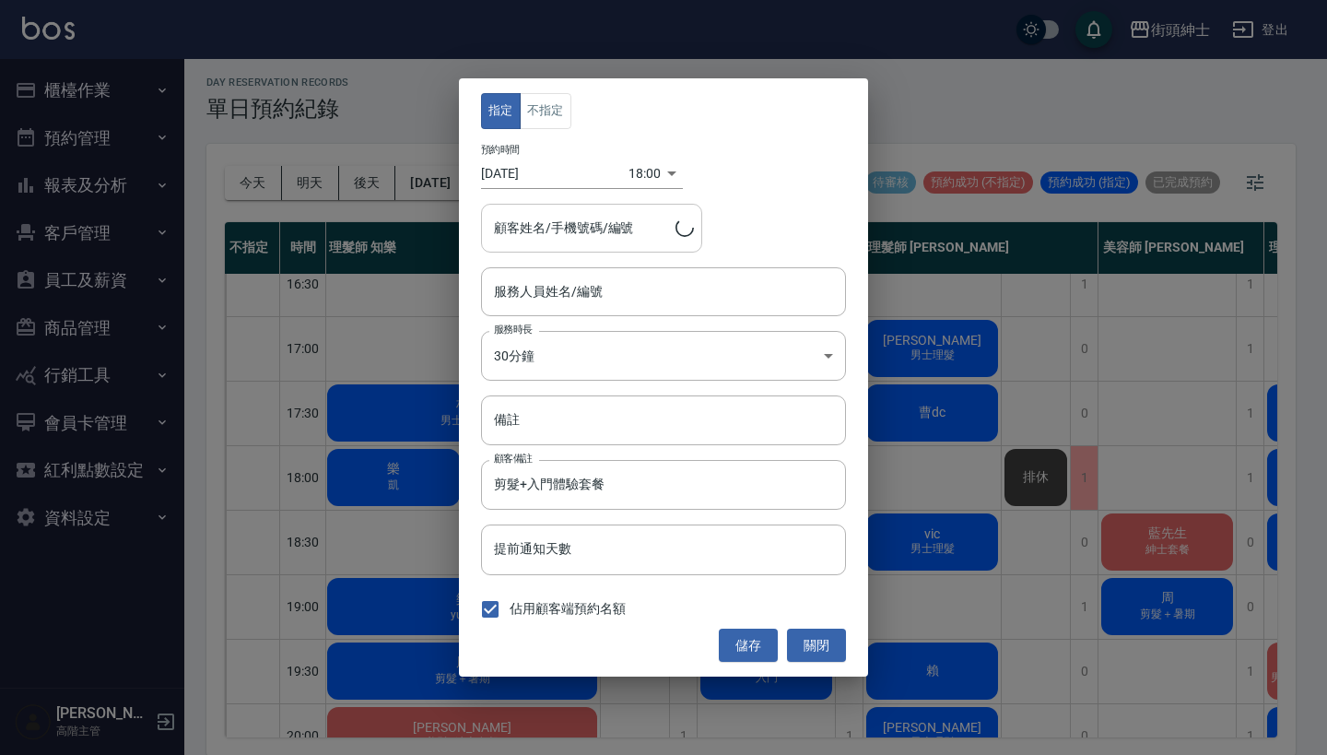
type input "Carson/0965261537"
type input "理髮師 知樂(無代號)"
click at [634, 176] on body "街頭紳士 登出 櫃檯作業 打帳單 帳單列表 掛單列表 座位開單 營業儀表板 現金收支登錄 高階收支登錄 材料自購登錄 每日結帳 排班表 現場電腦打卡 掃碼打卡…" at bounding box center [663, 375] width 1327 height 761
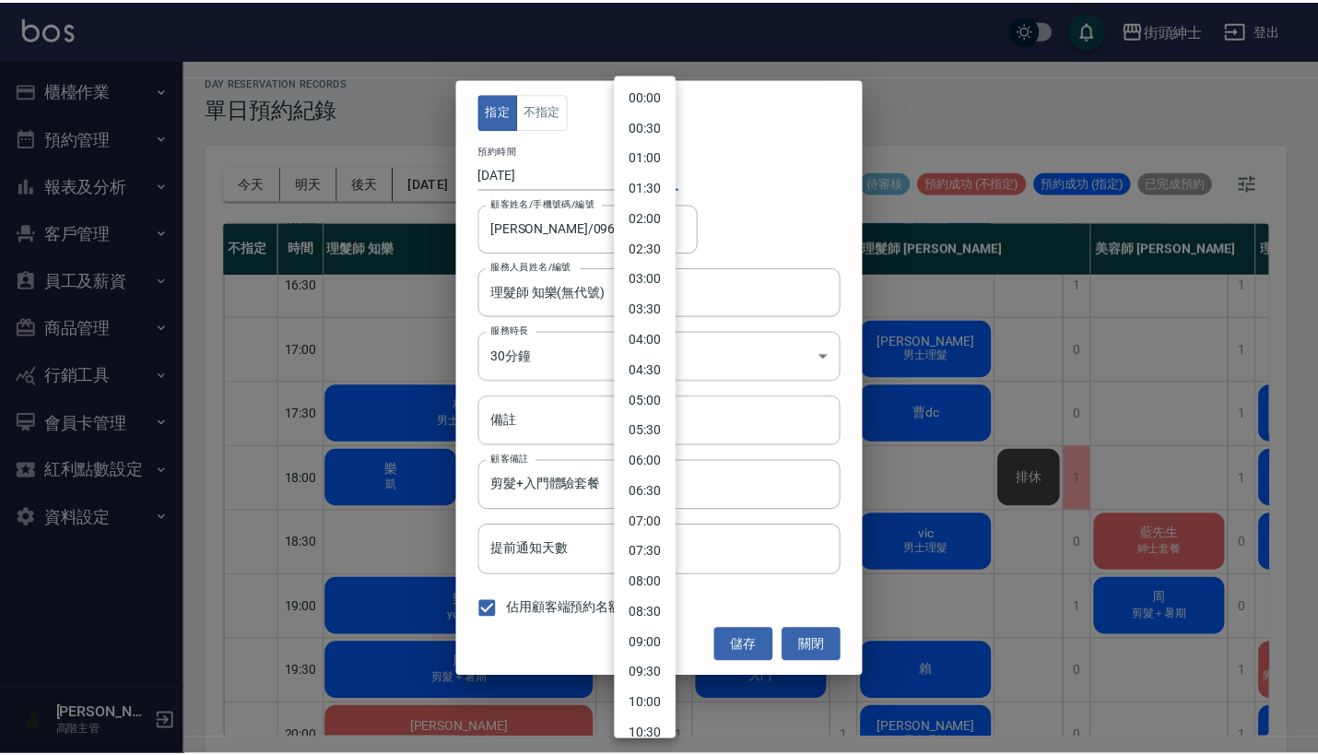
scroll to position [785, 0]
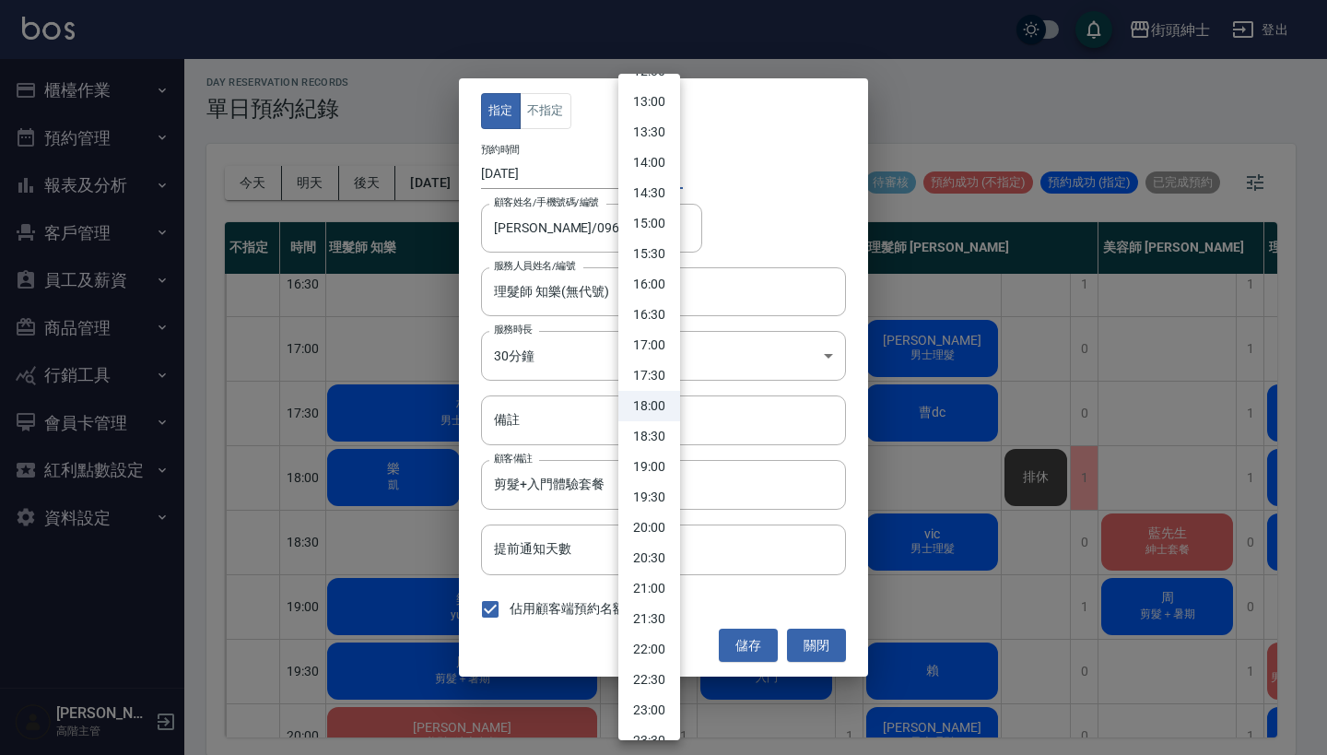
click at [660, 442] on li "18:30" at bounding box center [650, 436] width 62 height 30
type input "1757932200000"
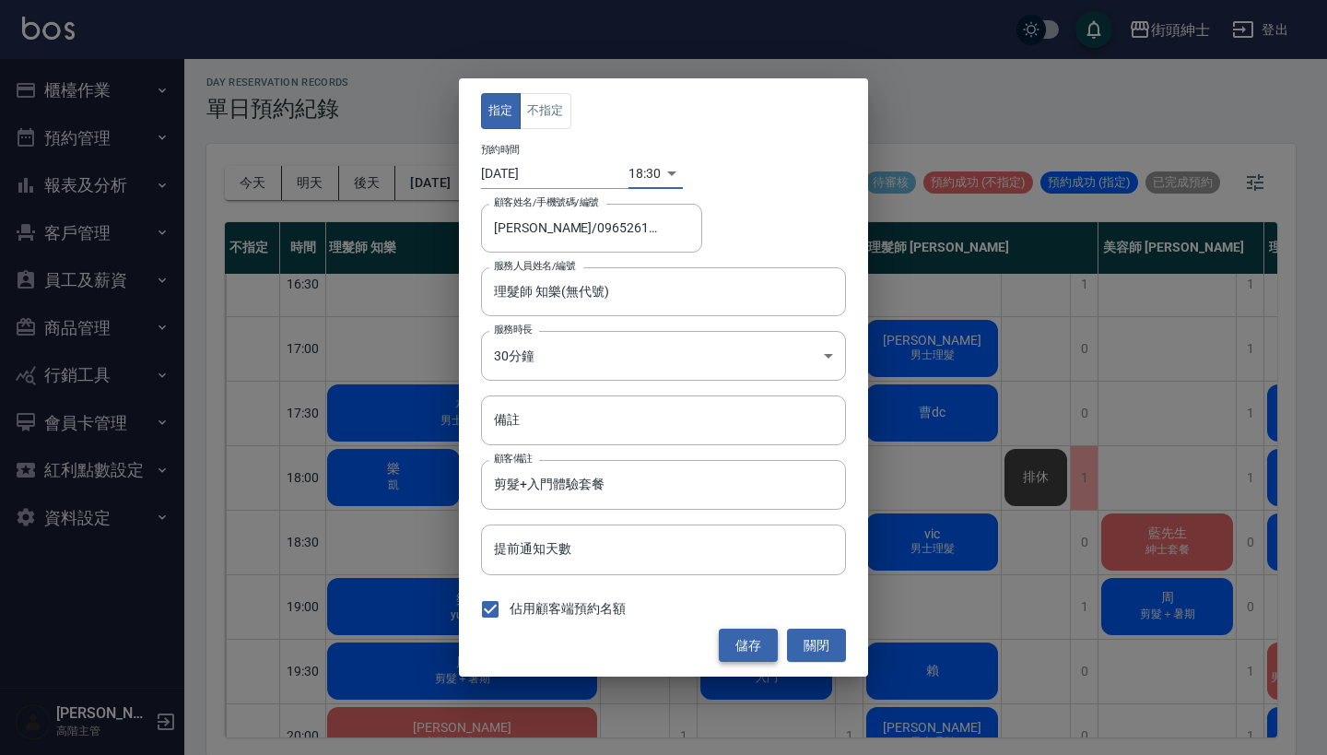
click at [755, 640] on button "儲存" at bounding box center [748, 646] width 59 height 34
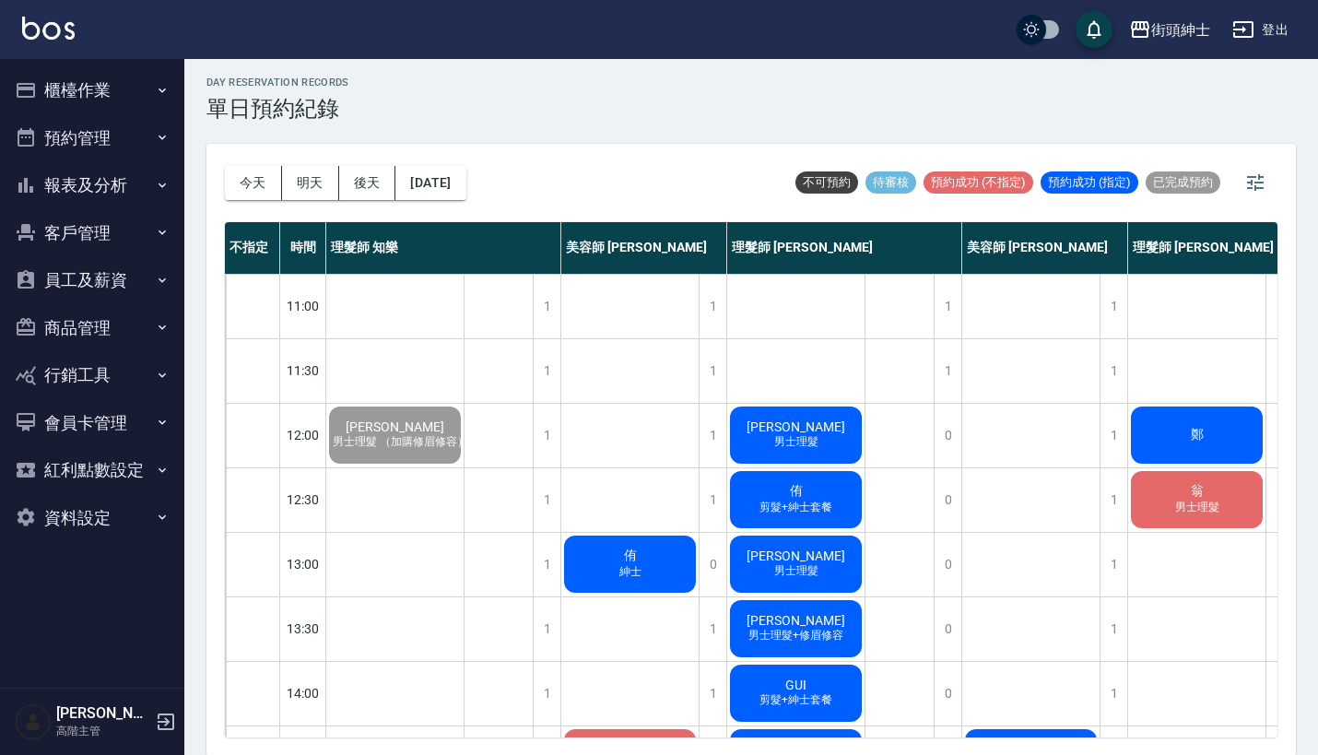
scroll to position [0, 0]
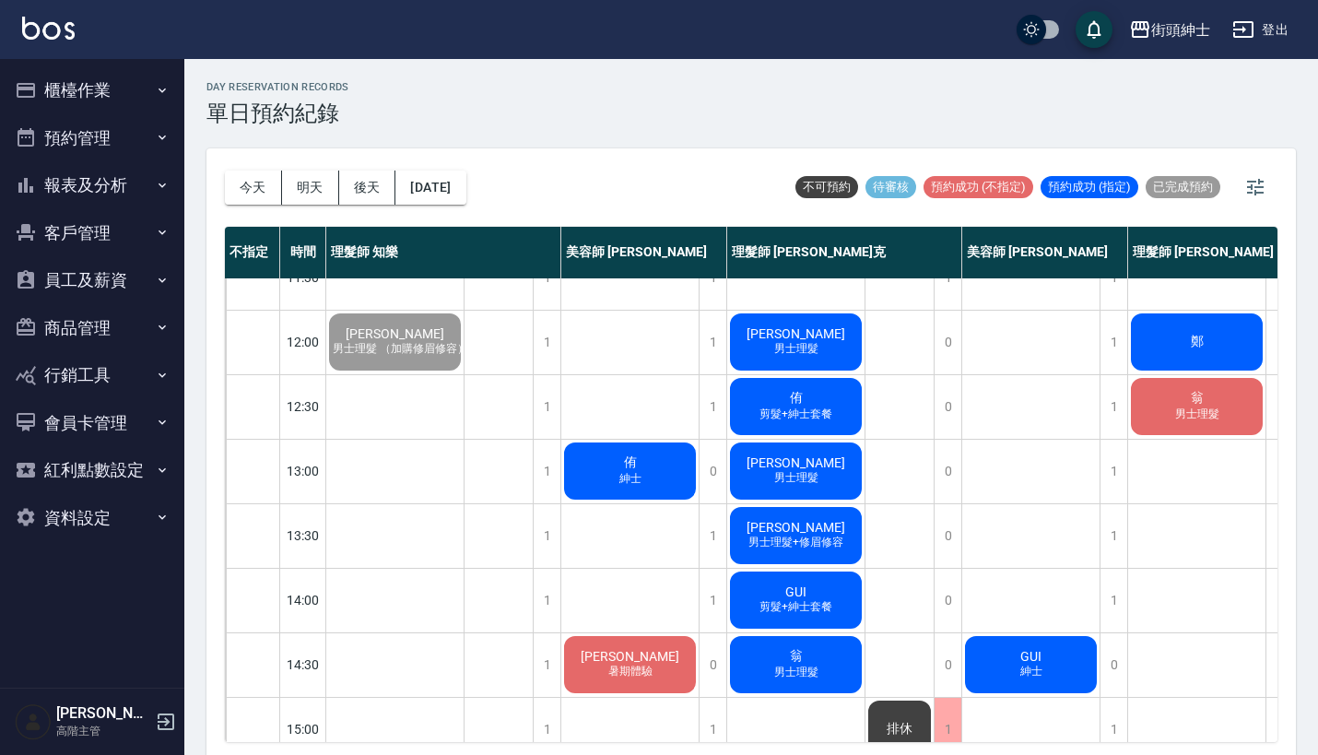
scroll to position [86, 0]
